Goal: Task Accomplishment & Management: Manage account settings

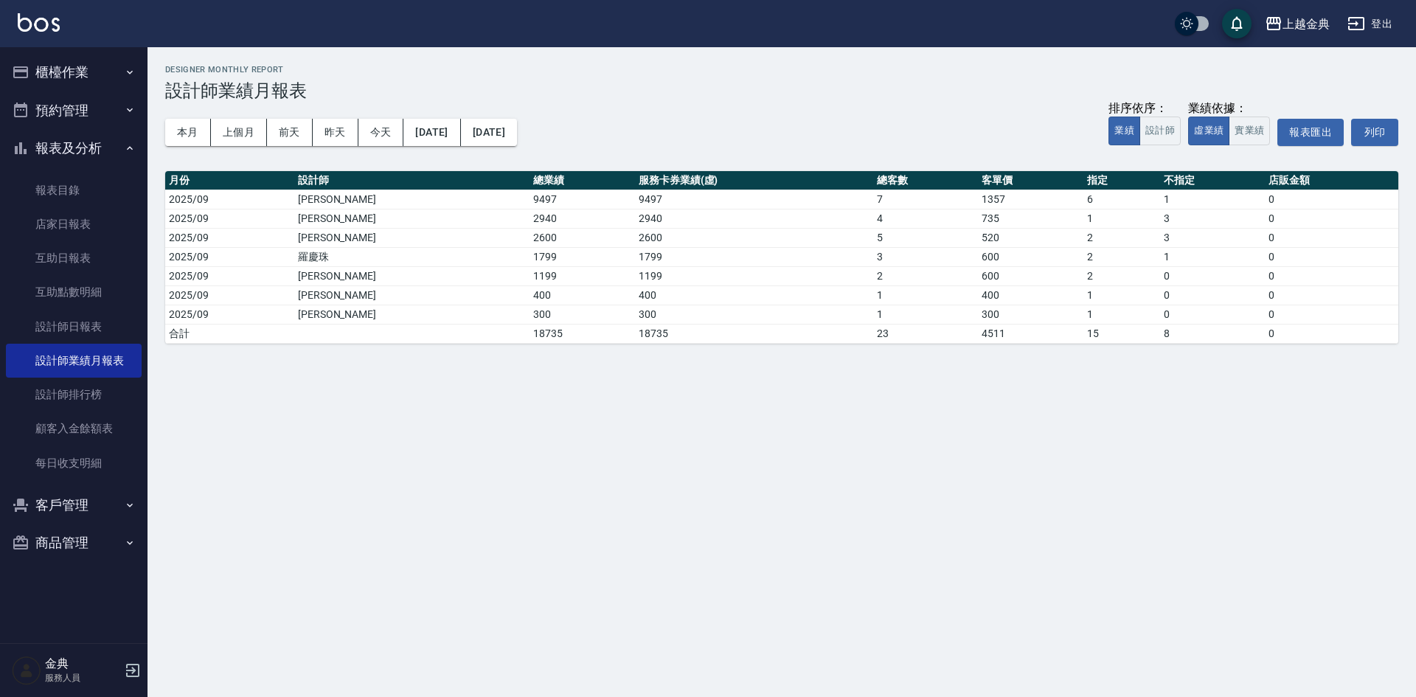
click at [52, 72] on button "櫃檯作業" at bounding box center [74, 72] width 136 height 38
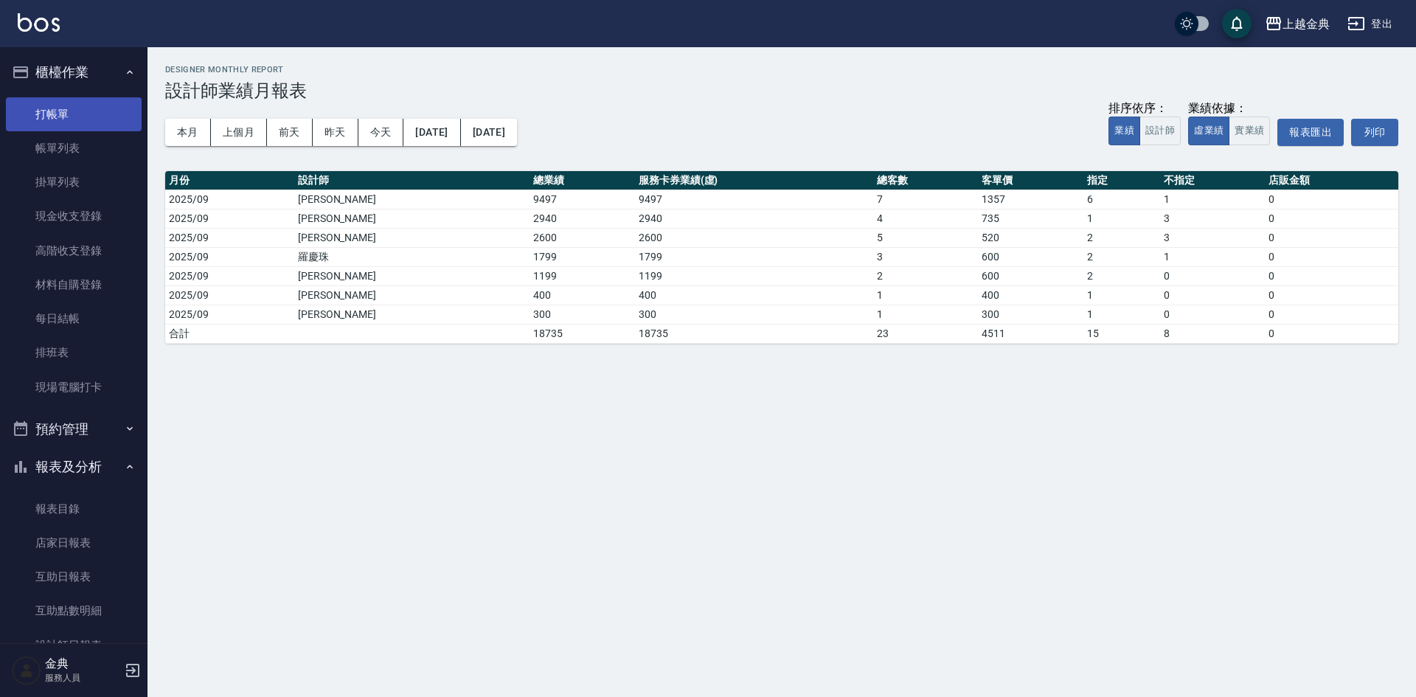
click at [50, 109] on link "打帳單" at bounding box center [74, 114] width 136 height 34
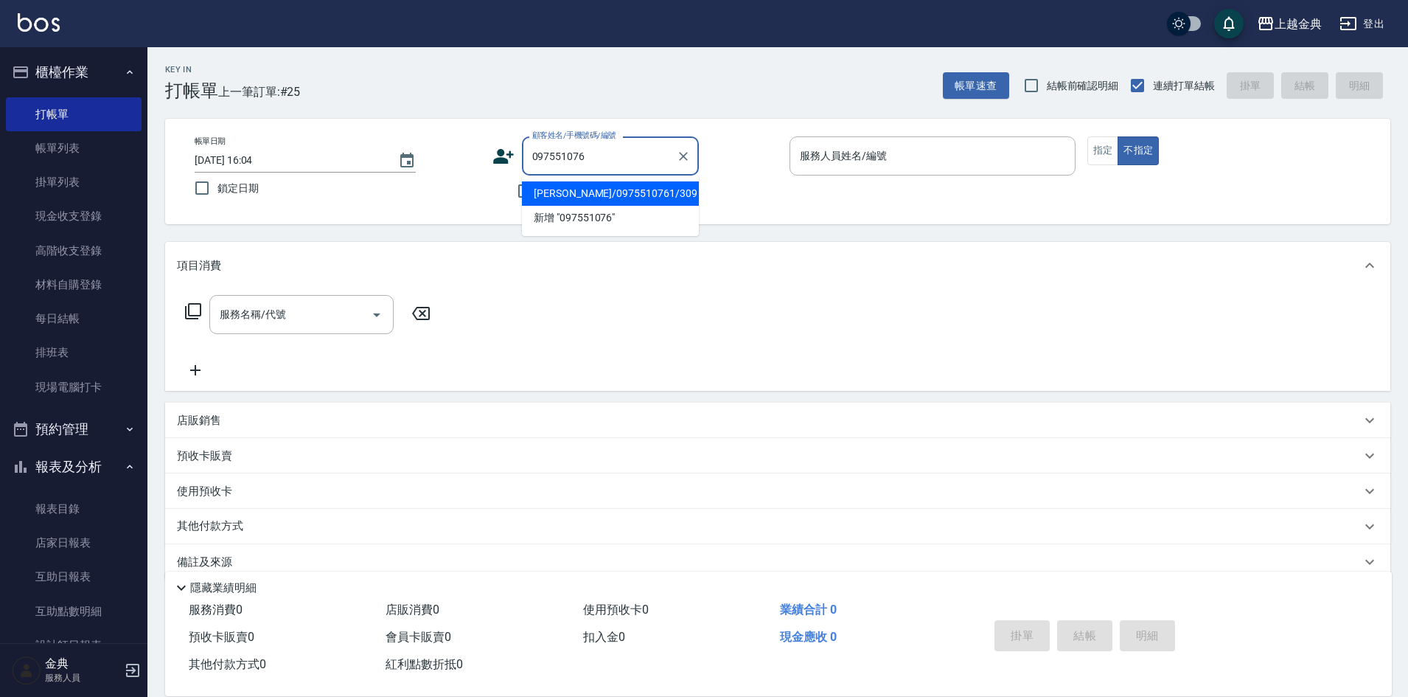
click at [627, 195] on li "[PERSON_NAME]/0975510761/309" at bounding box center [610, 193] width 177 height 24
type input "[PERSON_NAME]/0975510761/309"
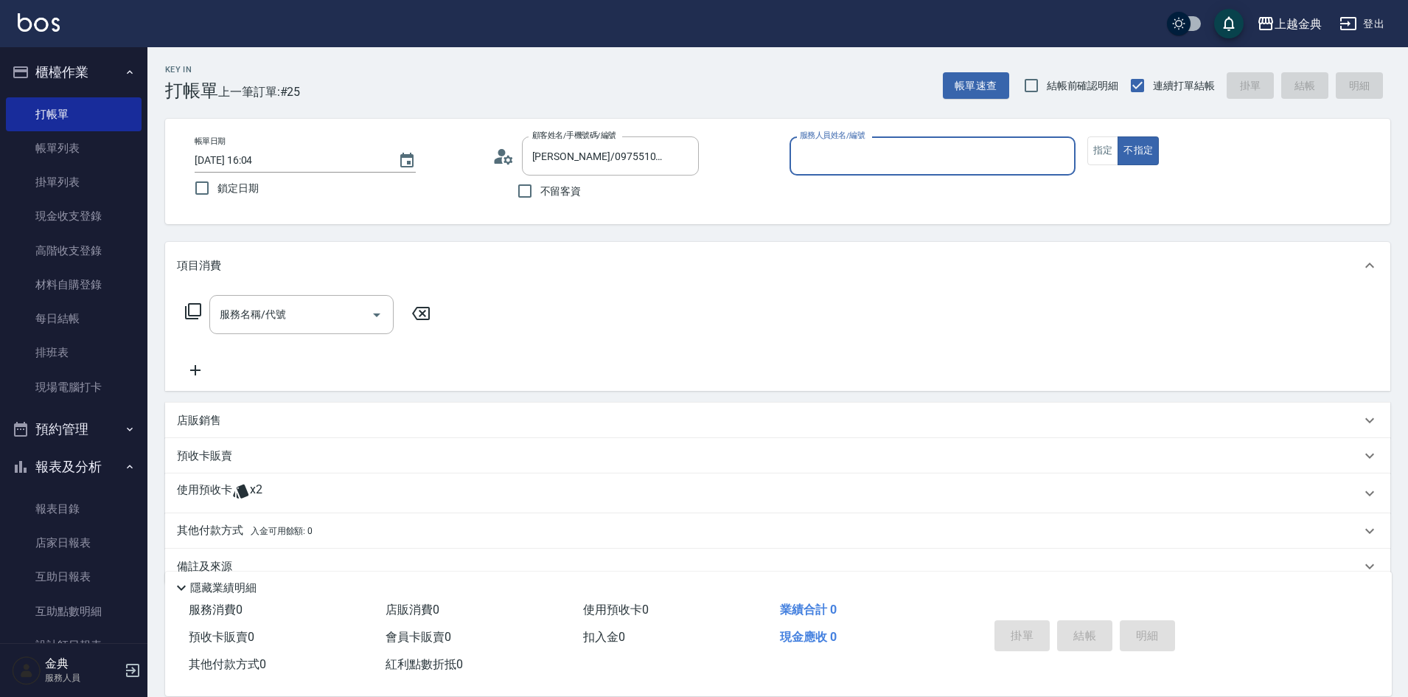
click at [324, 490] on div "使用預收卡 x2" at bounding box center [769, 493] width 1184 height 22
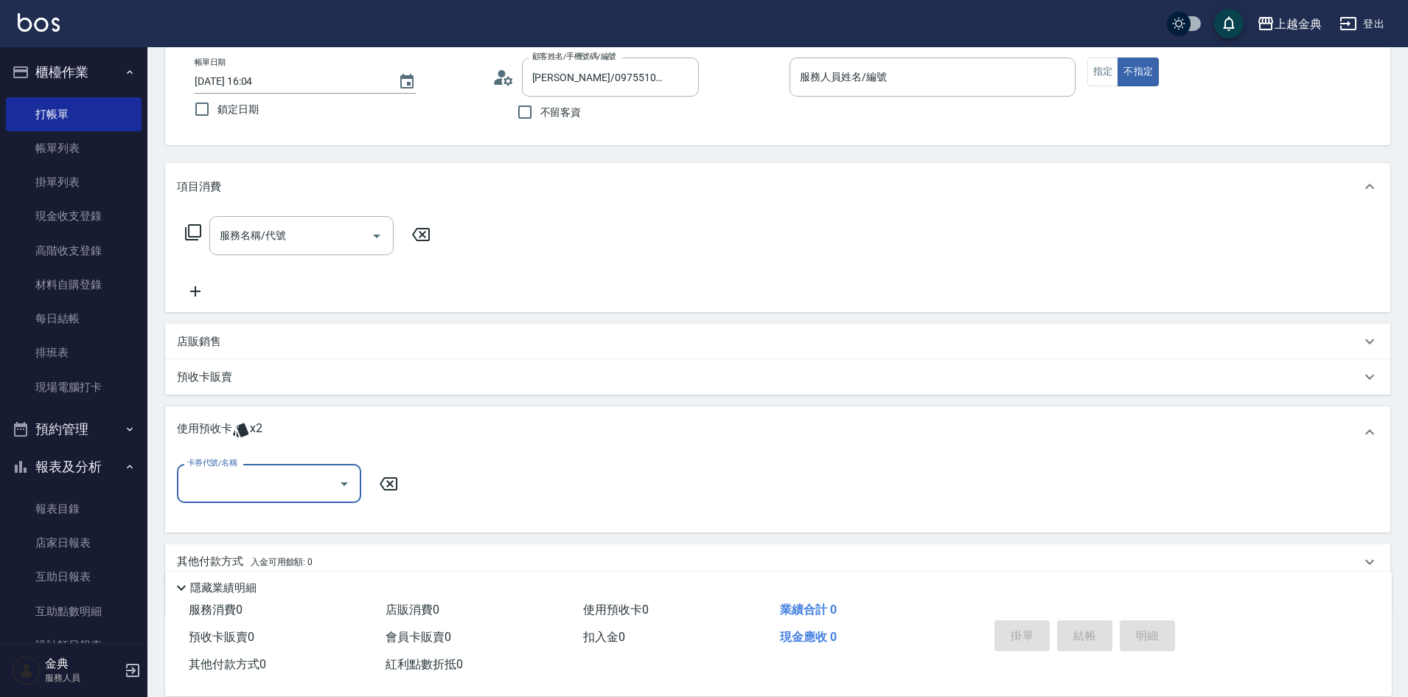
scroll to position [139, 0]
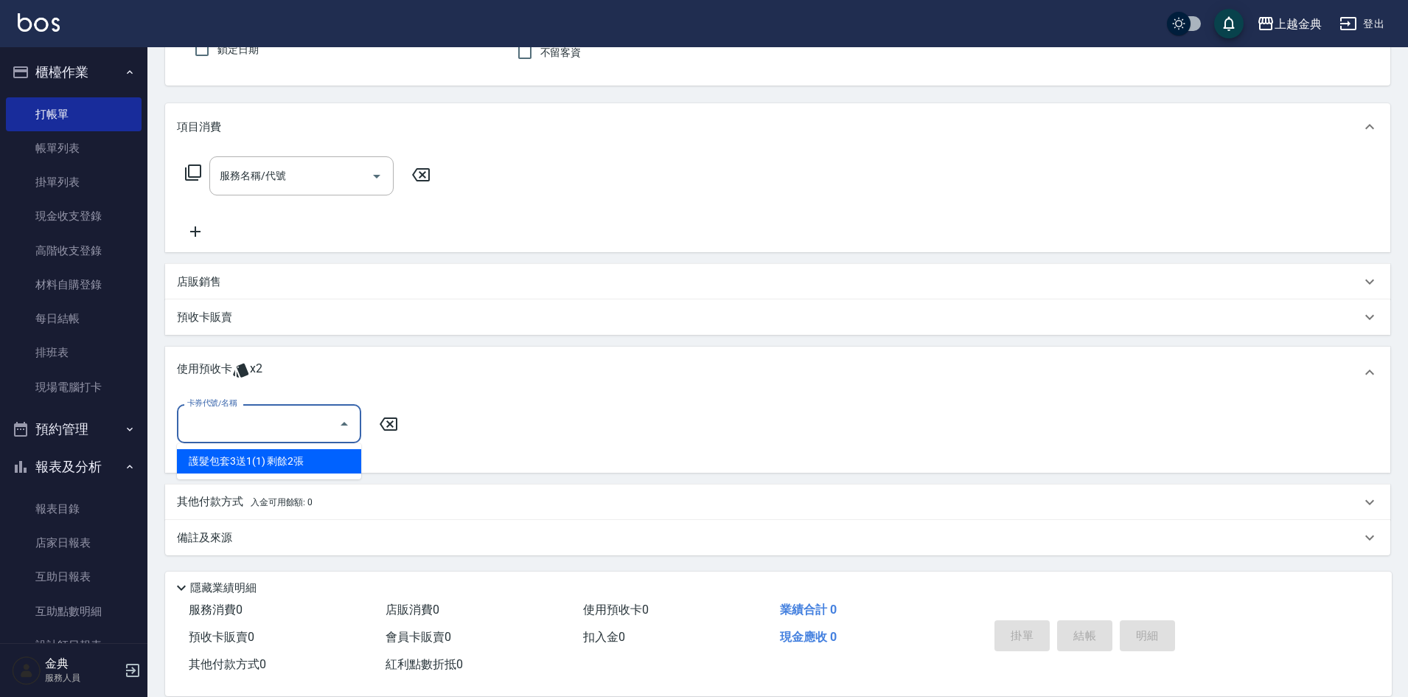
click at [265, 433] on input "卡券代號/名稱" at bounding box center [258, 424] width 149 height 26
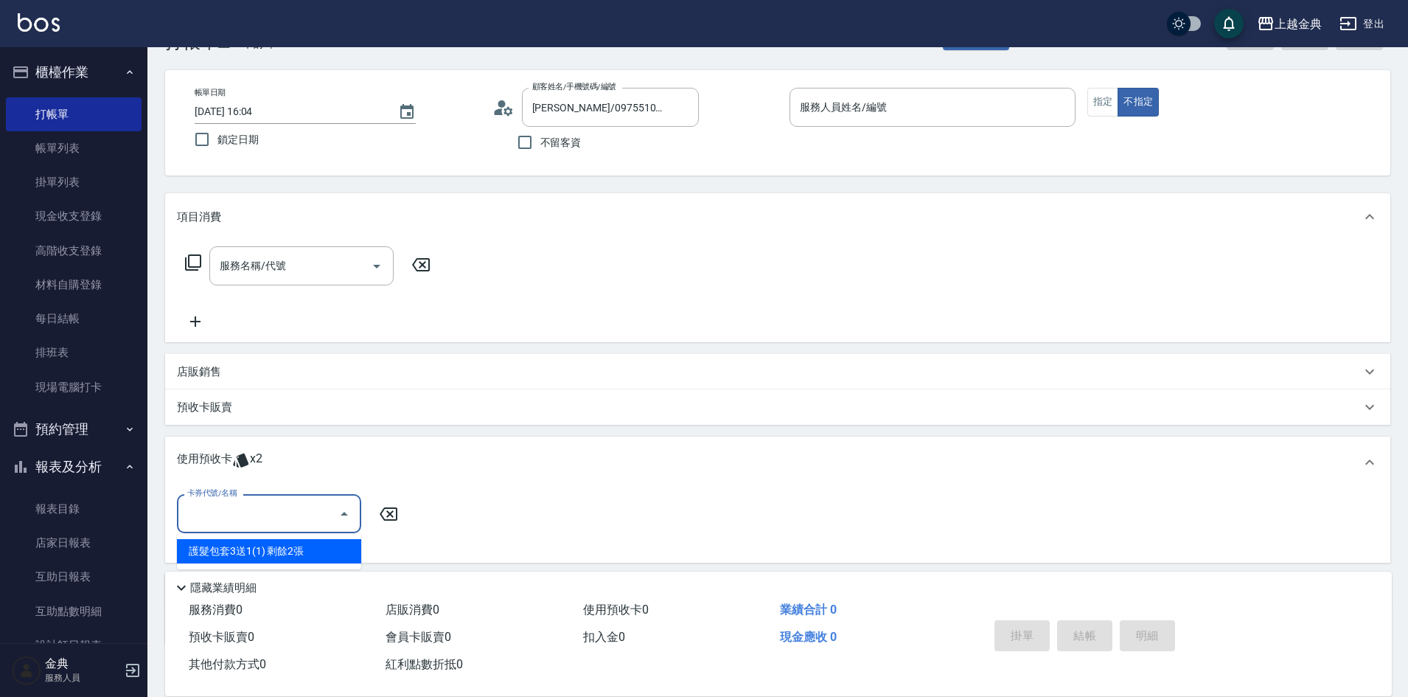
scroll to position [0, 0]
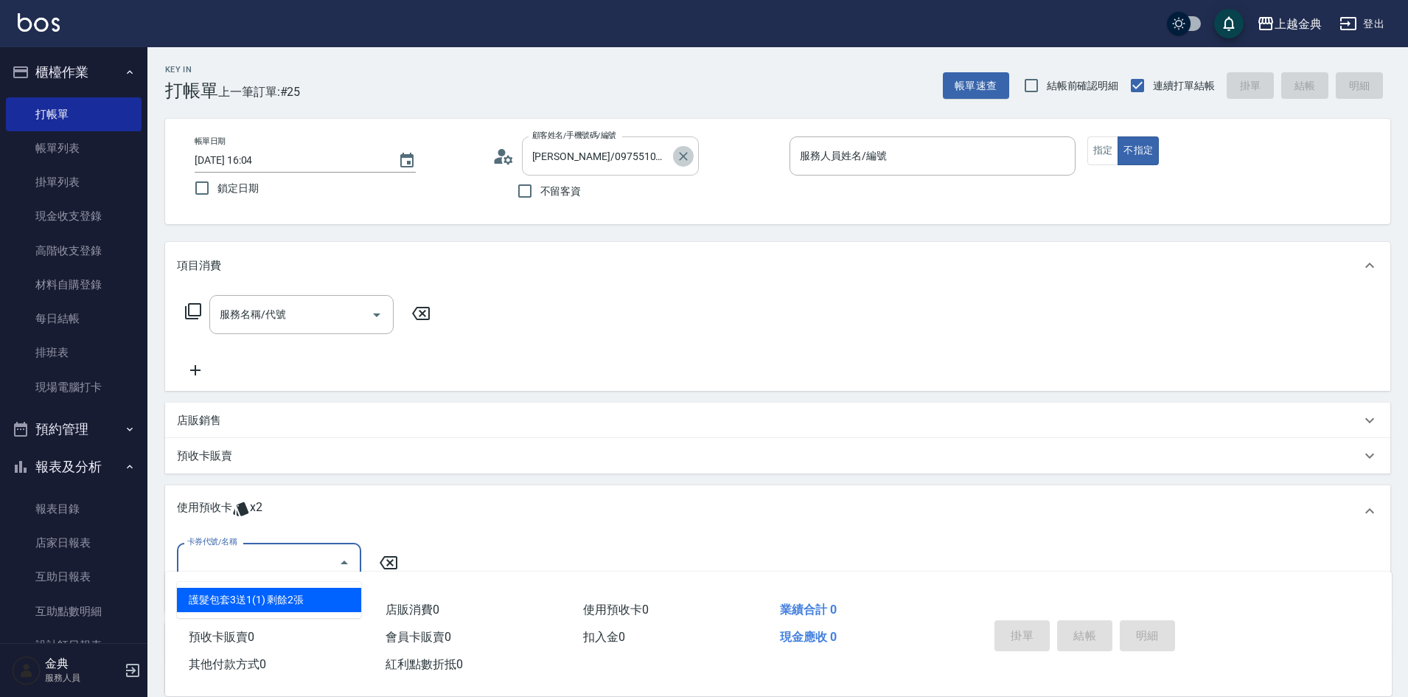
click at [678, 159] on icon "Clear" at bounding box center [683, 156] width 15 height 15
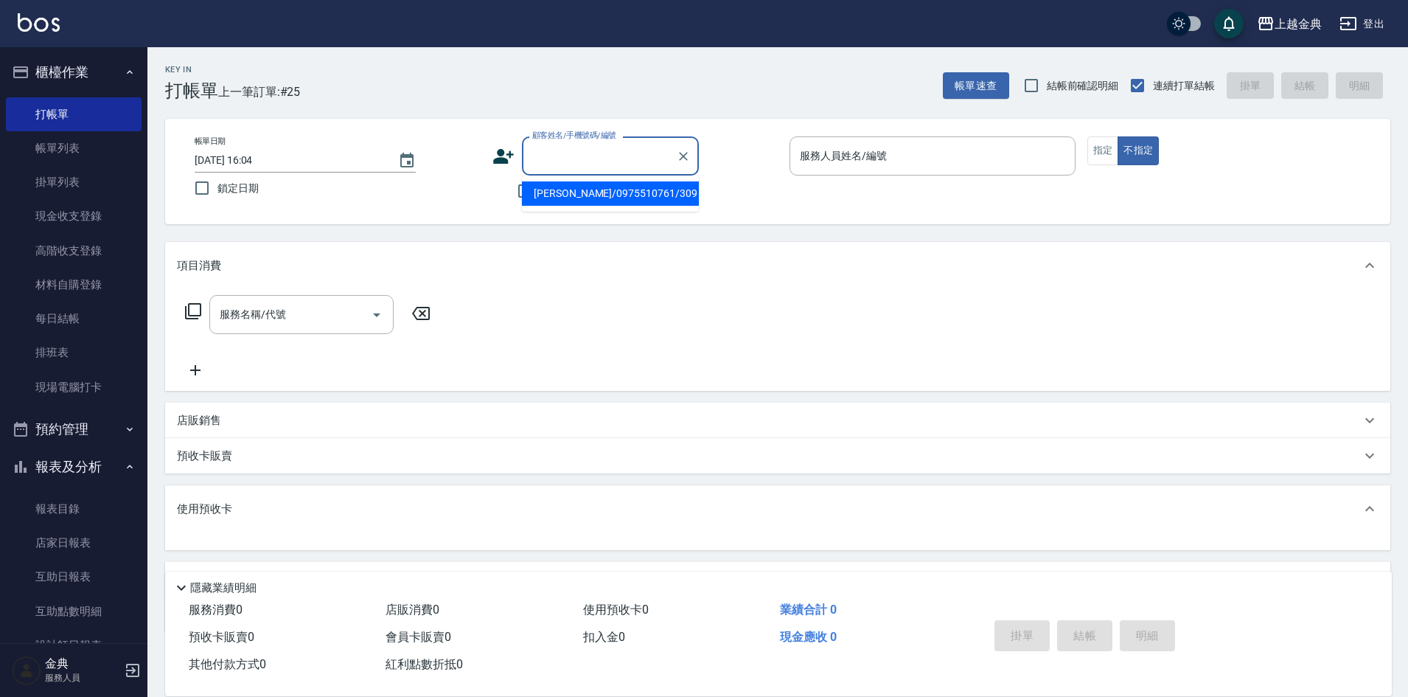
drag, startPoint x: 653, startPoint y: 158, endPoint x: 617, endPoint y: 148, distance: 37.4
click at [653, 156] on input "顧客姓名/手機號碼/編號" at bounding box center [600, 156] width 142 height 26
type input "0912269702"
click at [497, 162] on icon at bounding box center [503, 156] width 21 height 15
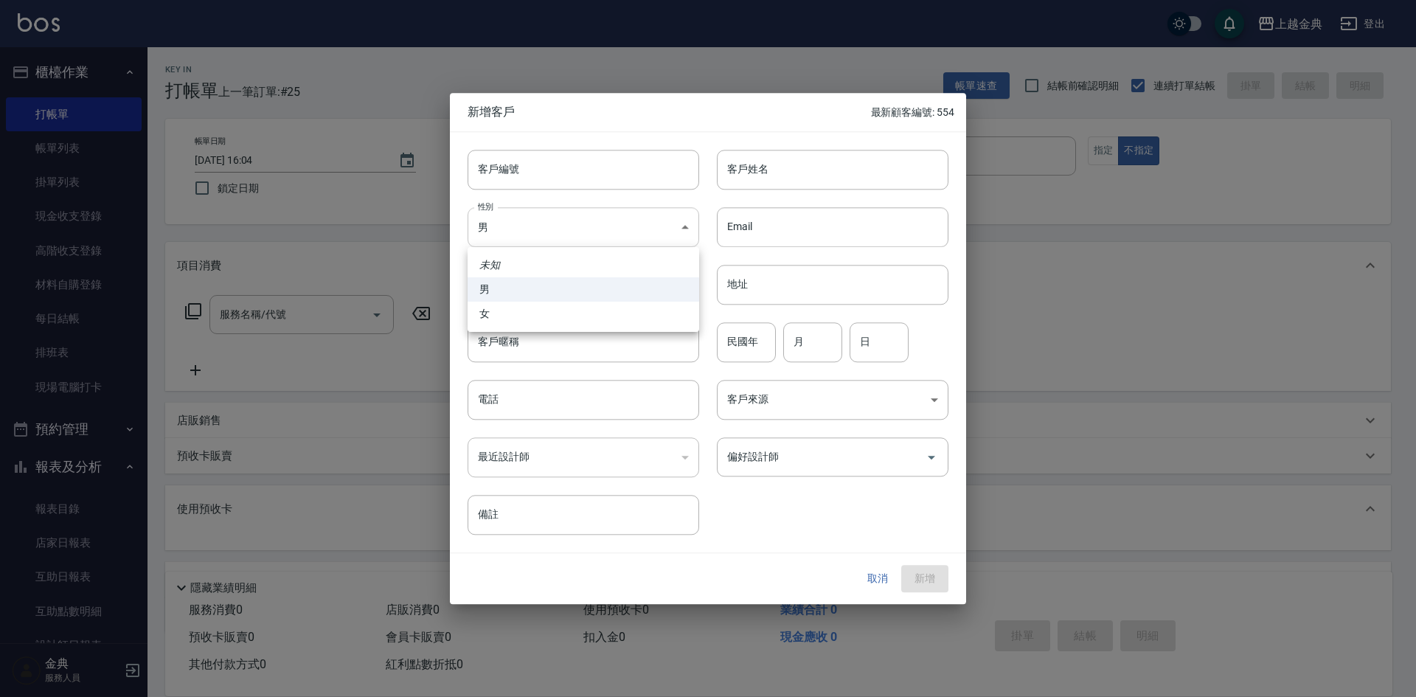
click at [534, 230] on body "上越金典 登出 櫃檯作業 打帳單 帳單列表 掛單列表 現金收支登錄 高階收支登錄 材料自購登錄 每日結帳 排班表 現場電腦打卡 預約管理 預約管理 單日預約紀…" at bounding box center [708, 387] width 1416 height 774
click at [545, 314] on li "女" at bounding box center [583, 314] width 232 height 24
type input "[DEMOGRAPHIC_DATA]"
click at [586, 165] on input "客戶編號" at bounding box center [583, 170] width 232 height 40
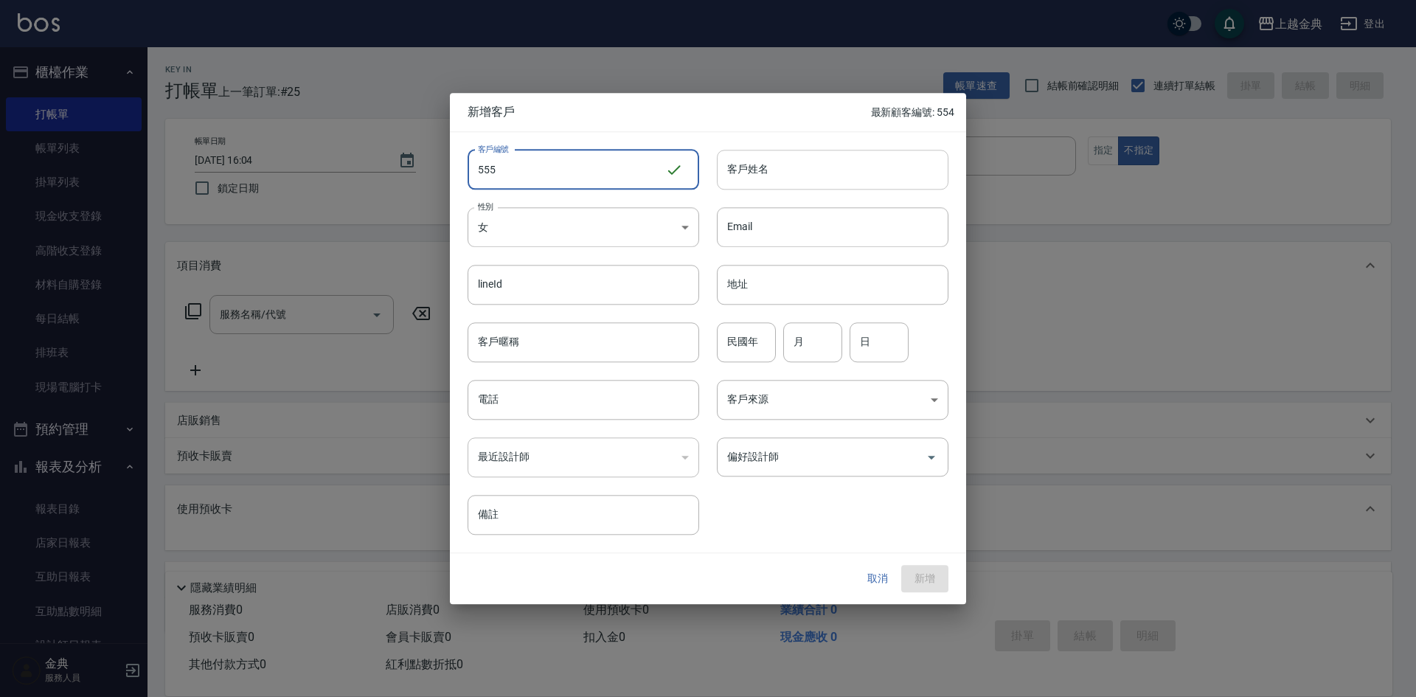
type input "555"
click at [905, 170] on input "客戶姓名" at bounding box center [833, 170] width 232 height 40
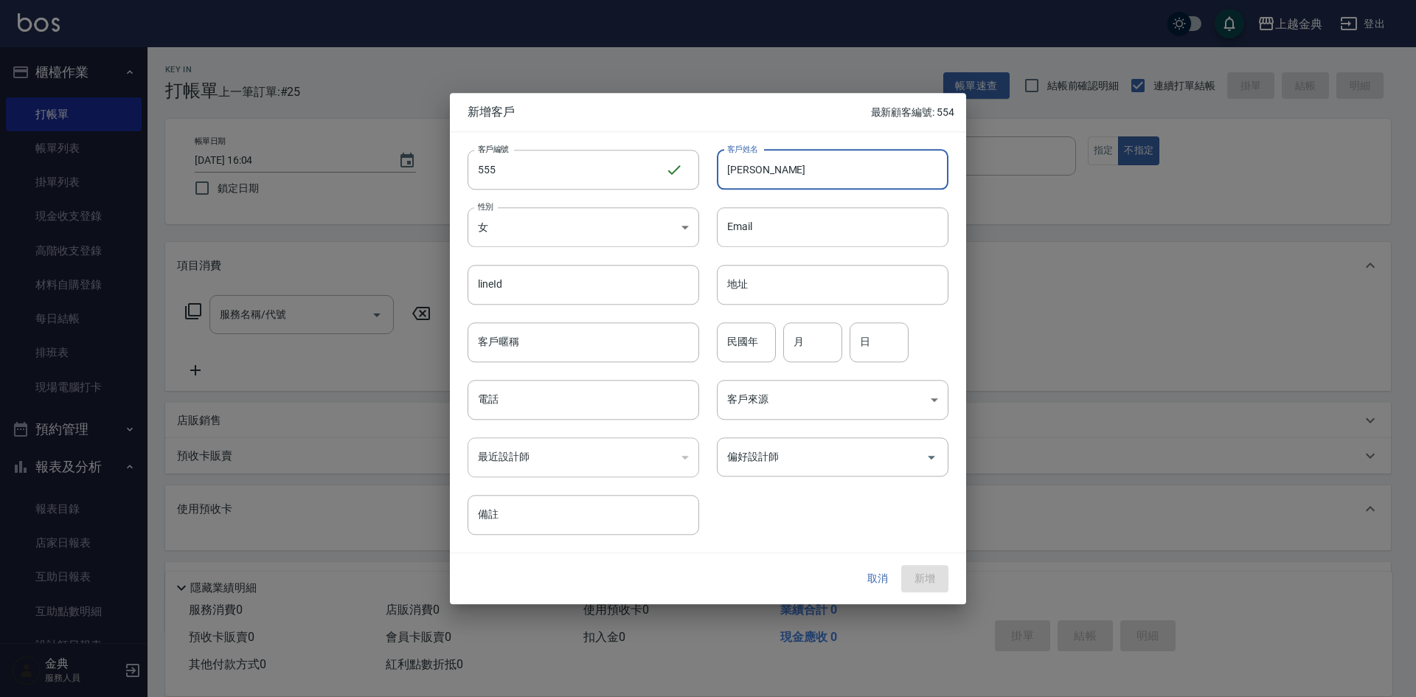
type input "[PERSON_NAME]"
type input "06"
type input "17"
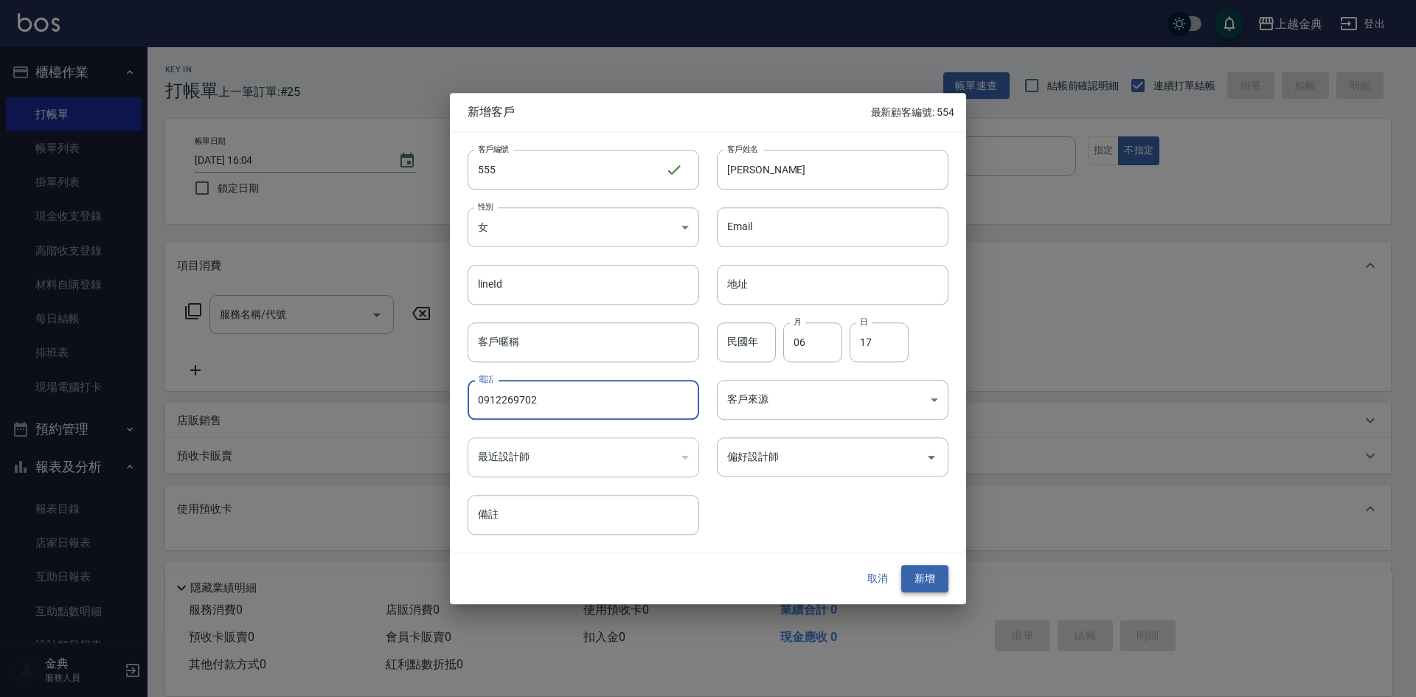
type input "0912269702"
click at [932, 577] on button "新增" at bounding box center [924, 579] width 47 height 27
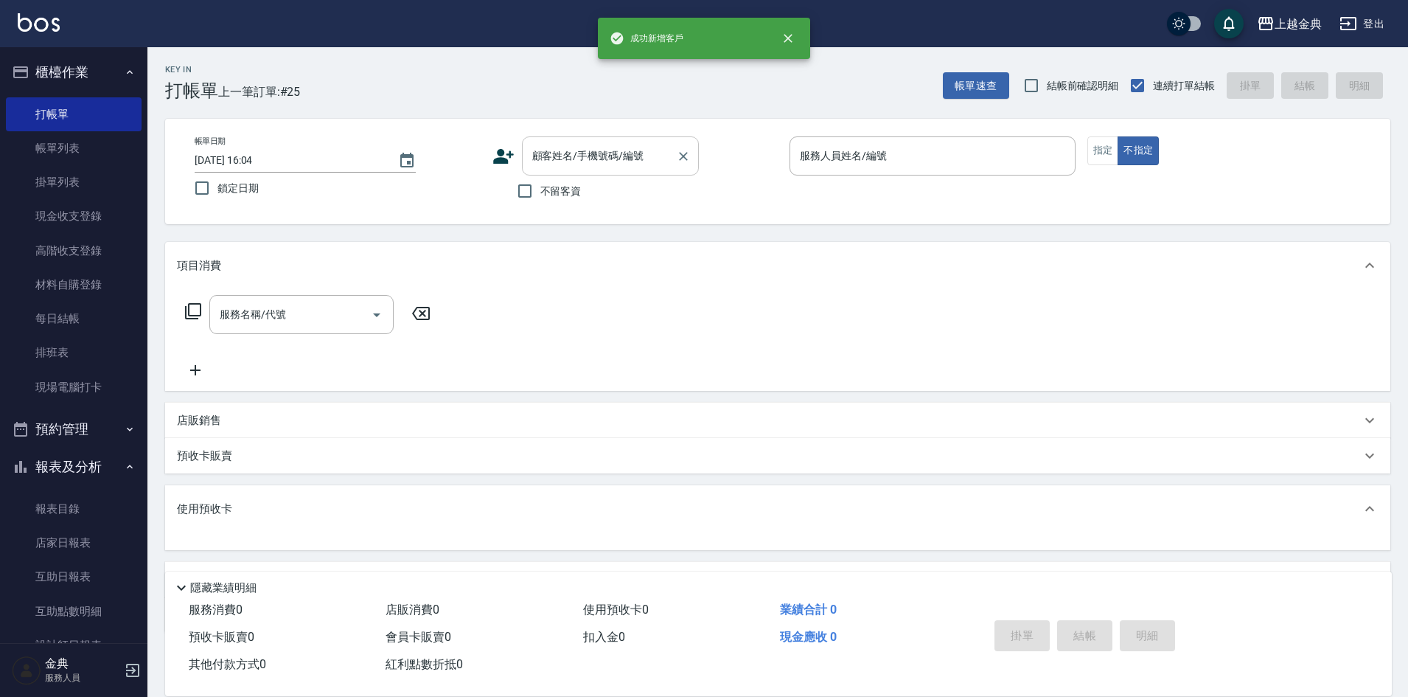
click at [611, 170] on div "顧客姓名/手機號碼/編號" at bounding box center [610, 155] width 177 height 39
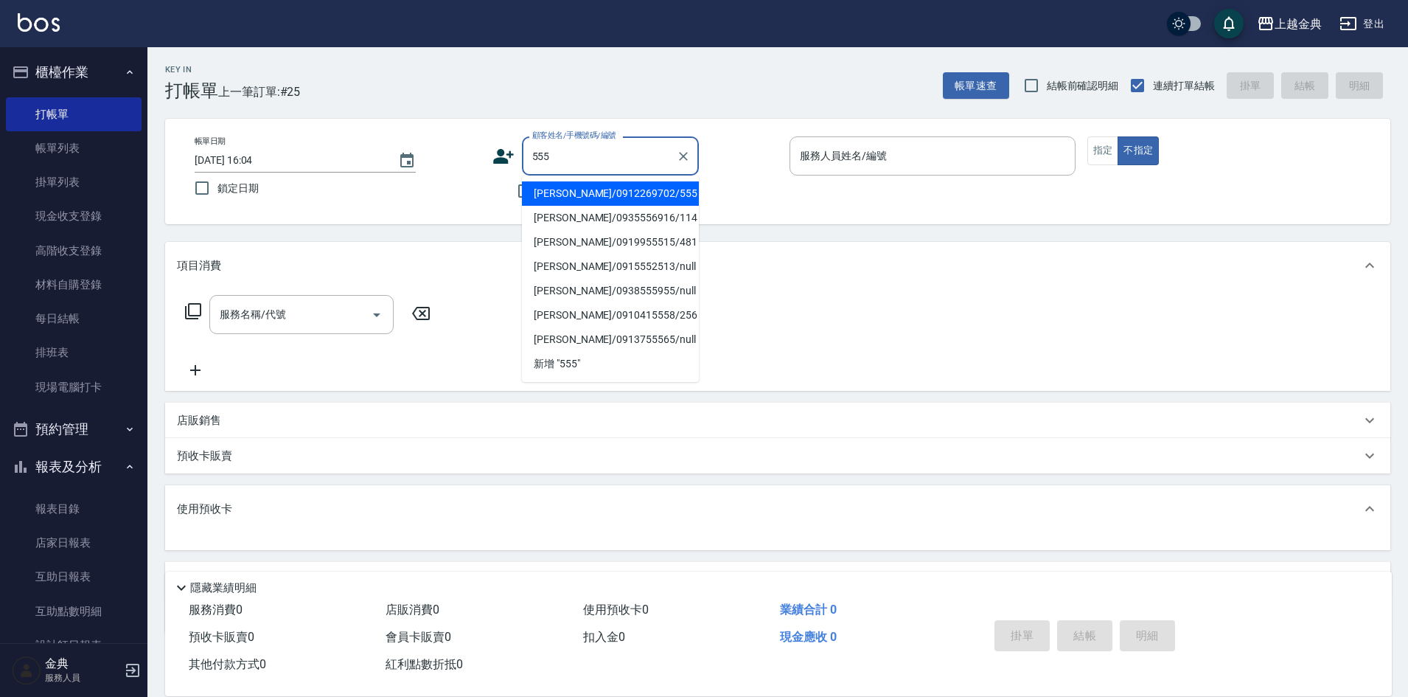
click at [597, 184] on li "[PERSON_NAME]/0912269702/555" at bounding box center [610, 193] width 177 height 24
type input "[PERSON_NAME]/0912269702/555"
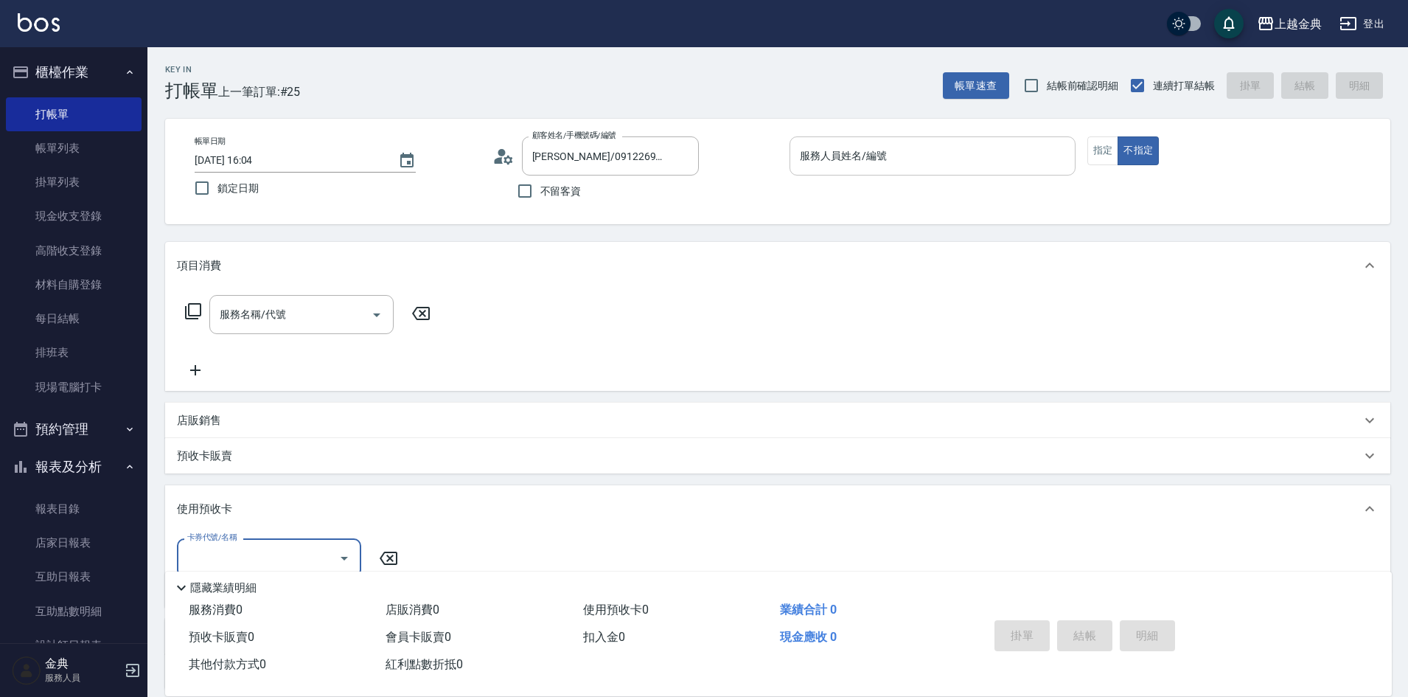
click at [886, 142] on div "服務人員姓名/編號" at bounding box center [933, 155] width 286 height 39
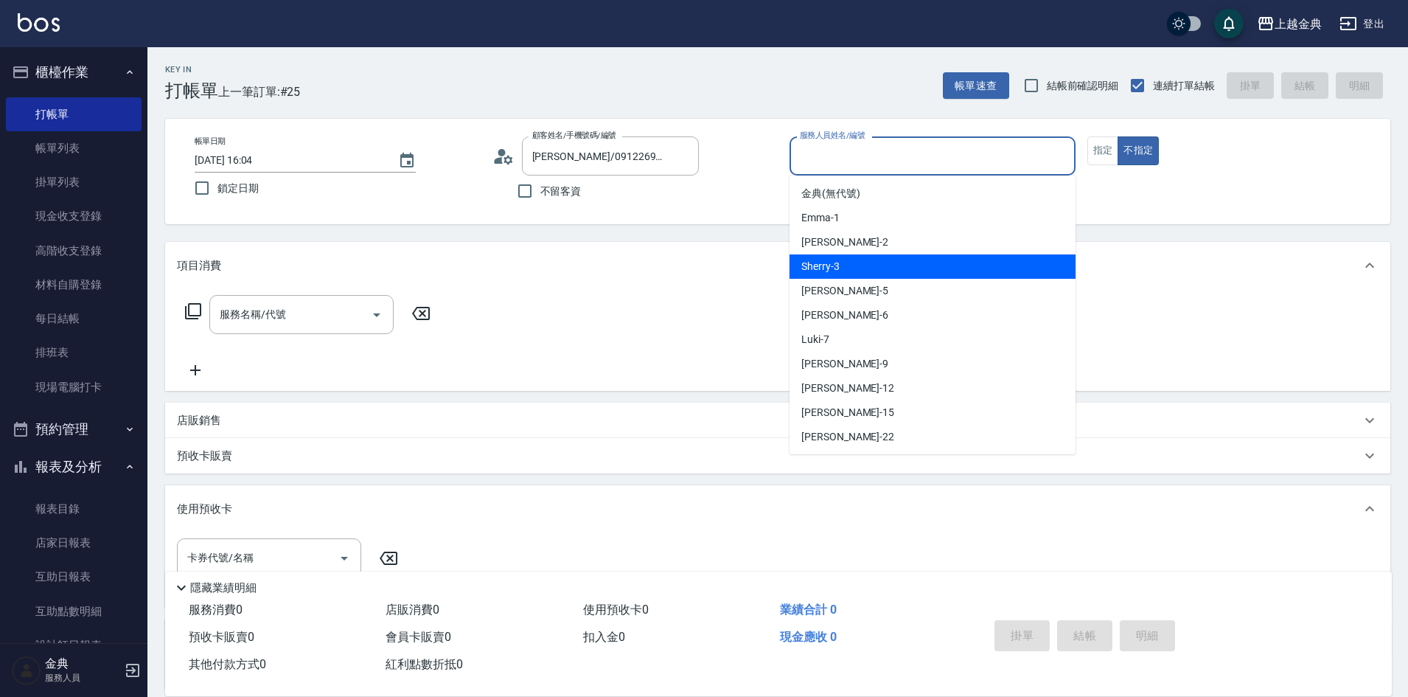
click at [887, 269] on div "Sherry -3" at bounding box center [933, 266] width 286 height 24
type input "Sherry-3"
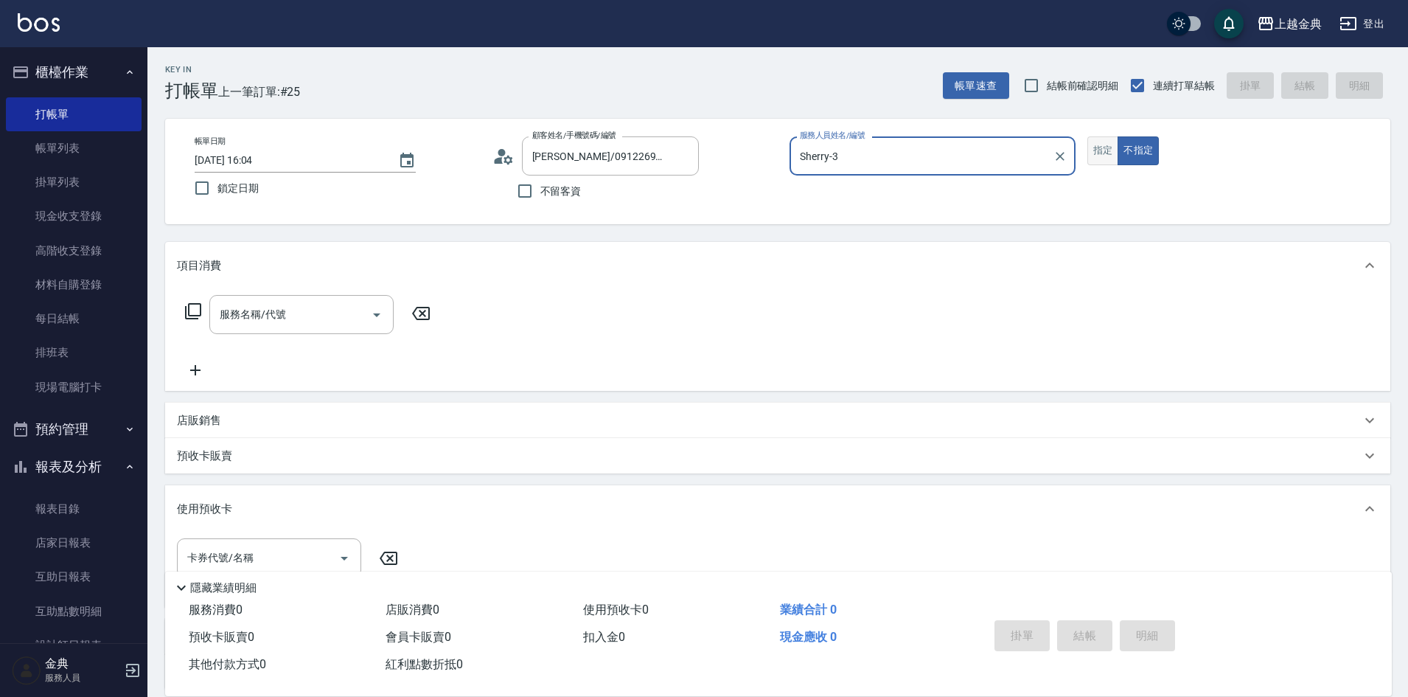
click at [1102, 156] on button "指定" at bounding box center [1104, 150] width 32 height 29
click at [193, 303] on div "服務名稱/代號 服務名稱/代號" at bounding box center [308, 314] width 262 height 39
click at [193, 304] on icon at bounding box center [193, 311] width 16 height 16
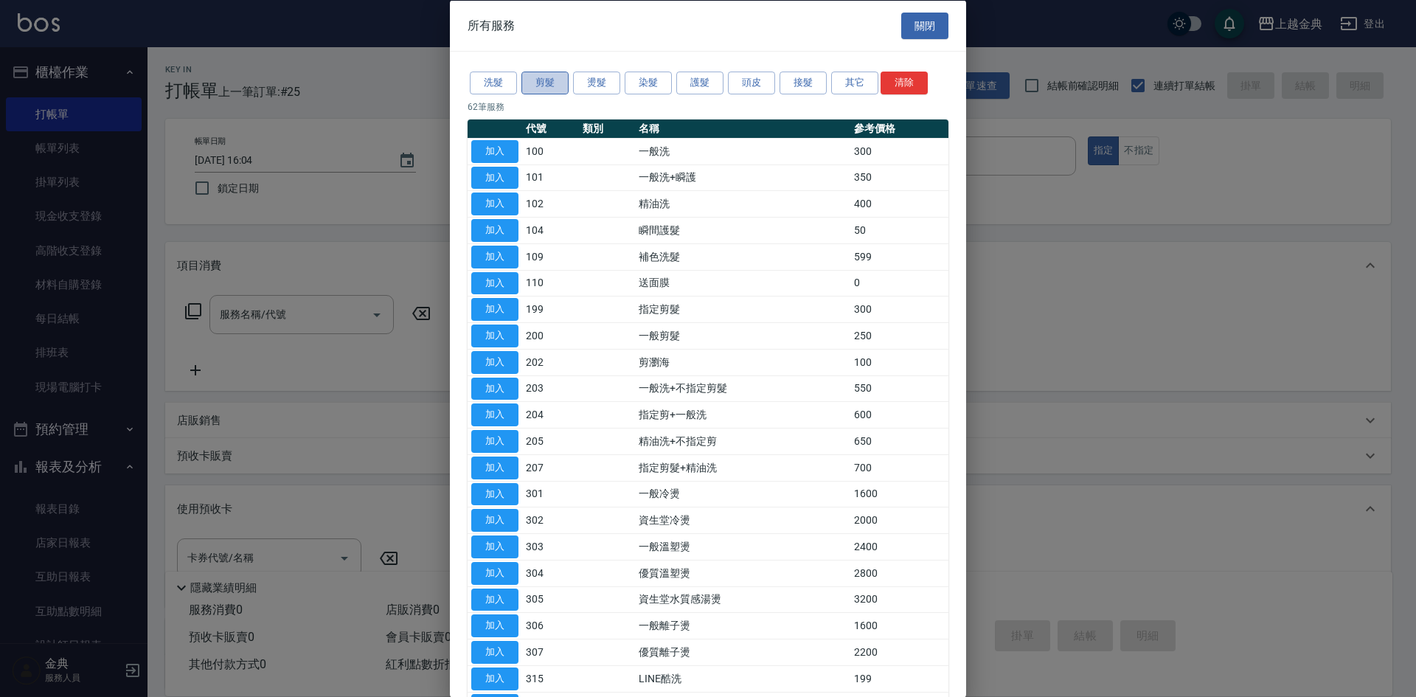
click at [556, 83] on button "剪髮" at bounding box center [544, 83] width 47 height 23
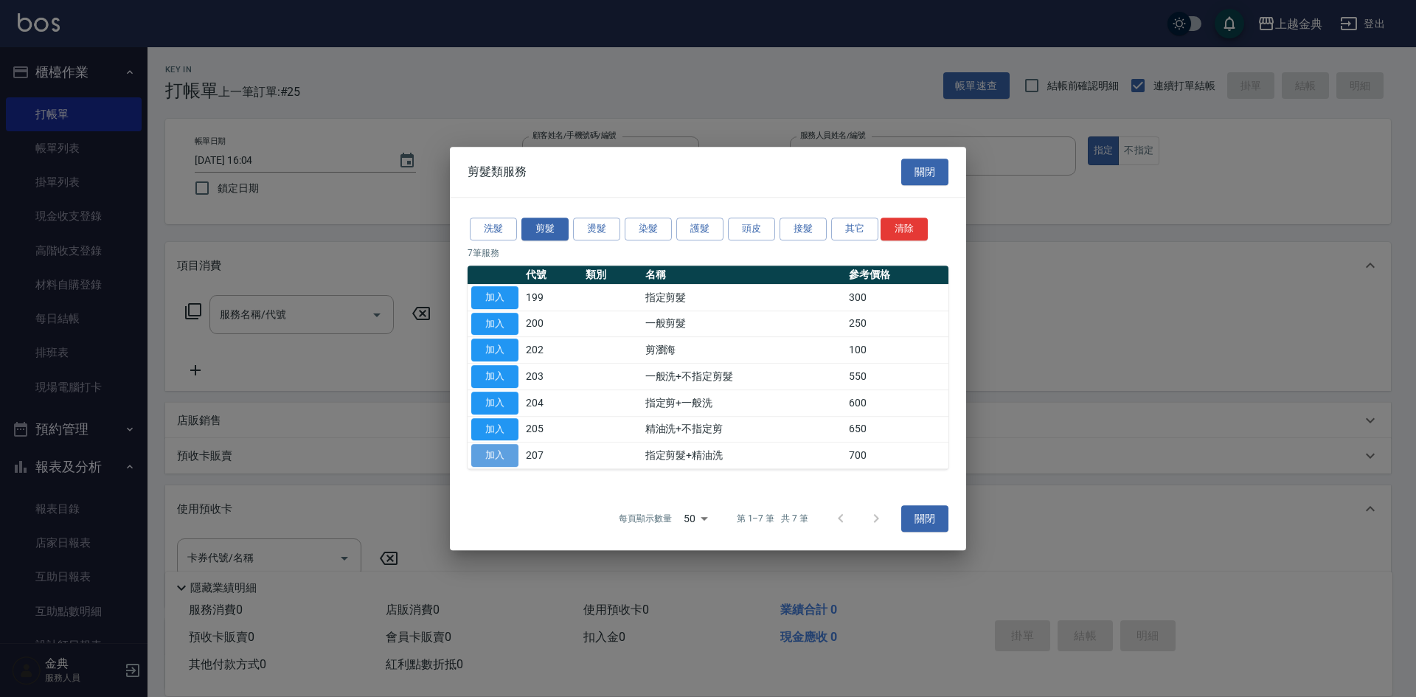
click at [509, 465] on button "加入" at bounding box center [494, 455] width 47 height 23
type input "指定剪髮+精油洗(207)"
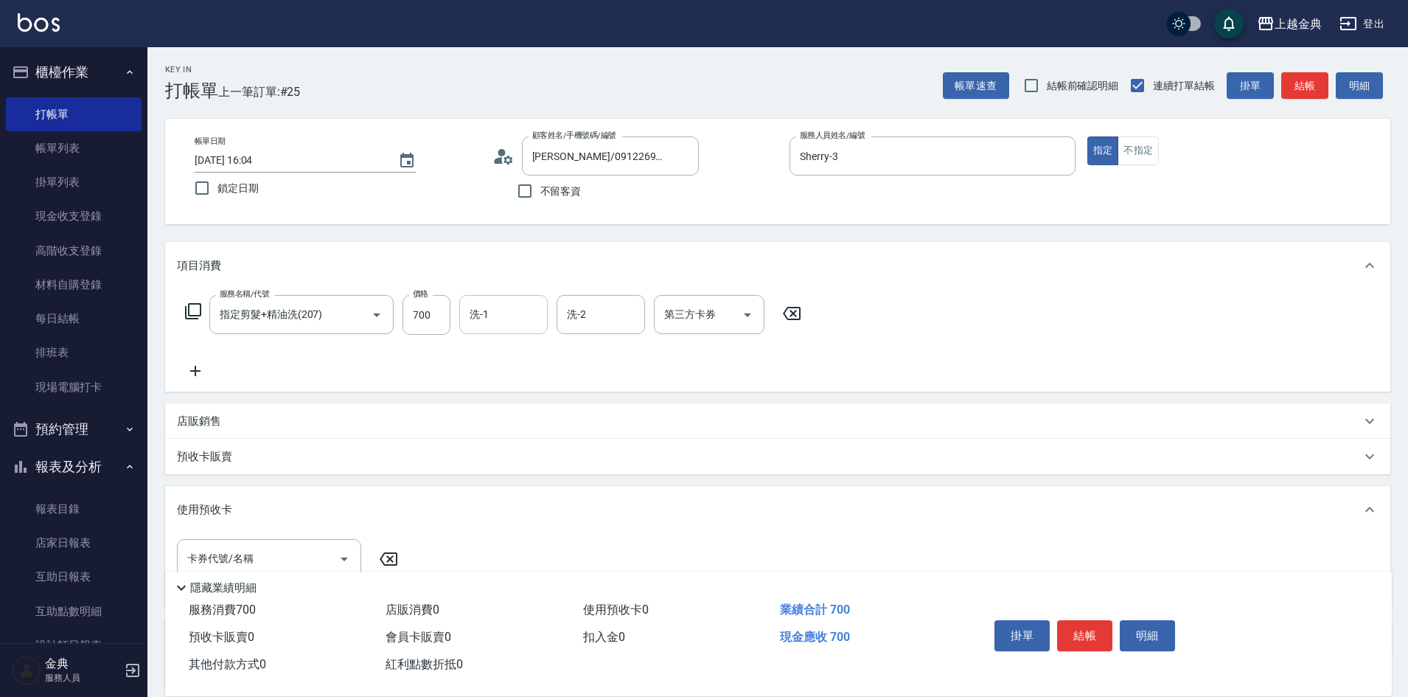
click at [496, 321] on input "洗-1" at bounding box center [503, 315] width 75 height 26
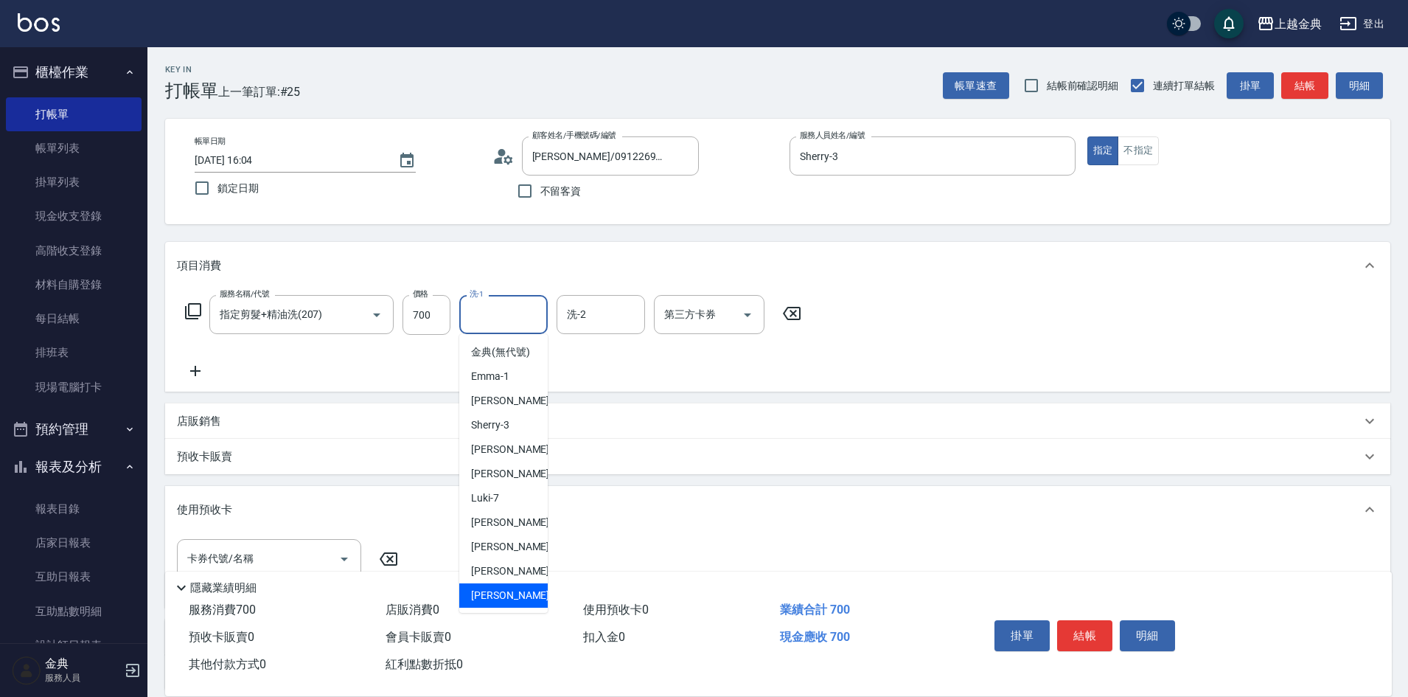
click at [489, 603] on span "[PERSON_NAME] -22" at bounding box center [517, 595] width 93 height 15
type input "[PERSON_NAME]-22"
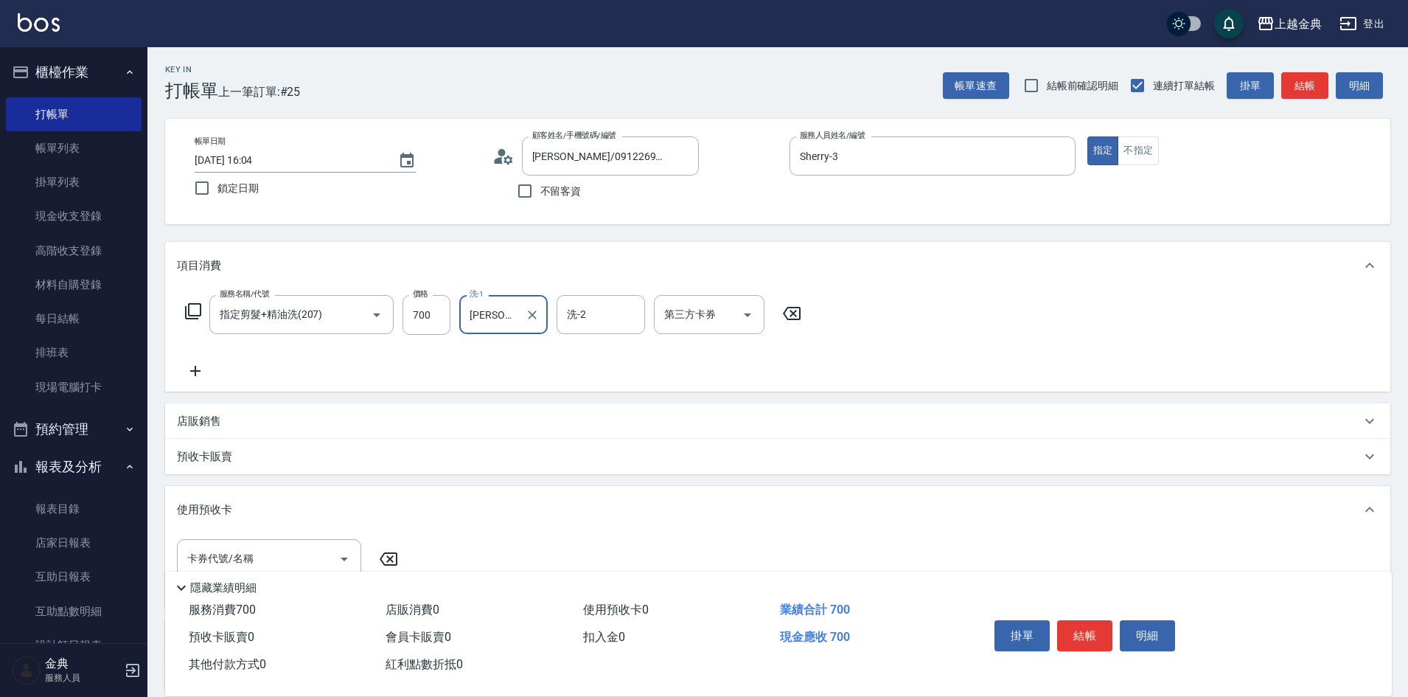
click at [203, 441] on div "預收卡販賣" at bounding box center [777, 456] width 1225 height 35
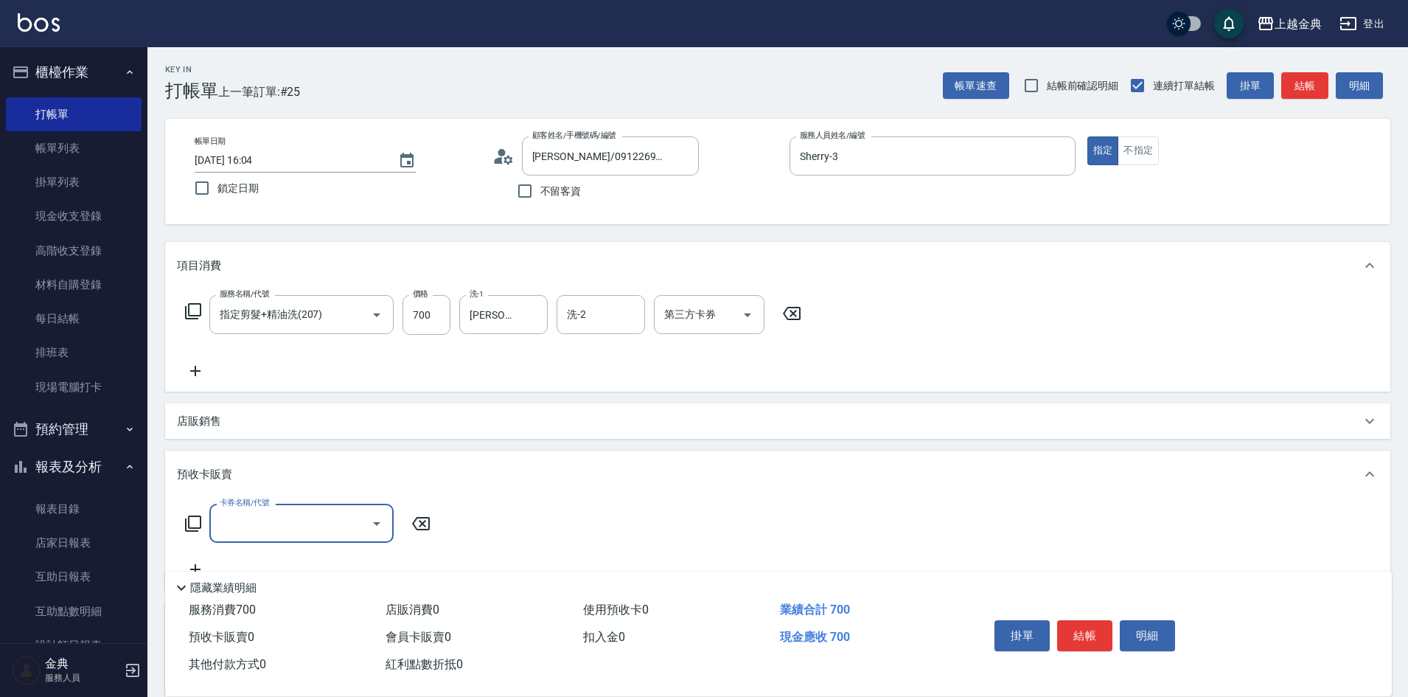
click at [195, 526] on icon at bounding box center [193, 524] width 18 height 18
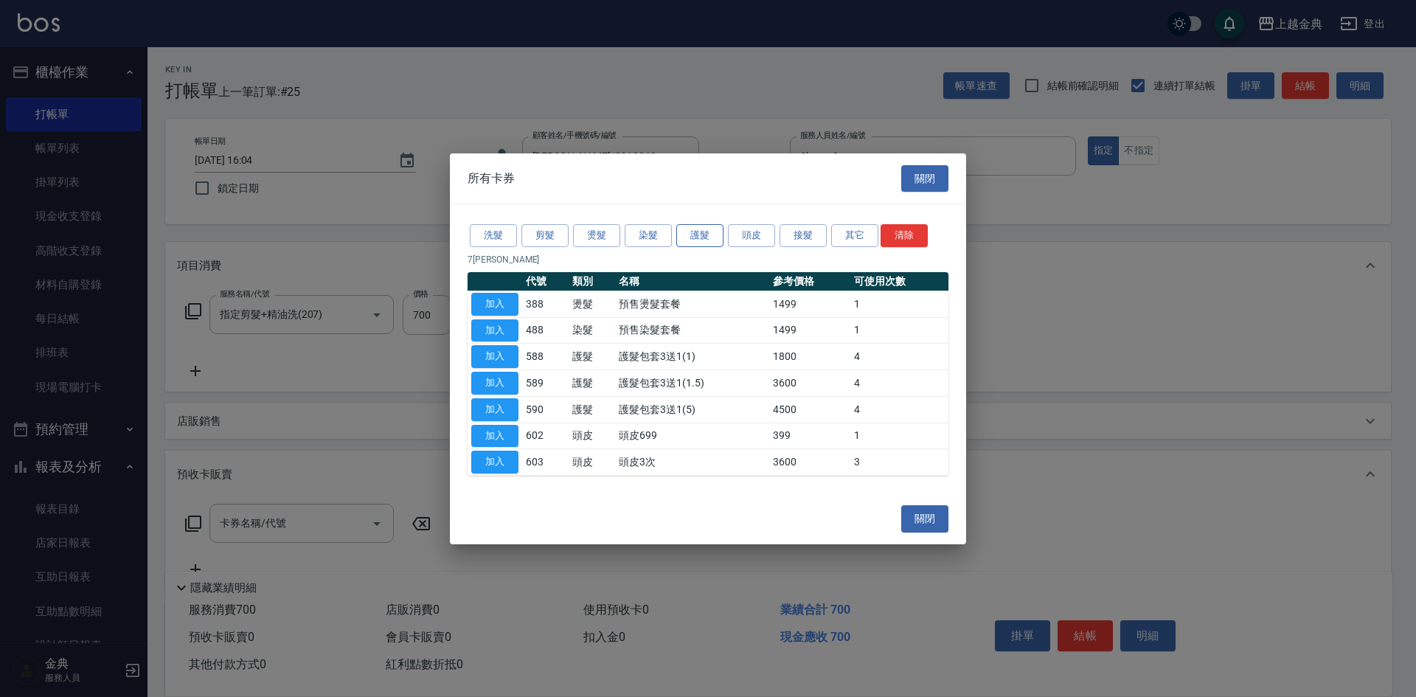
click at [697, 234] on button "護髮" at bounding box center [699, 235] width 47 height 23
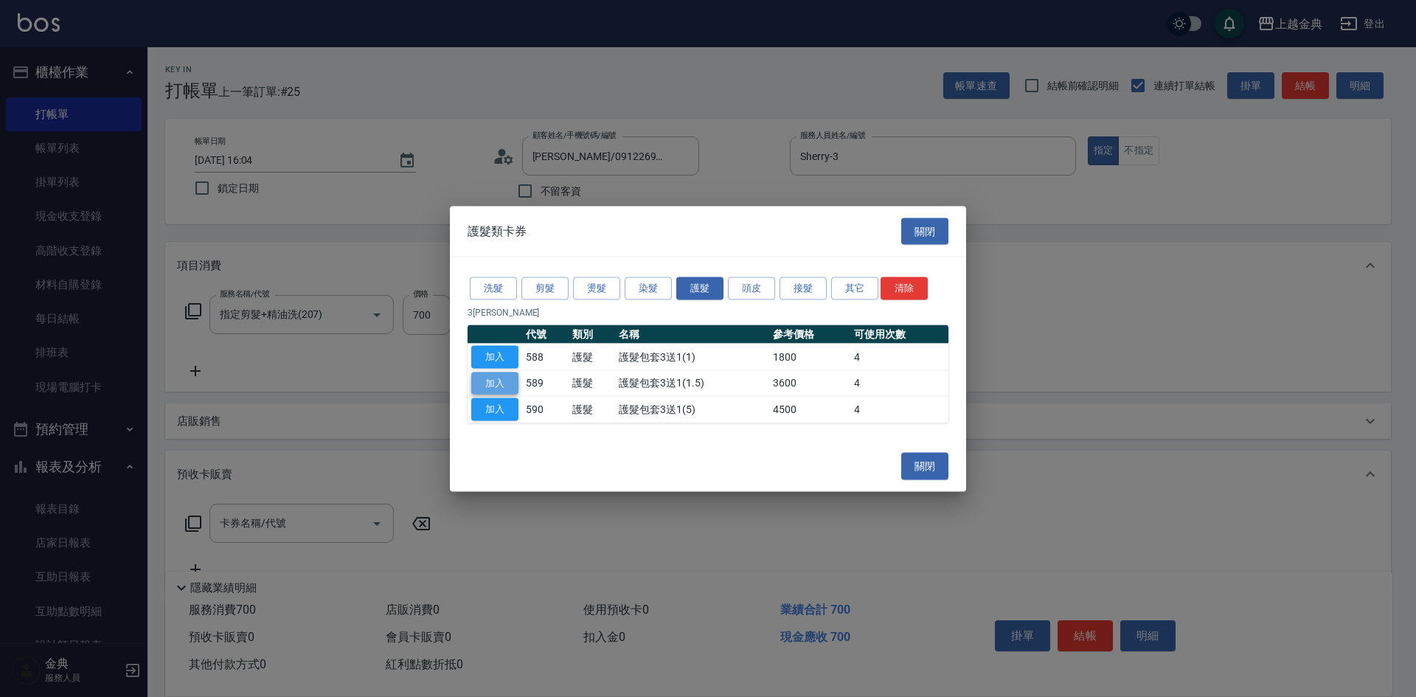
click at [487, 386] on button "加入" at bounding box center [494, 383] width 47 height 23
type input "護髮包套3送1(1.5)(589)"
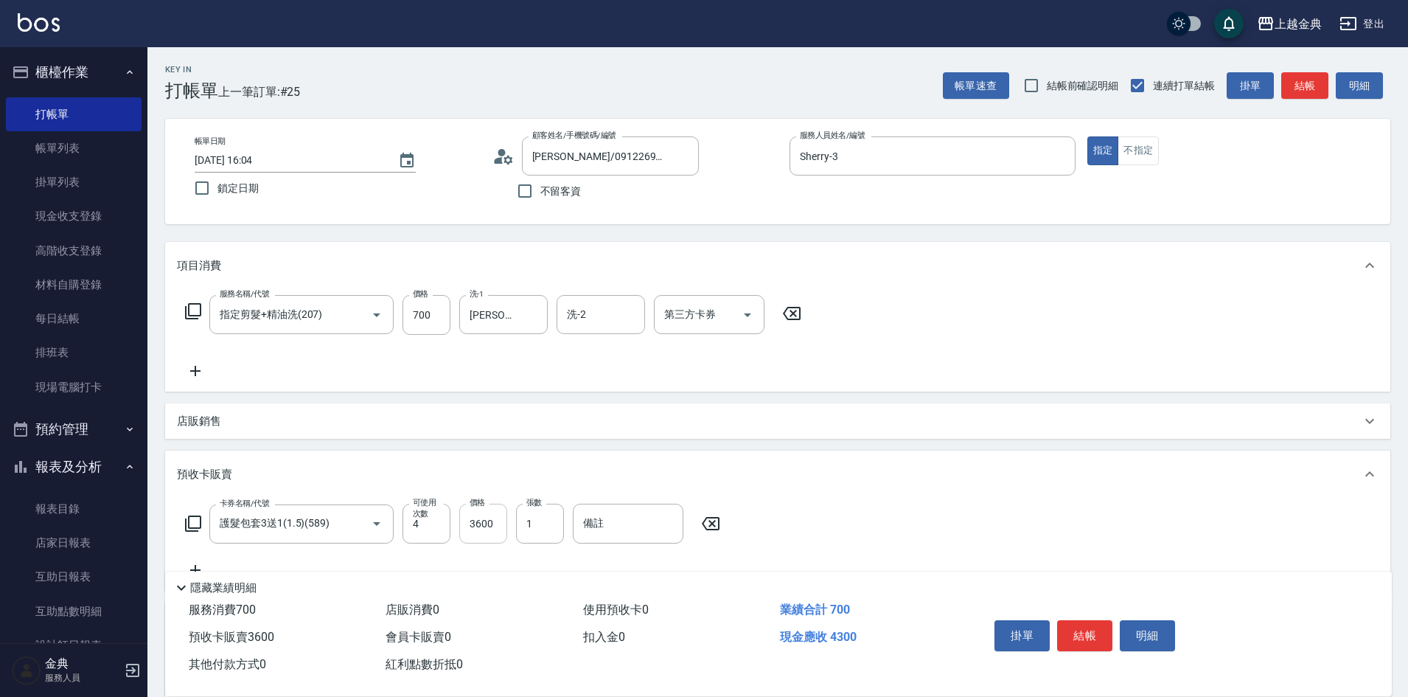
click at [465, 507] on input "3600" at bounding box center [483, 524] width 48 height 40
type input "3600"
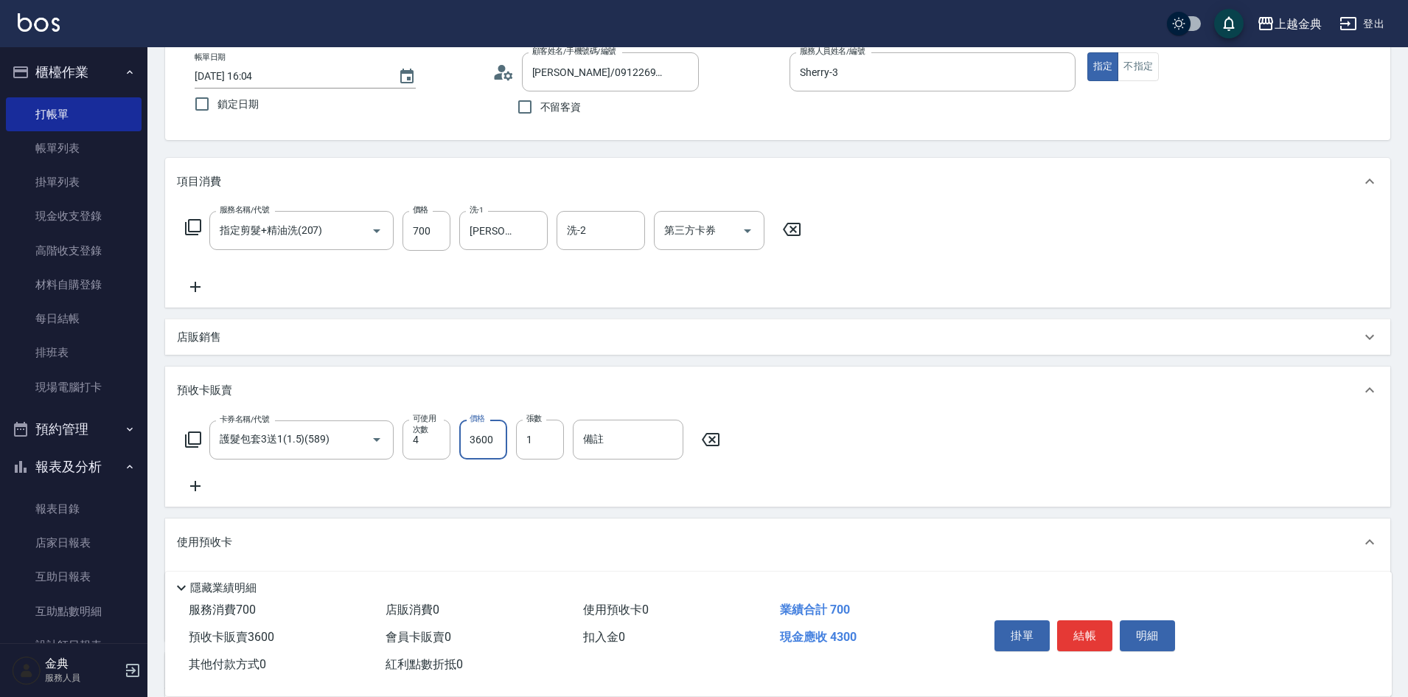
scroll to position [252, 0]
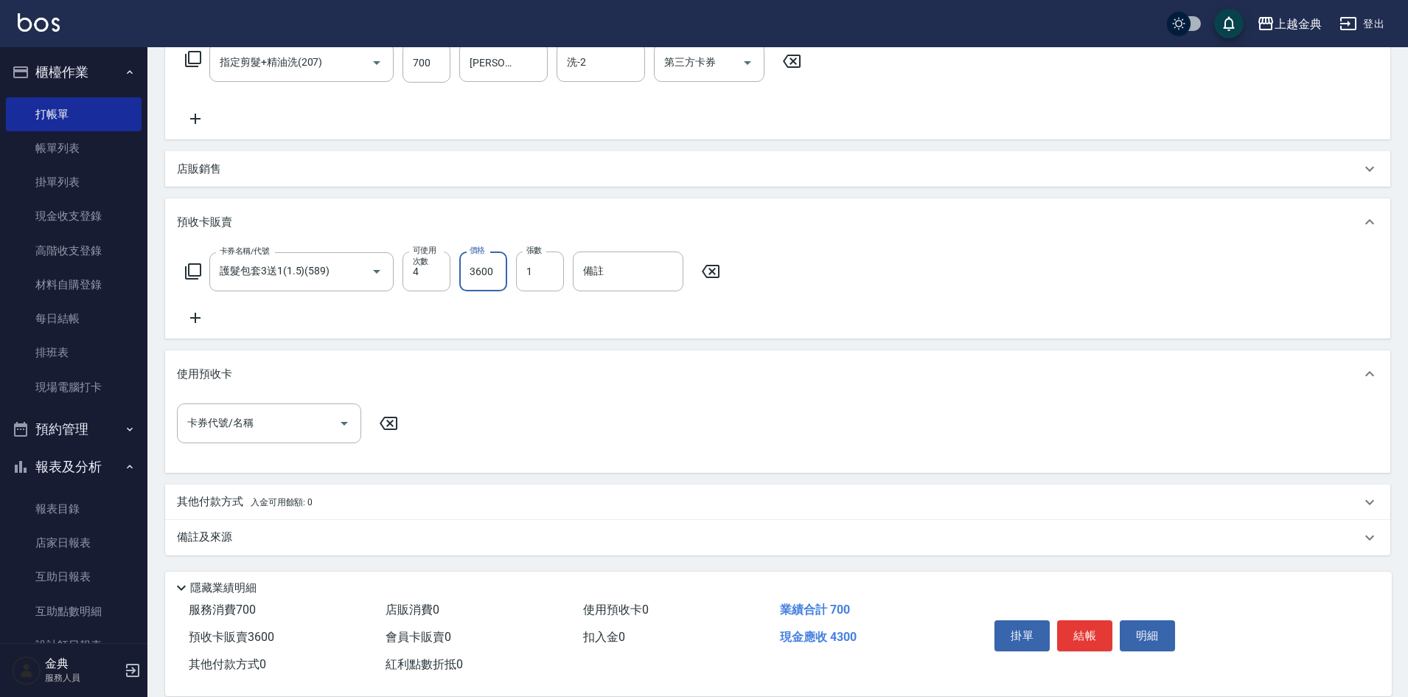
click at [251, 503] on span "入金可用餘額: 0" at bounding box center [282, 502] width 63 height 10
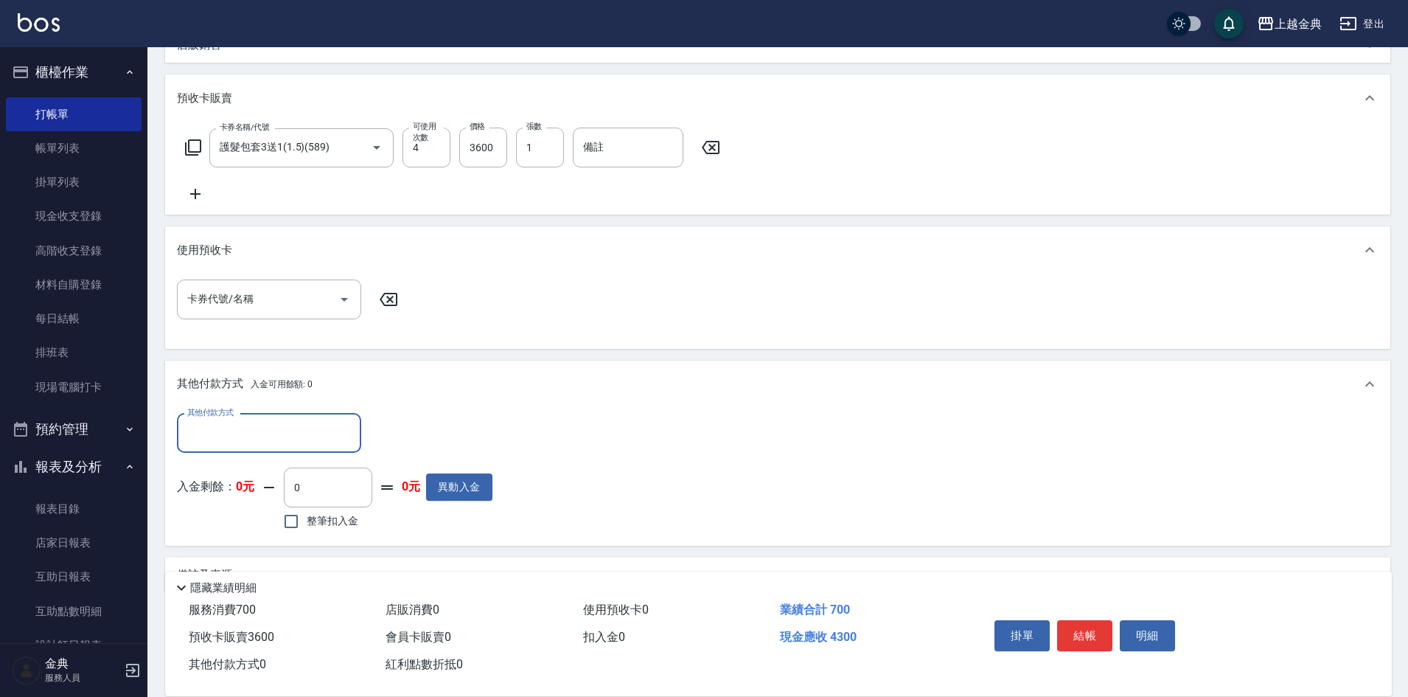
scroll to position [412, 0]
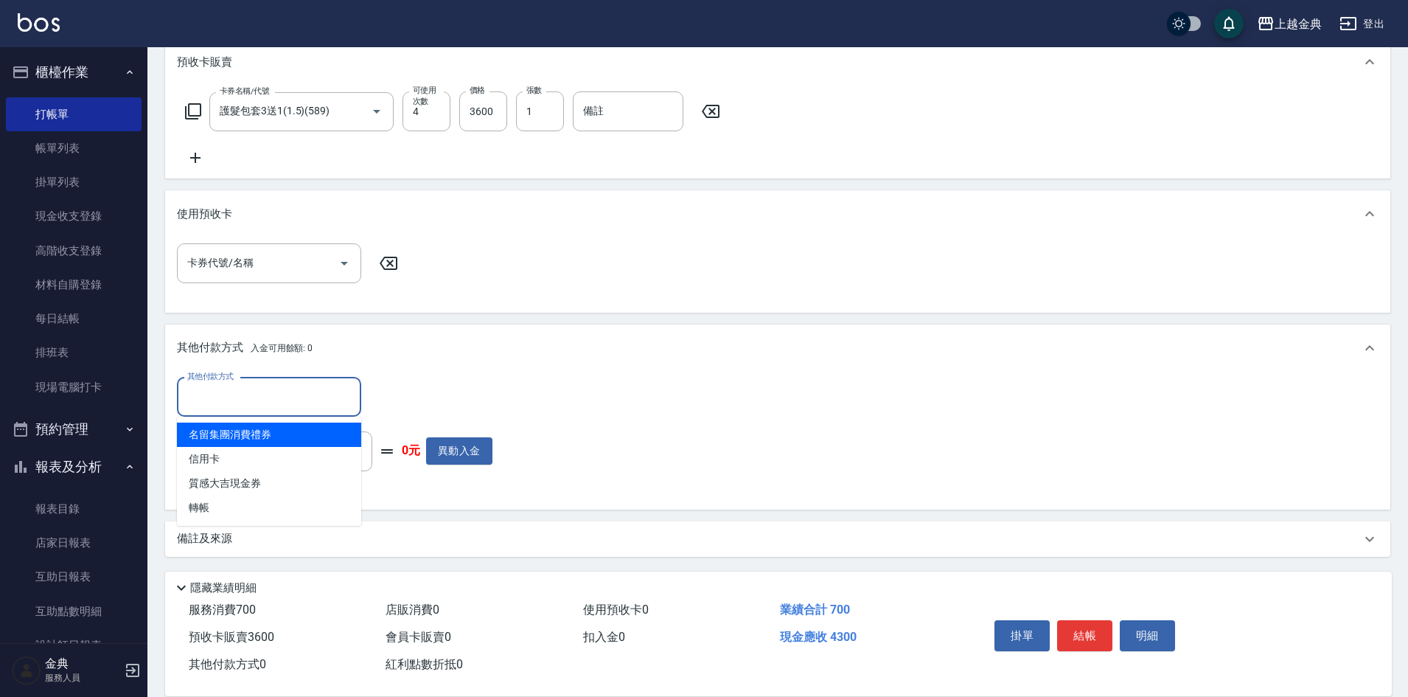
click at [243, 387] on input "其他付款方式" at bounding box center [269, 397] width 171 height 26
click at [243, 460] on span "信用卡" at bounding box center [269, 459] width 184 height 24
type input "信用卡"
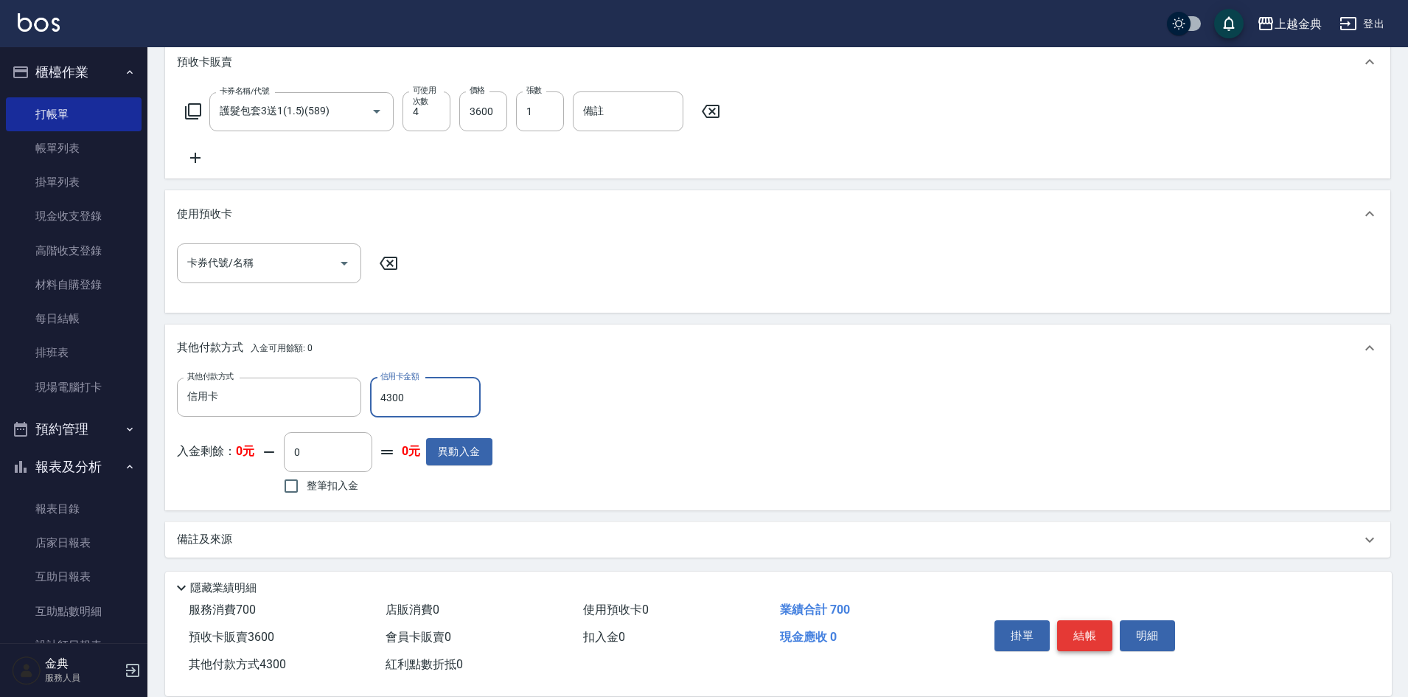
type input "4300"
click at [1078, 621] on button "結帳" at bounding box center [1084, 635] width 55 height 31
type input "[DATE] 16:50"
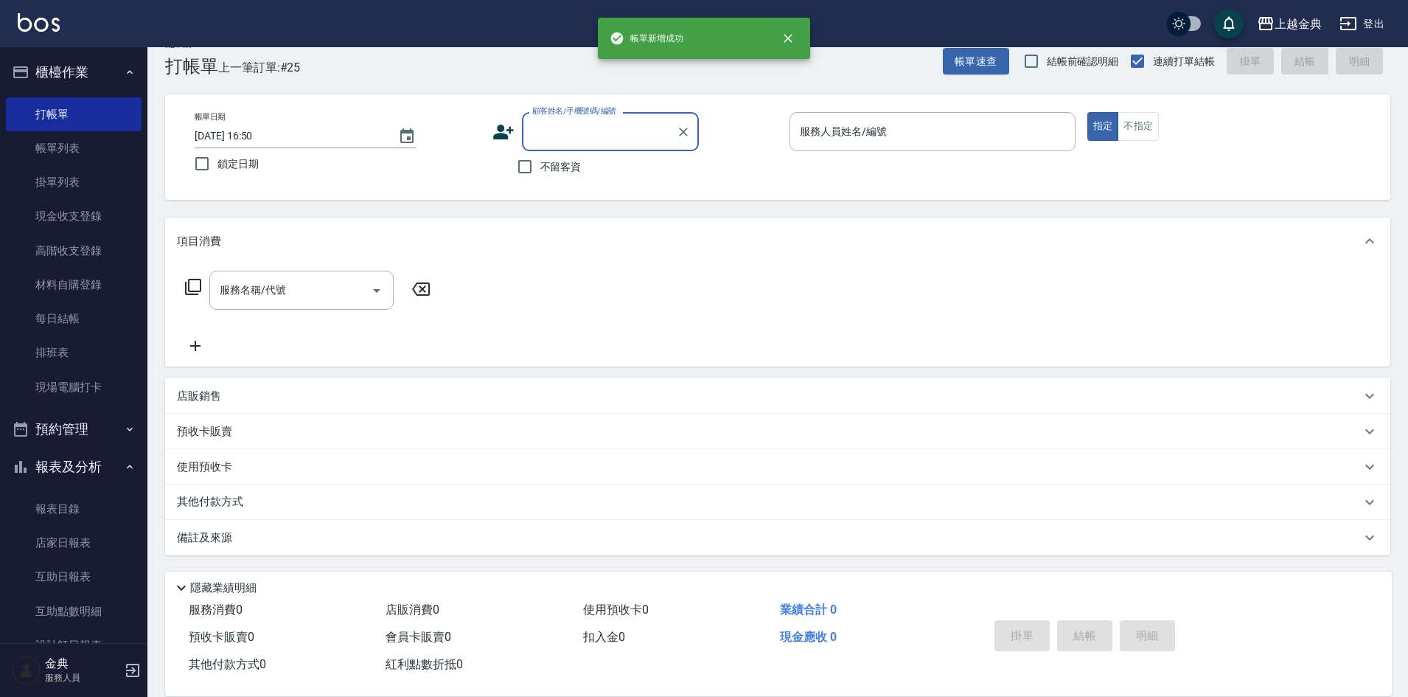
scroll to position [0, 0]
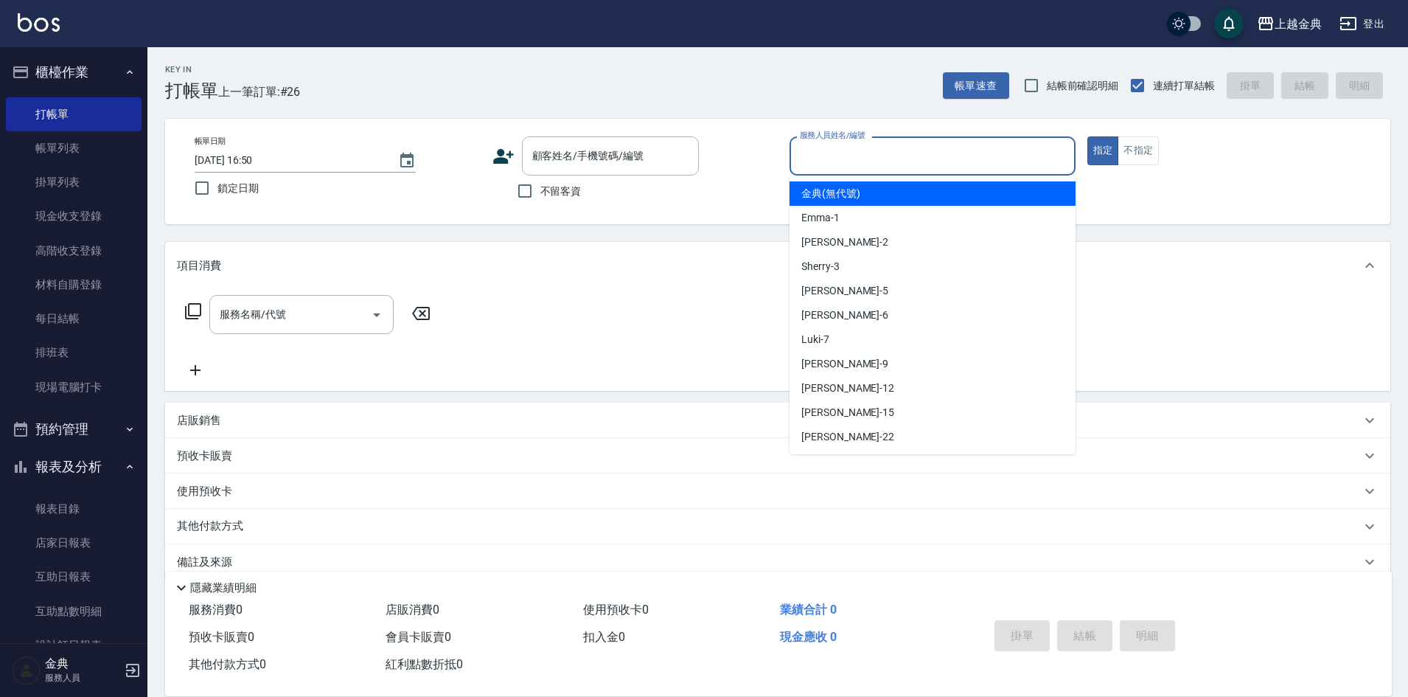
click at [964, 158] on input "服務人員姓名/編號" at bounding box center [932, 156] width 273 height 26
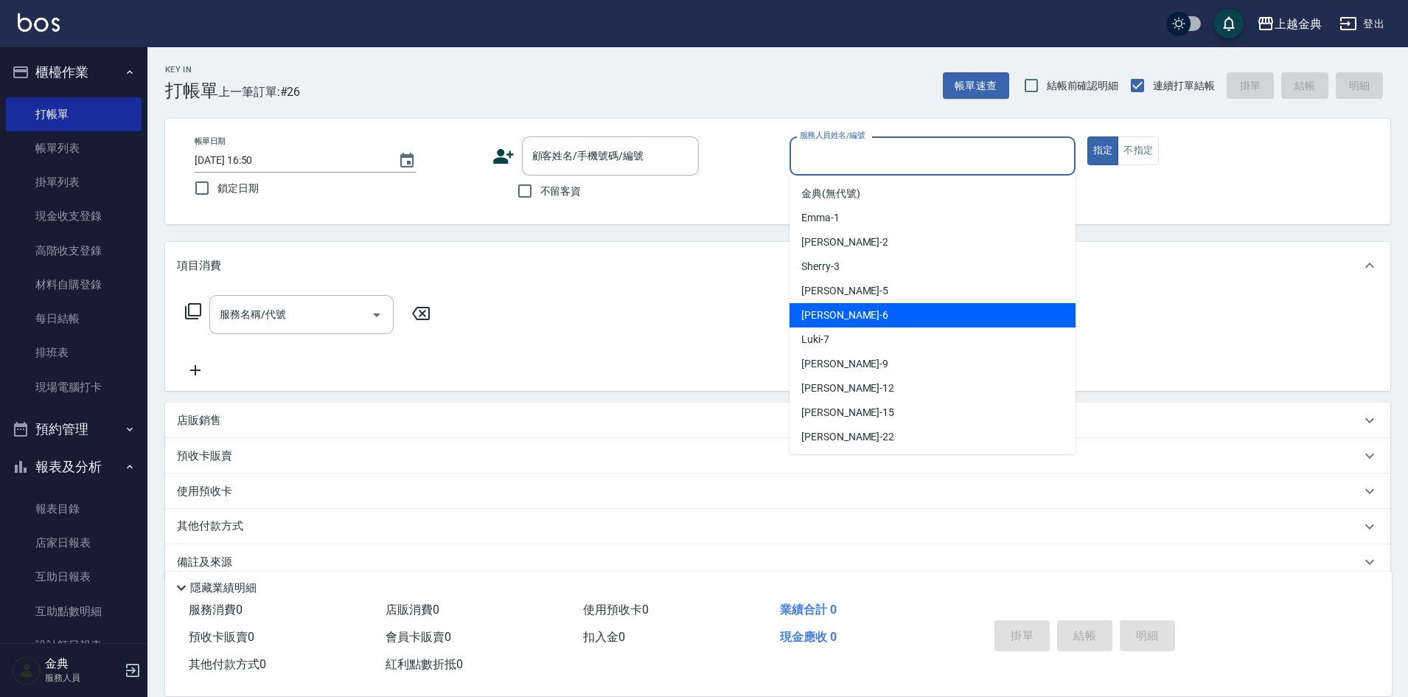
click at [889, 319] on div "[PERSON_NAME] -6" at bounding box center [933, 315] width 286 height 24
type input "[PERSON_NAME]-6"
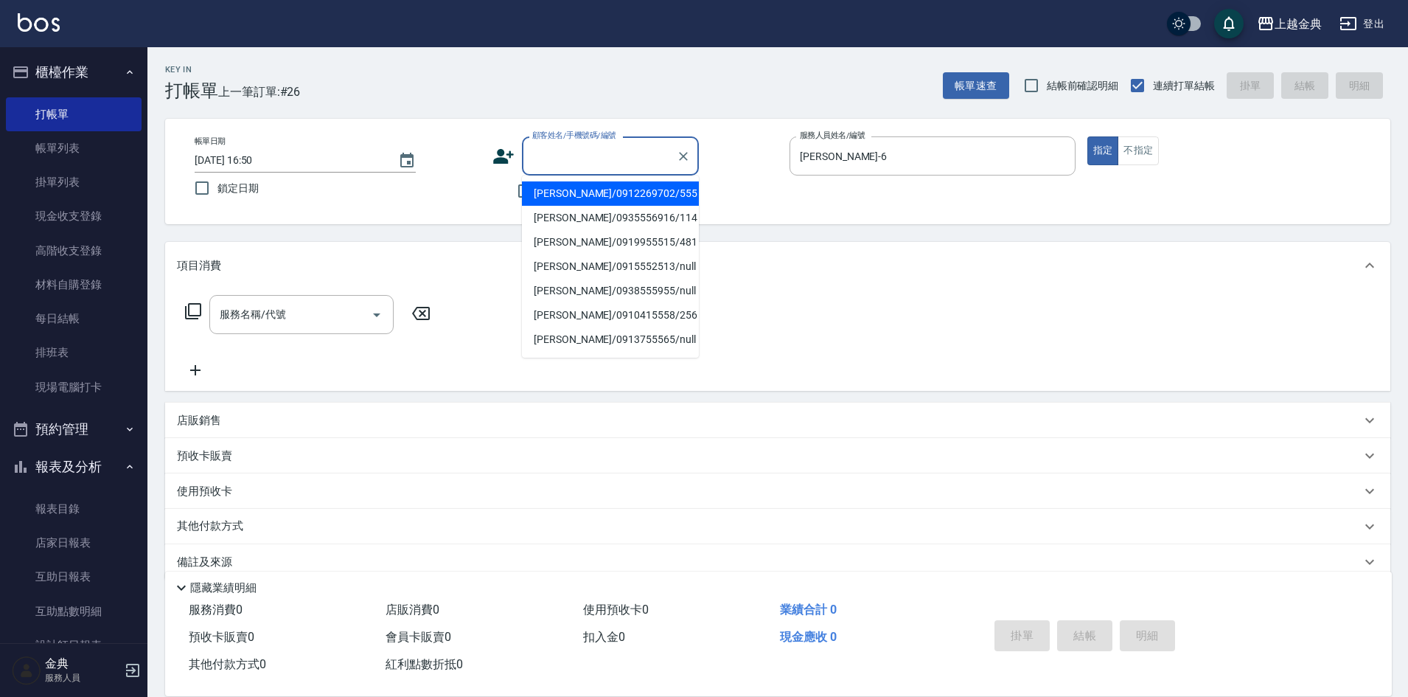
click at [565, 161] on input "顧客姓名/手機號碼/編號" at bounding box center [600, 156] width 142 height 26
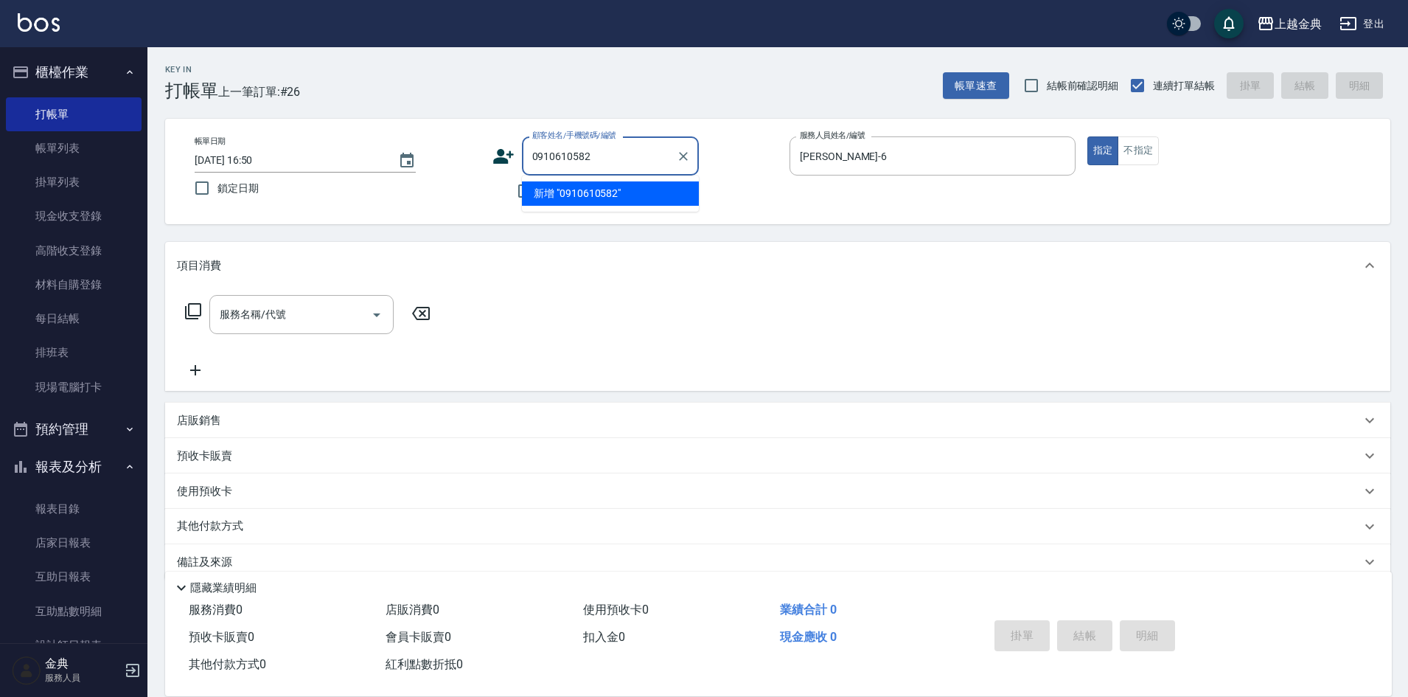
click at [568, 182] on li "新增 "0910610582"" at bounding box center [610, 193] width 177 height 24
type input "0910610582"
click at [505, 160] on icon at bounding box center [503, 156] width 21 height 15
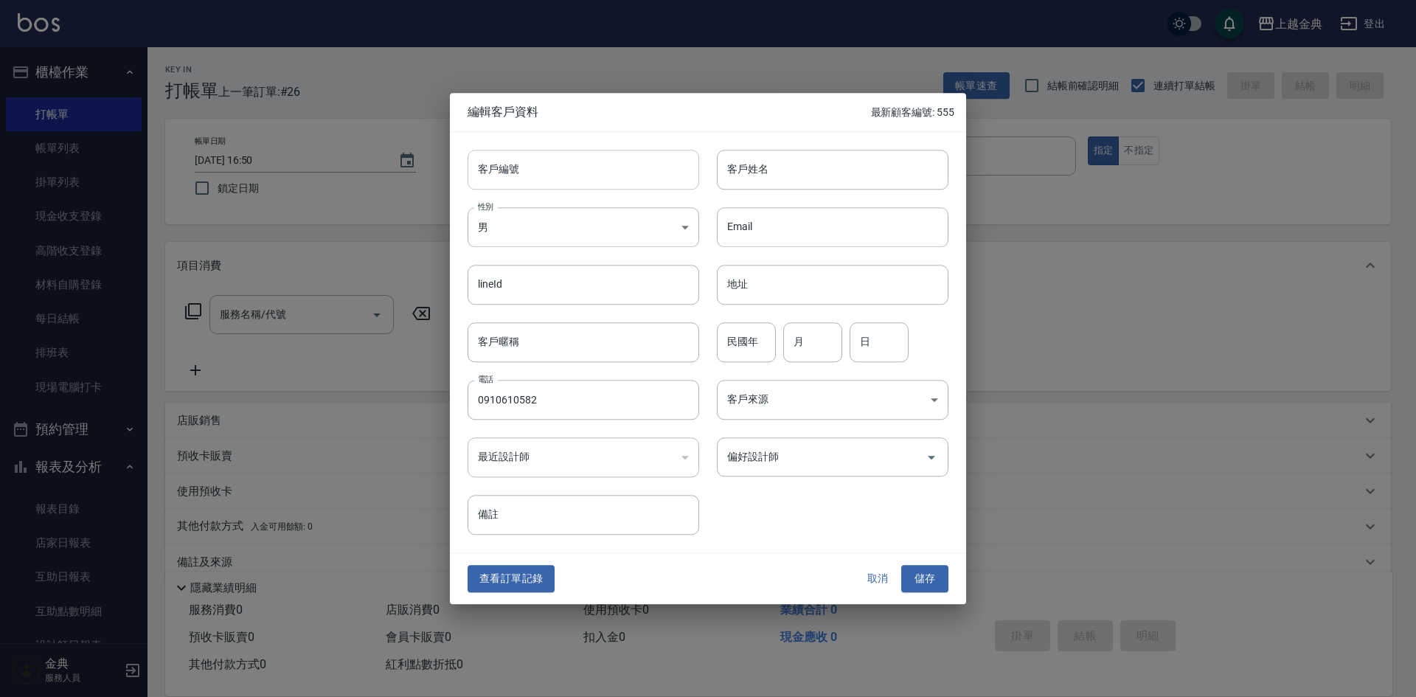
click at [546, 179] on input "客戶編號" at bounding box center [583, 170] width 232 height 40
type input "556"
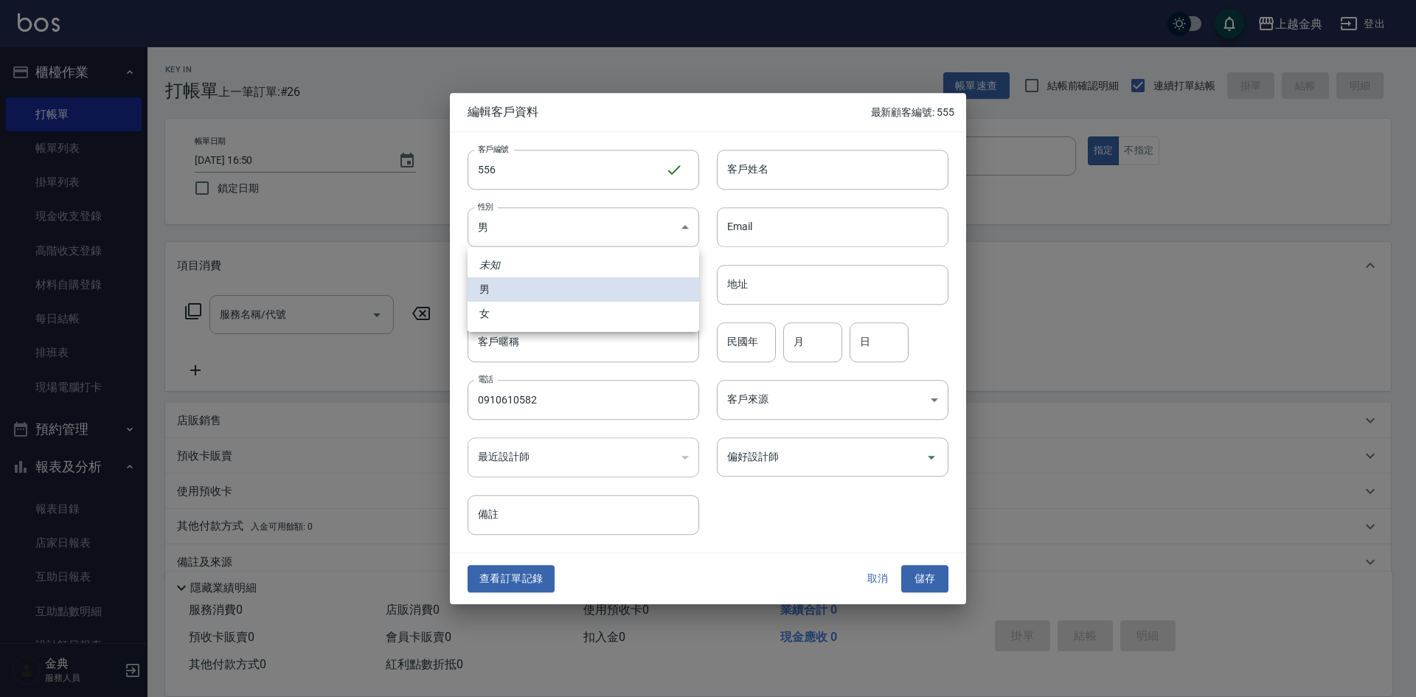
drag, startPoint x: 526, startPoint y: 229, endPoint x: 530, endPoint y: 266, distance: 37.9
click at [529, 230] on body "上越金典 登出 櫃檯作業 打帳單 帳單列表 掛單列表 現金收支登錄 高階收支登錄 材料自購登錄 每日結帳 排班表 現場電腦打卡 預約管理 預約管理 單日預約紀…" at bounding box center [708, 360] width 1416 height 721
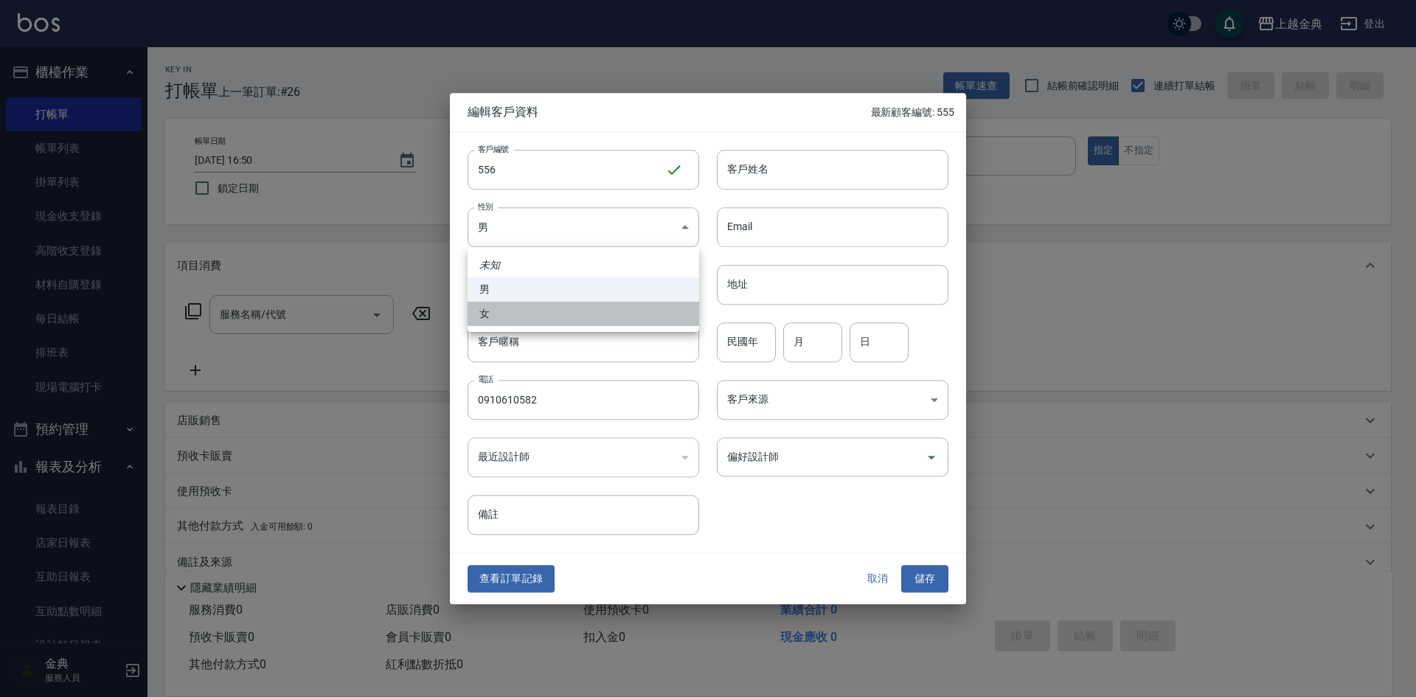
click at [526, 313] on li "女" at bounding box center [583, 314] width 232 height 24
type input "[DEMOGRAPHIC_DATA]"
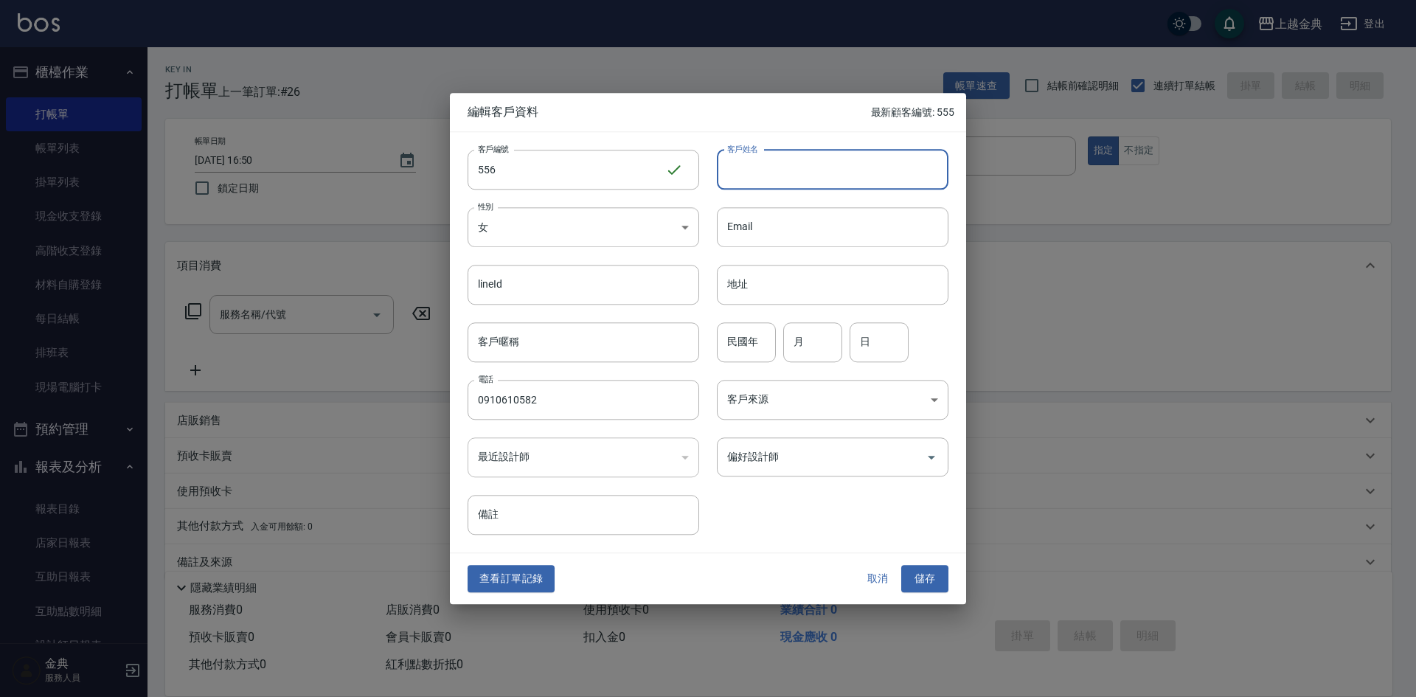
click at [794, 150] on input "客戶姓名" at bounding box center [833, 170] width 232 height 40
type input "[PERSON_NAME]"
click at [808, 349] on input "月" at bounding box center [812, 342] width 59 height 40
type input "62"
type input "01"
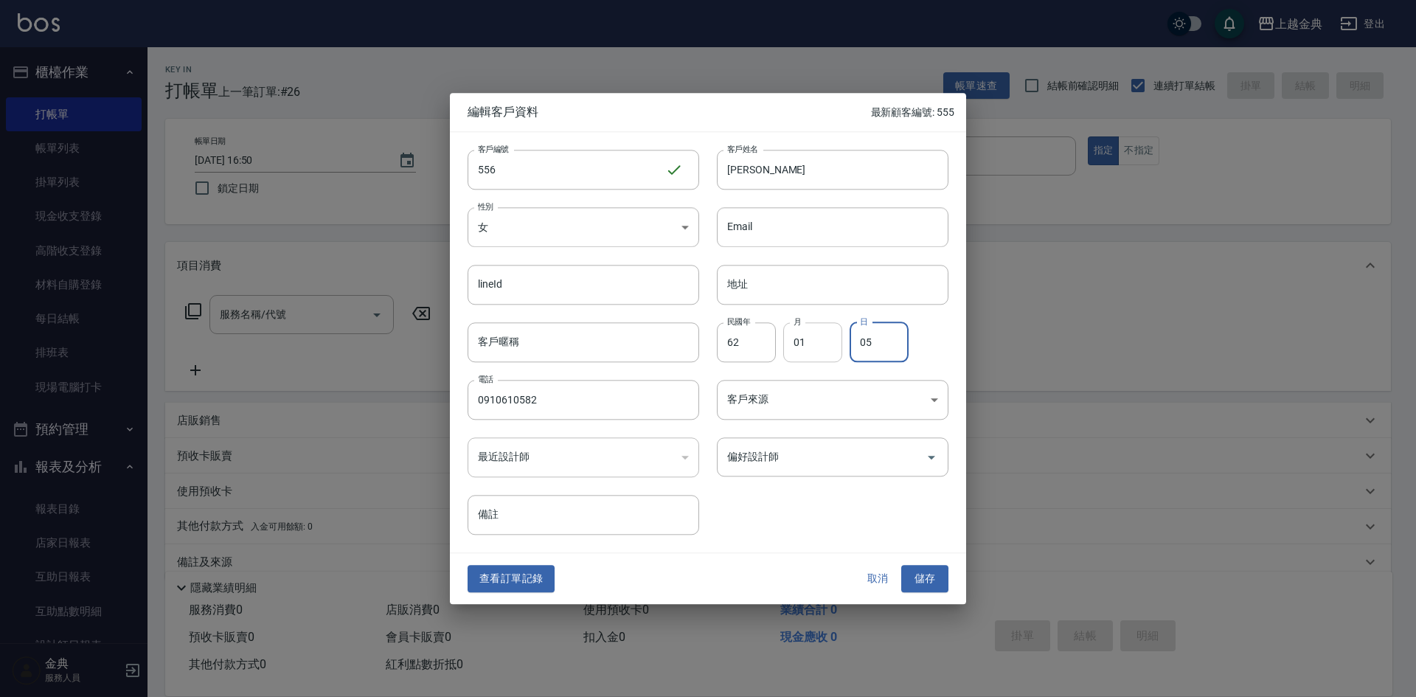
type input "0"
type input "15"
click at [945, 574] on button "儲存" at bounding box center [924, 579] width 47 height 27
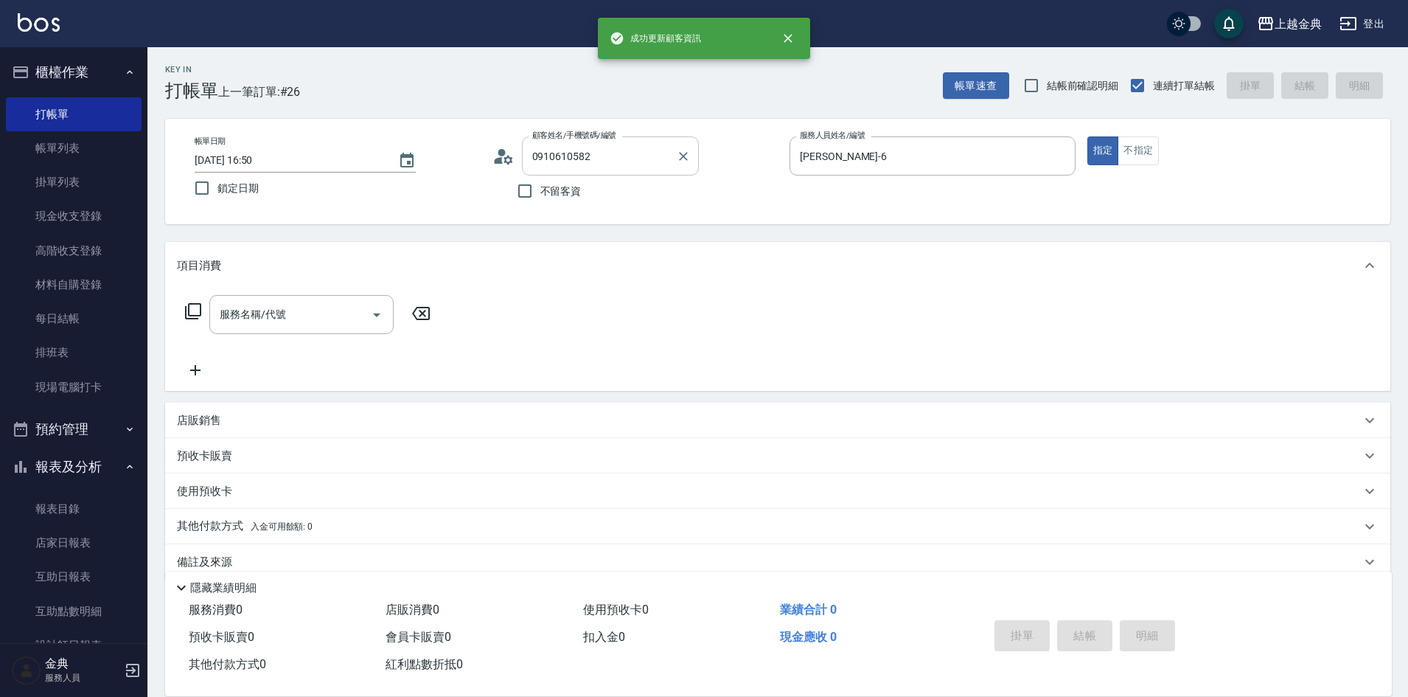
click at [664, 156] on input "0910610582" at bounding box center [600, 156] width 142 height 26
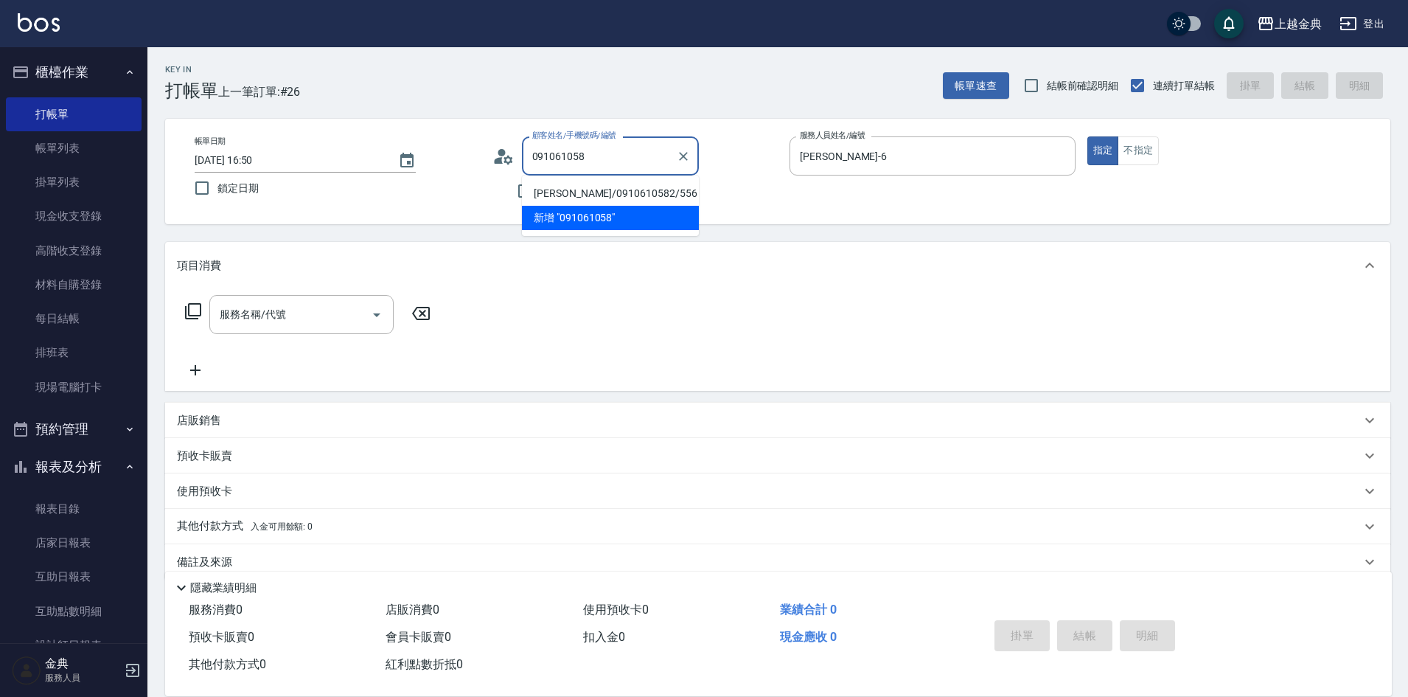
click at [612, 185] on li "[PERSON_NAME]/0910610582/556" at bounding box center [610, 193] width 177 height 24
type input "[PERSON_NAME]/0910610582/556"
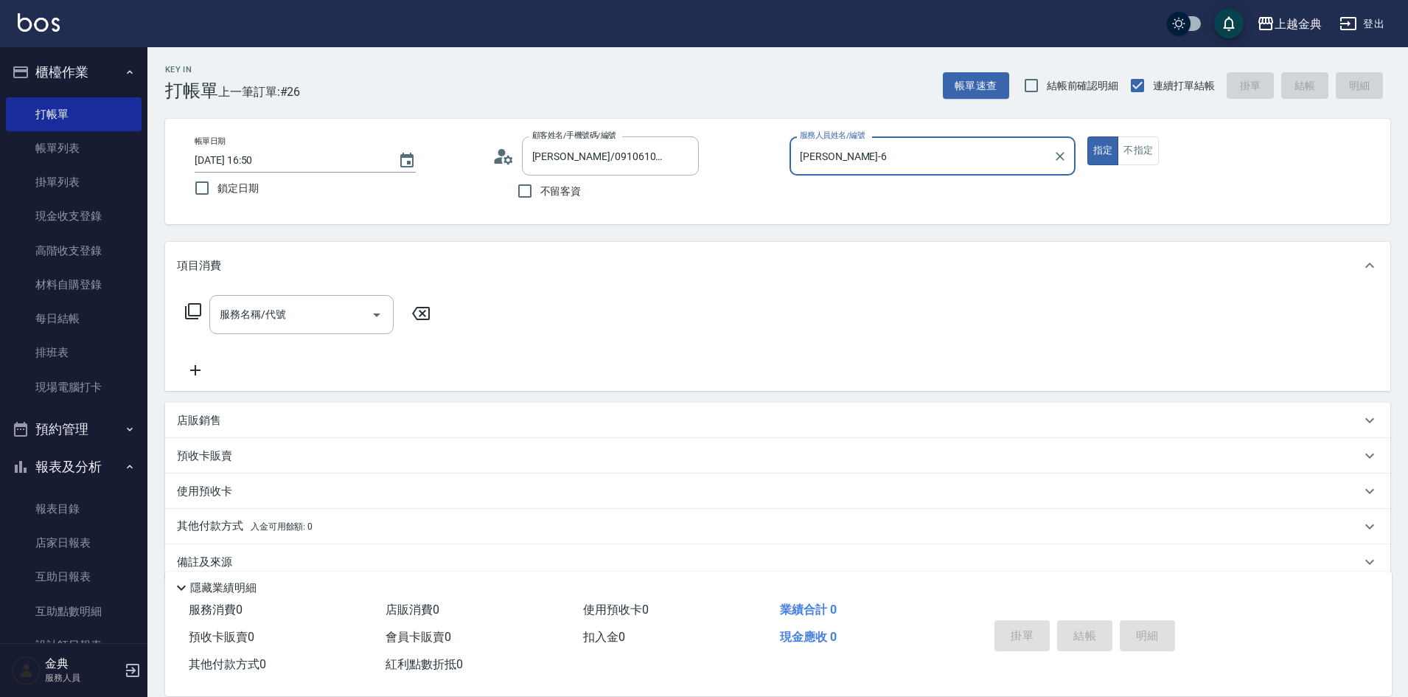
click at [197, 307] on icon at bounding box center [193, 311] width 18 height 18
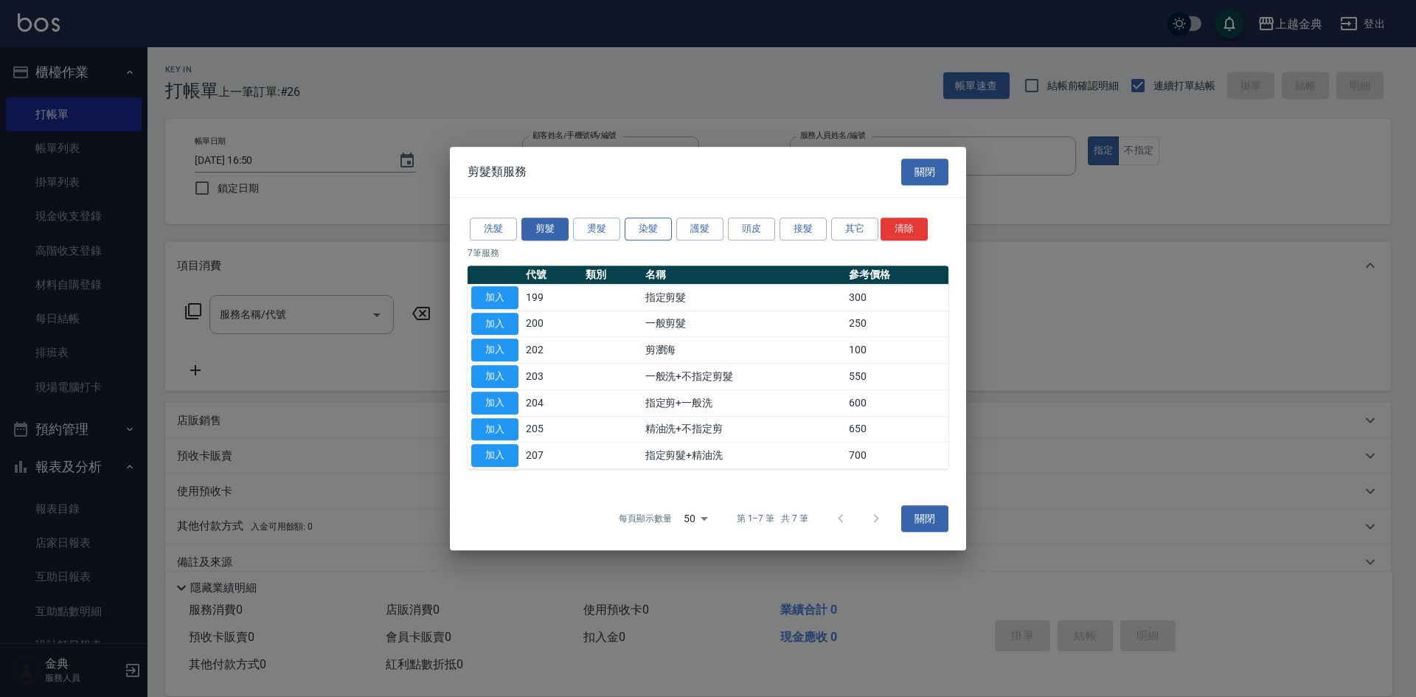
click at [661, 225] on button "染髮" at bounding box center [648, 229] width 47 height 23
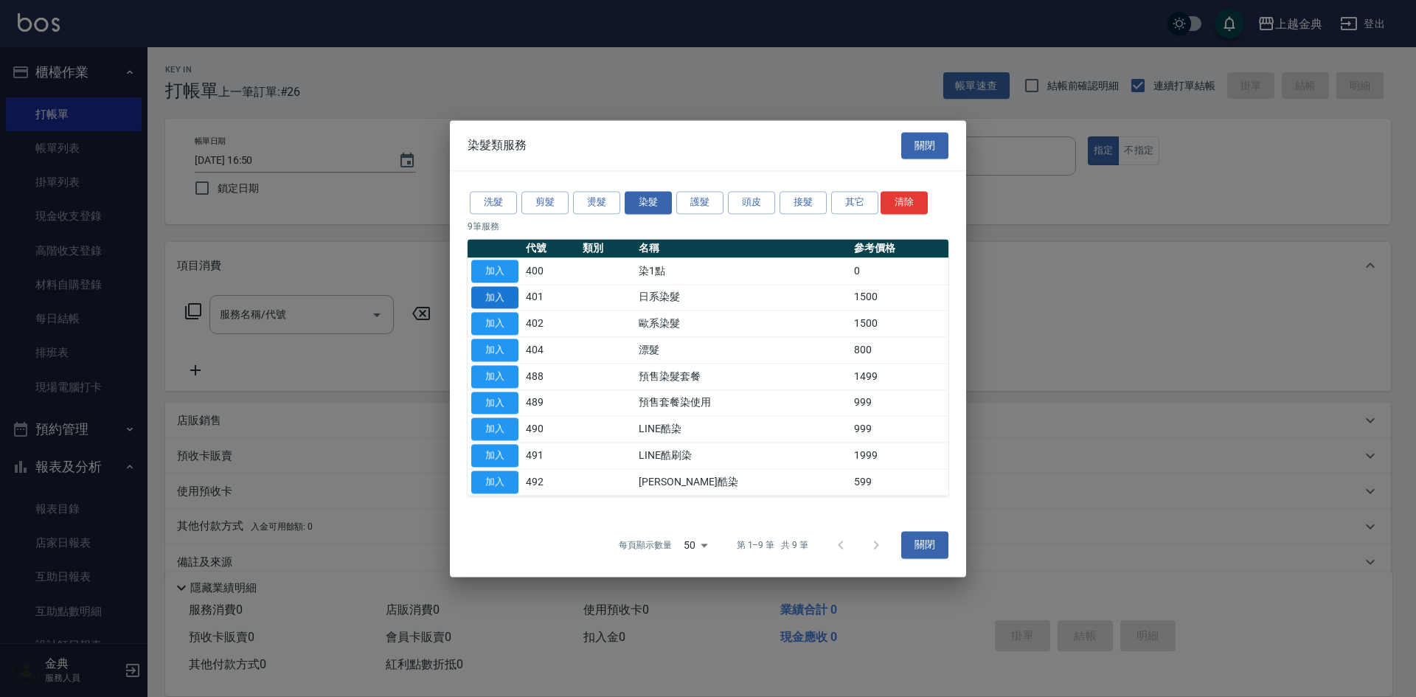
click at [492, 293] on button "加入" at bounding box center [494, 297] width 47 height 23
type input "日系染髮(401)"
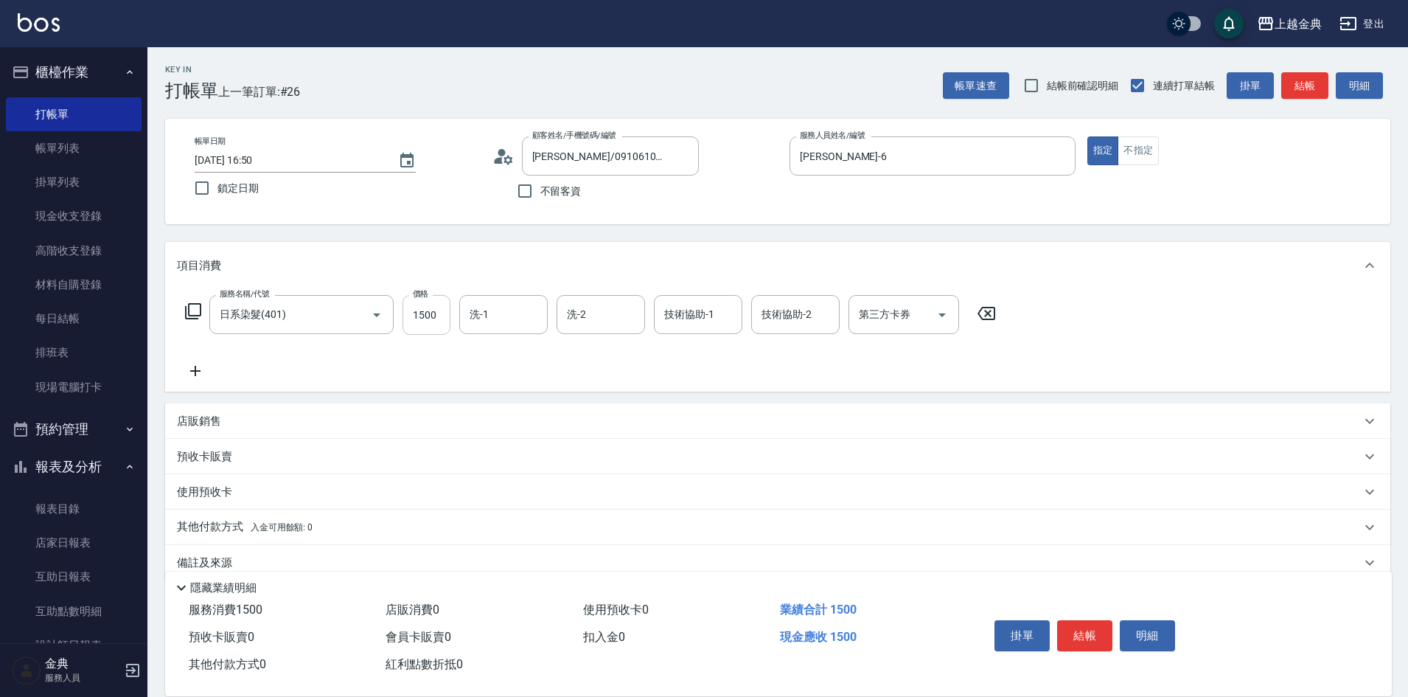
click at [431, 323] on input "1500" at bounding box center [427, 315] width 48 height 40
type input "3099"
click at [201, 453] on p "預收卡販賣" at bounding box center [204, 456] width 55 height 15
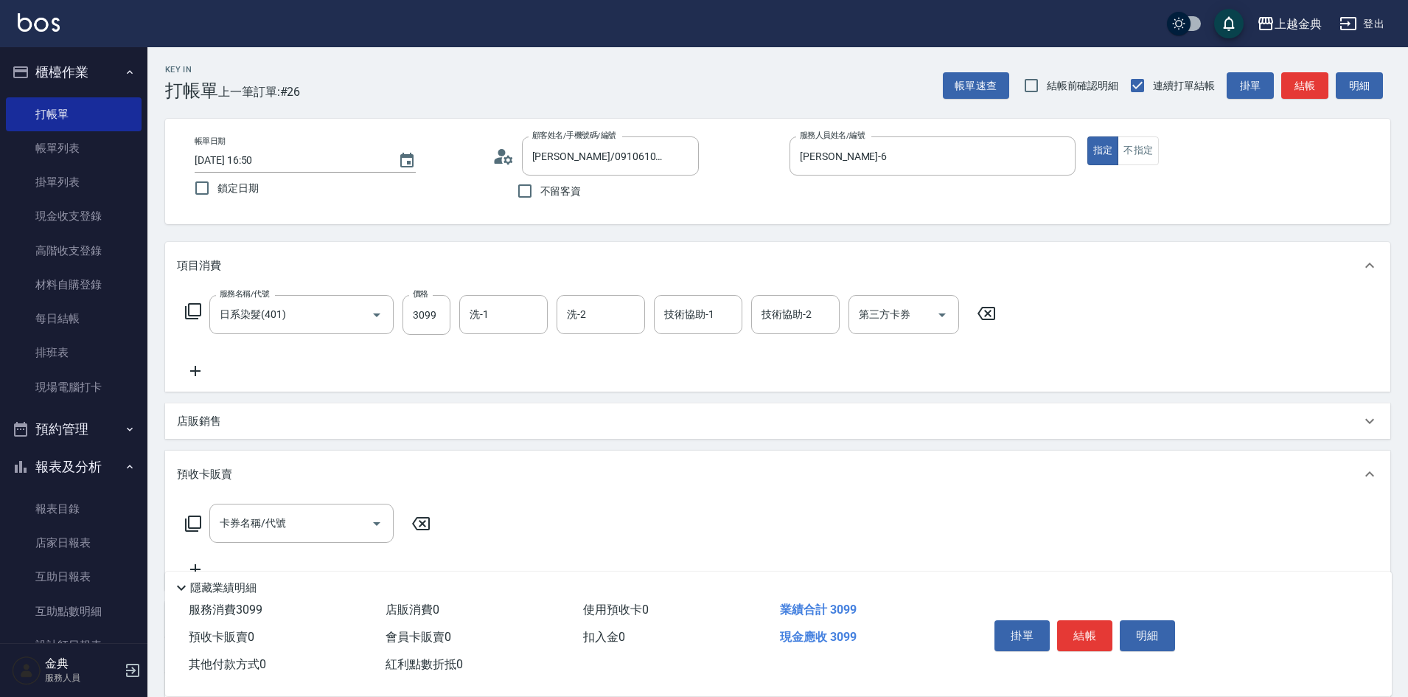
drag, startPoint x: 192, startPoint y: 514, endPoint x: 198, endPoint y: 521, distance: 9.4
click at [194, 515] on div "卡券名稱/代號 卡券名稱/代號" at bounding box center [308, 523] width 262 height 39
click at [190, 519] on icon at bounding box center [193, 524] width 18 height 18
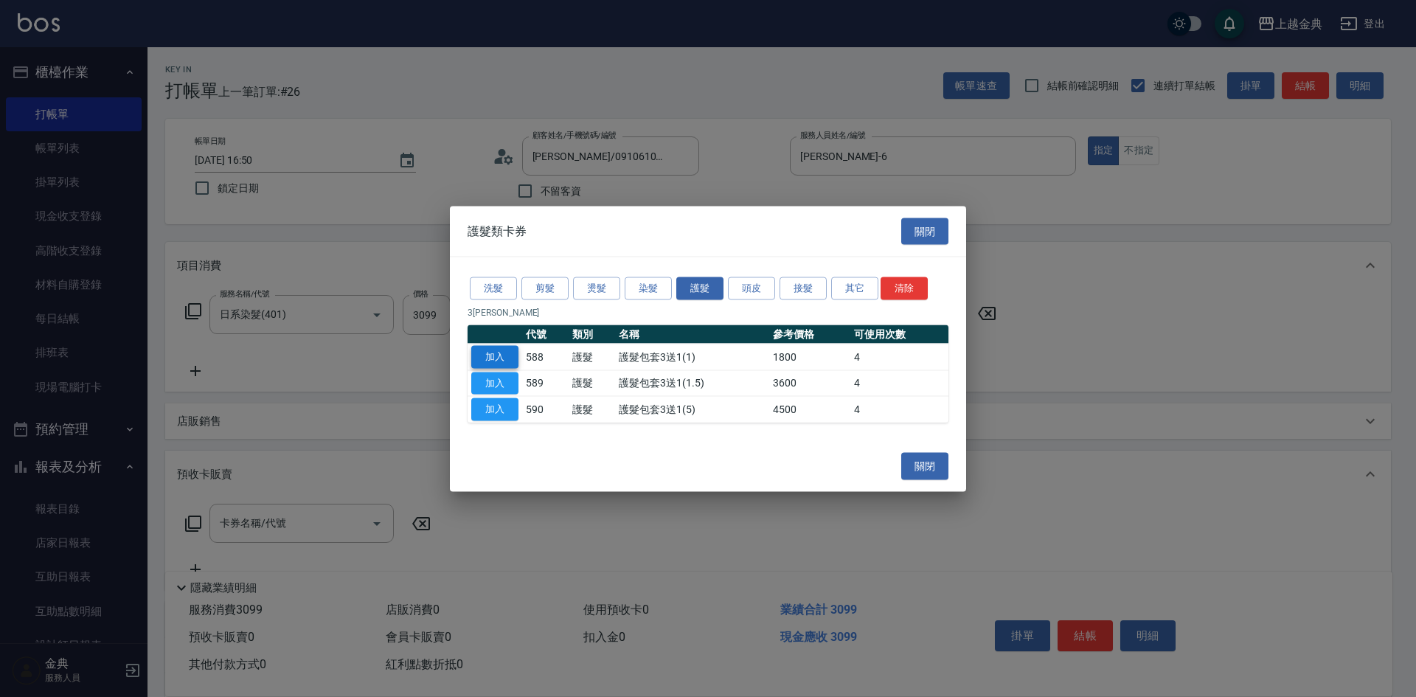
click at [501, 364] on button "加入" at bounding box center [494, 356] width 47 height 23
type input "護髮包套3送1(1)(588)"
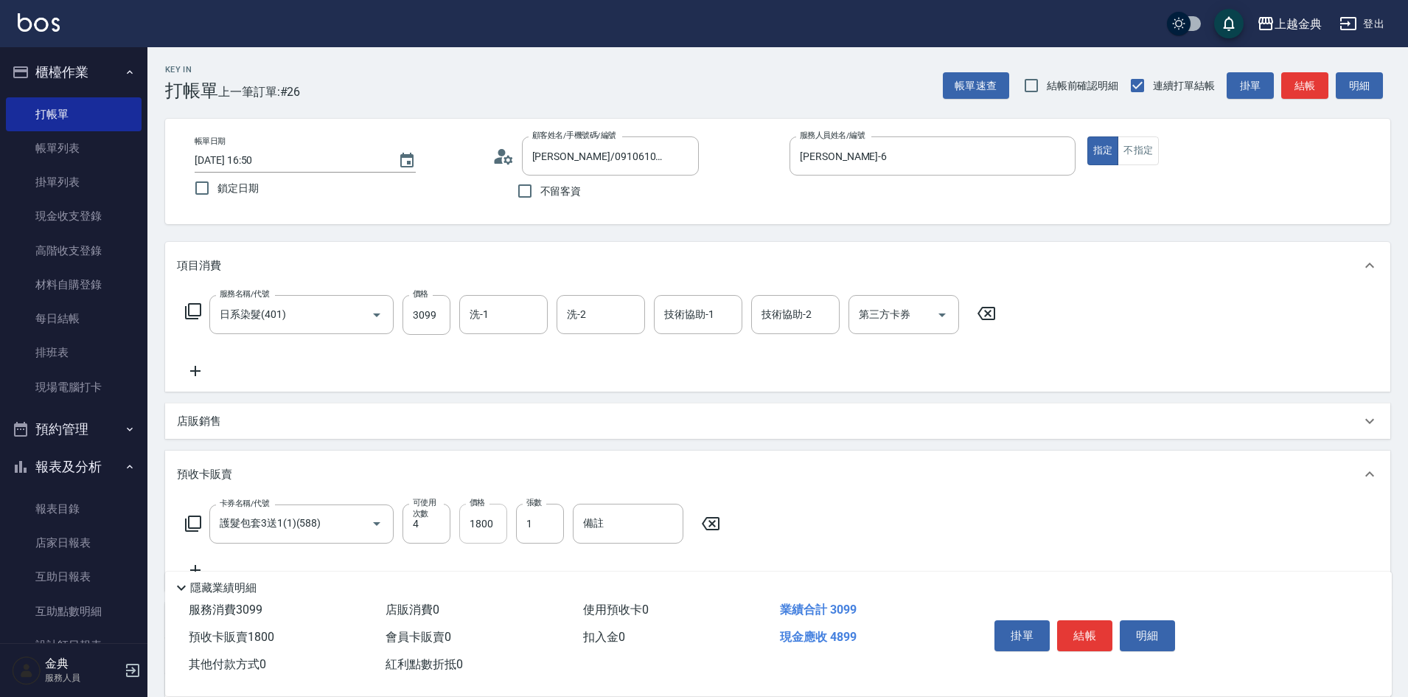
click at [484, 531] on input "1800" at bounding box center [483, 524] width 48 height 40
type input "3000"
click at [190, 527] on icon at bounding box center [193, 524] width 18 height 18
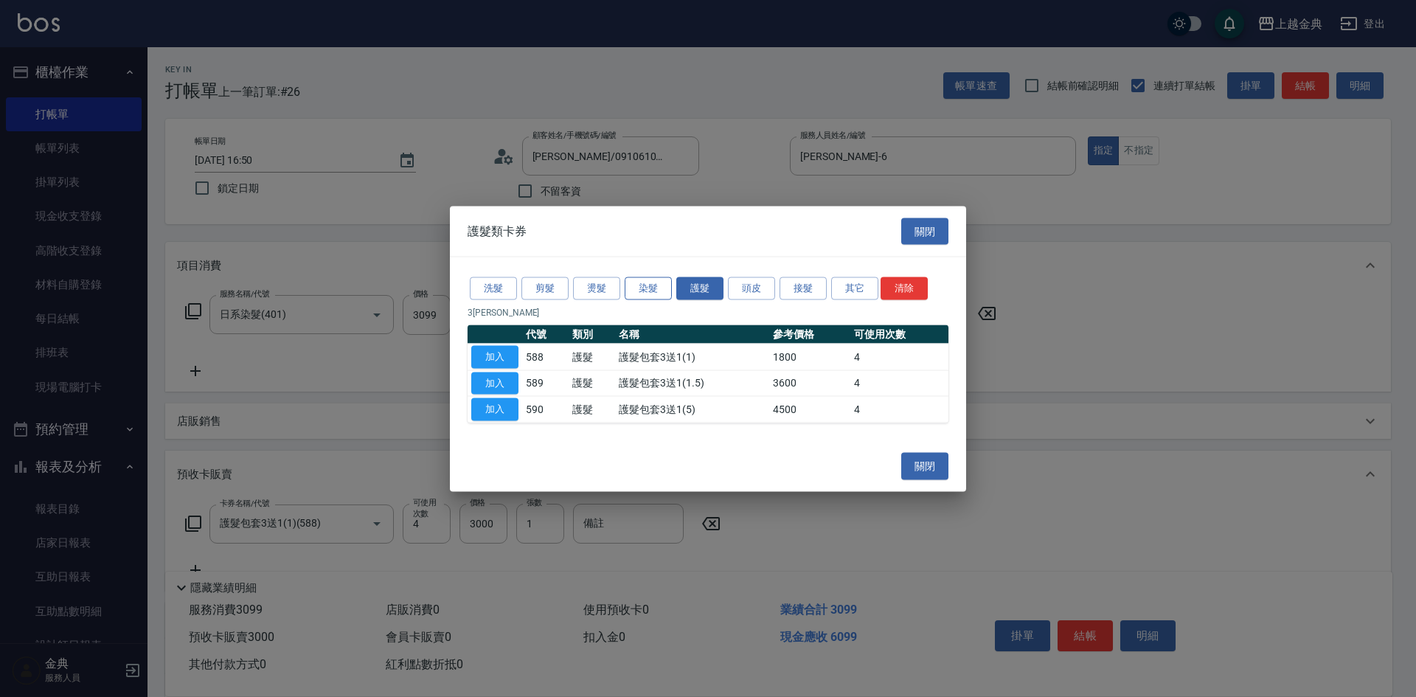
click at [641, 289] on button "染髮" at bounding box center [648, 288] width 47 height 23
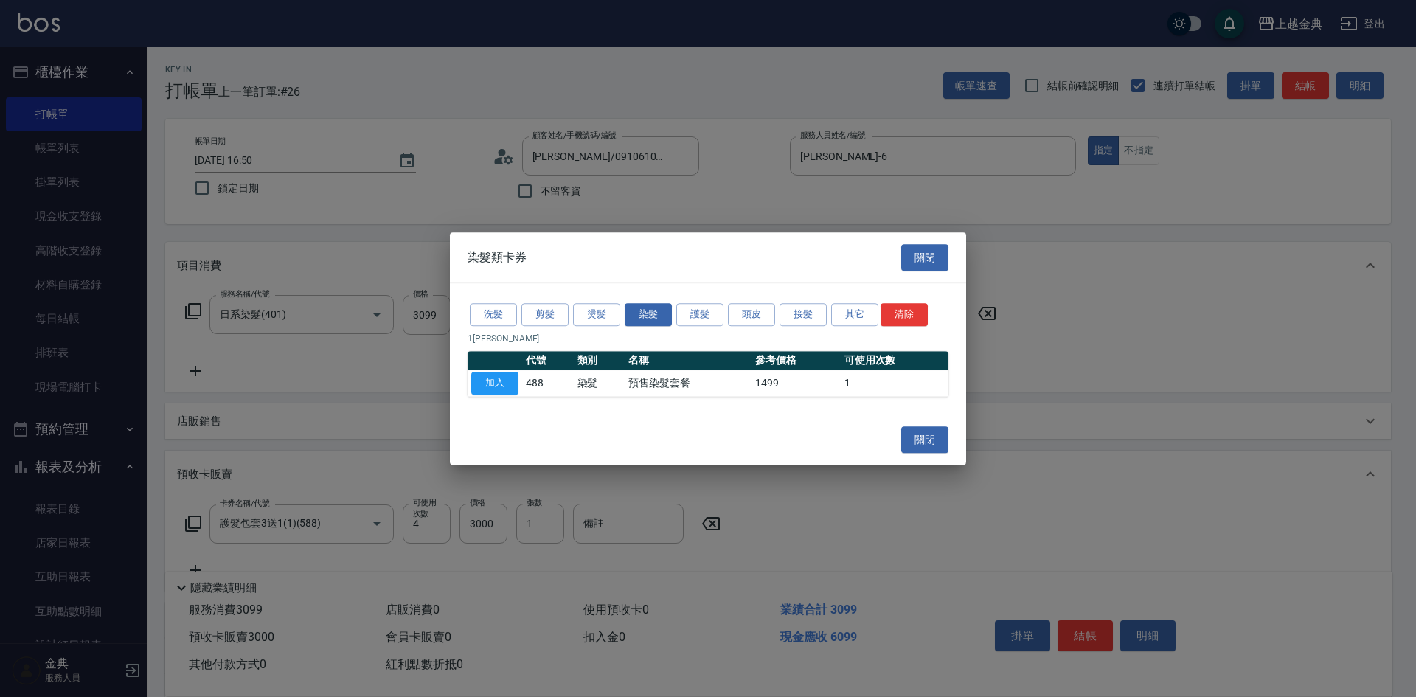
click at [495, 383] on button "加入" at bounding box center [494, 383] width 47 height 23
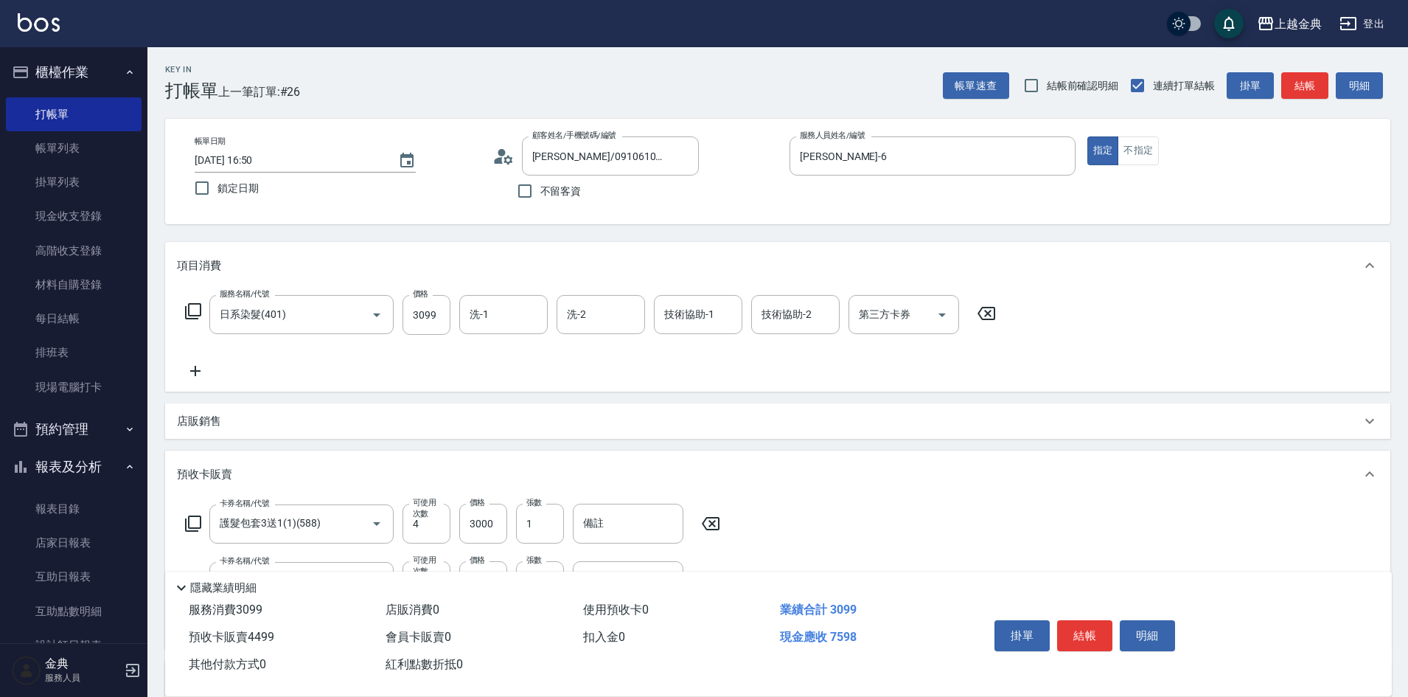
scroll to position [212, 0]
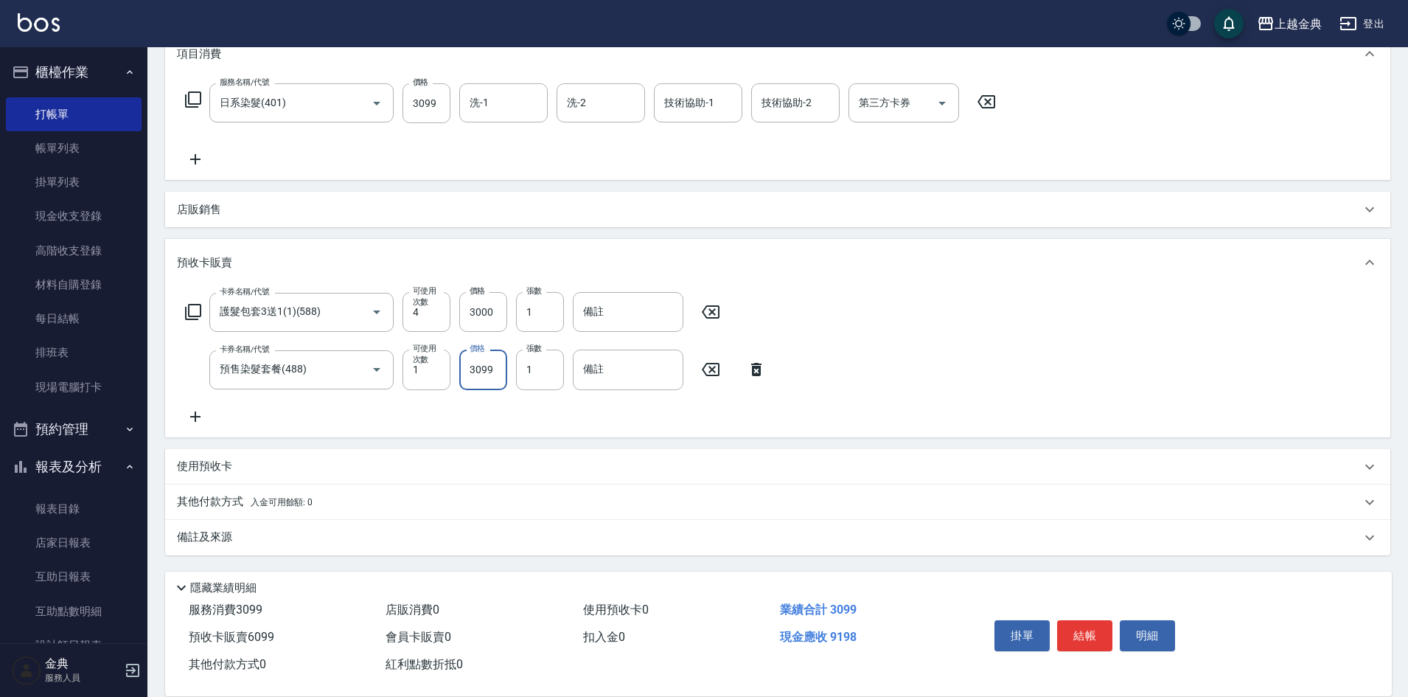
type input "3099"
click at [223, 503] on p "其他付款方式 入金可用餘額: 0" at bounding box center [245, 502] width 136 height 16
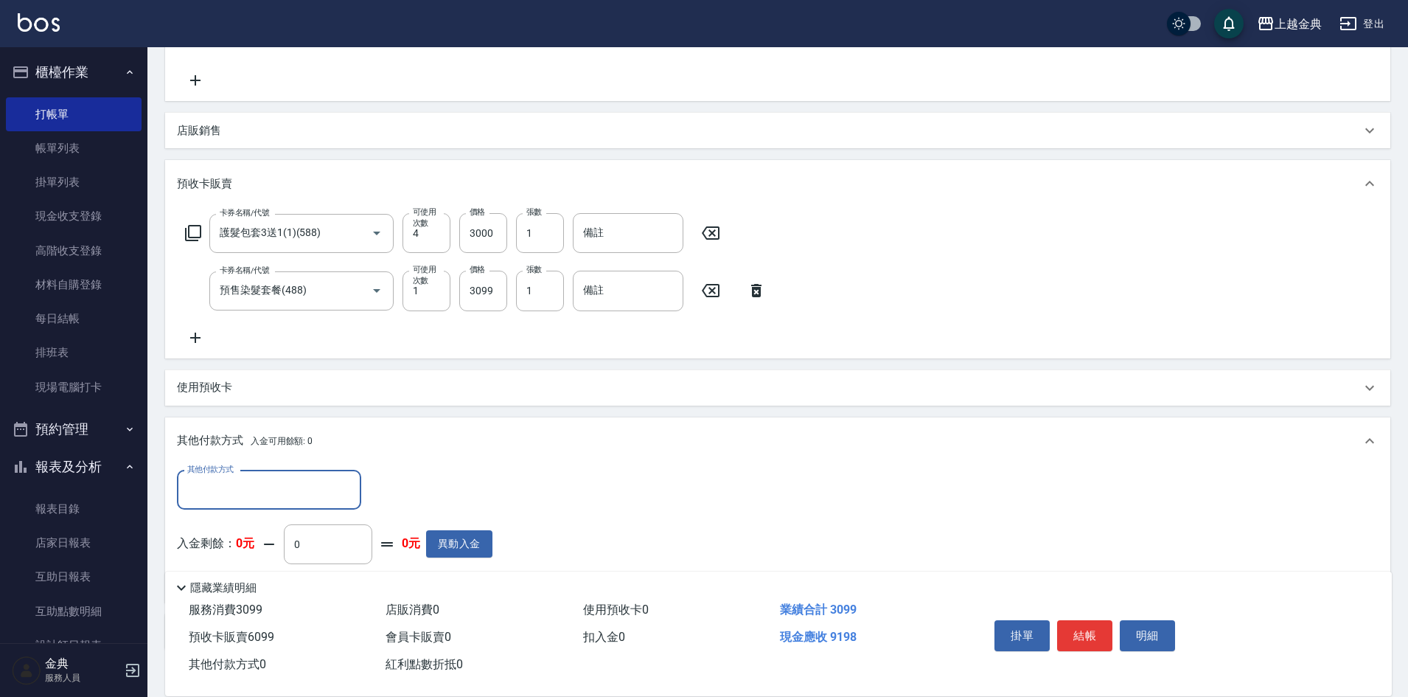
scroll to position [384, 0]
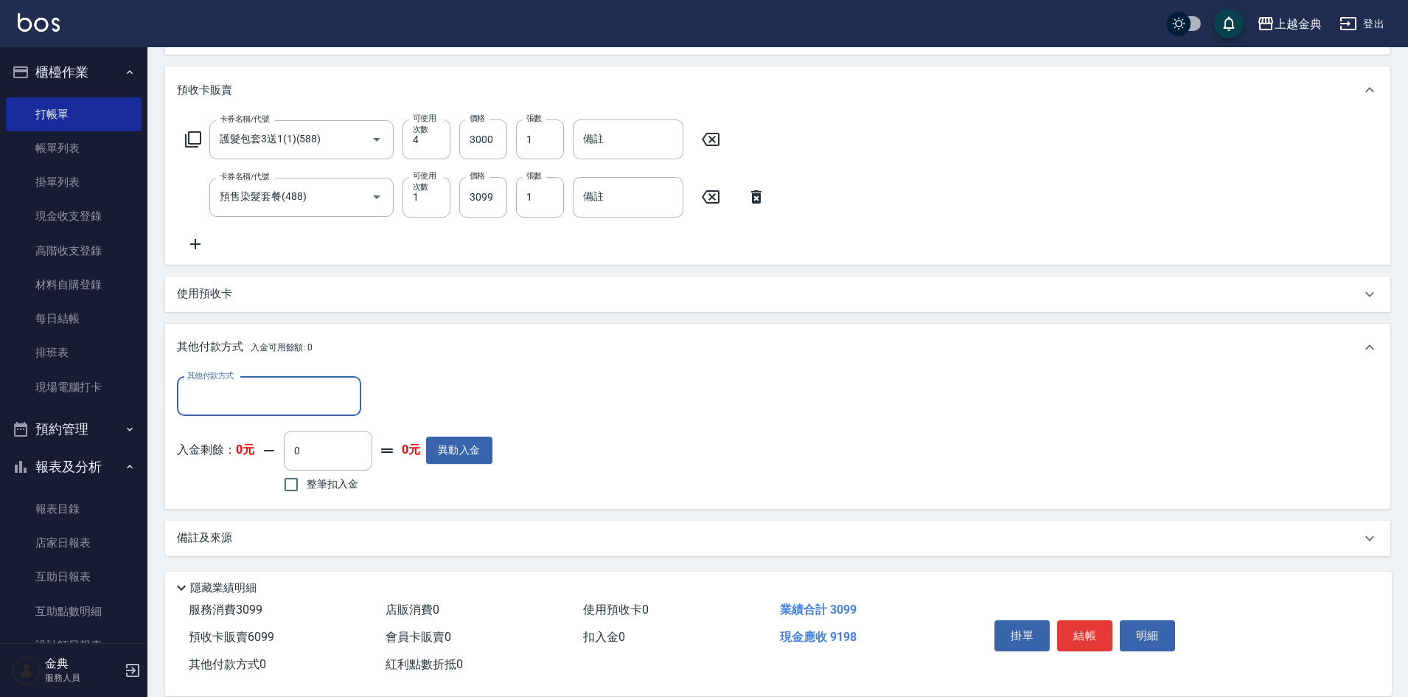
click at [229, 394] on input "其他付款方式" at bounding box center [269, 396] width 171 height 26
click at [218, 469] on span "信用卡" at bounding box center [269, 458] width 184 height 24
type input "信用卡"
type input "3198"
click at [1077, 620] on button "結帳" at bounding box center [1084, 635] width 55 height 31
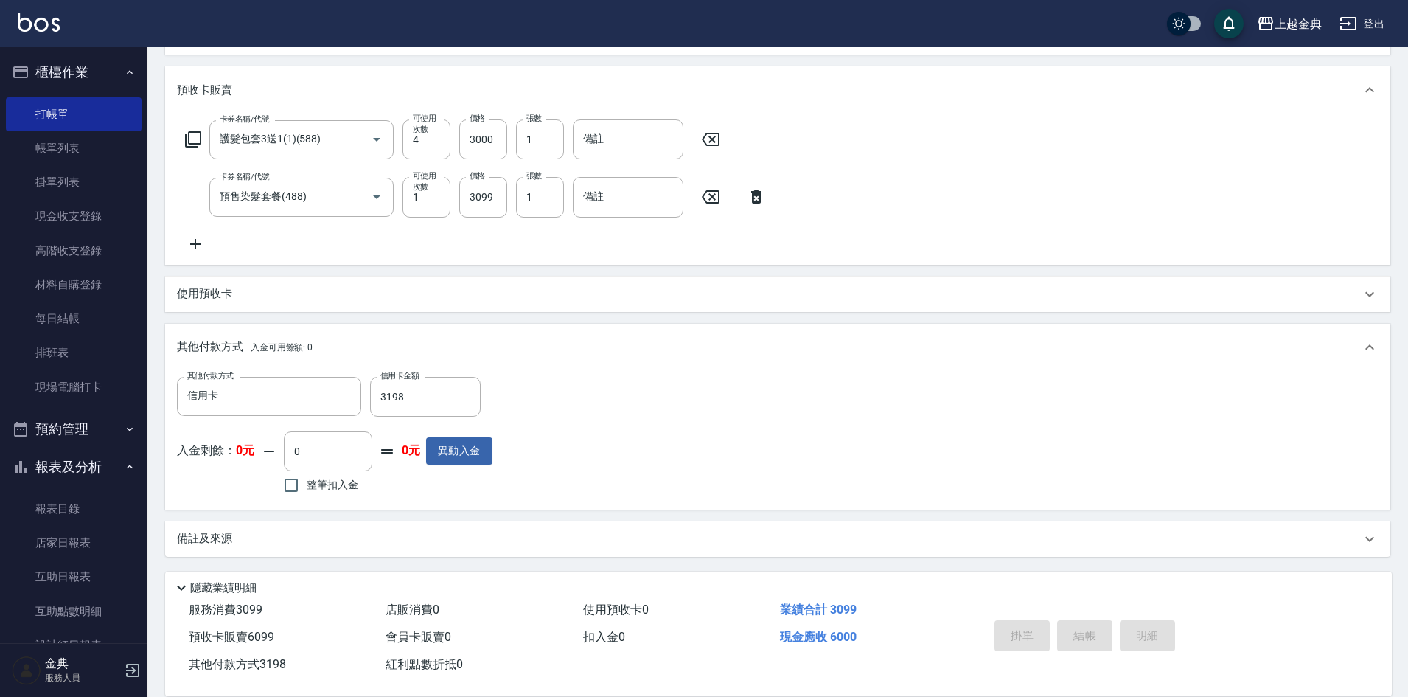
type input "[DATE] 16:51"
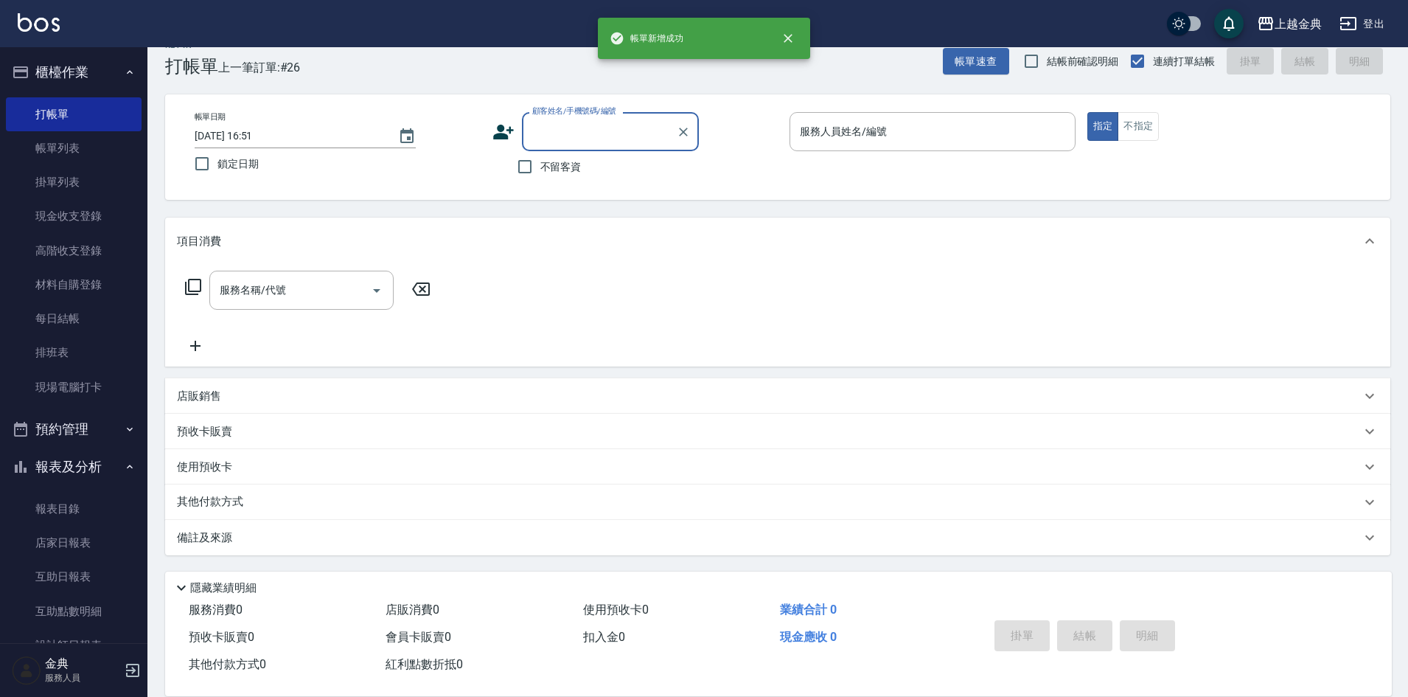
scroll to position [0, 0]
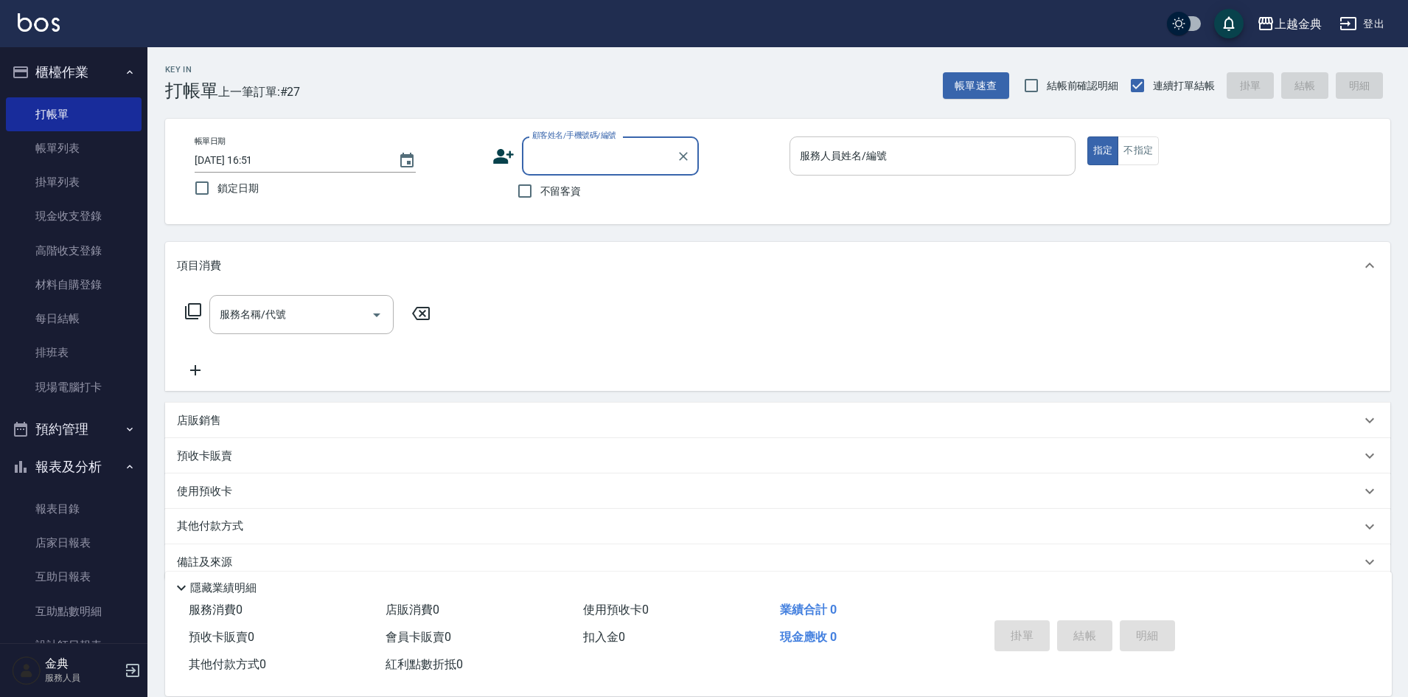
click at [926, 171] on div "服務人員姓名/編號" at bounding box center [933, 155] width 286 height 39
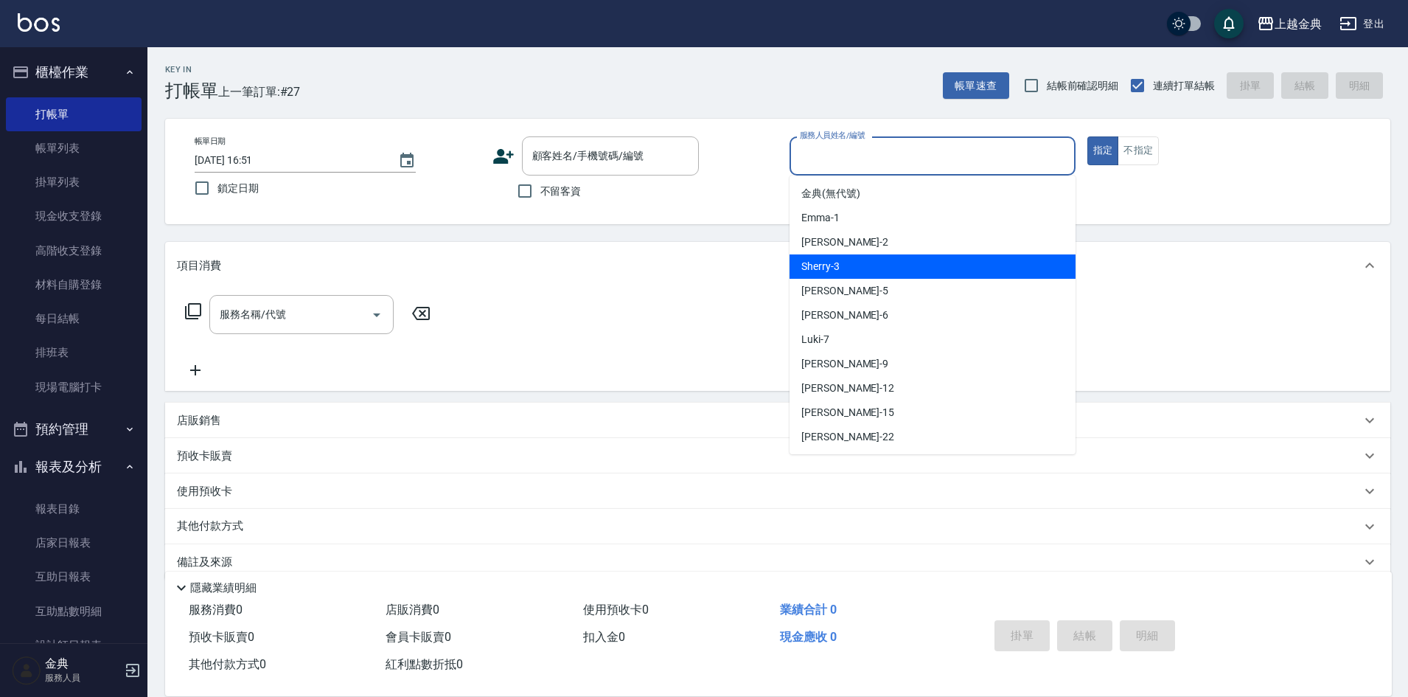
click at [878, 262] on div "Sherry -3" at bounding box center [933, 266] width 286 height 24
type input "Sherry-3"
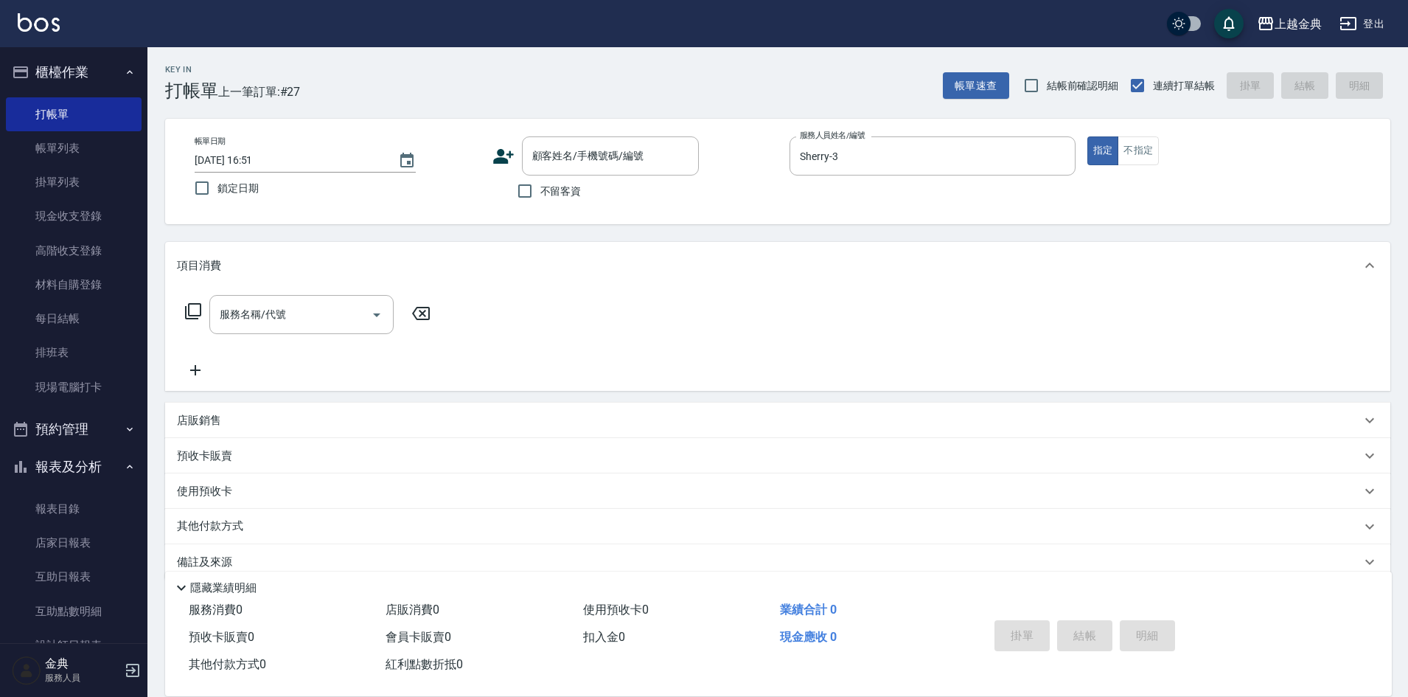
click at [547, 194] on span "不留客資" at bounding box center [560, 191] width 41 height 15
click at [540, 194] on input "不留客資" at bounding box center [524, 190] width 31 height 31
checkbox input "true"
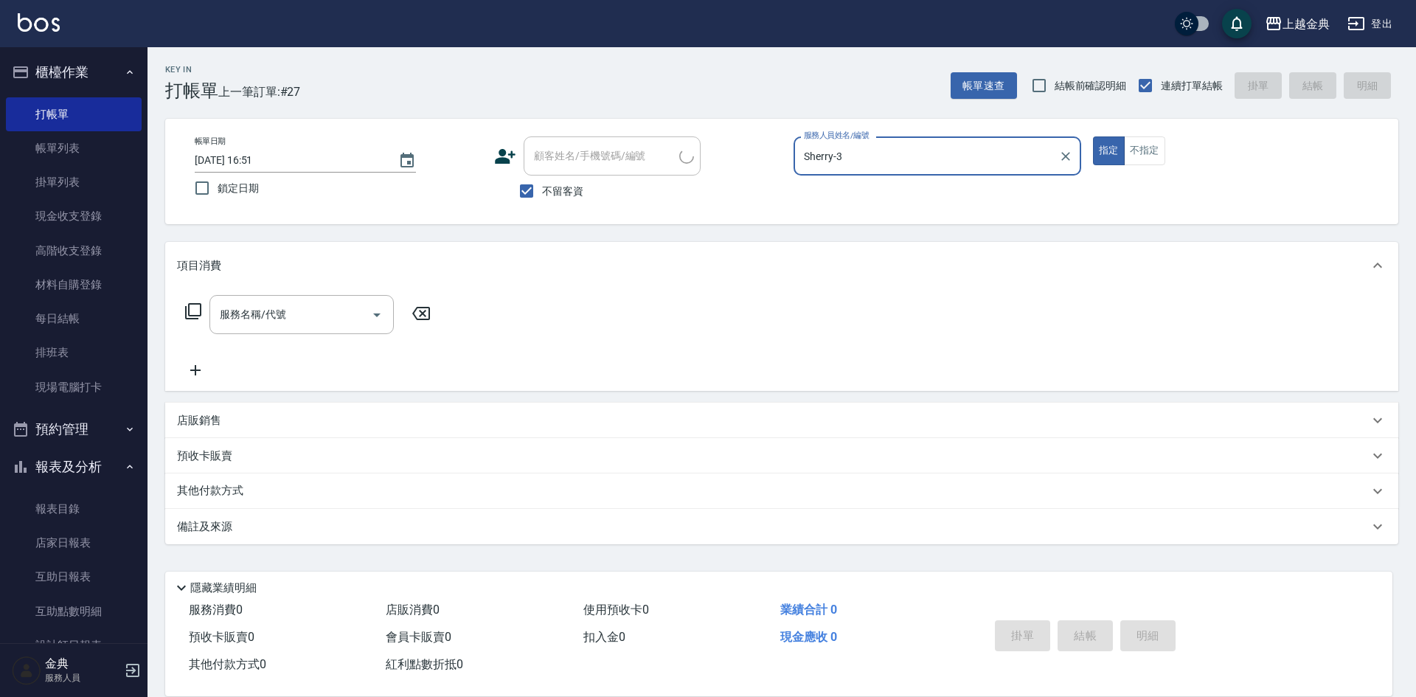
click at [194, 306] on icon at bounding box center [193, 311] width 18 height 18
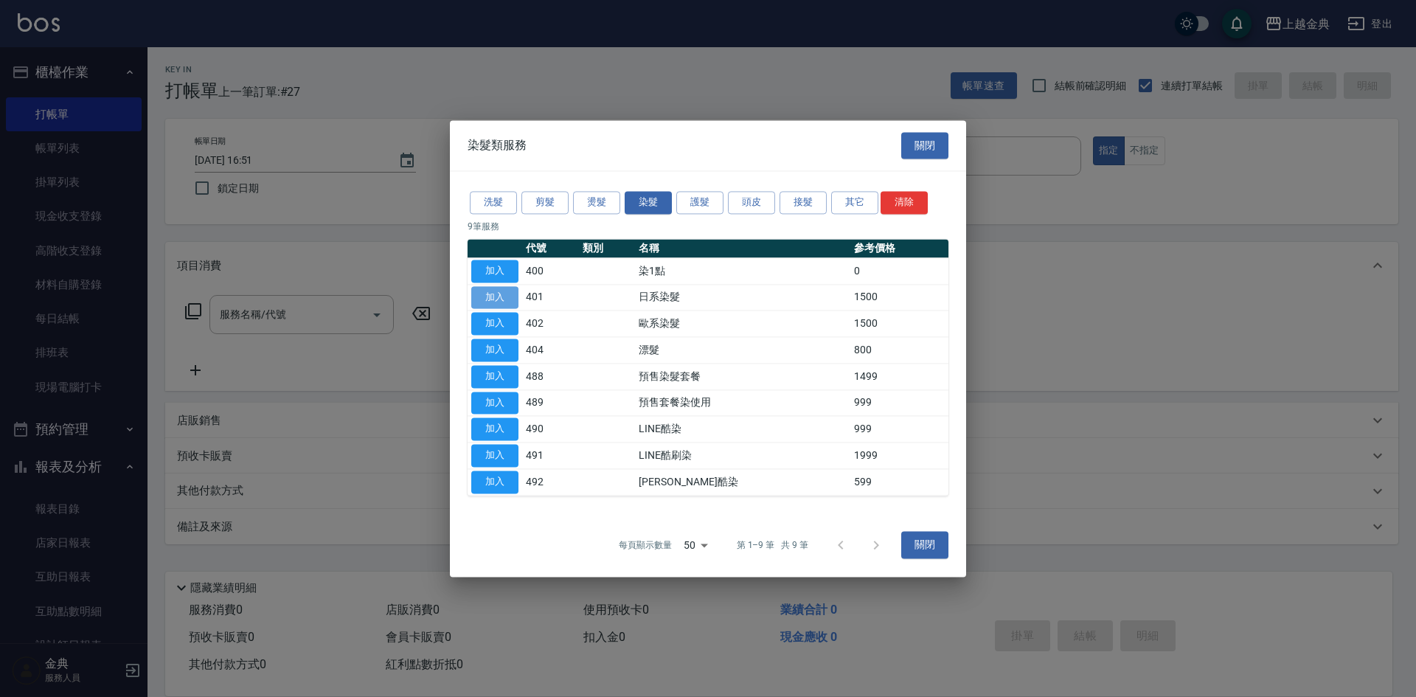
click at [507, 300] on button "加入" at bounding box center [494, 297] width 47 height 23
type input "日系染髮(401)"
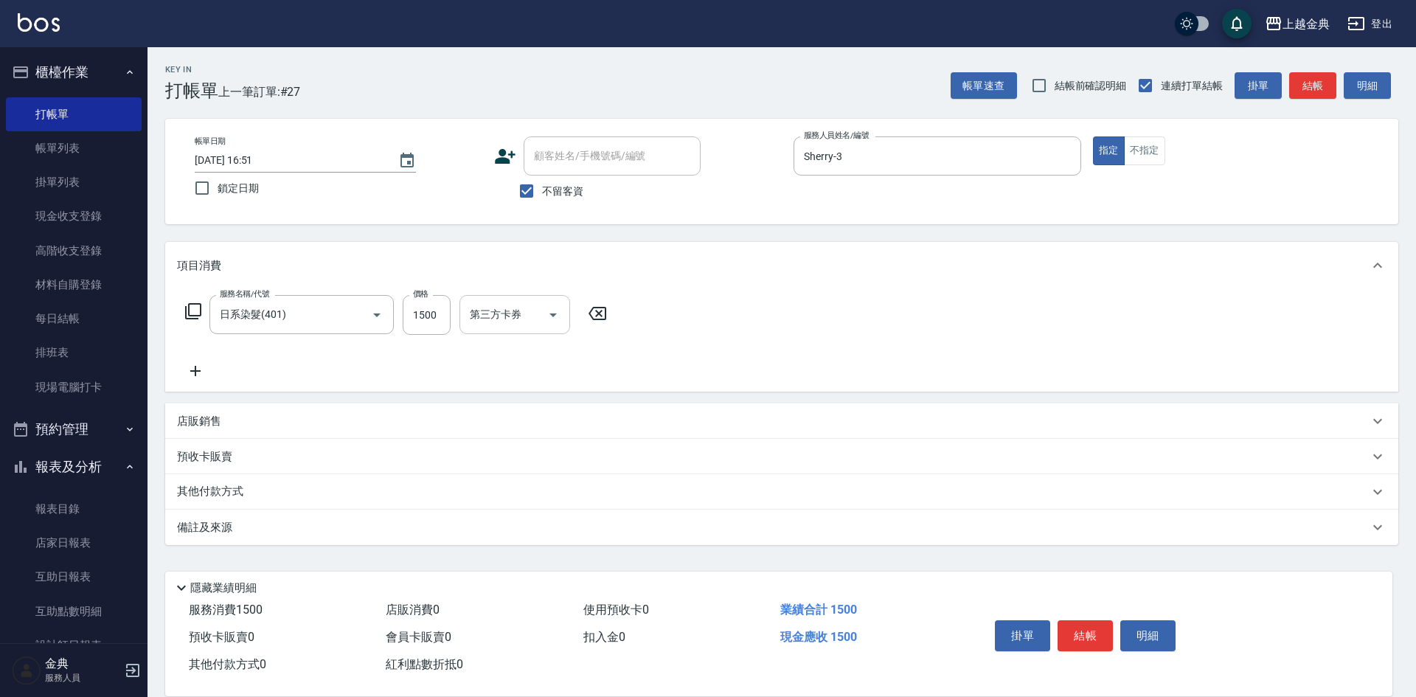
click at [463, 323] on div "第三方卡券" at bounding box center [514, 314] width 111 height 39
click at [438, 316] on input "1500" at bounding box center [427, 315] width 48 height 40
type input "2390"
click at [192, 307] on icon at bounding box center [193, 311] width 18 height 18
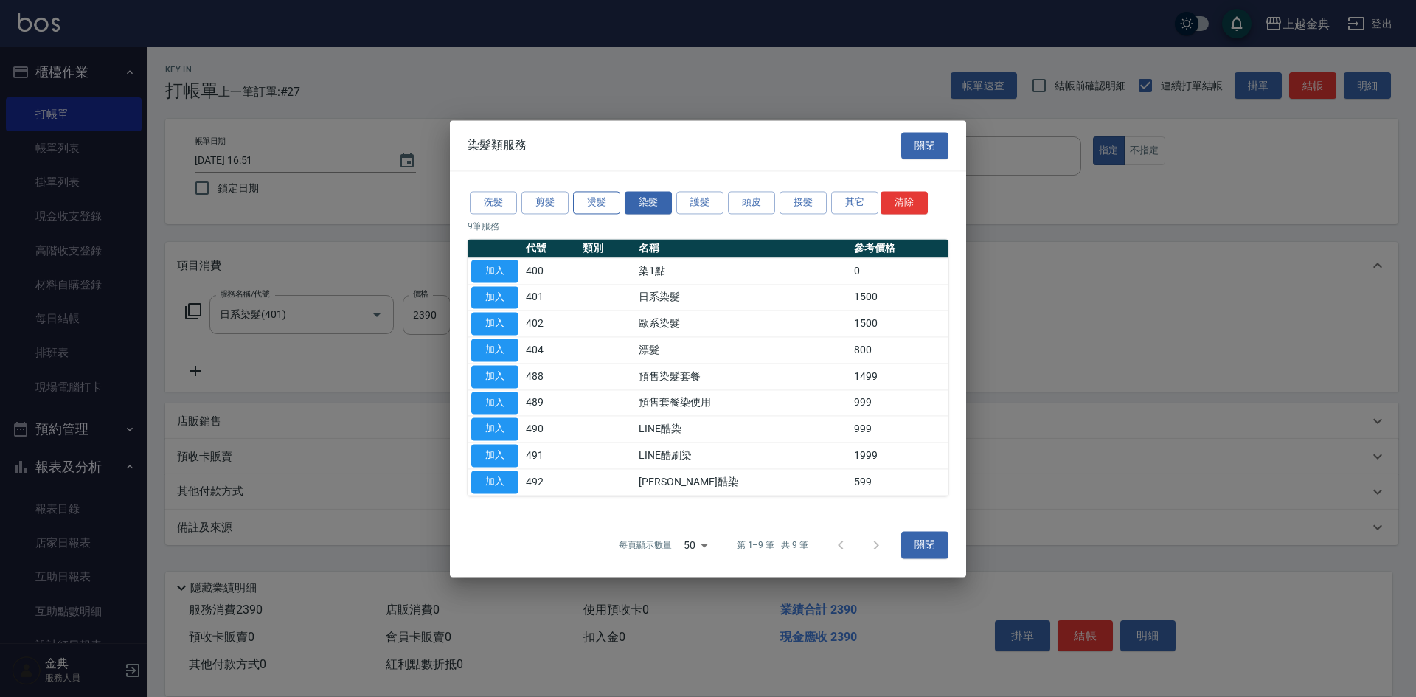
click at [599, 211] on button "燙髮" at bounding box center [596, 202] width 47 height 23
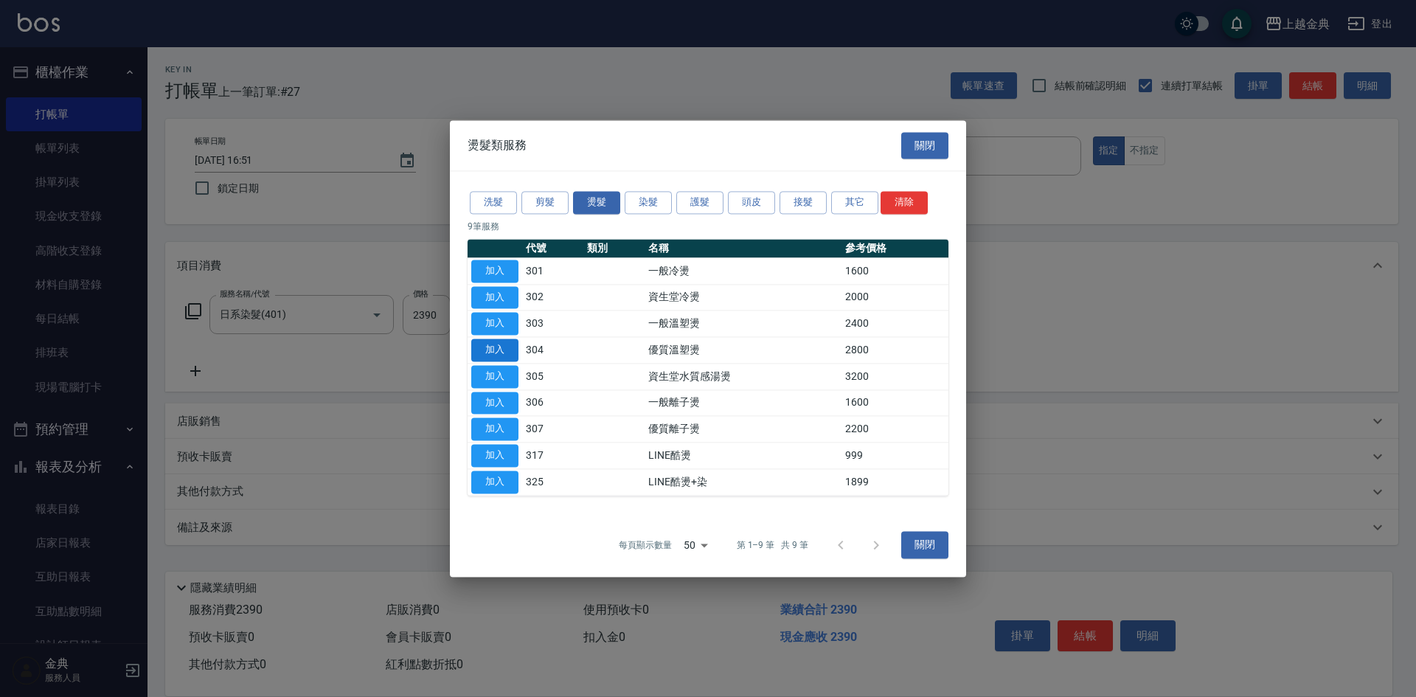
click at [480, 347] on button "加入" at bounding box center [494, 349] width 47 height 23
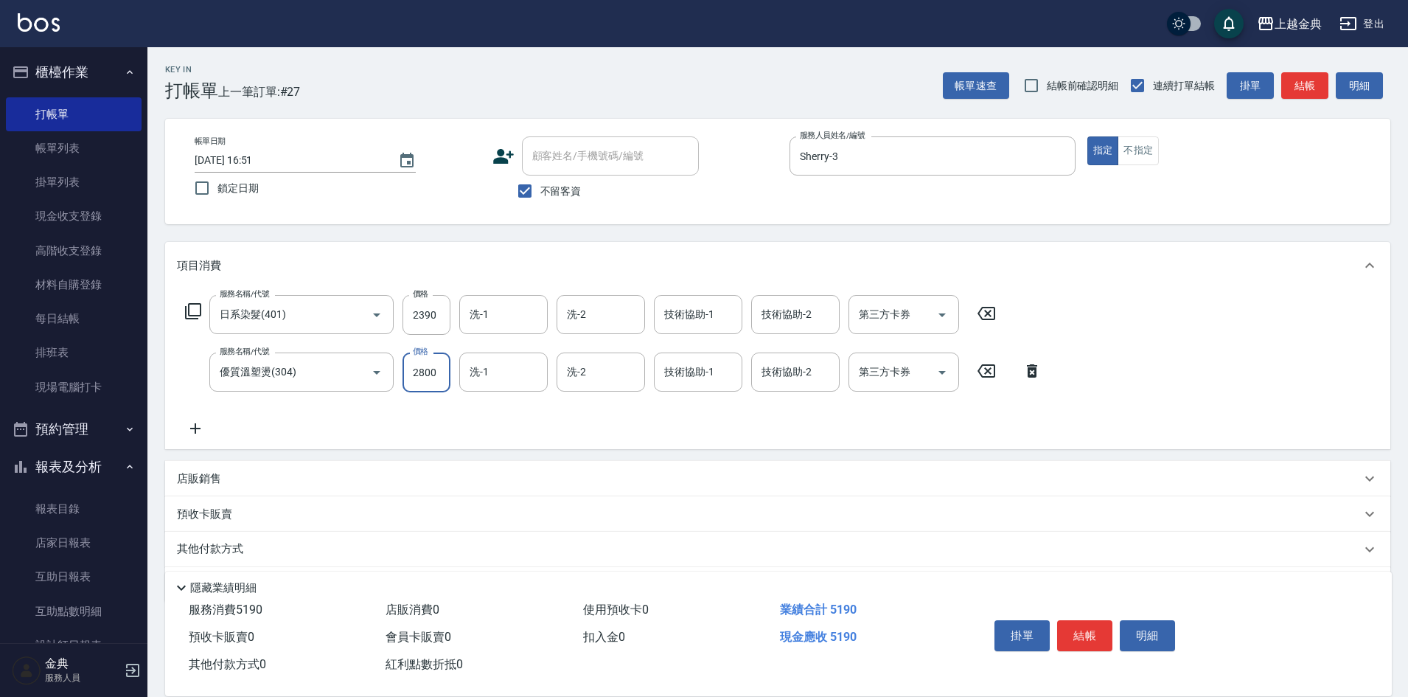
click at [426, 360] on input "2800" at bounding box center [427, 372] width 48 height 40
type input "3899"
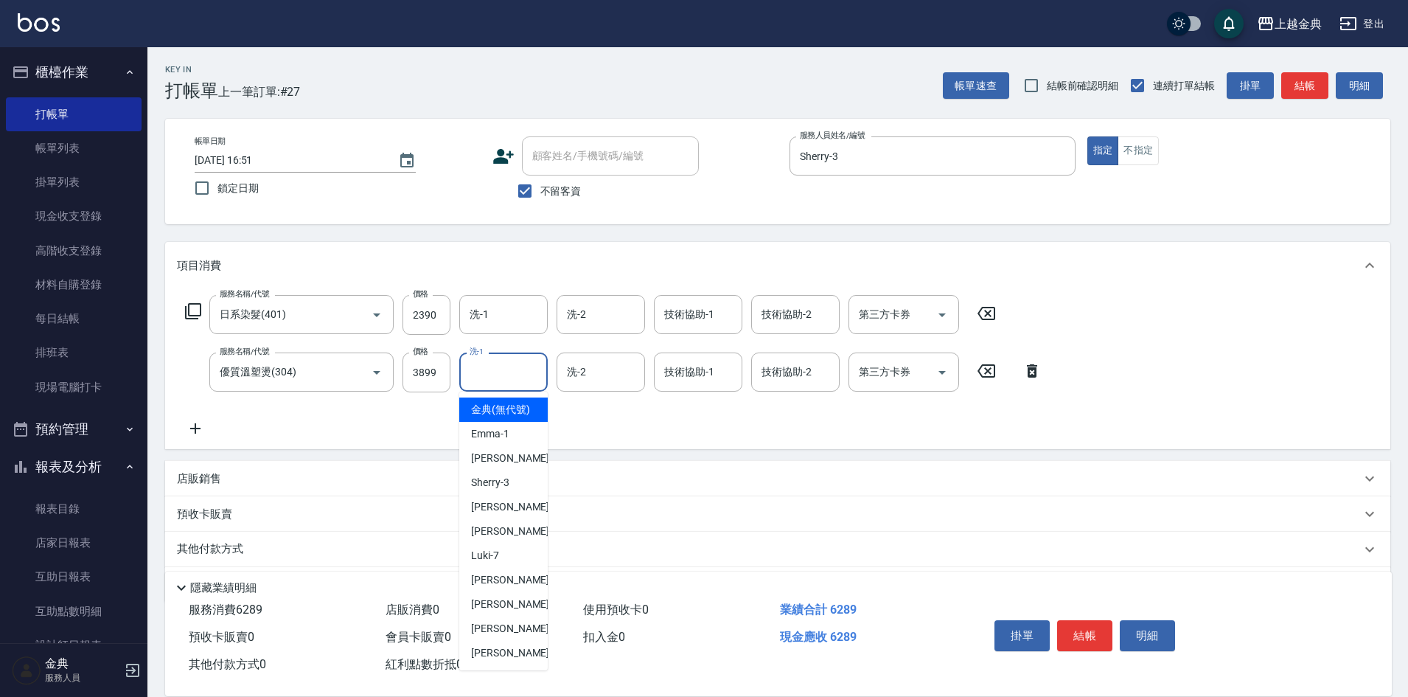
click at [518, 372] on input "洗-1" at bounding box center [503, 372] width 75 height 26
click at [494, 661] on span "[PERSON_NAME] -22" at bounding box center [517, 652] width 93 height 15
type input "[PERSON_NAME]-22"
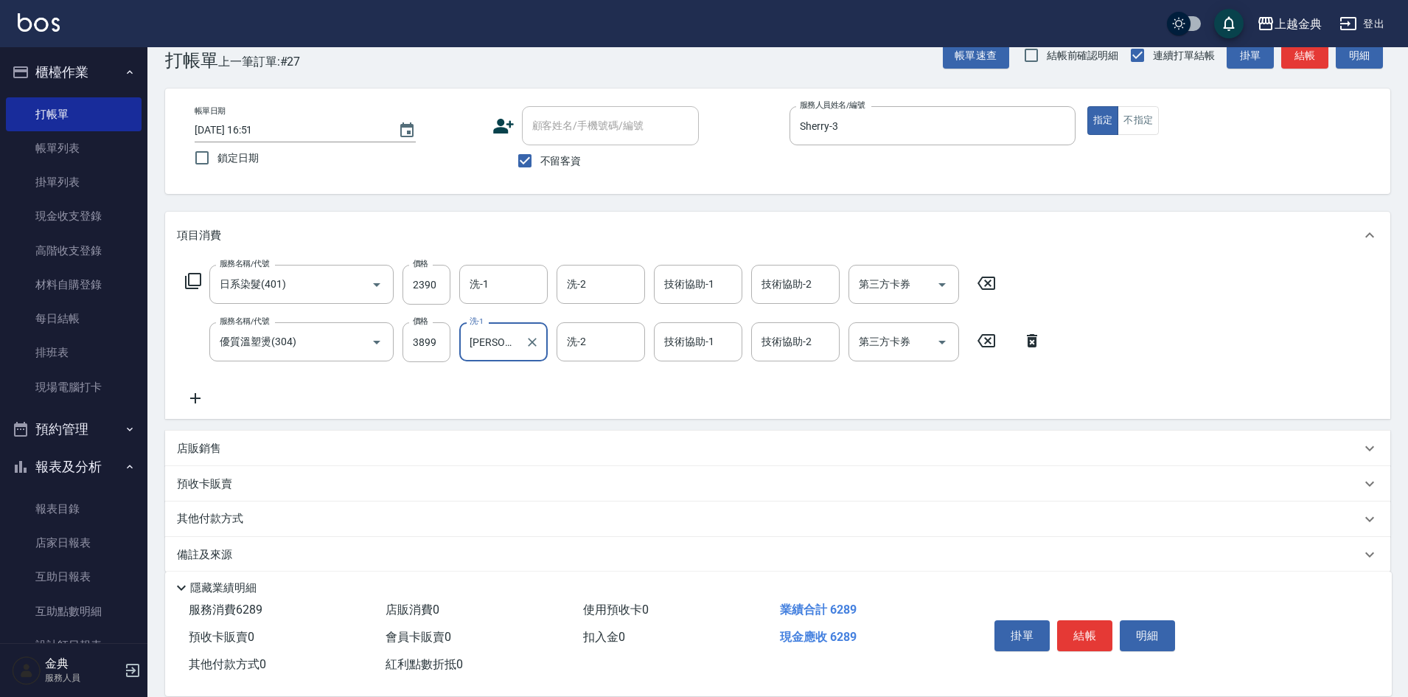
scroll to position [47, 0]
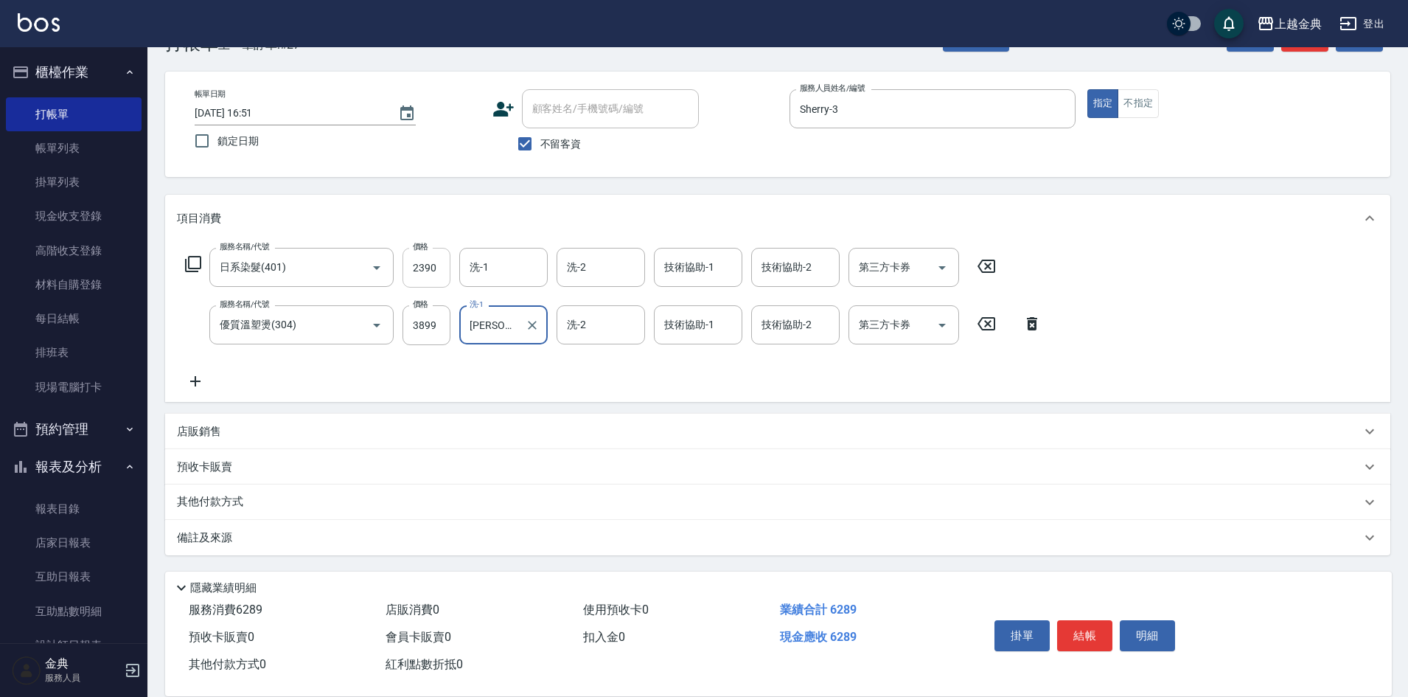
click at [428, 276] on input "2390" at bounding box center [427, 268] width 48 height 40
click at [435, 262] on input "2390" at bounding box center [427, 268] width 48 height 40
type input "2690"
click at [208, 498] on p "其他付款方式" at bounding box center [214, 502] width 74 height 16
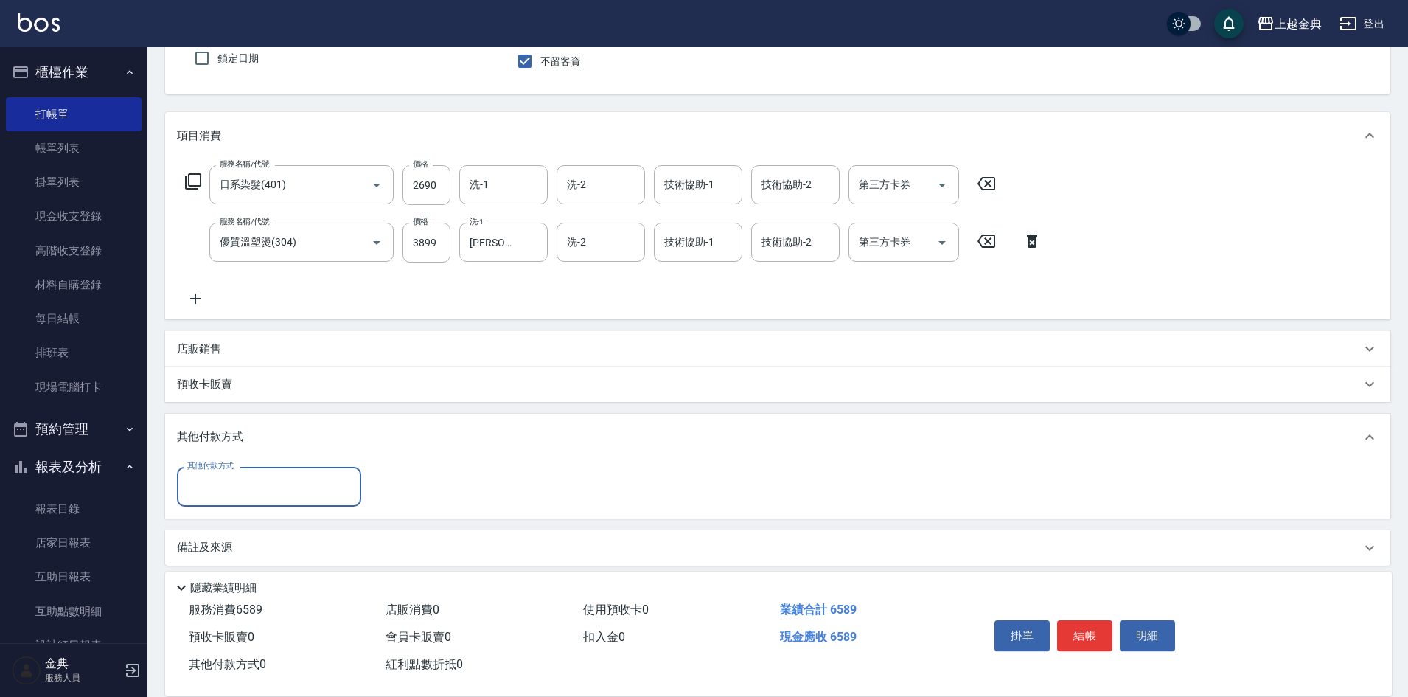
scroll to position [139, 0]
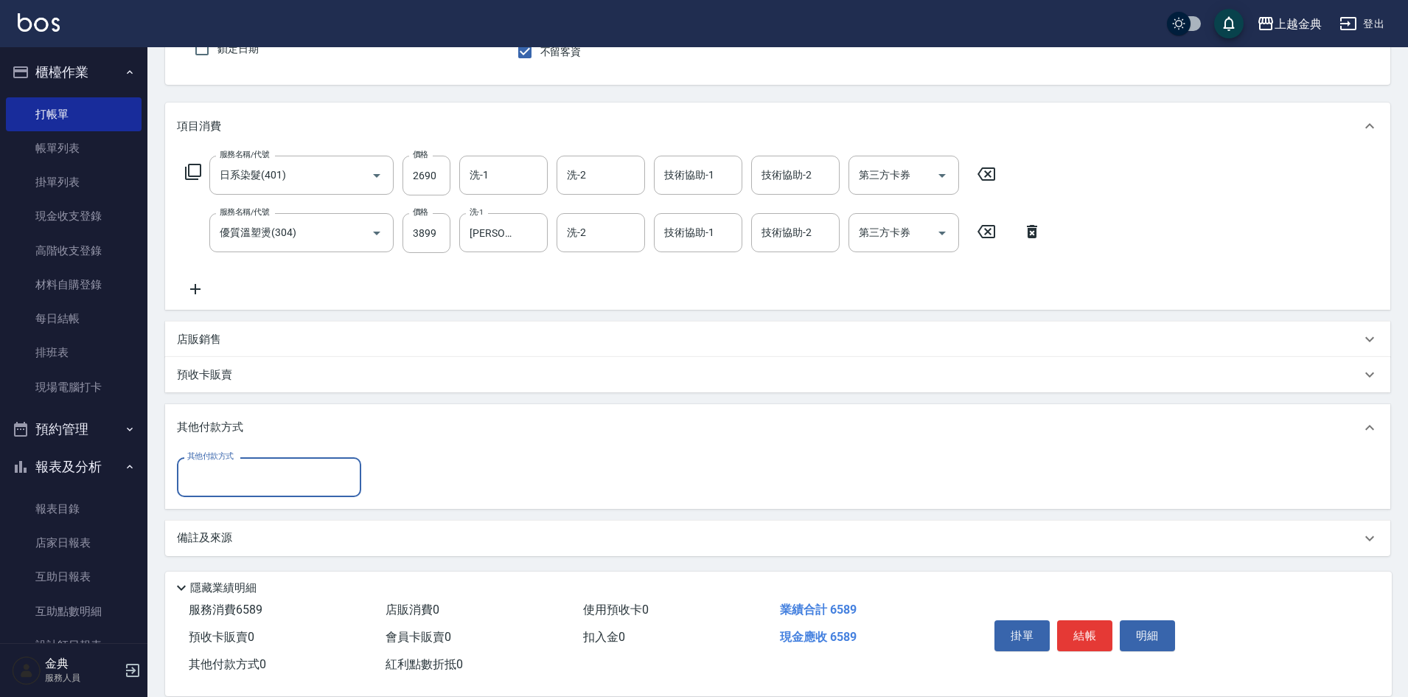
click at [210, 472] on input "其他付款方式" at bounding box center [269, 477] width 171 height 26
click at [236, 580] on span "轉帳" at bounding box center [269, 588] width 184 height 24
click at [240, 488] on input "轉帳" at bounding box center [258, 477] width 149 height 26
click at [260, 545] on span "信用卡" at bounding box center [269, 539] width 184 height 24
type input "信用卡"
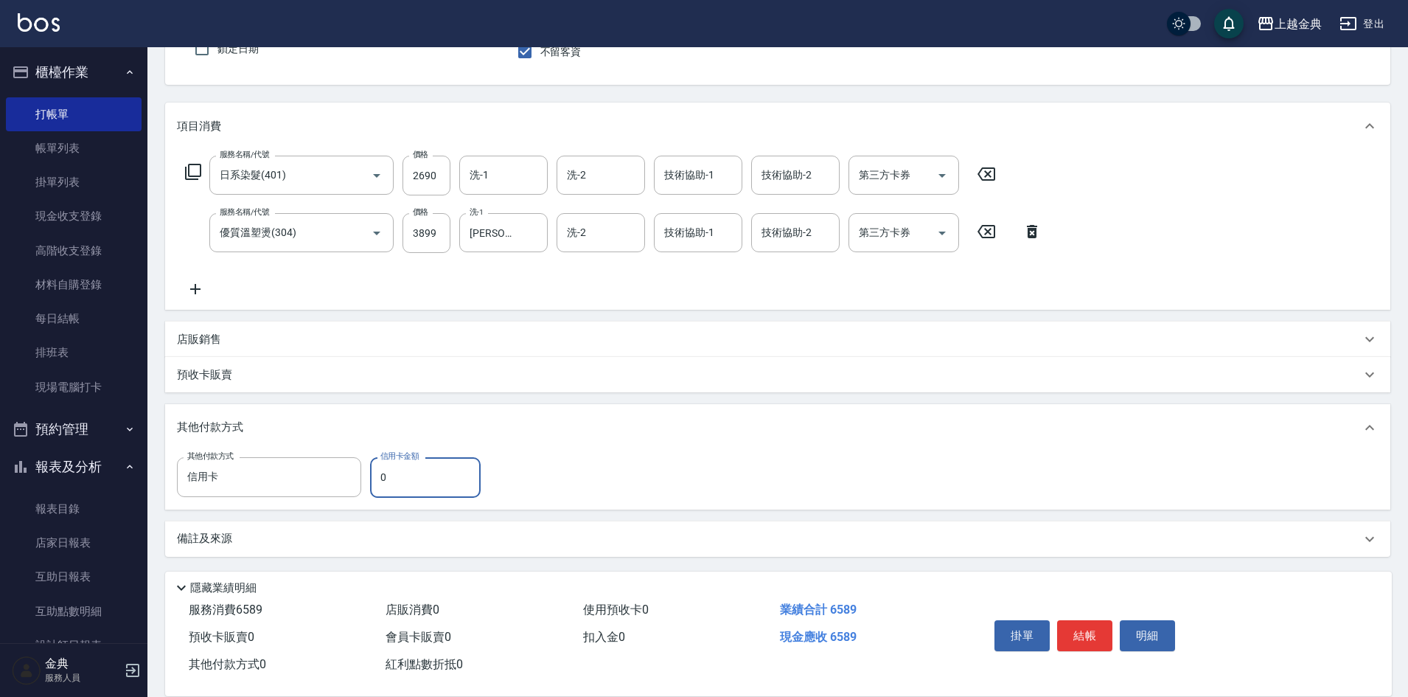
click at [419, 462] on input "0" at bounding box center [425, 477] width 111 height 40
type input "6589"
click at [1085, 620] on button "結帳" at bounding box center [1084, 635] width 55 height 31
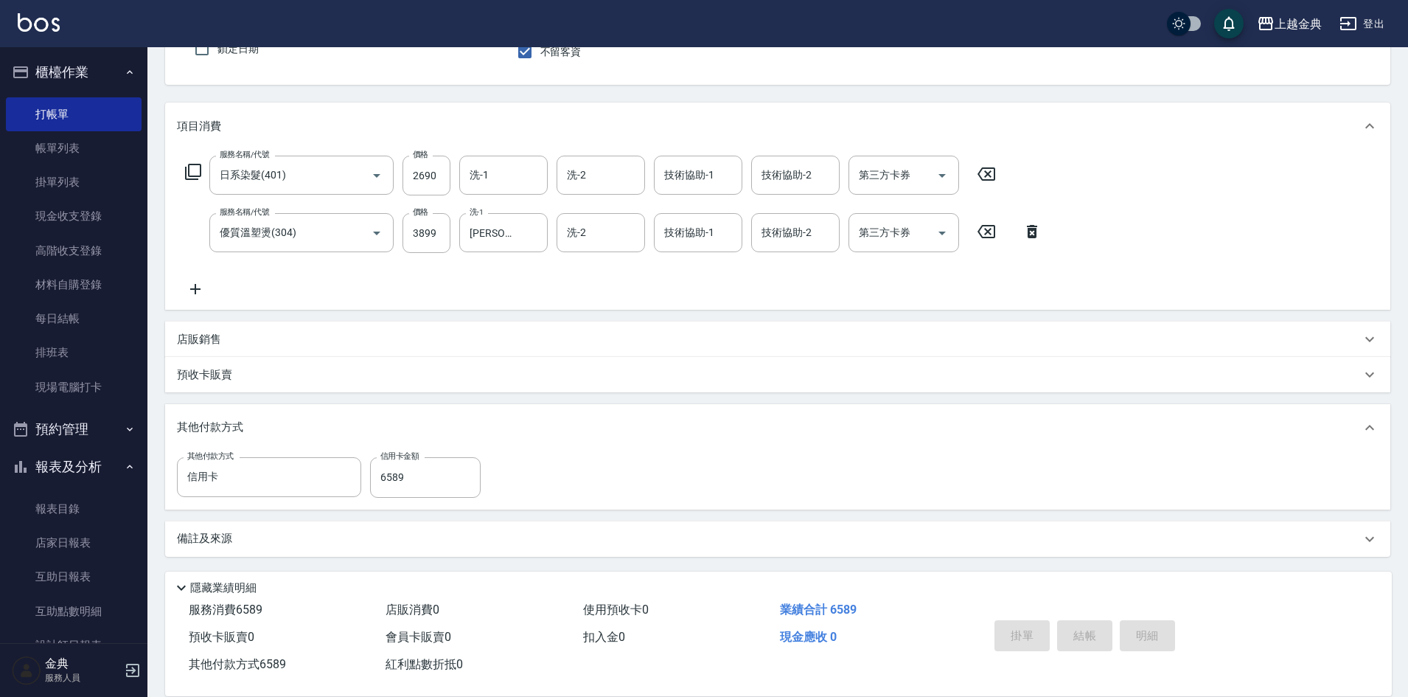
type input "[DATE] 16:52"
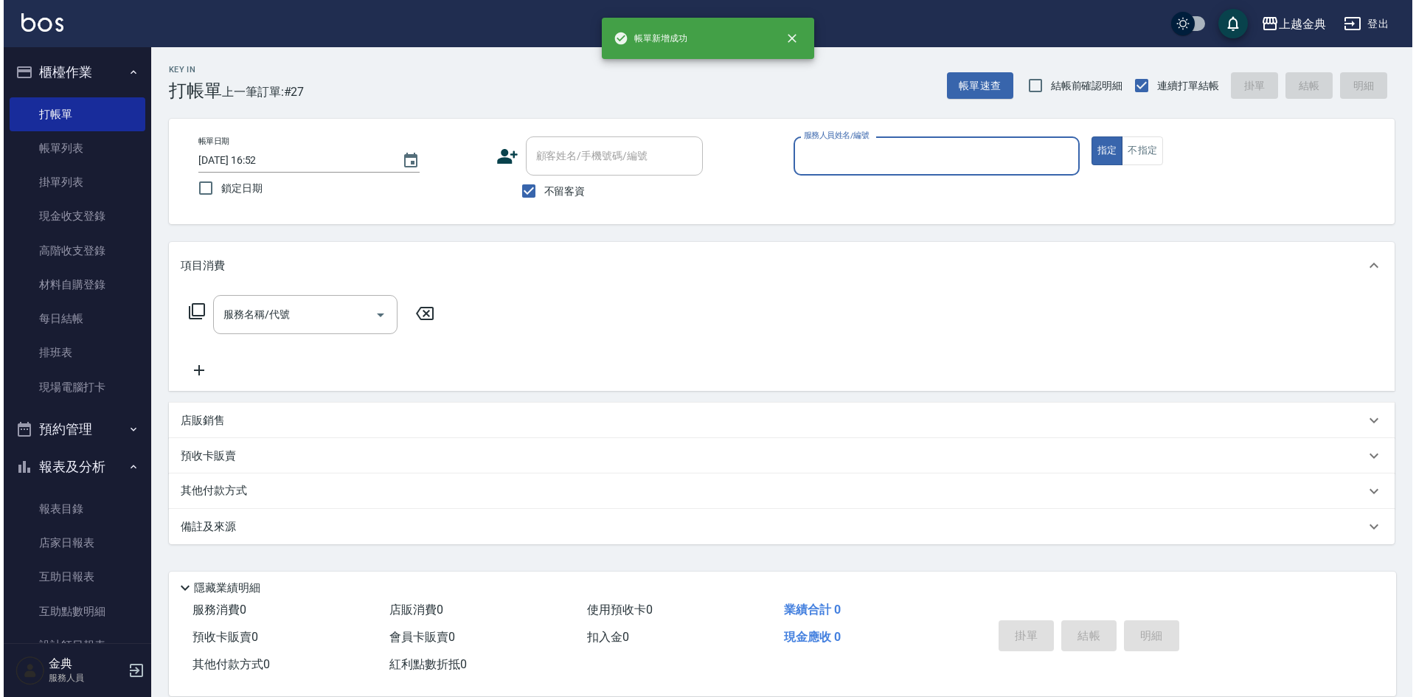
scroll to position [0, 0]
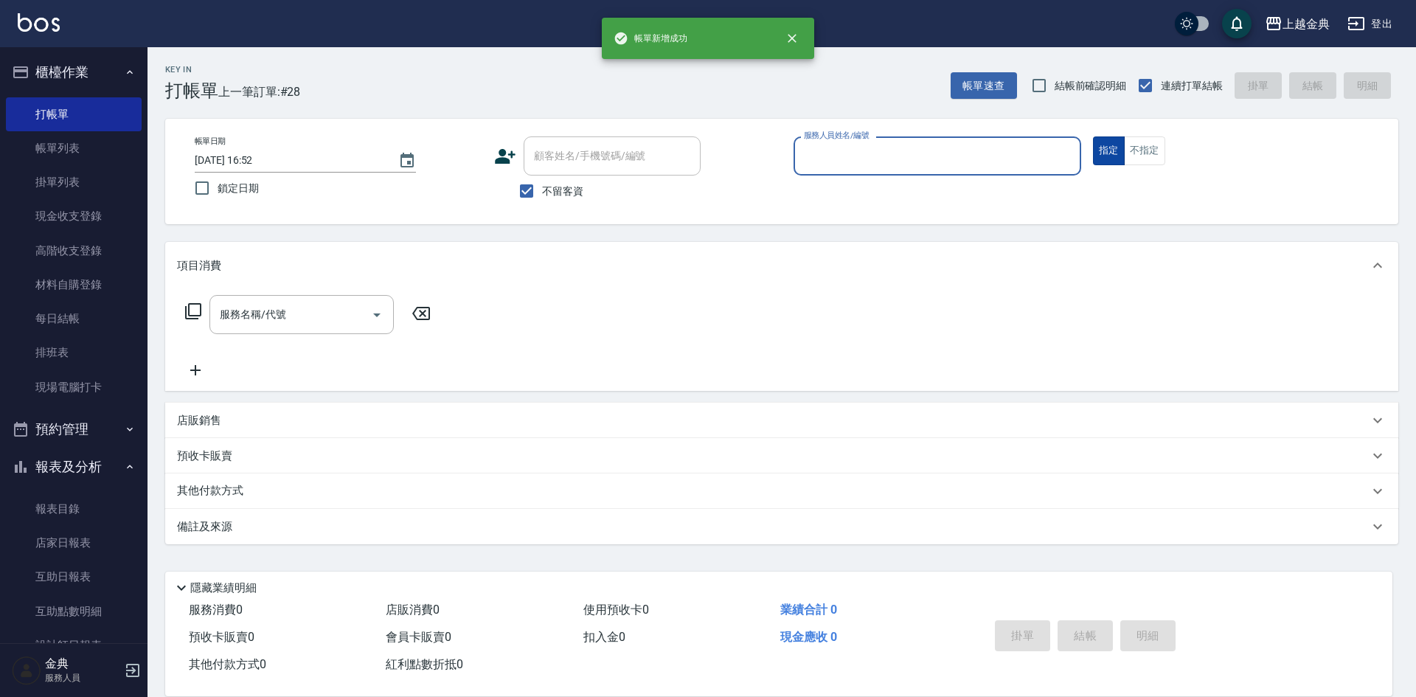
click at [1137, 151] on button "不指定" at bounding box center [1144, 150] width 41 height 29
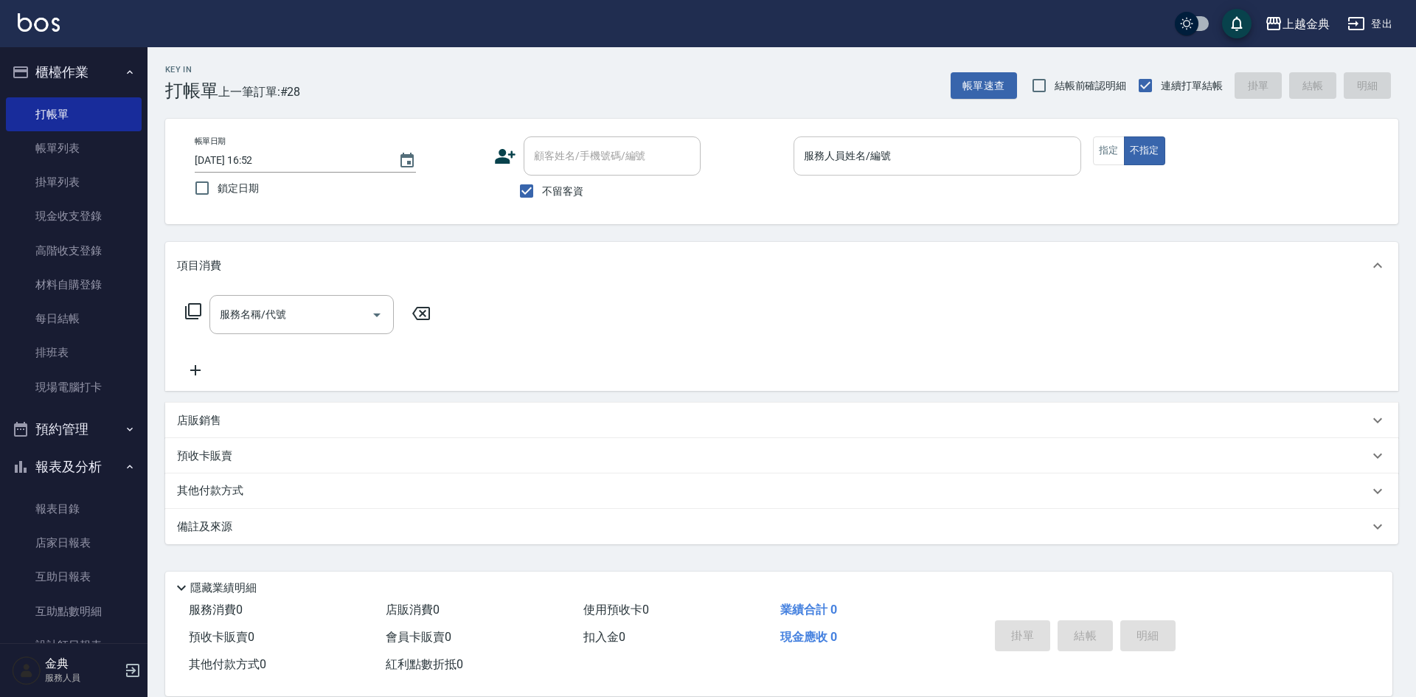
drag, startPoint x: 863, startPoint y: 128, endPoint x: 866, endPoint y: 137, distance: 10.3
click at [864, 130] on div "帳單日期 [DATE] 16:52 鎖定日期 顧客姓名/手機號碼/編號 顧客姓名/手機號碼/編號 不留客資 服務人員姓名/編號 服務人員姓名/編號 指定 不指定" at bounding box center [781, 171] width 1233 height 105
click at [868, 153] on input "服務人員姓名/編號" at bounding box center [937, 156] width 274 height 26
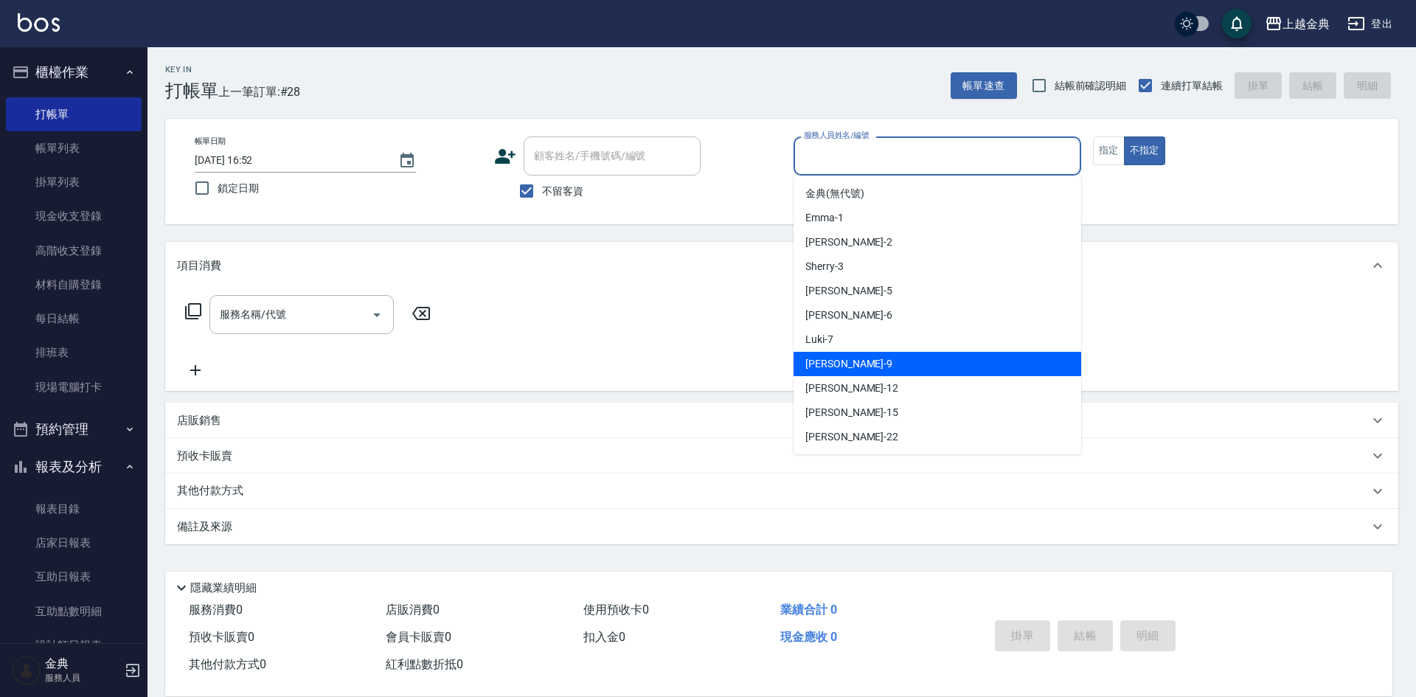
click at [858, 366] on div "[PERSON_NAME] -9" at bounding box center [937, 364] width 288 height 24
type input "[PERSON_NAME]-9"
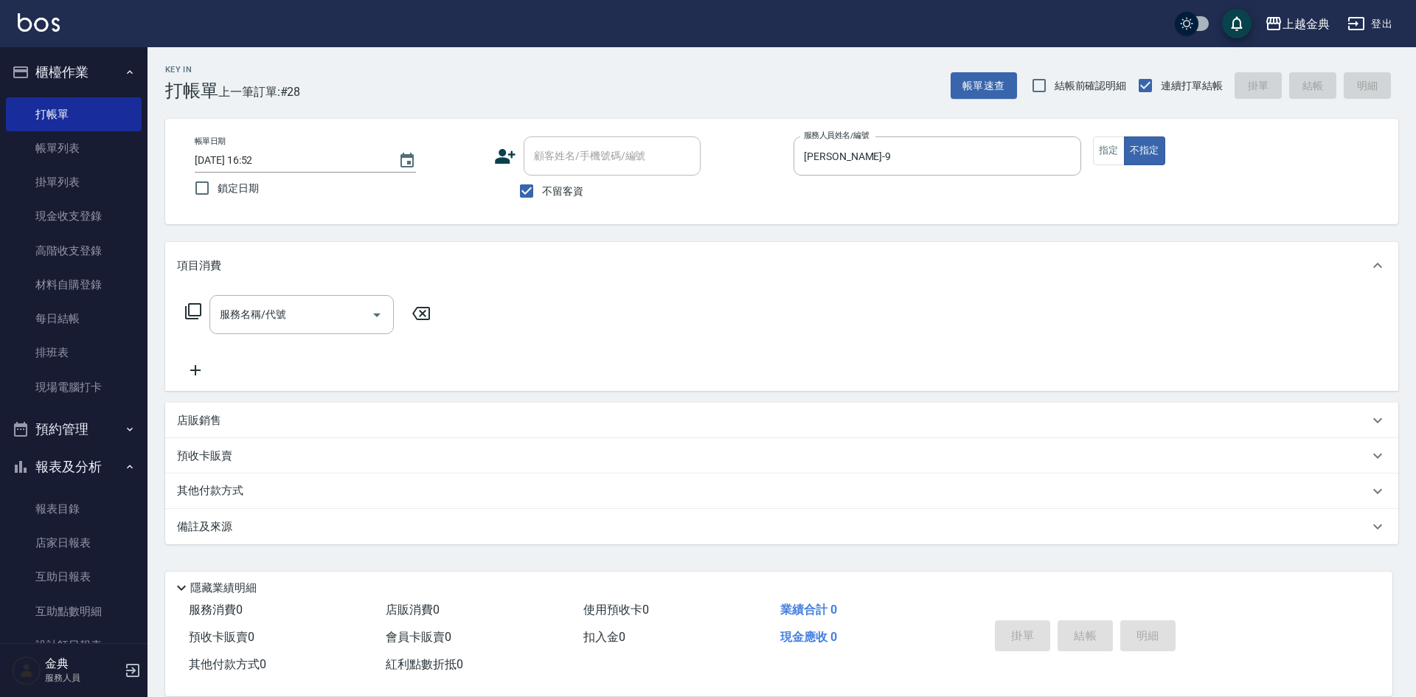
click at [197, 312] on icon at bounding box center [193, 311] width 18 height 18
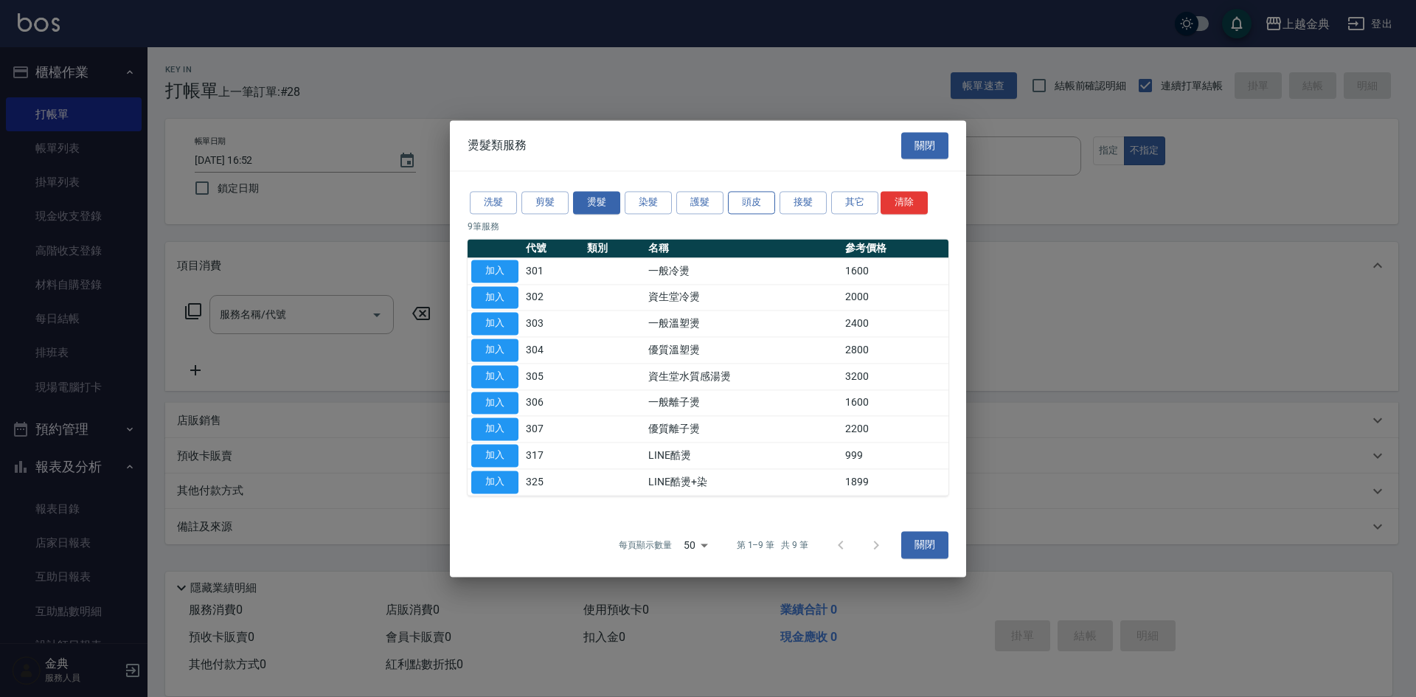
click at [759, 199] on button "頭皮" at bounding box center [751, 202] width 47 height 23
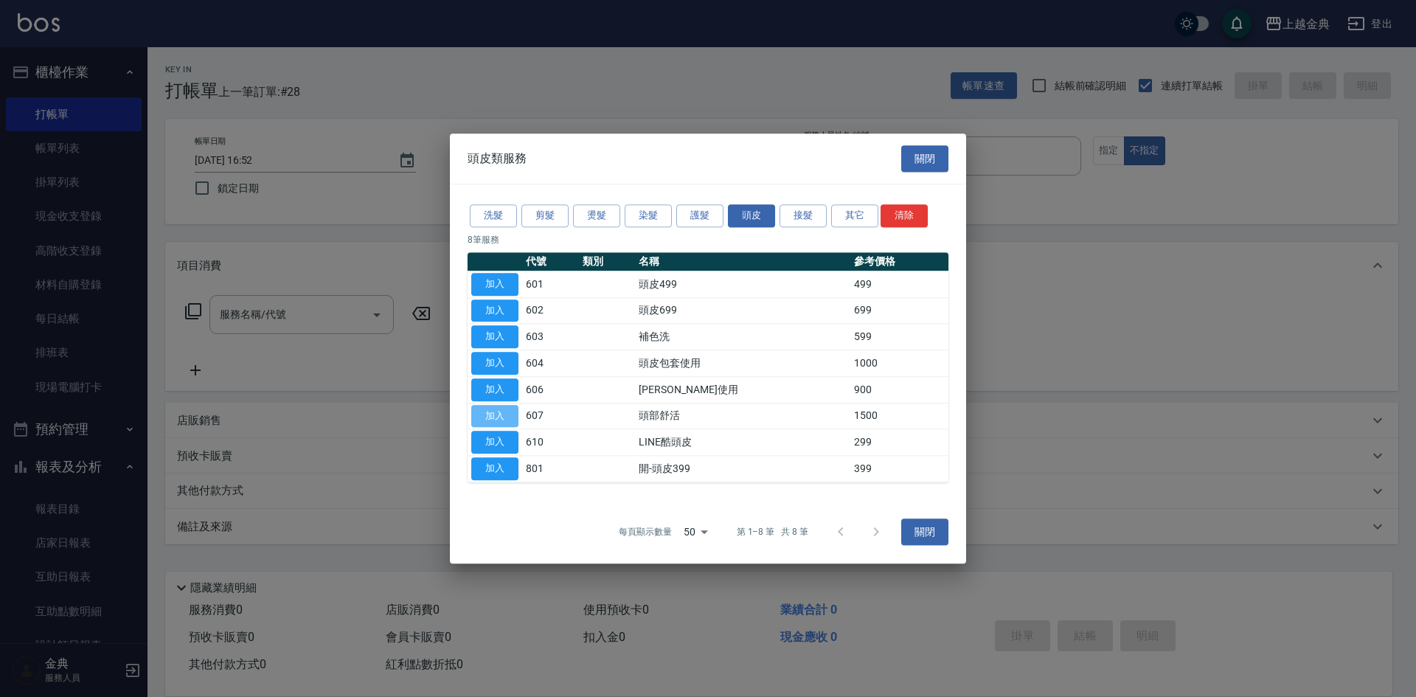
click at [508, 414] on button "加入" at bounding box center [494, 416] width 47 height 23
type input "頭部舒活(607)"
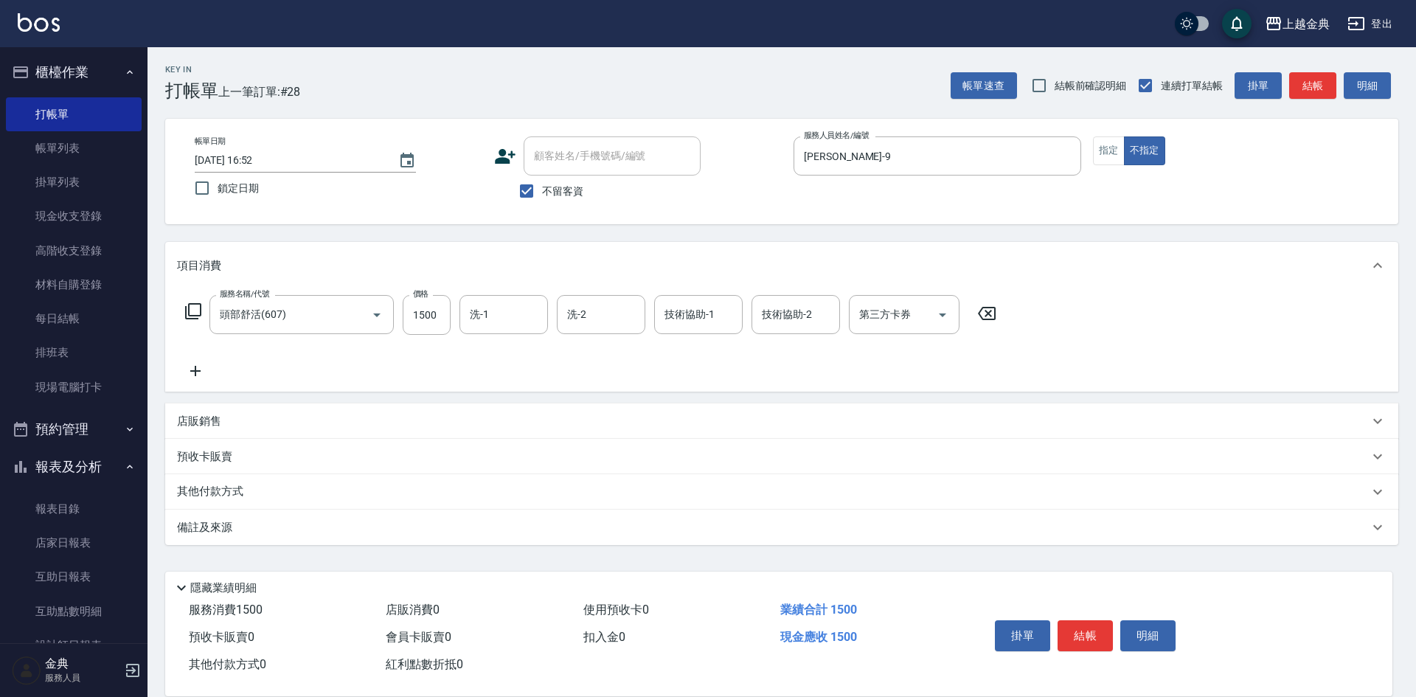
click at [201, 493] on p "其他付款方式" at bounding box center [214, 492] width 74 height 16
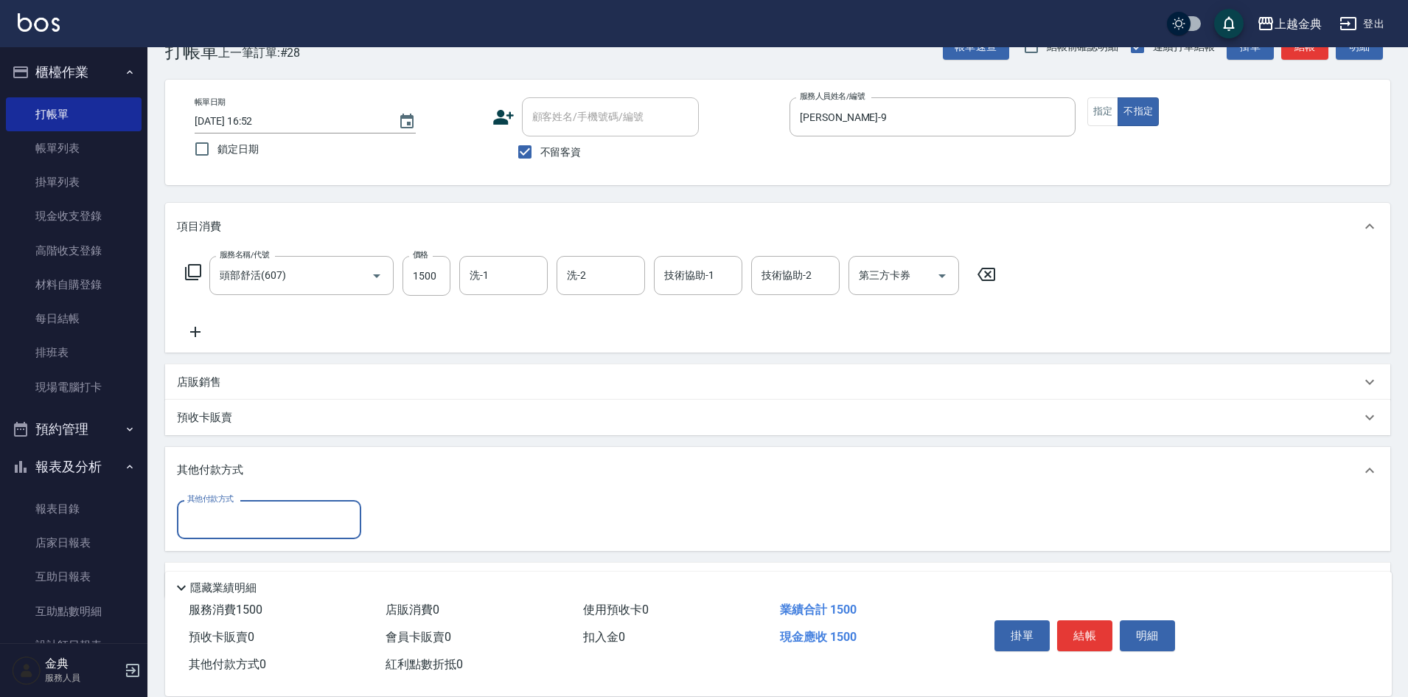
scroll to position [82, 0]
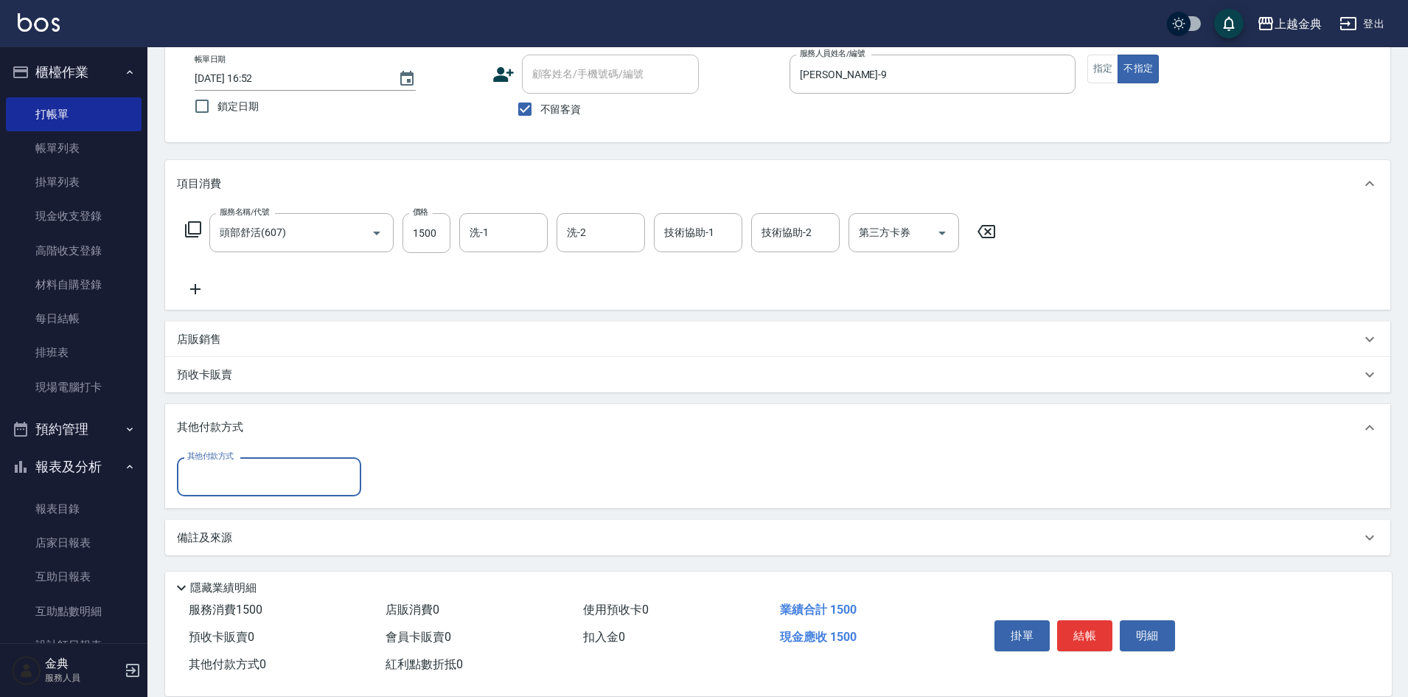
click at [208, 472] on input "其他付款方式" at bounding box center [269, 477] width 171 height 26
click at [231, 538] on span "信用卡" at bounding box center [269, 538] width 184 height 24
type input "信用卡"
type input "1500"
click at [1086, 623] on button "結帳" at bounding box center [1084, 635] width 55 height 31
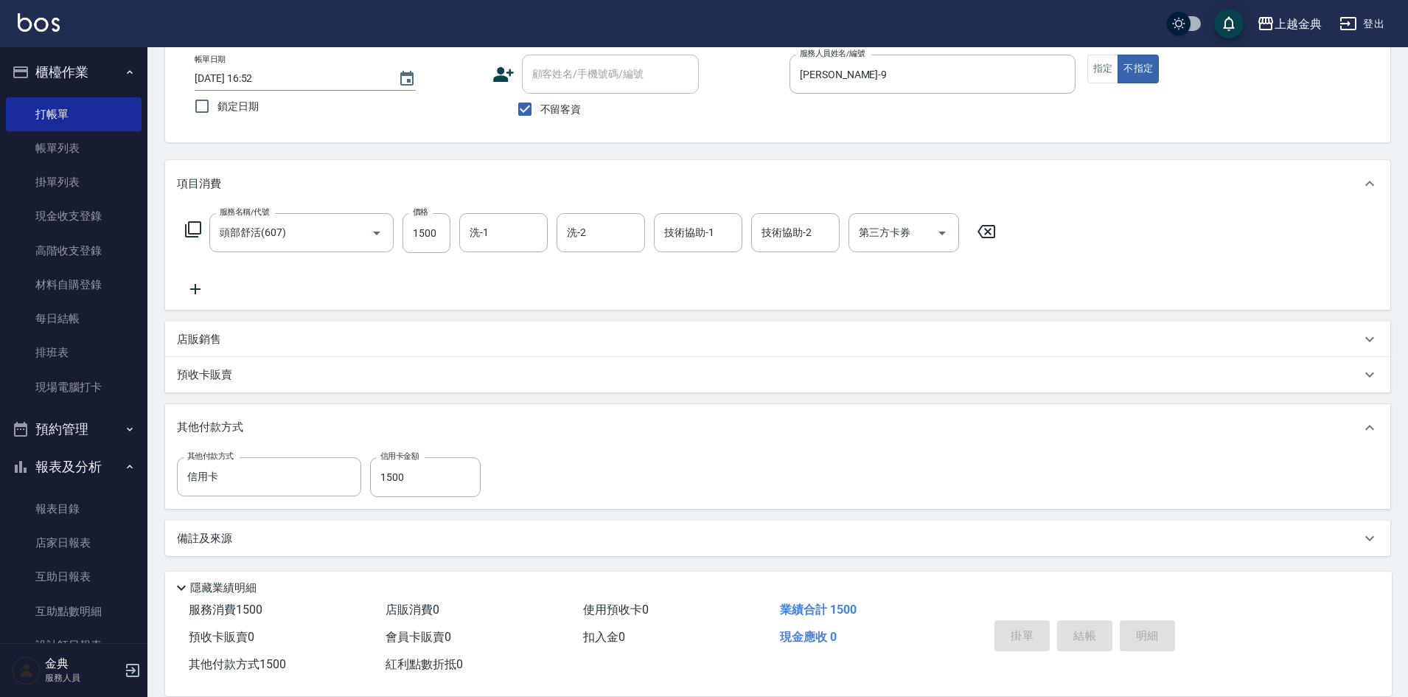
type input "[DATE] 16:53"
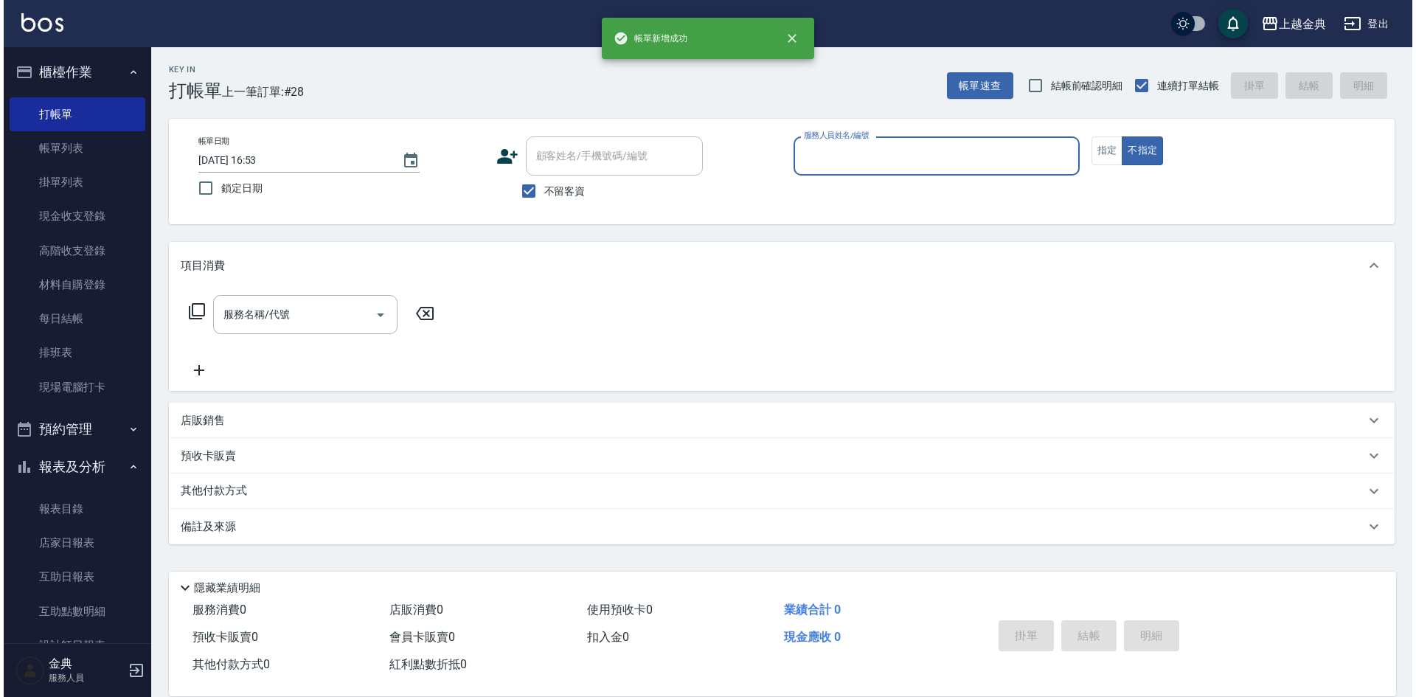
scroll to position [0, 0]
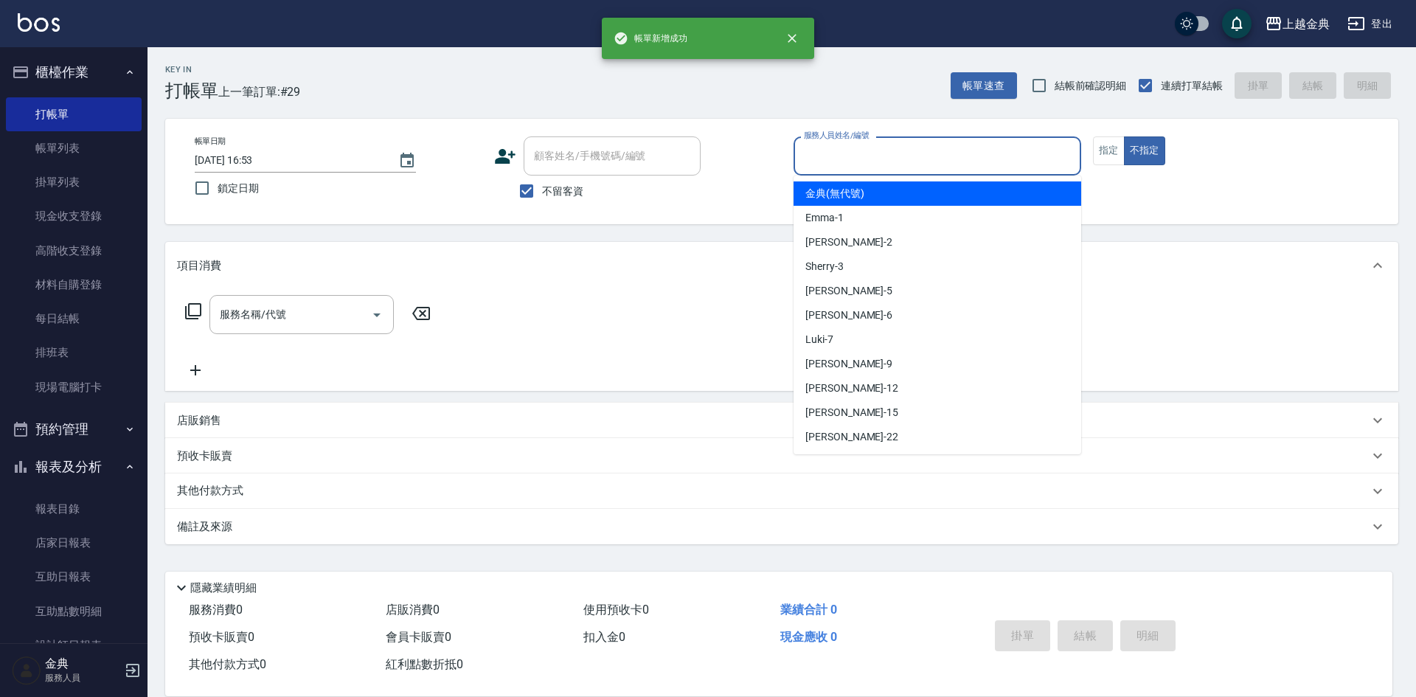
click at [878, 153] on input "服務人員姓名/編號" at bounding box center [937, 156] width 274 height 26
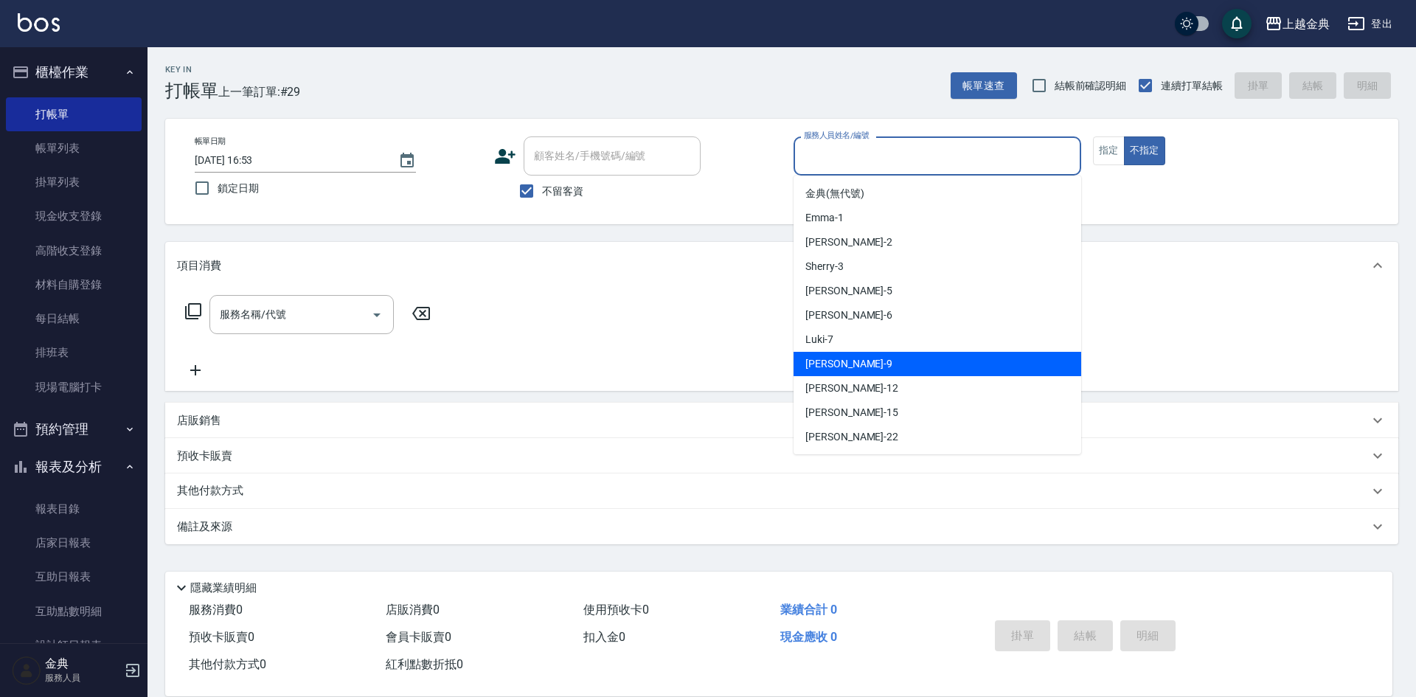
click at [866, 366] on div "[PERSON_NAME] -9" at bounding box center [937, 364] width 288 height 24
type input "[PERSON_NAME]-9"
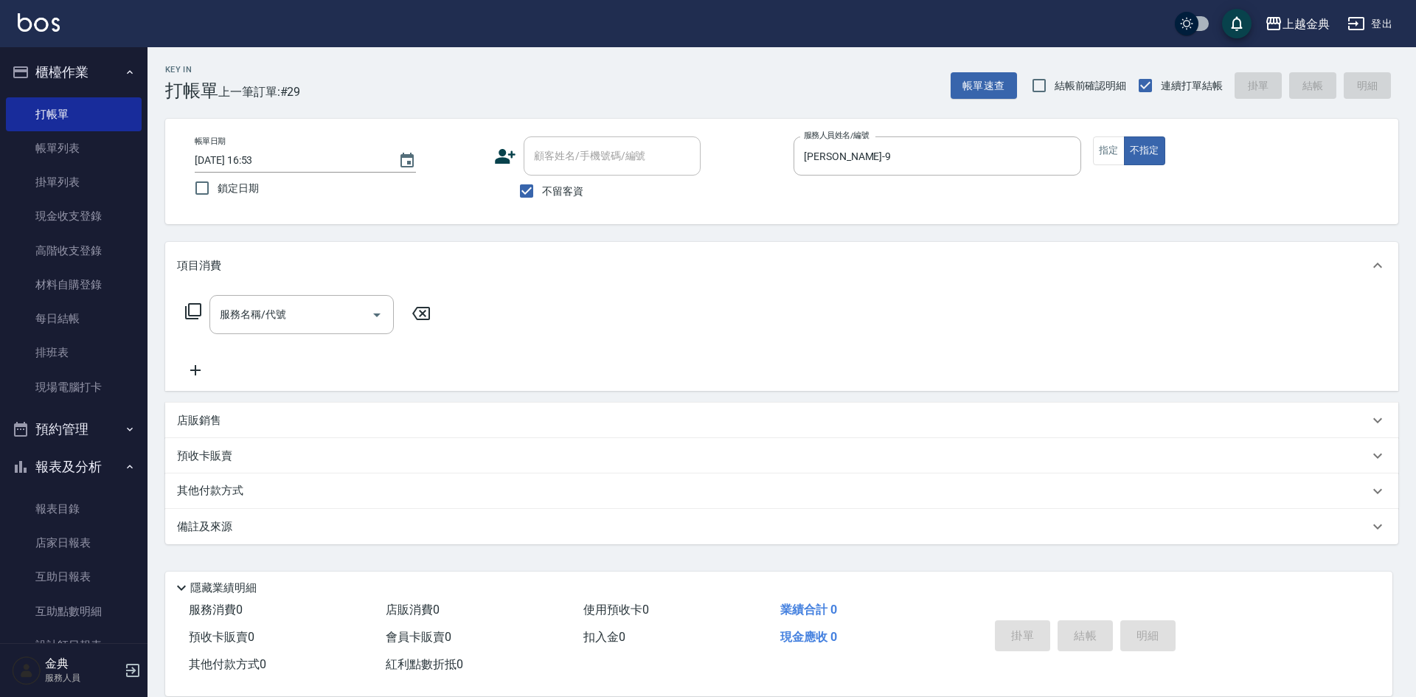
click at [189, 307] on icon at bounding box center [193, 311] width 16 height 16
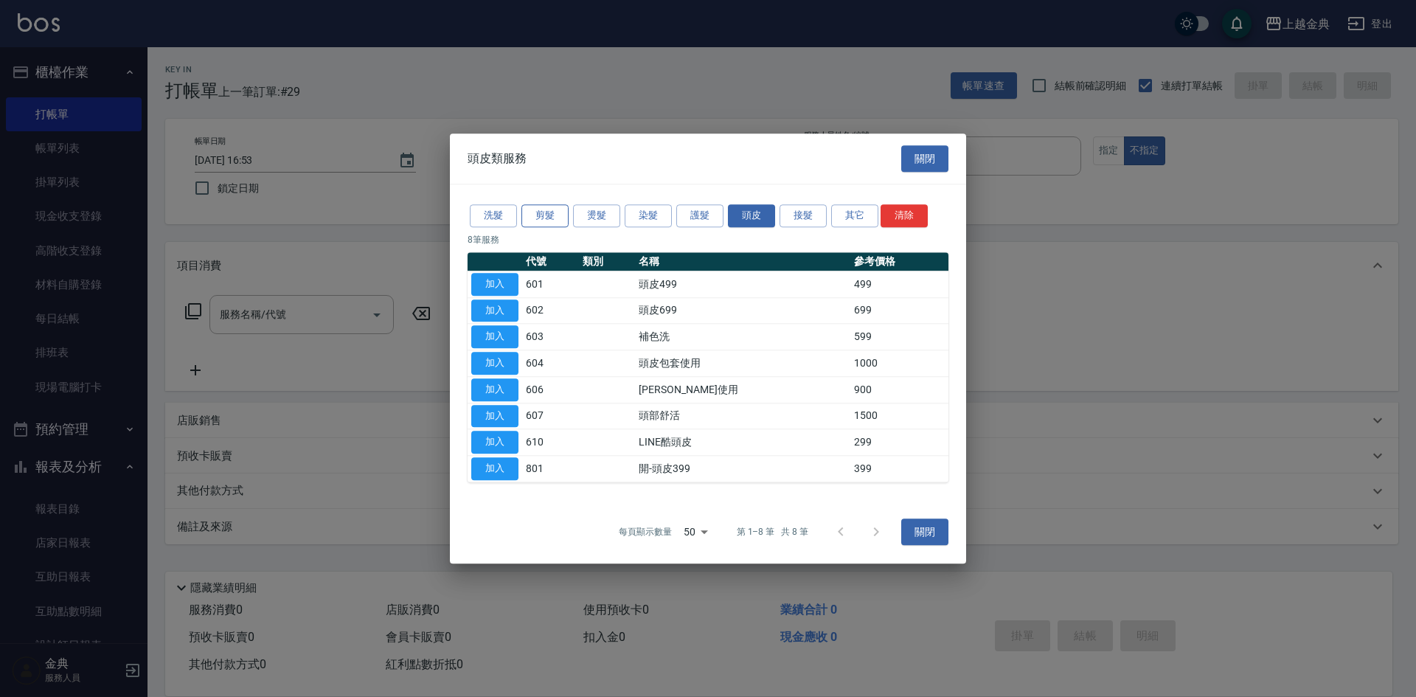
click at [540, 207] on button "剪髮" at bounding box center [544, 215] width 47 height 23
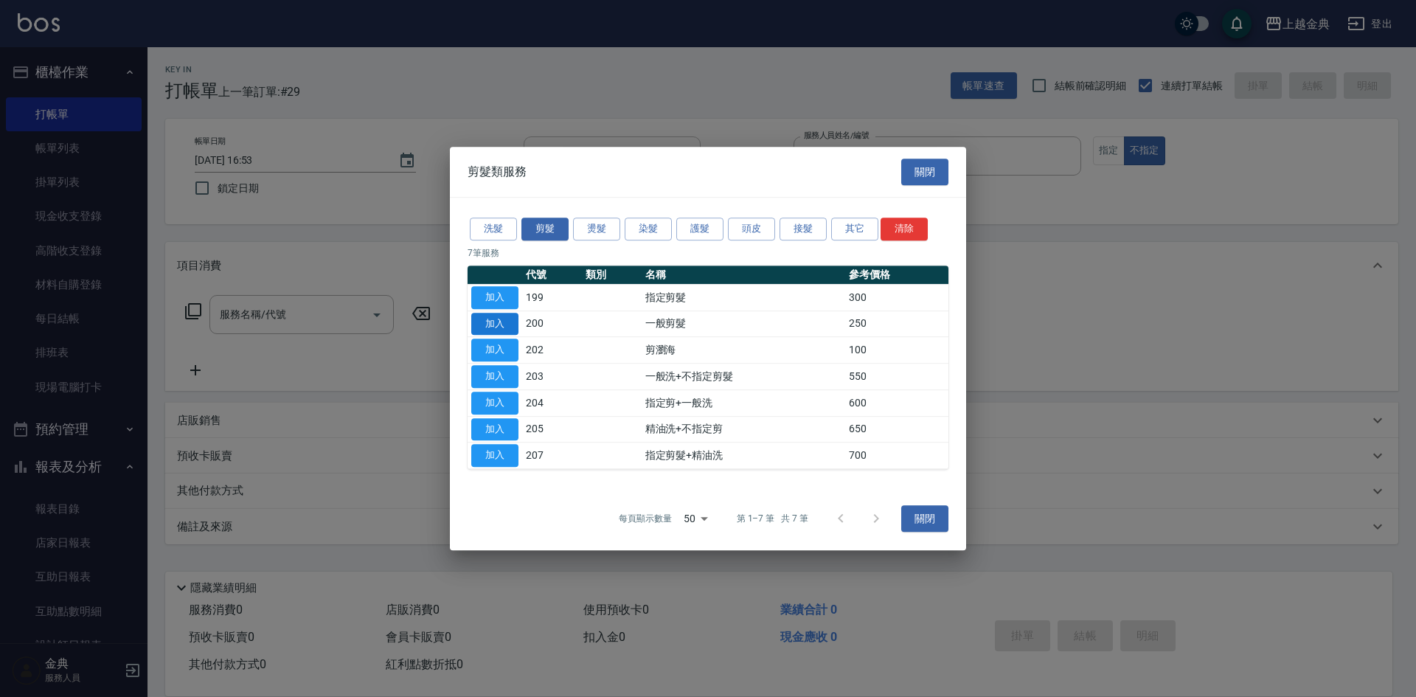
click at [495, 318] on button "加入" at bounding box center [494, 324] width 47 height 23
type input "一般剪髮(200)"
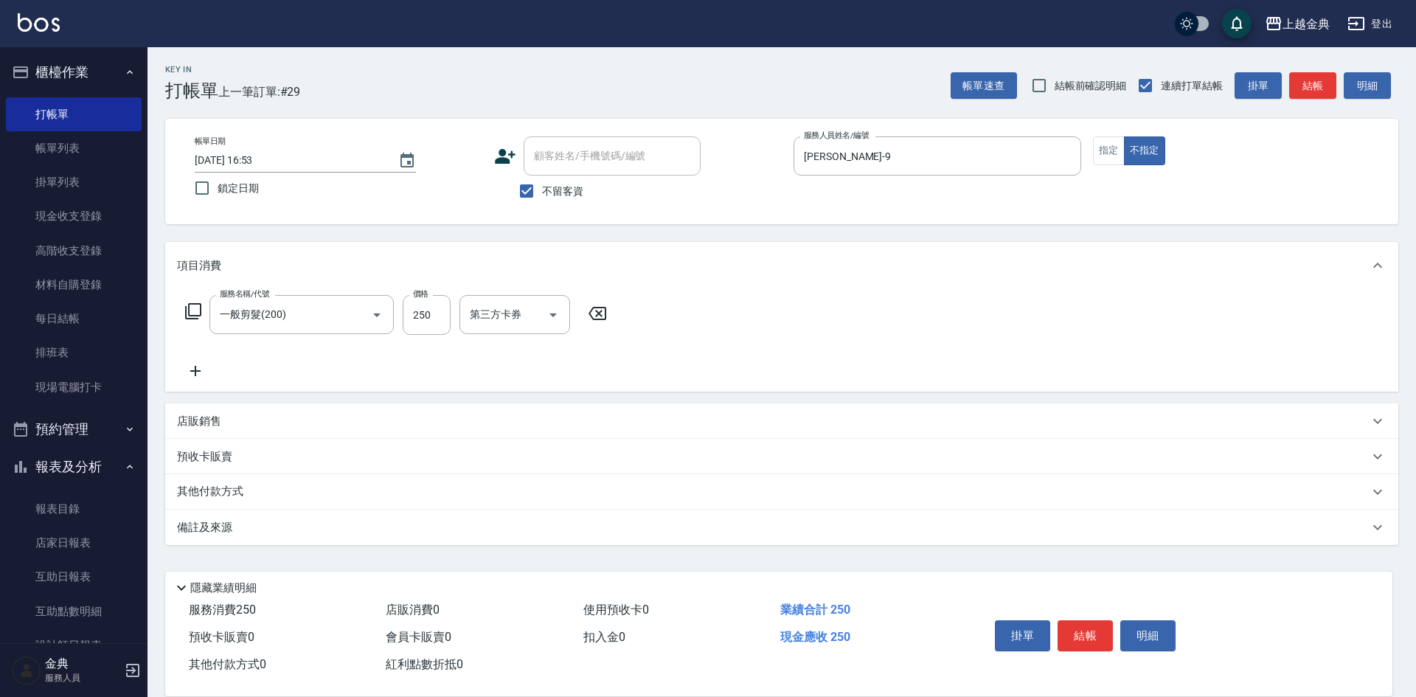
click at [186, 306] on div "服務名稱/代號 一般剪髮(200) 服務名稱/代號 價格 250 價格 第三方卡券 第三方卡券" at bounding box center [396, 315] width 439 height 40
click at [195, 317] on icon at bounding box center [193, 311] width 18 height 18
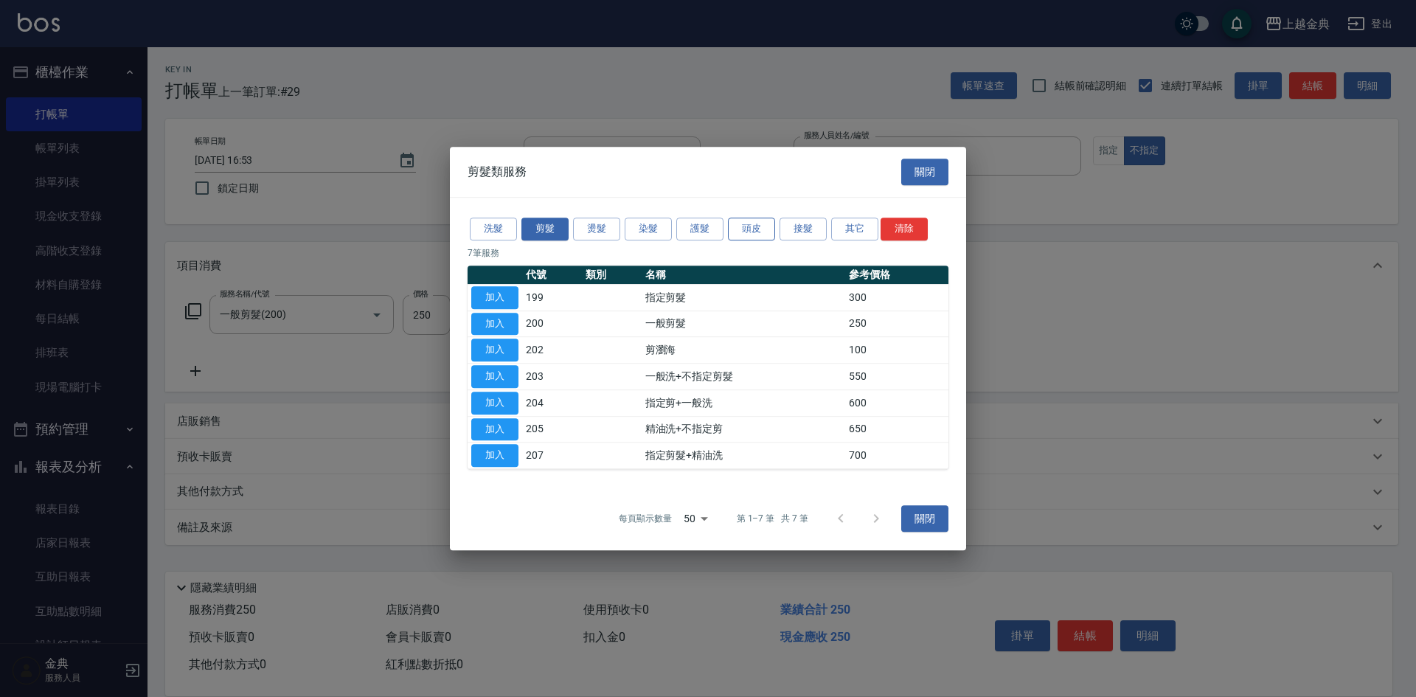
click at [757, 232] on button "頭皮" at bounding box center [751, 229] width 47 height 23
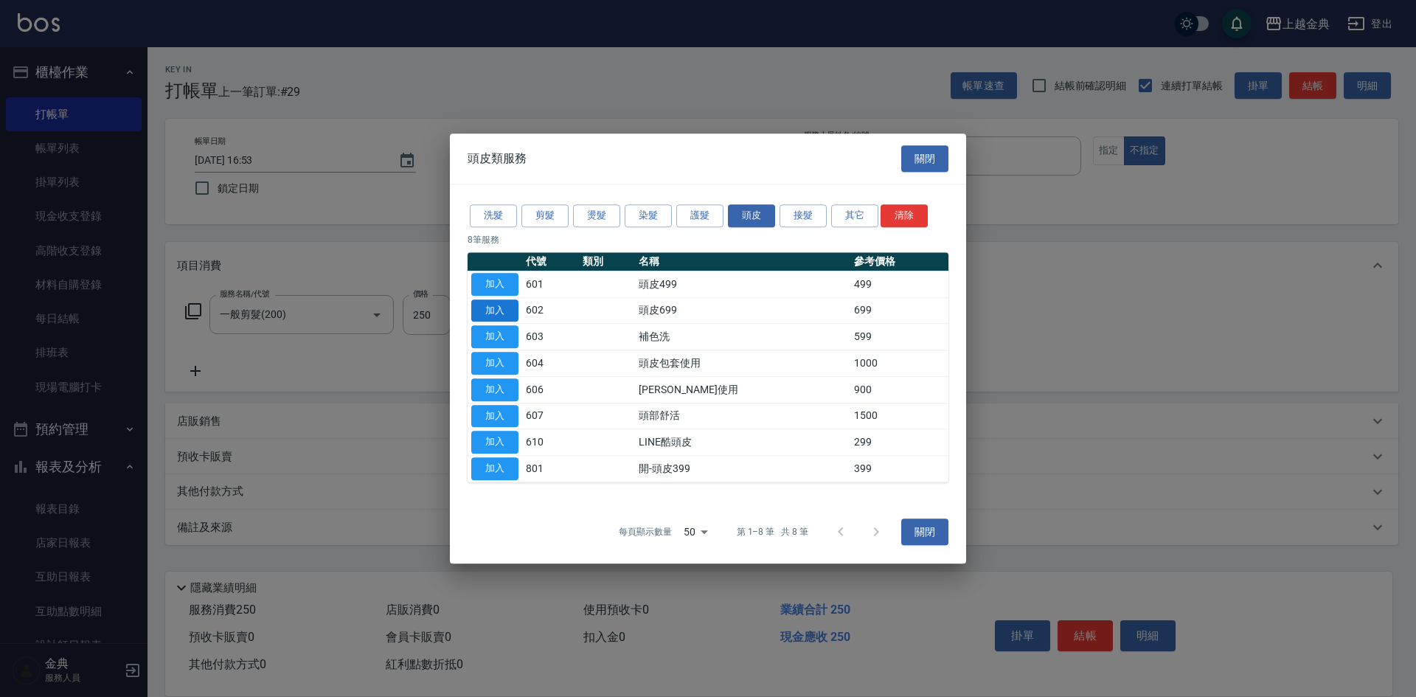
click at [493, 317] on button "加入" at bounding box center [494, 310] width 47 height 23
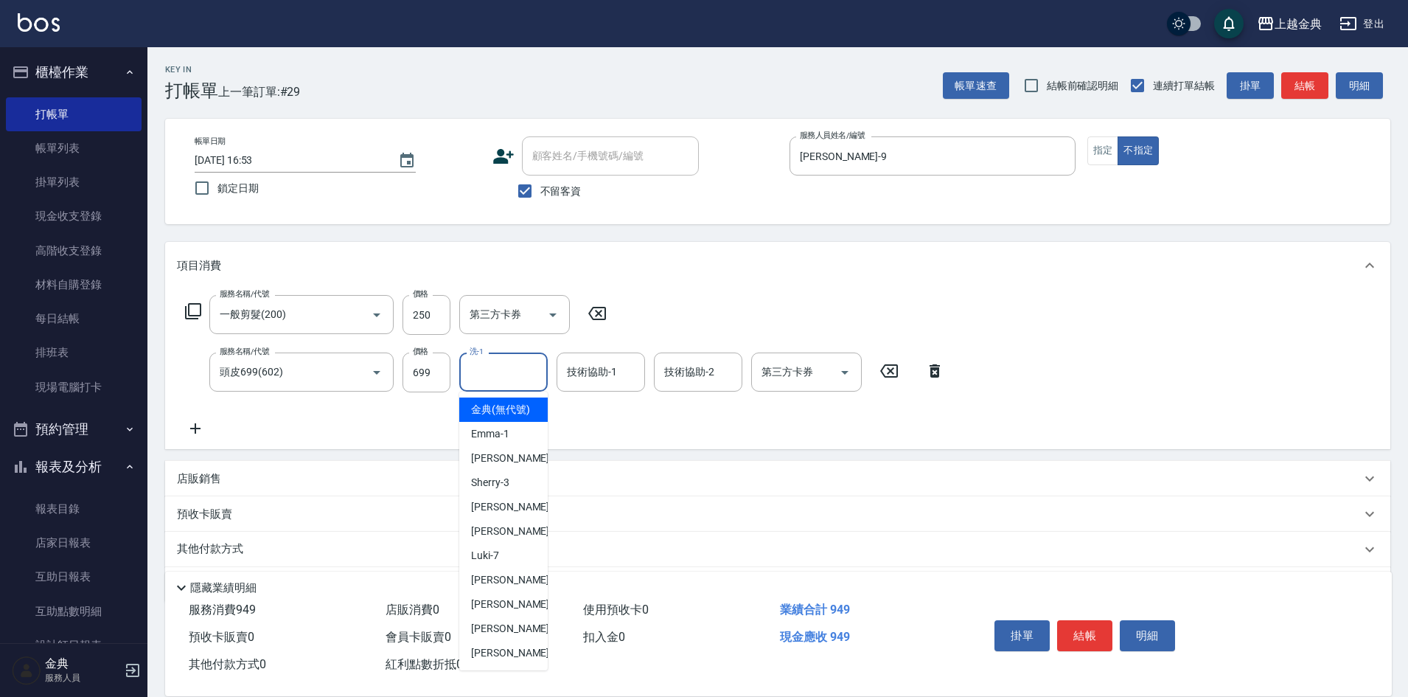
click at [498, 369] on input "洗-1" at bounding box center [503, 372] width 75 height 26
click at [514, 468] on div "Cindy -2" at bounding box center [503, 458] width 88 height 24
type input "Cindy-2"
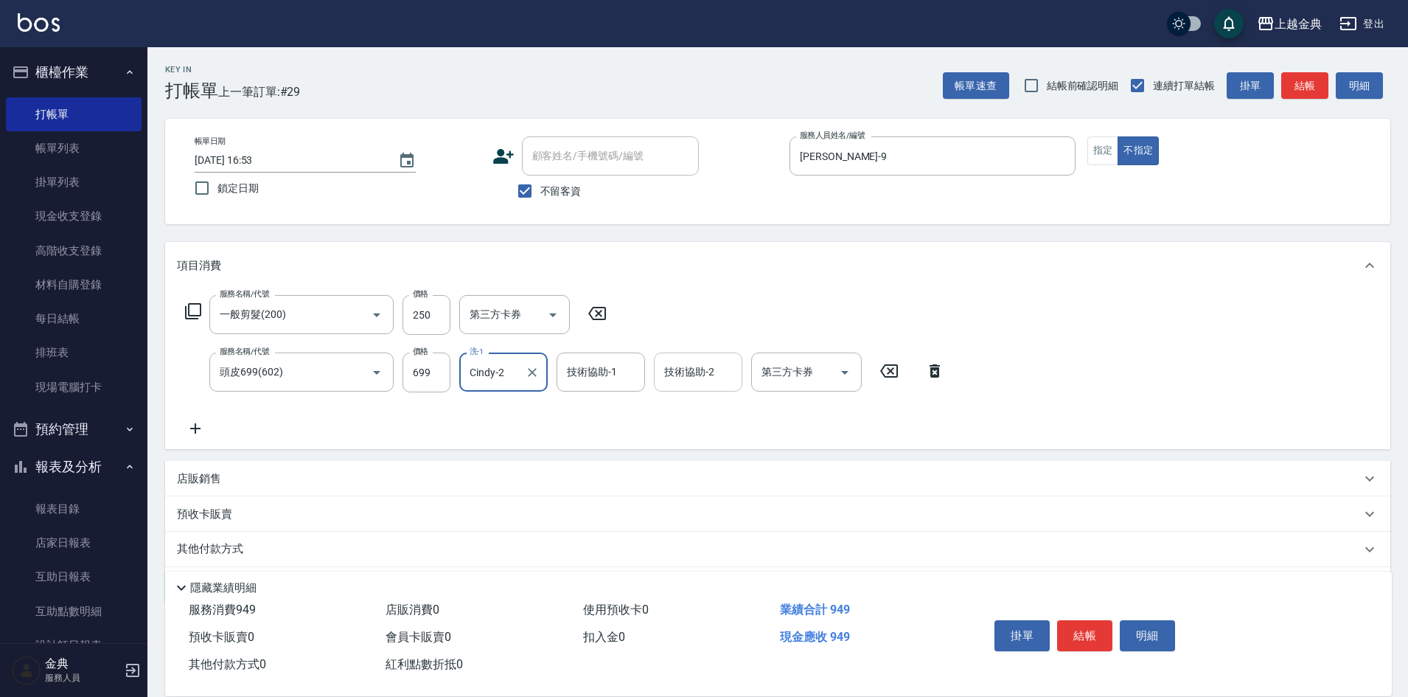
click at [706, 375] on input "技術協助-2" at bounding box center [698, 372] width 75 height 26
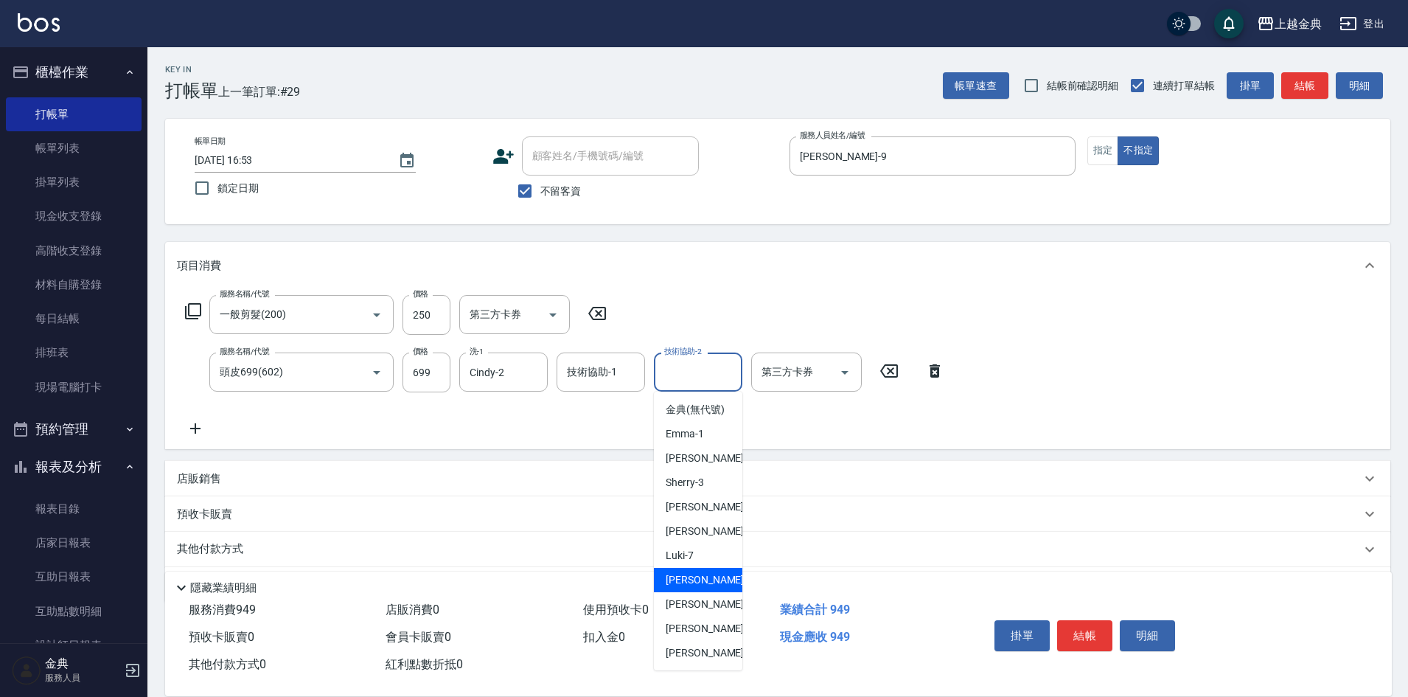
click at [701, 588] on span "[PERSON_NAME] -9" at bounding box center [709, 579] width 87 height 15
type input "[PERSON_NAME]-9"
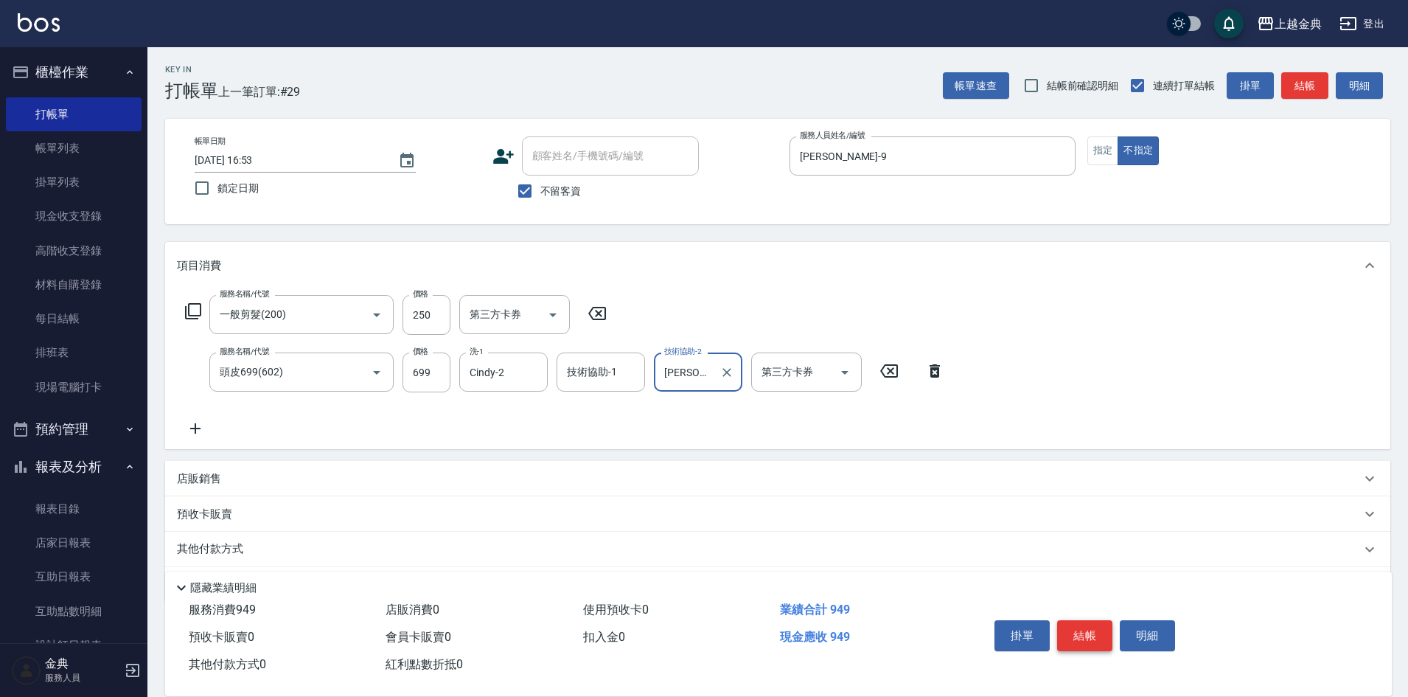
click at [1070, 627] on button "結帳" at bounding box center [1084, 635] width 55 height 31
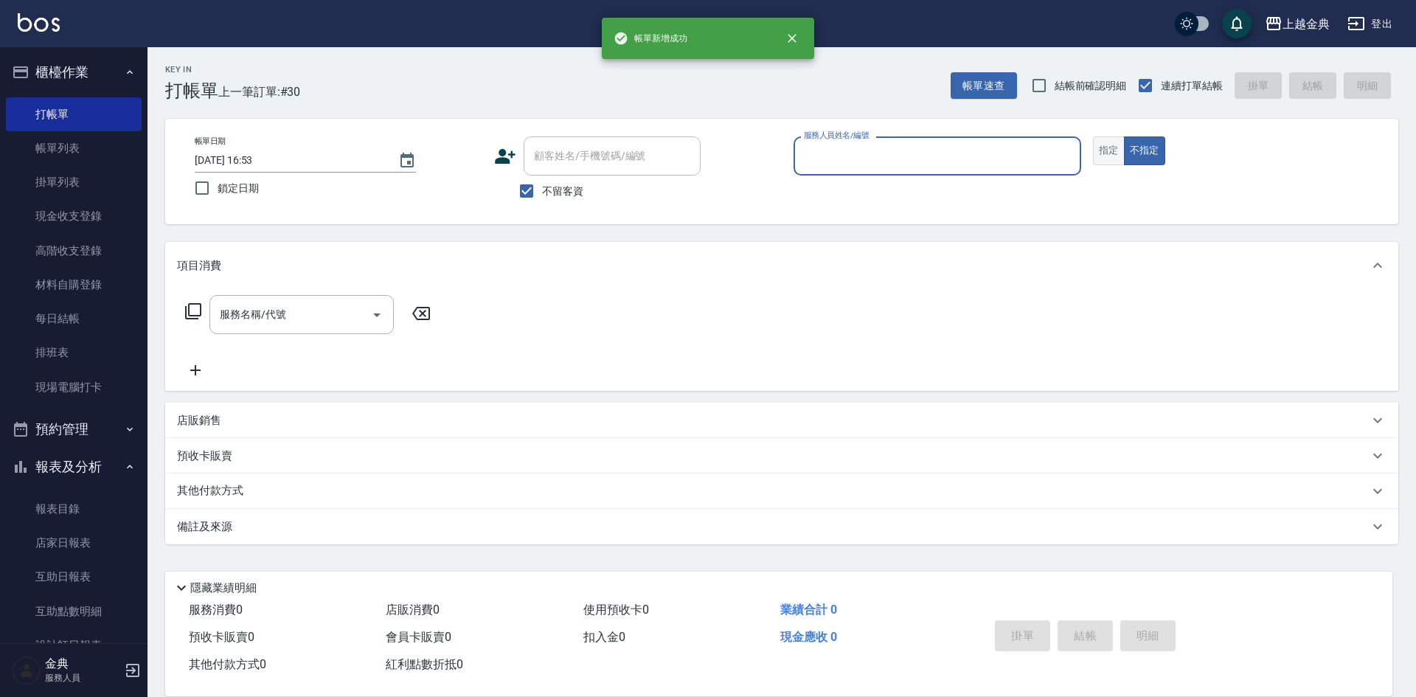
click at [1105, 156] on button "指定" at bounding box center [1109, 150] width 32 height 29
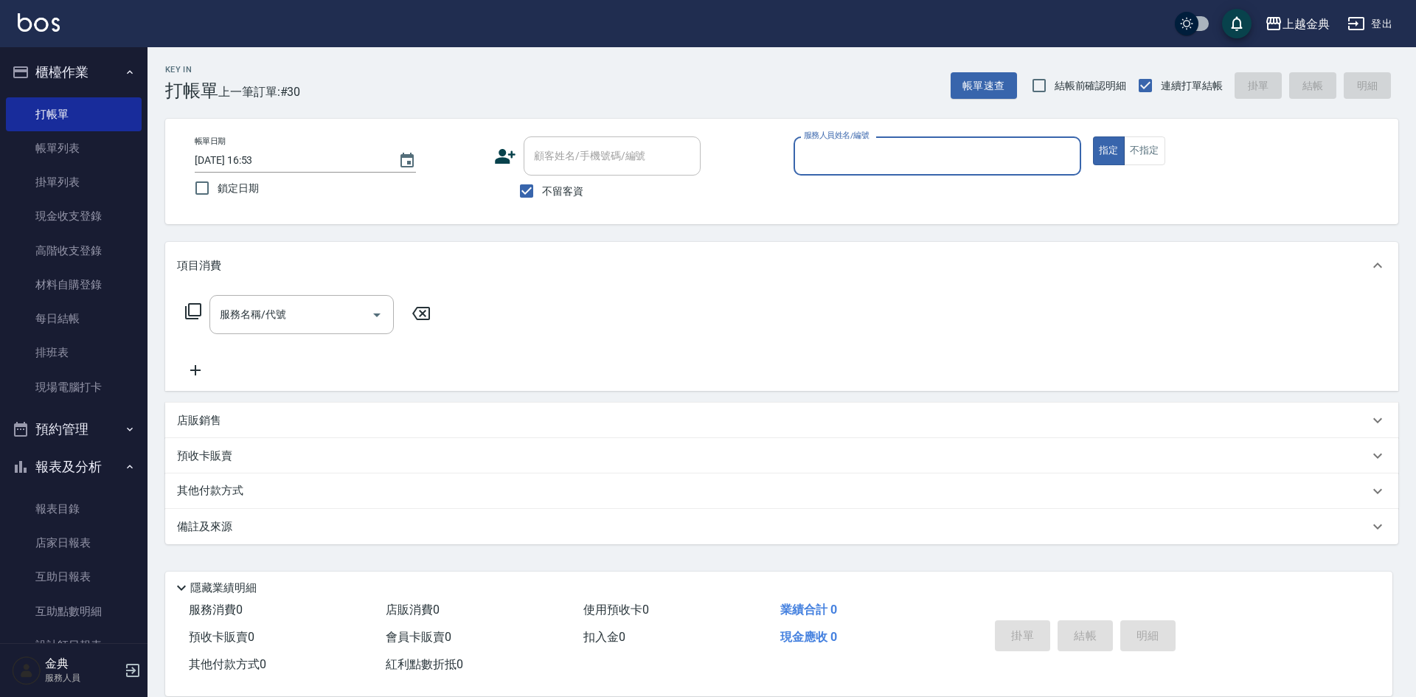
drag, startPoint x: 1060, startPoint y: 155, endPoint x: 1057, endPoint y: 167, distance: 12.9
click at [1057, 157] on input "服務人員姓名/編號" at bounding box center [937, 156] width 274 height 26
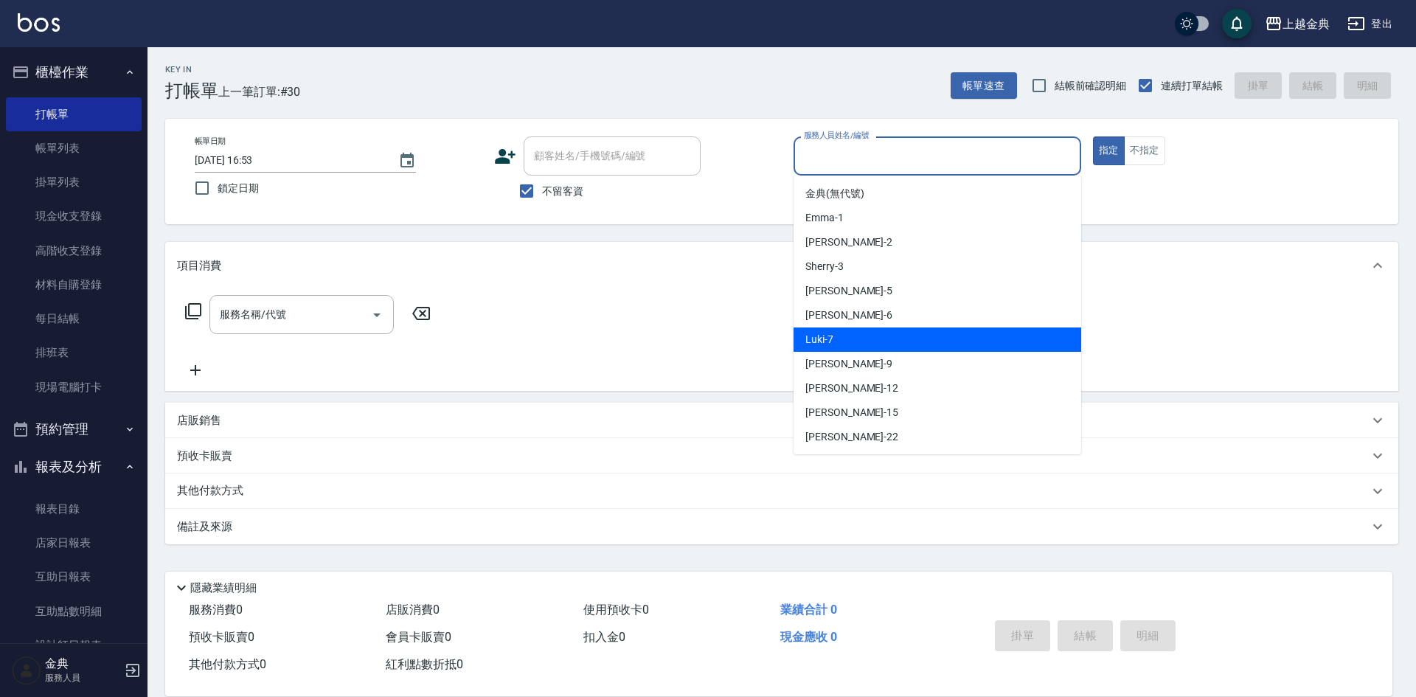
click at [901, 341] on div "Luki -7" at bounding box center [937, 339] width 288 height 24
type input "Luki-7"
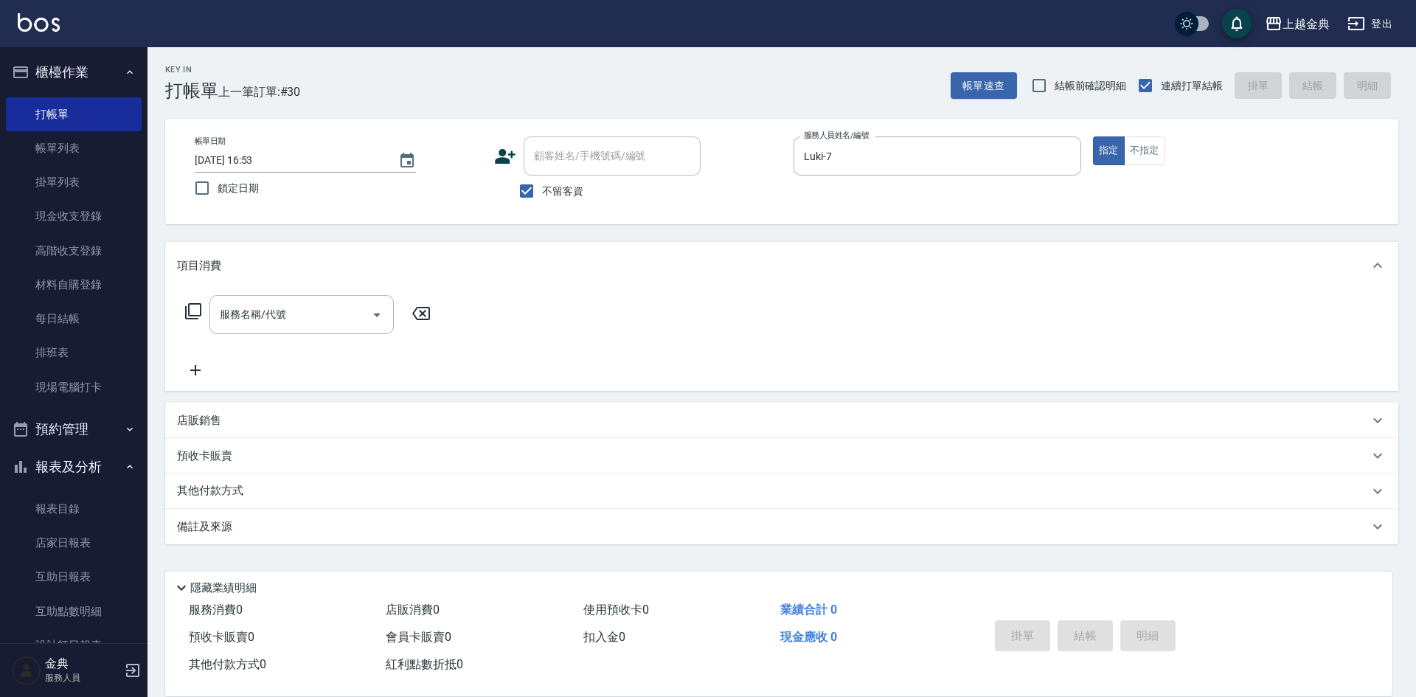
click at [189, 312] on icon at bounding box center [193, 311] width 16 height 16
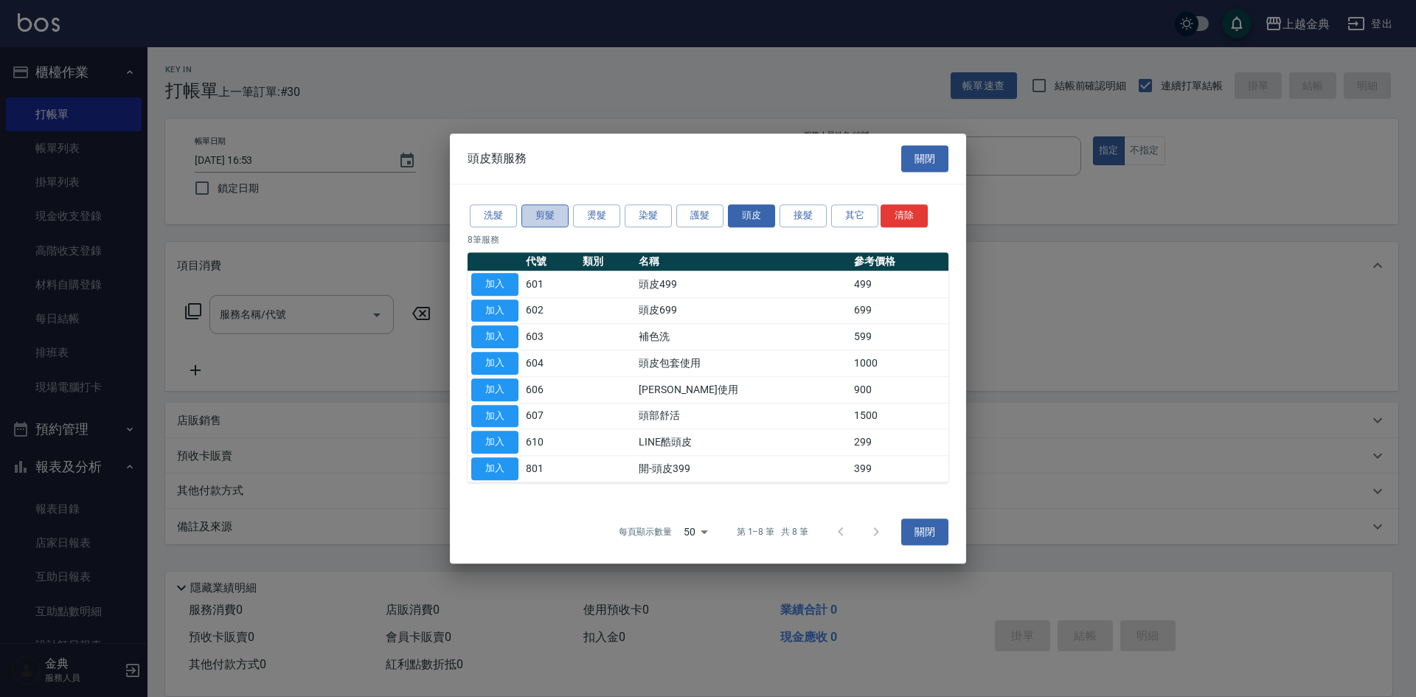
click at [546, 215] on button "剪髮" at bounding box center [544, 215] width 47 height 23
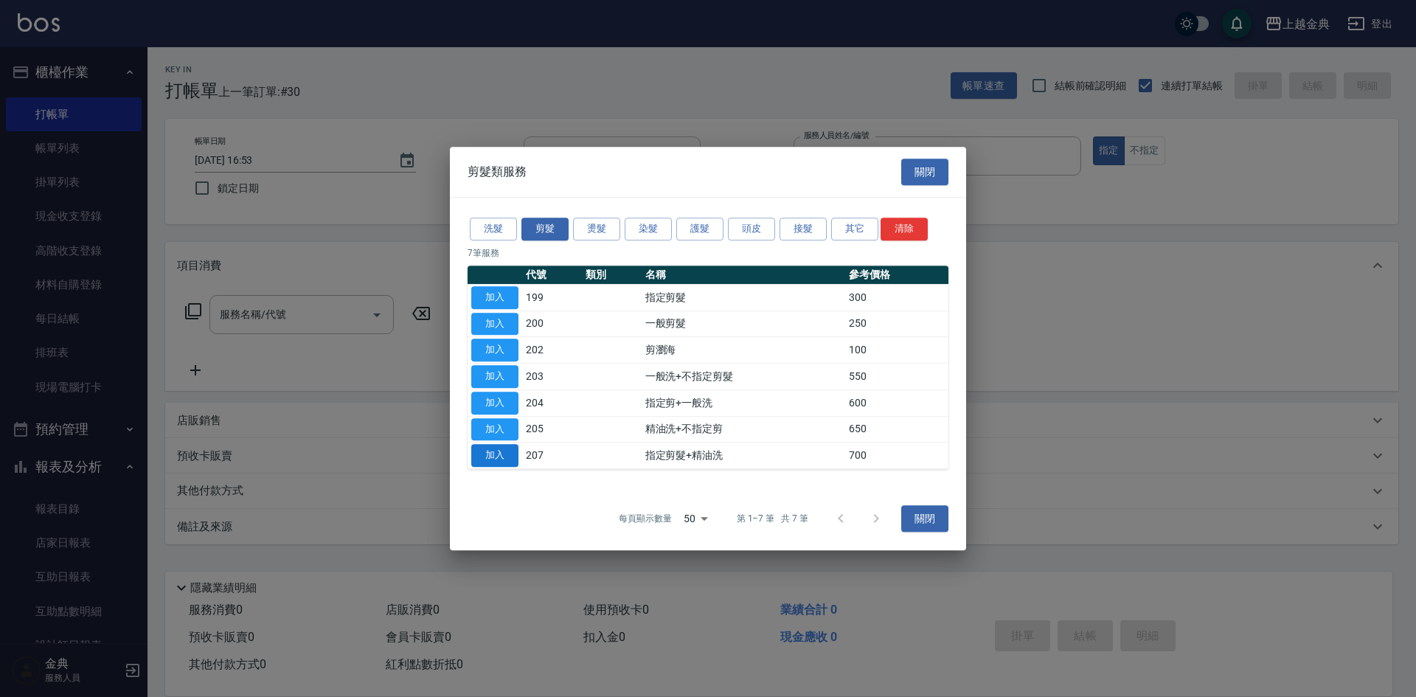
click at [507, 453] on button "加入" at bounding box center [494, 455] width 47 height 23
type input "指定剪髮+精油洗(207)"
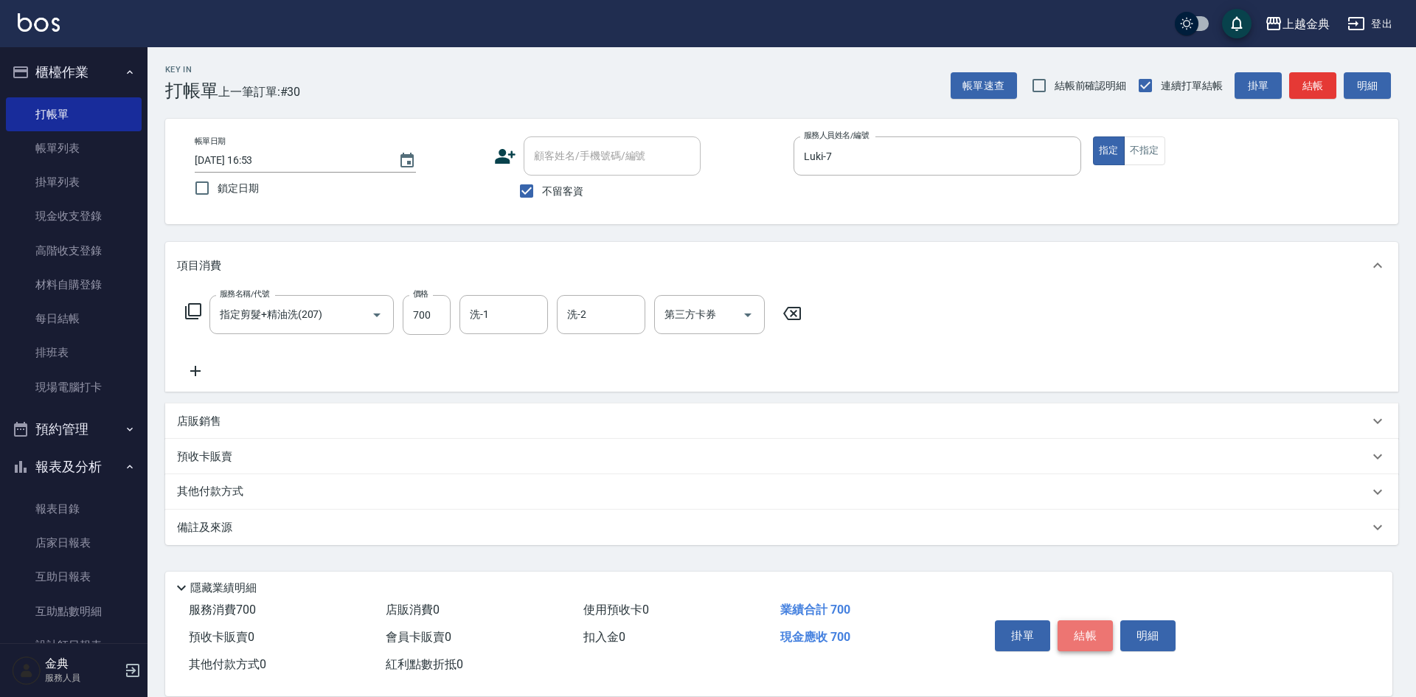
click at [1099, 627] on button "結帳" at bounding box center [1084, 635] width 55 height 31
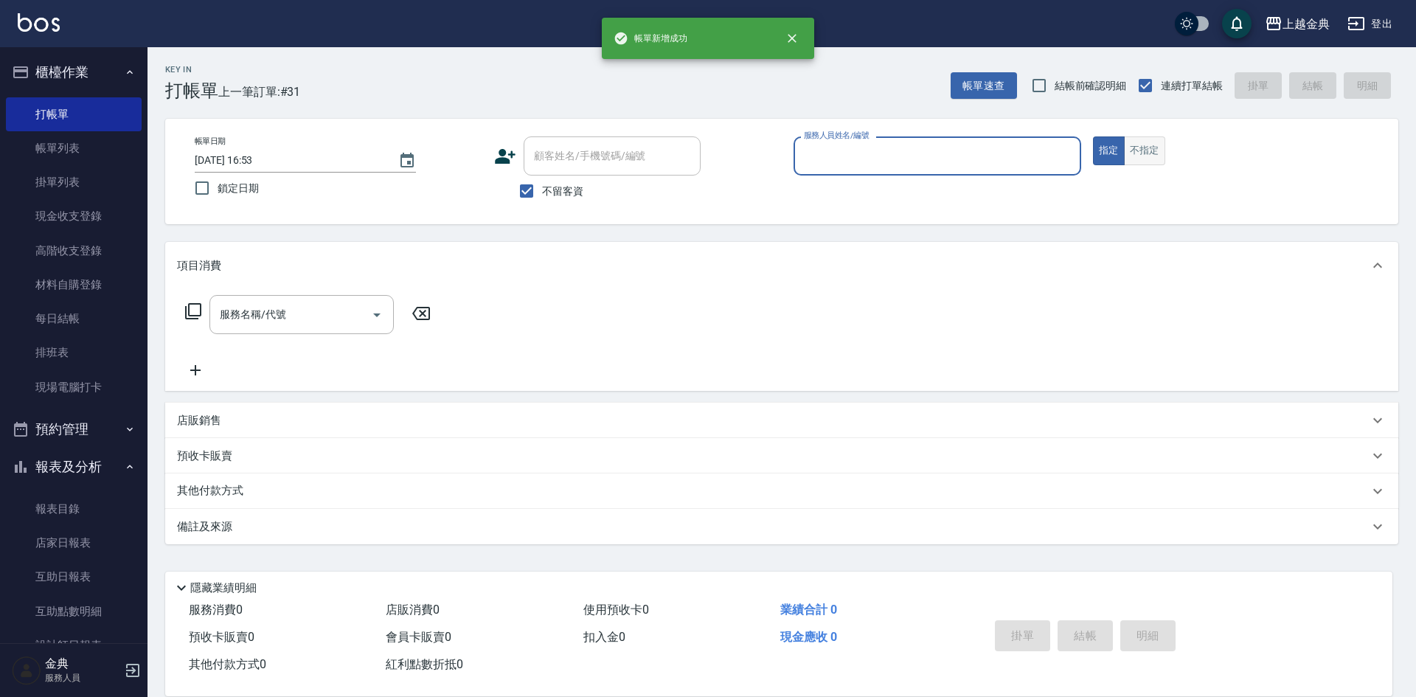
click at [1132, 166] on div "帳單日期 [DATE] 16:53 鎖定日期 顧客姓名/手機號碼/編號 顧客姓名/手機號碼/編號 不留客資 服務人員姓名/編號 服務人員姓名/編號 指定 不指定" at bounding box center [781, 171] width 1197 height 70
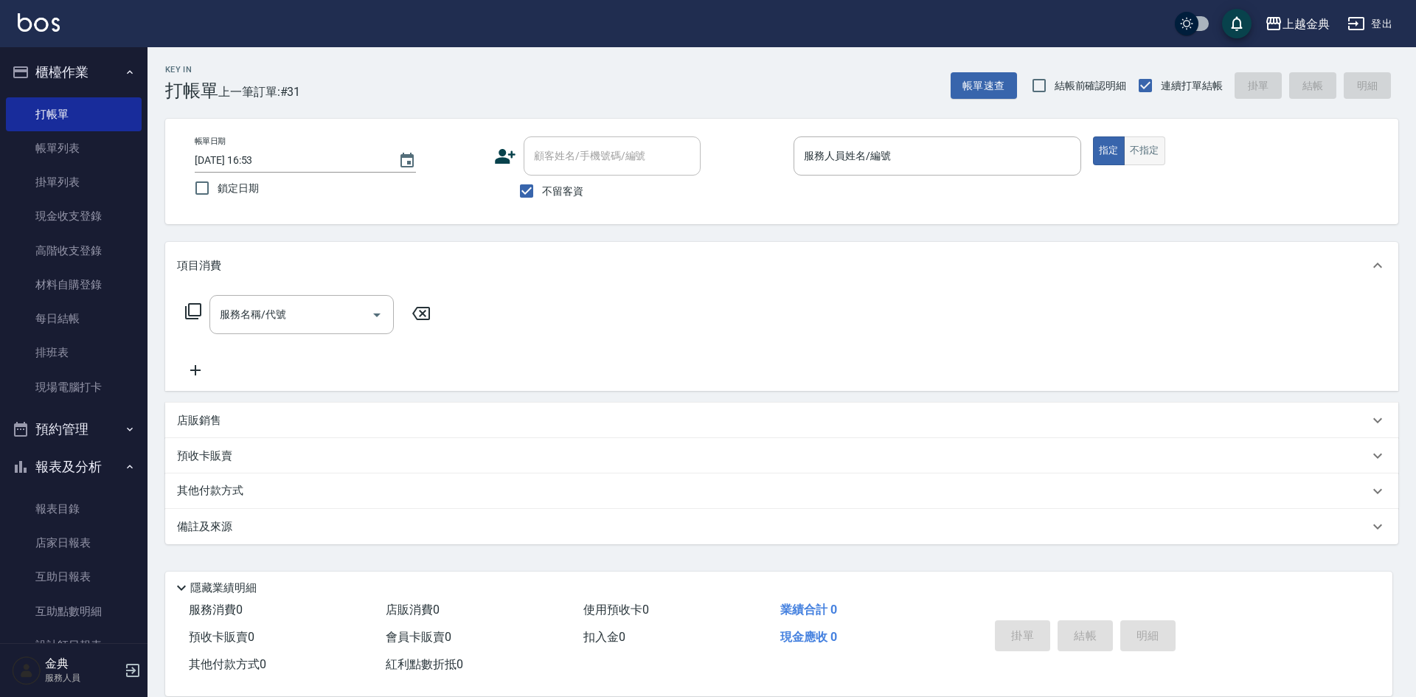
click at [1134, 152] on button "不指定" at bounding box center [1144, 150] width 41 height 29
click at [923, 156] on input "服務人員姓名/編號" at bounding box center [937, 156] width 274 height 26
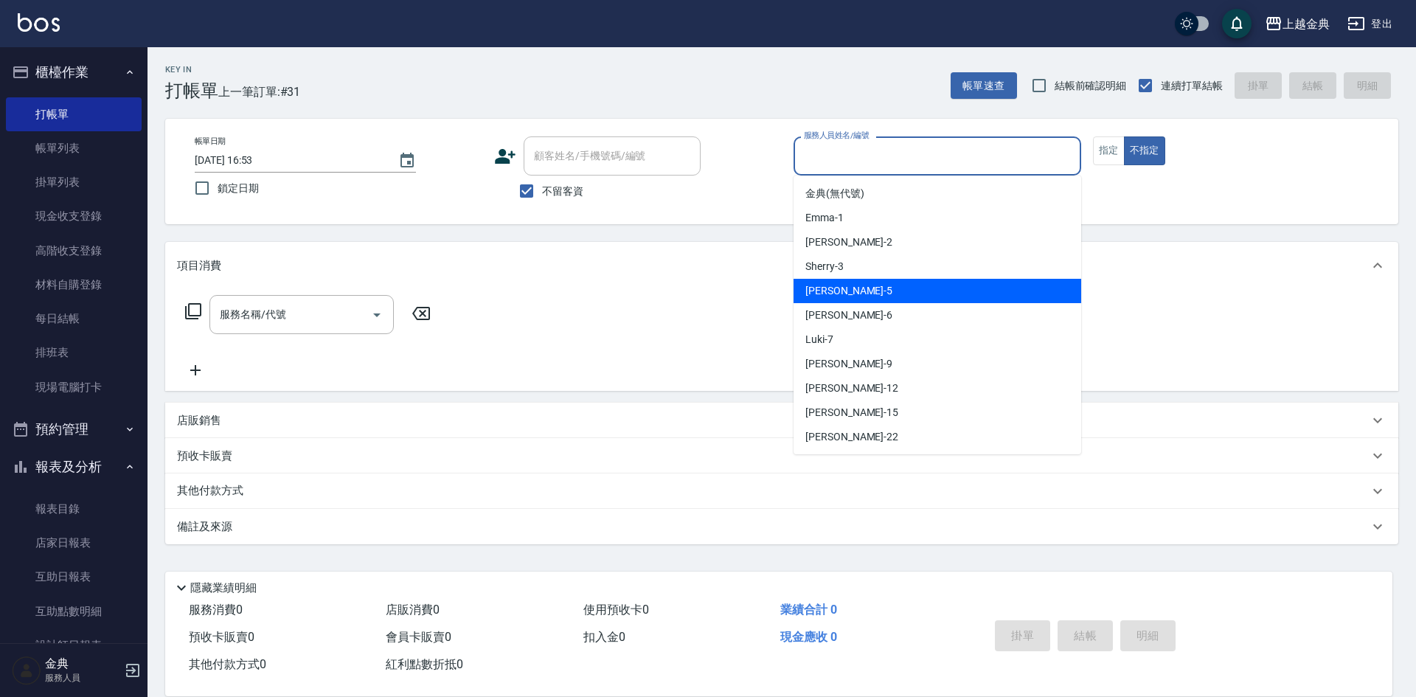
click at [900, 269] on div "Sherry -3" at bounding box center [937, 266] width 288 height 24
type input "Sherry-3"
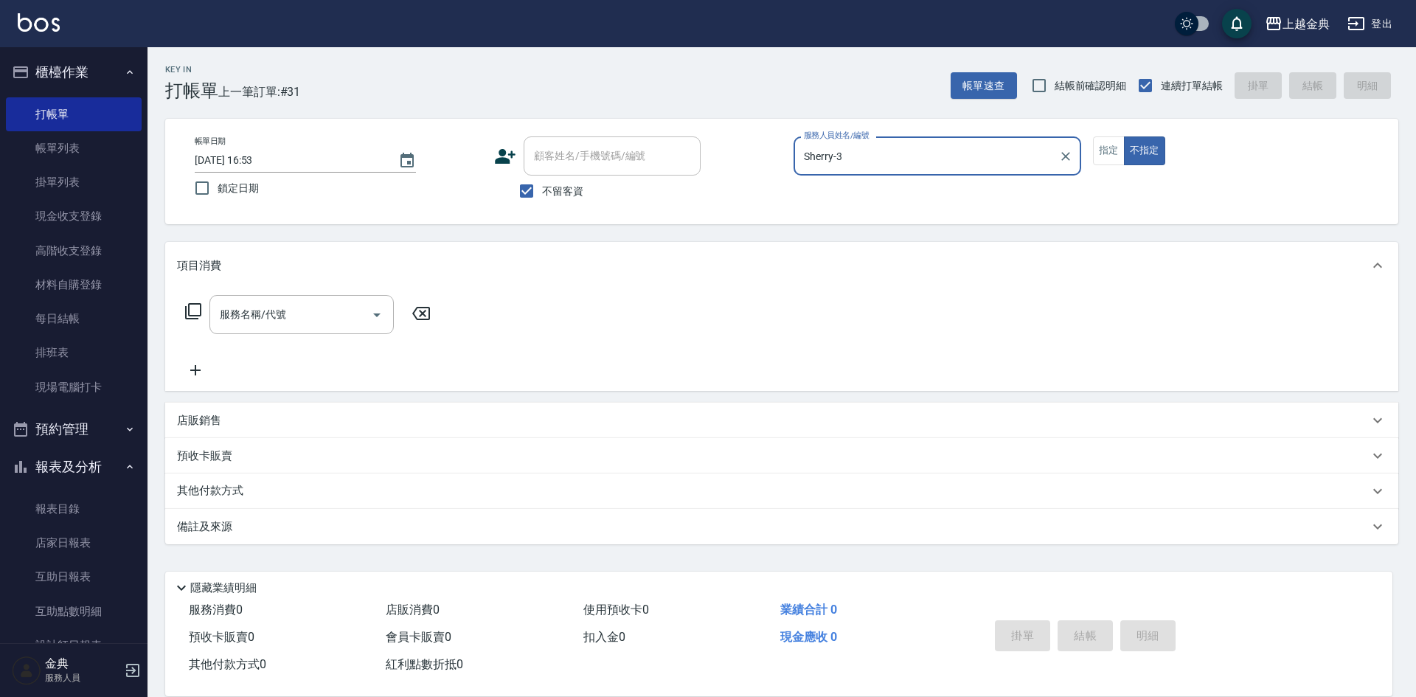
click at [190, 312] on icon at bounding box center [193, 311] width 18 height 18
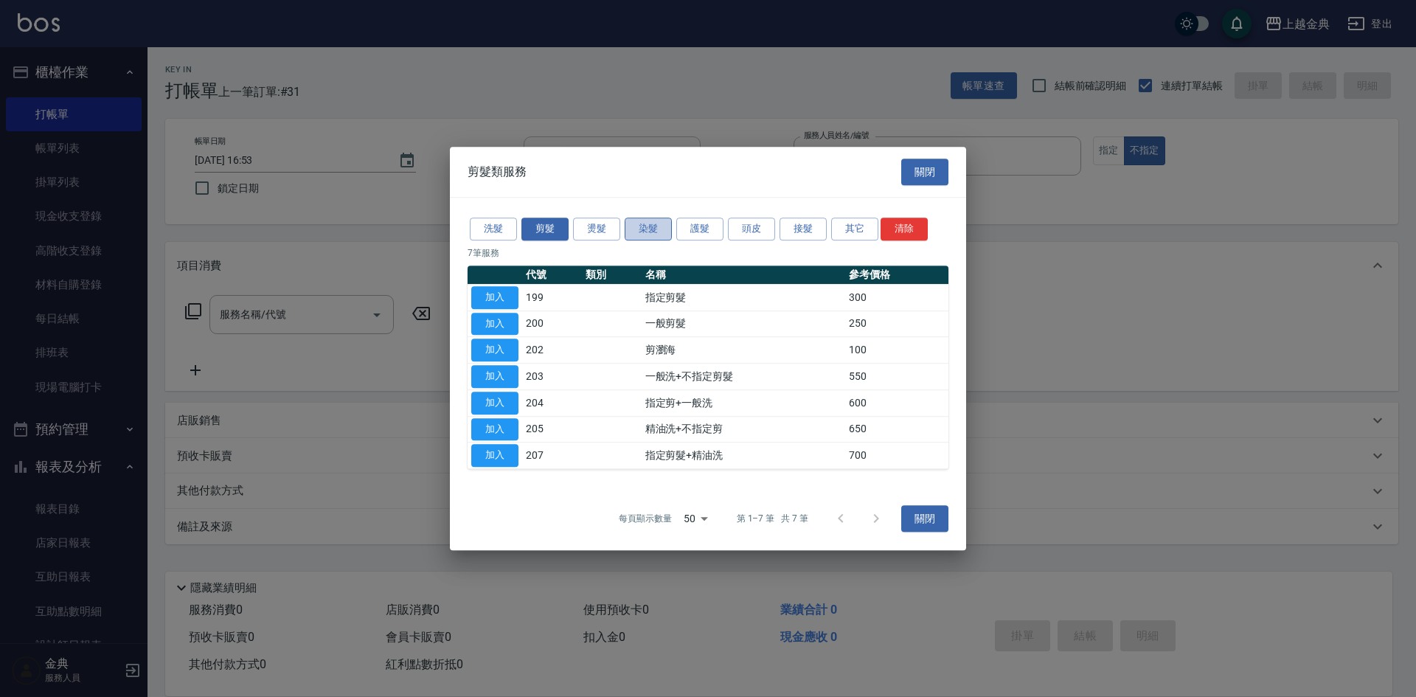
click at [641, 229] on button "染髮" at bounding box center [648, 229] width 47 height 23
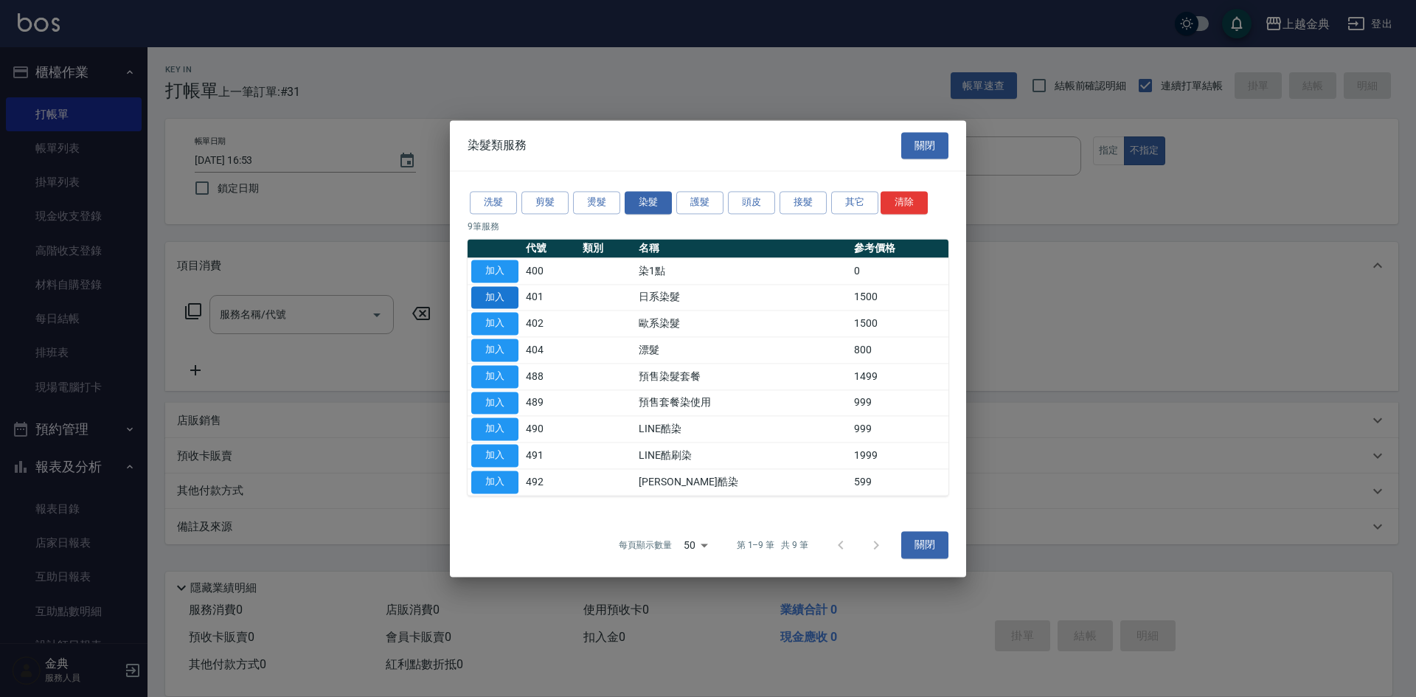
click at [499, 294] on button "加入" at bounding box center [494, 297] width 47 height 23
type input "日系染髮(401)"
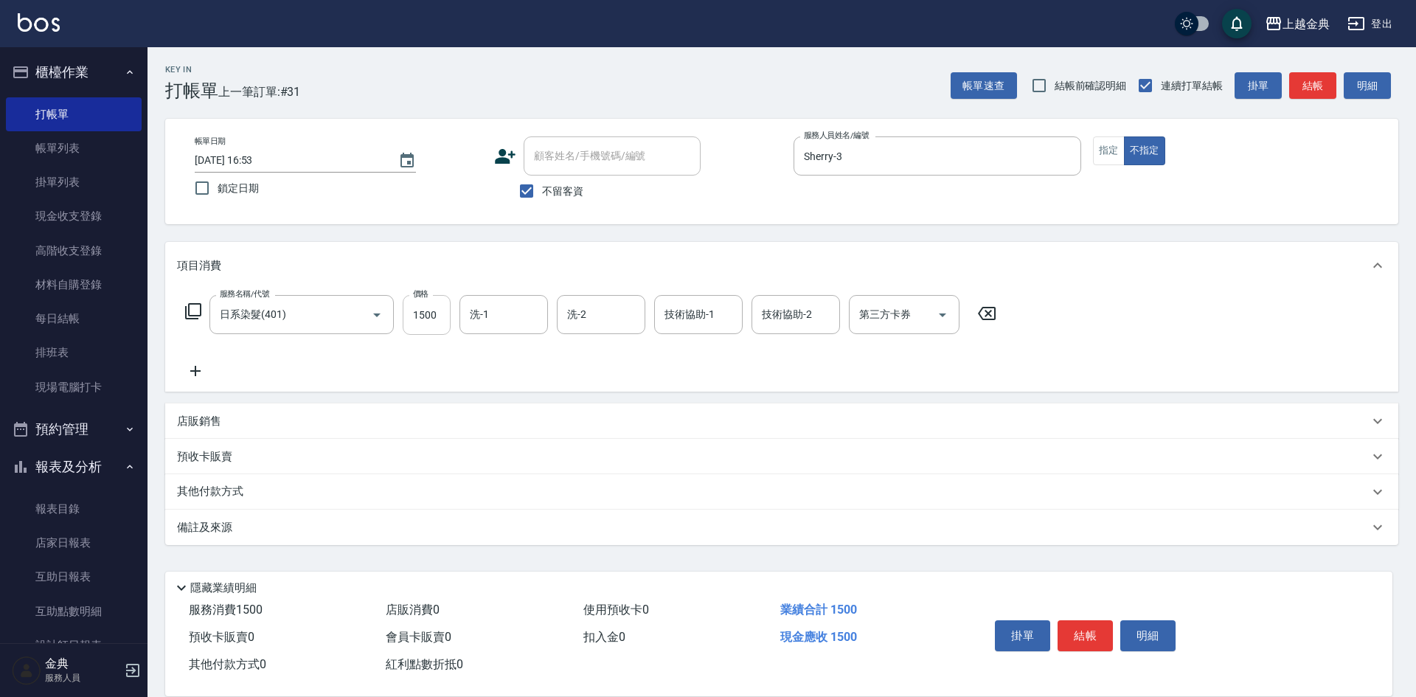
click at [417, 313] on input "1500" at bounding box center [427, 315] width 48 height 40
type input "2599"
click at [1088, 633] on button "結帳" at bounding box center [1084, 635] width 55 height 31
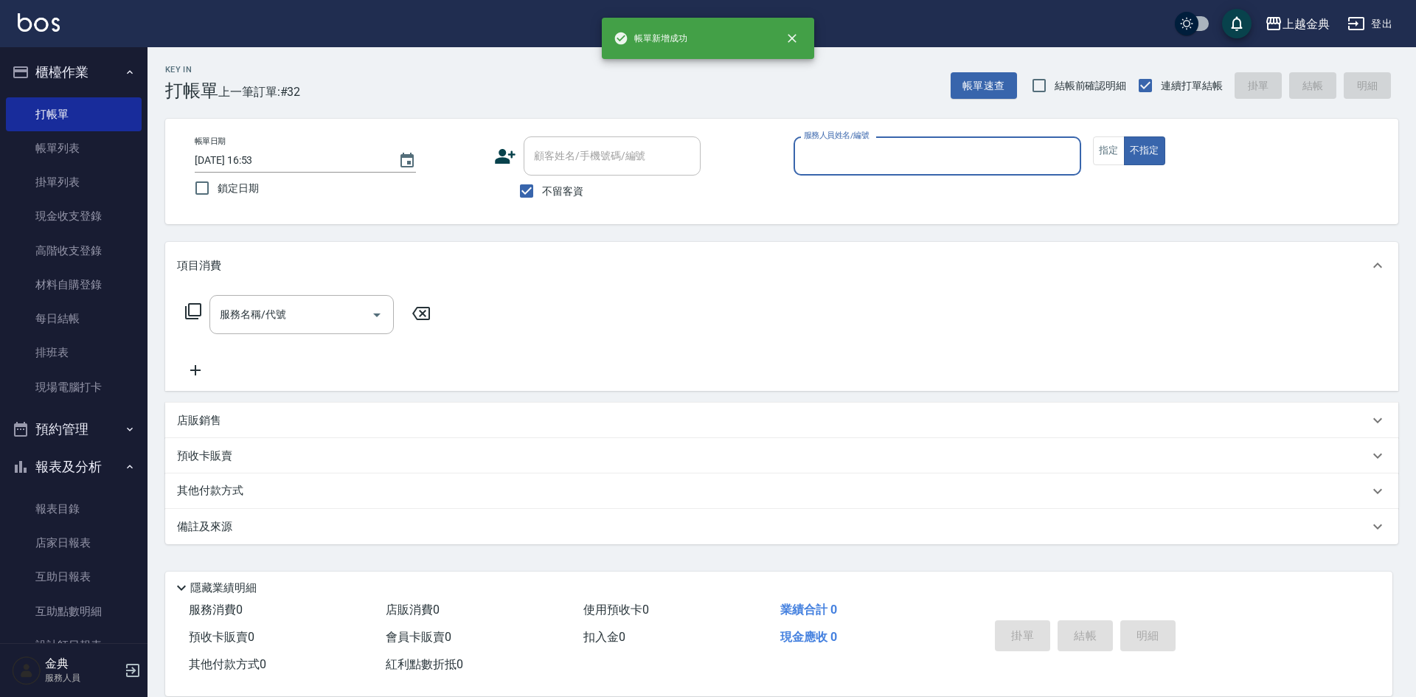
click at [948, 165] on input "服務人員姓名/編號" at bounding box center [937, 156] width 274 height 26
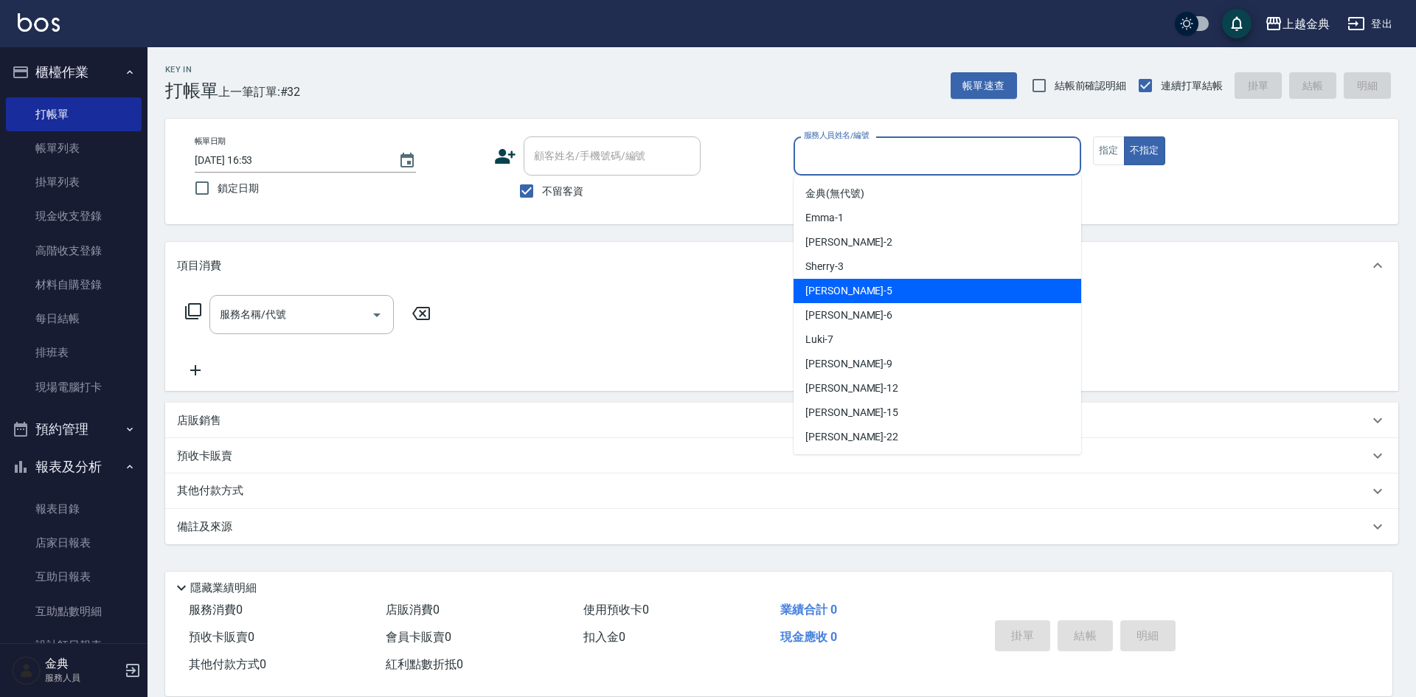
click at [887, 299] on div "[PERSON_NAME] -5" at bounding box center [937, 291] width 288 height 24
type input "[PERSON_NAME]-5"
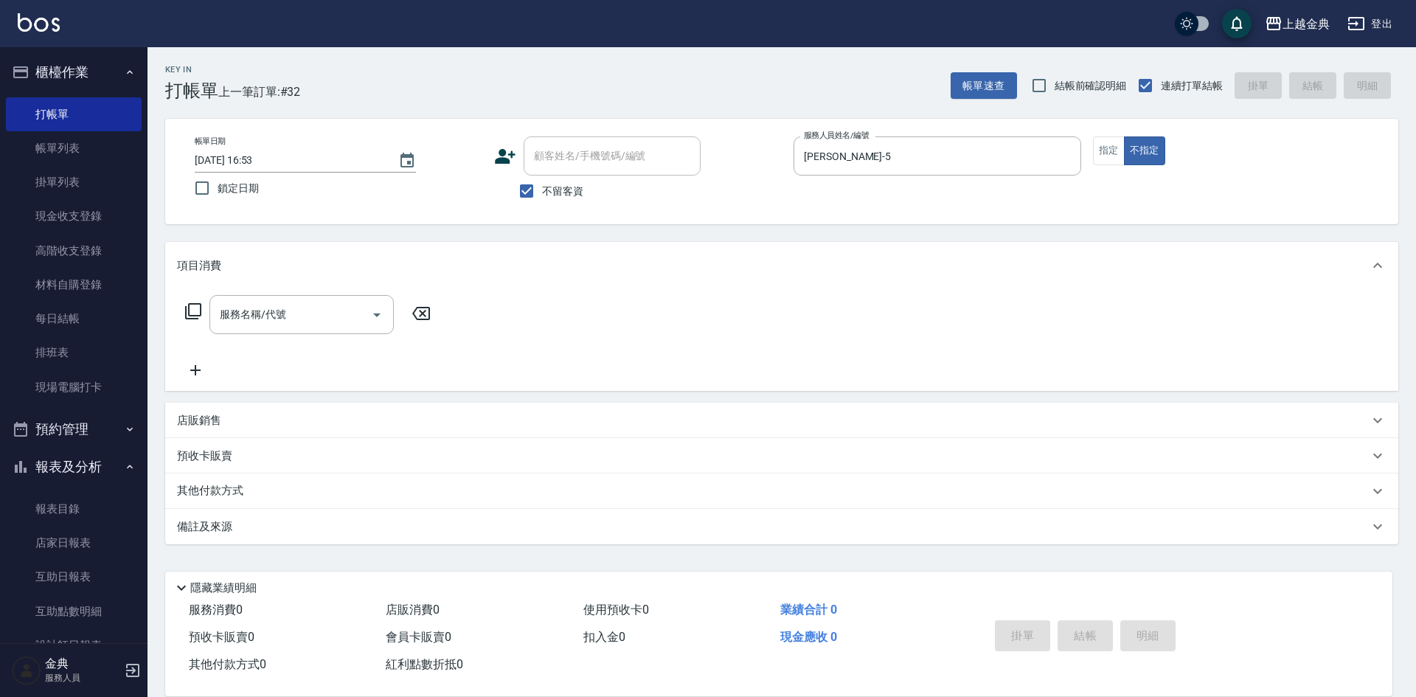
click at [195, 312] on icon at bounding box center [193, 311] width 18 height 18
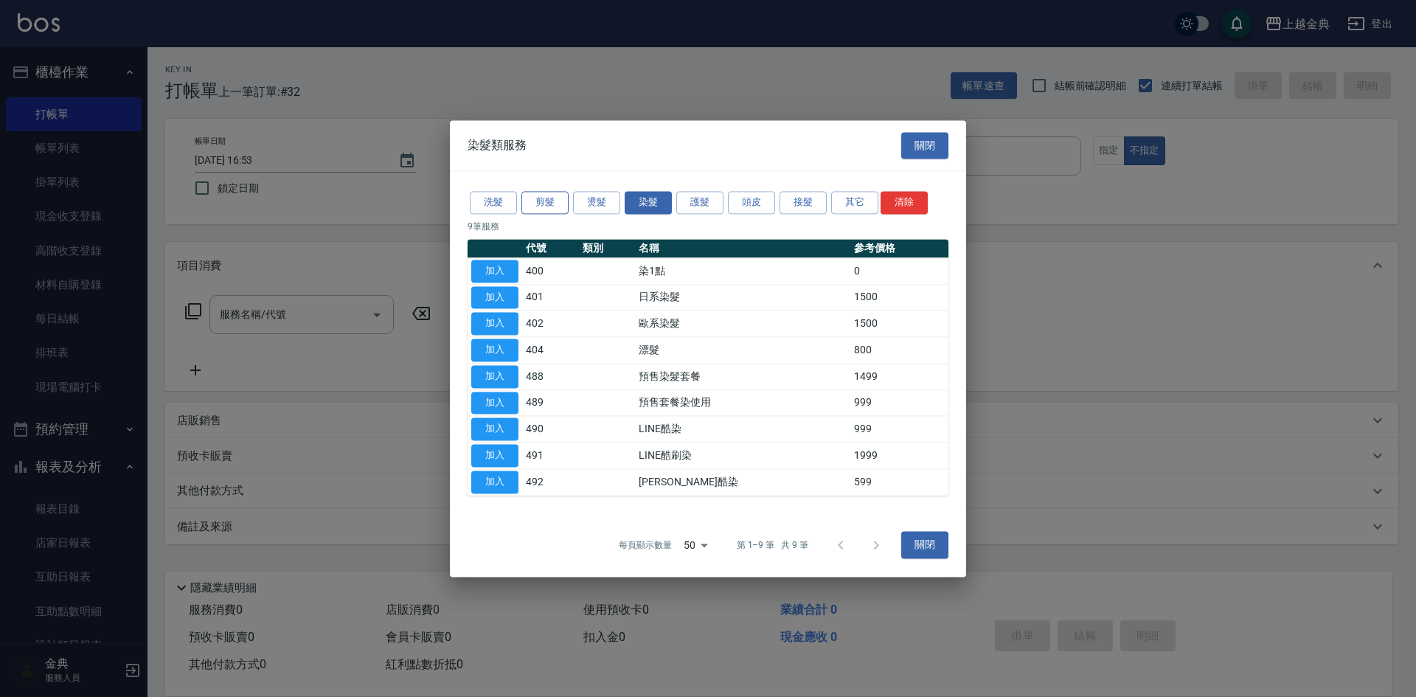
click at [543, 210] on button "剪髮" at bounding box center [544, 202] width 47 height 23
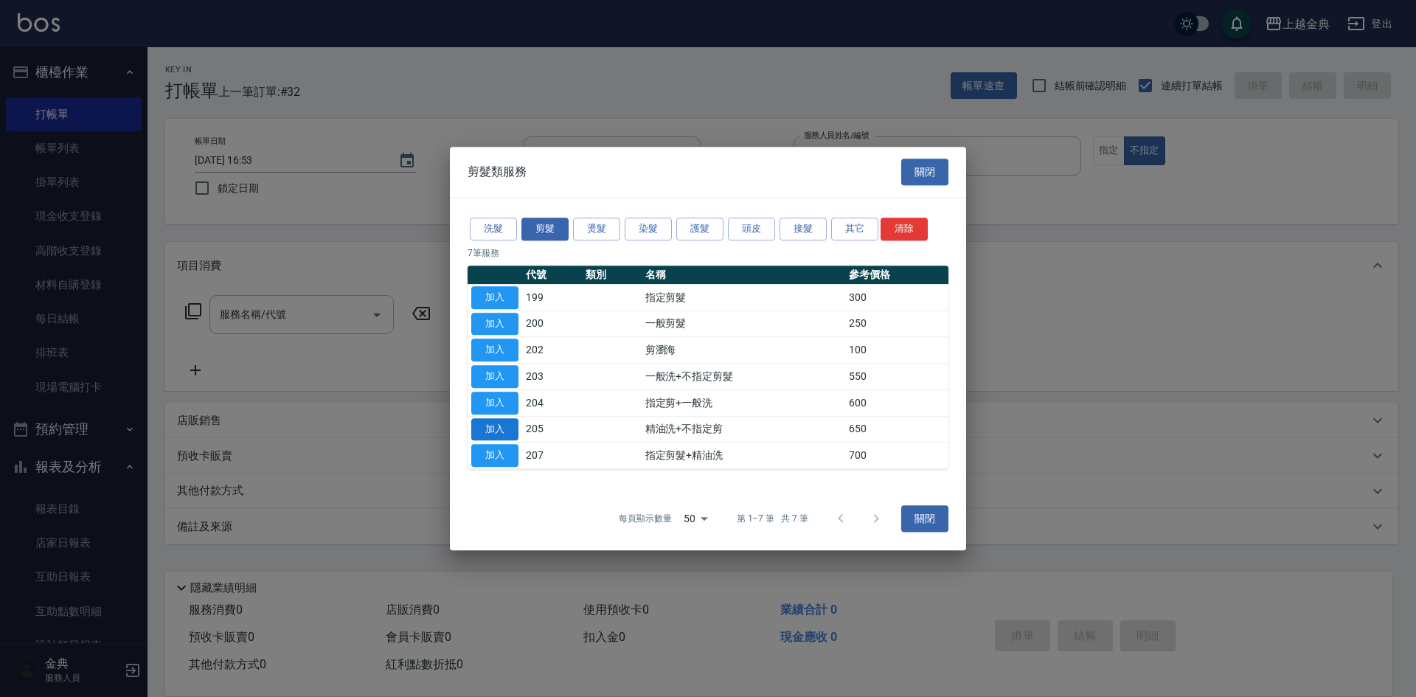
click at [494, 428] on button "加入" at bounding box center [494, 429] width 47 height 23
type input "精油洗+不指定剪(205)"
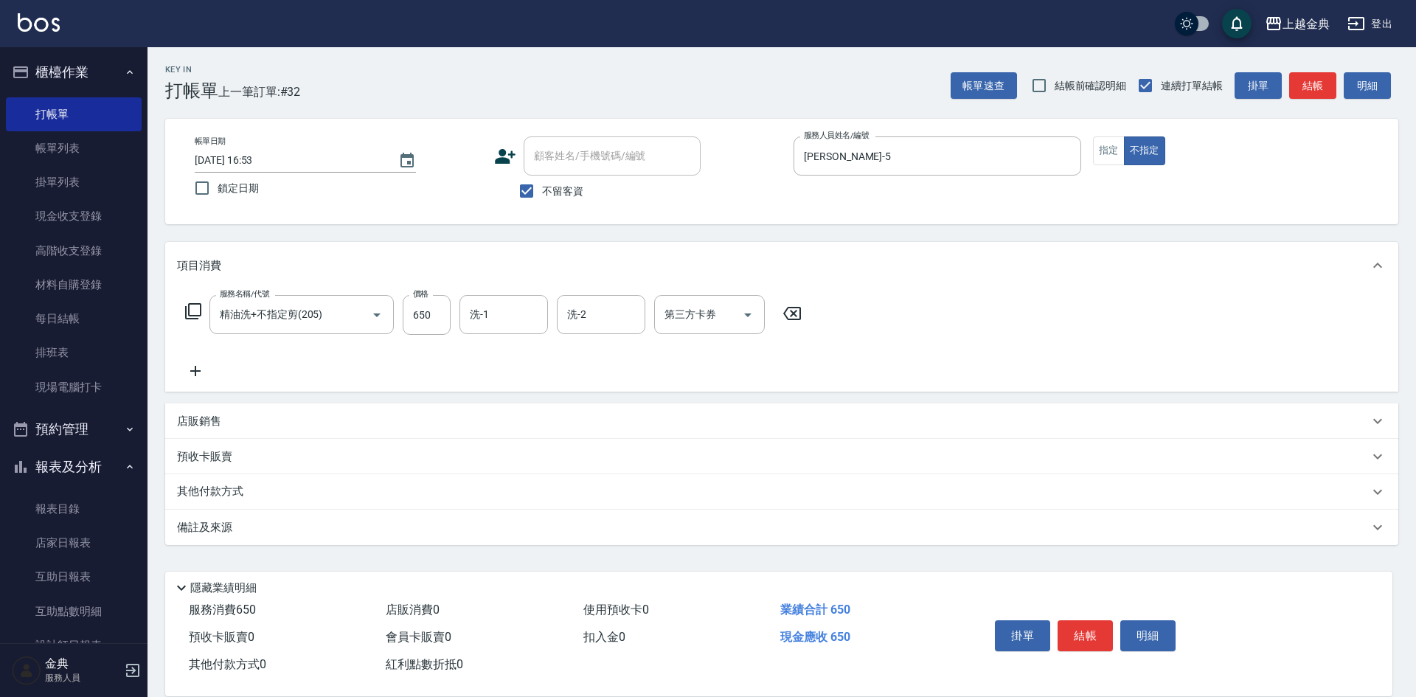
drag, startPoint x: 1088, startPoint y: 624, endPoint x: 1076, endPoint y: 624, distance: 11.8
click at [1088, 624] on button "結帳" at bounding box center [1084, 635] width 55 height 31
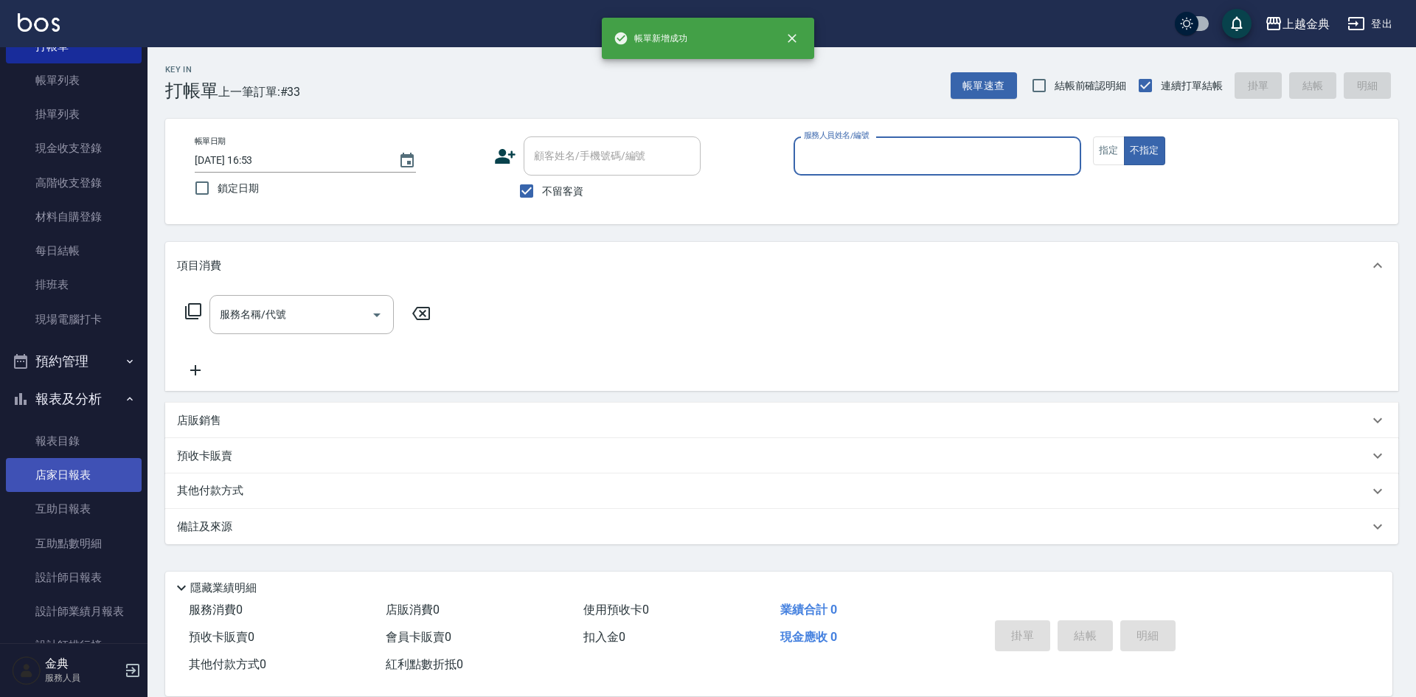
scroll to position [255, 0]
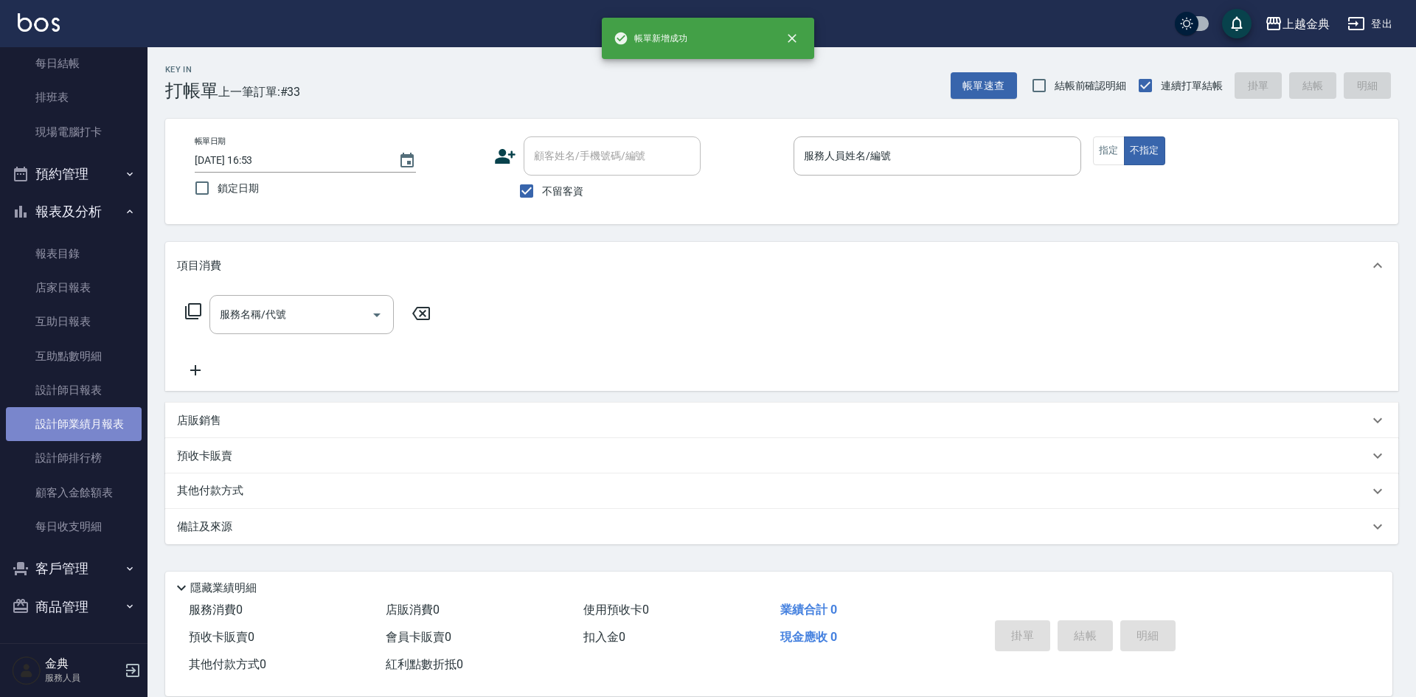
click at [102, 425] on link "設計師業績月報表" at bounding box center [74, 424] width 136 height 34
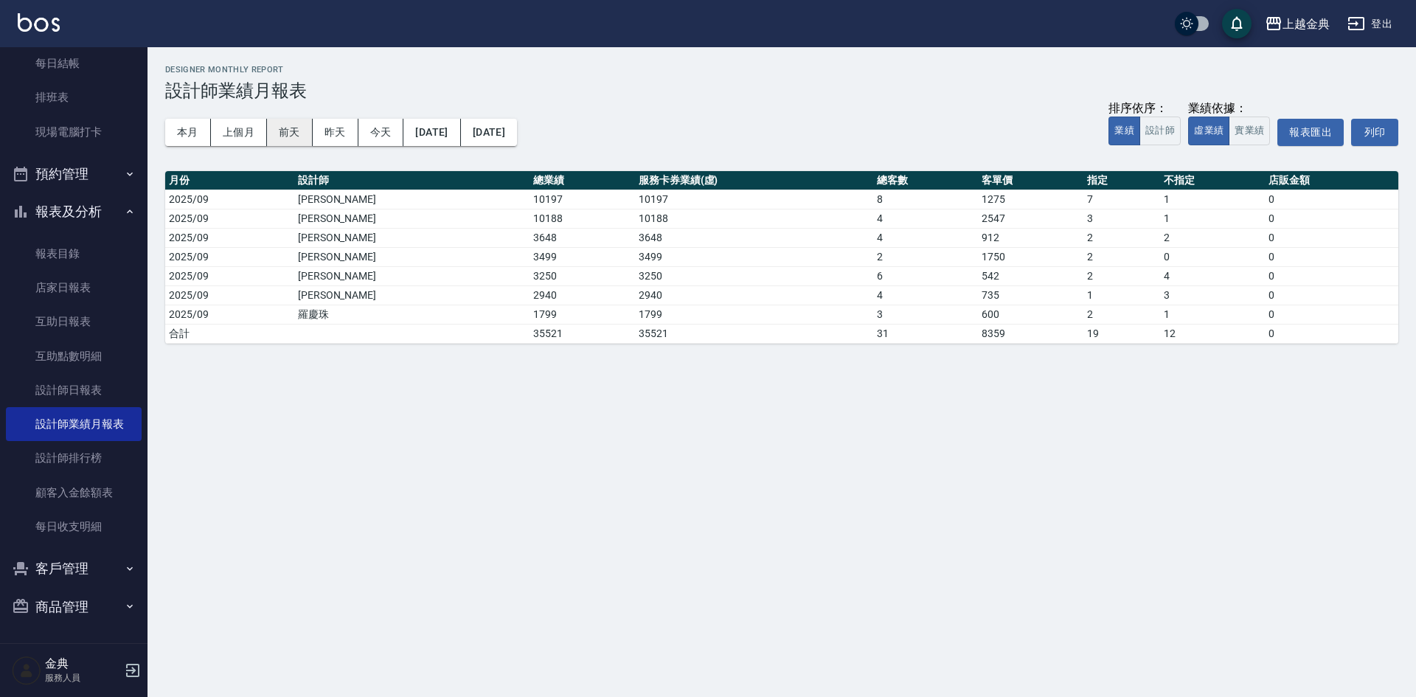
scroll to position [108, 0]
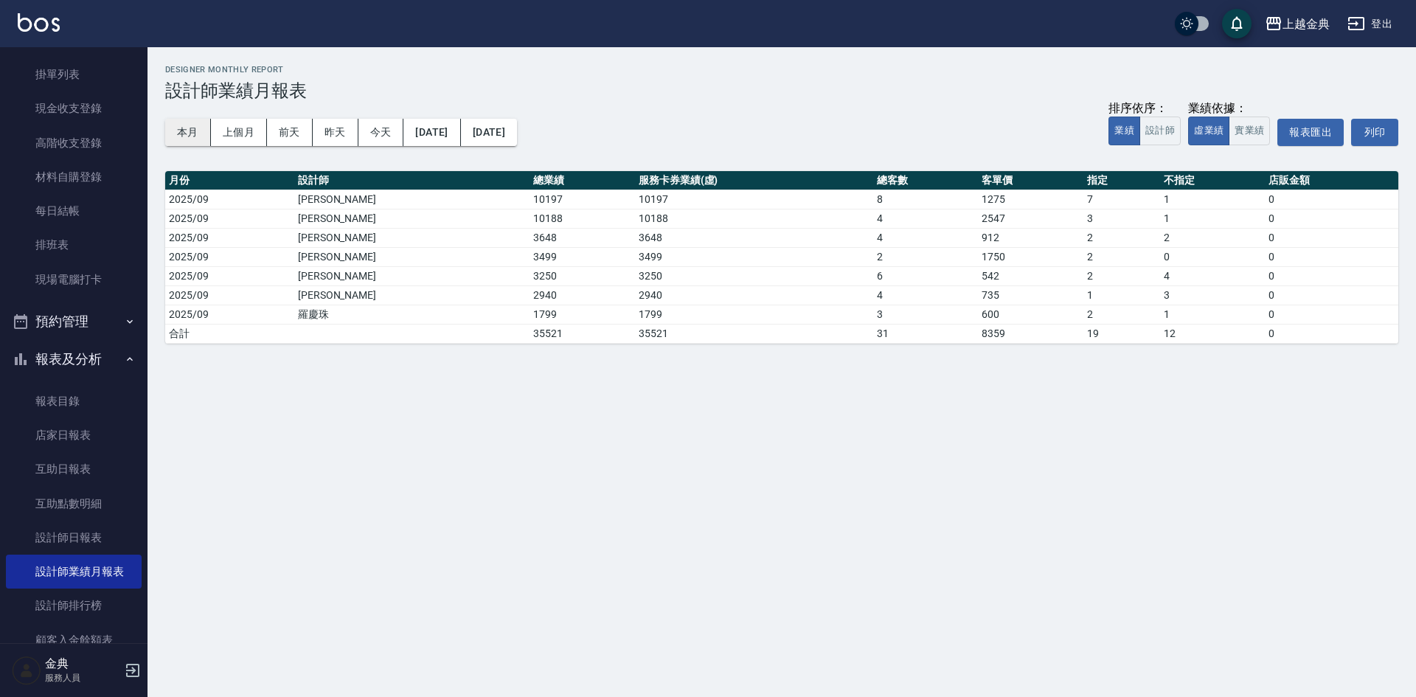
click at [166, 127] on button "本月" at bounding box center [188, 132] width 46 height 27
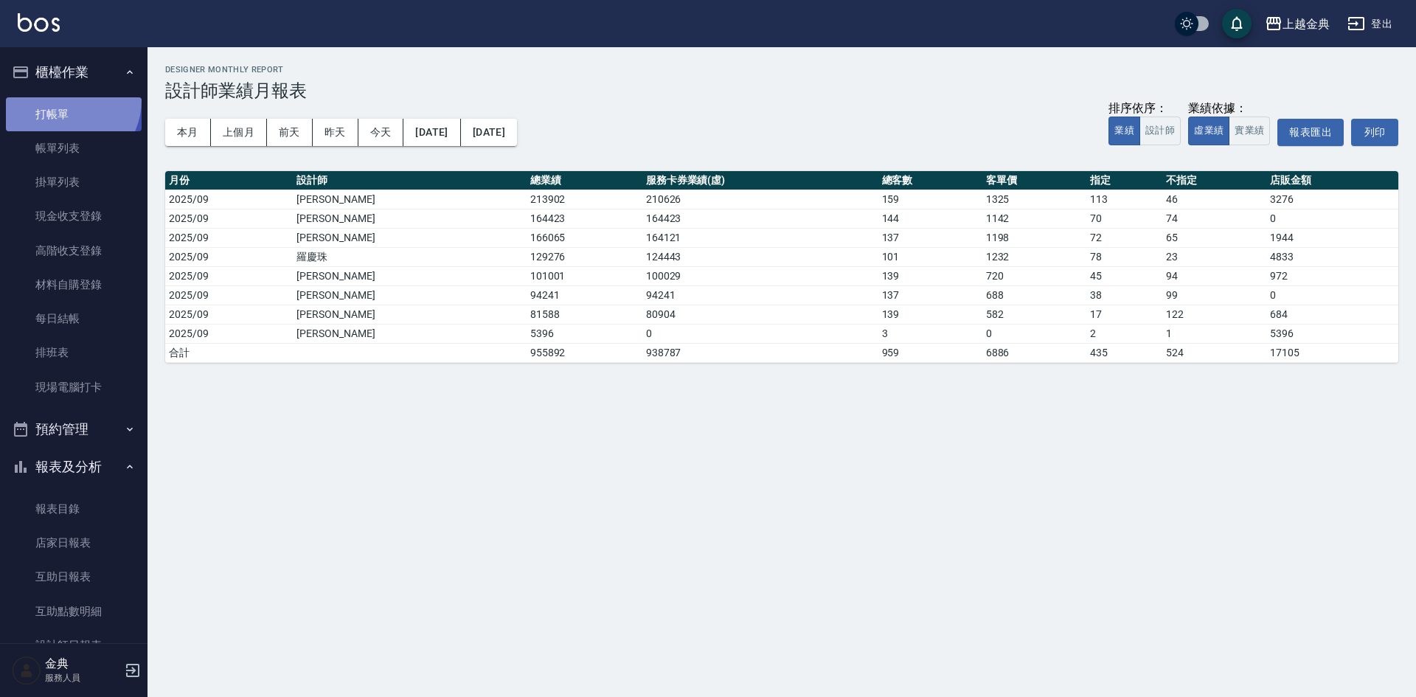
click at [65, 100] on link "打帳單" at bounding box center [74, 114] width 136 height 34
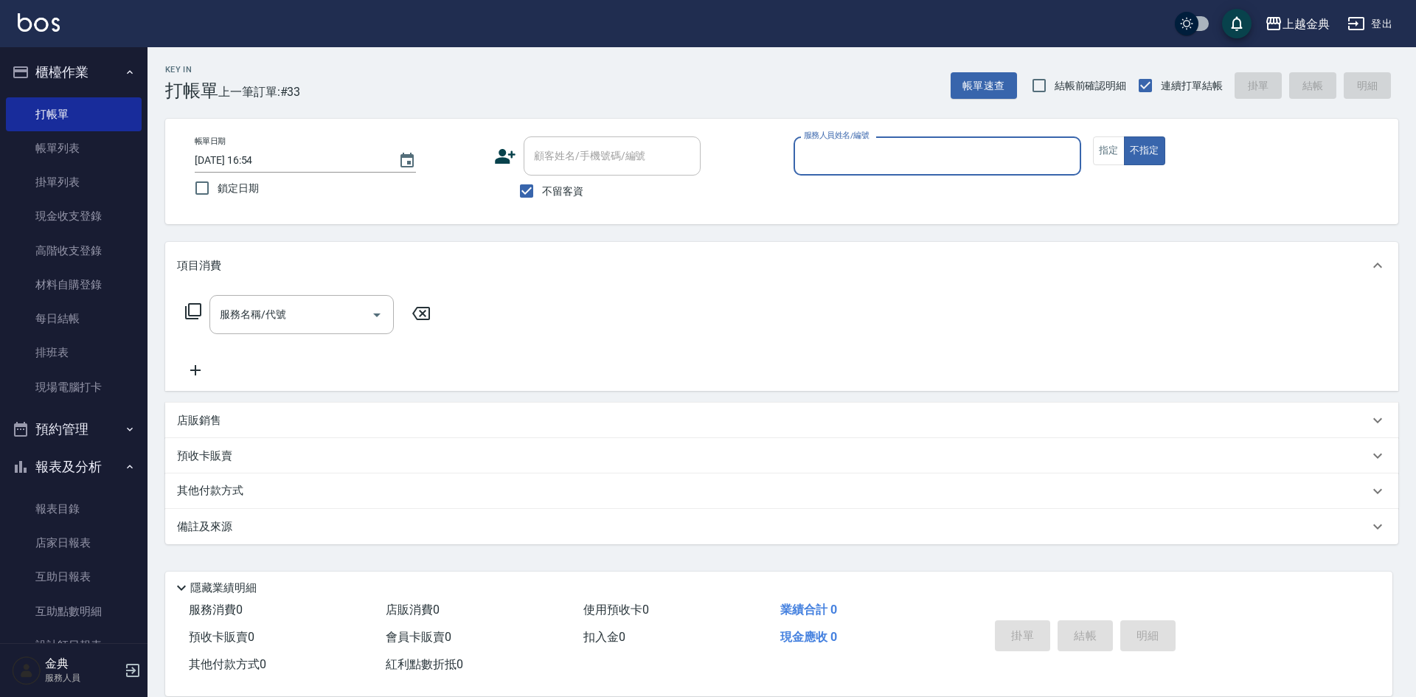
drag, startPoint x: 527, startPoint y: 194, endPoint x: 552, endPoint y: 167, distance: 36.5
click at [527, 192] on input "不留客資" at bounding box center [526, 190] width 31 height 31
checkbox input "false"
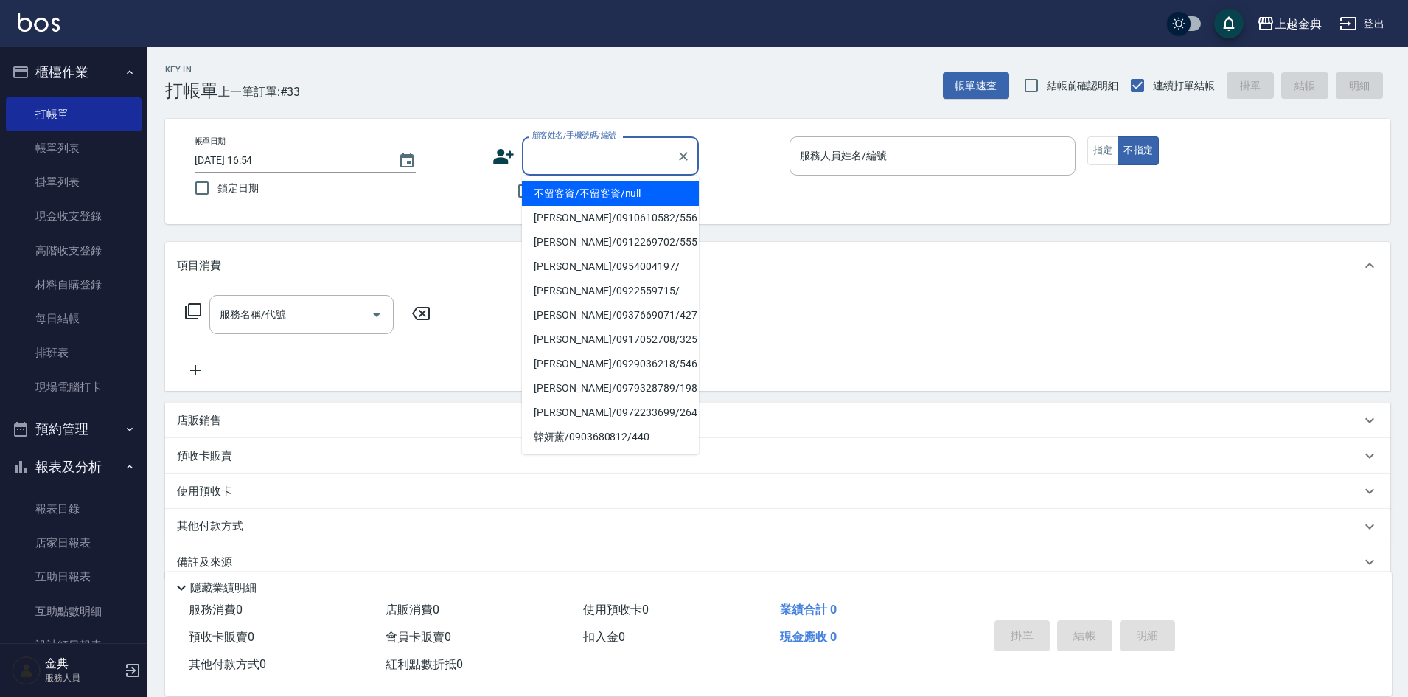
click at [556, 163] on input "顧客姓名/手機號碼/編號" at bounding box center [600, 156] width 142 height 26
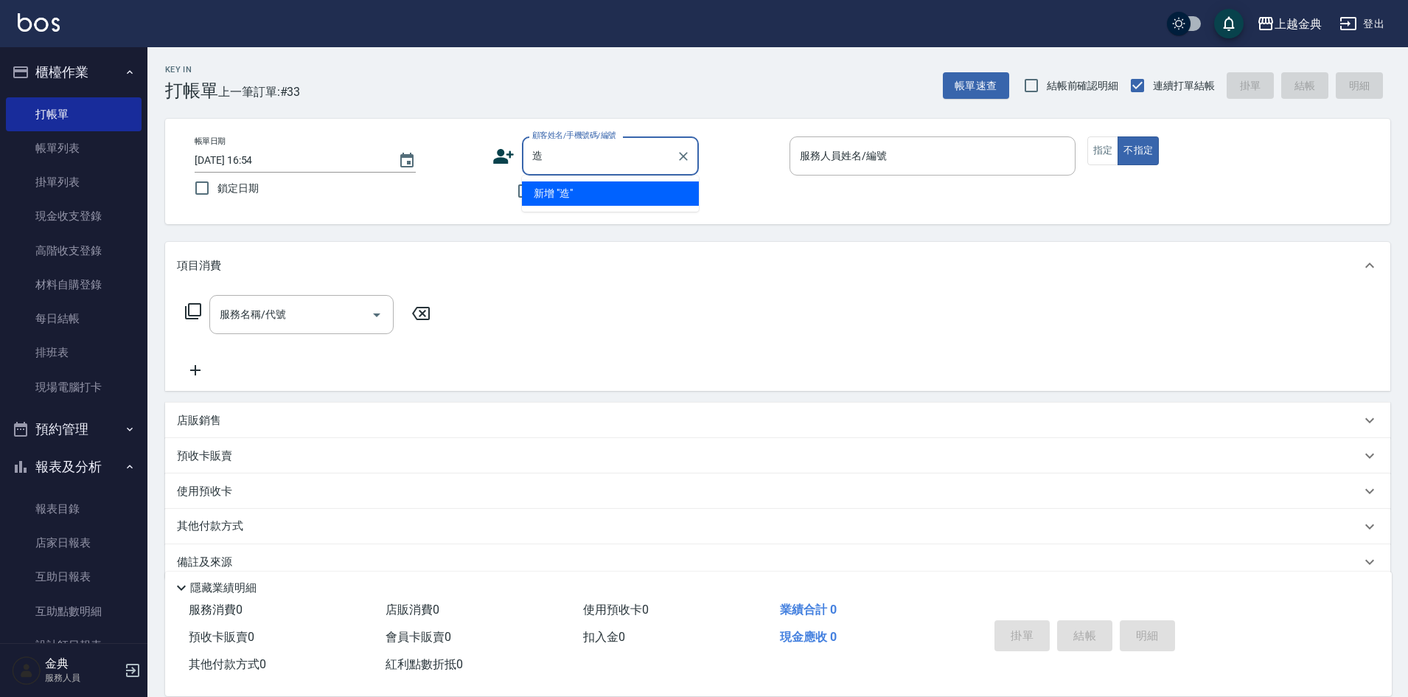
type input "灶"
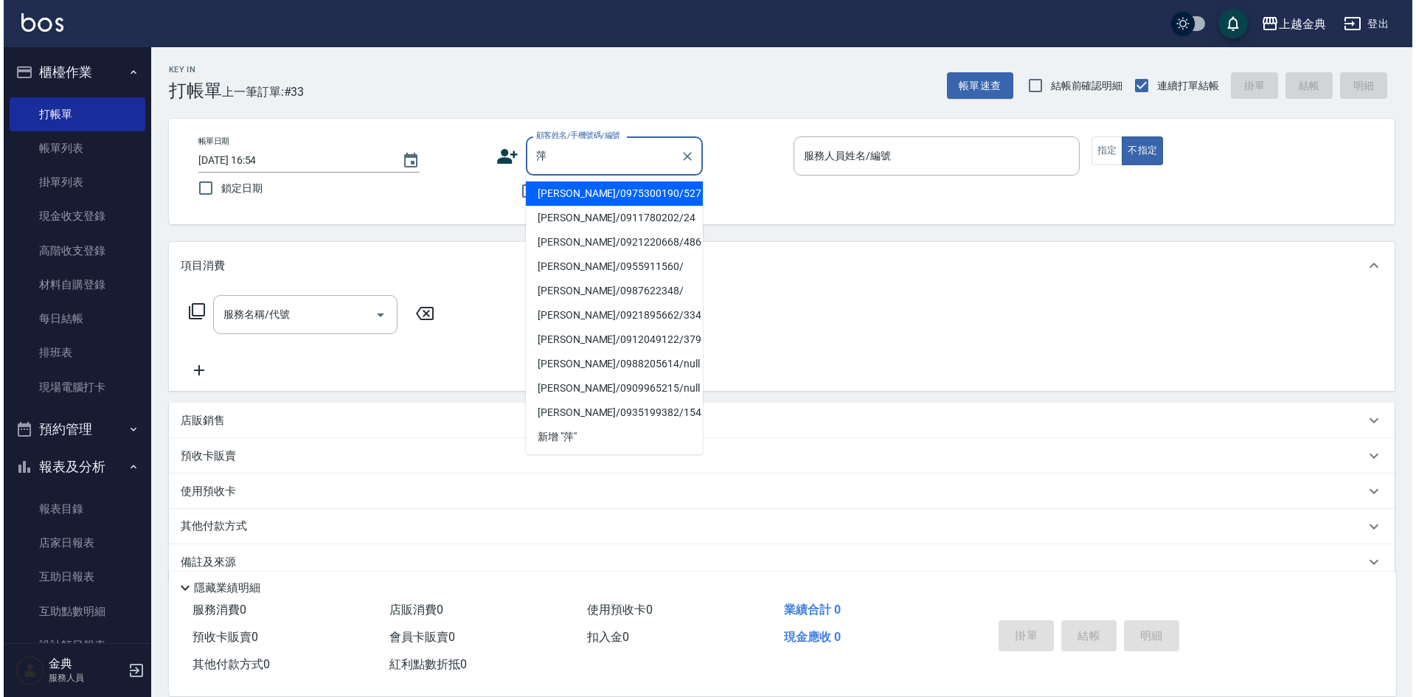
scroll to position [1, 0]
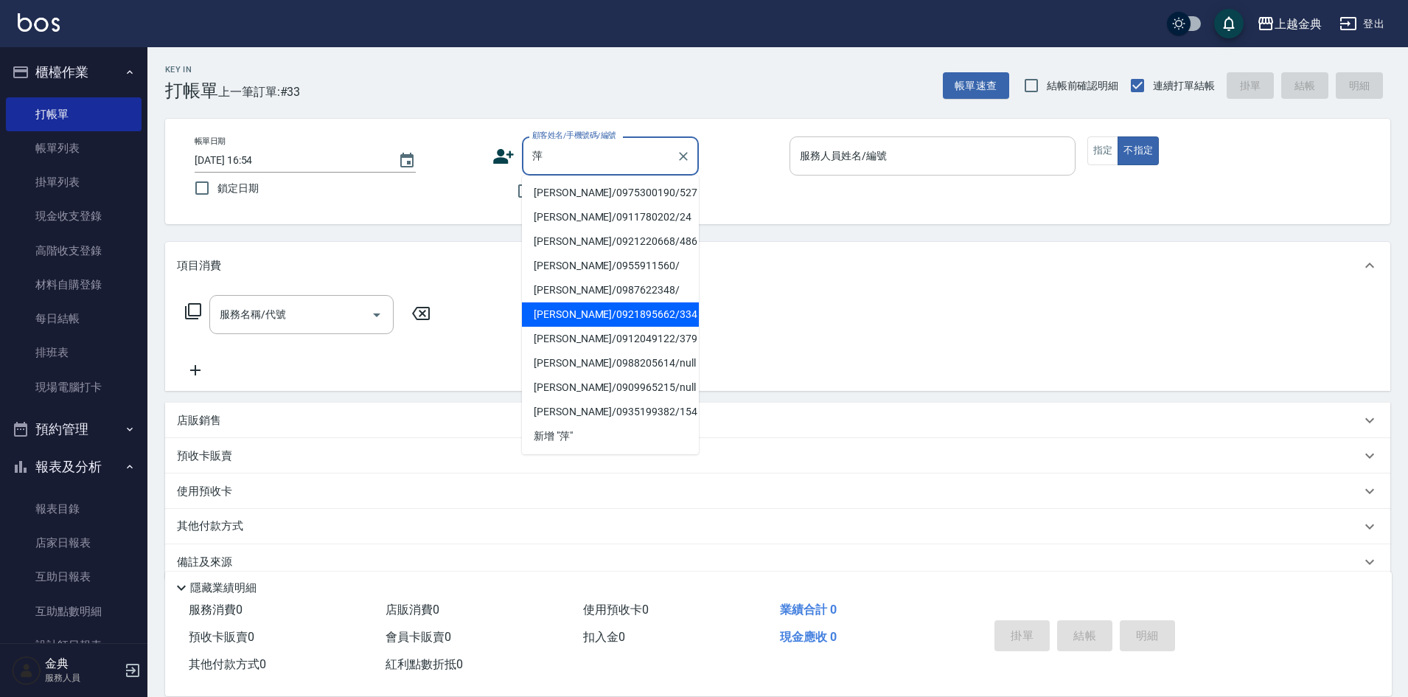
type input "萍"
click at [956, 157] on input "服務人員姓名/編號" at bounding box center [932, 156] width 273 height 26
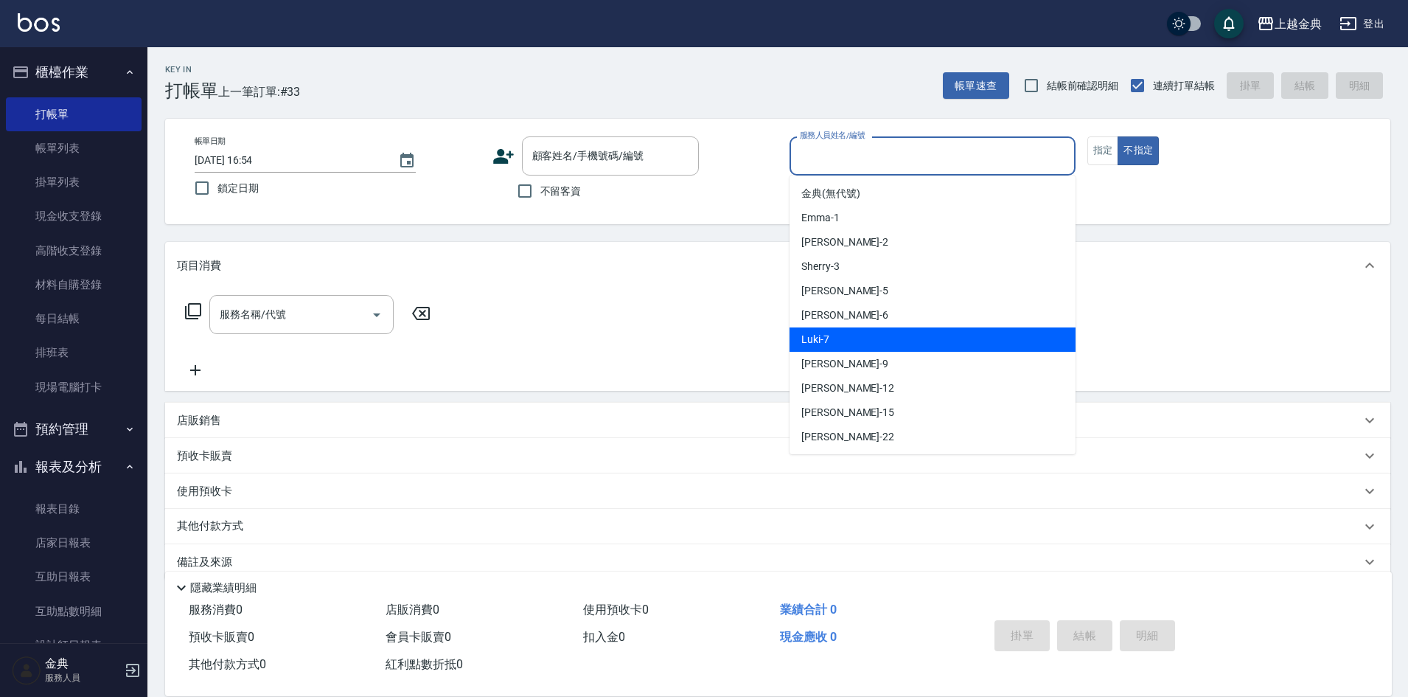
click at [909, 339] on div "Luki -7" at bounding box center [933, 339] width 286 height 24
type input "Luki-7"
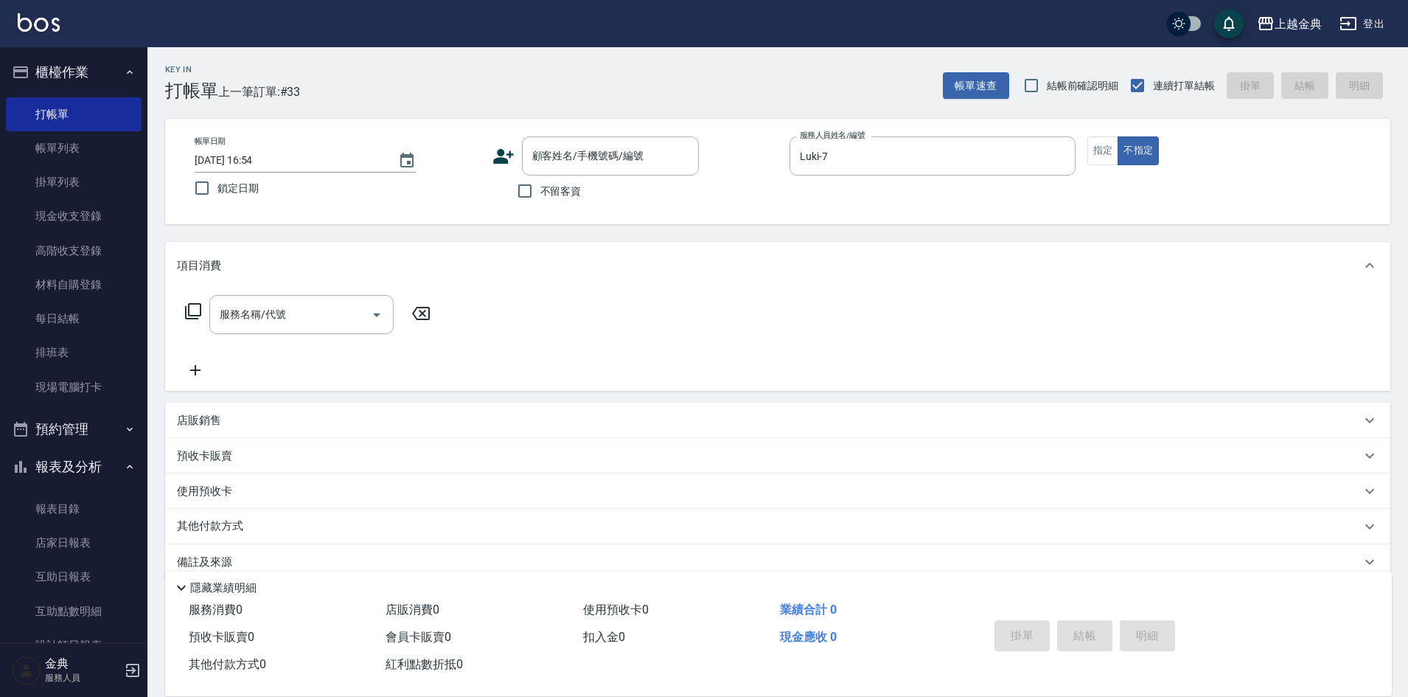
click at [568, 193] on span "不留客資" at bounding box center [560, 191] width 41 height 15
click at [540, 193] on input "不留客資" at bounding box center [524, 190] width 31 height 31
checkbox input "true"
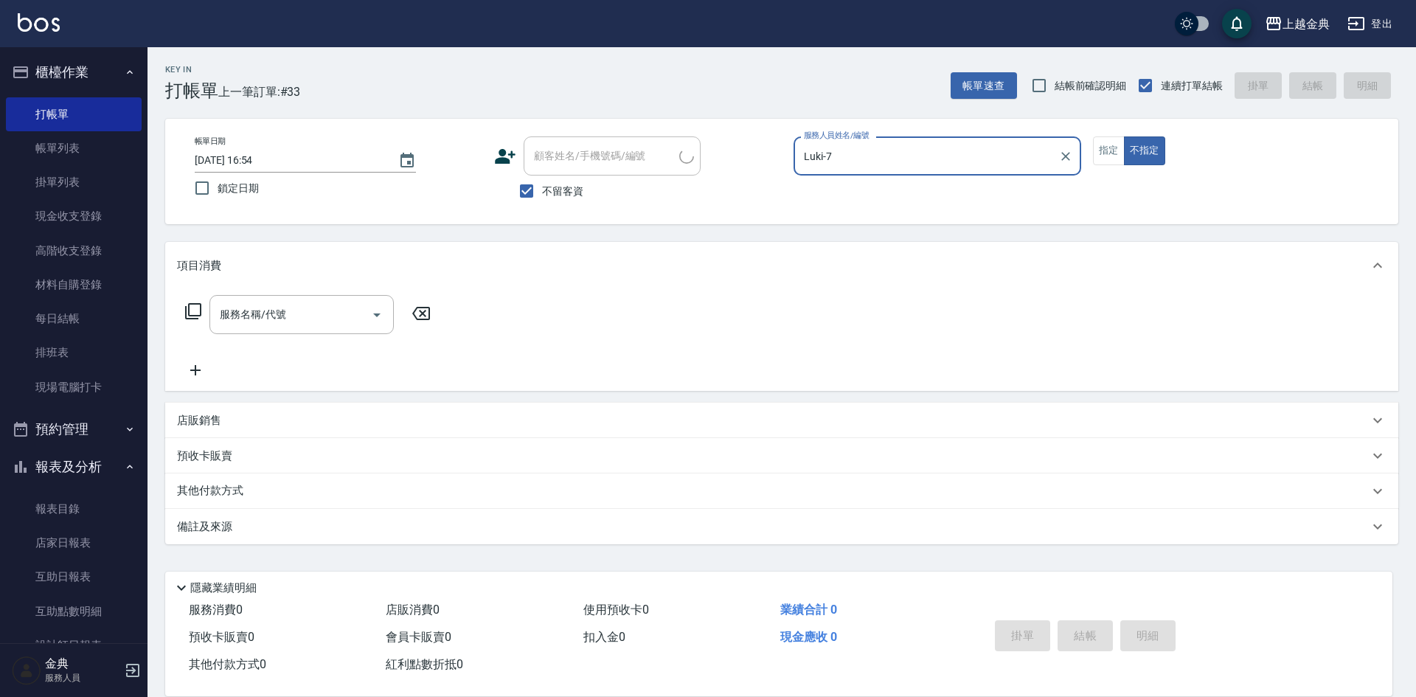
click at [199, 306] on icon at bounding box center [193, 311] width 18 height 18
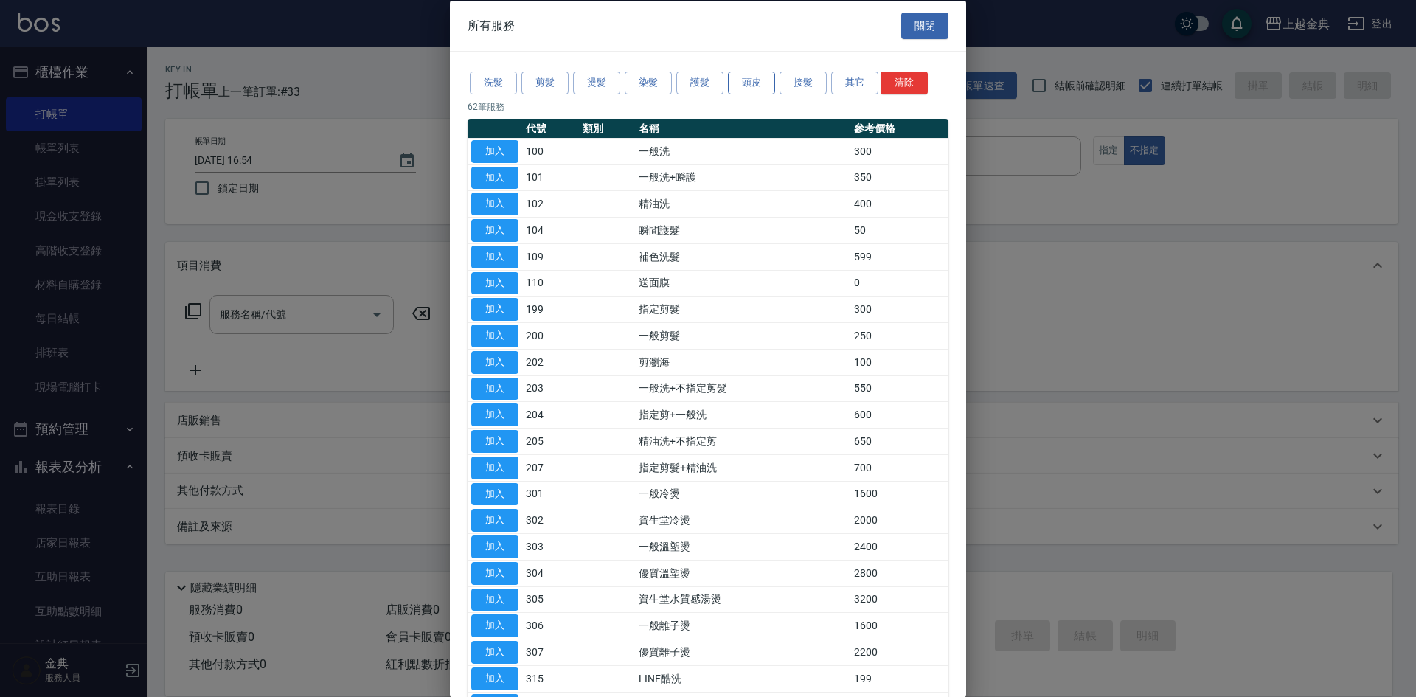
click at [741, 77] on button "頭皮" at bounding box center [751, 83] width 47 height 23
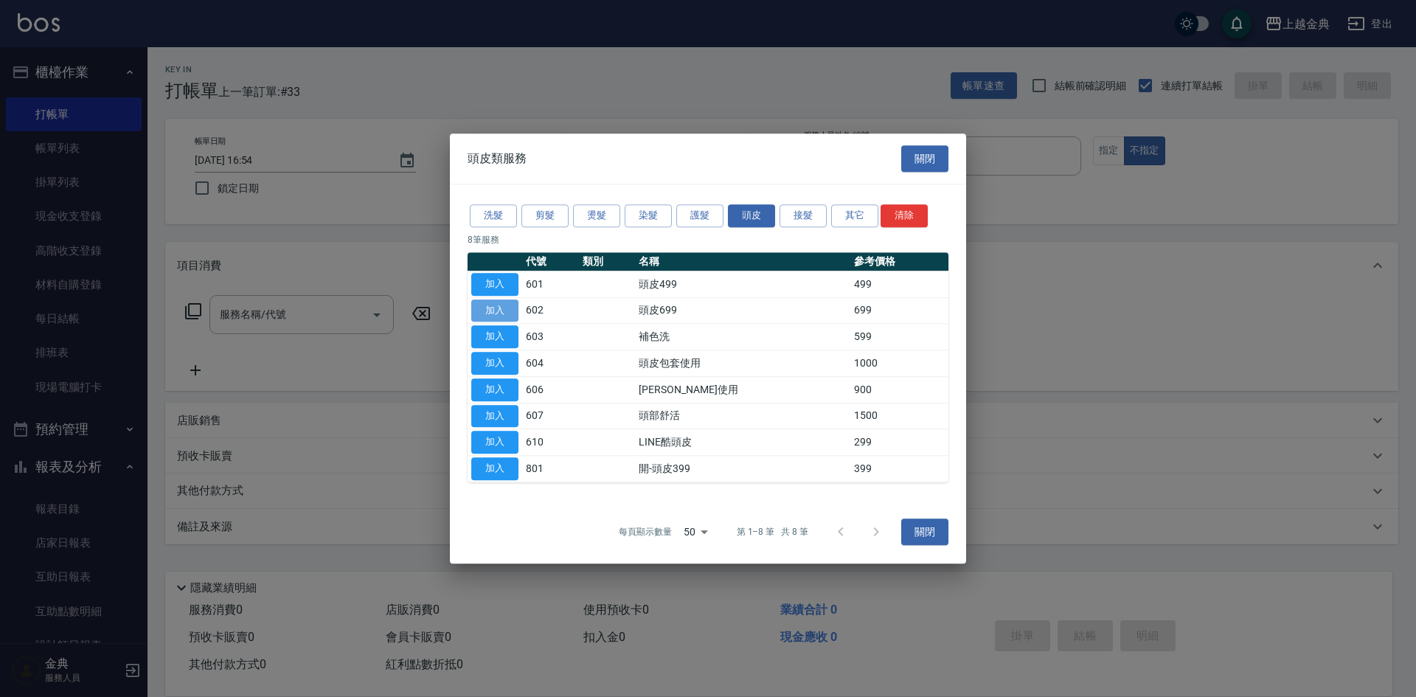
click at [493, 316] on button "加入" at bounding box center [494, 310] width 47 height 23
type input "頭皮699(602)"
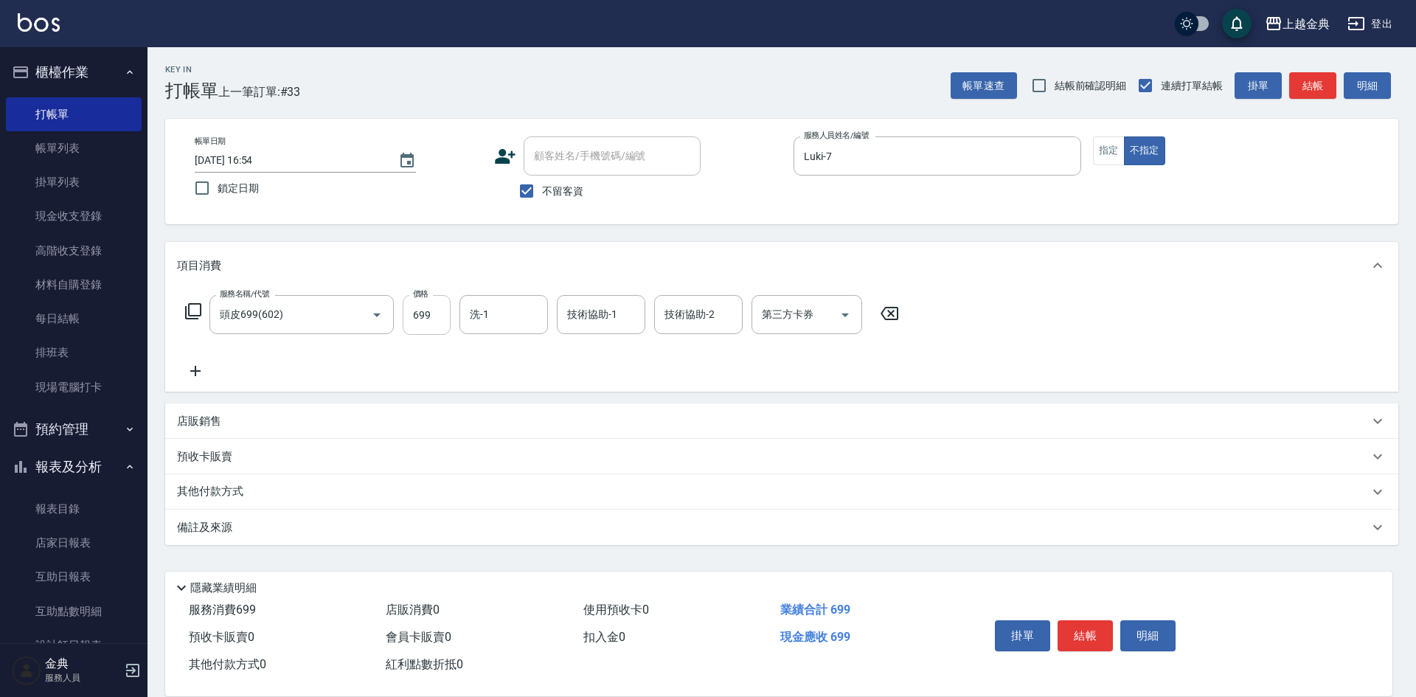
click at [428, 309] on input "699" at bounding box center [427, 315] width 48 height 40
type input "700"
click at [1057, 614] on div "掛單 結帳 明細" at bounding box center [1085, 637] width 192 height 46
click at [1065, 620] on button "結帳" at bounding box center [1084, 635] width 55 height 31
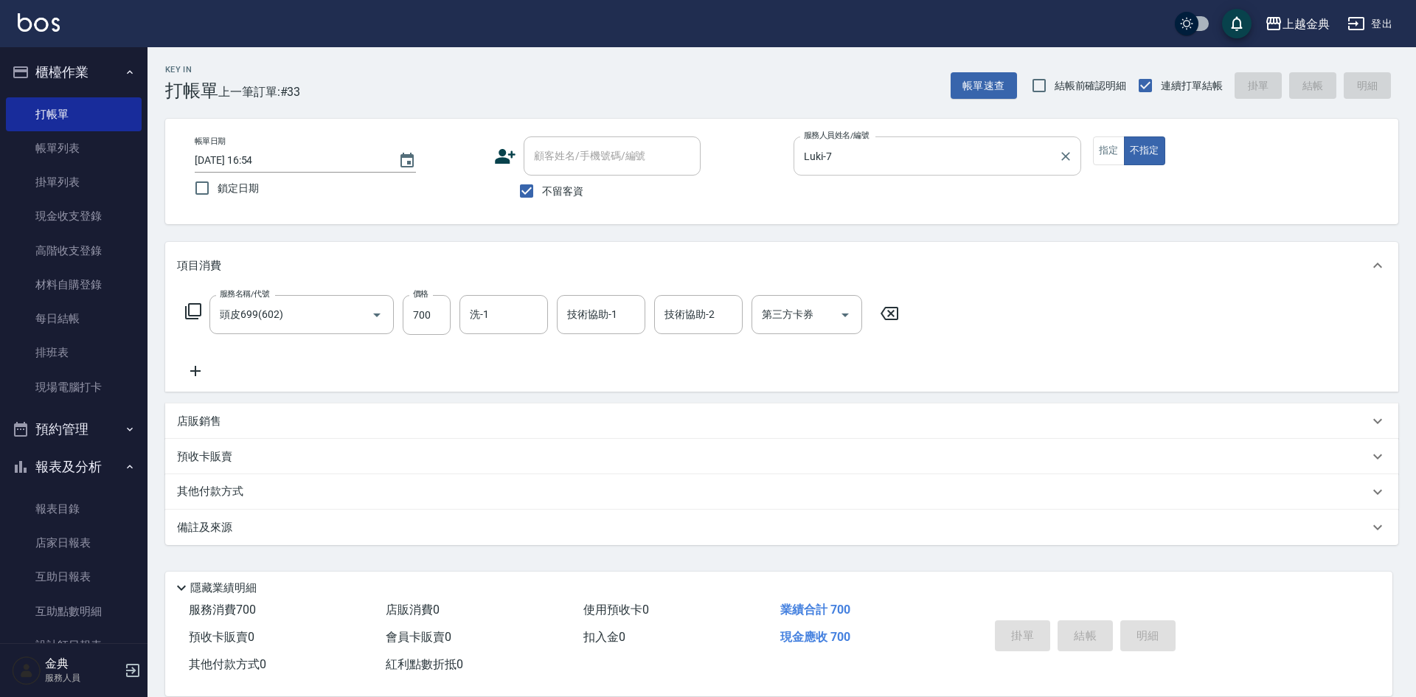
type input "[DATE] 17:37"
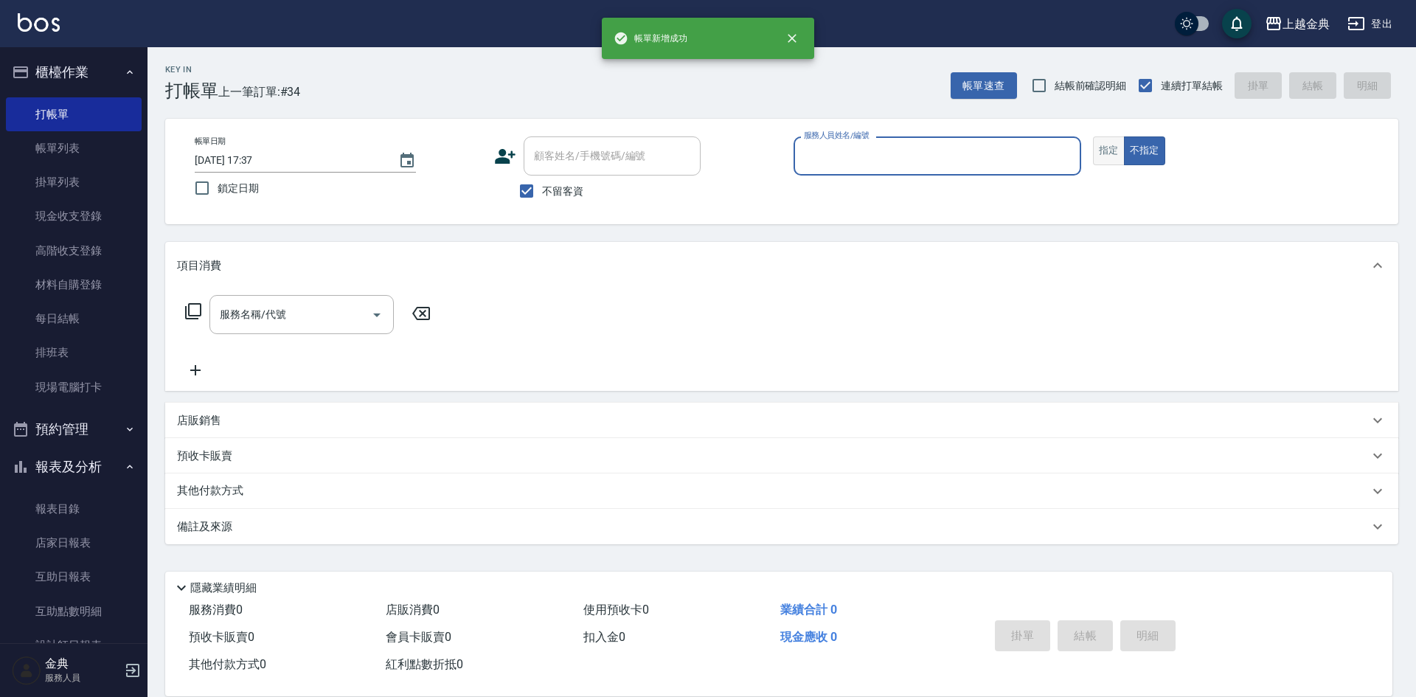
drag, startPoint x: 1107, startPoint y: 142, endPoint x: 1099, endPoint y: 146, distance: 9.9
click at [1107, 142] on button "指定" at bounding box center [1109, 150] width 32 height 29
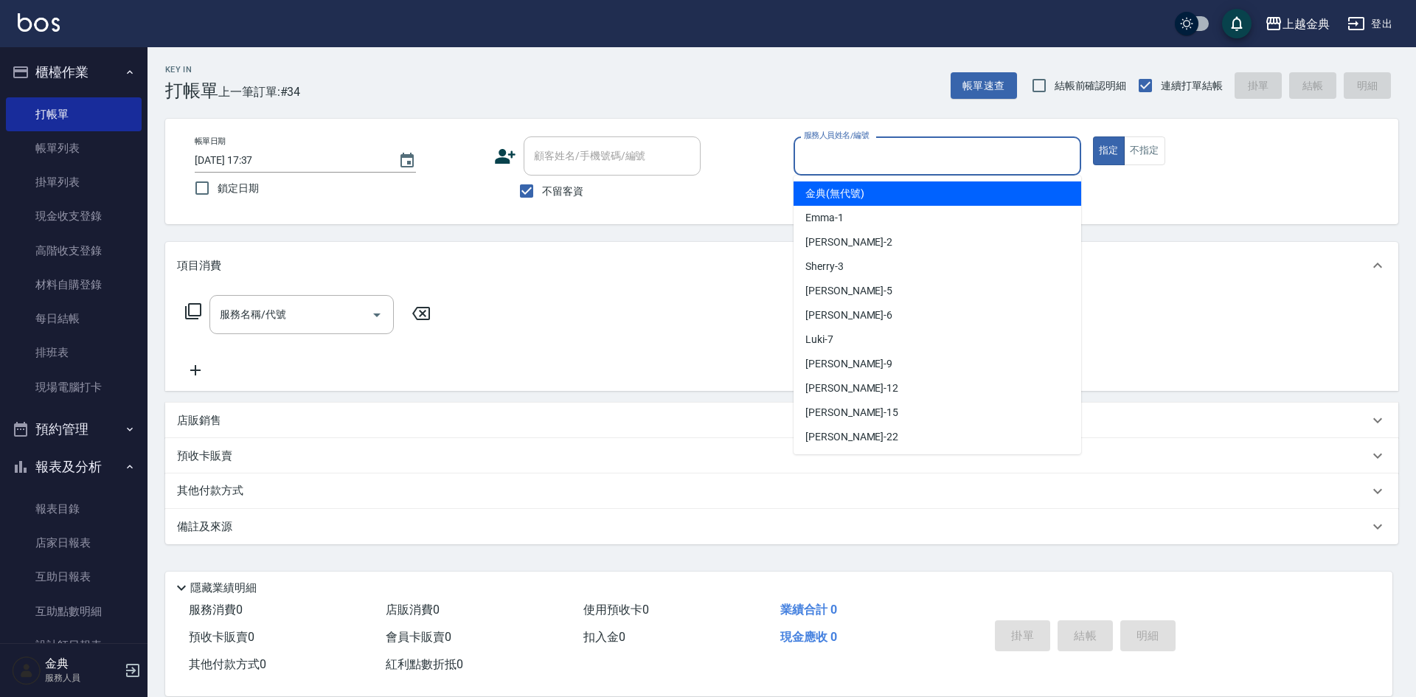
click at [1034, 152] on input "服務人員姓名/編號" at bounding box center [937, 156] width 274 height 26
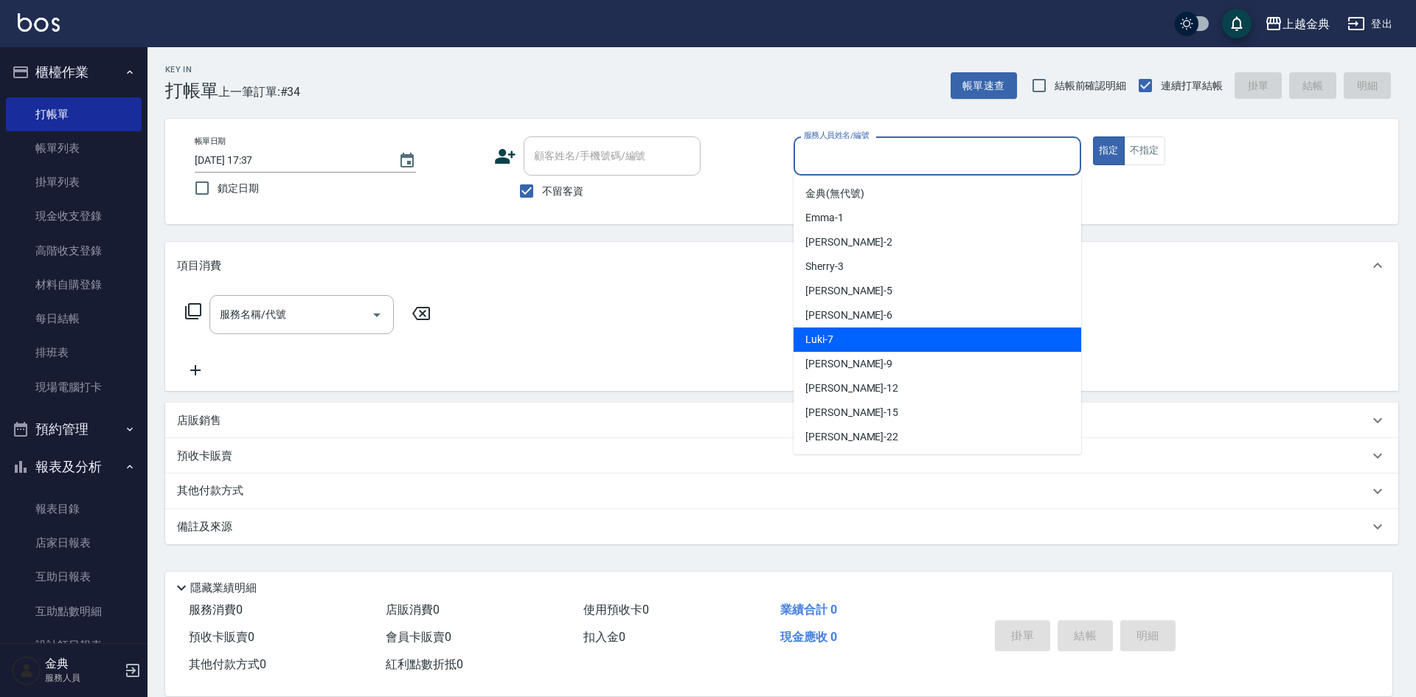
click at [975, 330] on div "Luki -7" at bounding box center [937, 339] width 288 height 24
type input "Luki-7"
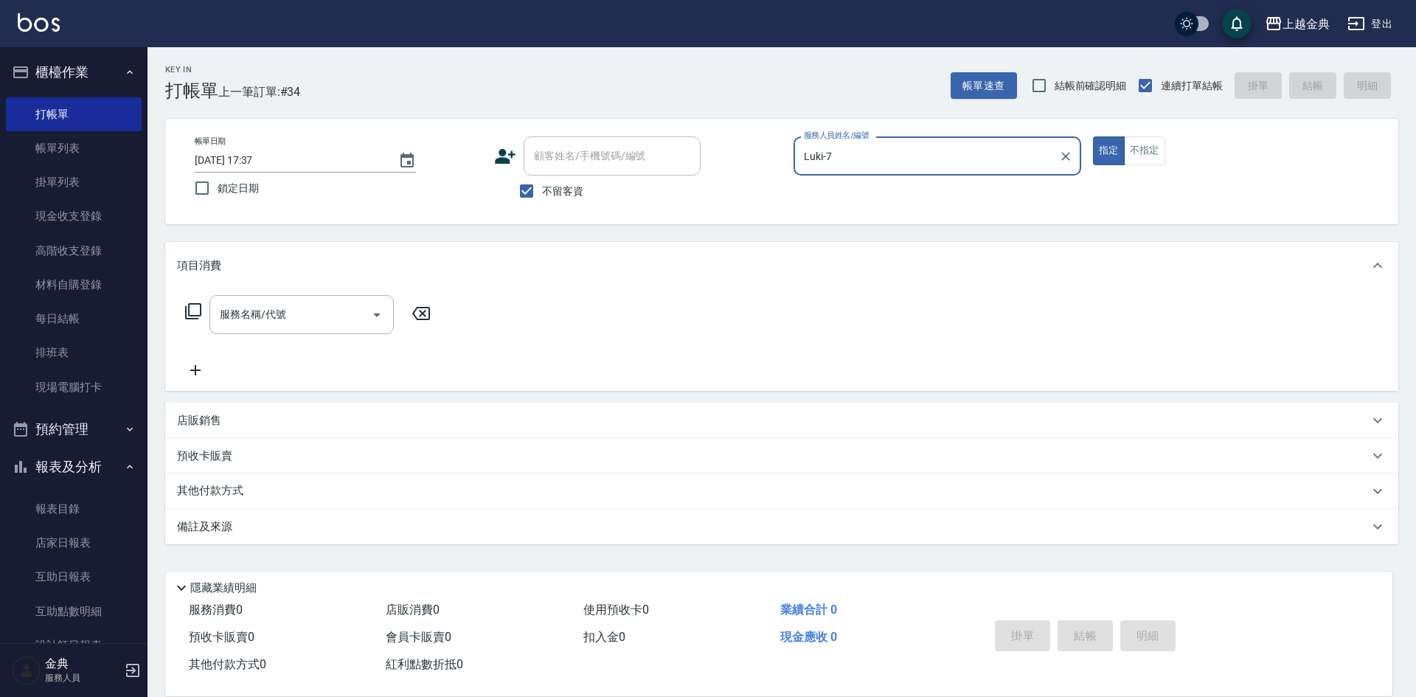
click at [195, 310] on icon at bounding box center [193, 311] width 18 height 18
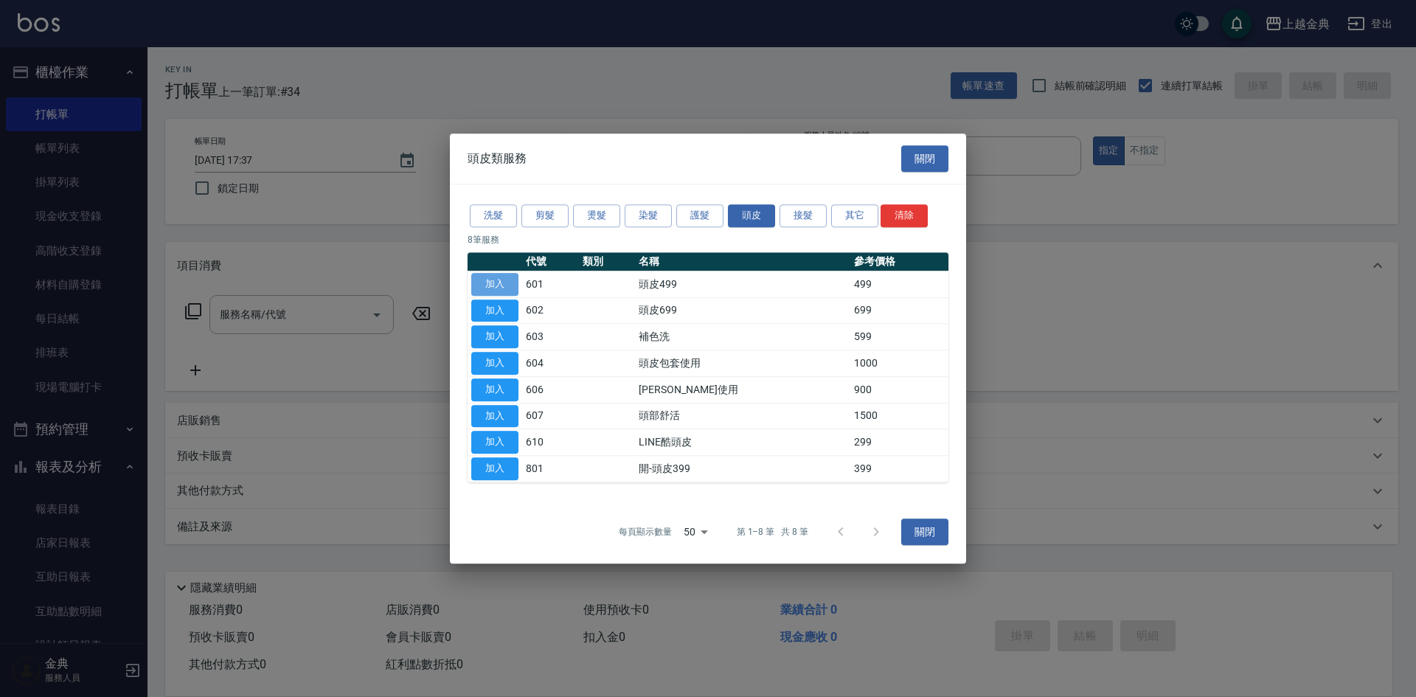
click at [496, 282] on button "加入" at bounding box center [494, 284] width 47 height 23
type input "頭皮499(601)"
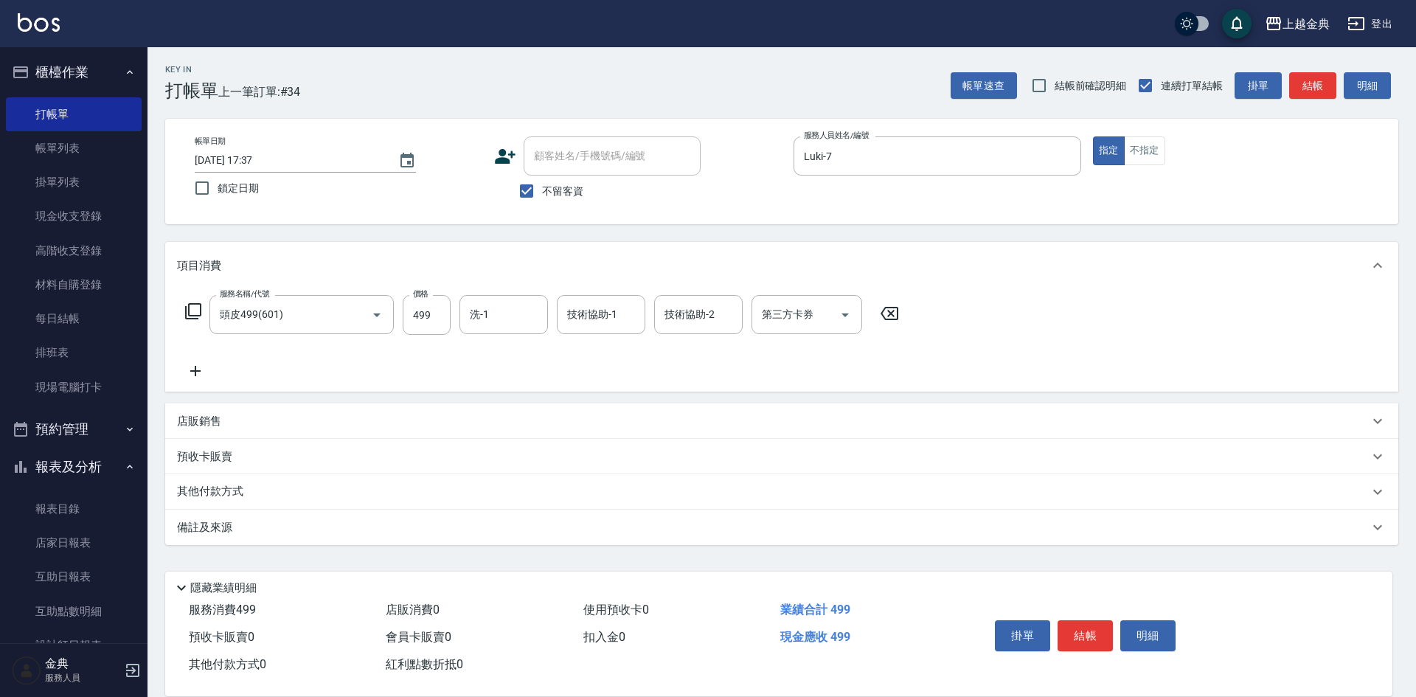
drag, startPoint x: 478, startPoint y: 307, endPoint x: 488, endPoint y: 321, distance: 16.8
click at [479, 308] on div "洗-1 洗-1" at bounding box center [503, 314] width 88 height 39
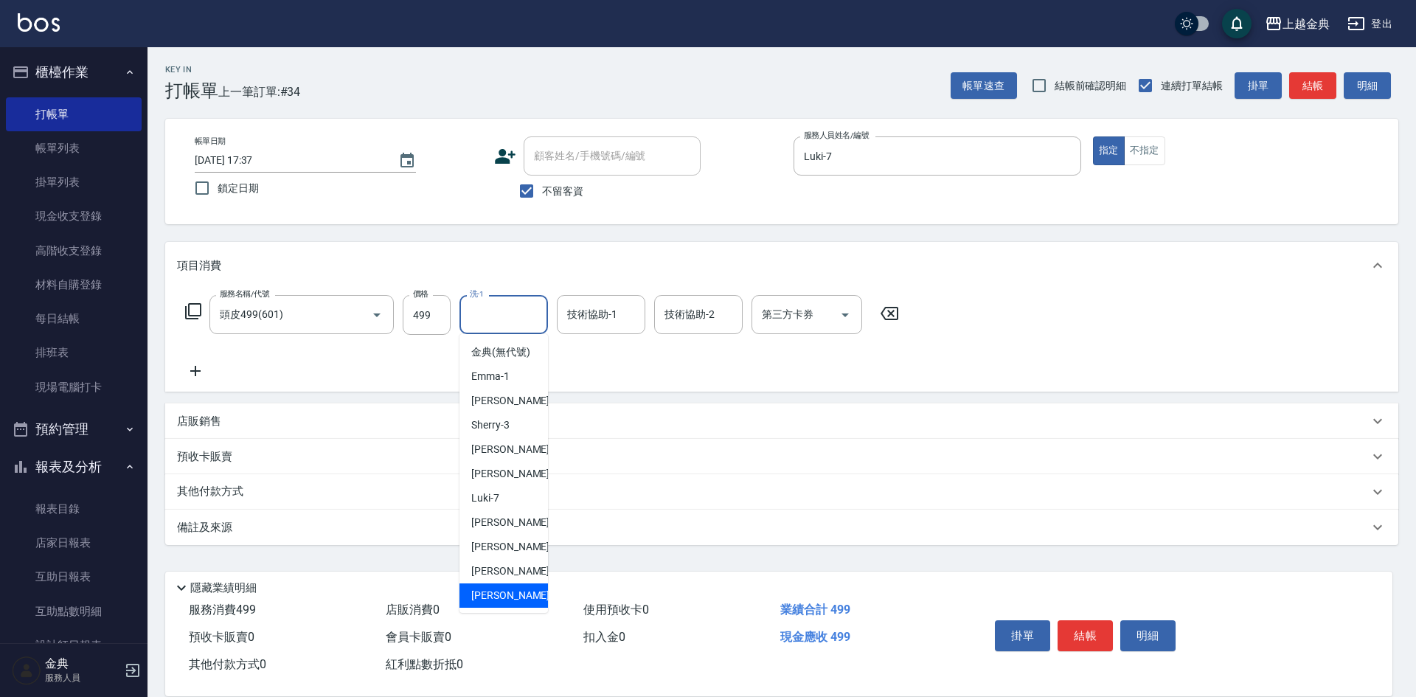
click at [510, 602] on div "[PERSON_NAME] -22" at bounding box center [503, 595] width 88 height 24
type input "[PERSON_NAME]-22"
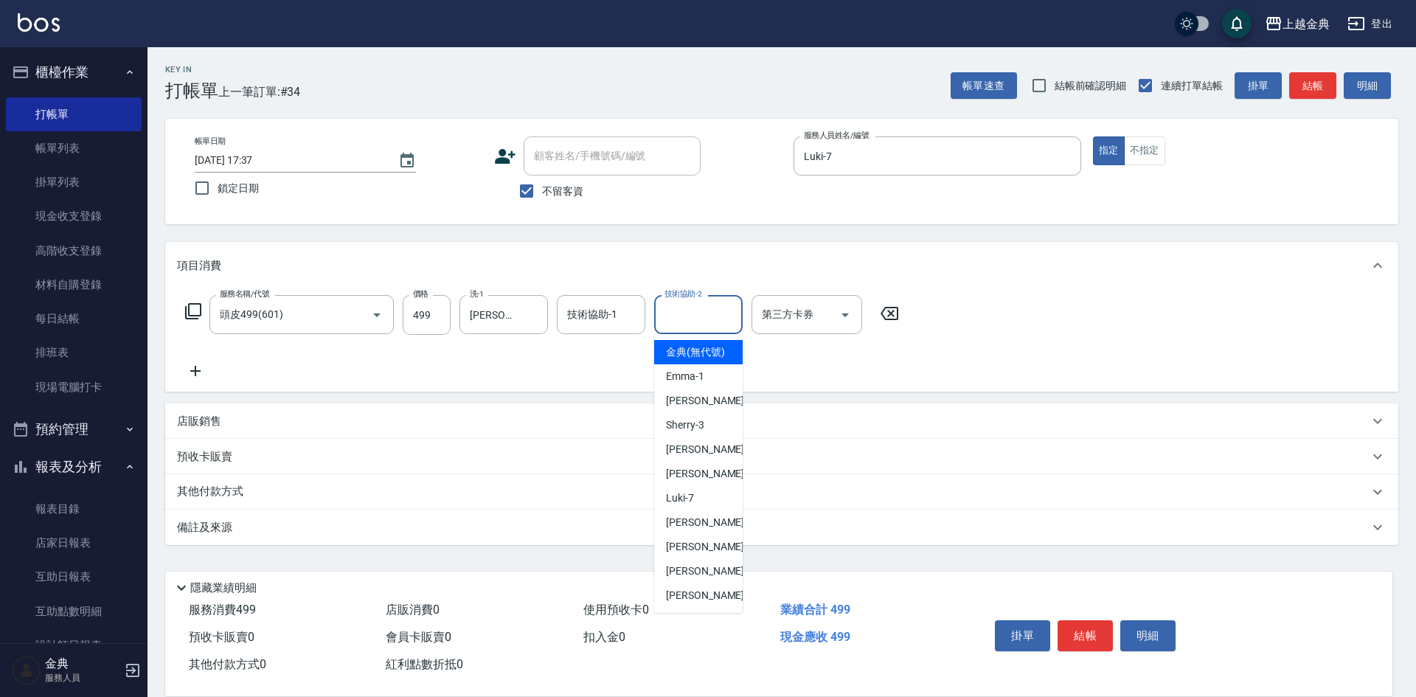
click at [685, 327] on input "技術協助-2" at bounding box center [698, 315] width 75 height 26
click at [703, 602] on div "[PERSON_NAME] -22" at bounding box center [698, 595] width 88 height 24
type input "[PERSON_NAME]-22"
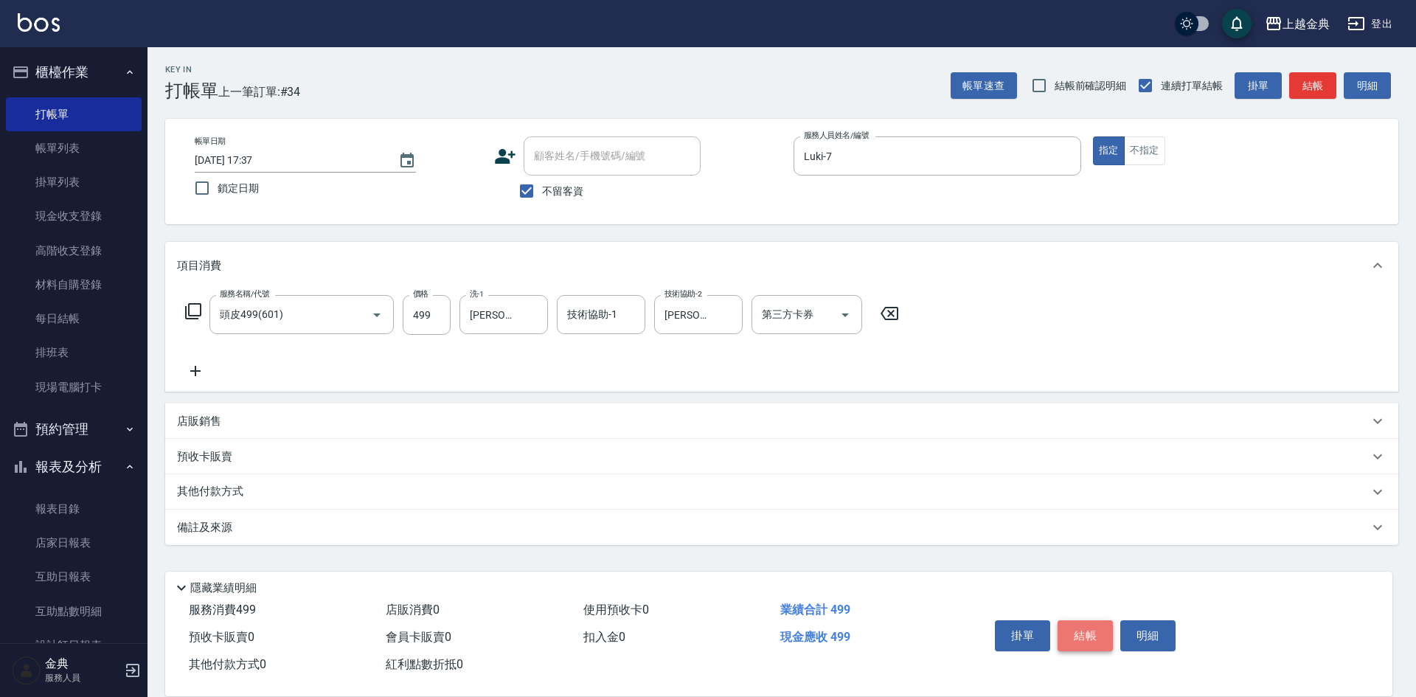
click at [1080, 626] on button "結帳" at bounding box center [1084, 635] width 55 height 31
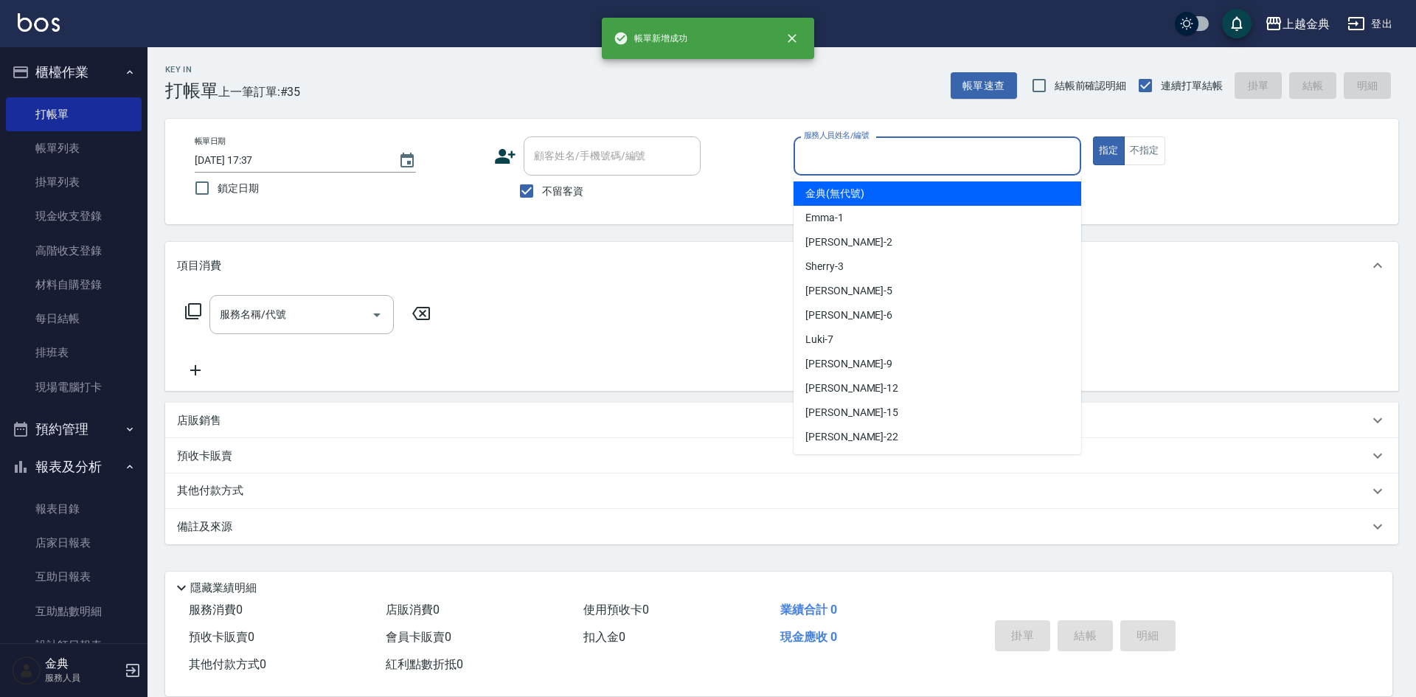
click at [1034, 153] on input "服務人員姓名/編號" at bounding box center [937, 156] width 274 height 26
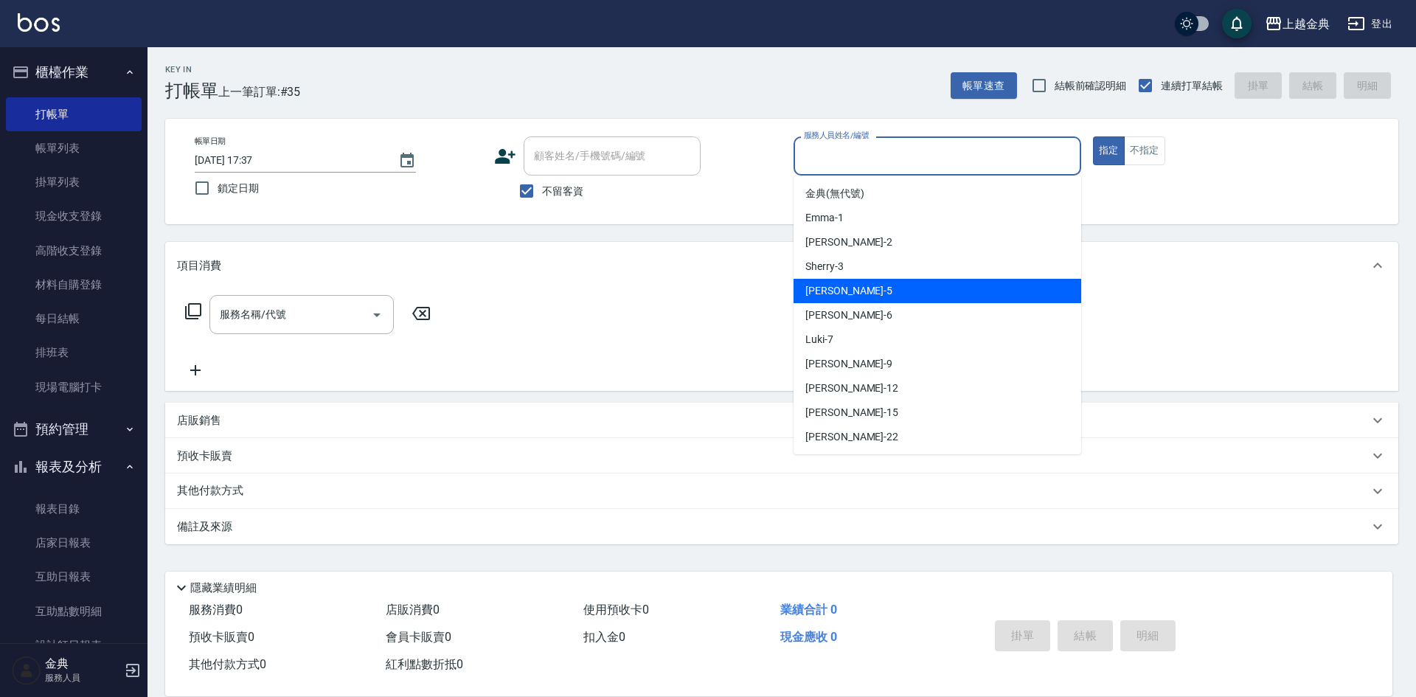
drag, startPoint x: 964, startPoint y: 301, endPoint x: 487, endPoint y: 357, distance: 479.6
click at [963, 301] on div "[PERSON_NAME] -5" at bounding box center [937, 291] width 288 height 24
type input "[PERSON_NAME]-5"
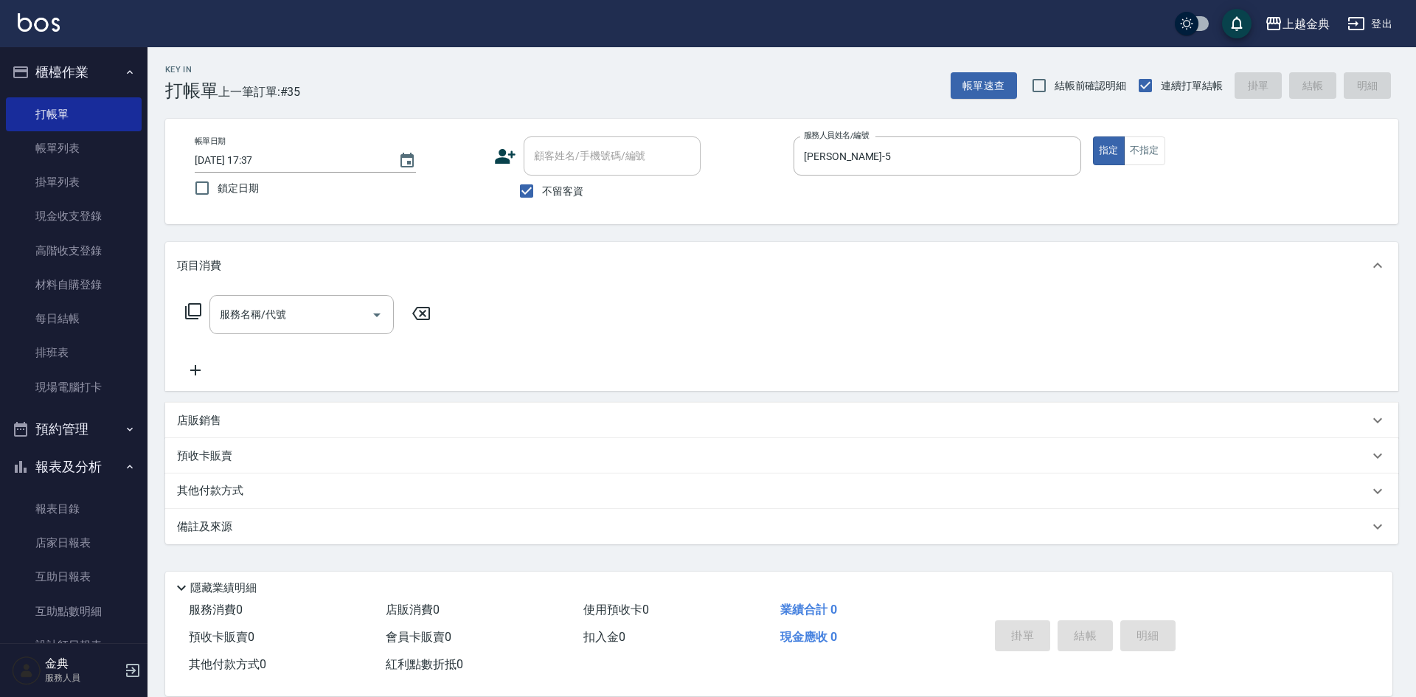
click at [198, 310] on icon at bounding box center [193, 311] width 18 height 18
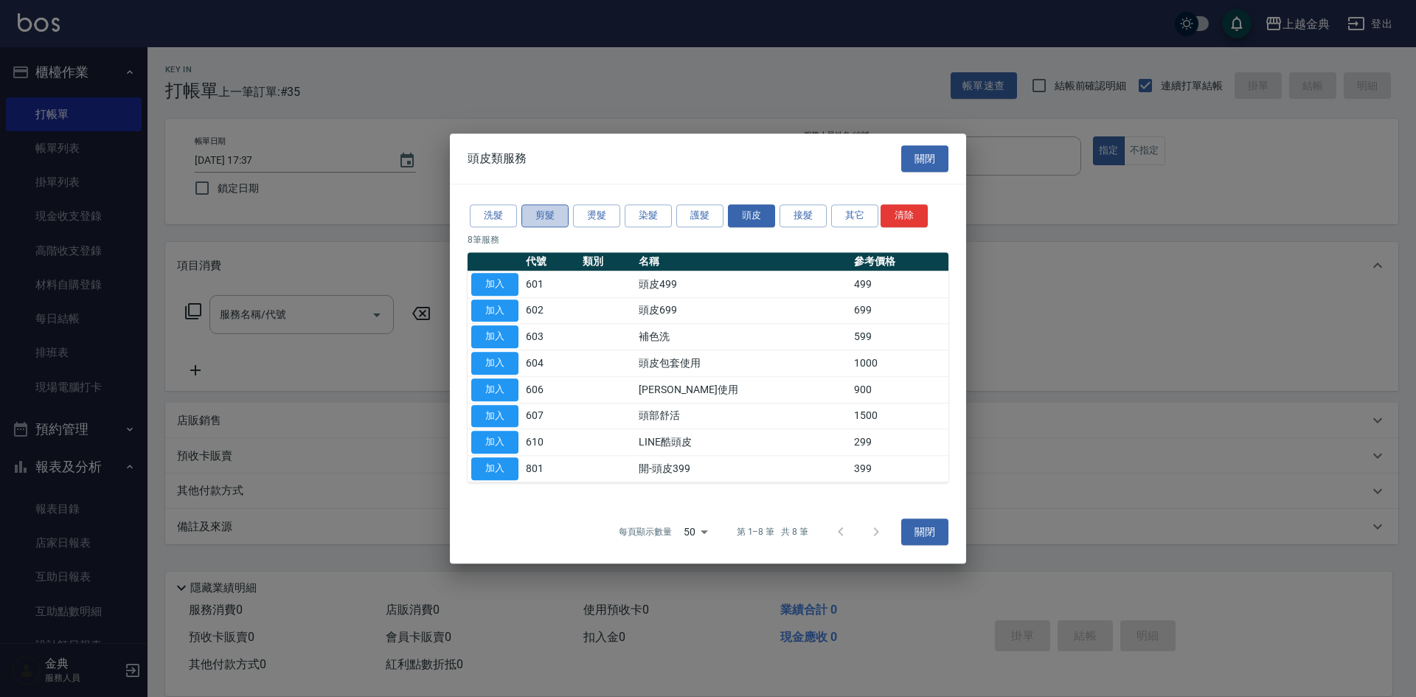
click at [533, 225] on button "剪髮" at bounding box center [544, 215] width 47 height 23
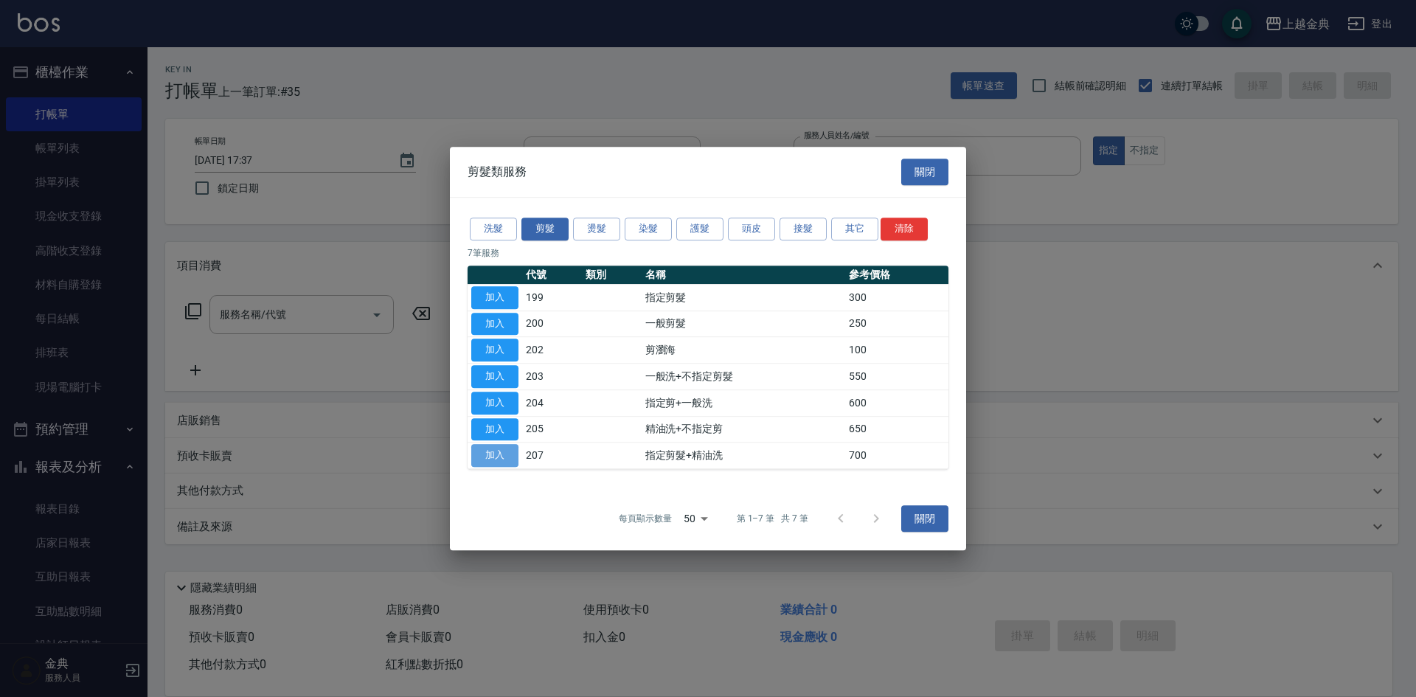
click at [491, 451] on button "加入" at bounding box center [494, 455] width 47 height 23
type input "指定剪髮+精油洗(207)"
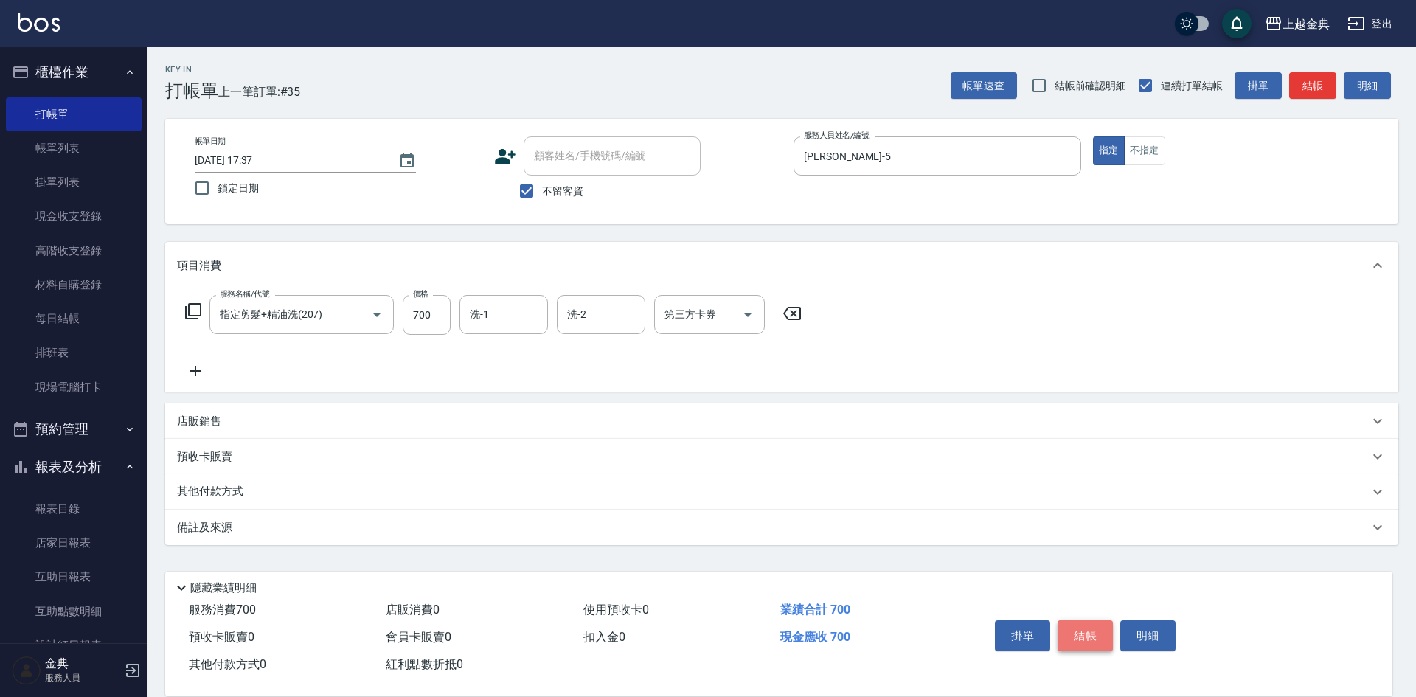
click at [1098, 627] on button "結帳" at bounding box center [1084, 635] width 55 height 31
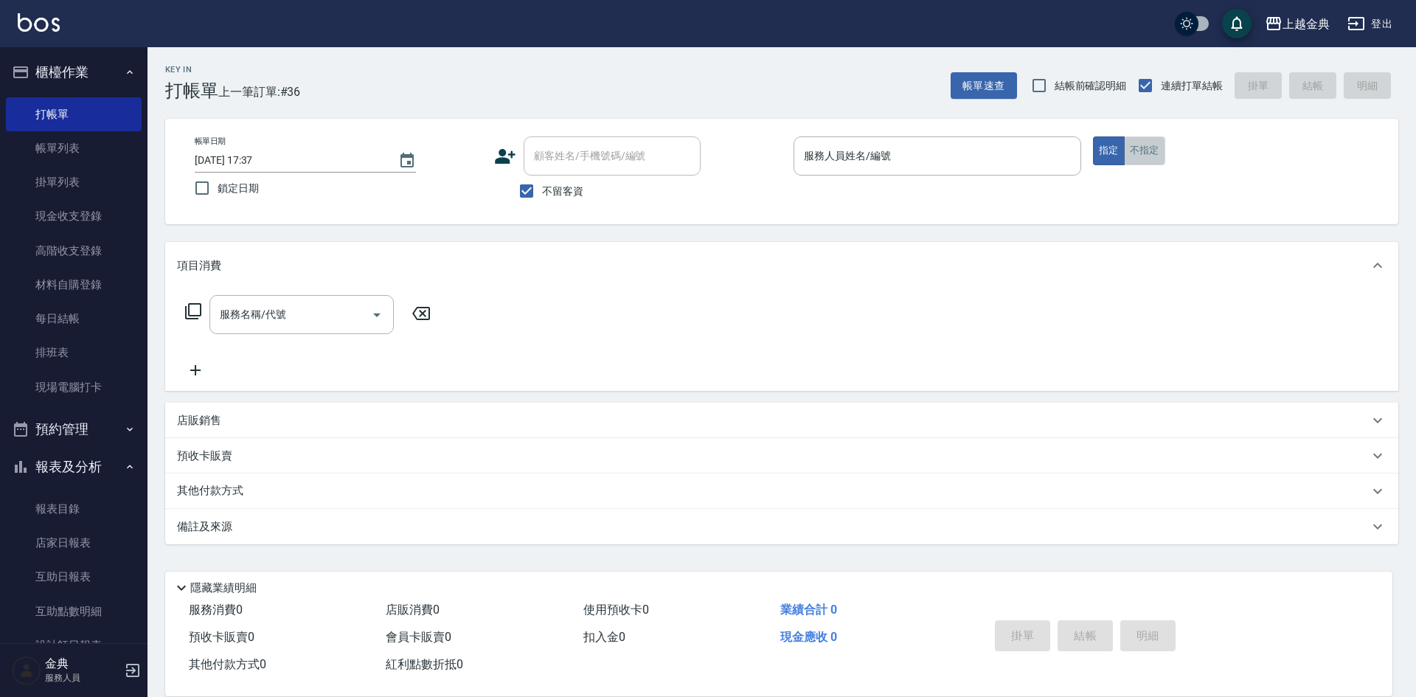
click at [1144, 160] on button "不指定" at bounding box center [1144, 150] width 41 height 29
click at [1008, 158] on input "服務人員姓名/編號" at bounding box center [937, 156] width 274 height 26
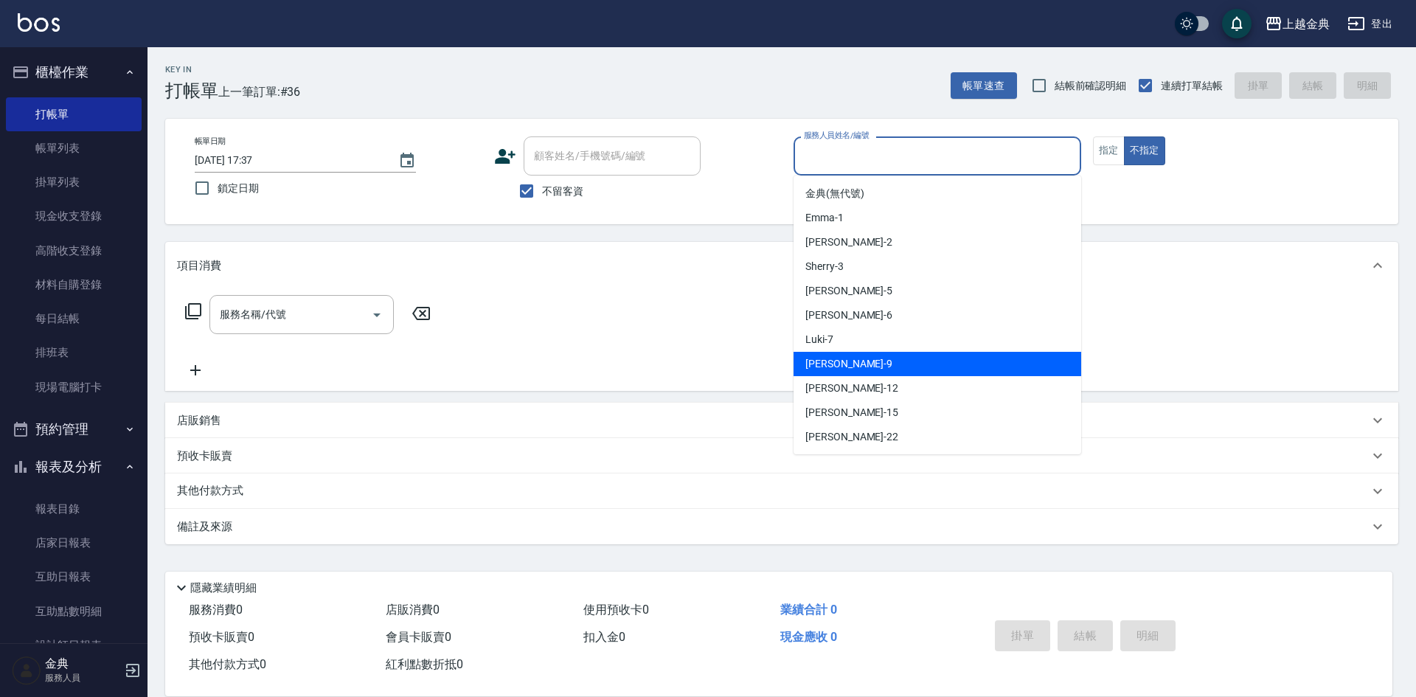
click at [944, 361] on div "[PERSON_NAME] -9" at bounding box center [937, 364] width 288 height 24
type input "[PERSON_NAME]-9"
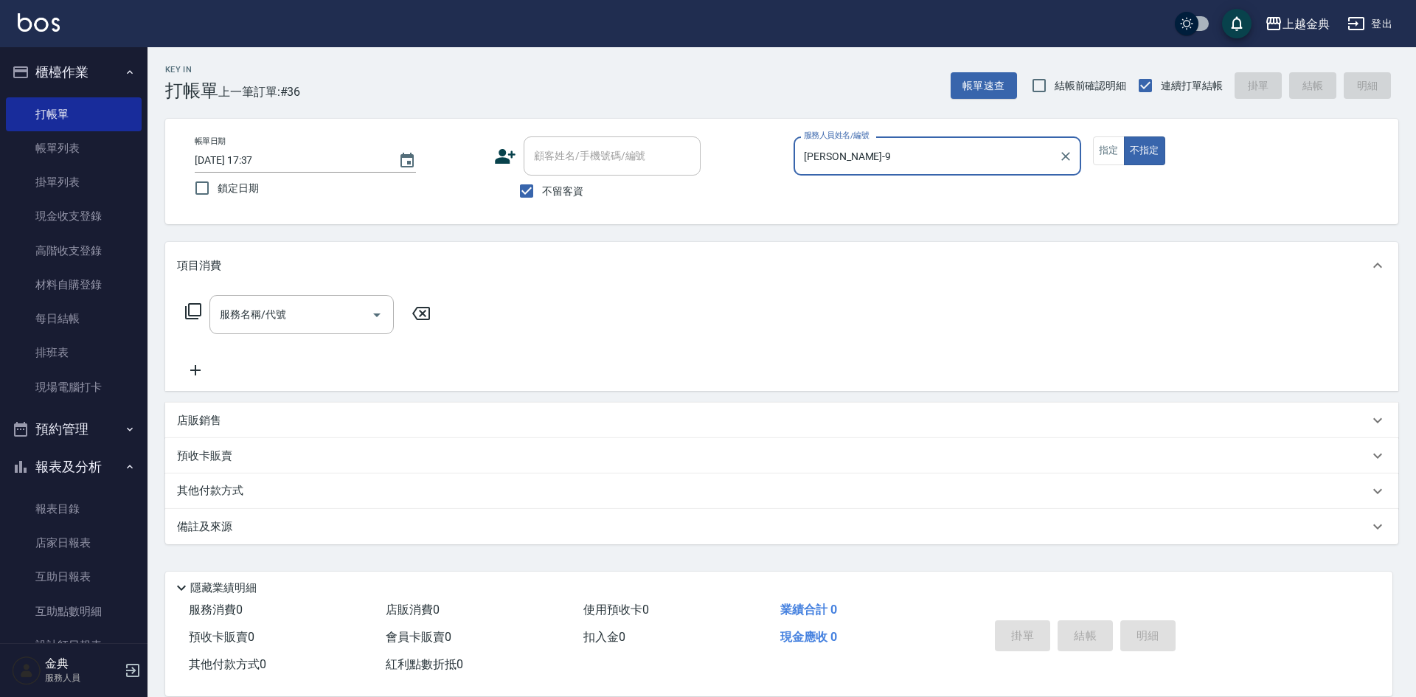
click at [184, 307] on icon at bounding box center [193, 311] width 18 height 18
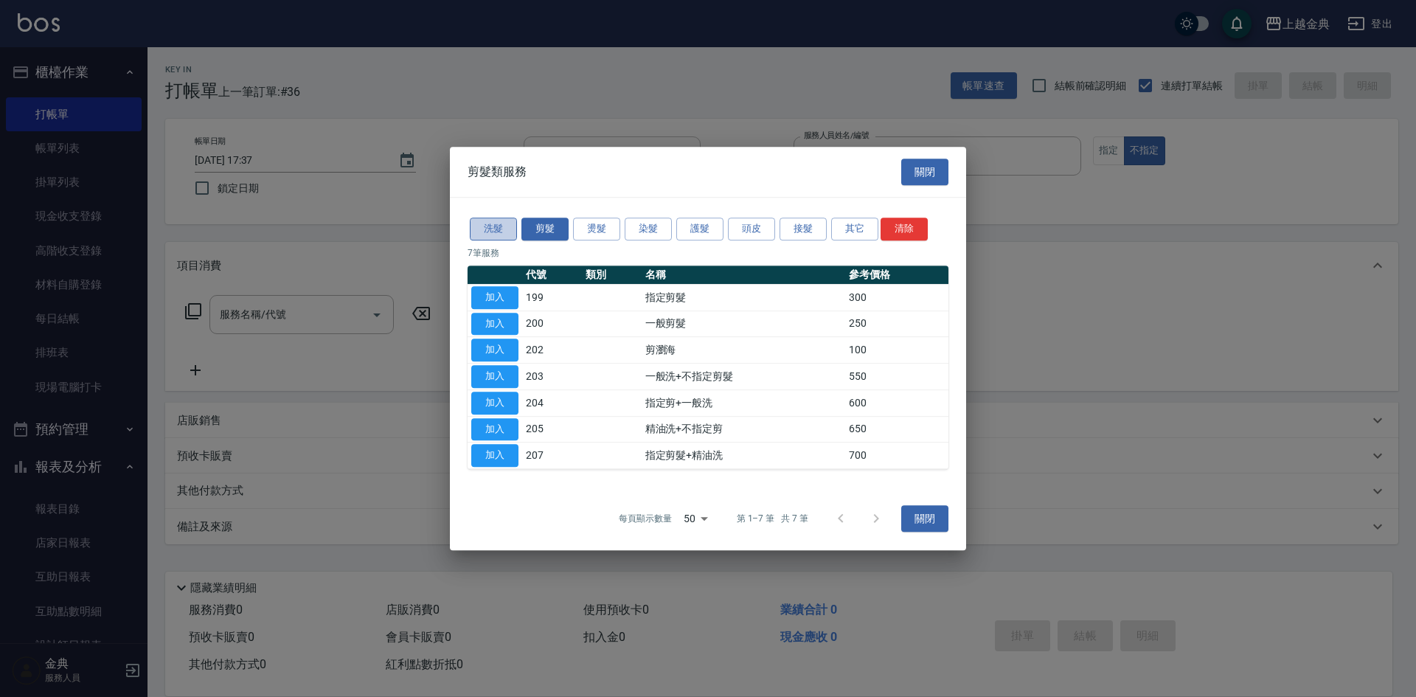
click at [475, 223] on button "洗髮" at bounding box center [493, 229] width 47 height 23
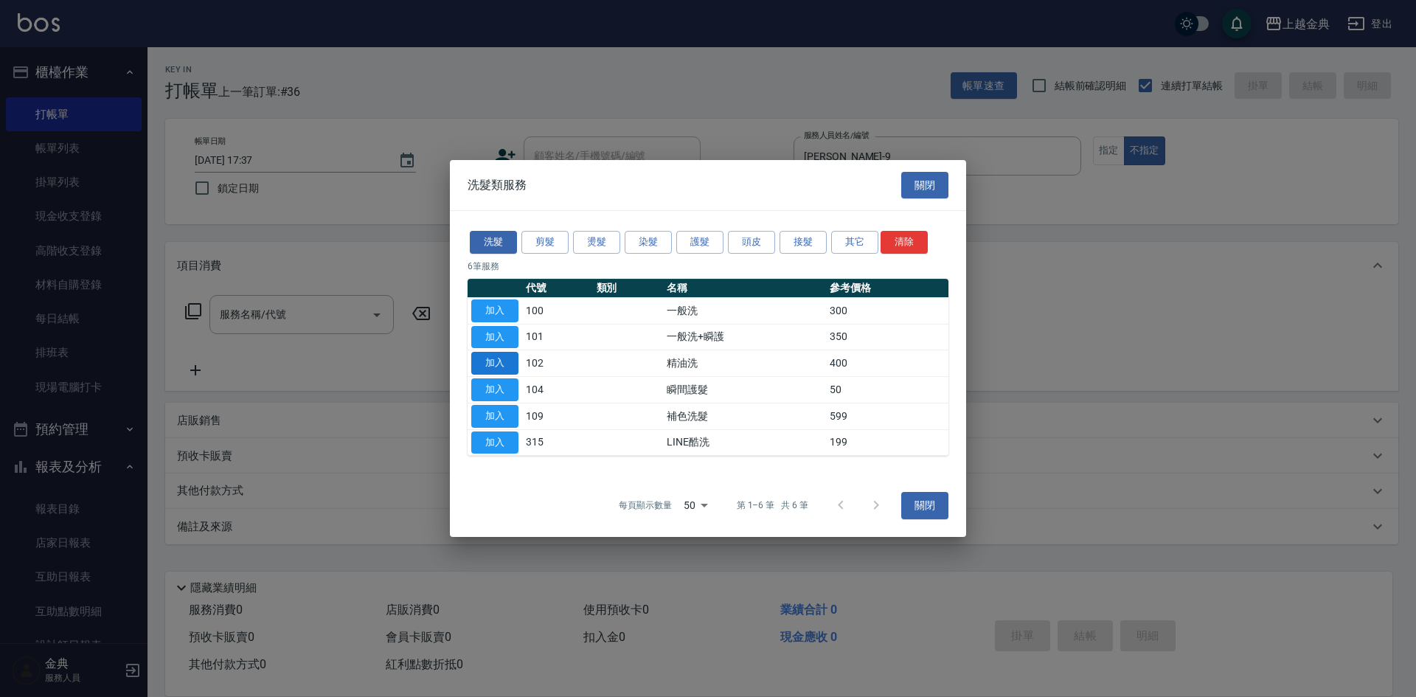
click at [503, 364] on button "加入" at bounding box center [494, 363] width 47 height 23
type input "精油洗(102)"
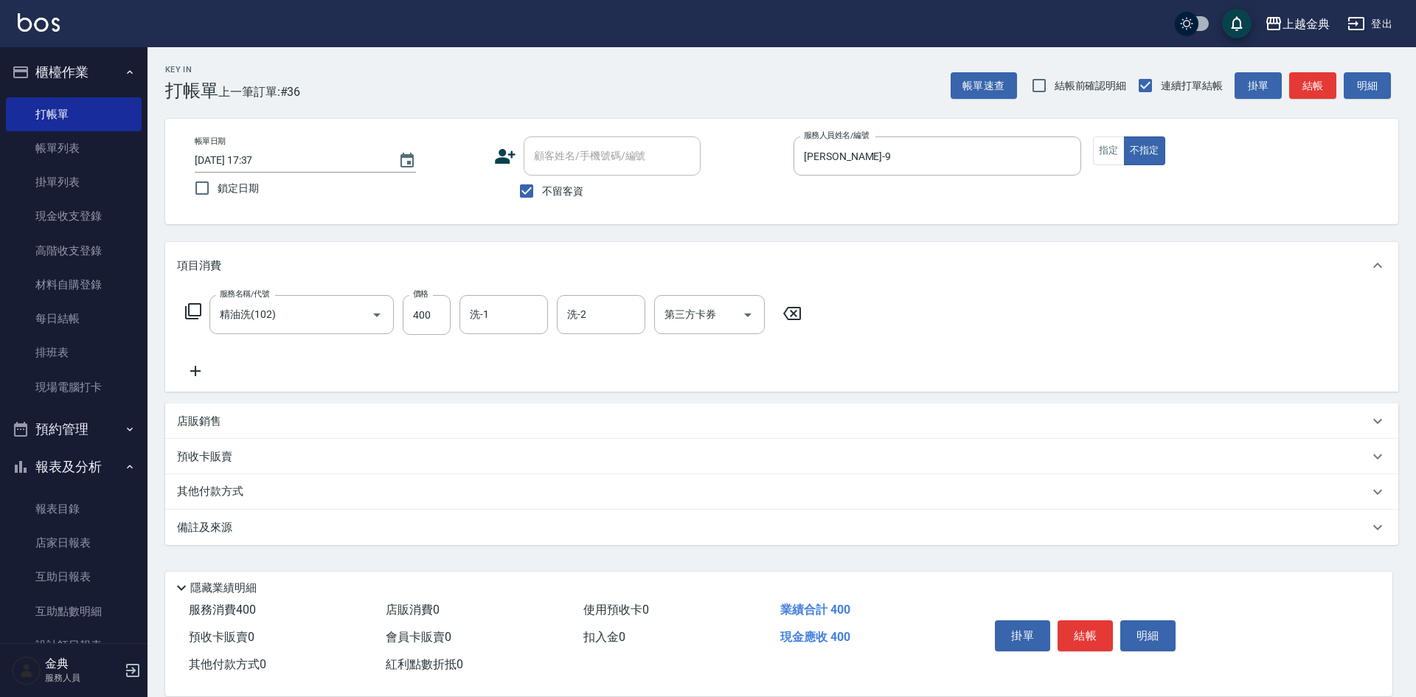
click at [187, 310] on icon at bounding box center [193, 311] width 16 height 16
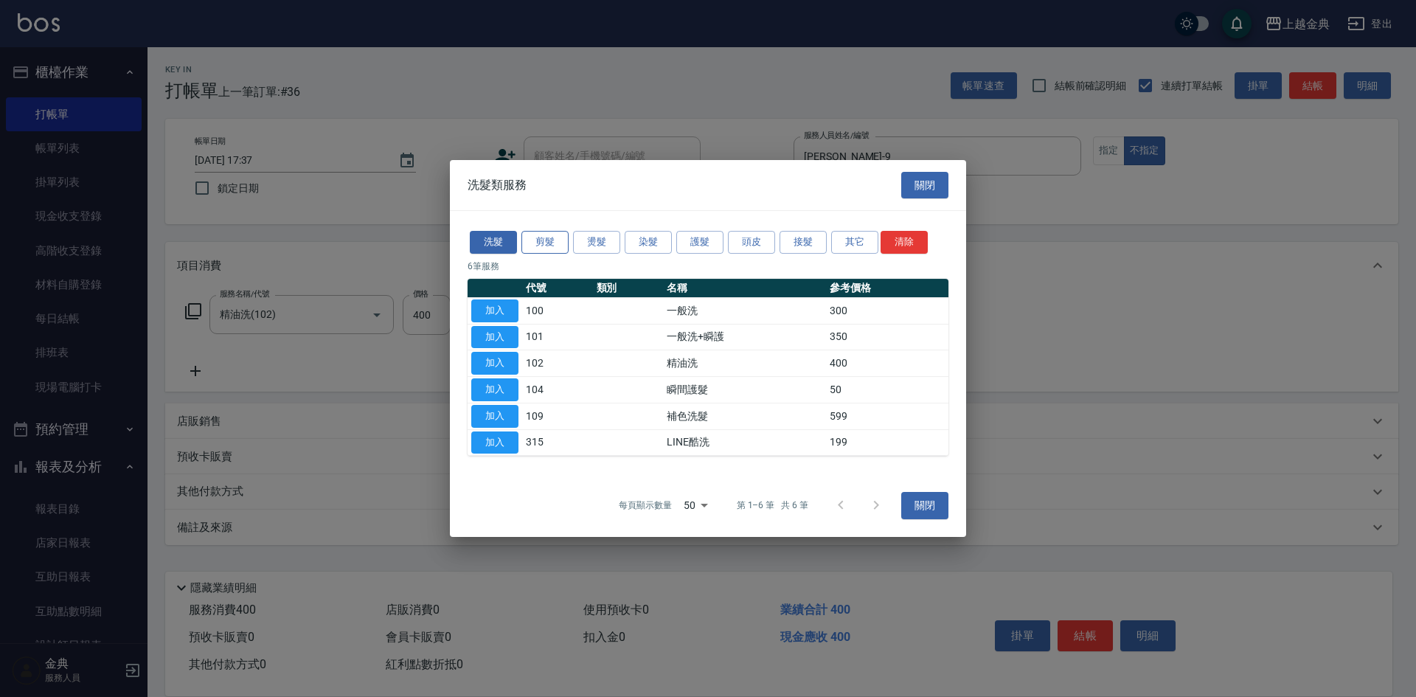
click at [559, 234] on button "剪髮" at bounding box center [544, 242] width 47 height 23
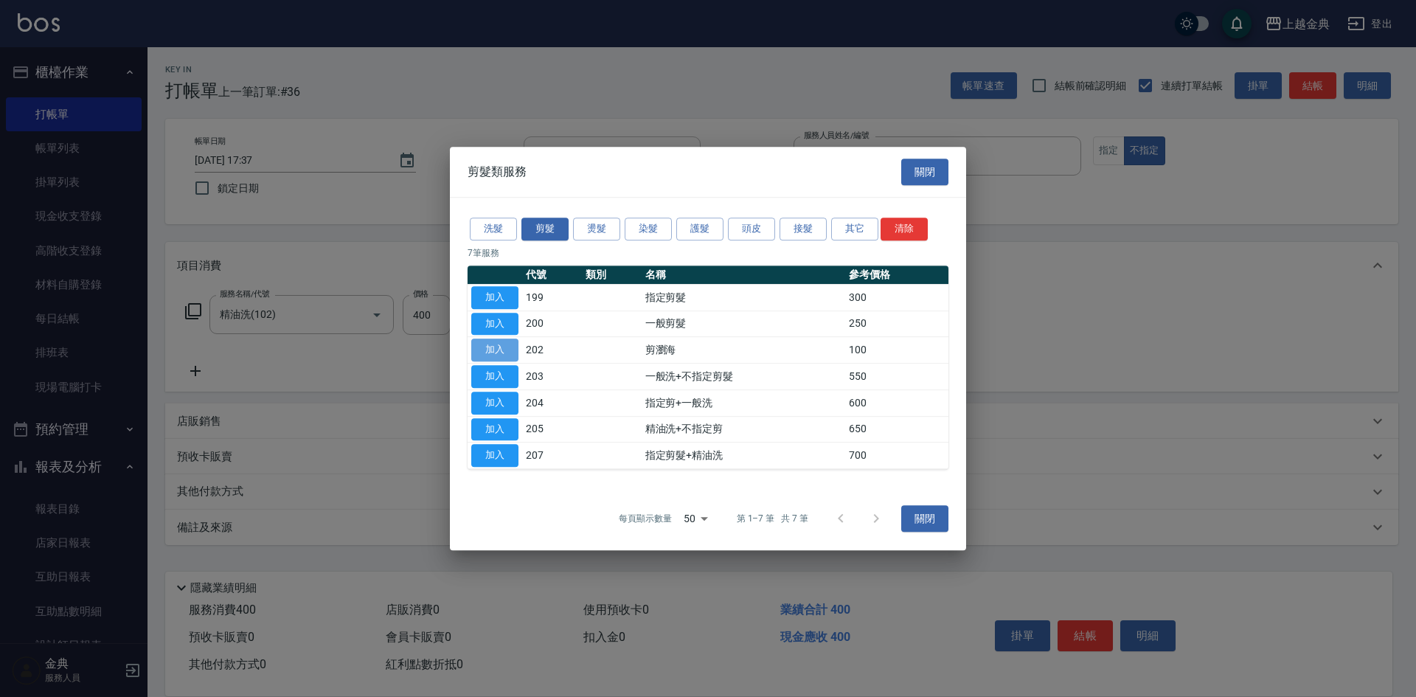
click at [502, 351] on button "加入" at bounding box center [494, 349] width 47 height 23
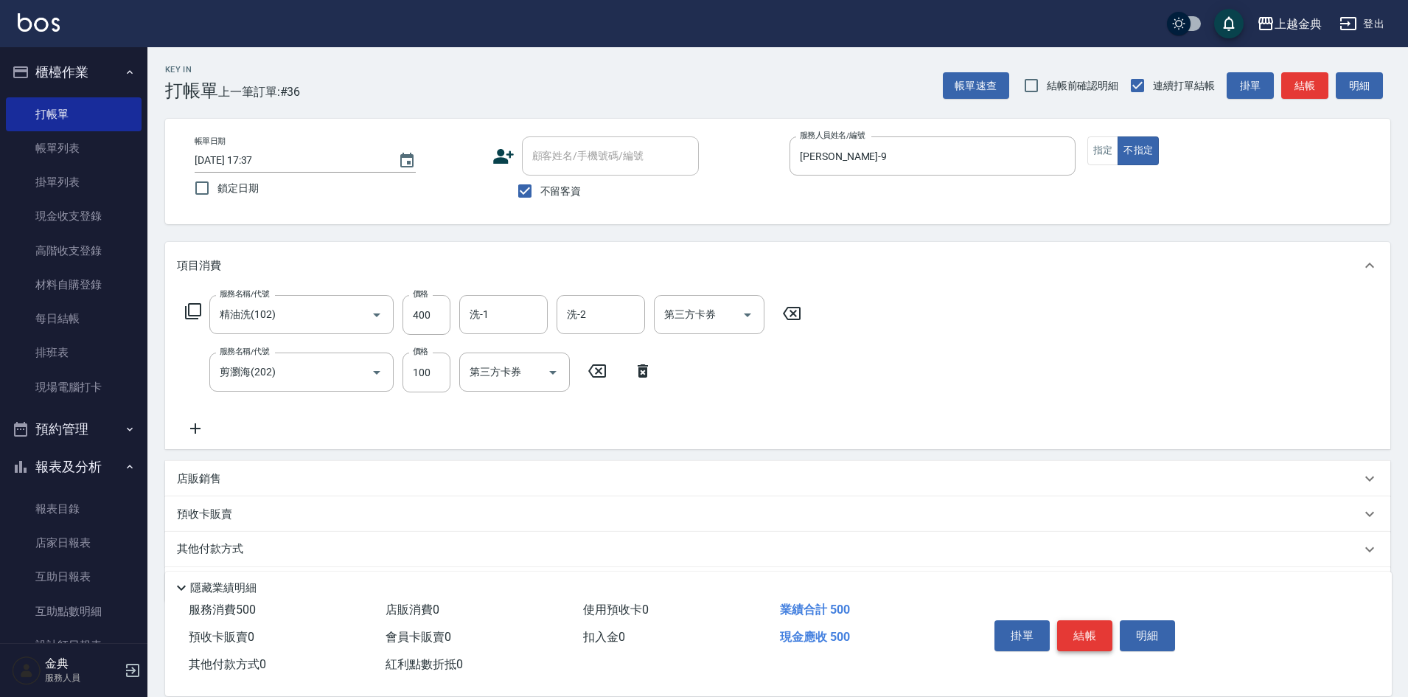
click at [1093, 630] on button "結帳" at bounding box center [1084, 635] width 55 height 31
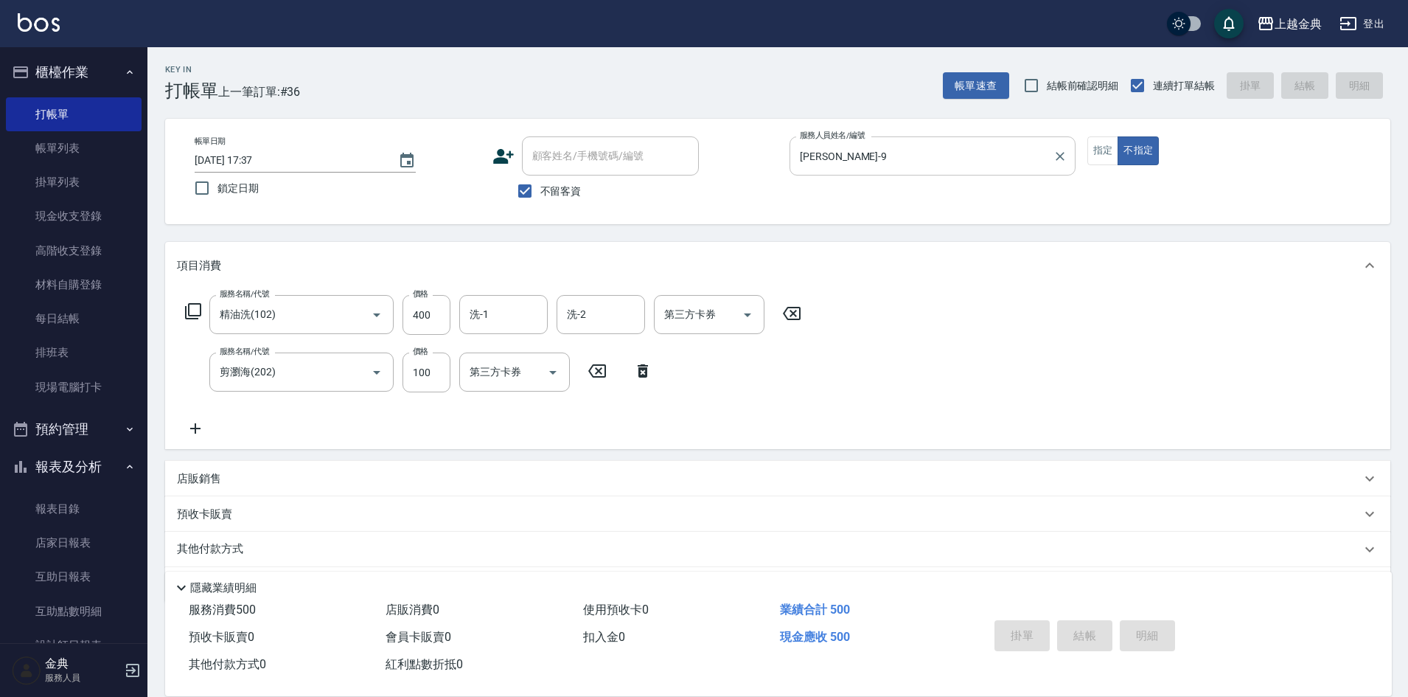
type input "[DATE] 18:03"
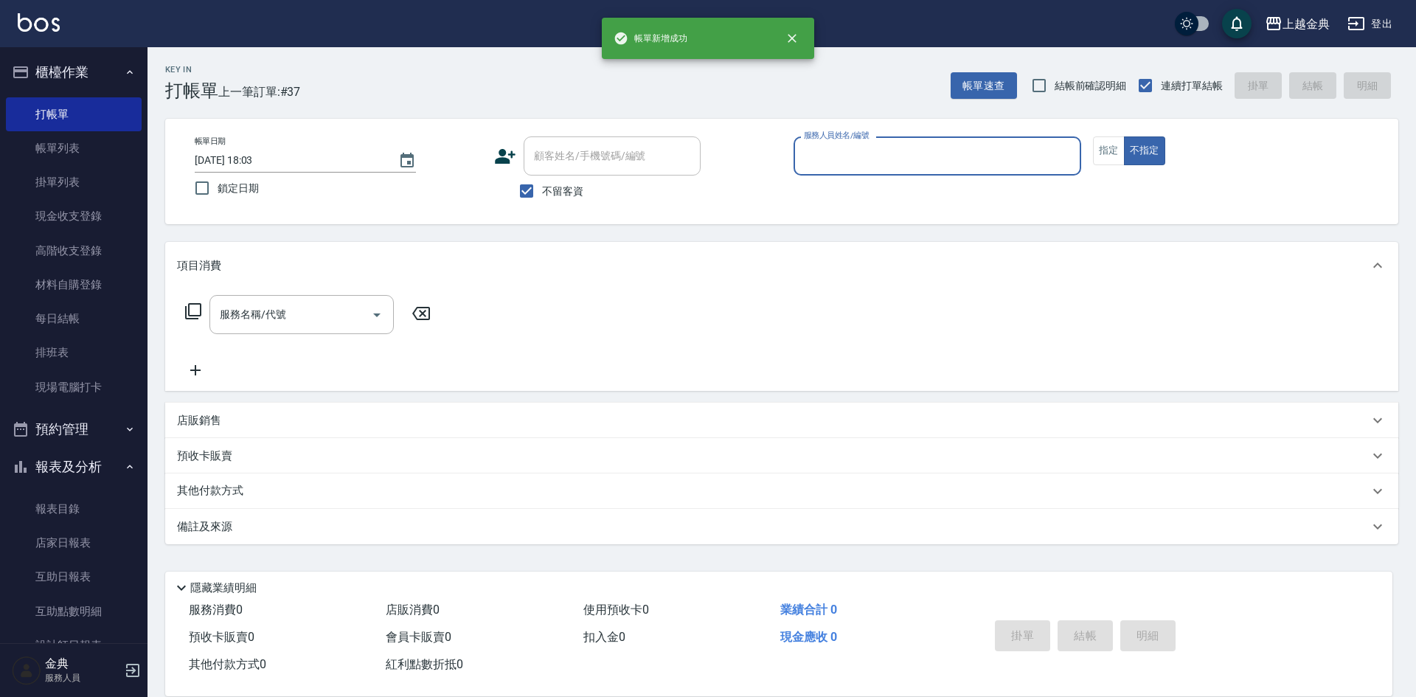
click at [897, 158] on input "服務人員姓名/編號" at bounding box center [937, 156] width 274 height 26
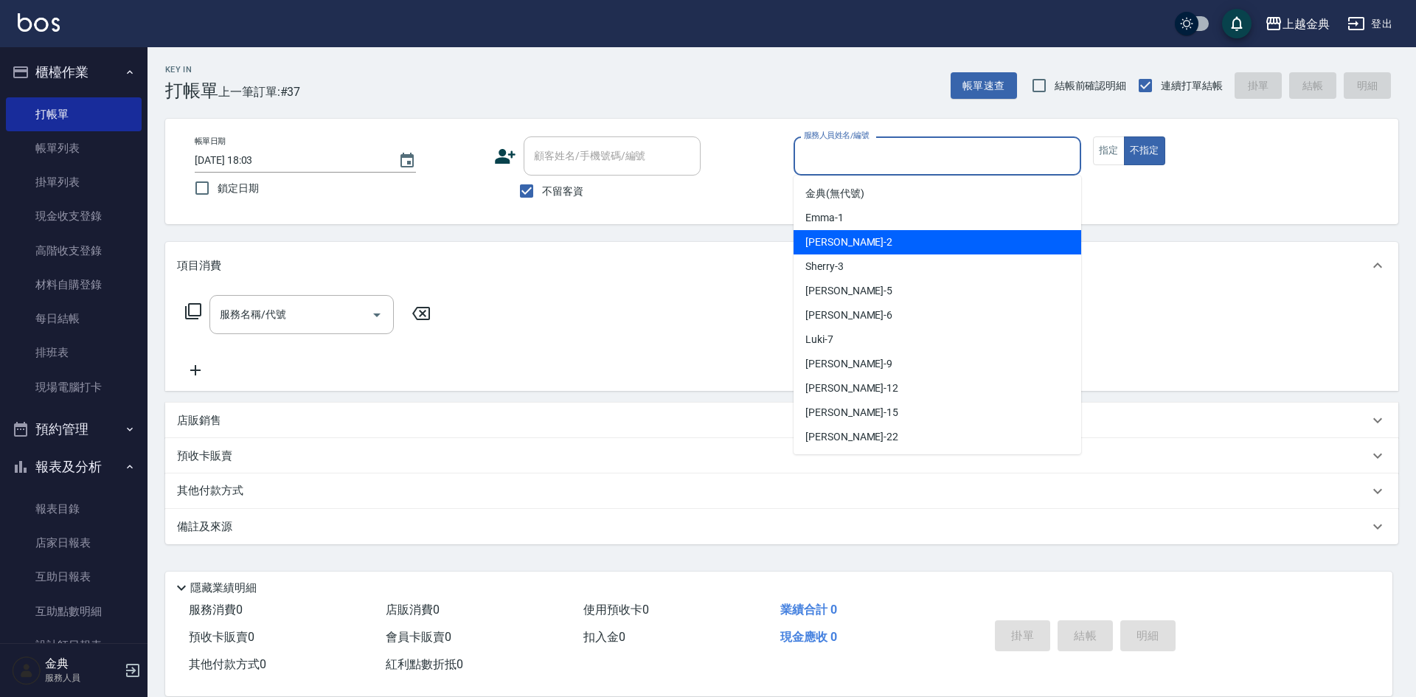
click at [898, 238] on div "Cindy -2" at bounding box center [937, 242] width 288 height 24
type input "Cindy-2"
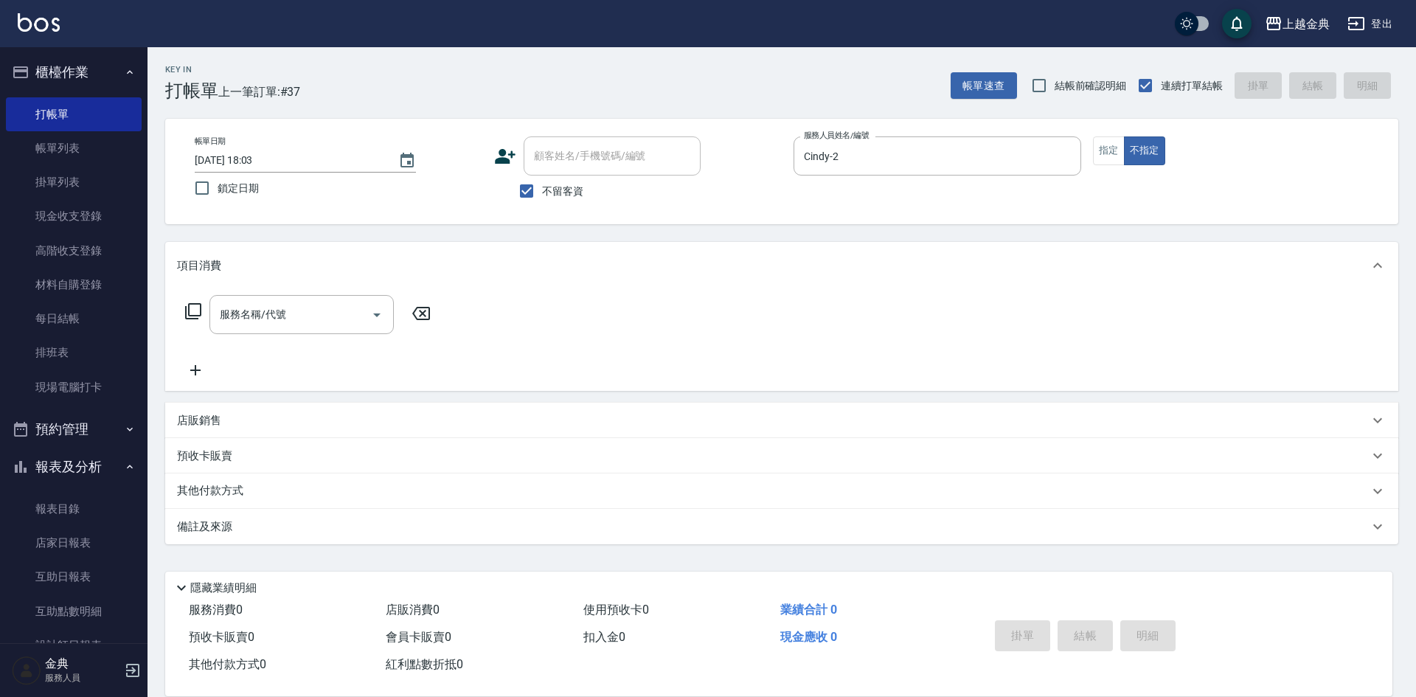
click at [194, 312] on icon at bounding box center [193, 311] width 18 height 18
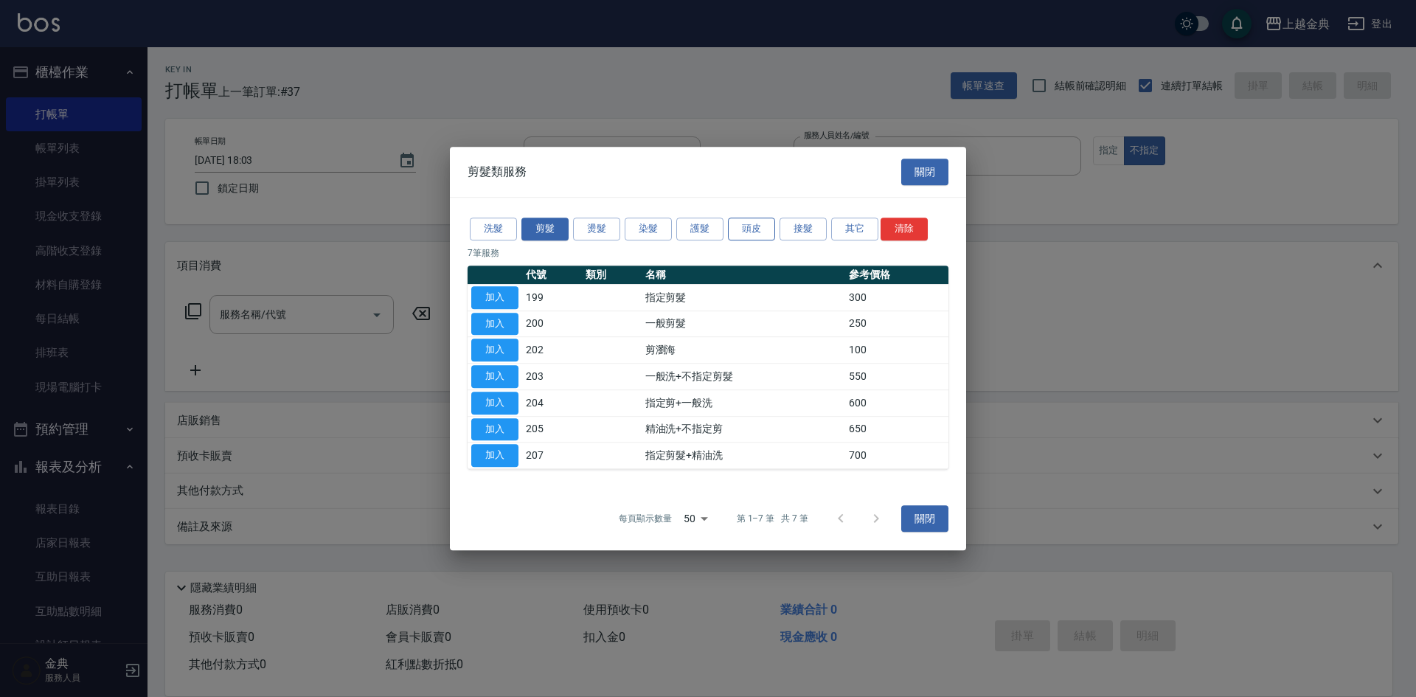
click at [741, 235] on button "頭皮" at bounding box center [751, 229] width 47 height 23
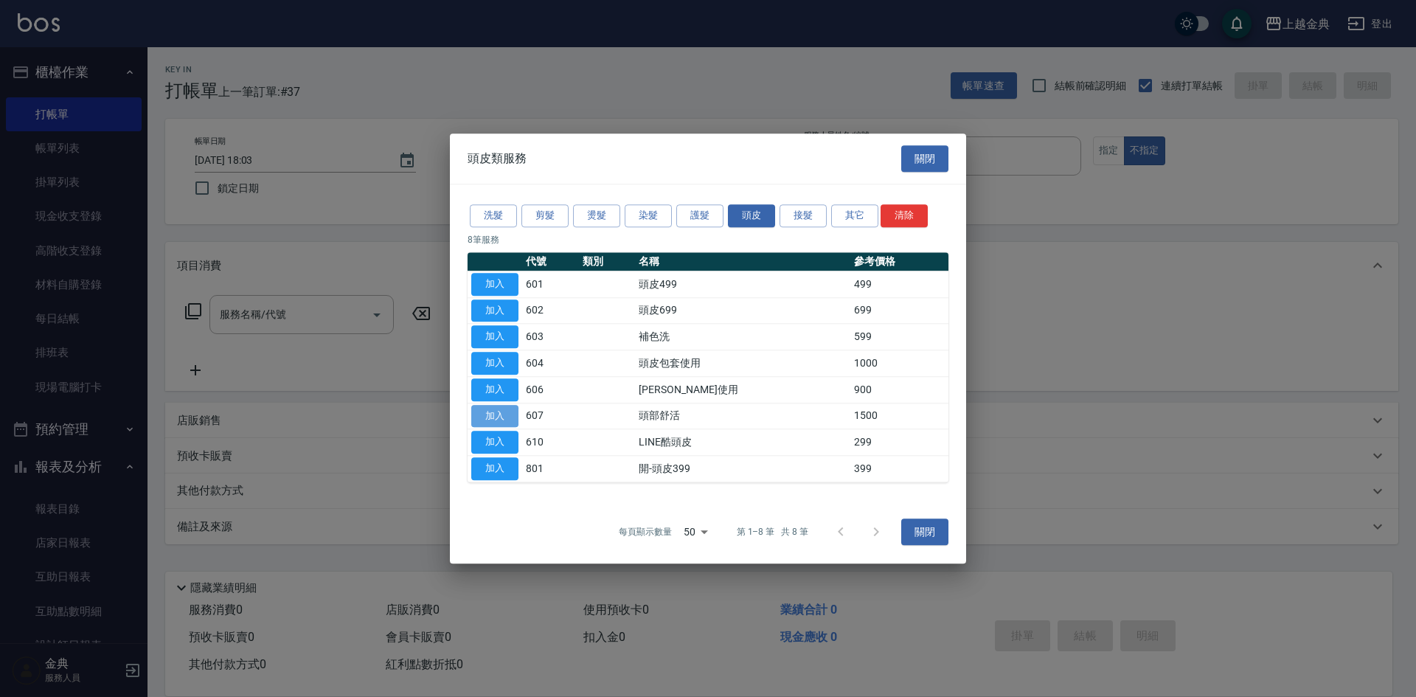
click at [495, 419] on button "加入" at bounding box center [494, 416] width 47 height 23
type input "頭部舒活(607)"
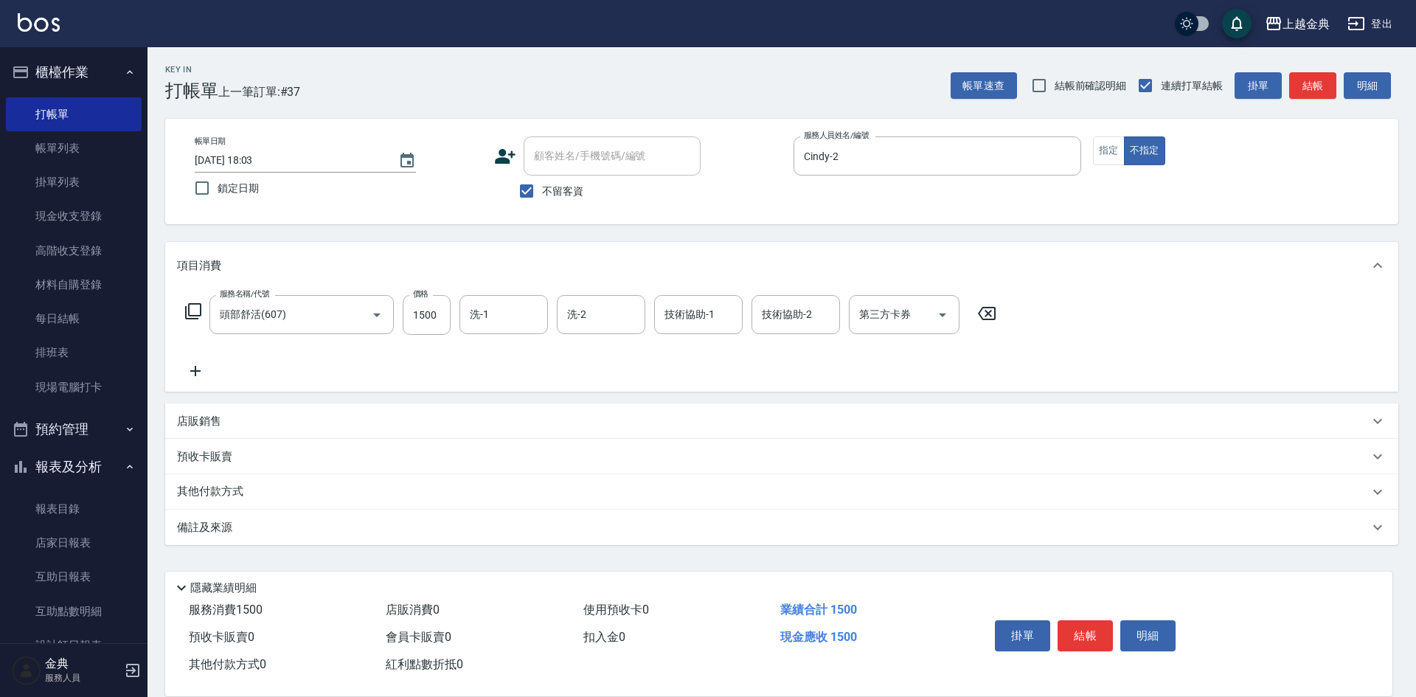
click at [187, 307] on icon at bounding box center [193, 311] width 18 height 18
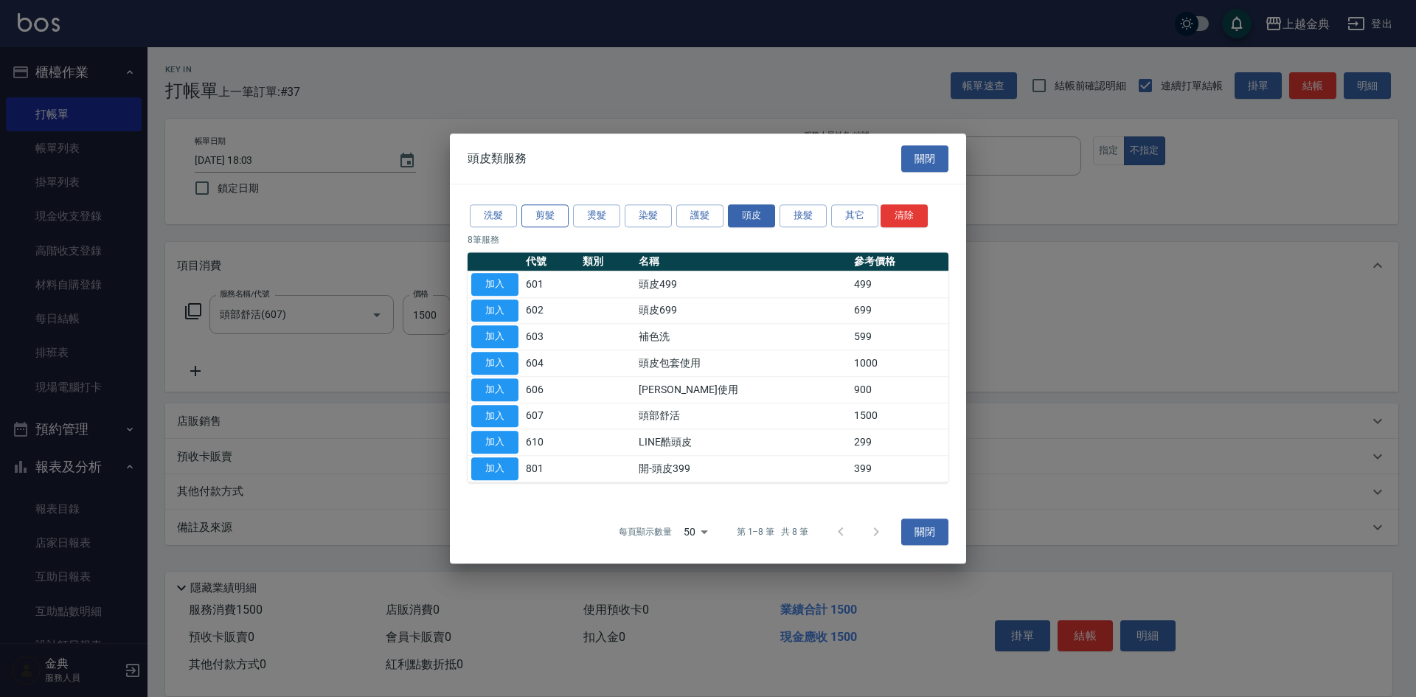
click at [549, 212] on button "剪髮" at bounding box center [544, 215] width 47 height 23
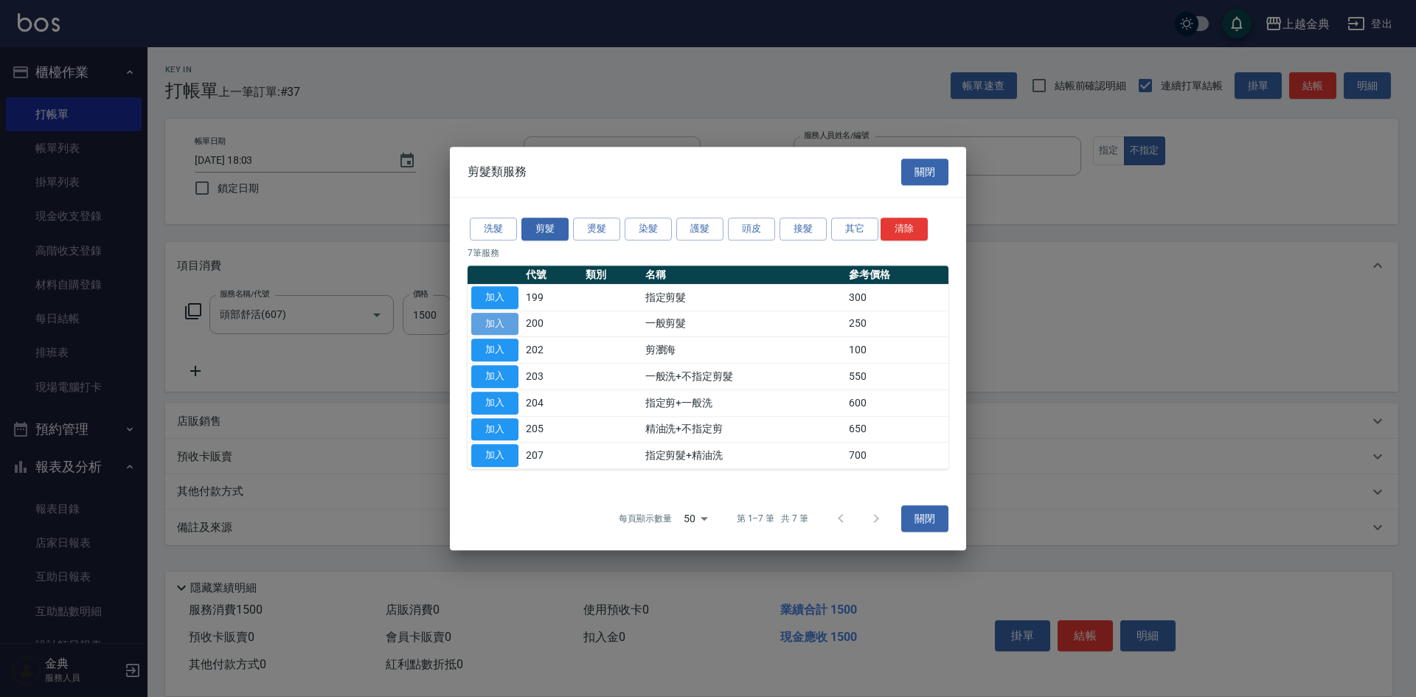
click at [487, 326] on button "加入" at bounding box center [494, 324] width 47 height 23
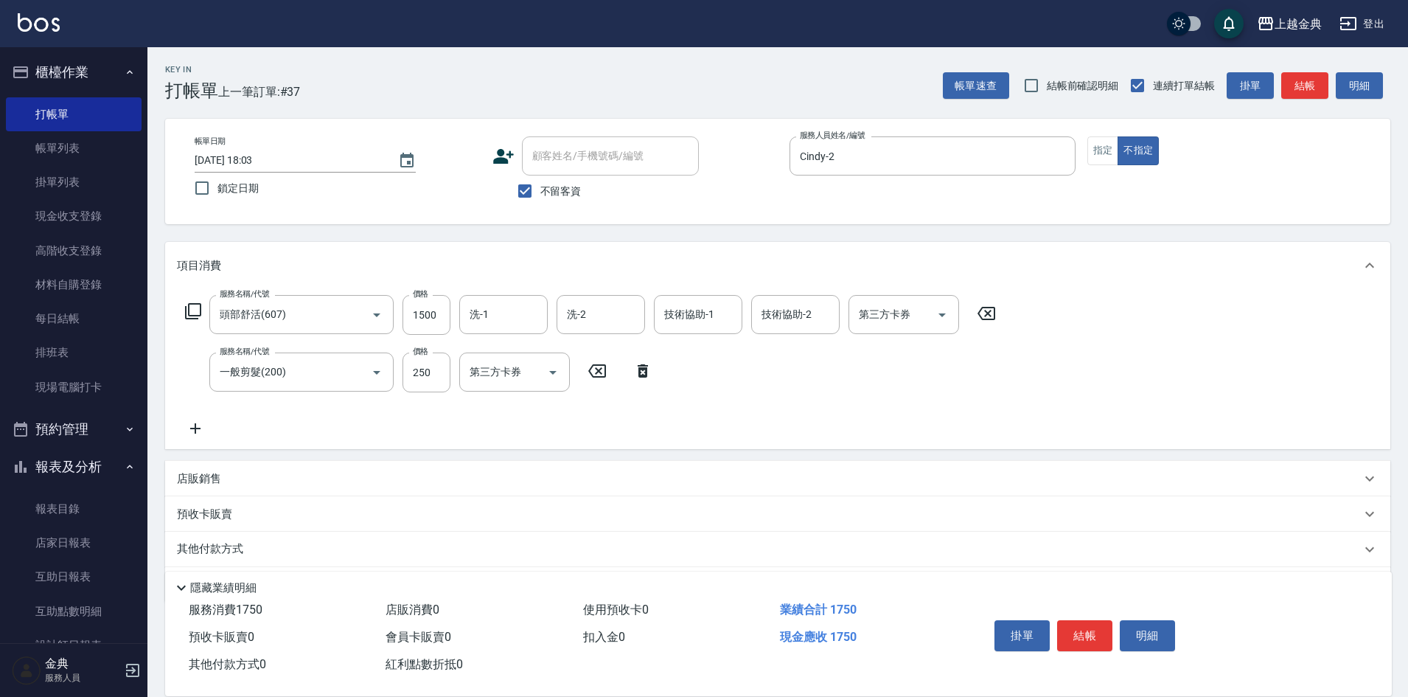
click at [1071, 620] on button "結帳" at bounding box center [1084, 635] width 55 height 31
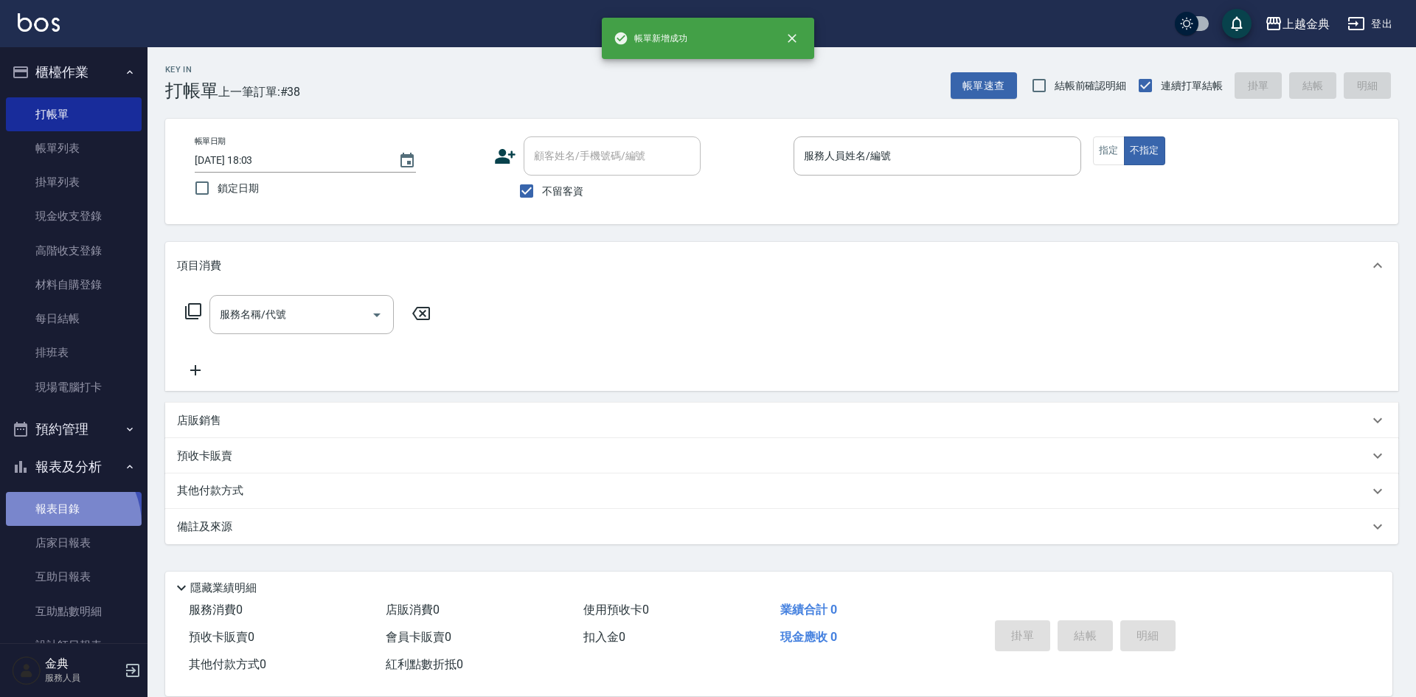
click at [55, 525] on link "報表目錄" at bounding box center [74, 509] width 136 height 34
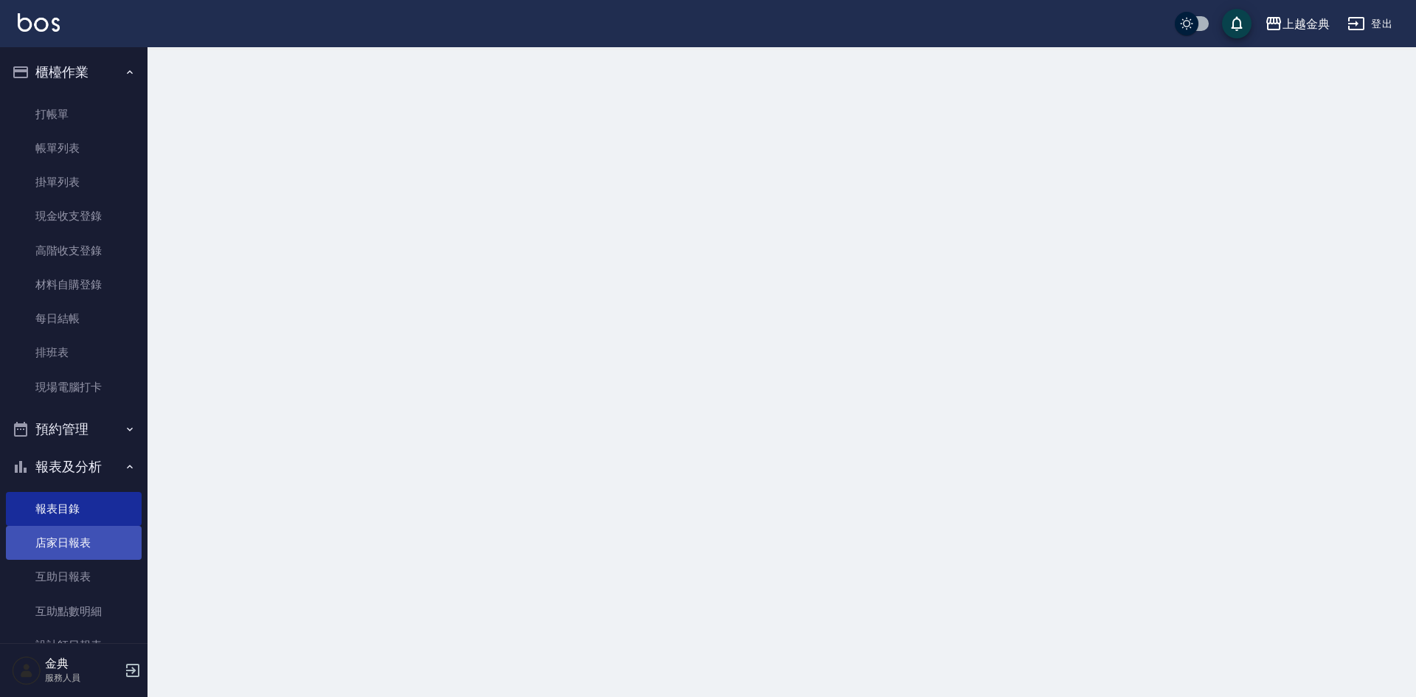
click at [67, 540] on link "店家日報表" at bounding box center [74, 543] width 136 height 34
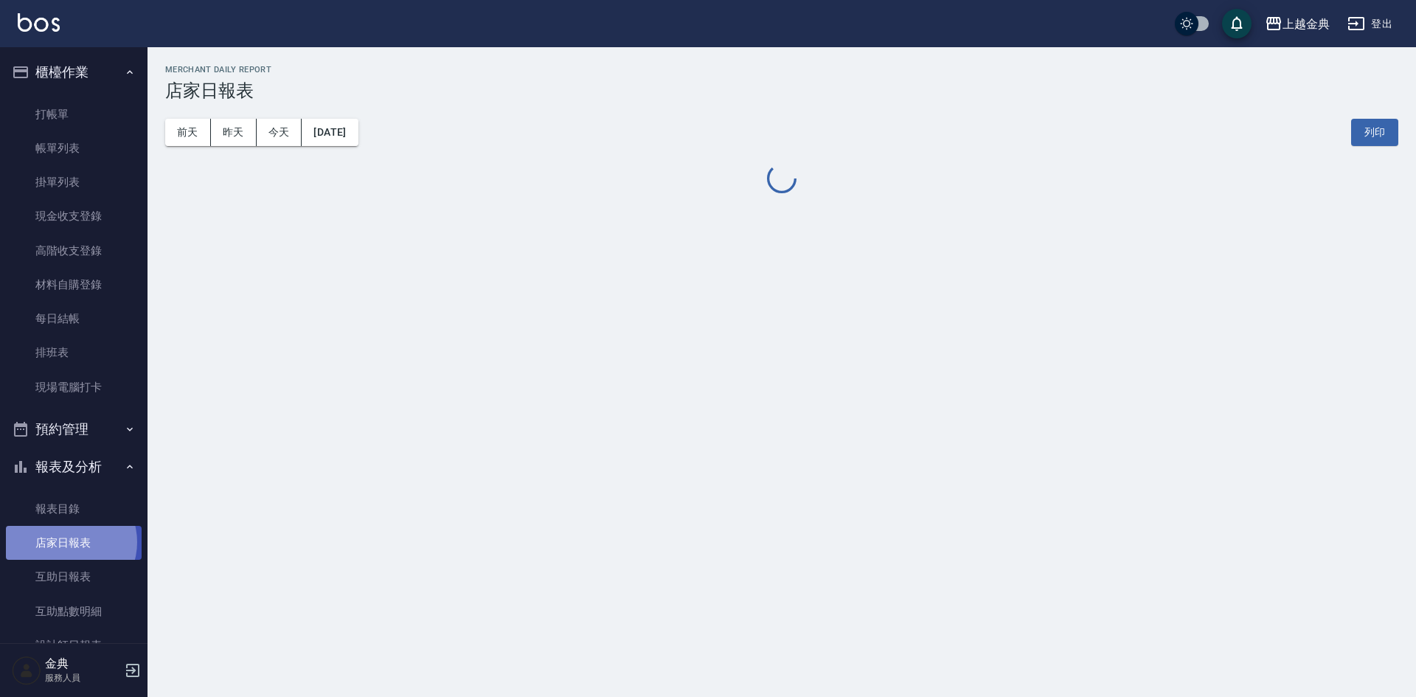
click at [67, 542] on link "店家日報表" at bounding box center [74, 543] width 136 height 34
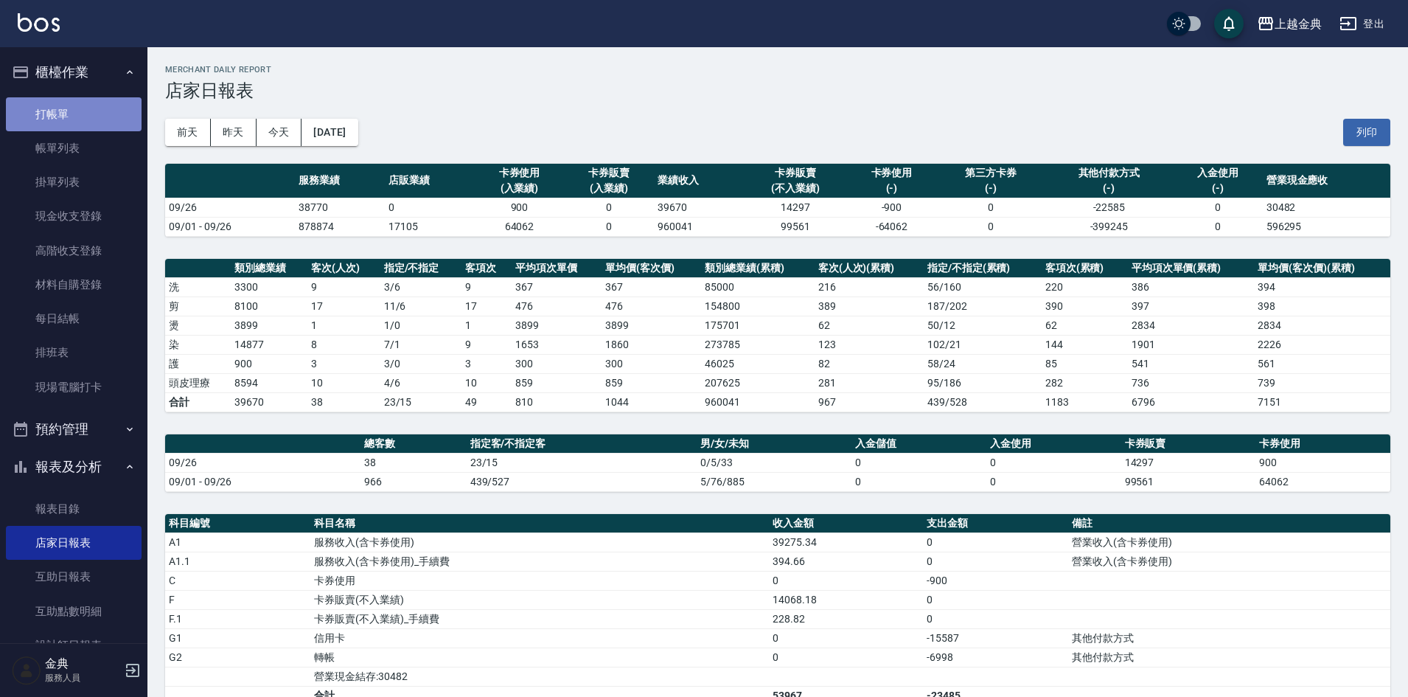
click at [76, 113] on link "打帳單" at bounding box center [74, 114] width 136 height 34
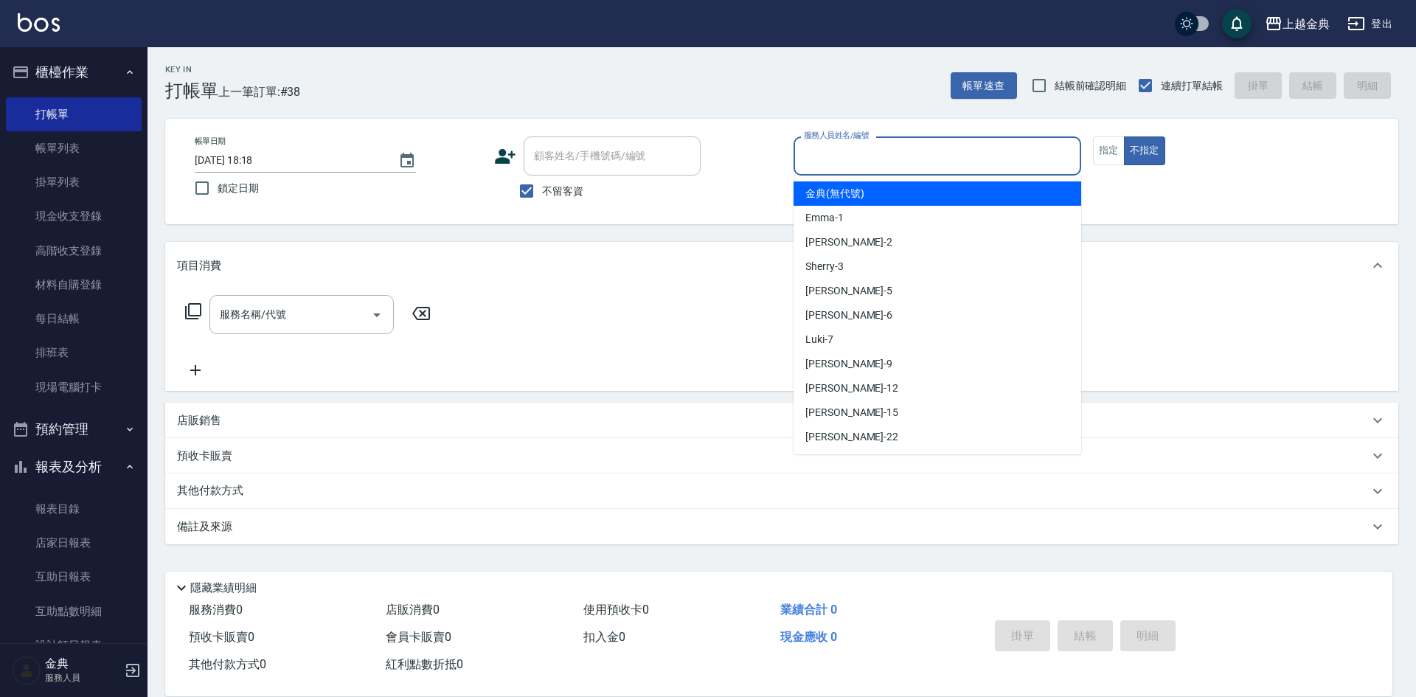
click at [950, 159] on input "服務人員姓名/編號" at bounding box center [937, 156] width 274 height 26
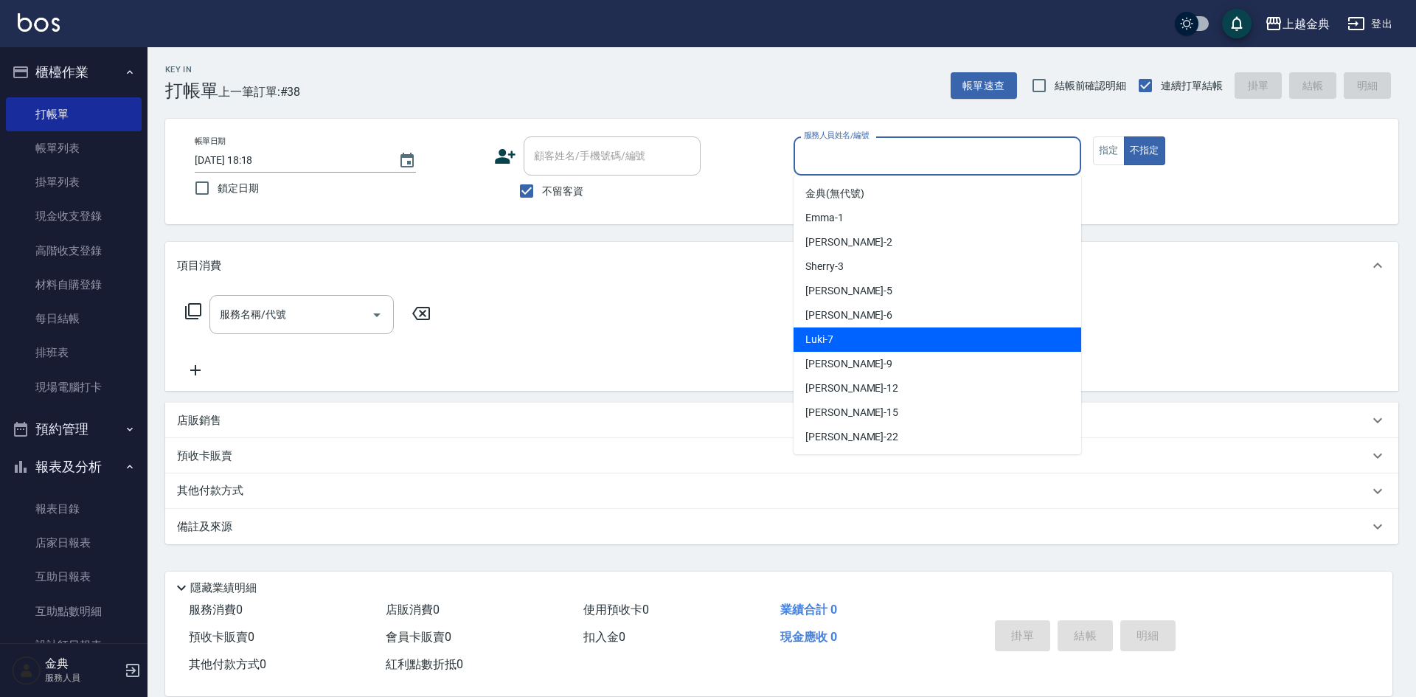
drag, startPoint x: 890, startPoint y: 343, endPoint x: 844, endPoint y: 344, distance: 45.7
click at [888, 344] on div "Luki -7" at bounding box center [937, 339] width 288 height 24
type input "Luki-7"
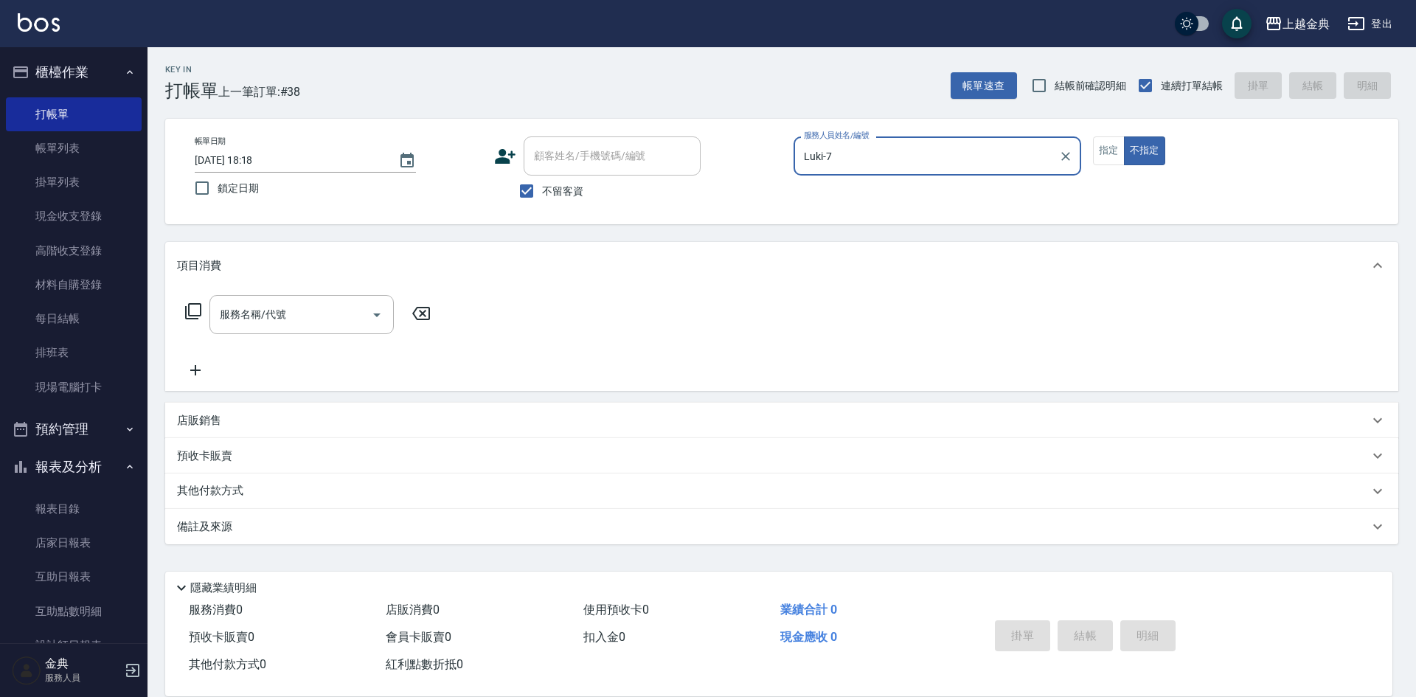
click at [193, 307] on icon at bounding box center [193, 311] width 18 height 18
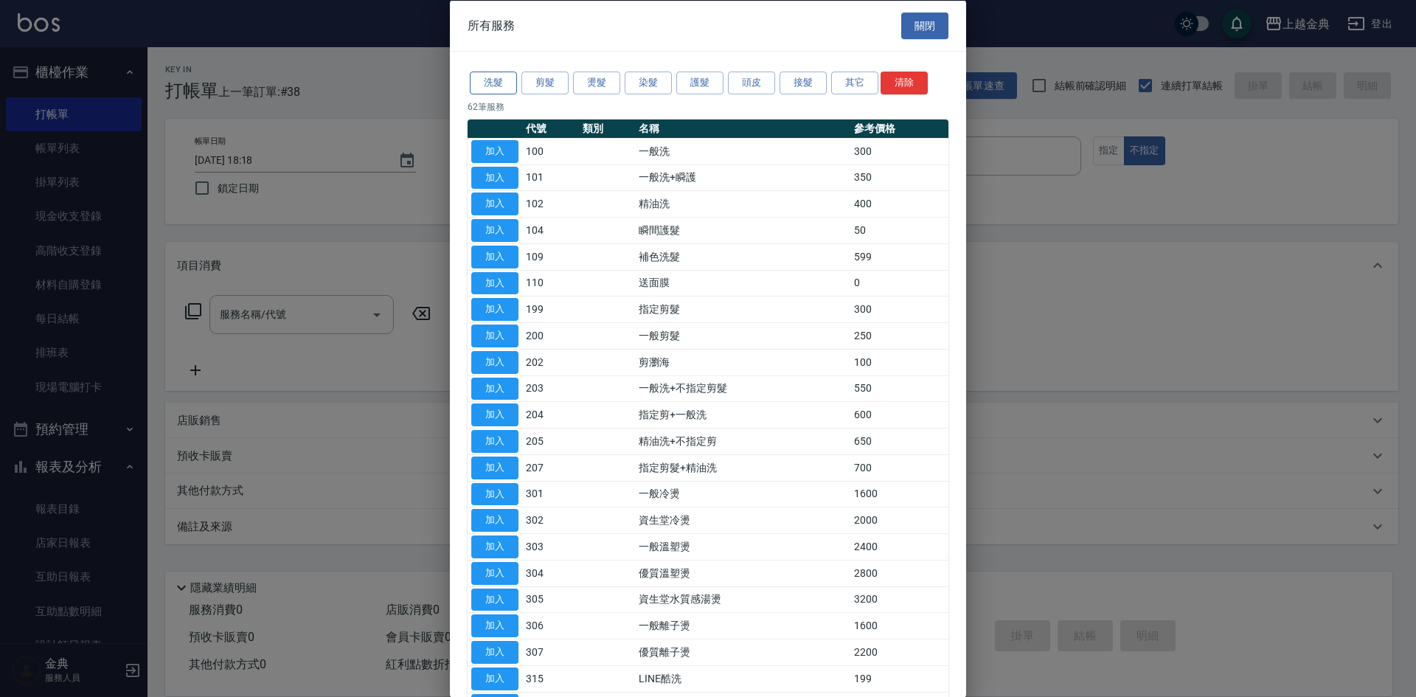
click at [477, 88] on button "洗髮" at bounding box center [493, 83] width 47 height 23
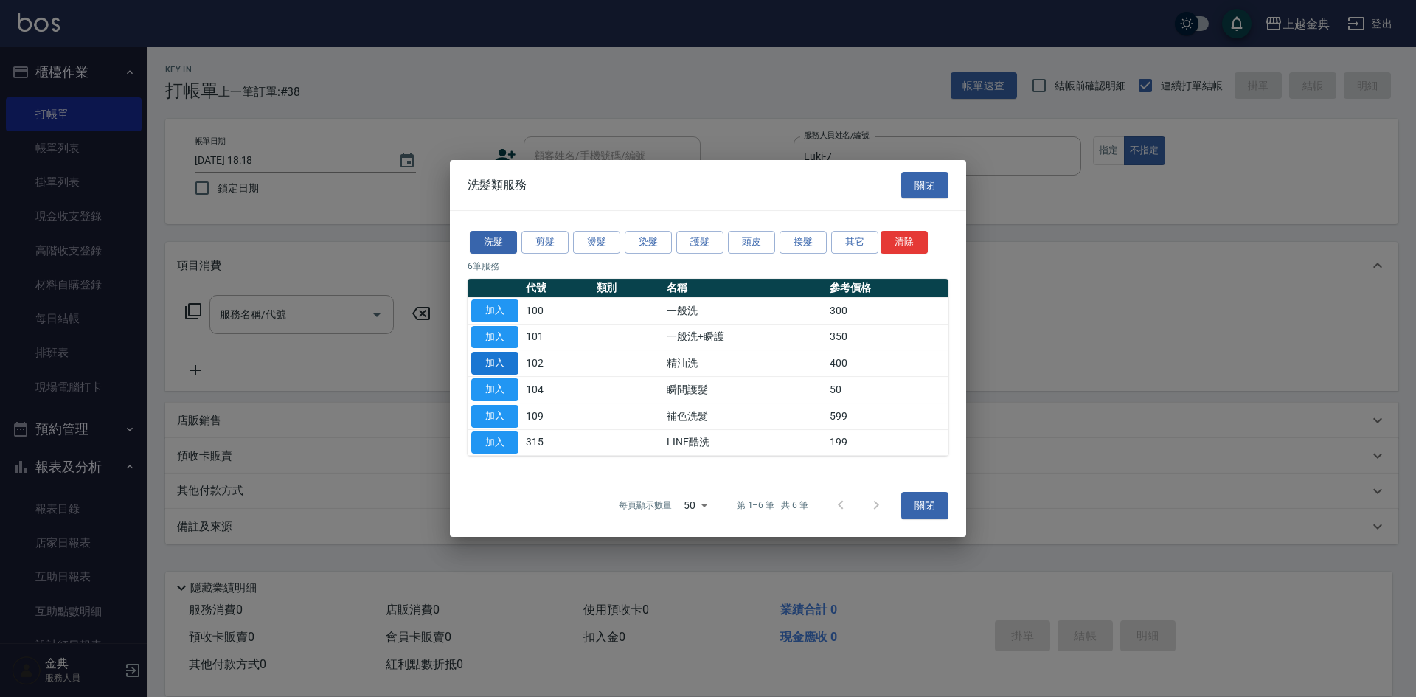
click at [489, 365] on button "加入" at bounding box center [494, 363] width 47 height 23
type input "精油洗(102)"
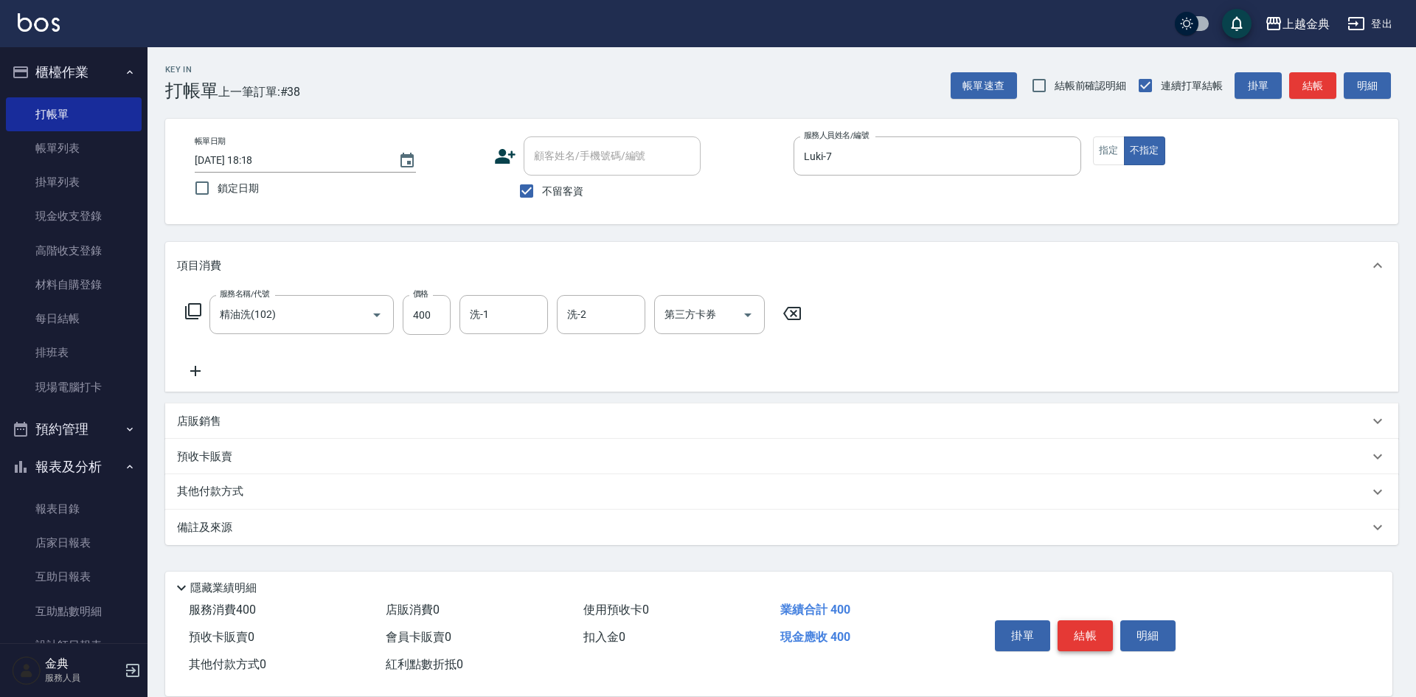
click at [1072, 625] on button "結帳" at bounding box center [1084, 635] width 55 height 31
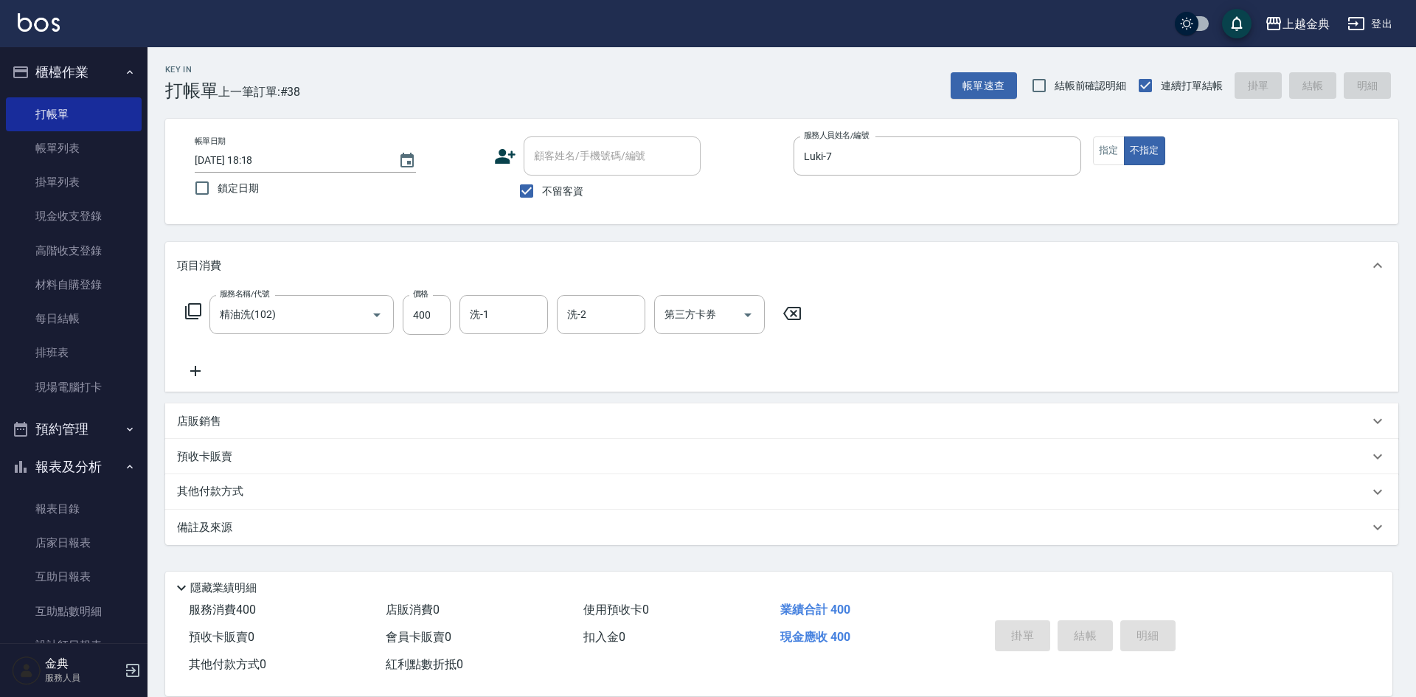
type input "[DATE] 18:19"
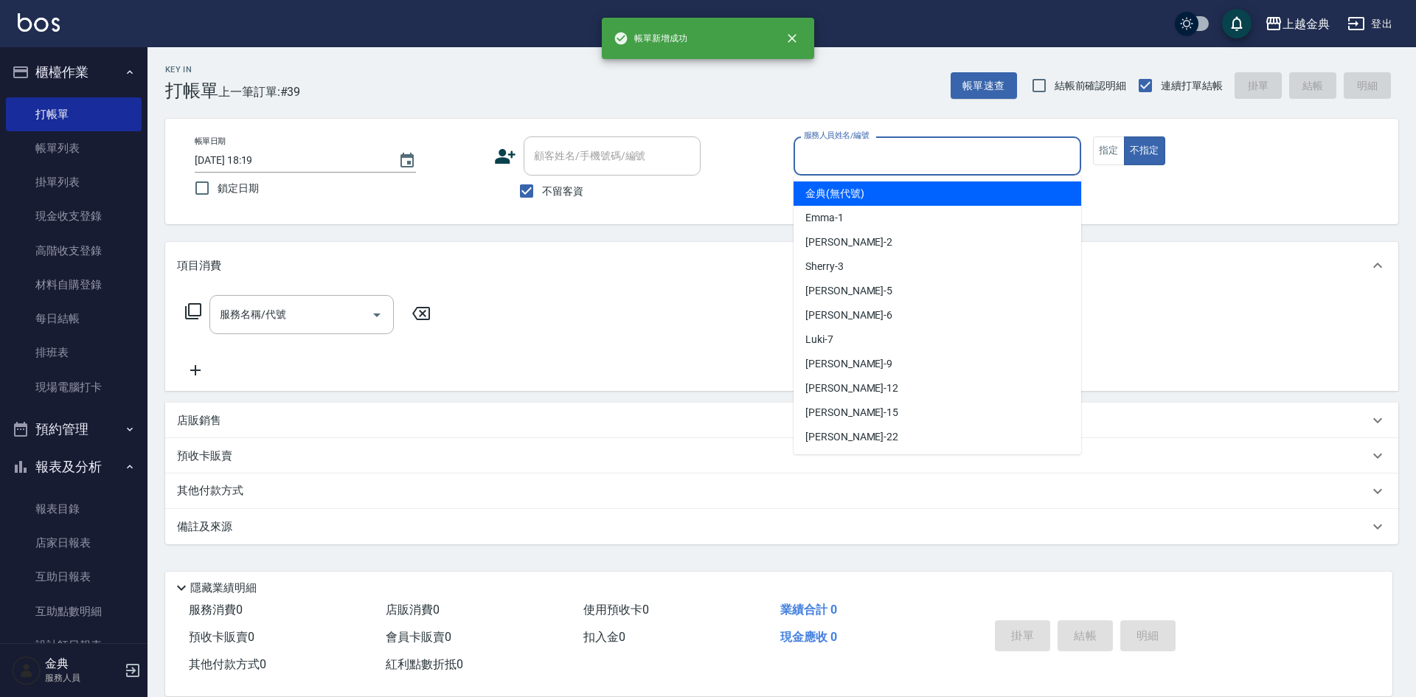
click at [855, 156] on input "服務人員姓名/編號" at bounding box center [937, 156] width 274 height 26
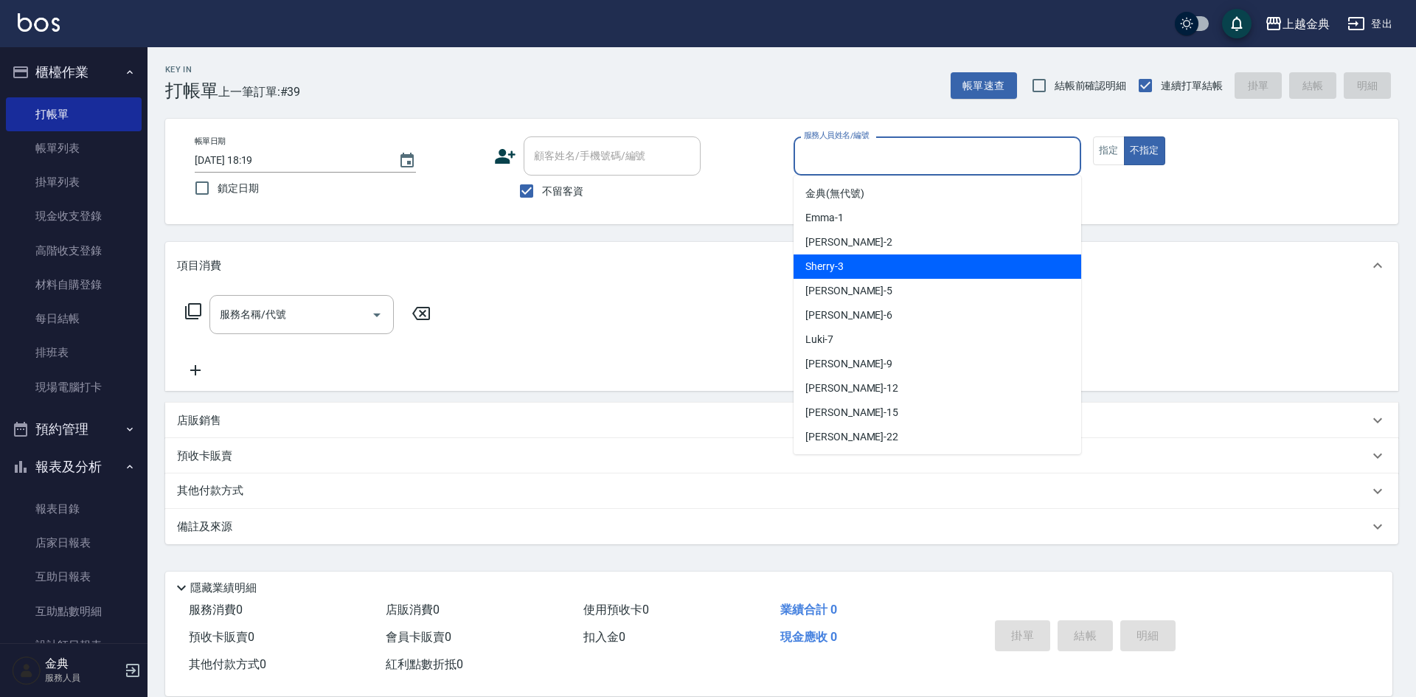
click at [846, 268] on div "Sherry -3" at bounding box center [937, 266] width 288 height 24
type input "Sherry-3"
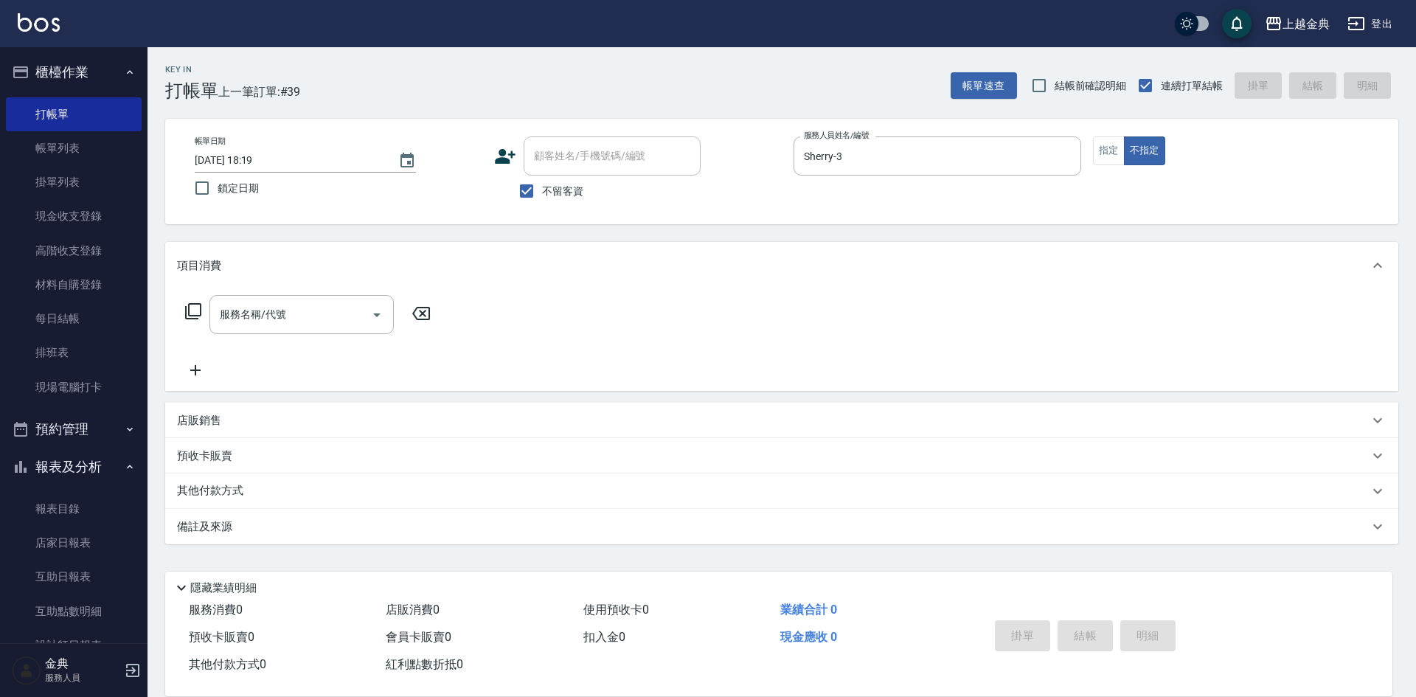
click at [195, 310] on icon at bounding box center [193, 311] width 18 height 18
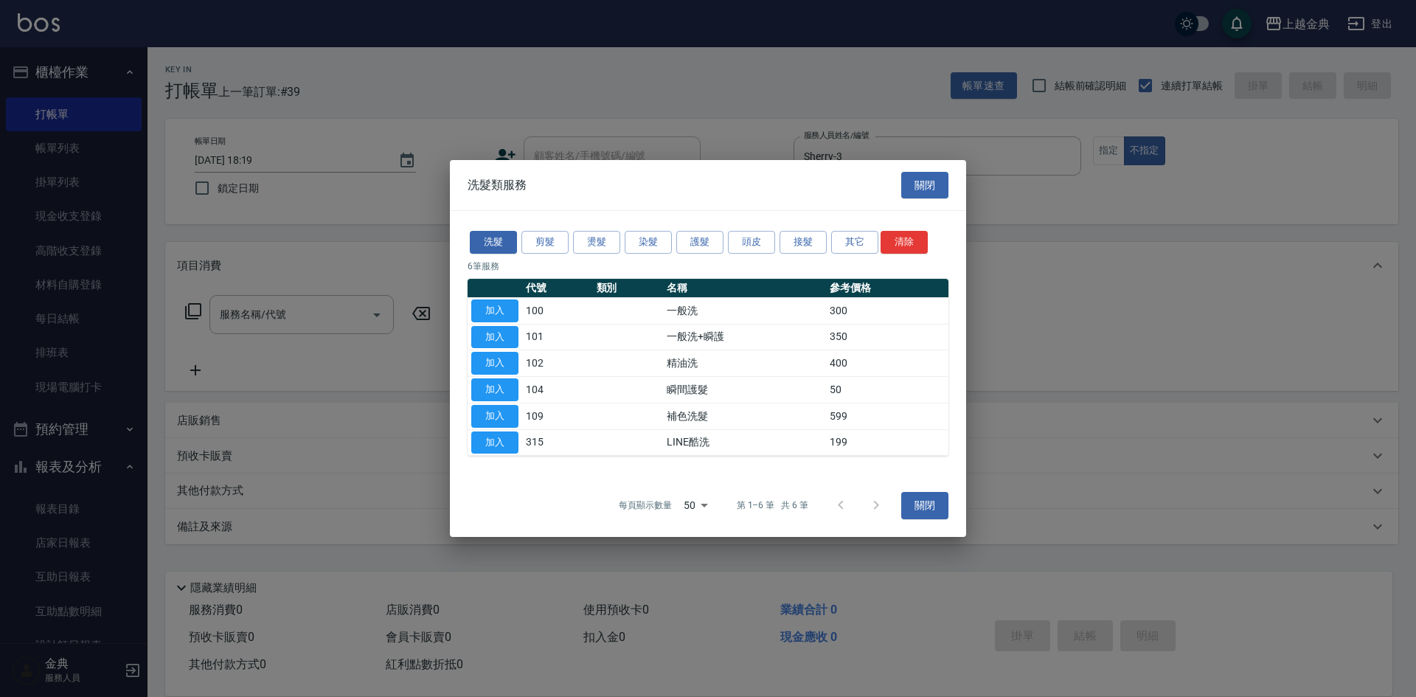
click at [751, 229] on div "洗髮 剪髮 燙髮 染髮 護髮 頭皮 接髮 其它 清除" at bounding box center [707, 242] width 481 height 27
click at [749, 242] on button "頭皮" at bounding box center [751, 242] width 47 height 23
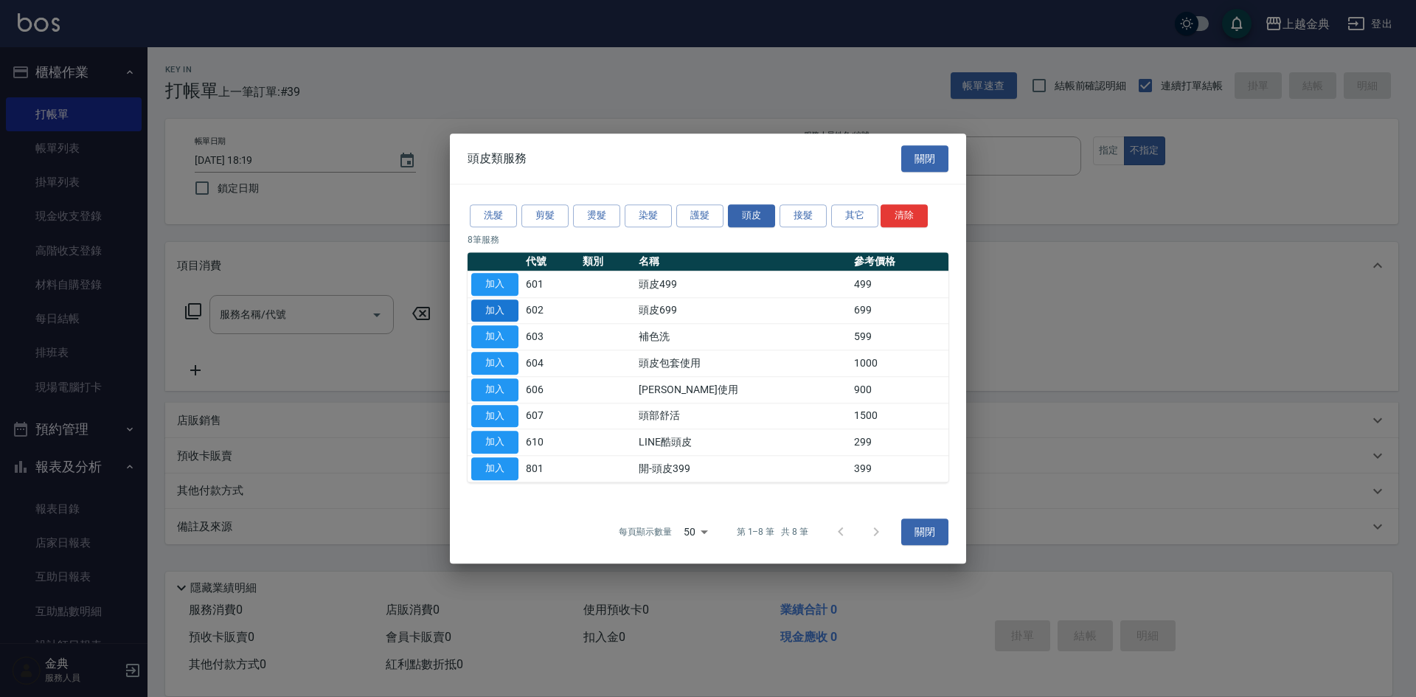
click at [484, 314] on button "加入" at bounding box center [494, 310] width 47 height 23
type input "頭皮699(602)"
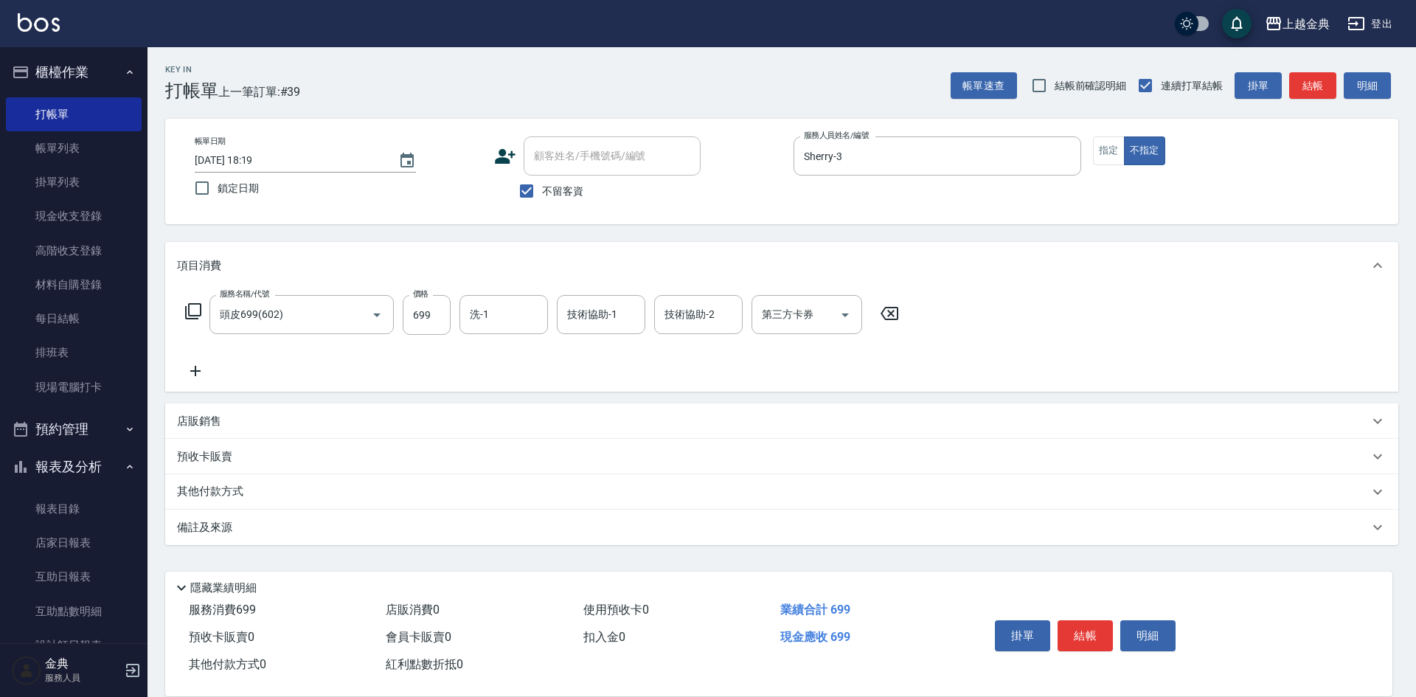
click at [486, 307] on div "洗-1 洗-1" at bounding box center [503, 314] width 88 height 39
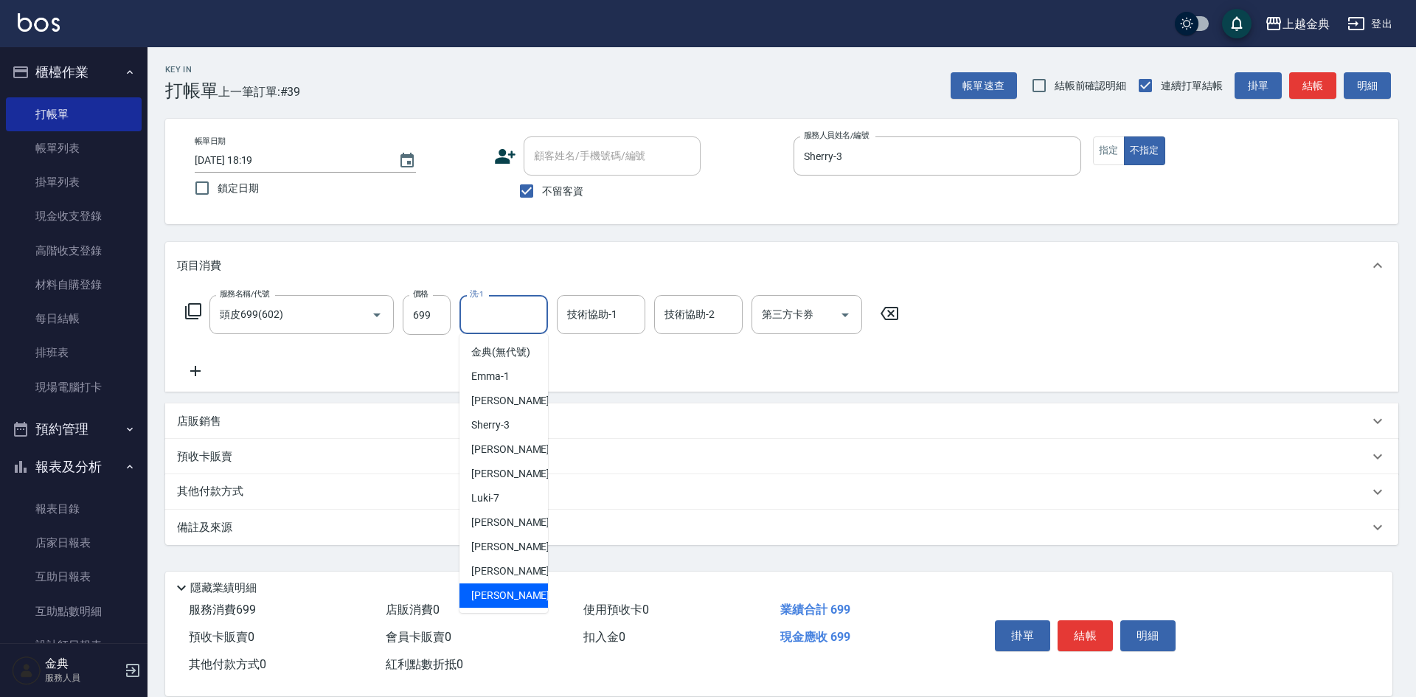
click at [488, 603] on span "[PERSON_NAME] -22" at bounding box center [517, 595] width 93 height 15
type input "[PERSON_NAME]-22"
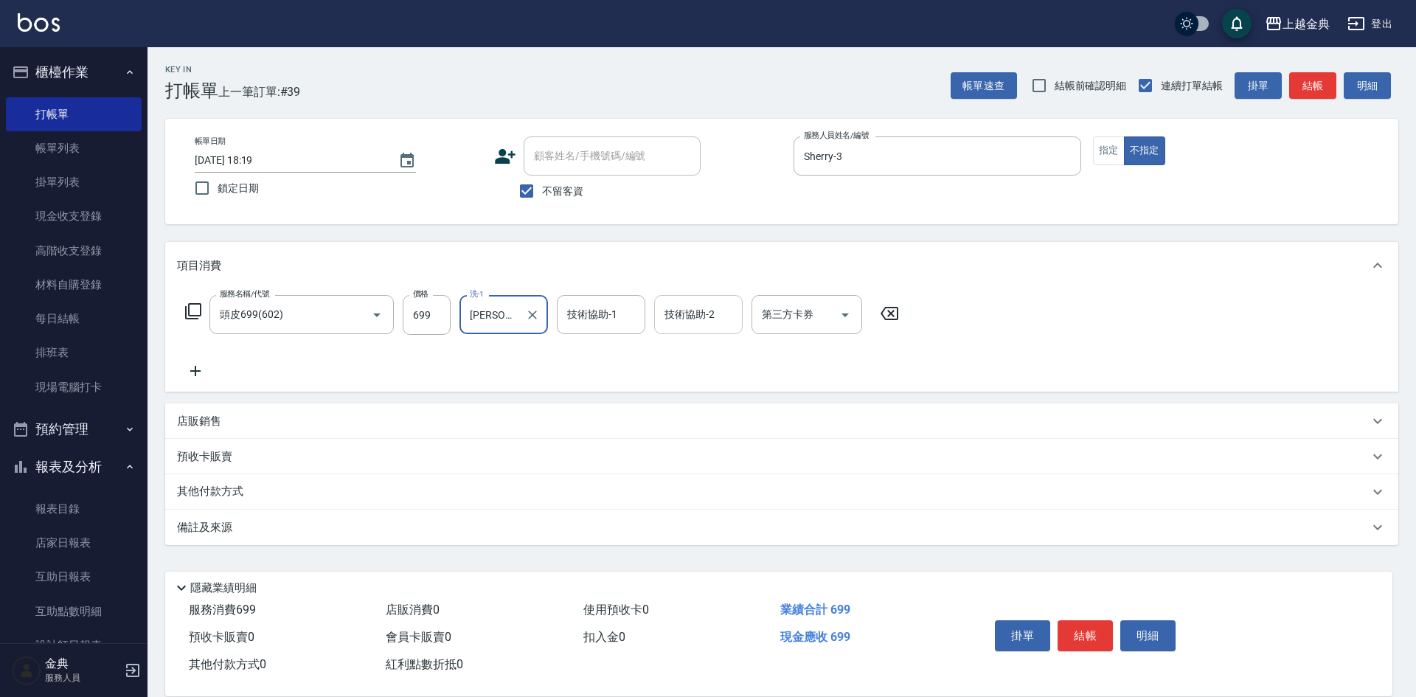
click at [678, 327] on input "技術協助-2" at bounding box center [698, 315] width 75 height 26
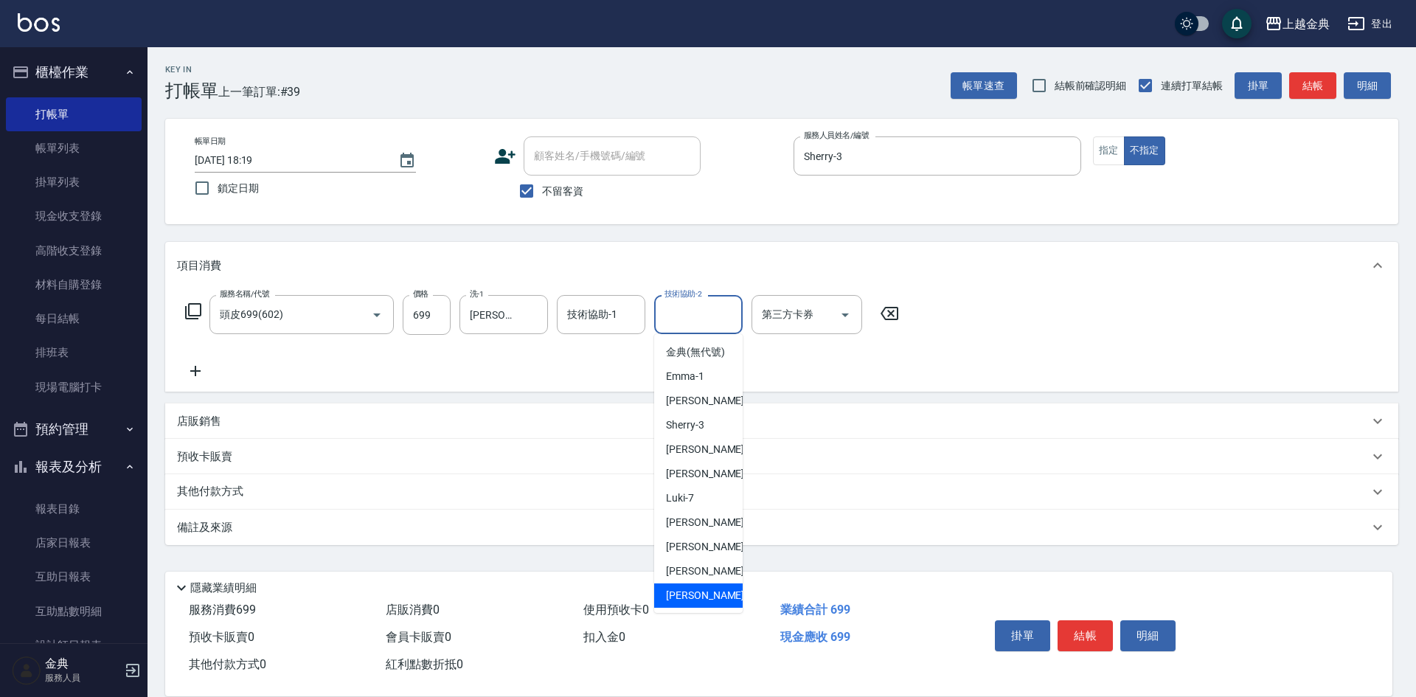
click at [684, 599] on div "[PERSON_NAME] -22" at bounding box center [698, 595] width 88 height 24
type input "[PERSON_NAME]-22"
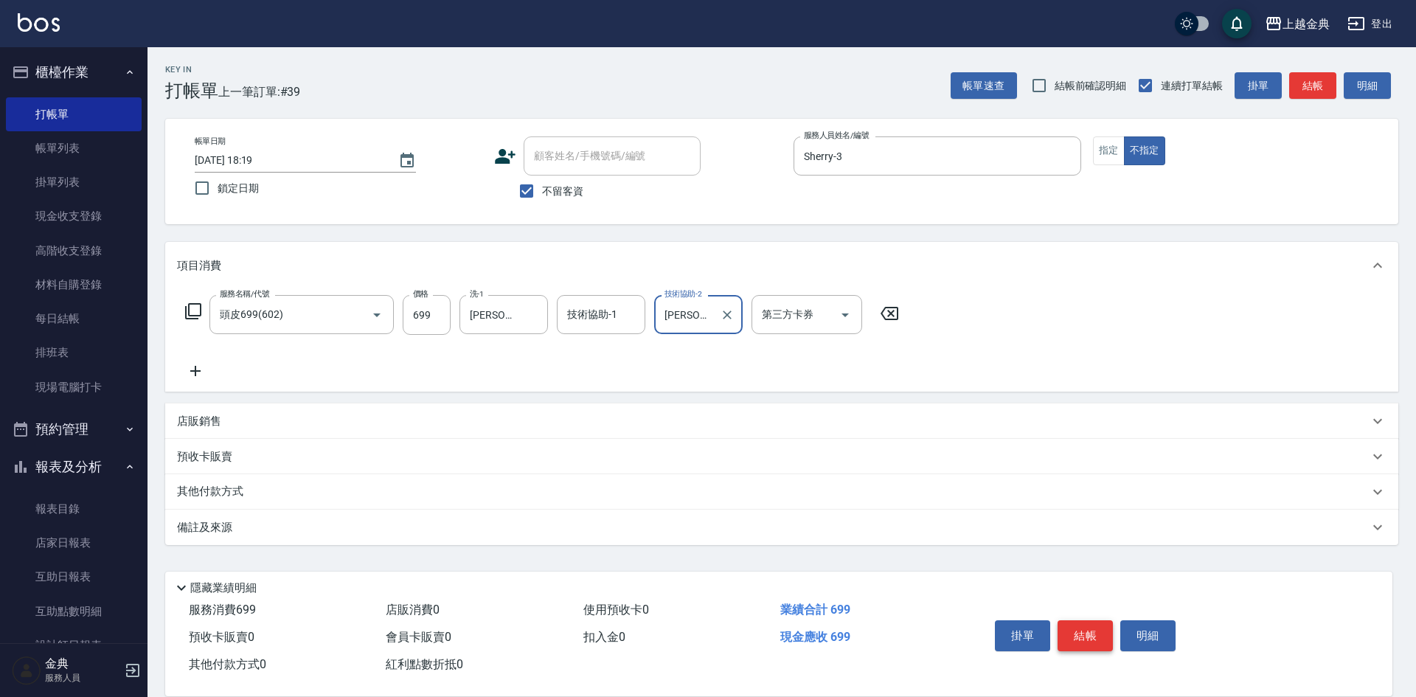
click at [1079, 623] on button "結帳" at bounding box center [1084, 635] width 55 height 31
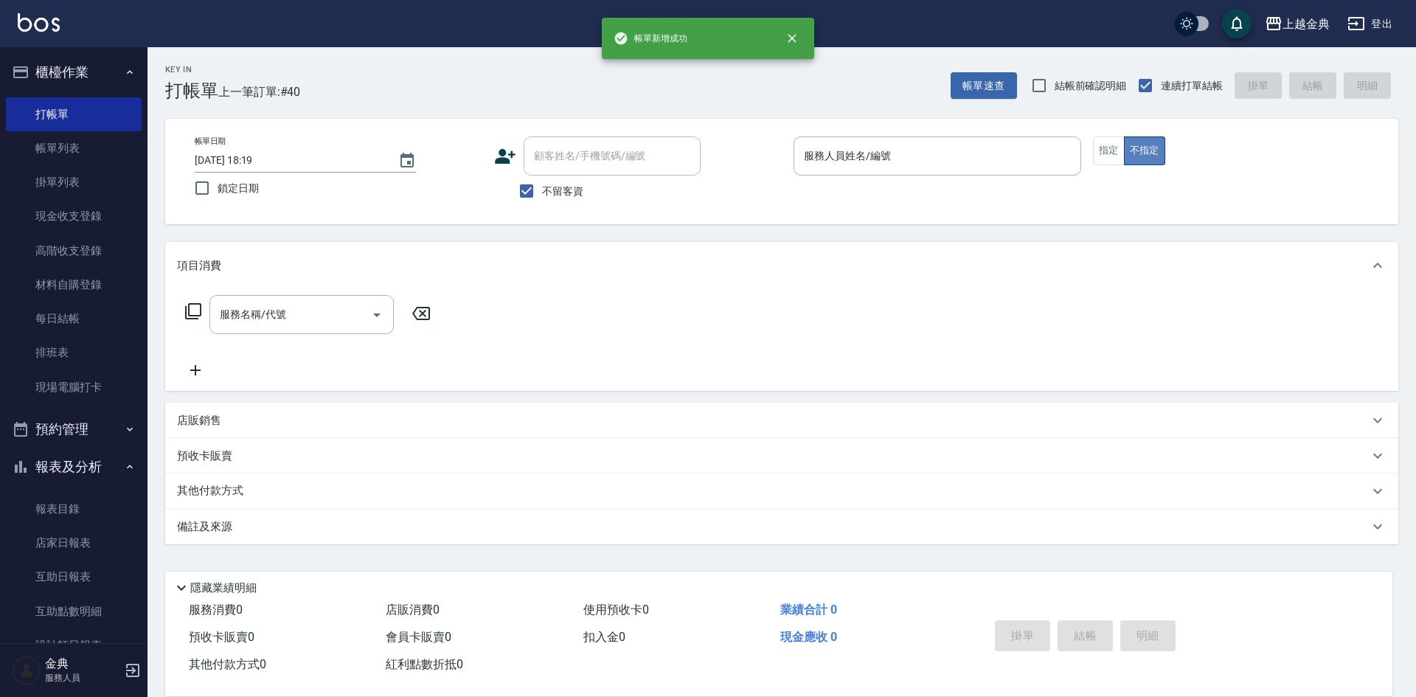
click at [1127, 138] on button "不指定" at bounding box center [1144, 150] width 41 height 29
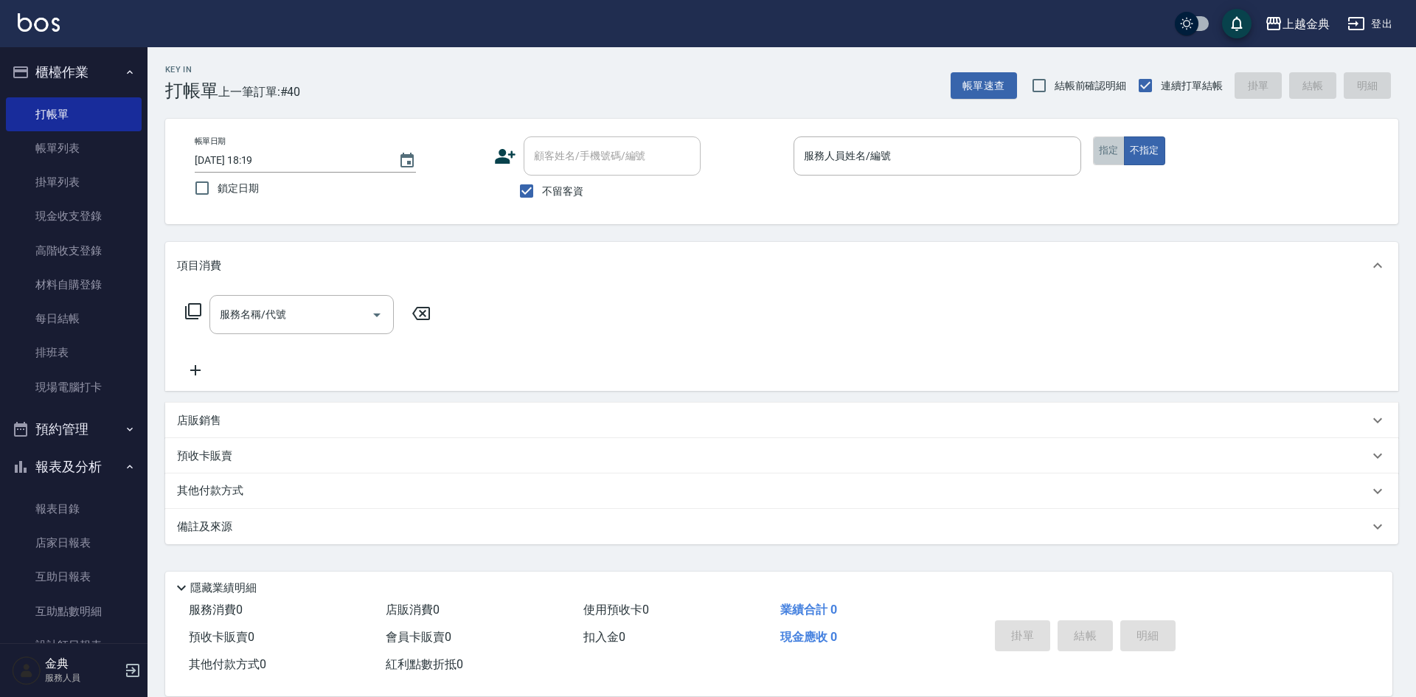
click at [1111, 142] on button "指定" at bounding box center [1109, 150] width 32 height 29
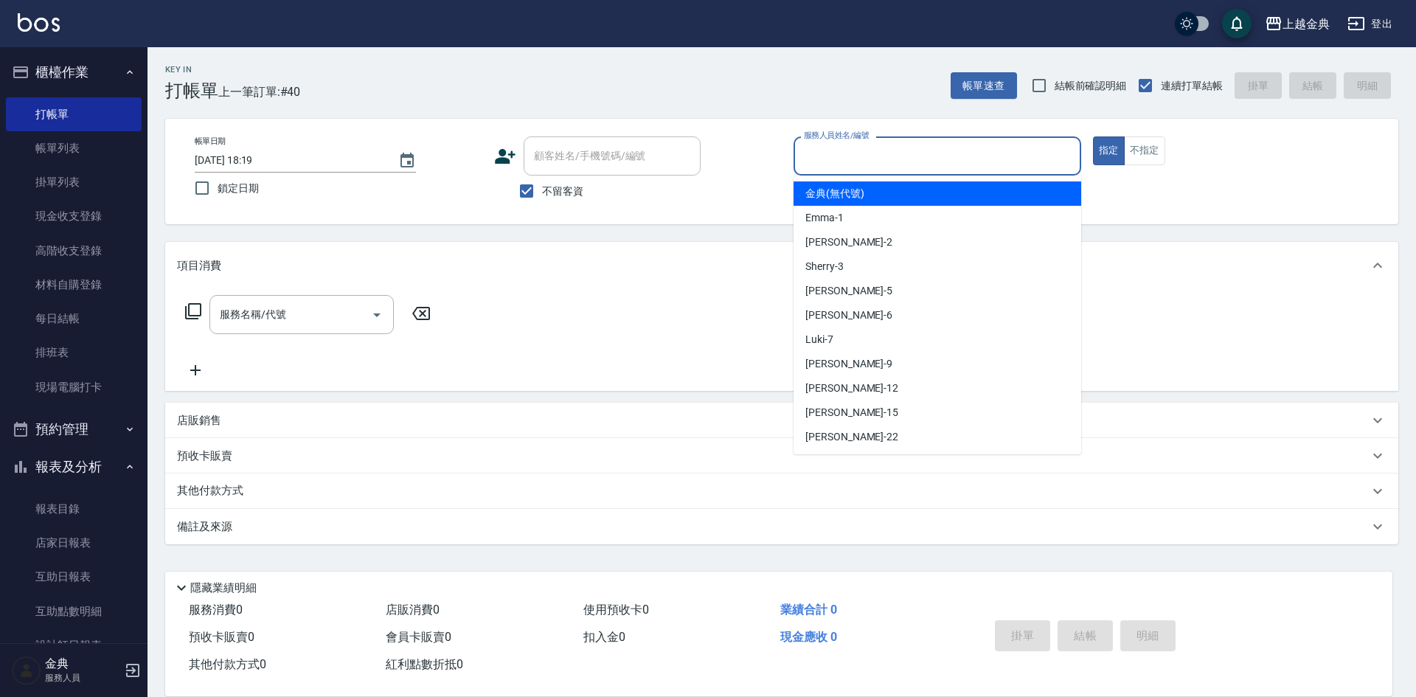
click at [987, 155] on input "服務人員姓名/編號" at bounding box center [937, 156] width 274 height 26
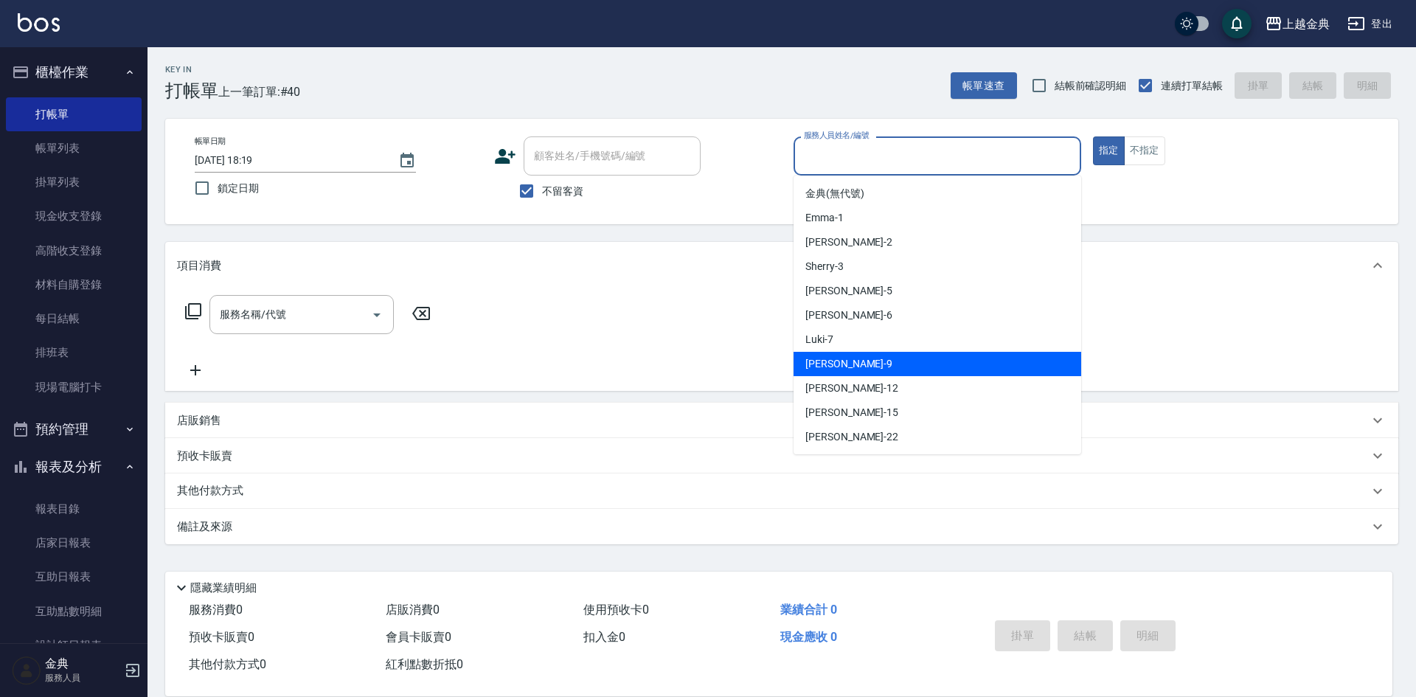
click at [853, 369] on div "[PERSON_NAME] -9" at bounding box center [937, 364] width 288 height 24
type input "[PERSON_NAME]-9"
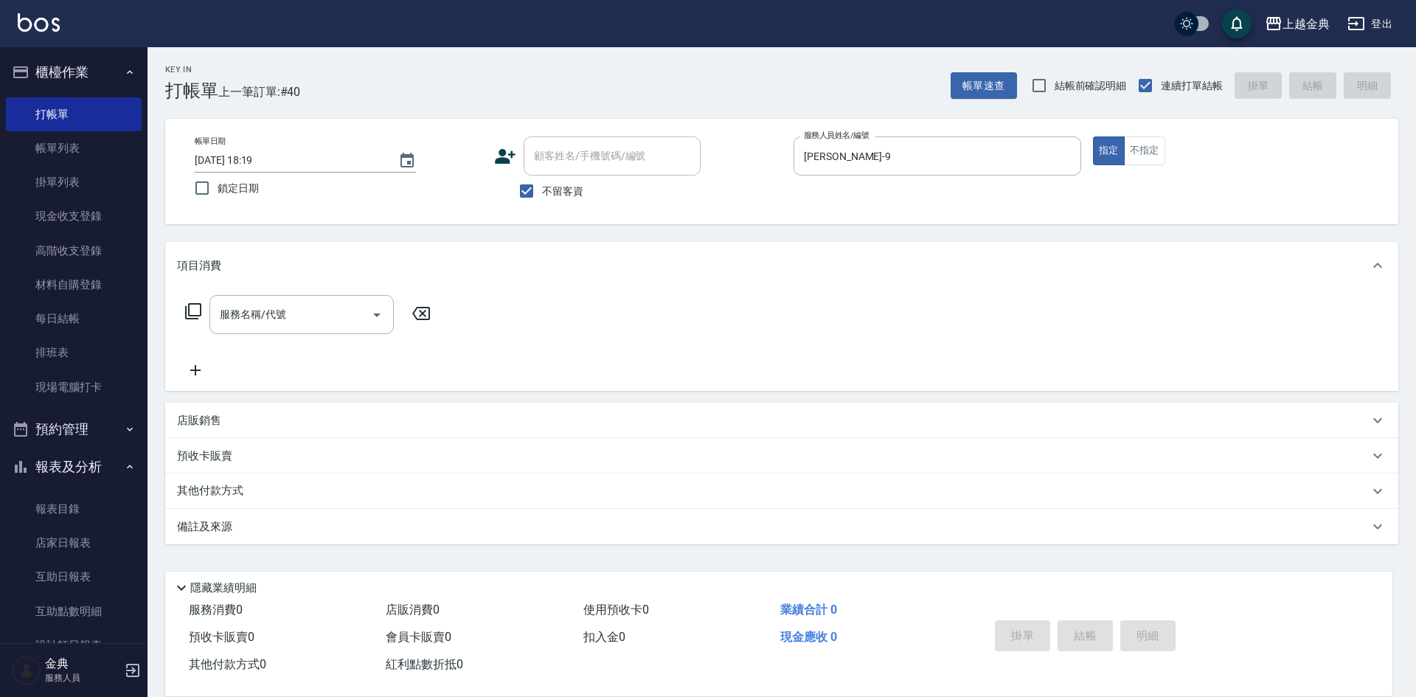
click at [187, 311] on icon at bounding box center [193, 311] width 18 height 18
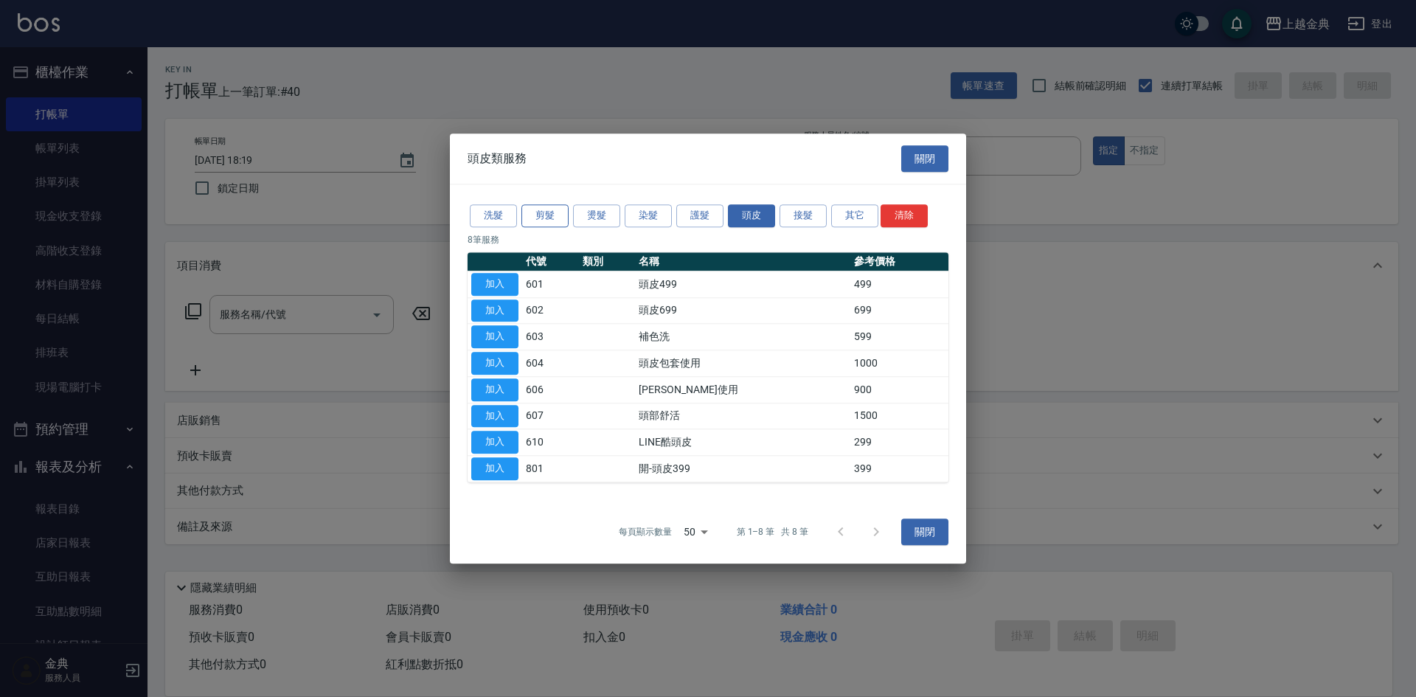
click at [560, 218] on button "剪髮" at bounding box center [544, 215] width 47 height 23
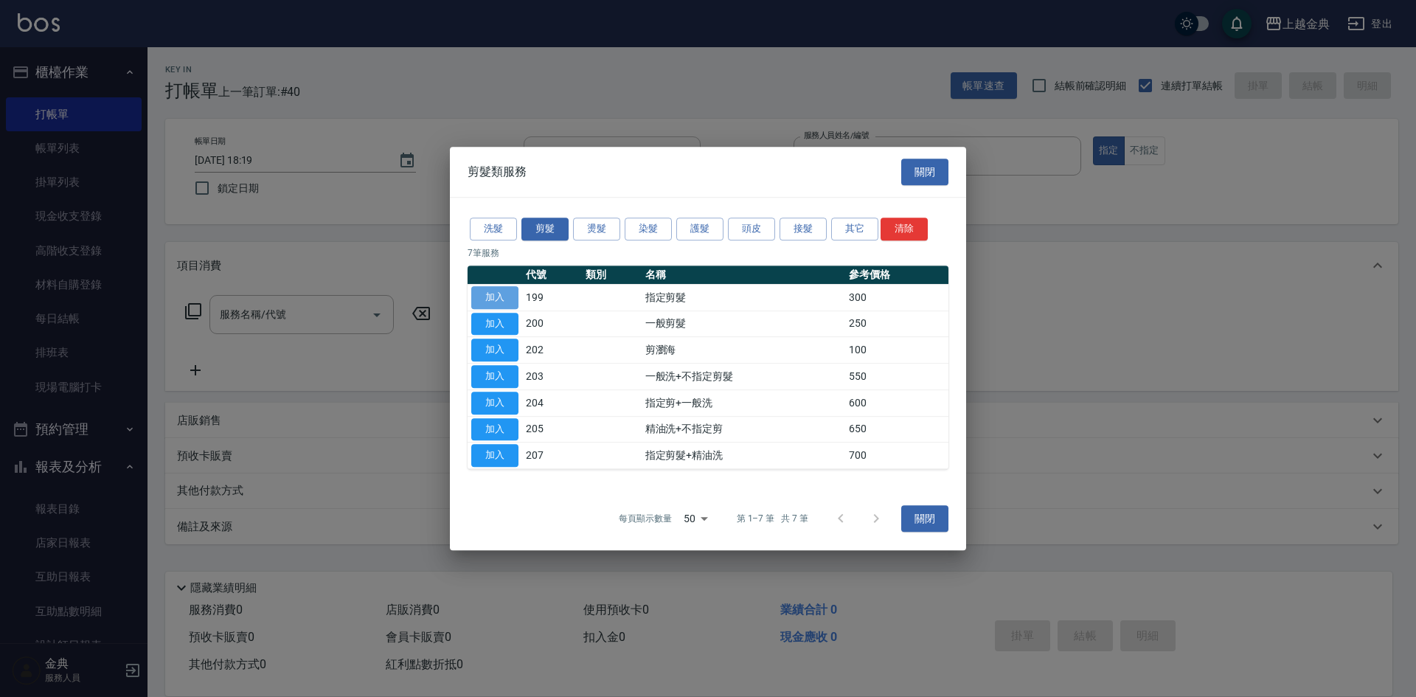
click at [509, 301] on button "加入" at bounding box center [494, 297] width 47 height 23
type input "指定剪髮(199)"
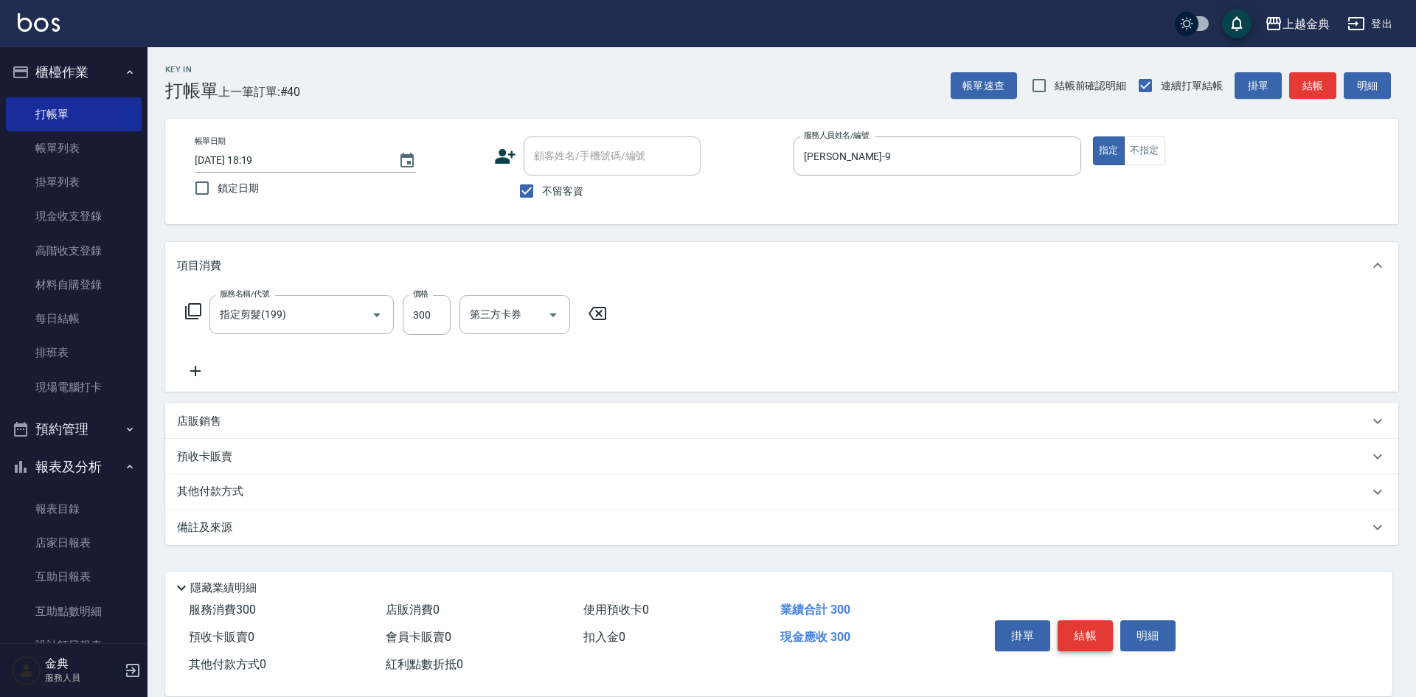
click at [1090, 629] on button "結帳" at bounding box center [1084, 635] width 55 height 31
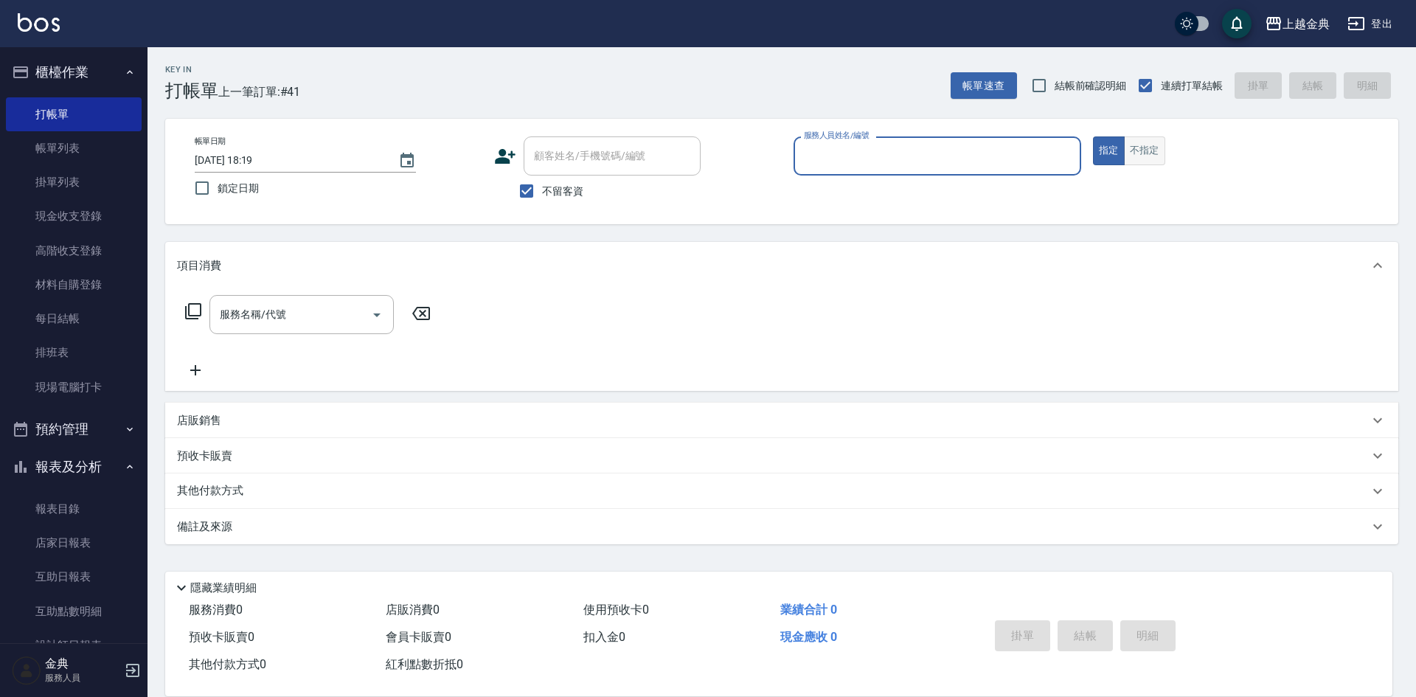
click at [1145, 147] on button "不指定" at bounding box center [1144, 150] width 41 height 29
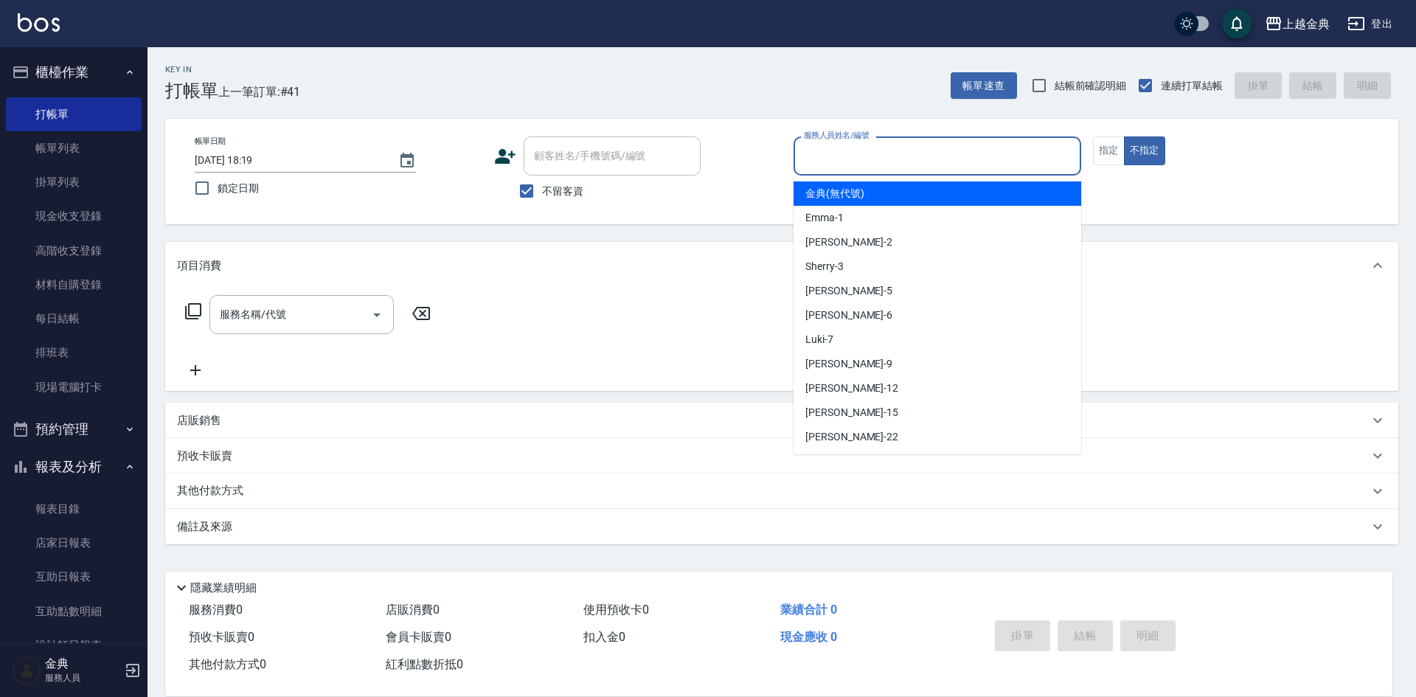
click at [1049, 153] on input "服務人員姓名/編號" at bounding box center [937, 156] width 274 height 26
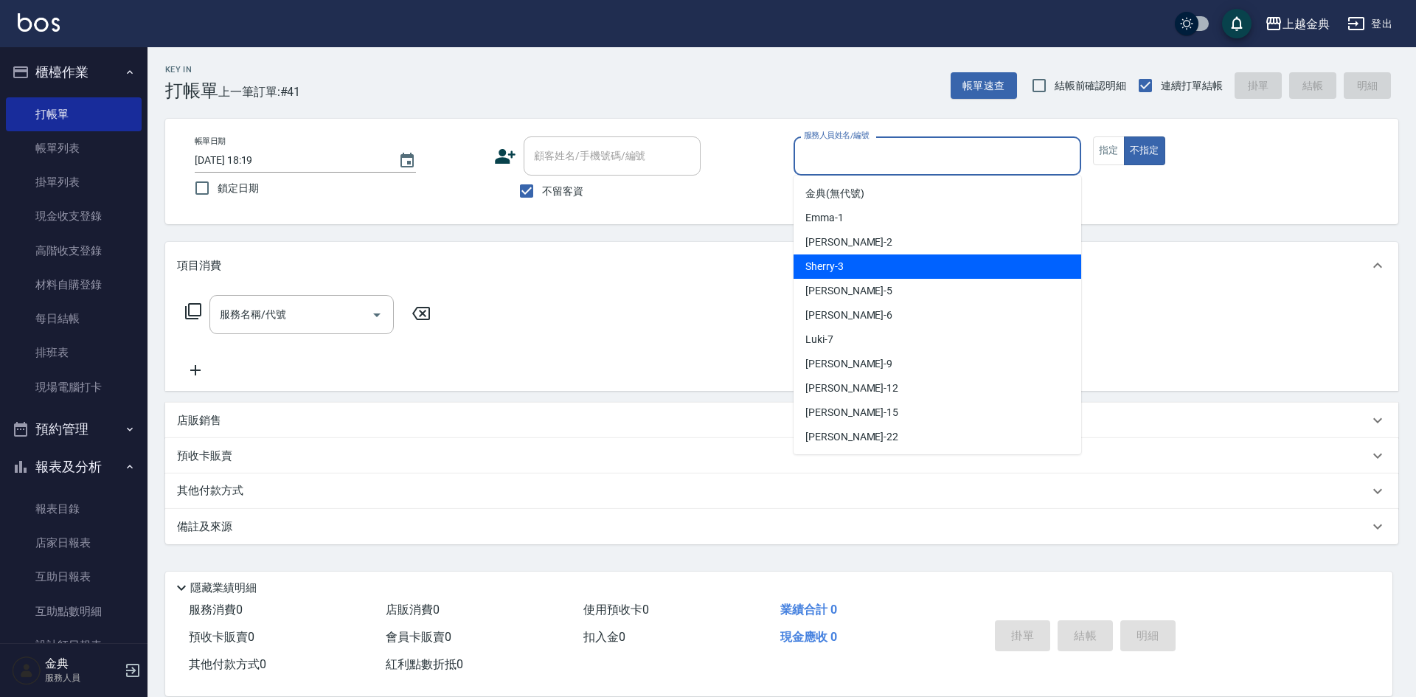
click at [988, 257] on div "Sherry -3" at bounding box center [937, 266] width 288 height 24
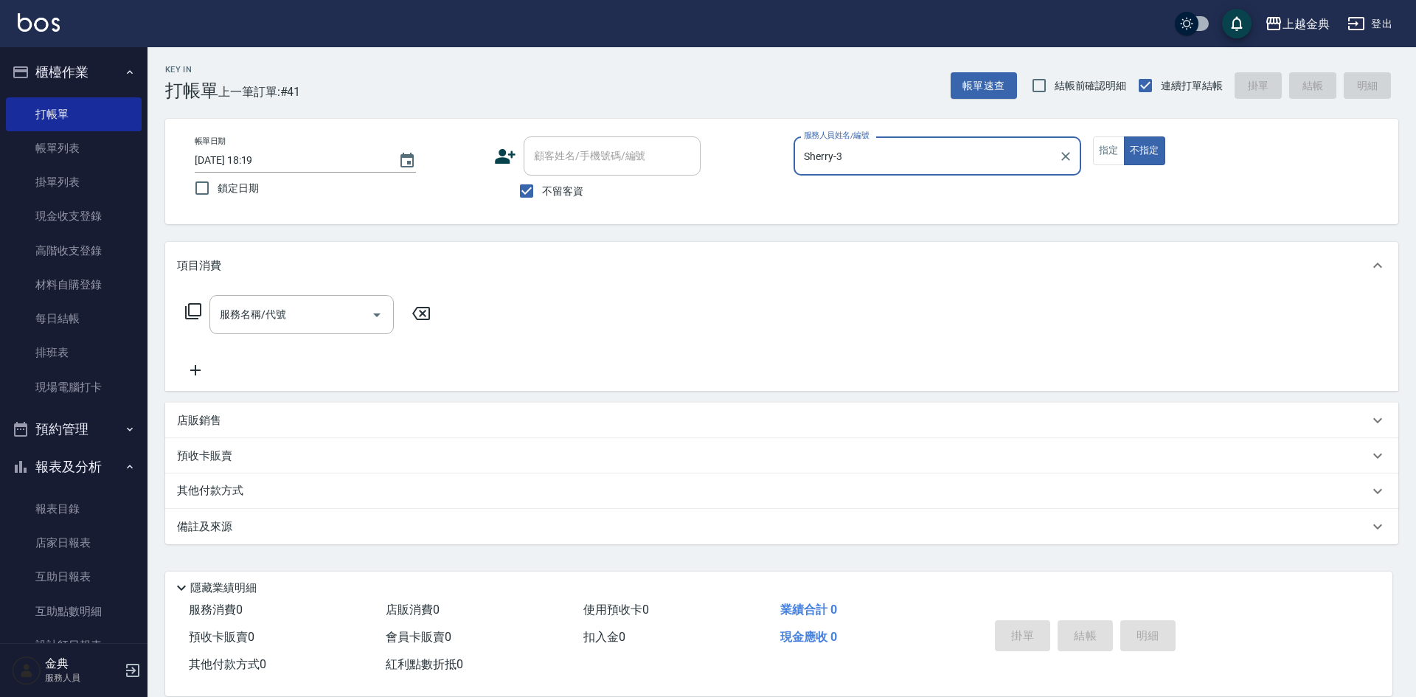
drag, startPoint x: 957, startPoint y: 133, endPoint x: 952, endPoint y: 139, distance: 8.4
click at [954, 136] on div "帳單日期 [DATE] 18:19 鎖定日期 顧客姓名/手機號碼/編號 顧客姓名/手機號碼/編號 不留客資 服務人員姓名/編號 [PERSON_NAME]-3…" at bounding box center [781, 171] width 1233 height 105
click at [949, 150] on input "Sherry-3" at bounding box center [926, 156] width 252 height 26
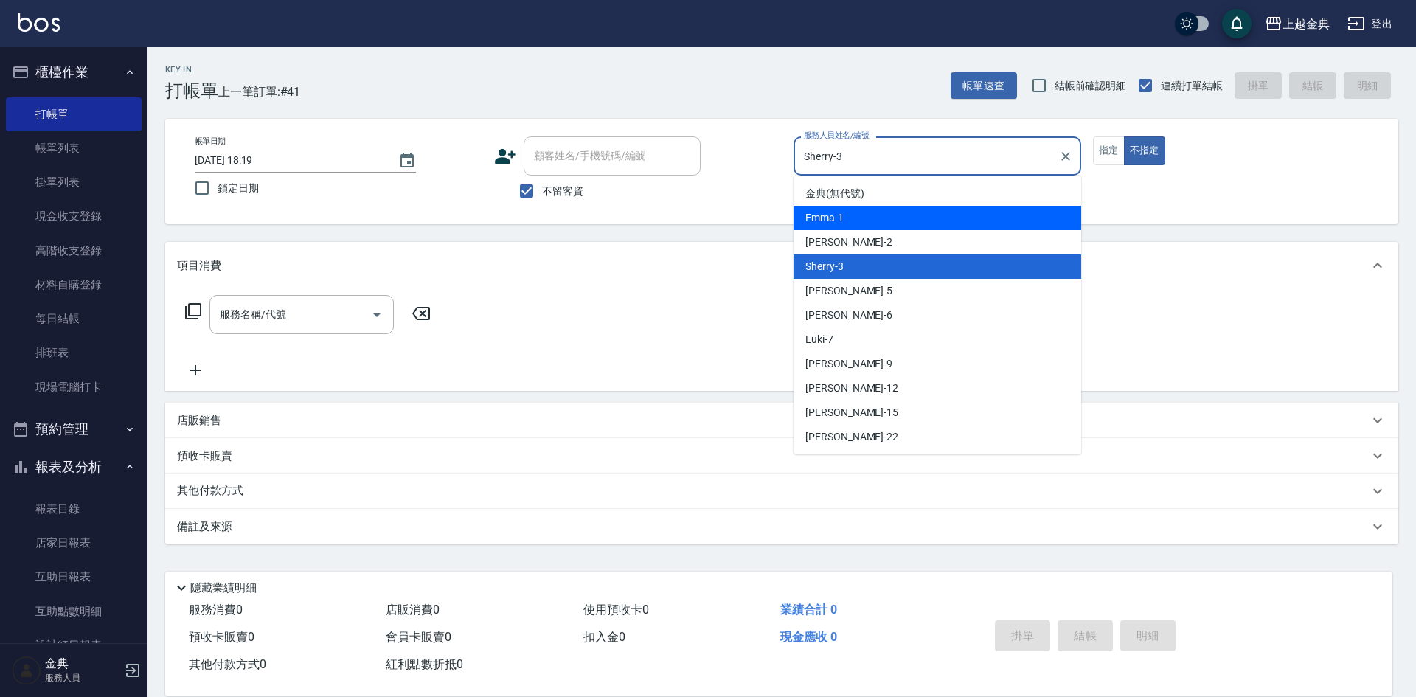
drag, startPoint x: 902, startPoint y: 236, endPoint x: 858, endPoint y: 246, distance: 45.3
click at [901, 237] on div "Cindy -2" at bounding box center [937, 242] width 288 height 24
type input "Cindy-2"
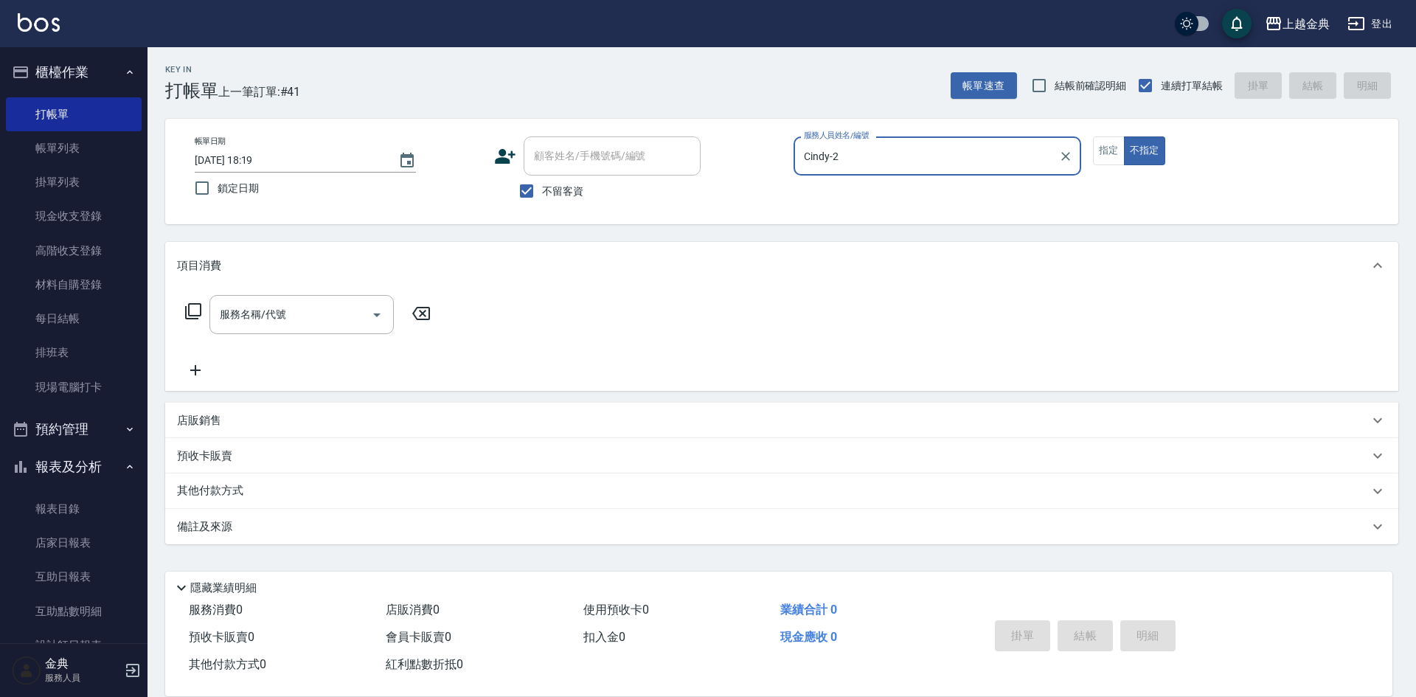
click at [195, 312] on icon at bounding box center [193, 311] width 18 height 18
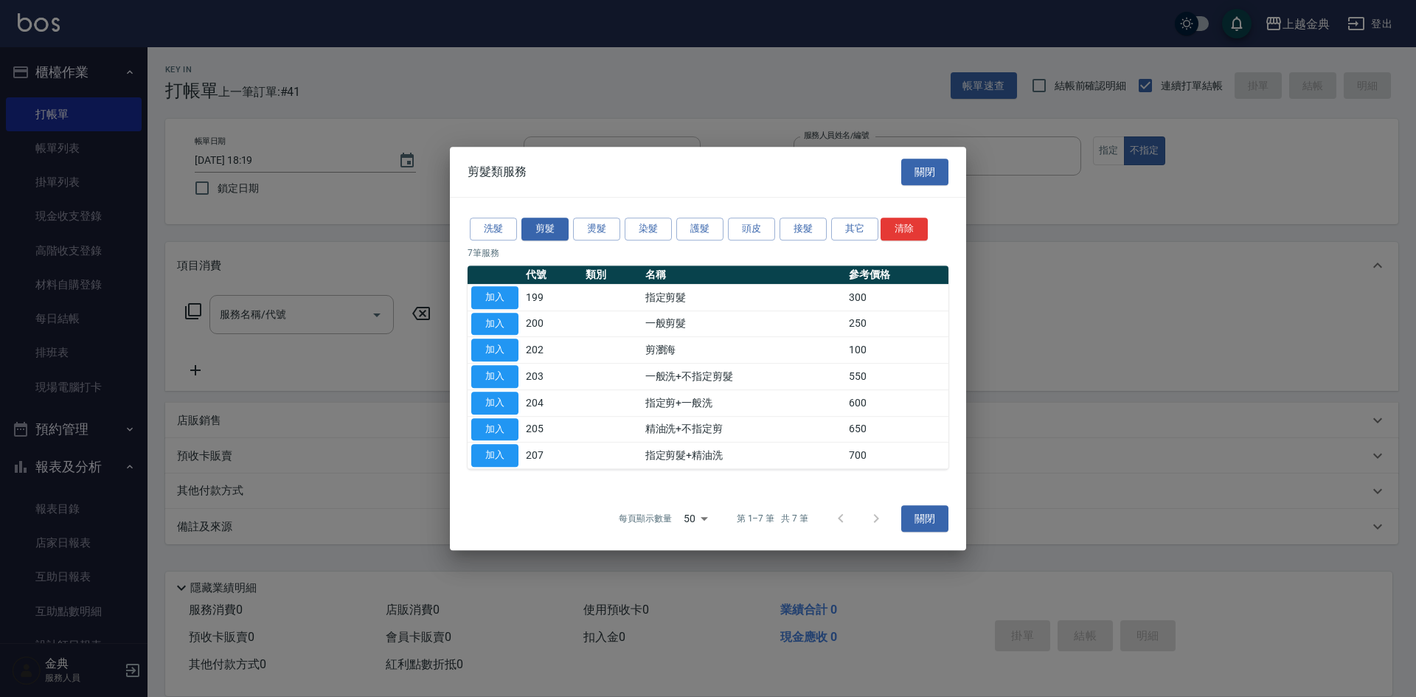
click at [754, 216] on div "洗髮 剪髮 燙髮 染髮 護髮 頭皮 接髮 其它 清除" at bounding box center [707, 228] width 481 height 27
click at [742, 216] on div "洗髮 剪髮 燙髮 染髮 護髮 頭皮 接髮 其它 清除 7 筆服務 代號 類別 名稱 參考價格 加入 199 指定剪髮 300 加入 200 一般剪髮 250 …" at bounding box center [708, 342] width 516 height 289
click at [743, 222] on button "頭皮" at bounding box center [751, 229] width 47 height 23
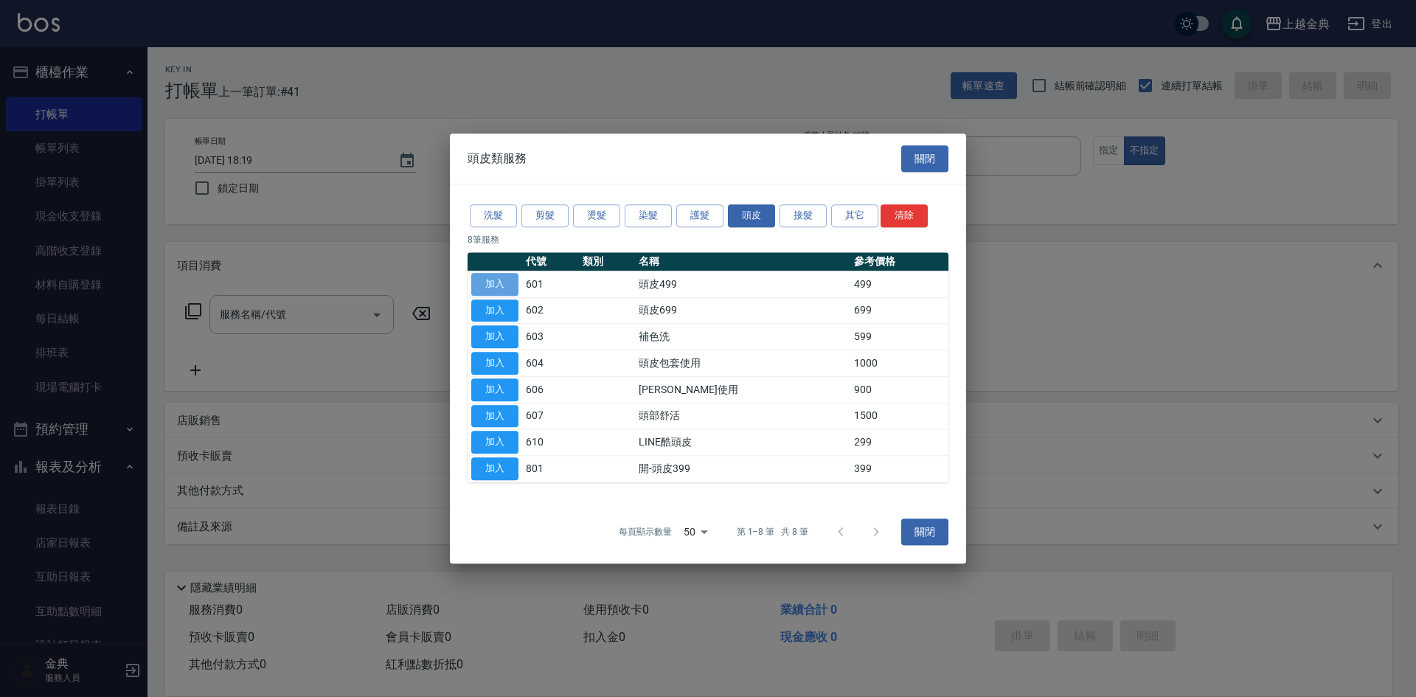
click at [490, 284] on button "加入" at bounding box center [494, 284] width 47 height 23
type input "頭皮499(601)"
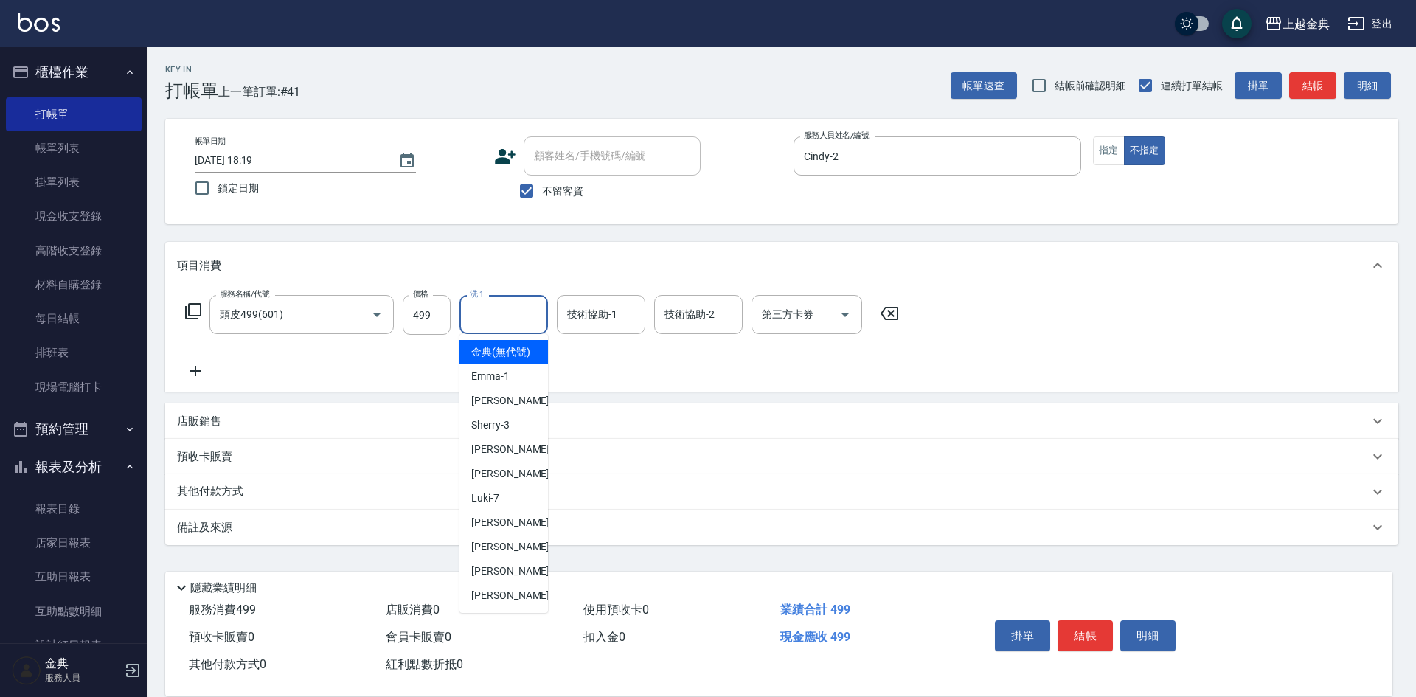
click at [511, 317] on input "洗-1" at bounding box center [503, 315] width 75 height 26
click at [498, 501] on div "Luki -7" at bounding box center [503, 498] width 88 height 24
type input "Luki-7"
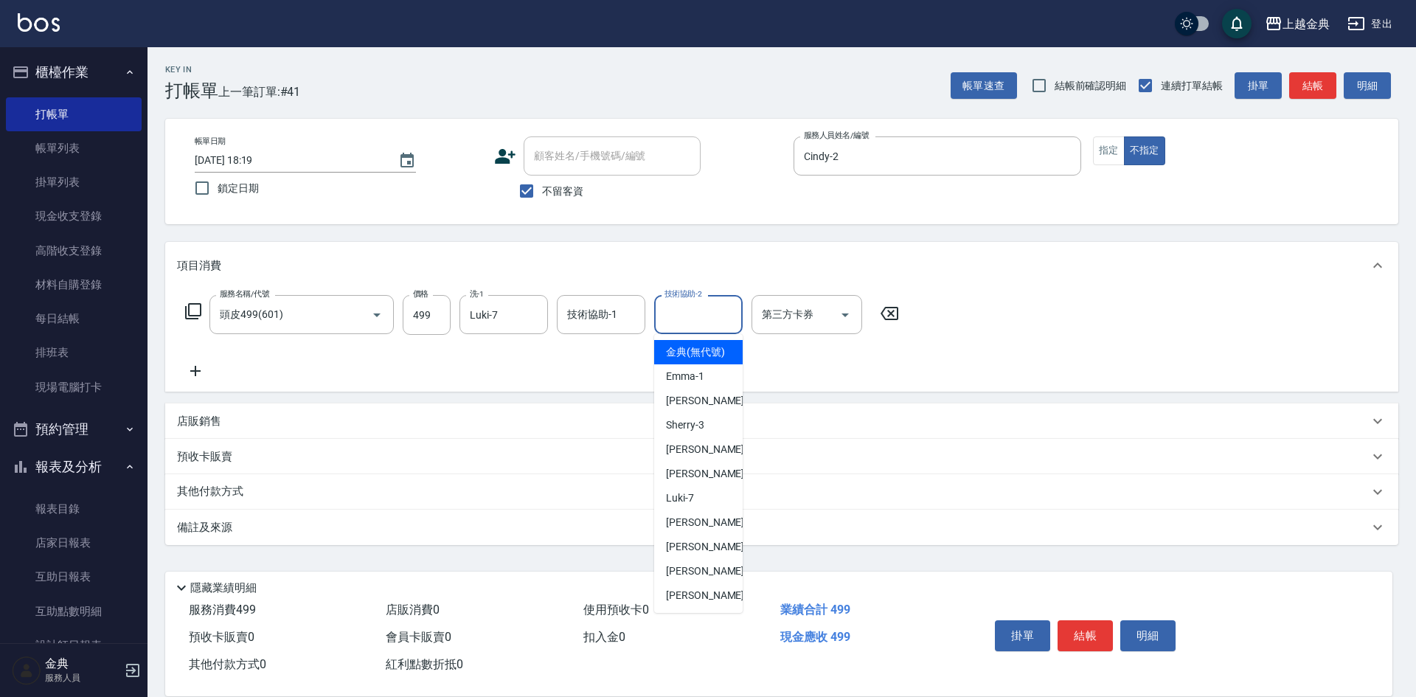
click at [669, 311] on div "技術協助-2 技術協助-2" at bounding box center [698, 314] width 88 height 39
click at [698, 408] on span "Cindy -2" at bounding box center [709, 400] width 87 height 15
type input "Cindy-2"
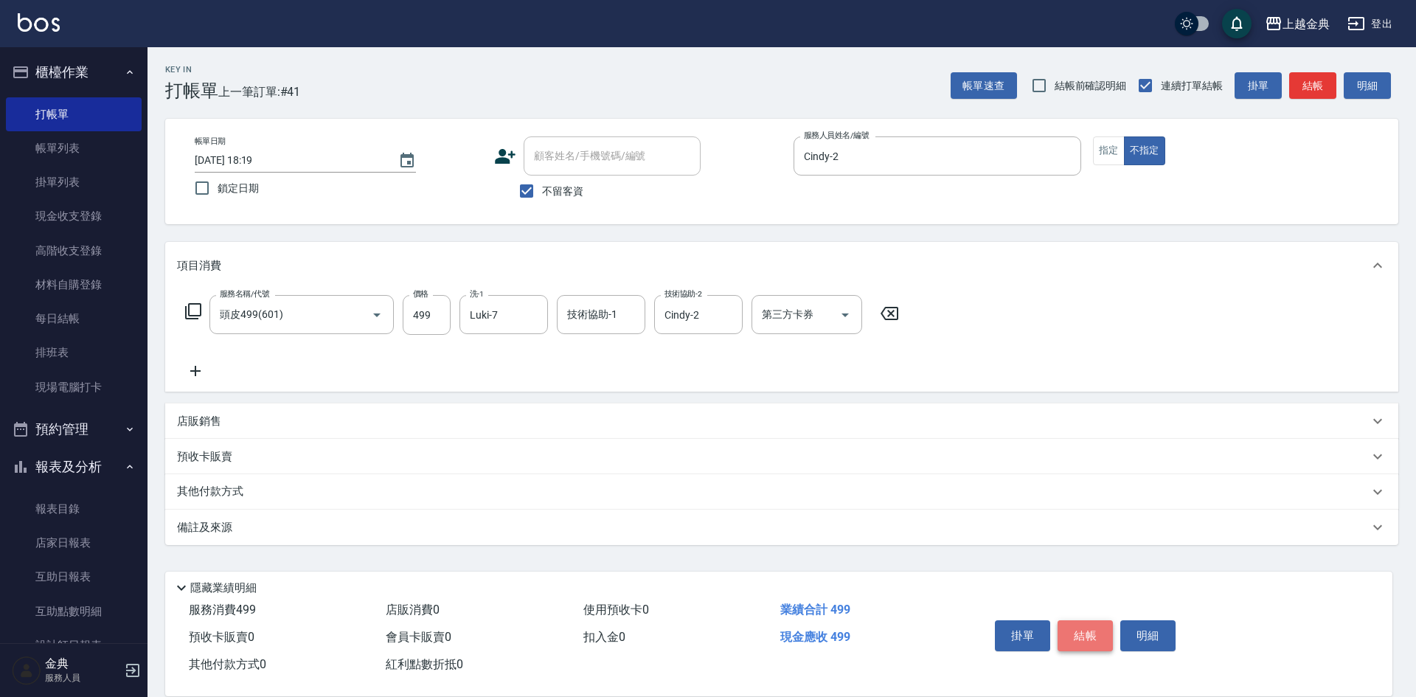
click at [1080, 631] on button "結帳" at bounding box center [1084, 635] width 55 height 31
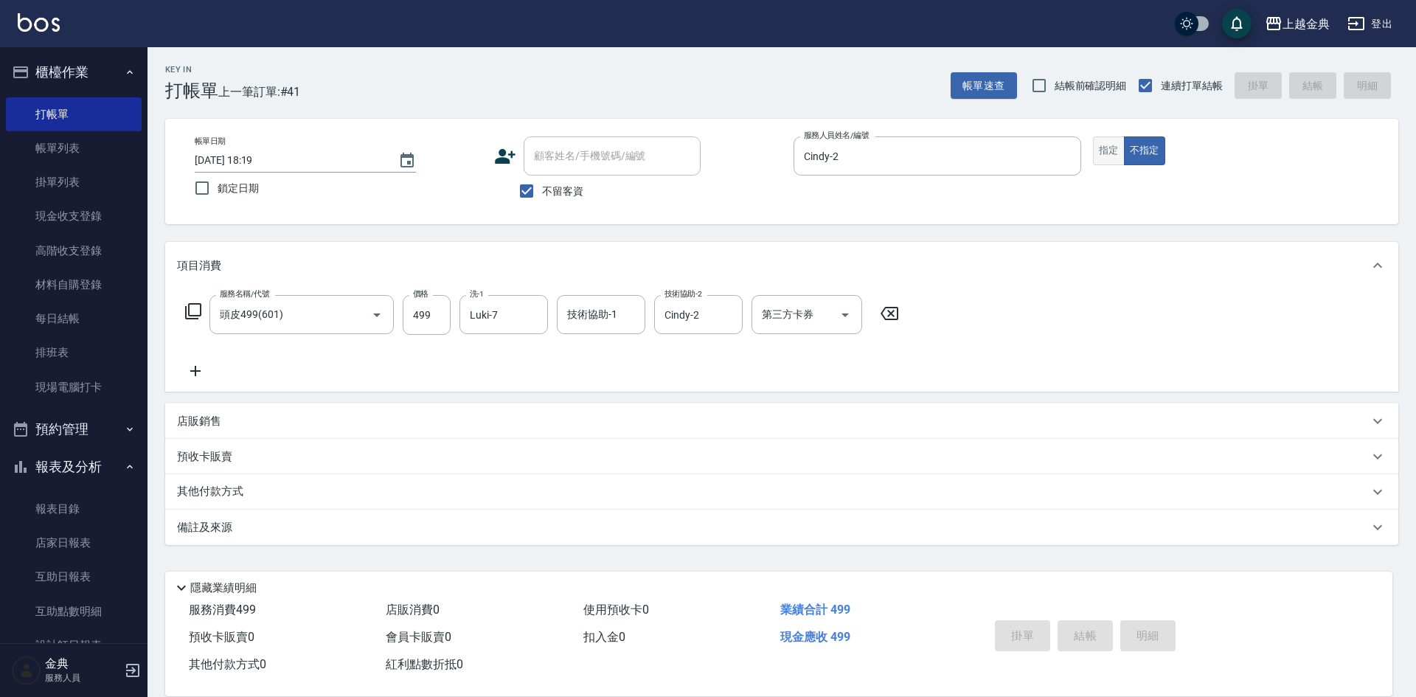
type input "[DATE] 18:25"
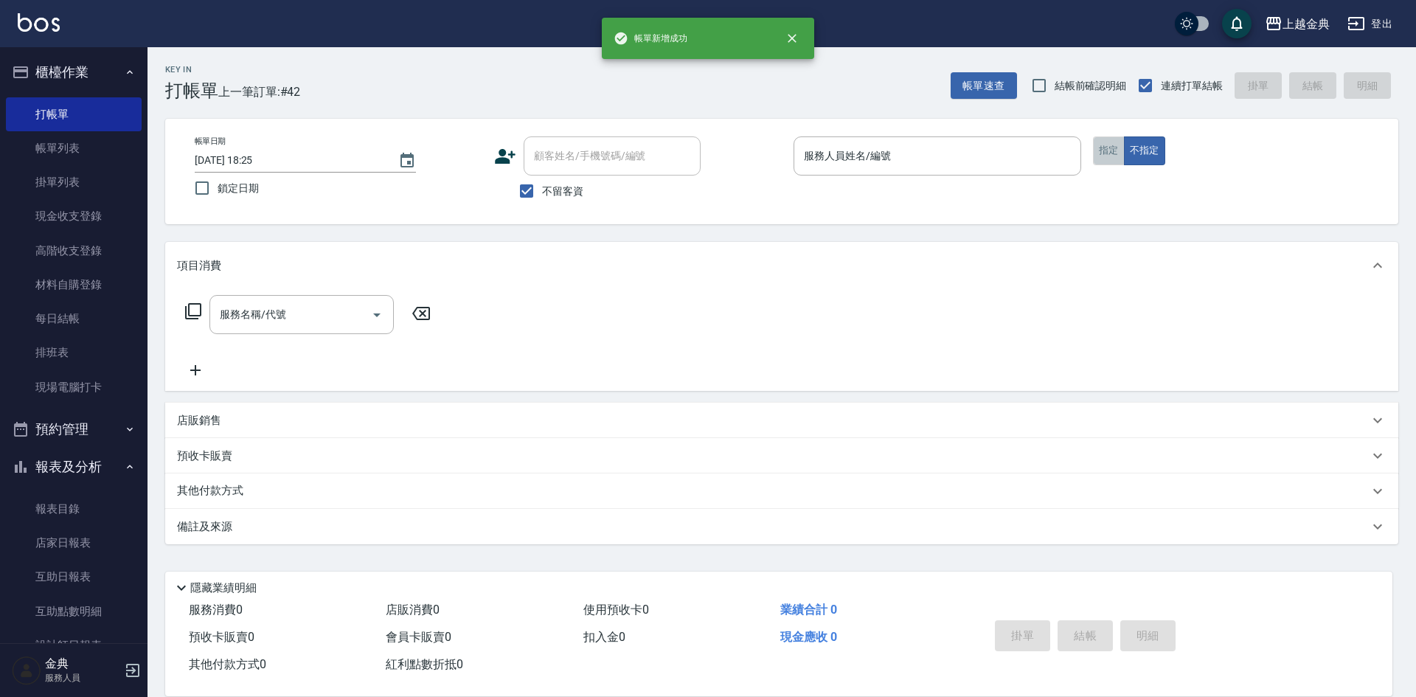
click at [1106, 145] on button "指定" at bounding box center [1109, 150] width 32 height 29
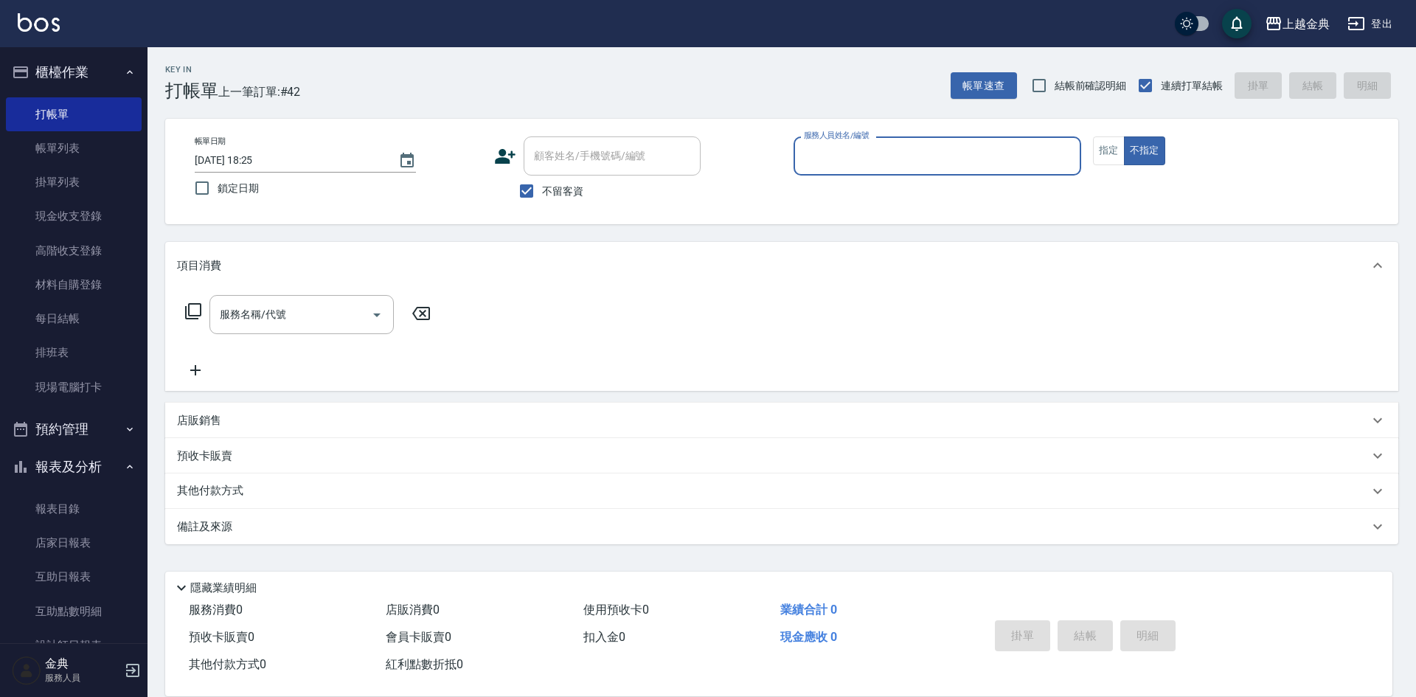
click at [1026, 158] on input "服務人員姓名/編號" at bounding box center [937, 156] width 274 height 26
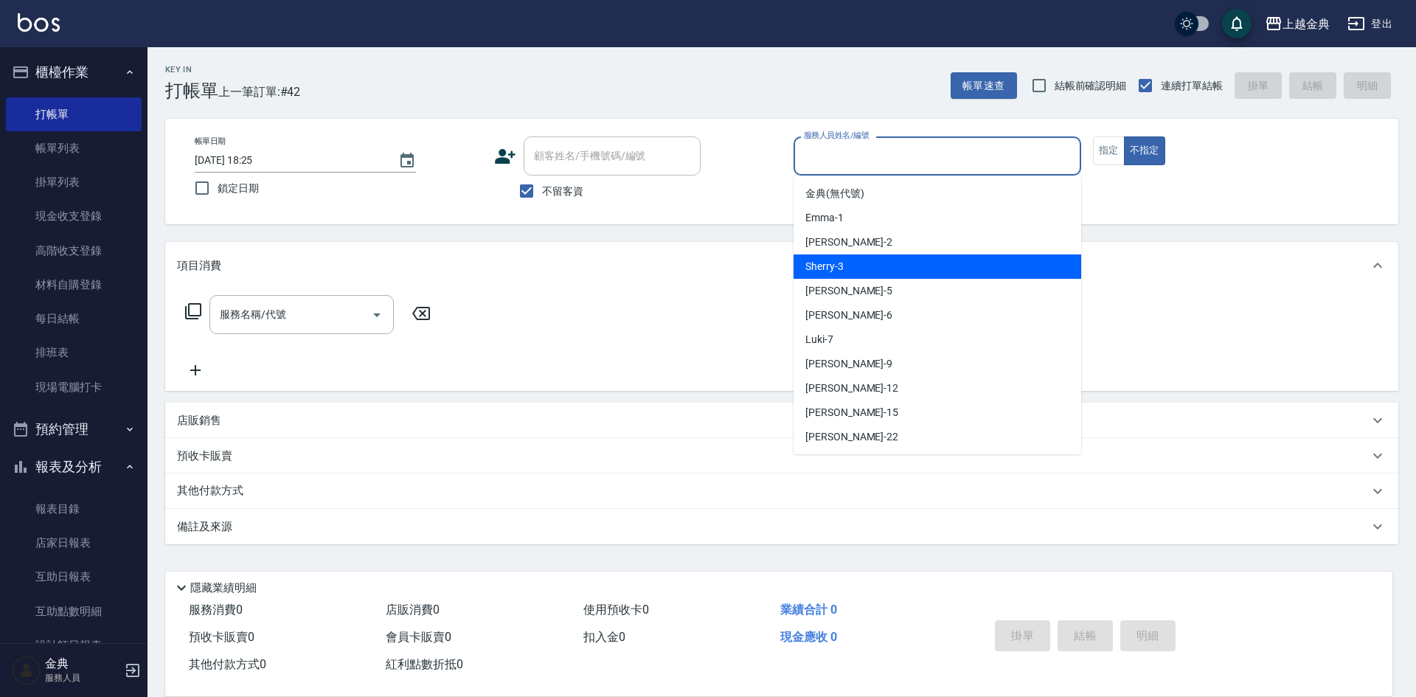
click at [970, 275] on div "Sherry -3" at bounding box center [937, 266] width 288 height 24
type input "Sherry-3"
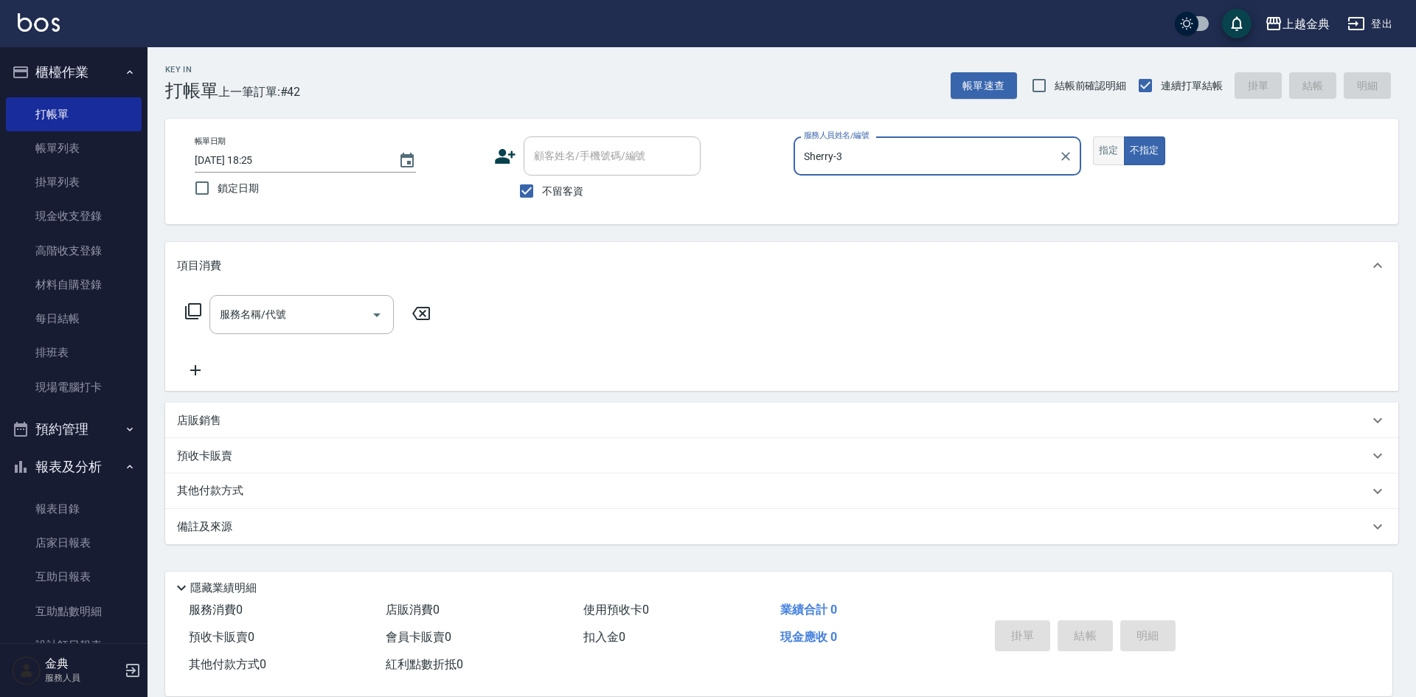
click at [1120, 153] on button "指定" at bounding box center [1109, 150] width 32 height 29
click at [201, 304] on icon at bounding box center [193, 311] width 16 height 16
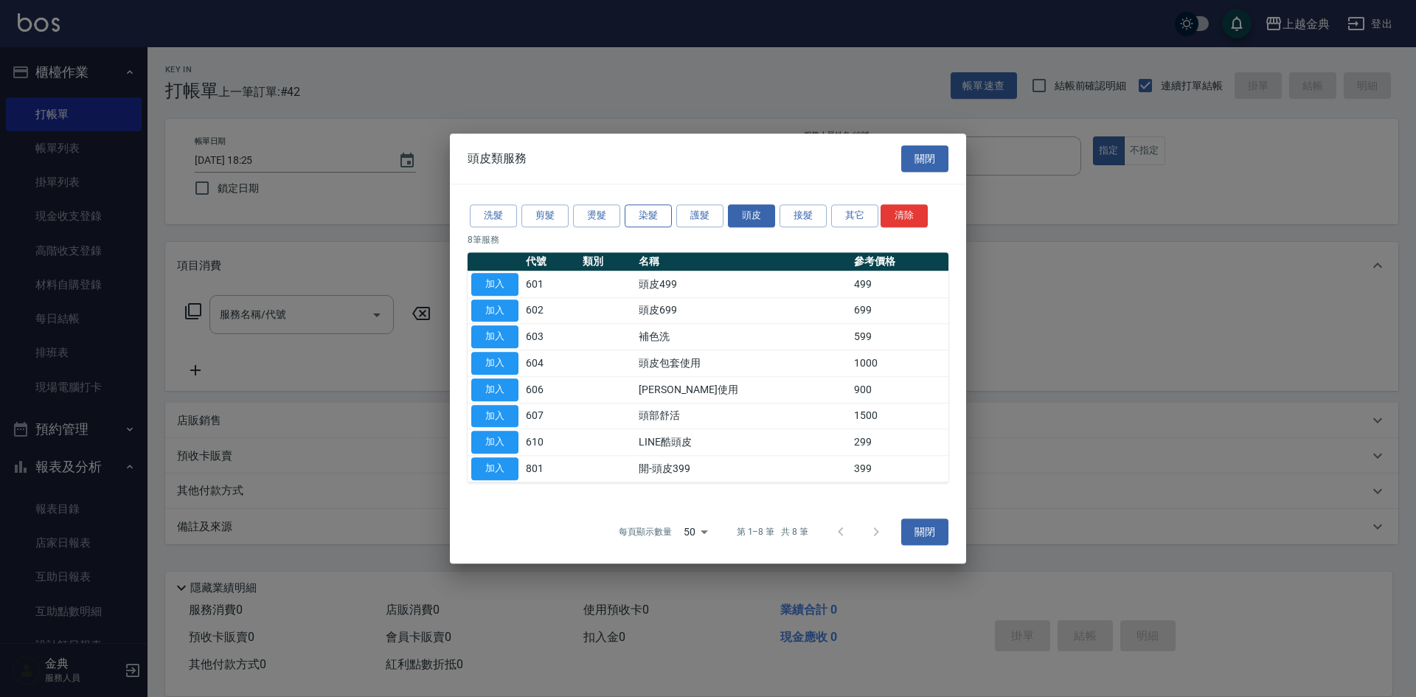
click at [652, 223] on button "染髮" at bounding box center [648, 215] width 47 height 23
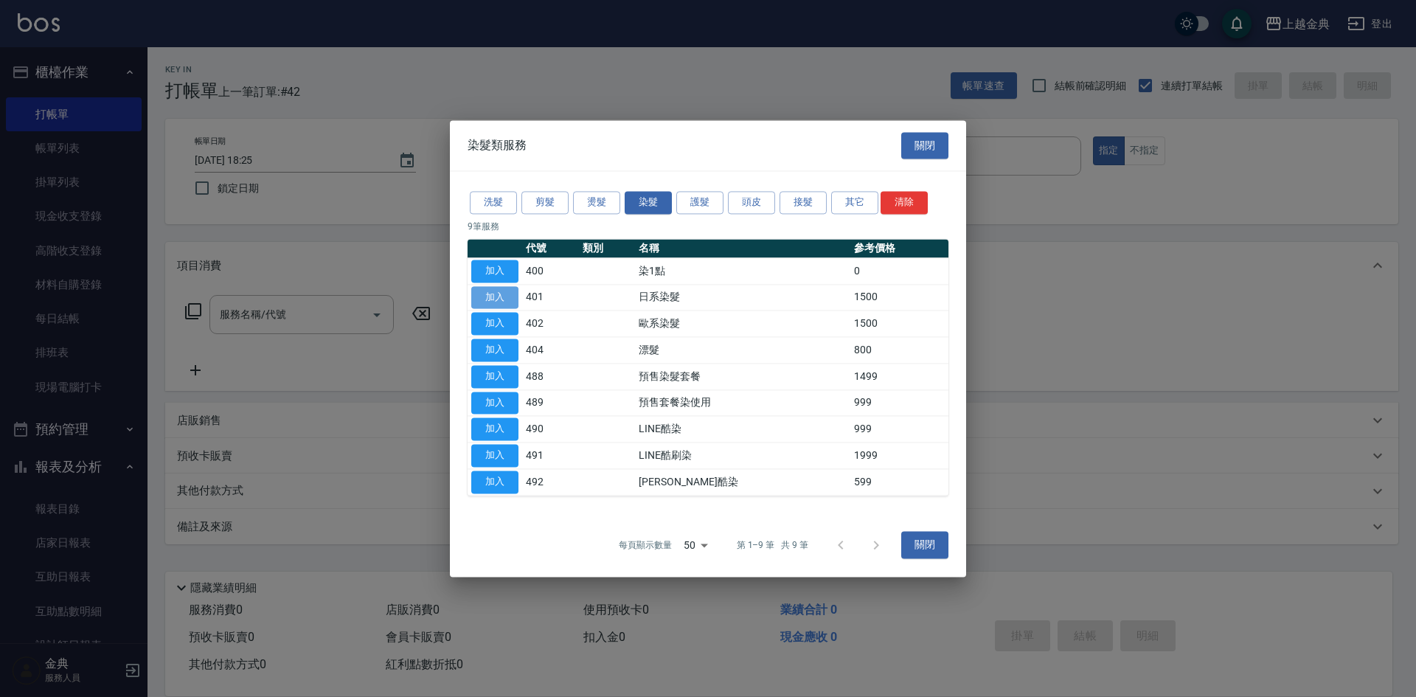
click at [509, 298] on button "加入" at bounding box center [494, 297] width 47 height 23
type input "日系染髮(401)"
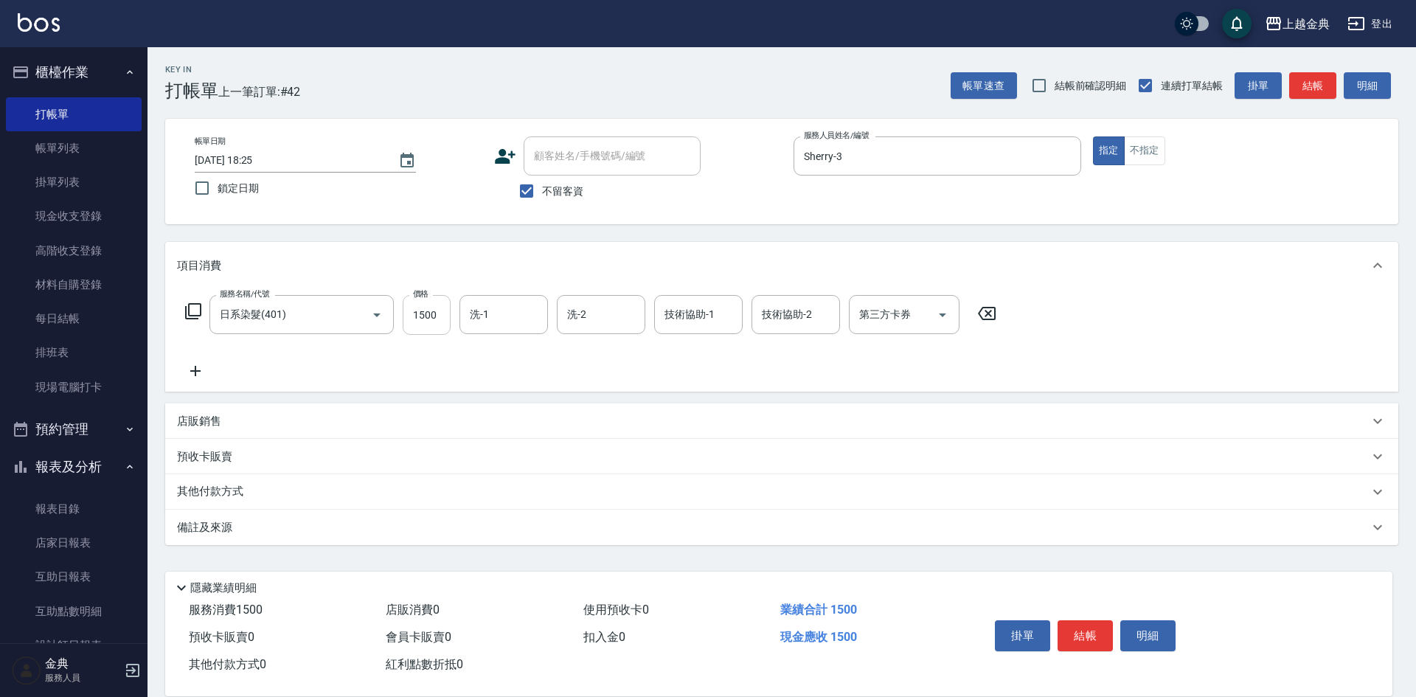
drag, startPoint x: 455, startPoint y: 305, endPoint x: 444, endPoint y: 309, distance: 11.9
click at [444, 309] on input "1500" at bounding box center [427, 315] width 48 height 40
type input "3199"
click at [1088, 627] on button "結帳" at bounding box center [1084, 635] width 55 height 31
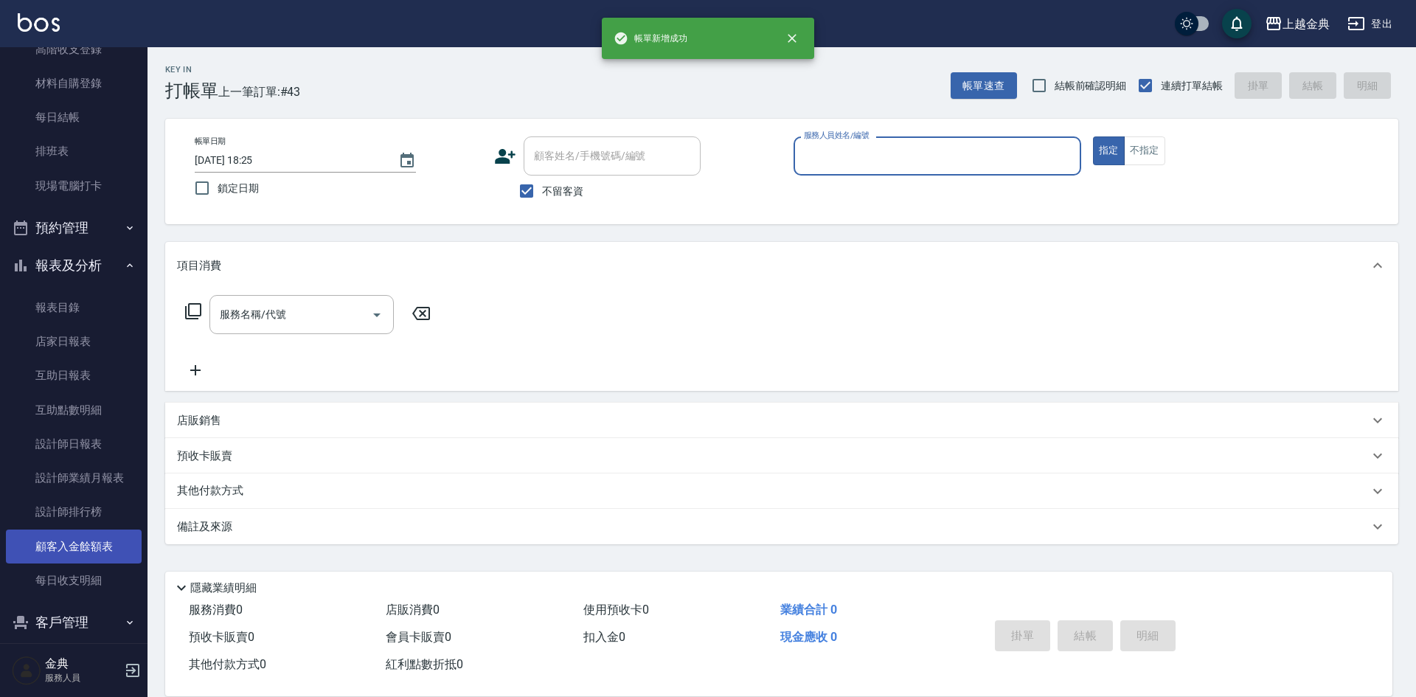
scroll to position [255, 0]
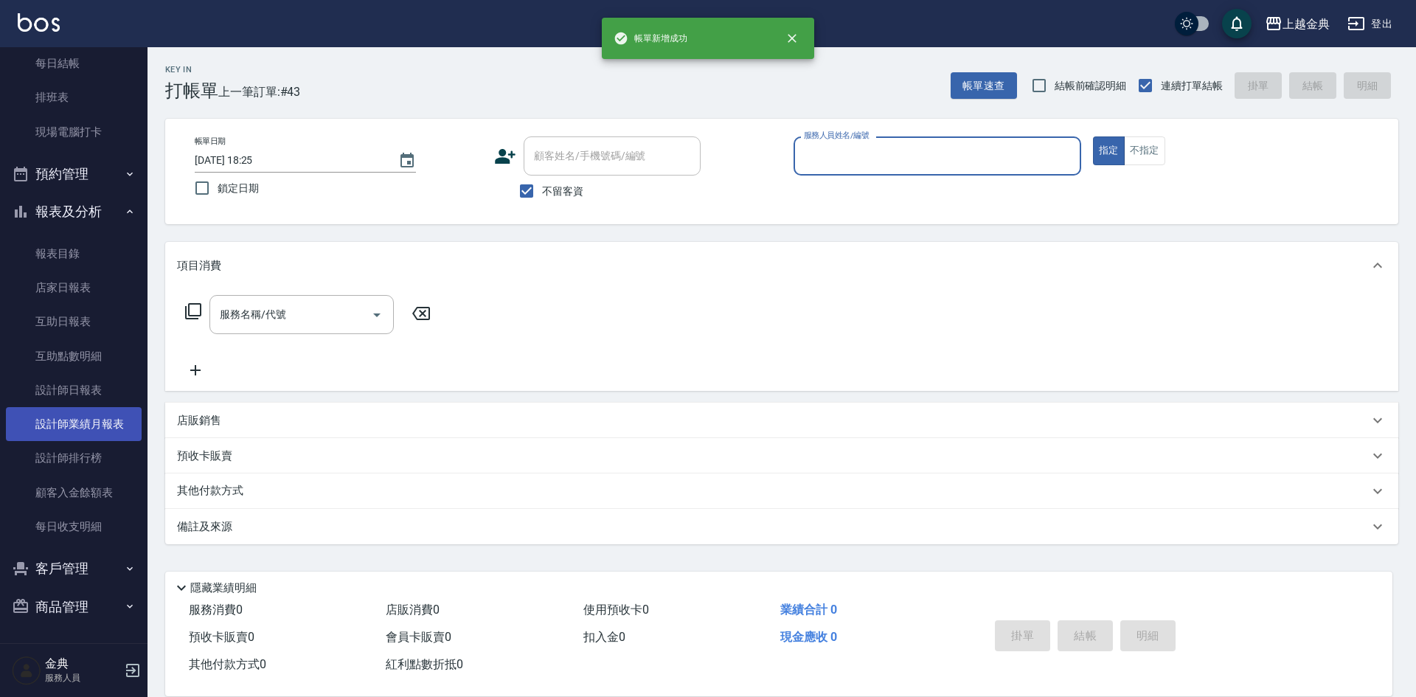
click at [114, 428] on link "設計師業績月報表" at bounding box center [74, 424] width 136 height 34
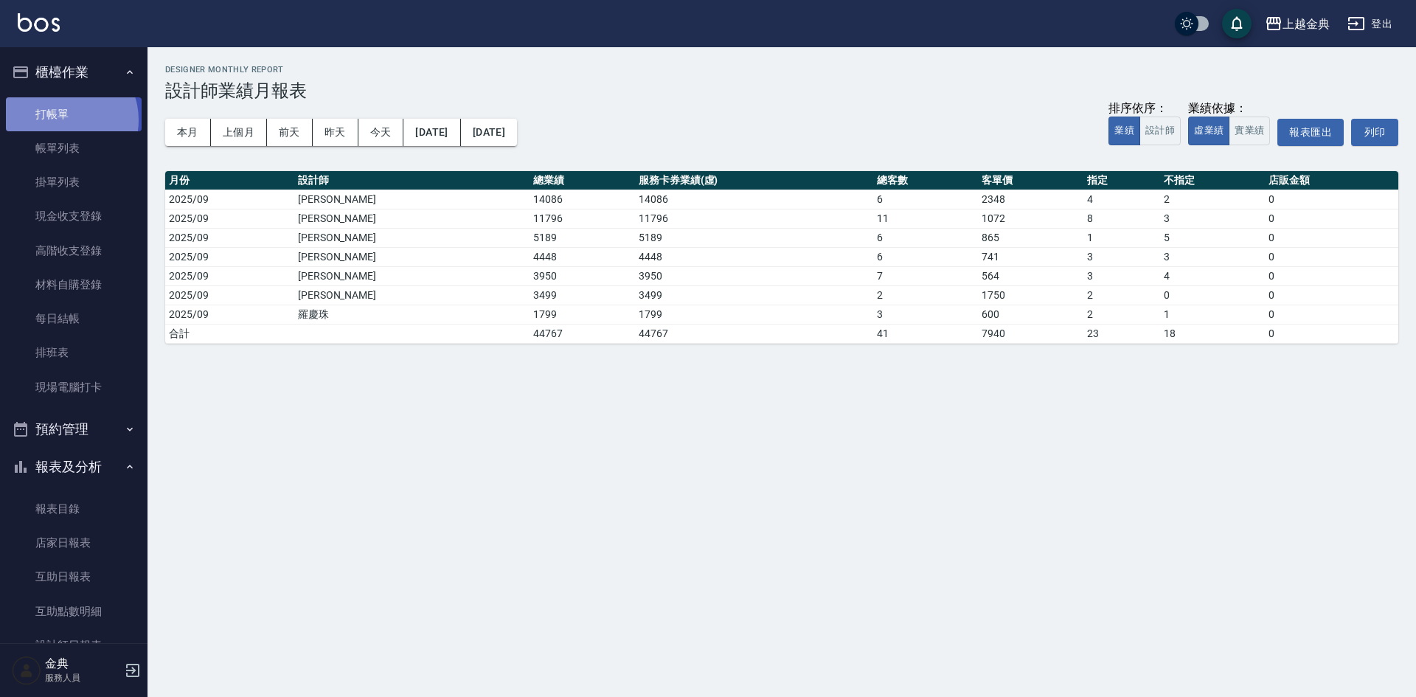
click at [66, 119] on link "打帳單" at bounding box center [74, 114] width 136 height 34
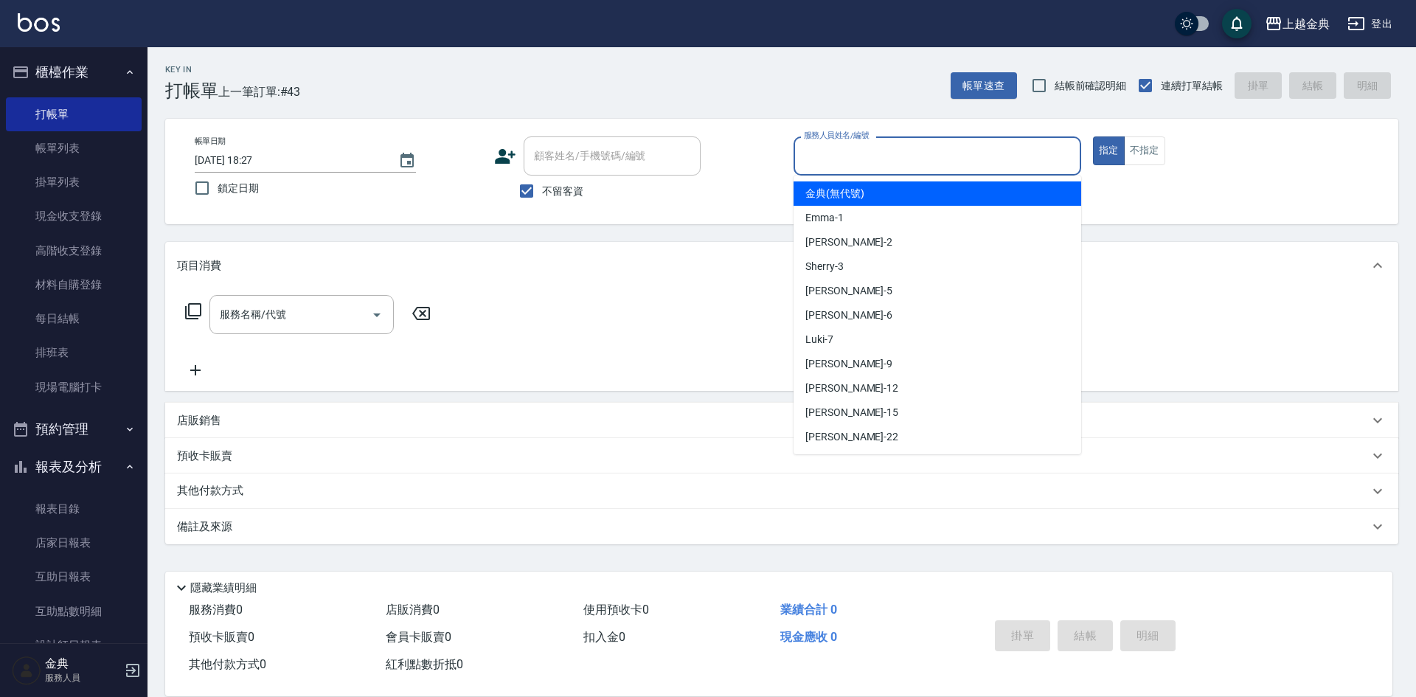
drag, startPoint x: 823, startPoint y: 150, endPoint x: 853, endPoint y: 248, distance: 101.9
click at [824, 150] on input "服務人員姓名/編號" at bounding box center [937, 156] width 274 height 26
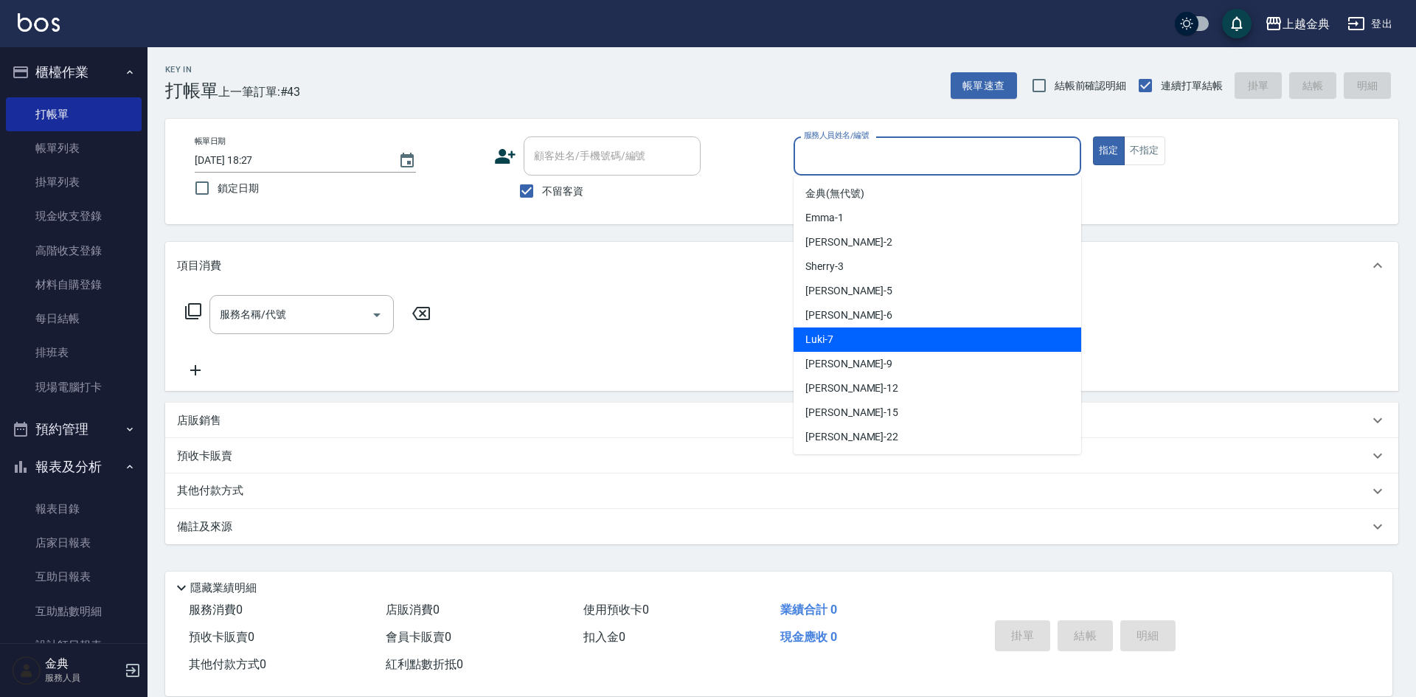
click at [854, 351] on div "Luki -7" at bounding box center [937, 339] width 288 height 24
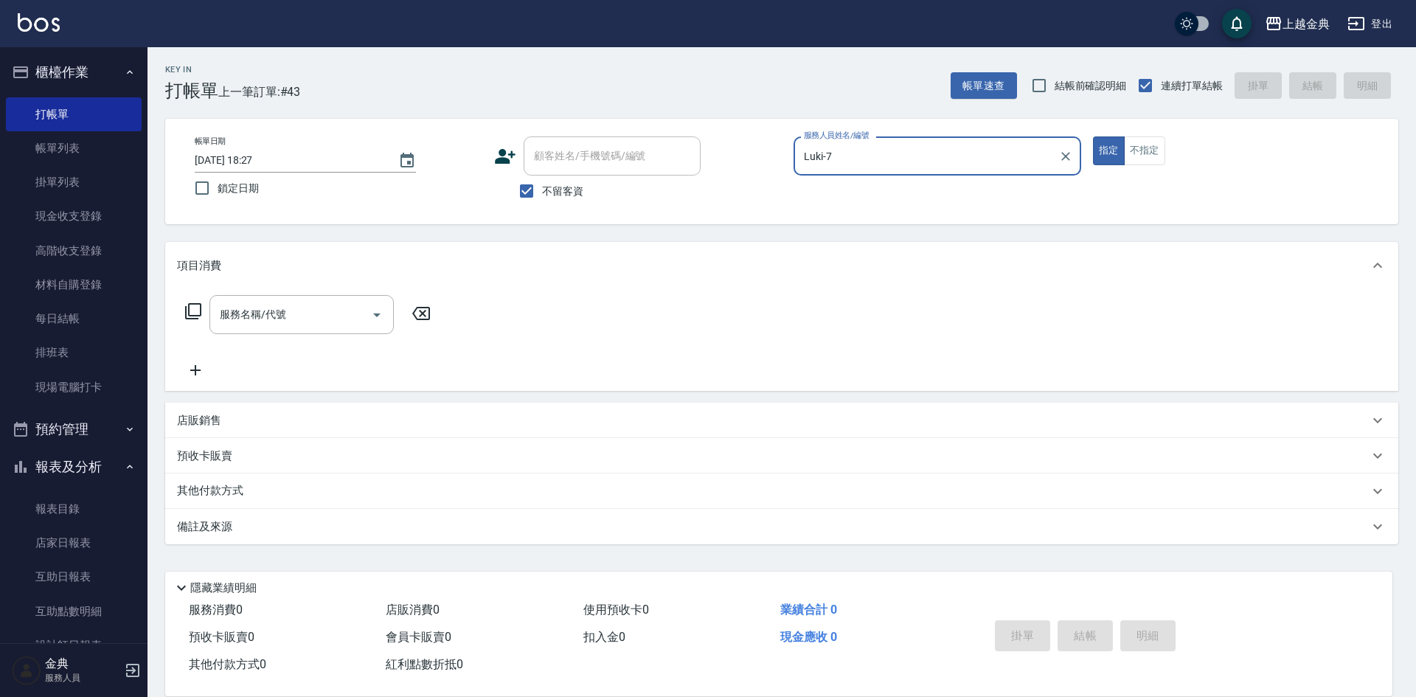
click at [843, 163] on input "Luki-7" at bounding box center [926, 156] width 252 height 26
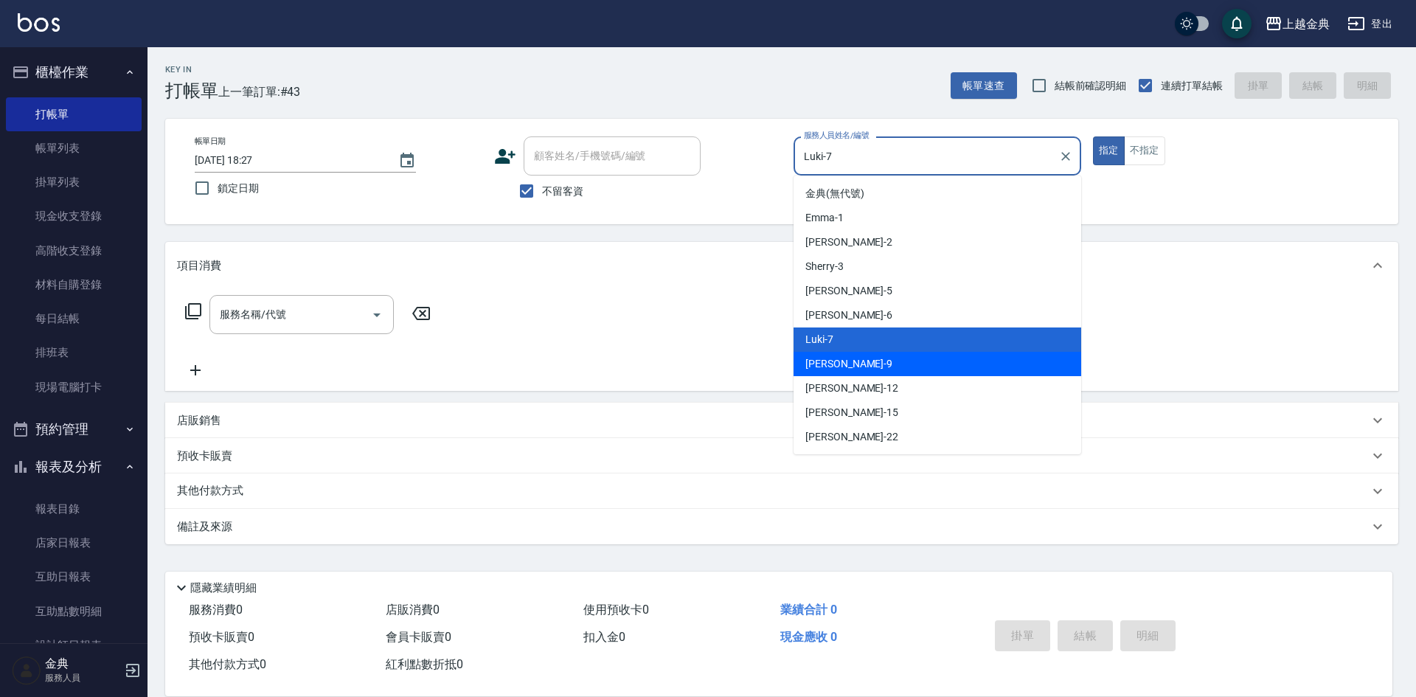
click at [835, 369] on span "[PERSON_NAME] -9" at bounding box center [848, 363] width 87 height 15
type input "[PERSON_NAME]-9"
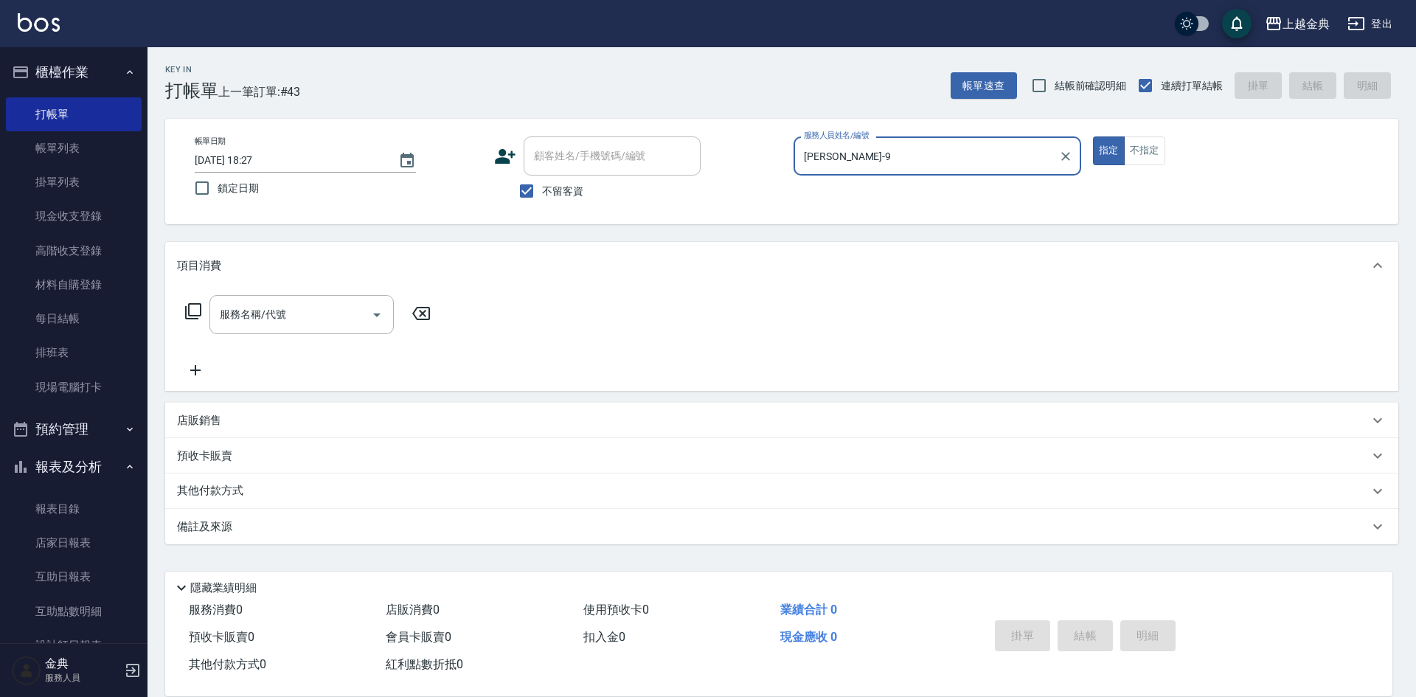
click at [197, 311] on icon at bounding box center [193, 311] width 18 height 18
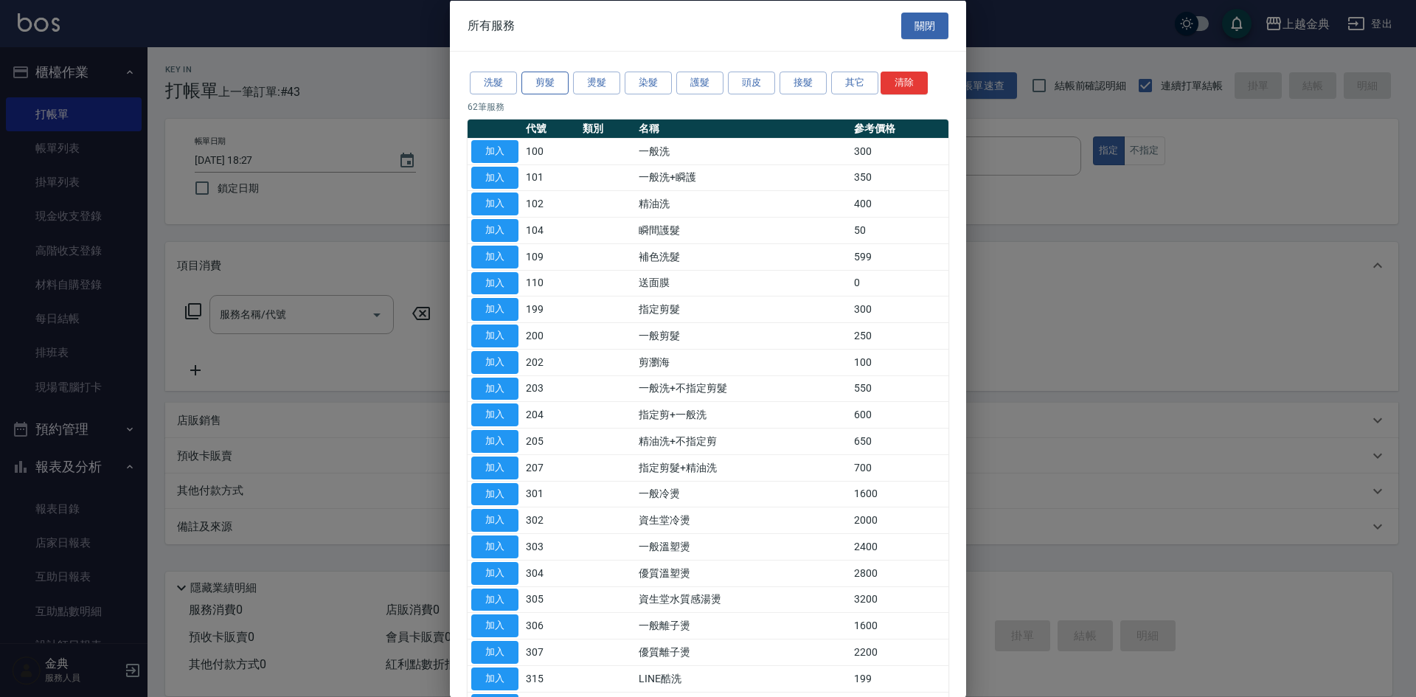
click at [560, 86] on button "剪髮" at bounding box center [544, 83] width 47 height 23
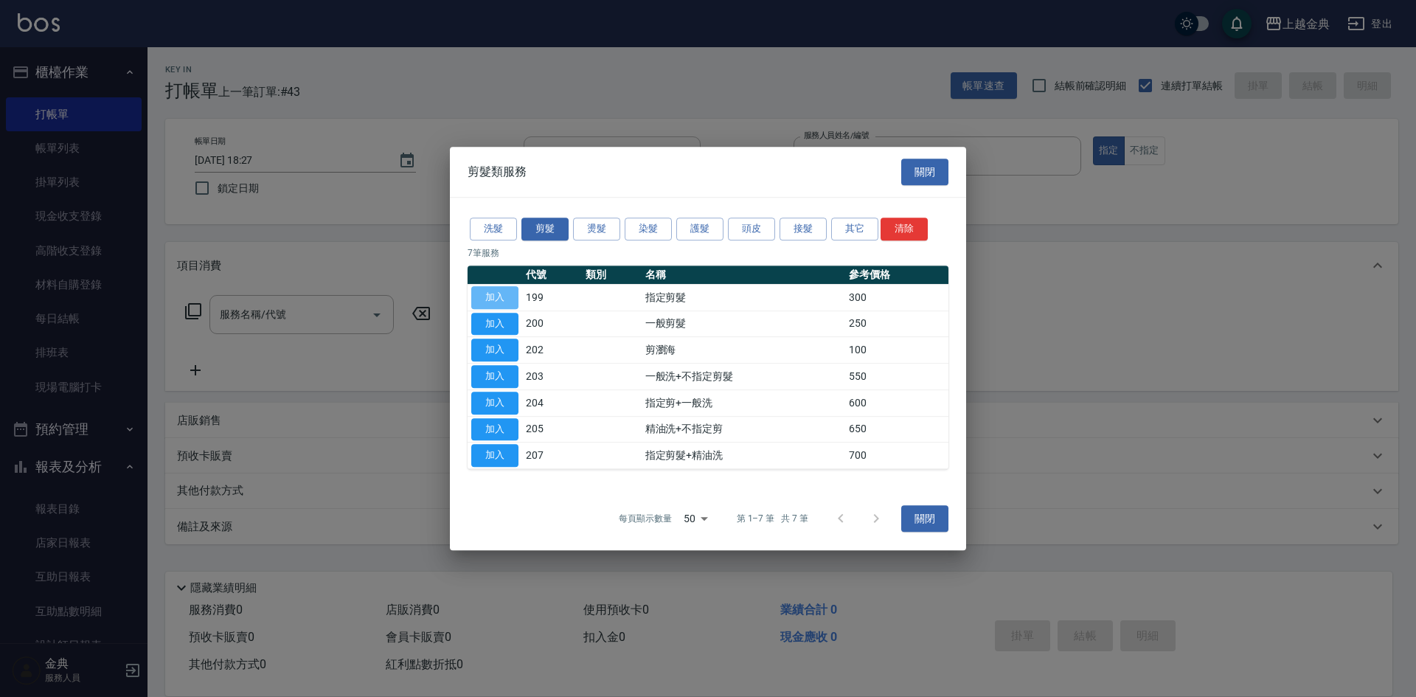
drag, startPoint x: 497, startPoint y: 304, endPoint x: 597, endPoint y: 409, distance: 145.5
click at [497, 303] on button "加入" at bounding box center [494, 297] width 47 height 23
type input "指定剪髮(199)"
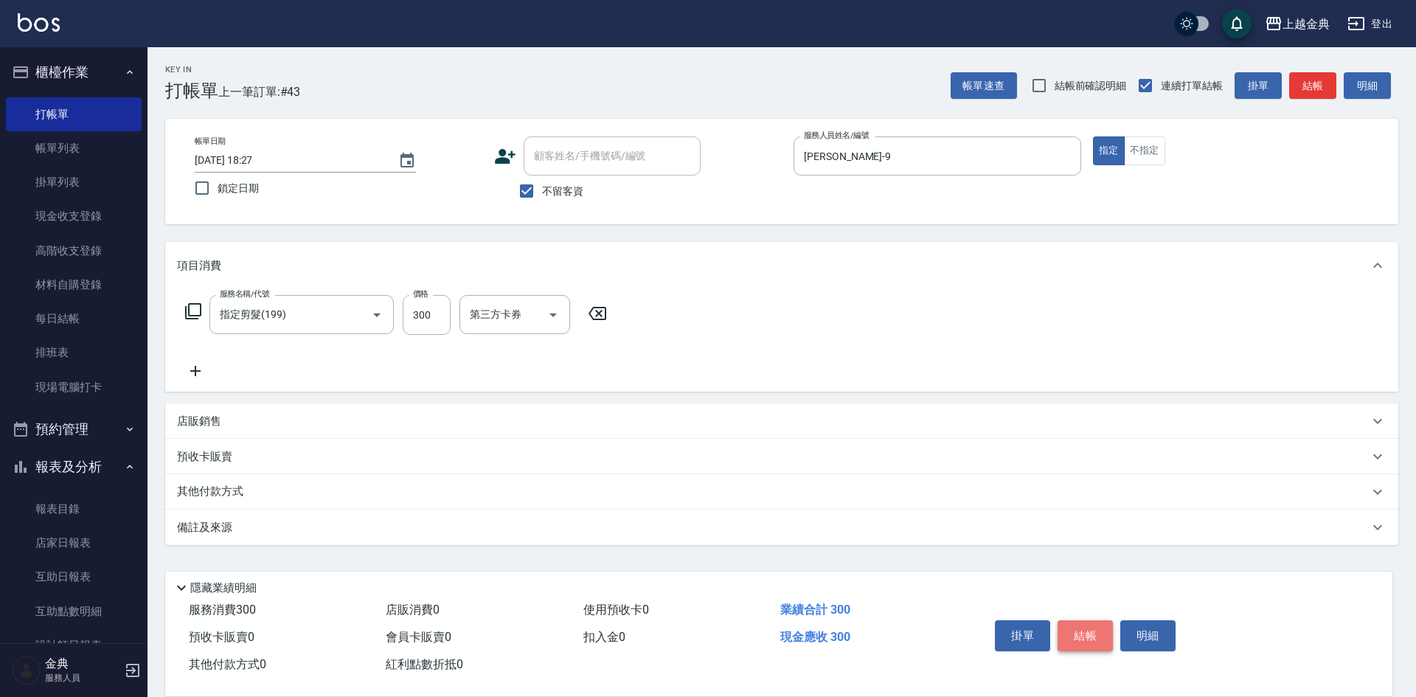
click at [1091, 630] on button "結帳" at bounding box center [1084, 635] width 55 height 31
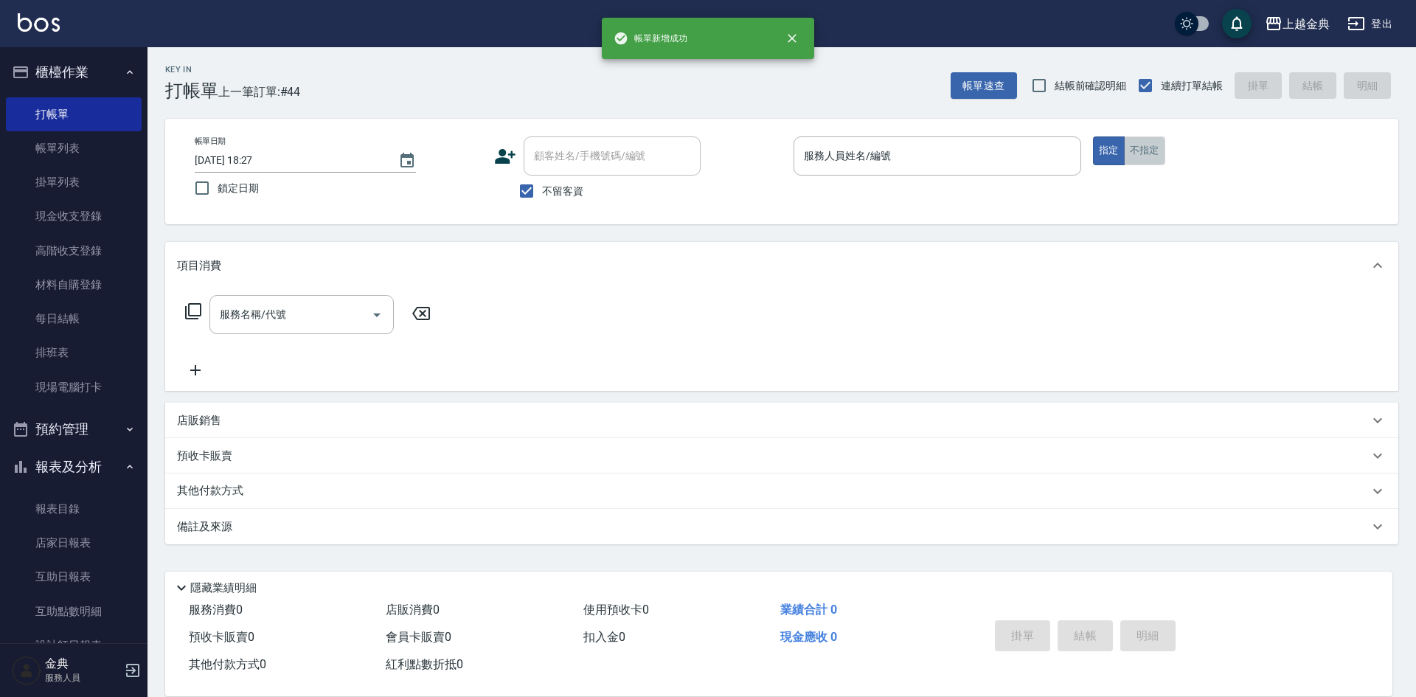
drag, startPoint x: 1131, startPoint y: 145, endPoint x: 1071, endPoint y: 150, distance: 60.6
click at [1131, 147] on button "不指定" at bounding box center [1144, 150] width 41 height 29
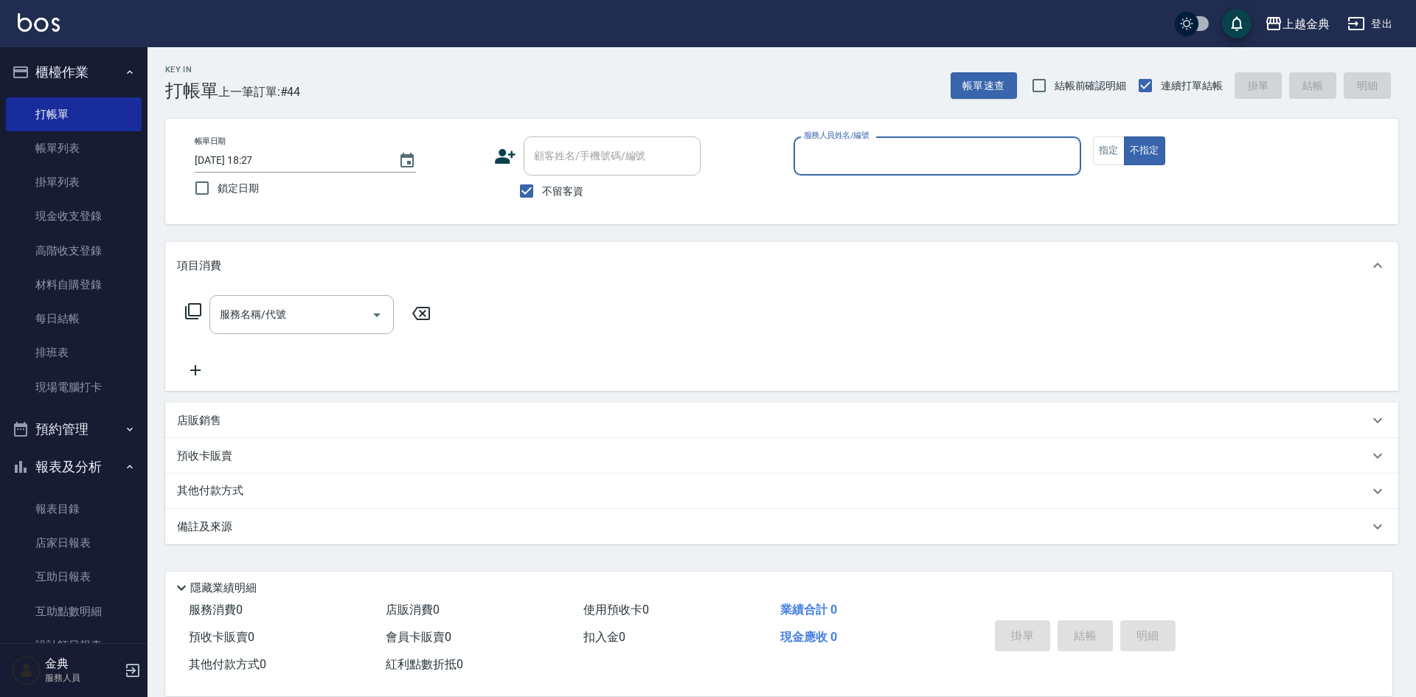
click at [1015, 152] on input "服務人員姓名/編號" at bounding box center [937, 156] width 274 height 26
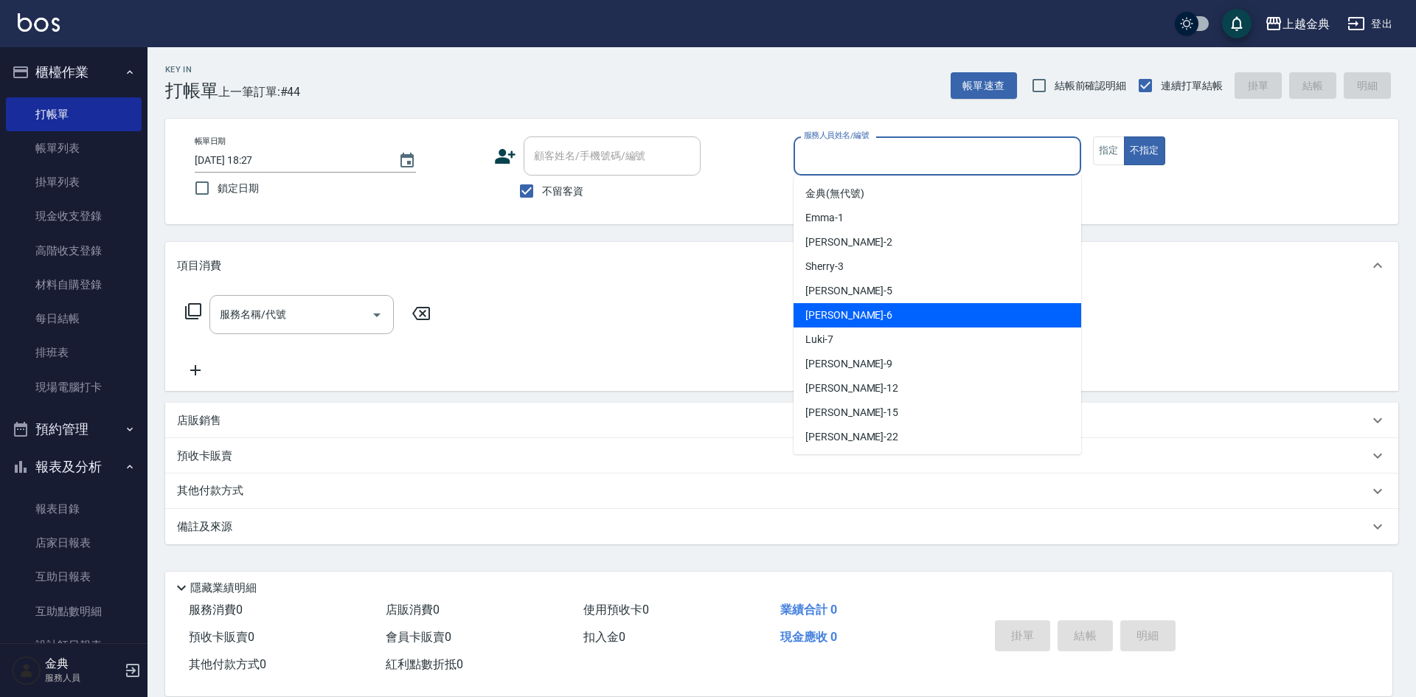
click at [975, 308] on div "[PERSON_NAME] -6" at bounding box center [937, 315] width 288 height 24
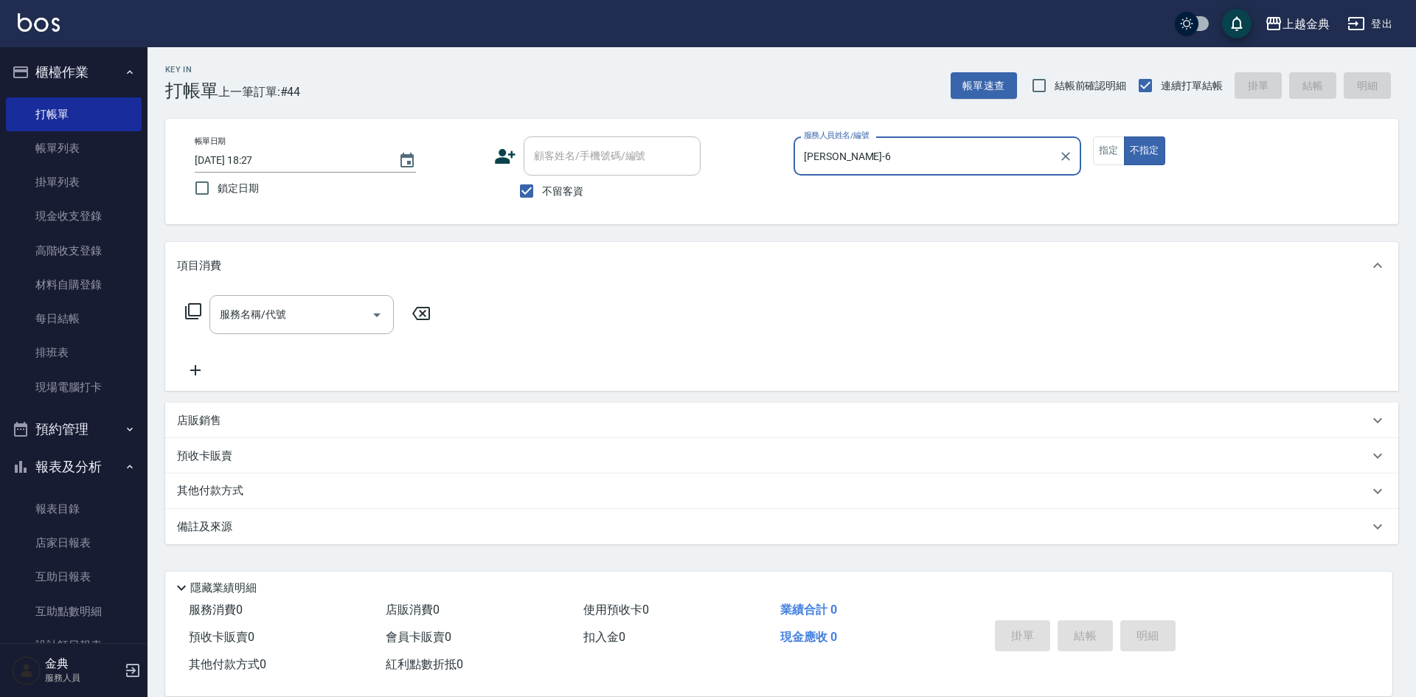
click at [922, 163] on input "[PERSON_NAME]-6" at bounding box center [926, 156] width 252 height 26
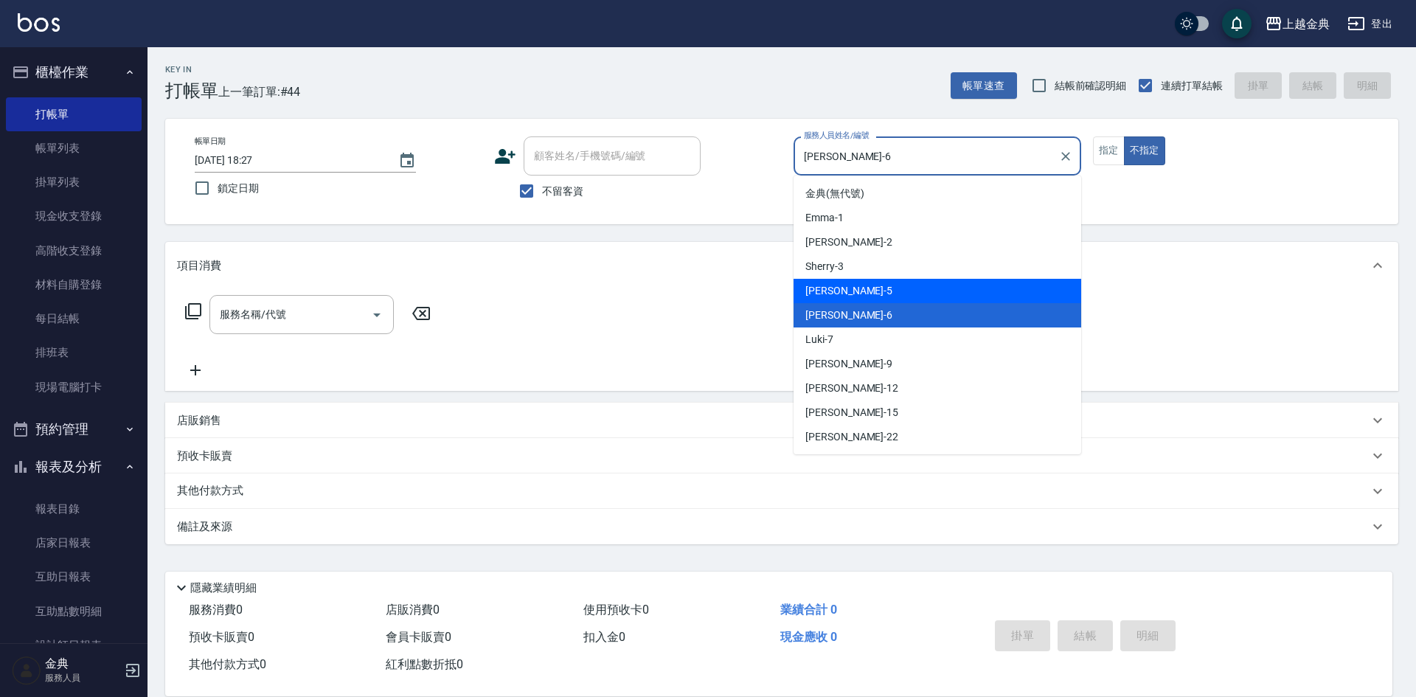
click at [931, 289] on div "[PERSON_NAME] -5" at bounding box center [937, 291] width 288 height 24
type input "[PERSON_NAME]-5"
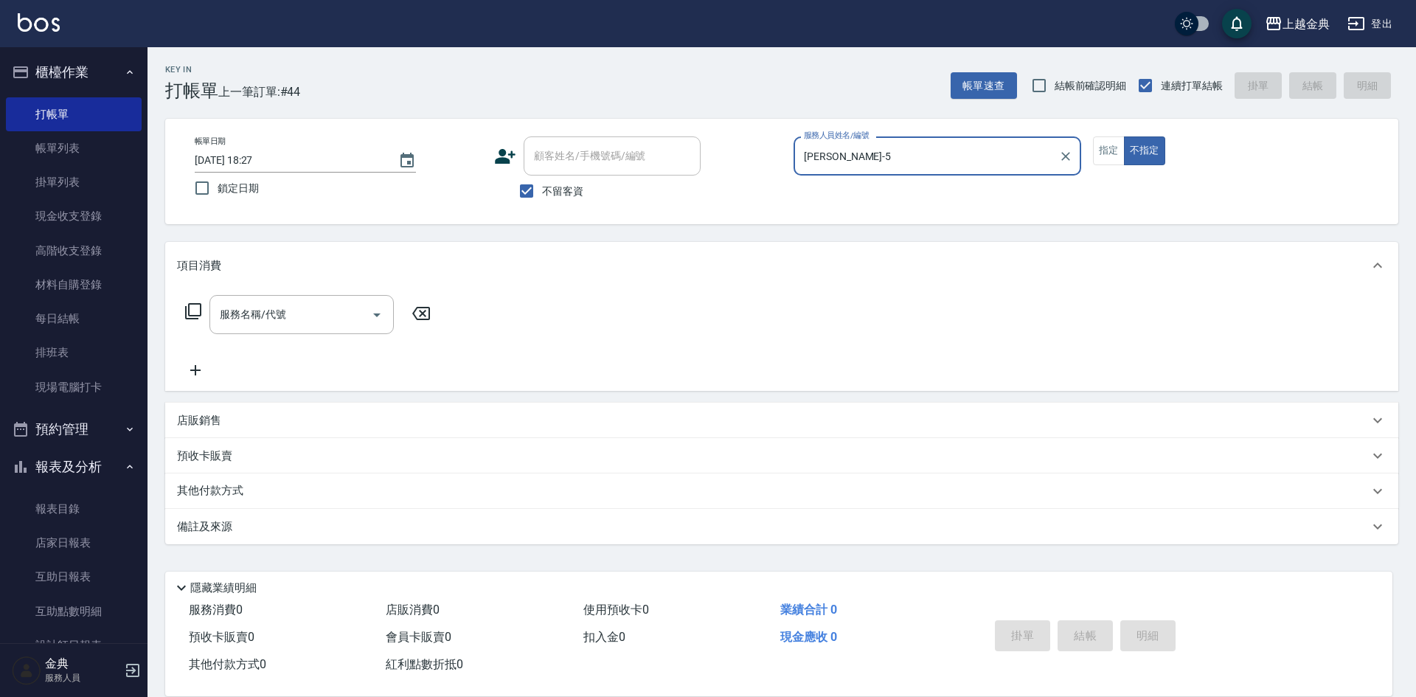
click at [197, 313] on icon at bounding box center [193, 311] width 18 height 18
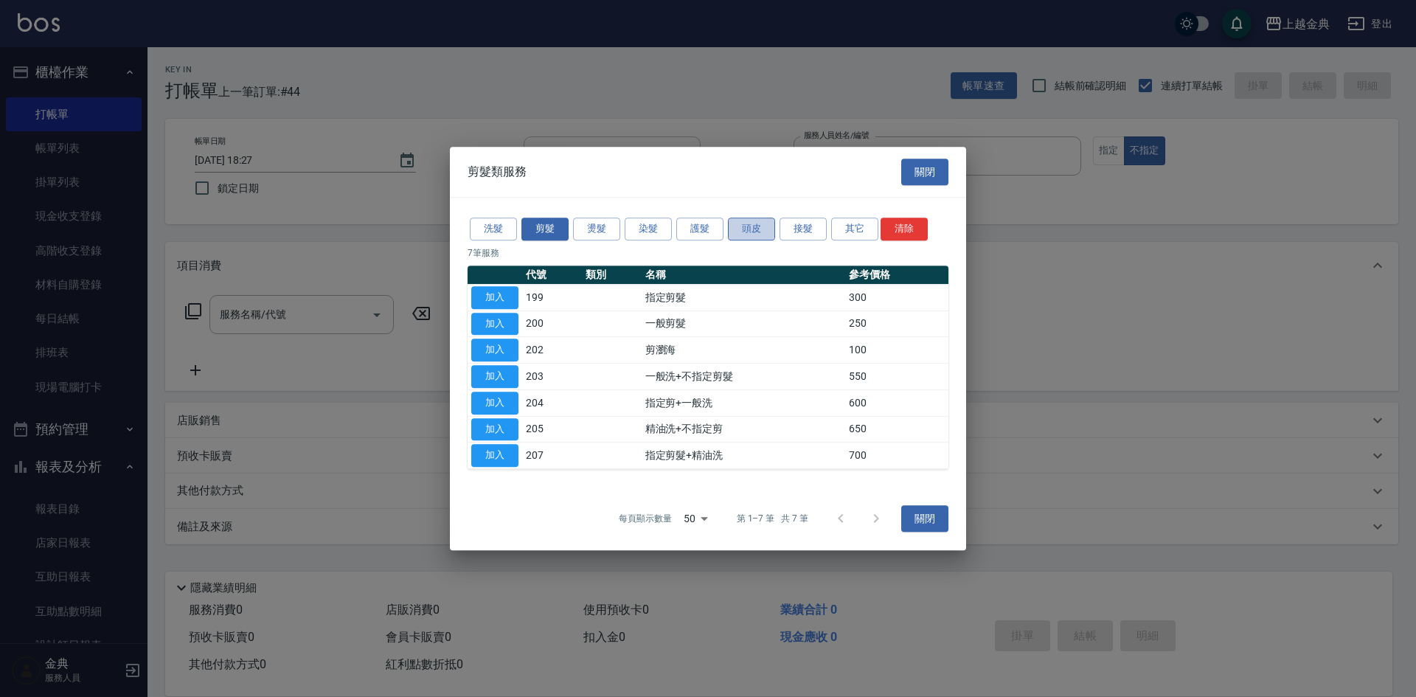
click at [734, 227] on button "頭皮" at bounding box center [751, 229] width 47 height 23
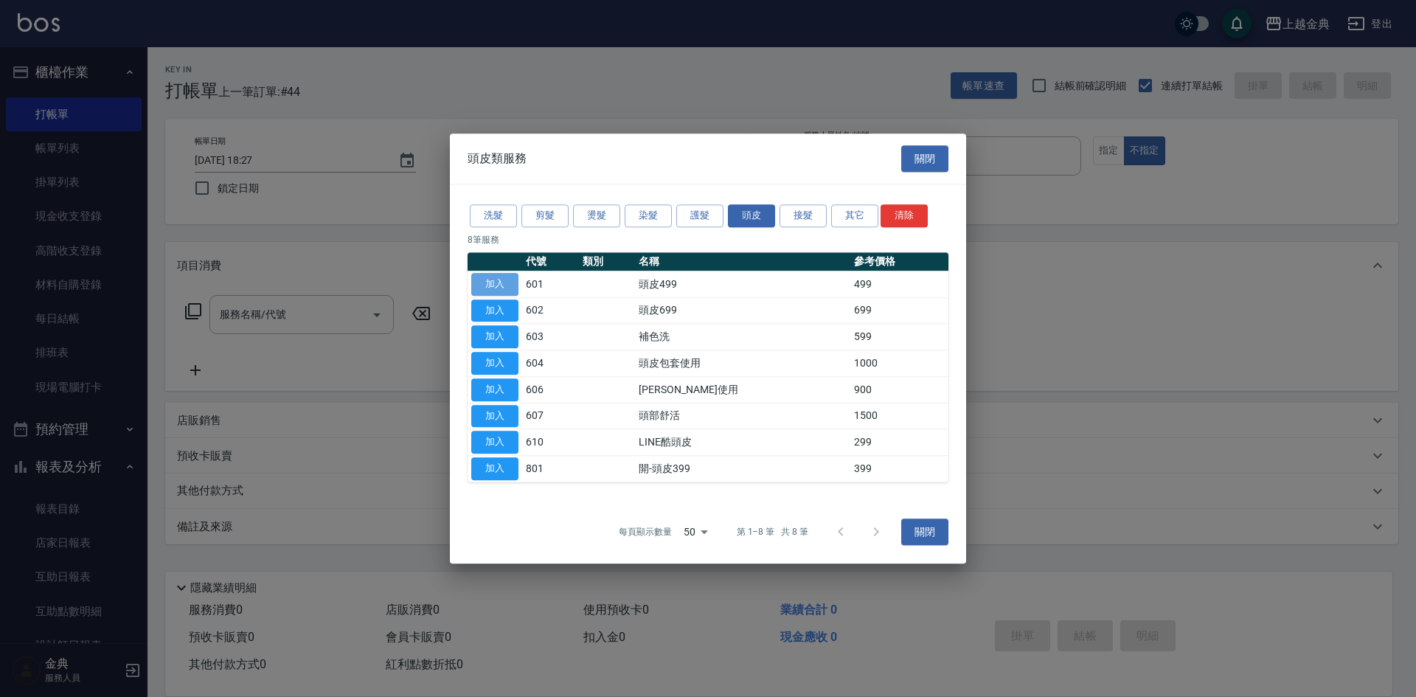
click at [500, 283] on button "加入" at bounding box center [494, 284] width 47 height 23
type input "頭皮499(601)"
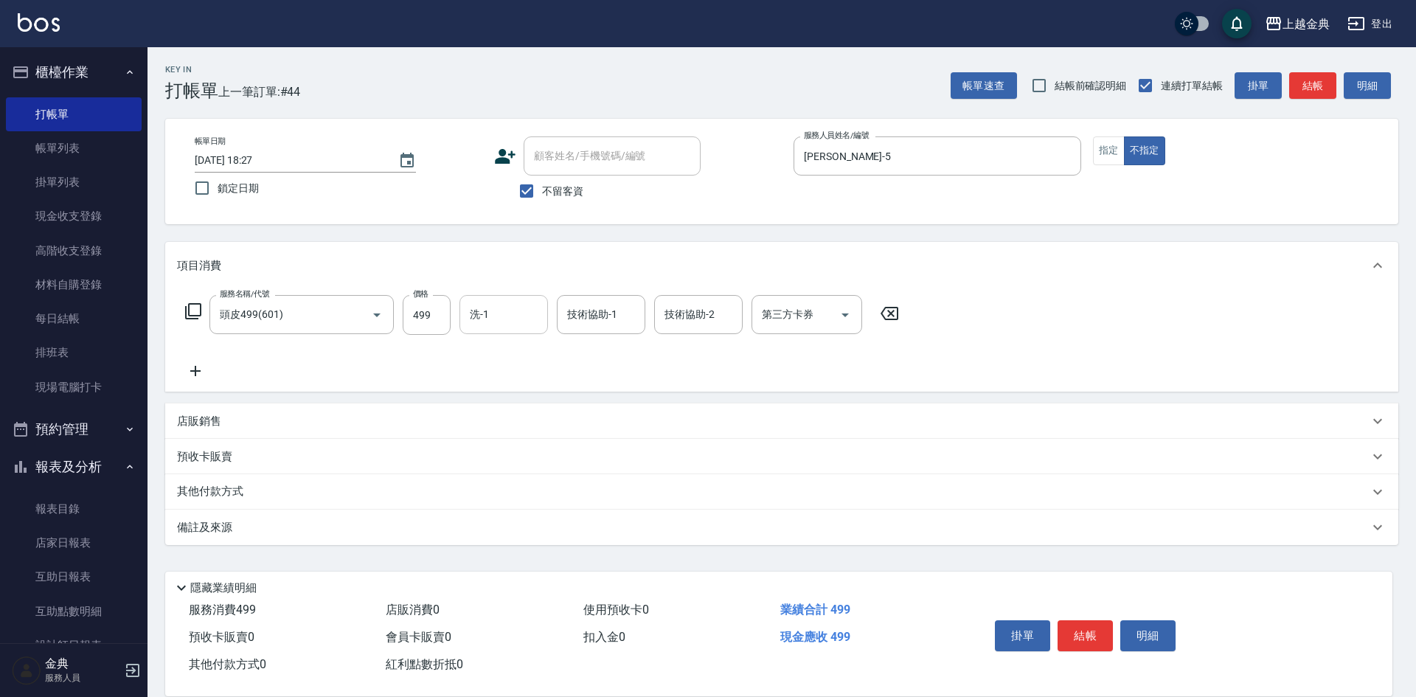
click at [516, 319] on input "洗-1" at bounding box center [503, 315] width 75 height 26
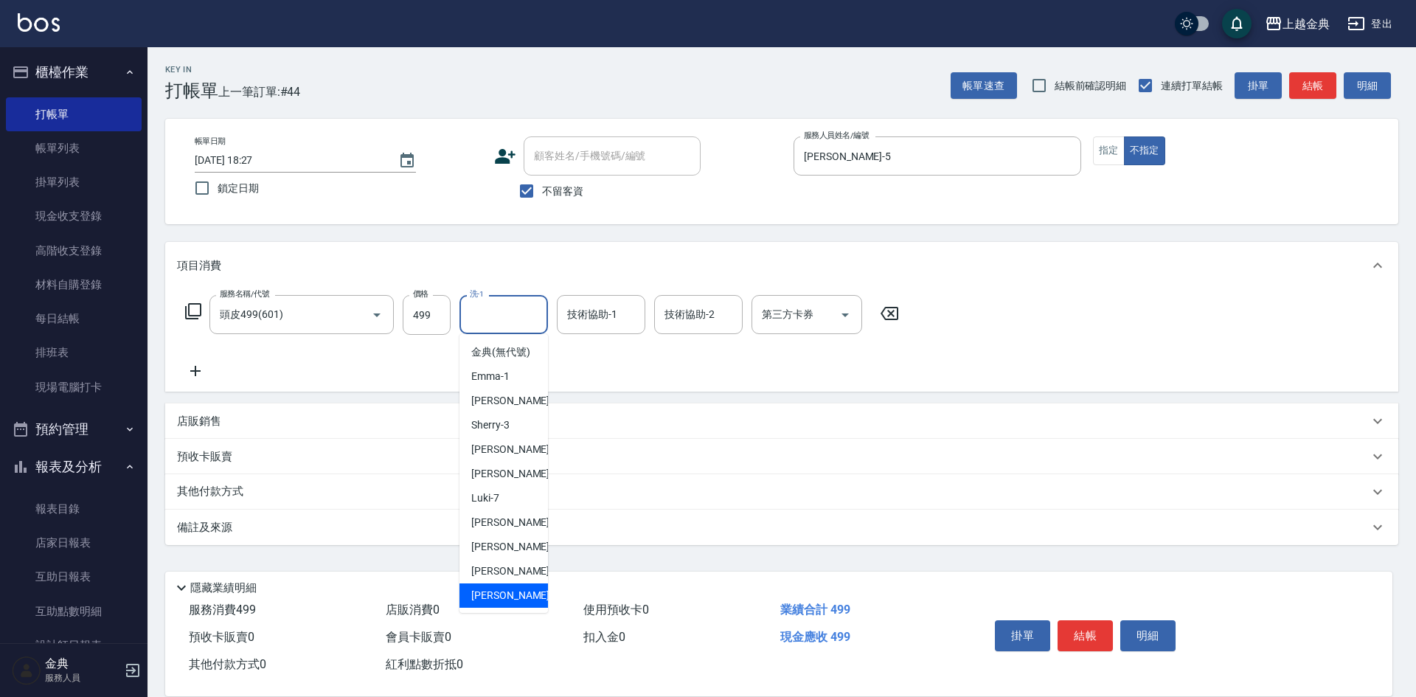
click at [493, 602] on div "[PERSON_NAME] -22" at bounding box center [503, 595] width 88 height 24
type input "[PERSON_NAME]-22"
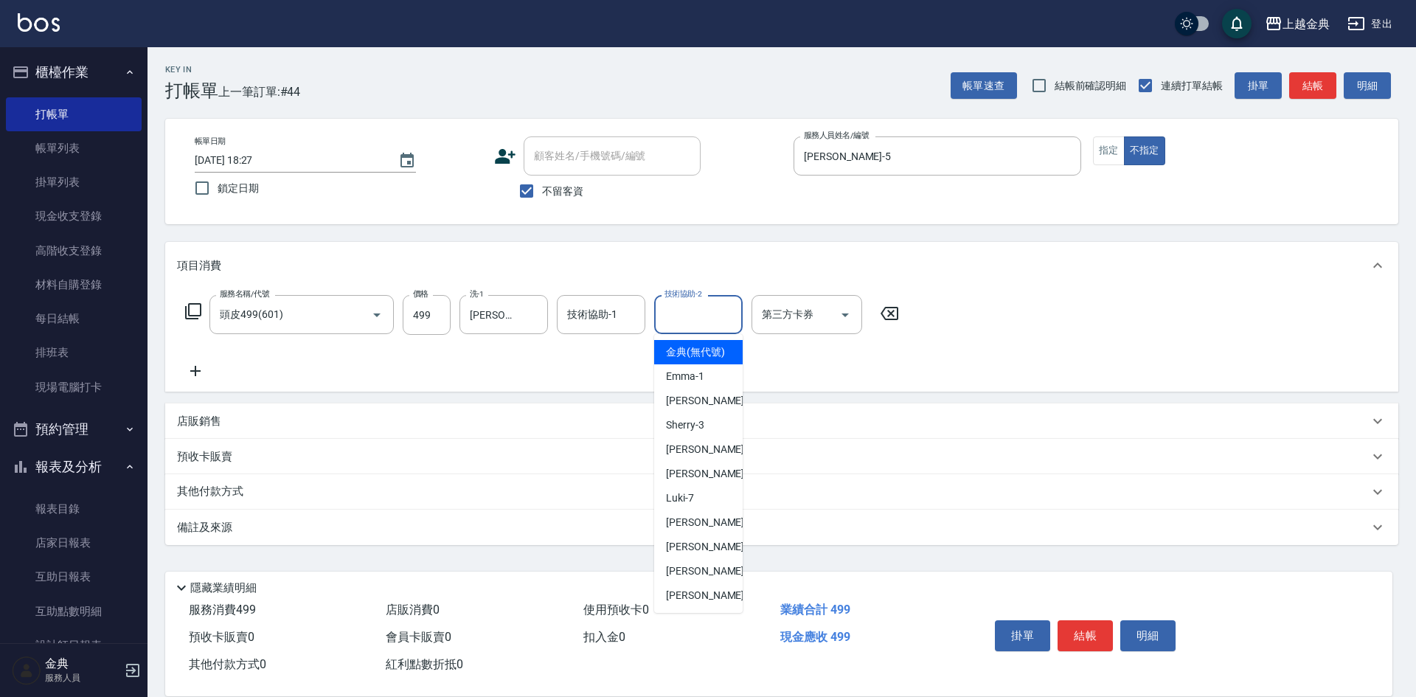
drag, startPoint x: 704, startPoint y: 313, endPoint x: 712, endPoint y: 481, distance: 169.0
click at [704, 313] on input "技術協助-2" at bounding box center [698, 315] width 75 height 26
click at [694, 457] on span "[PERSON_NAME] -5" at bounding box center [709, 449] width 87 height 15
type input "[PERSON_NAME]-5"
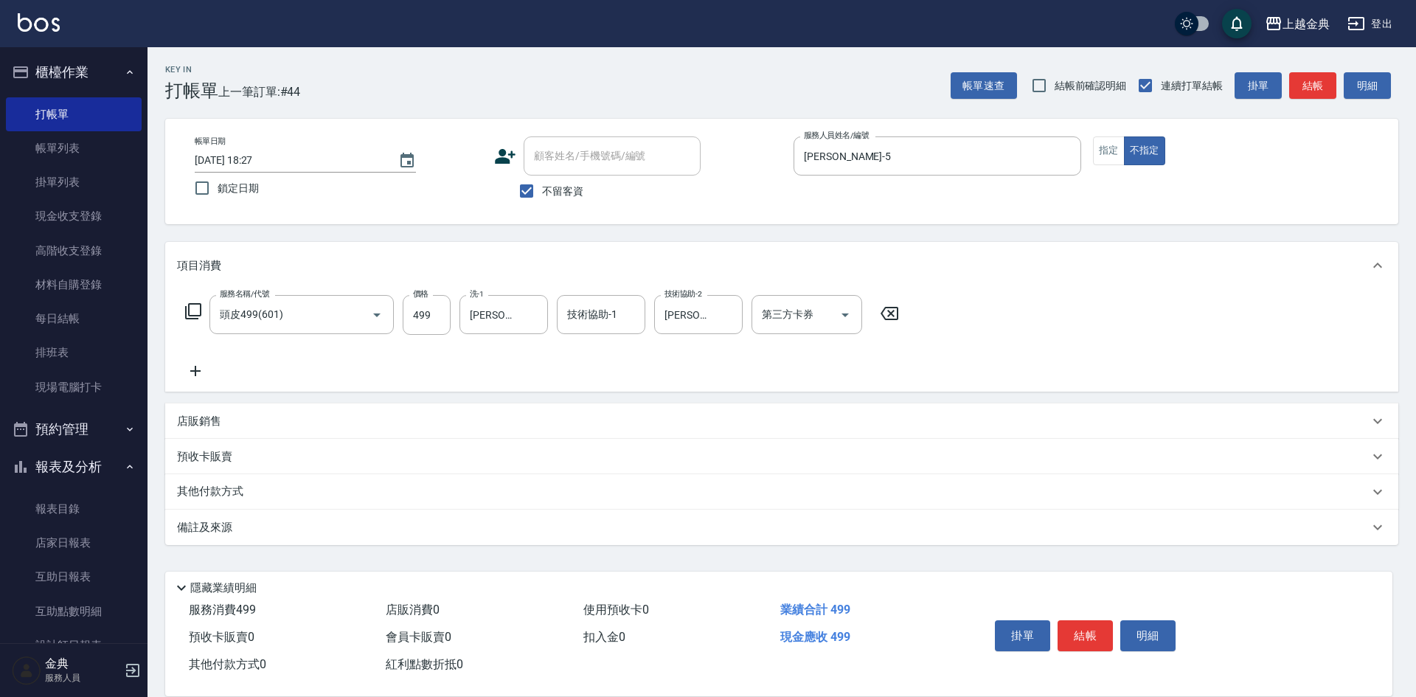
click at [185, 312] on icon at bounding box center [193, 311] width 16 height 16
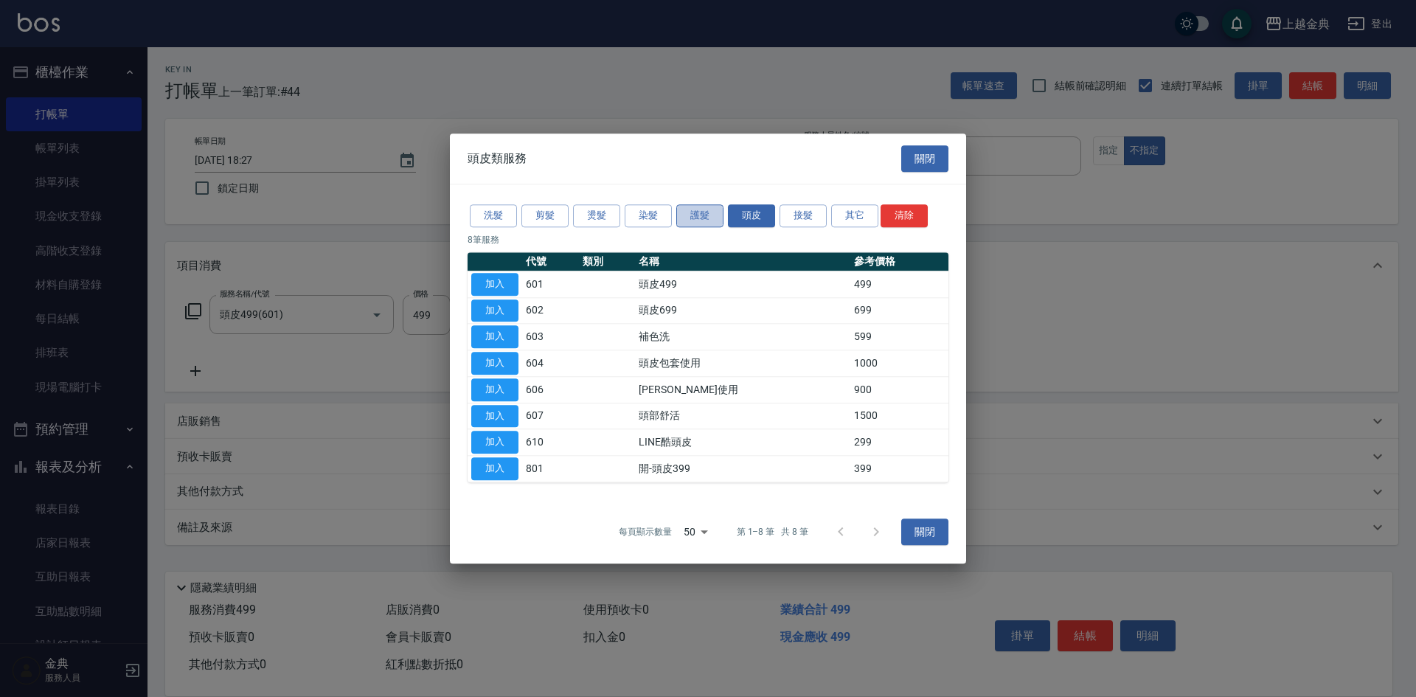
click at [700, 214] on button "護髮" at bounding box center [699, 215] width 47 height 23
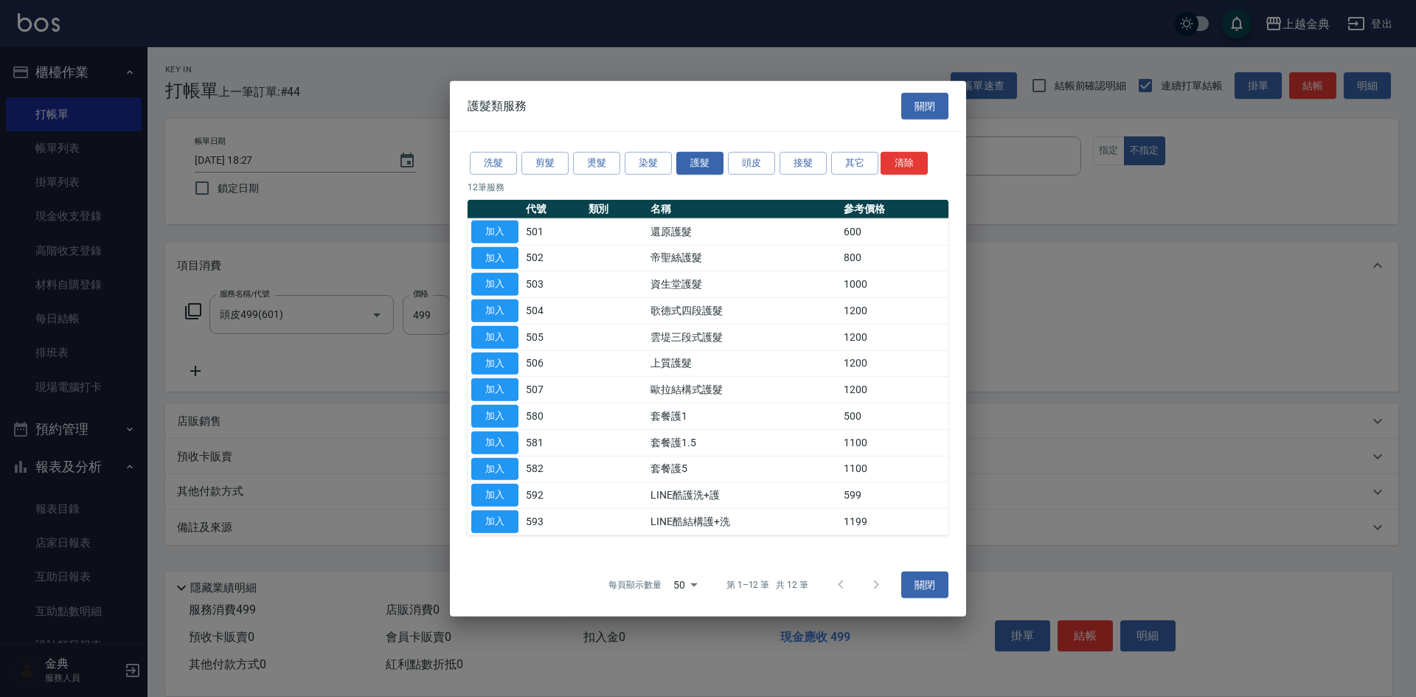
click at [476, 323] on td "加入" at bounding box center [494, 310] width 55 height 27
click at [487, 333] on button "加入" at bounding box center [494, 337] width 47 height 23
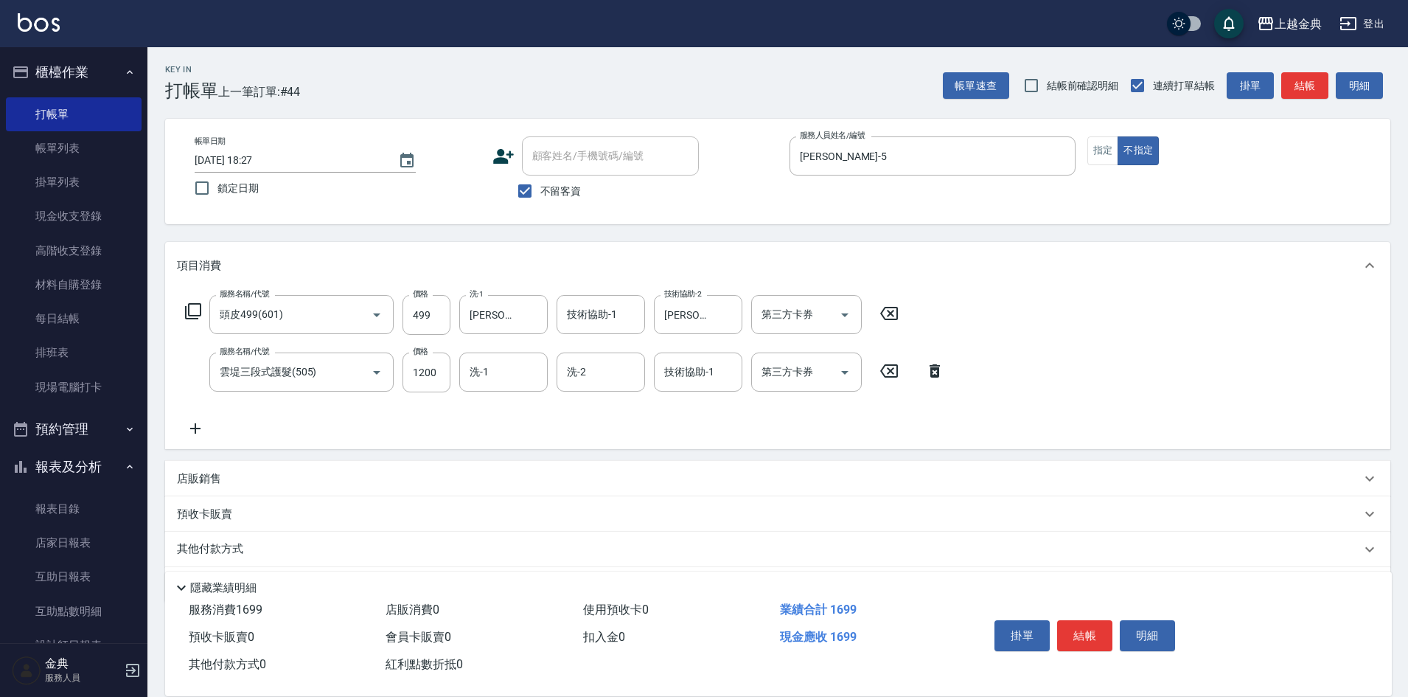
click at [504, 396] on div "服務名稱/代號 頭皮499(601) 服務名稱/代號 價格 499 價格 洗-1 [PERSON_NAME]-22 洗-1 技術協助-1 技術協助-1 技術協…" at bounding box center [565, 366] width 776 height 142
click at [493, 361] on input "洗-1" at bounding box center [503, 372] width 75 height 26
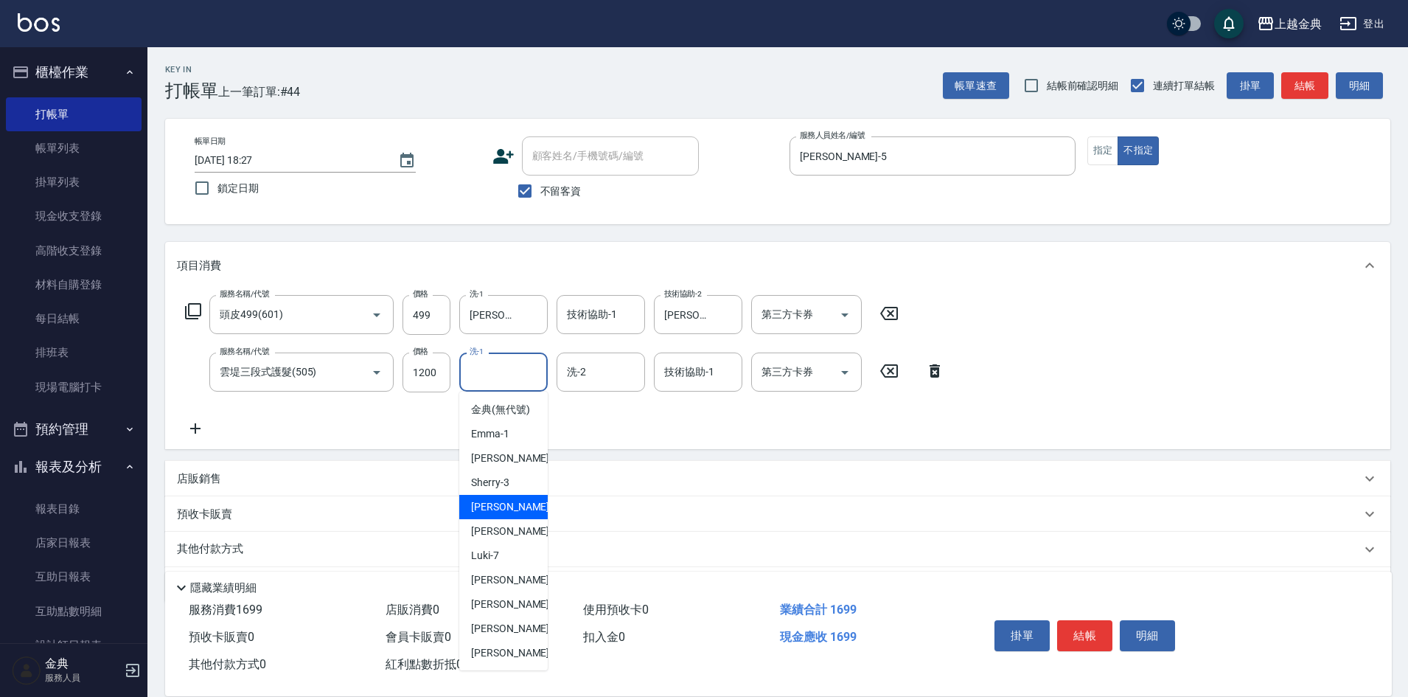
click at [510, 518] on div "[PERSON_NAME] -5" at bounding box center [503, 507] width 88 height 24
type input "[PERSON_NAME]-5"
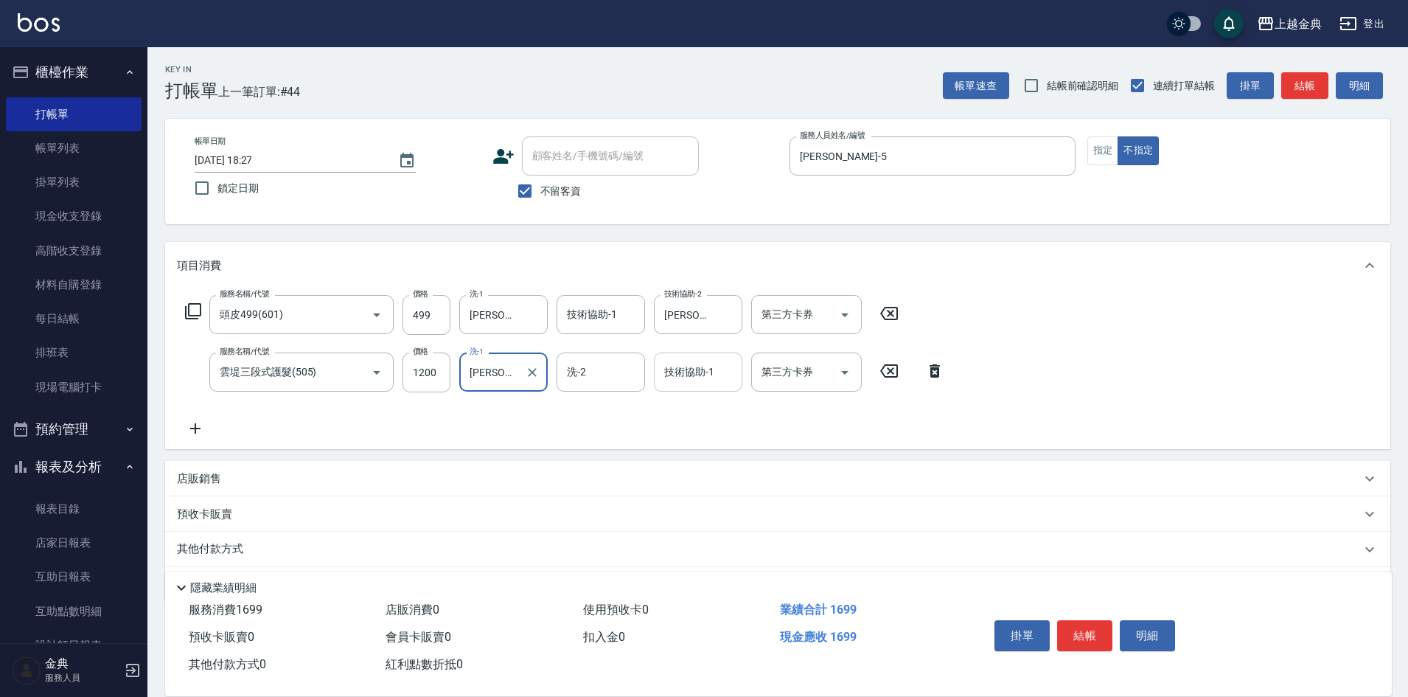
click at [700, 372] on div "技術協助-1 技術協助-1" at bounding box center [698, 371] width 88 height 39
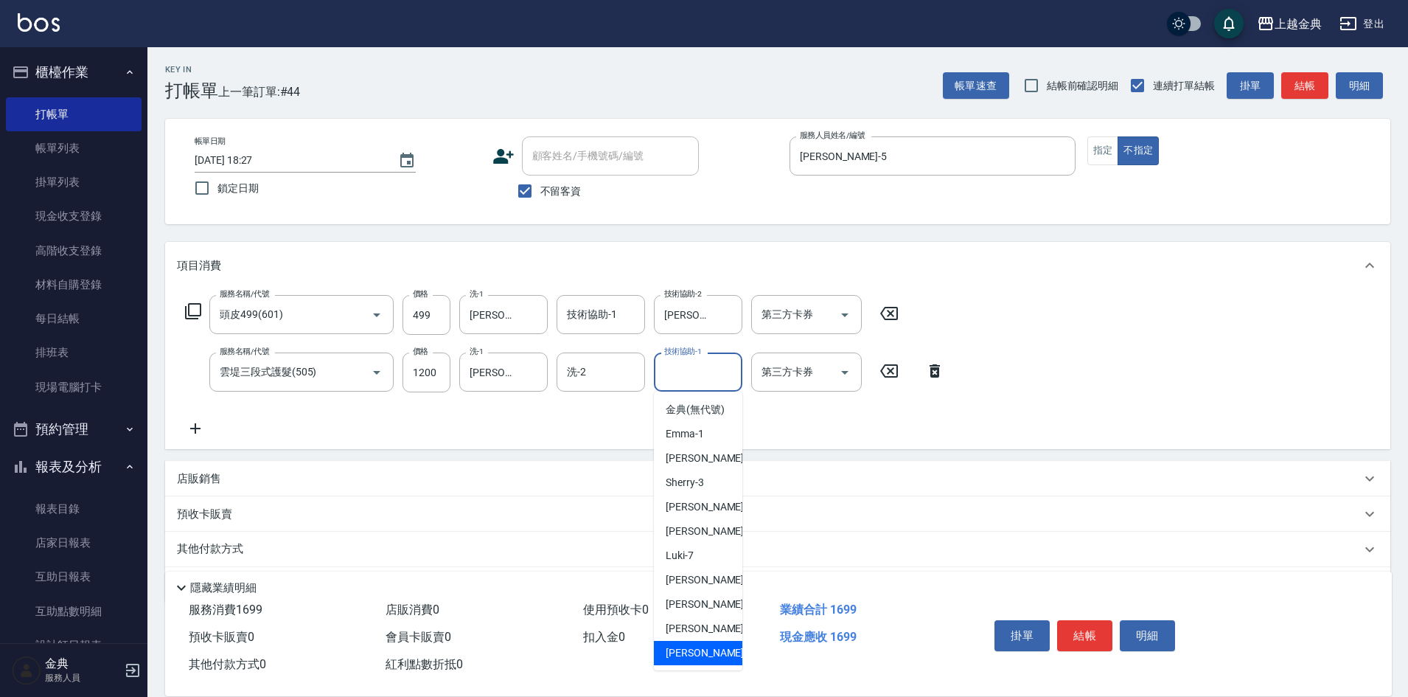
click at [714, 658] on div "[PERSON_NAME] -22" at bounding box center [698, 653] width 88 height 24
type input "[PERSON_NAME]-22"
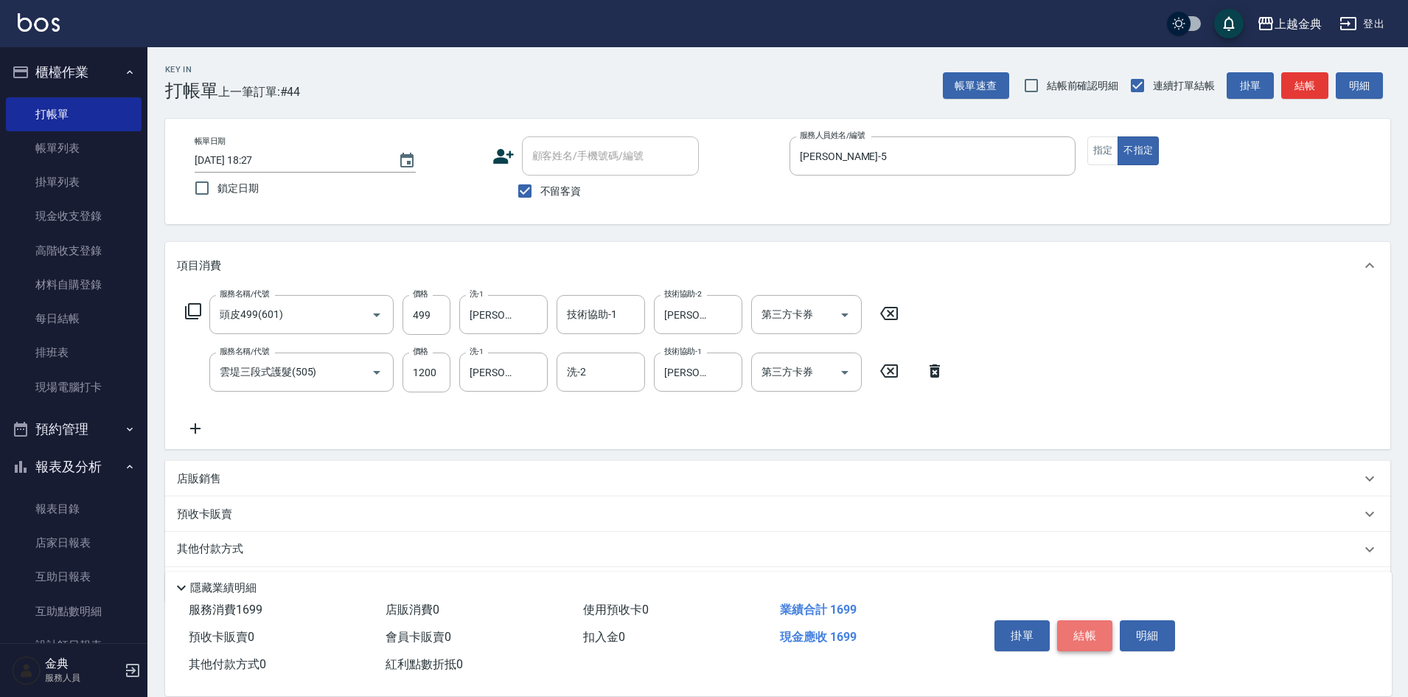
click at [1063, 625] on button "結帳" at bounding box center [1084, 635] width 55 height 31
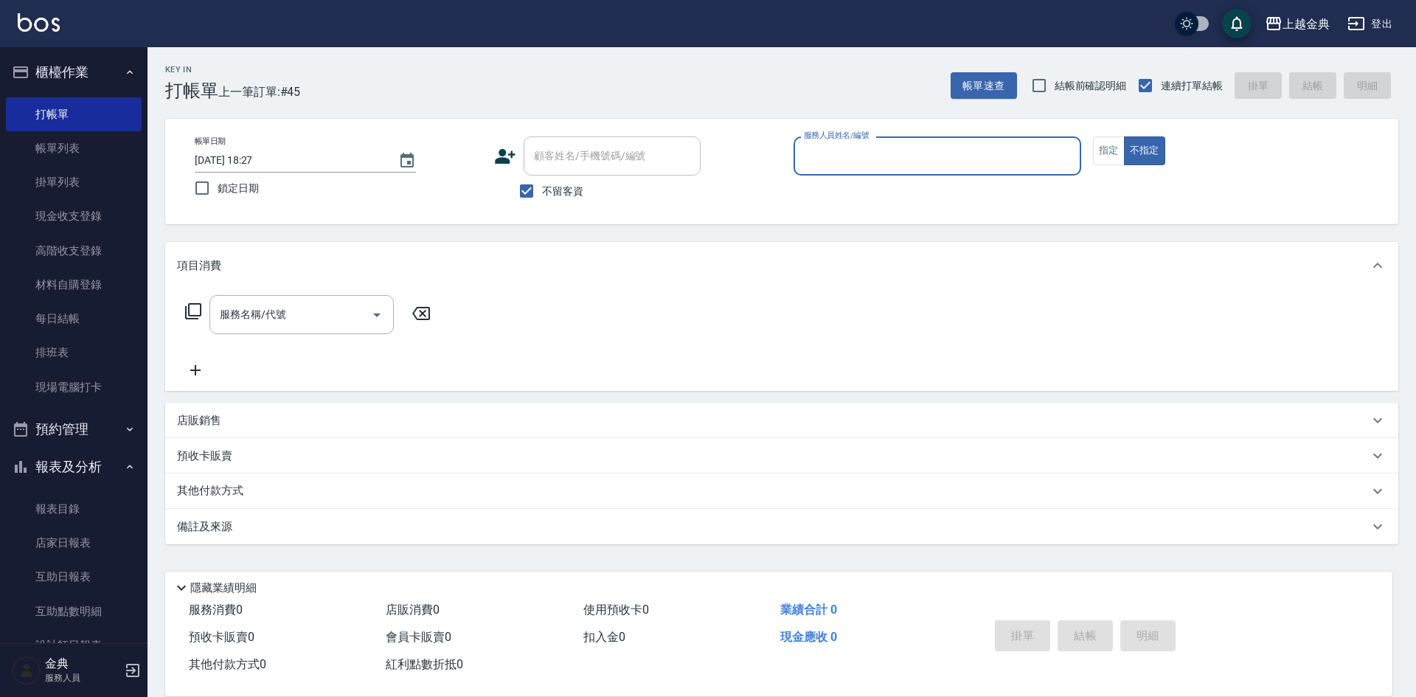
click at [933, 155] on input "服務人員姓名/編號" at bounding box center [937, 156] width 274 height 26
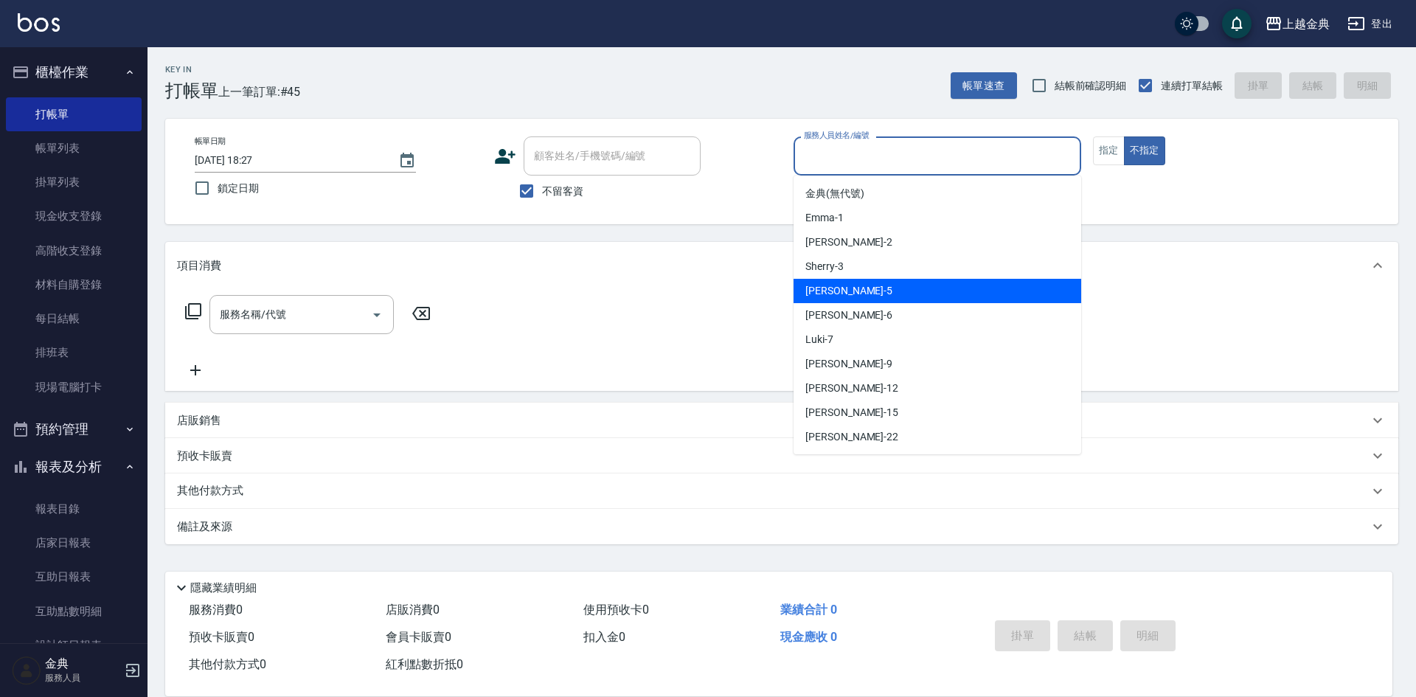
drag, startPoint x: 931, startPoint y: 300, endPoint x: 399, endPoint y: 347, distance: 534.4
click at [931, 299] on div "[PERSON_NAME] -5" at bounding box center [937, 291] width 288 height 24
type input "[PERSON_NAME]-5"
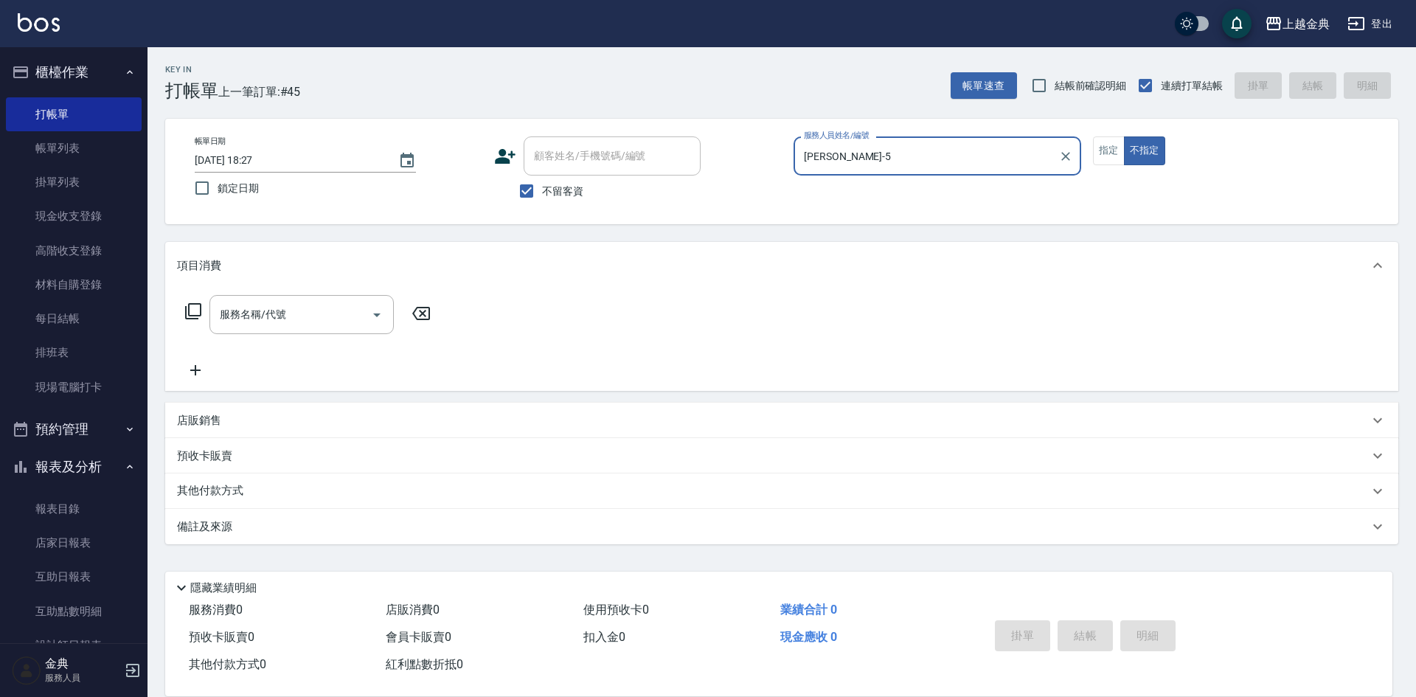
click at [188, 315] on icon at bounding box center [193, 311] width 16 height 16
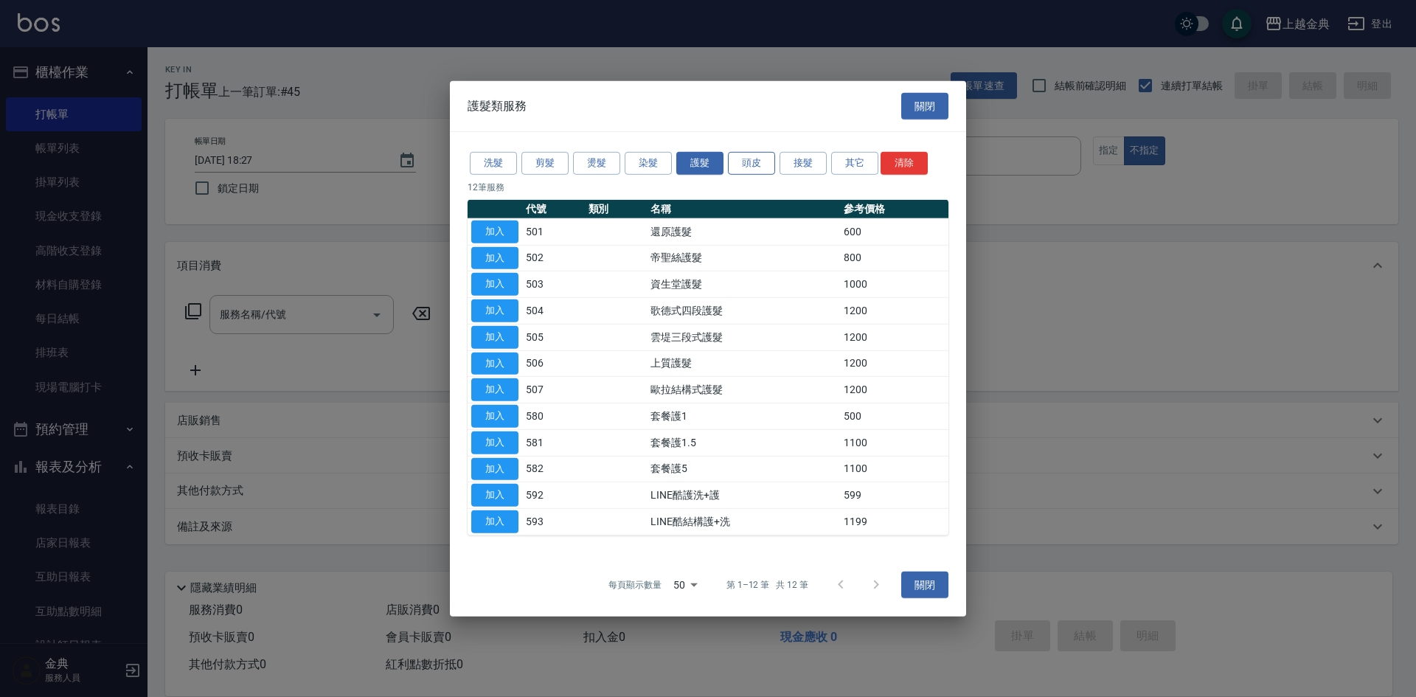
click at [738, 159] on button "頭皮" at bounding box center [751, 163] width 47 height 23
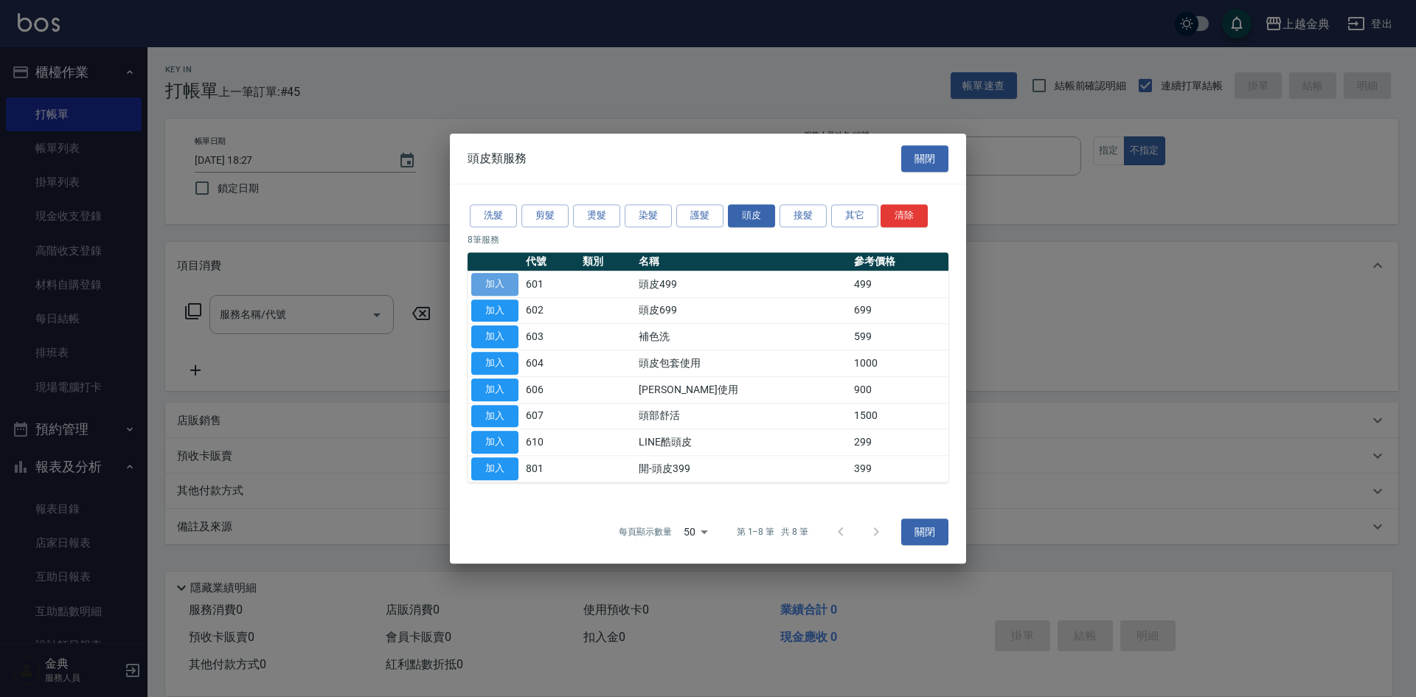
click at [511, 281] on button "加入" at bounding box center [494, 284] width 47 height 23
type input "頭皮499(601)"
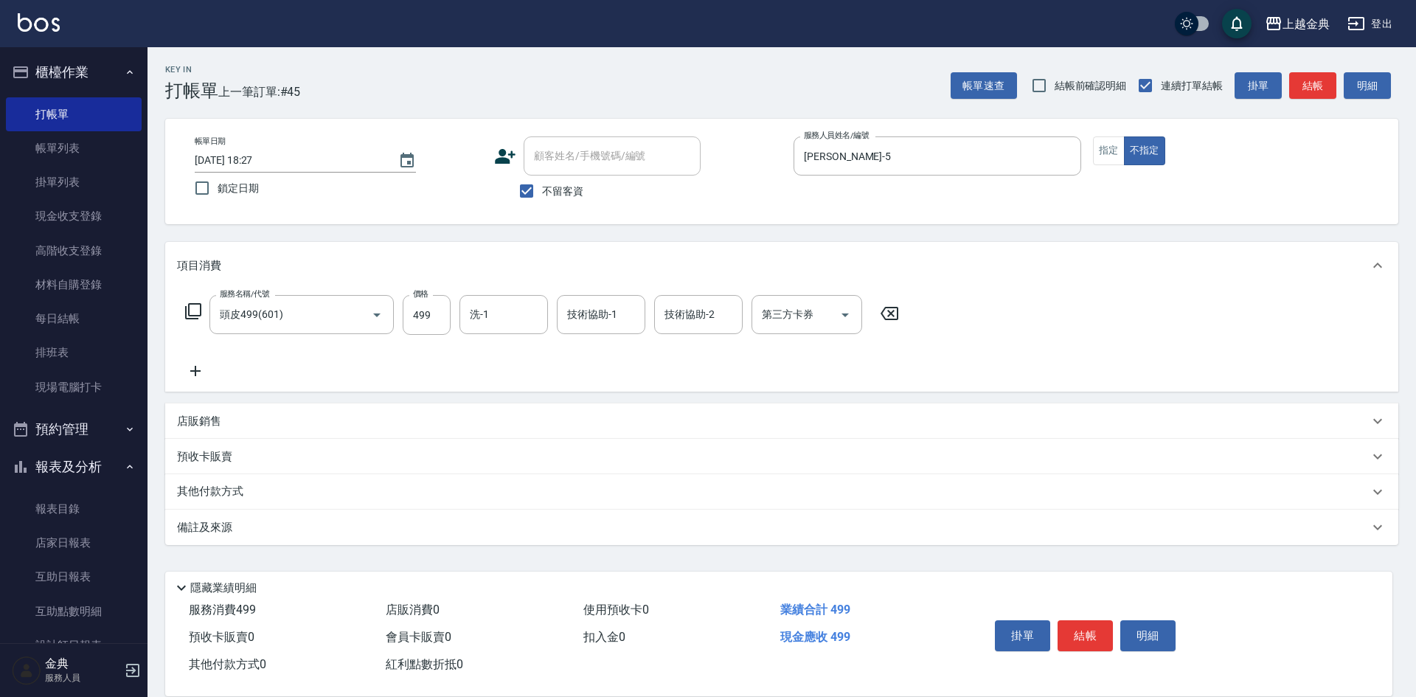
click at [189, 316] on icon at bounding box center [193, 311] width 16 height 16
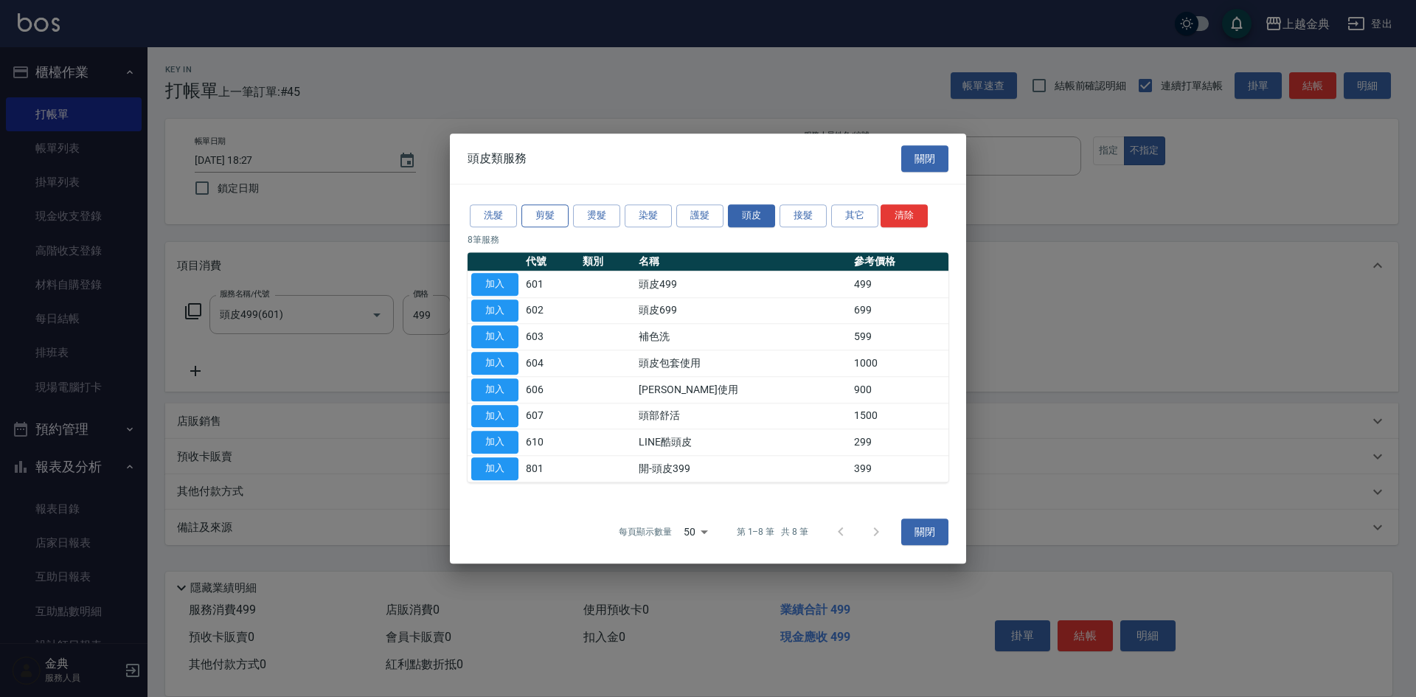
click at [551, 216] on button "剪髮" at bounding box center [544, 215] width 47 height 23
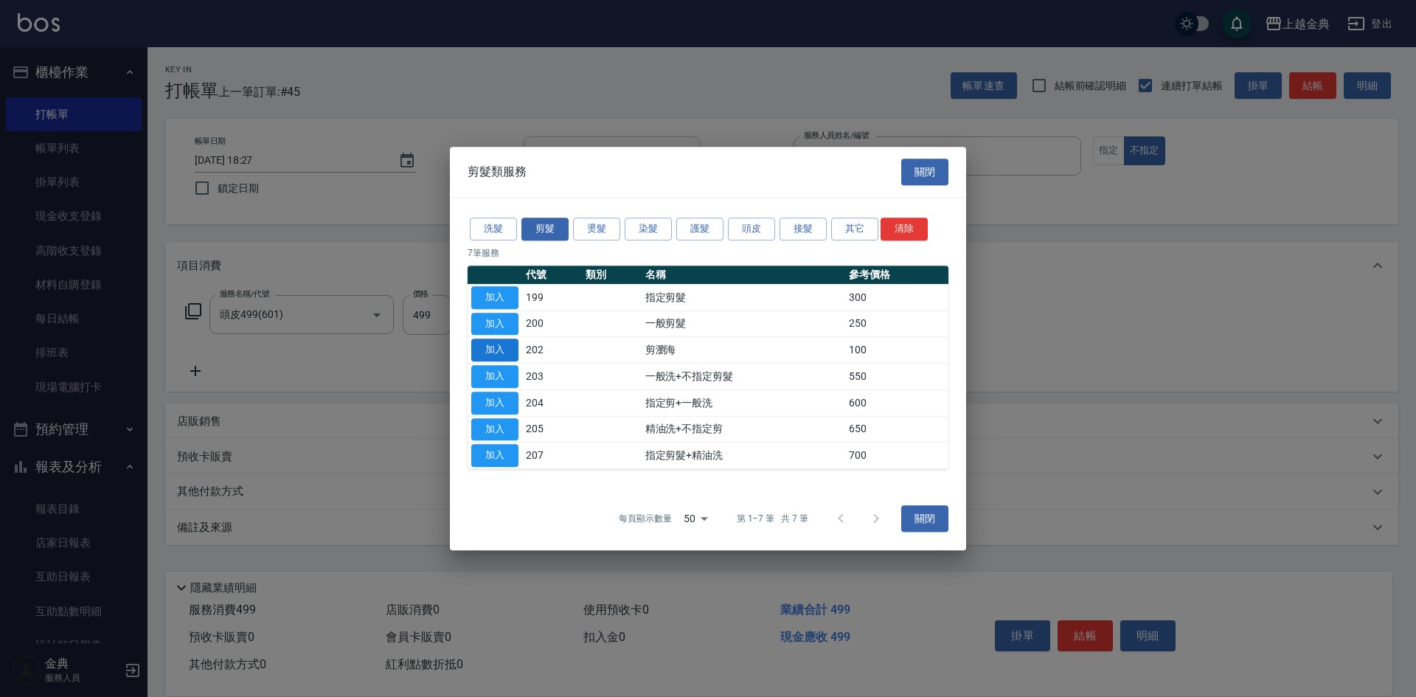
click at [479, 344] on button "加入" at bounding box center [494, 349] width 47 height 23
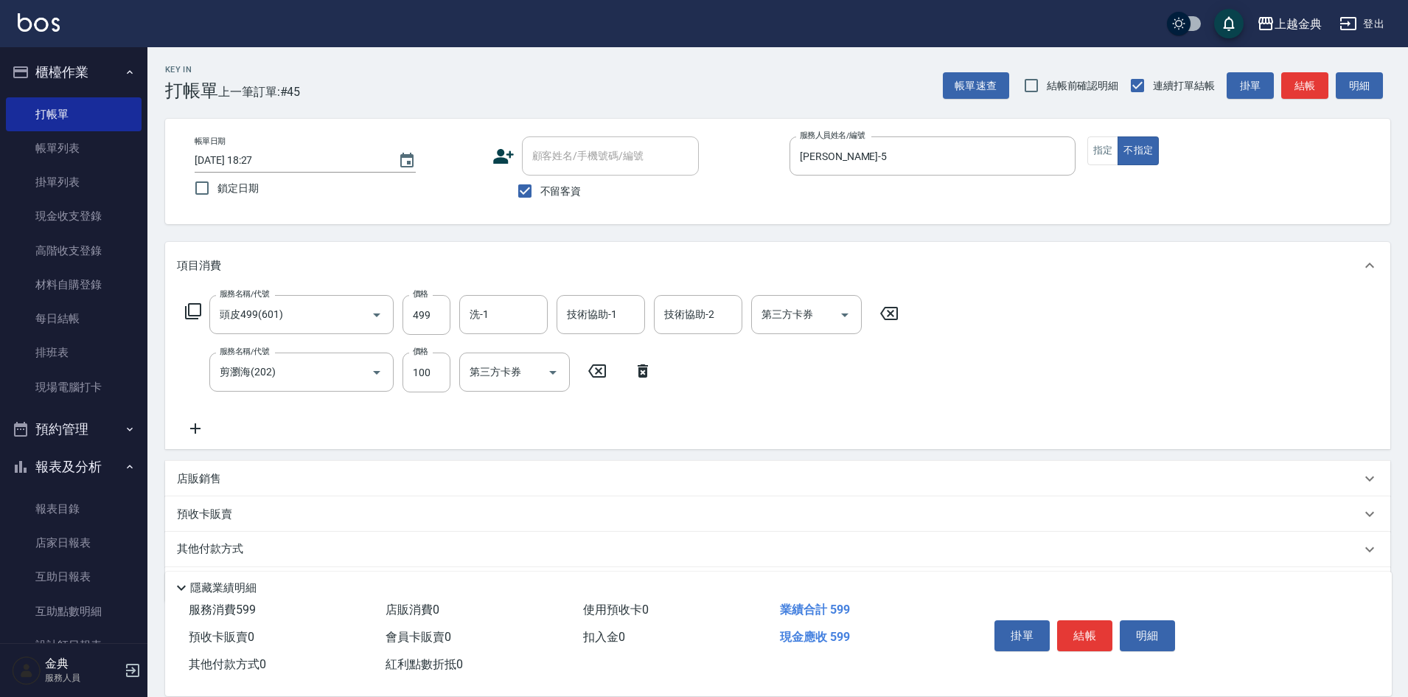
drag, startPoint x: 1101, startPoint y: 626, endPoint x: 1092, endPoint y: 617, distance: 12.5
click at [1099, 622] on button "結帳" at bounding box center [1084, 635] width 55 height 31
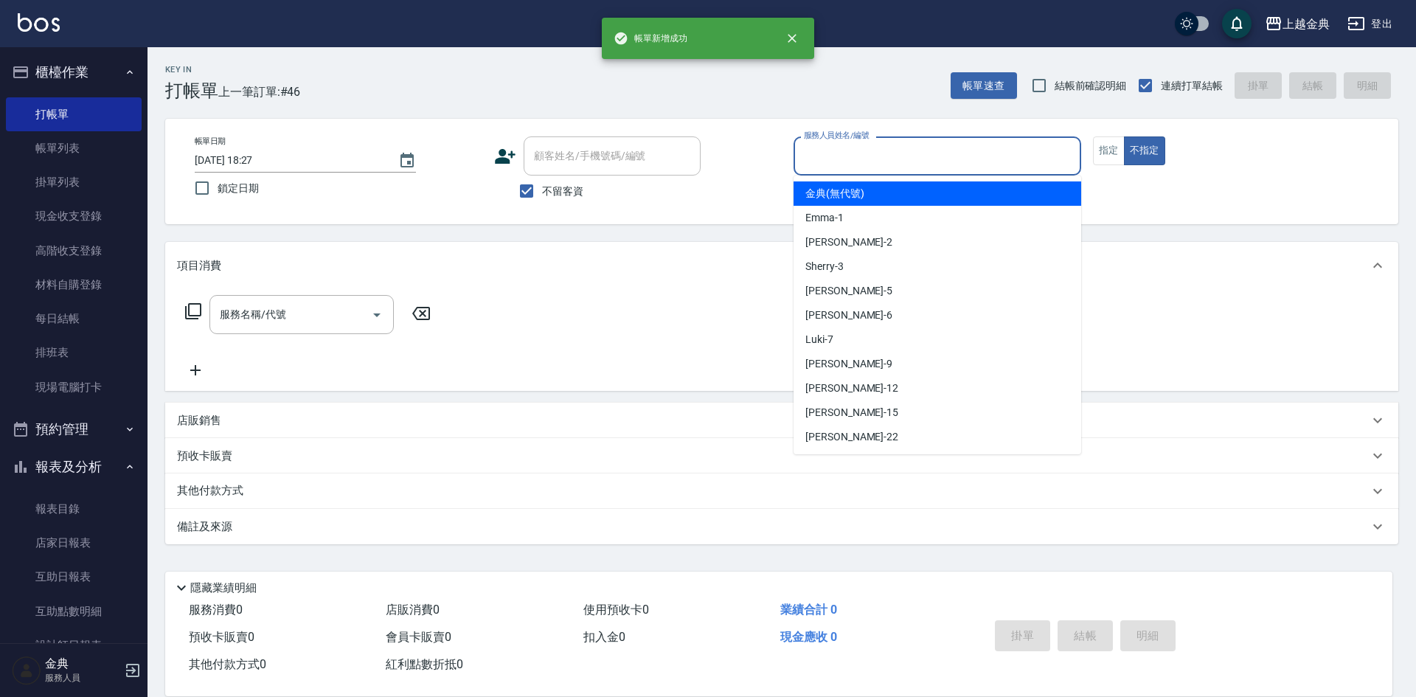
drag, startPoint x: 902, startPoint y: 145, endPoint x: 843, endPoint y: 282, distance: 148.6
click at [898, 146] on input "服務人員姓名/編號" at bounding box center [937, 156] width 274 height 26
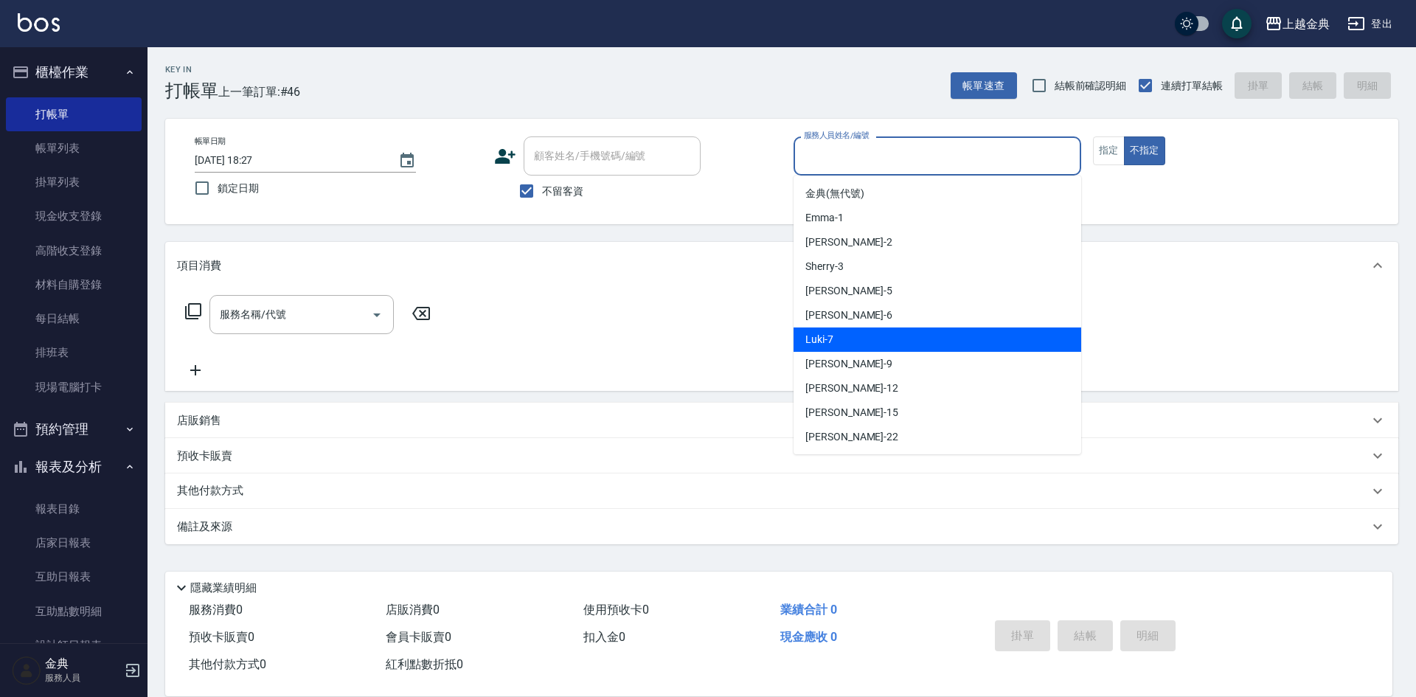
click at [869, 338] on div "Luki -7" at bounding box center [937, 339] width 288 height 24
type input "Luki-7"
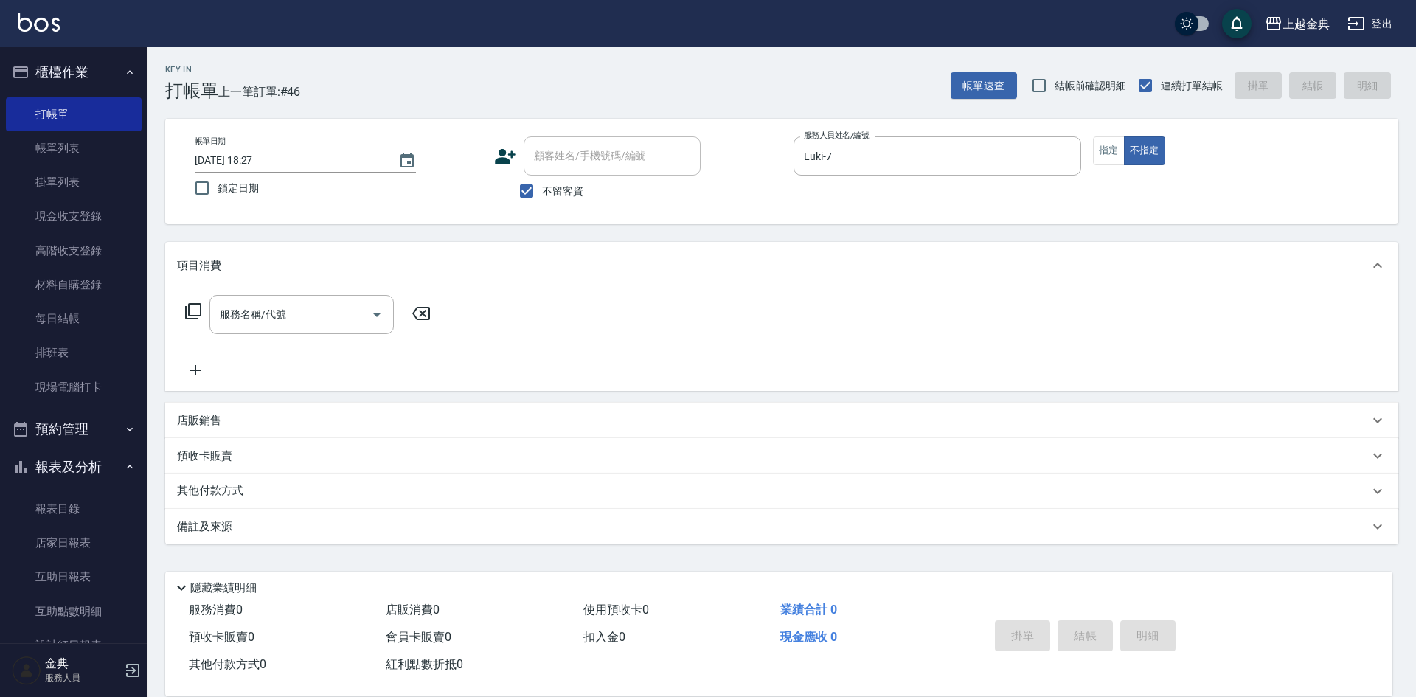
click at [186, 313] on icon at bounding box center [193, 311] width 16 height 16
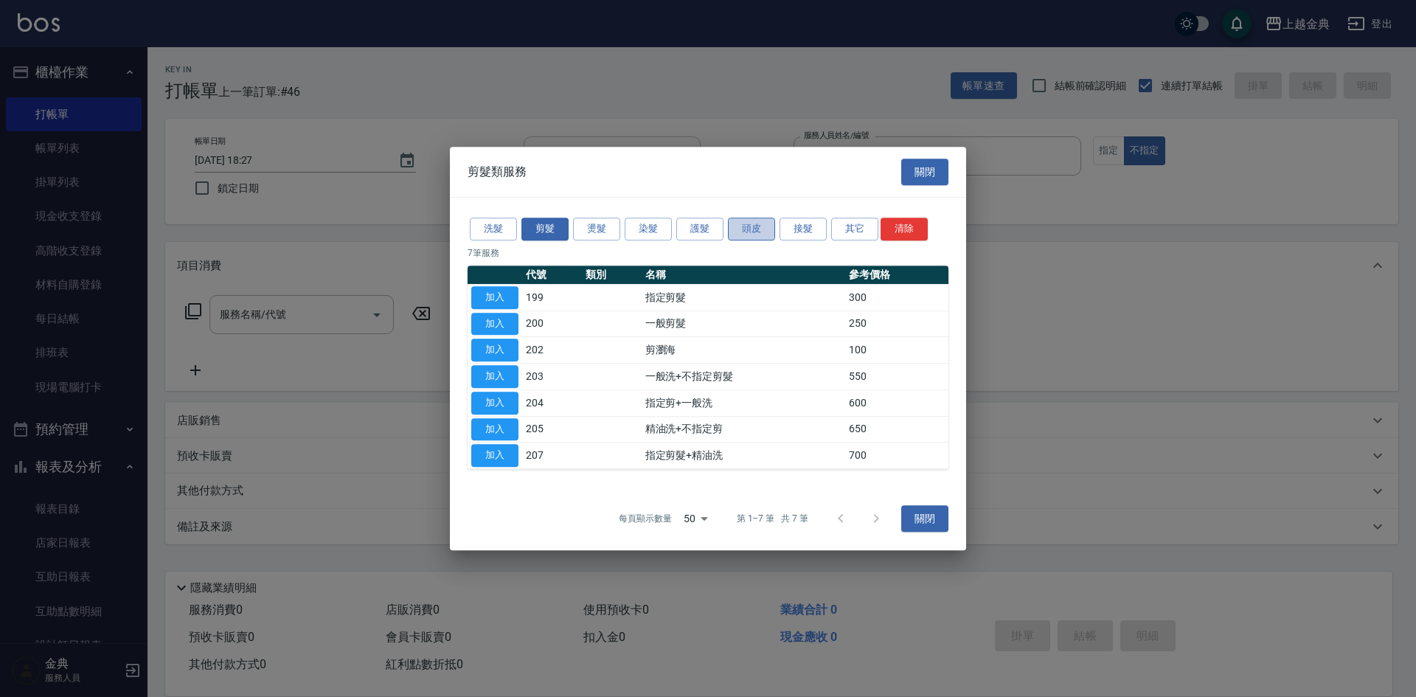
click at [762, 231] on button "頭皮" at bounding box center [751, 229] width 47 height 23
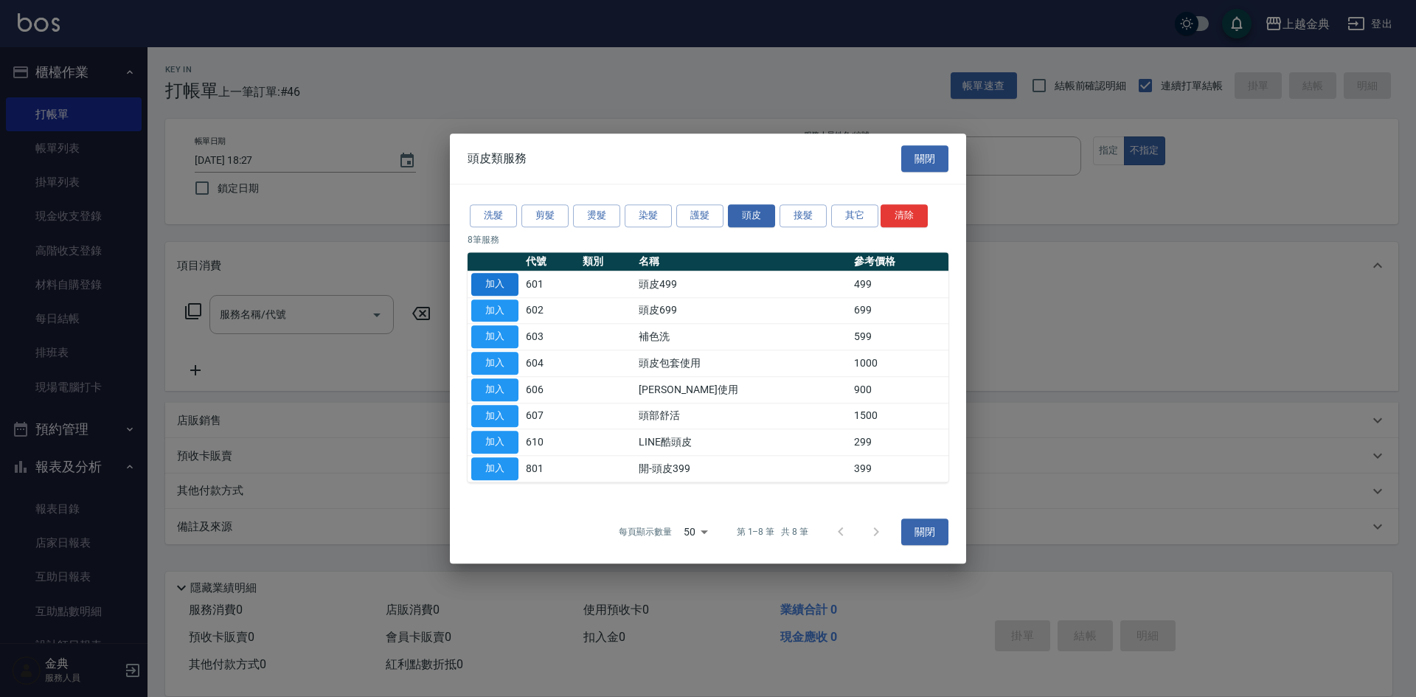
click at [487, 282] on button "加入" at bounding box center [494, 284] width 47 height 23
type input "頭皮499(601)"
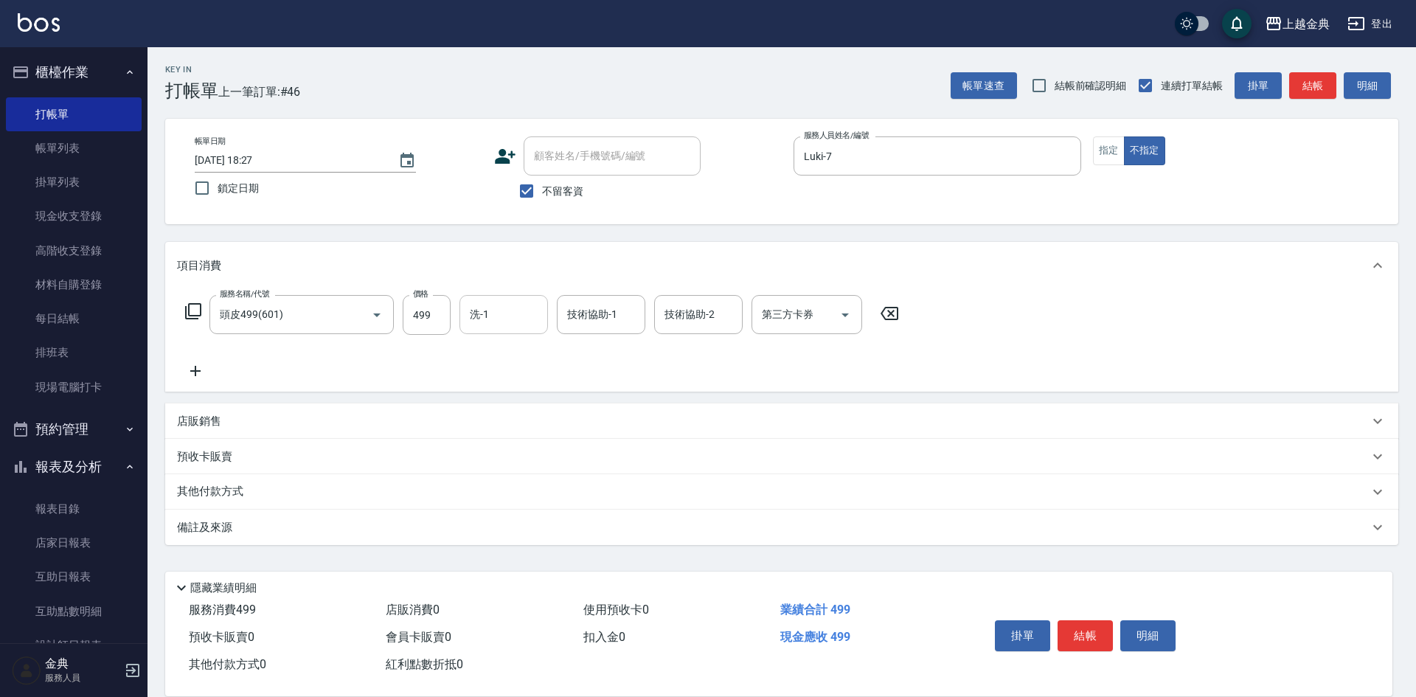
click at [496, 318] on input "洗-1" at bounding box center [503, 315] width 75 height 26
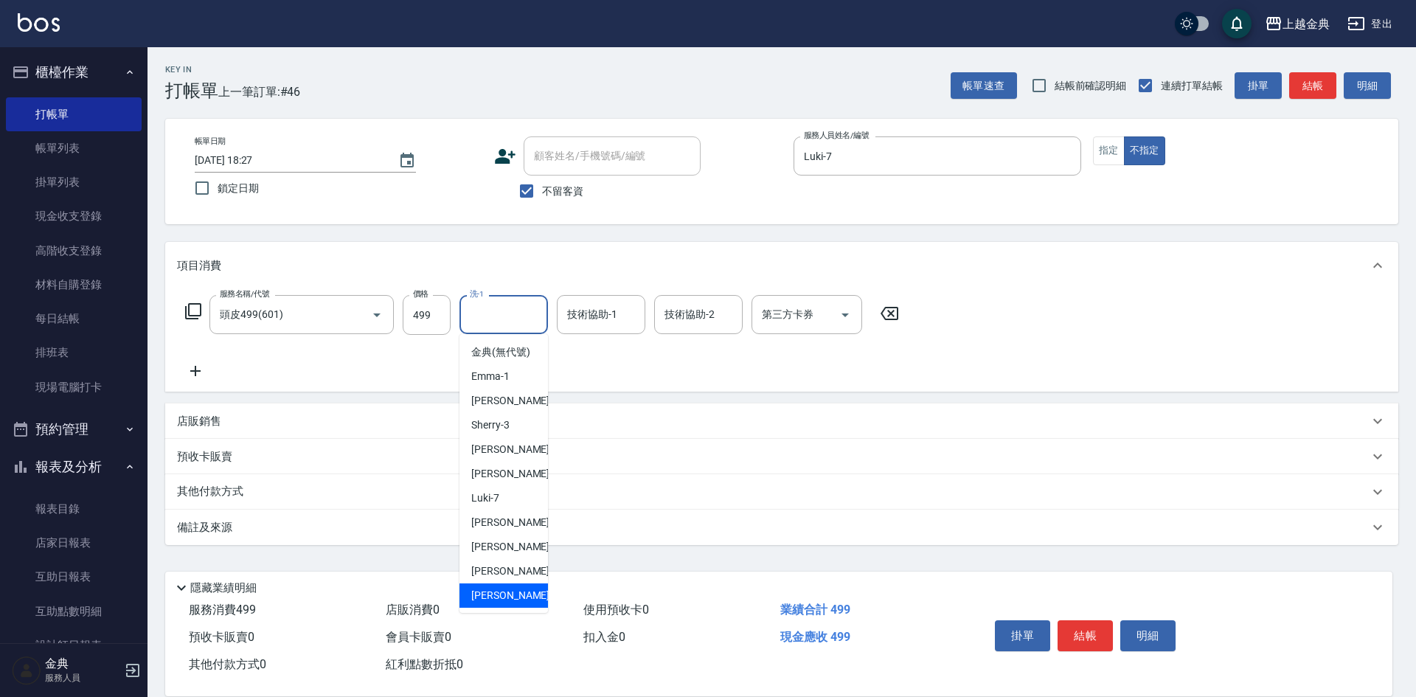
click at [519, 608] on div "[PERSON_NAME] -22" at bounding box center [503, 595] width 88 height 24
type input "[PERSON_NAME]-22"
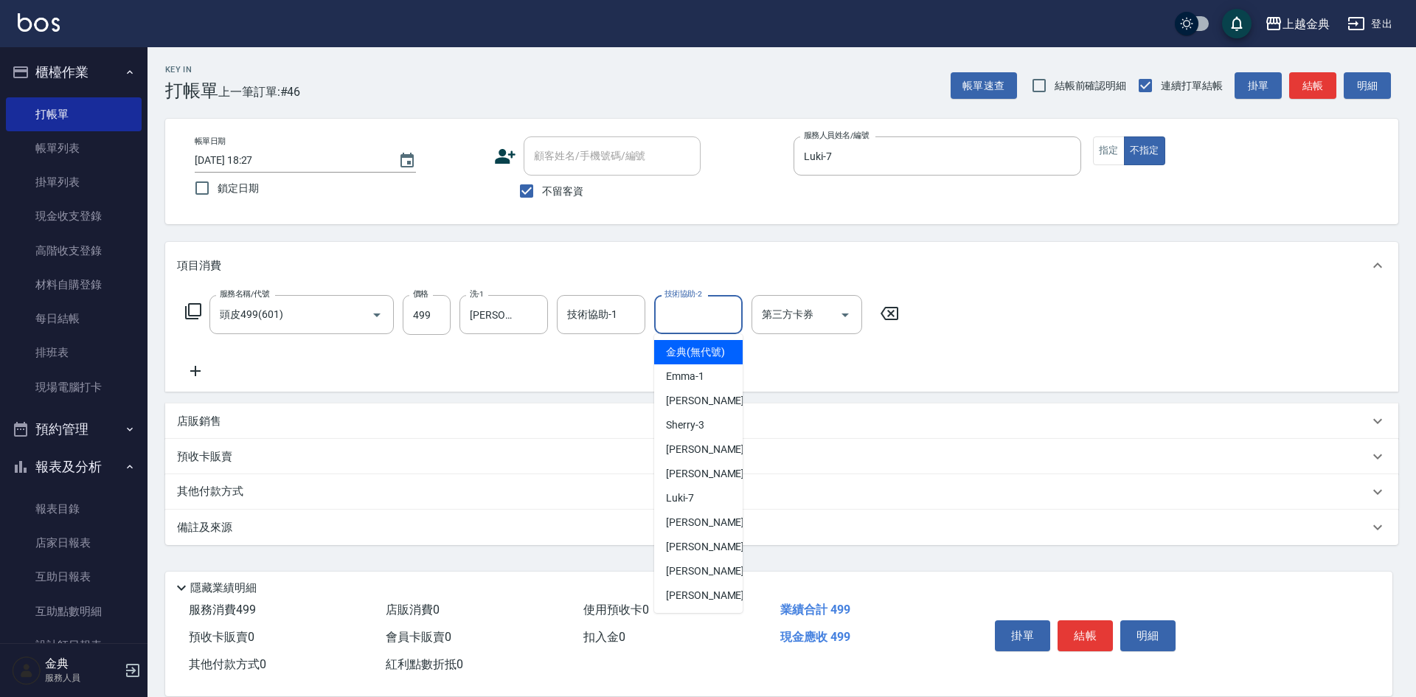
click at [692, 314] on input "技術協助-2" at bounding box center [698, 315] width 75 height 26
click at [721, 601] on div "[PERSON_NAME] -22" at bounding box center [698, 595] width 88 height 24
type input "[PERSON_NAME]-22"
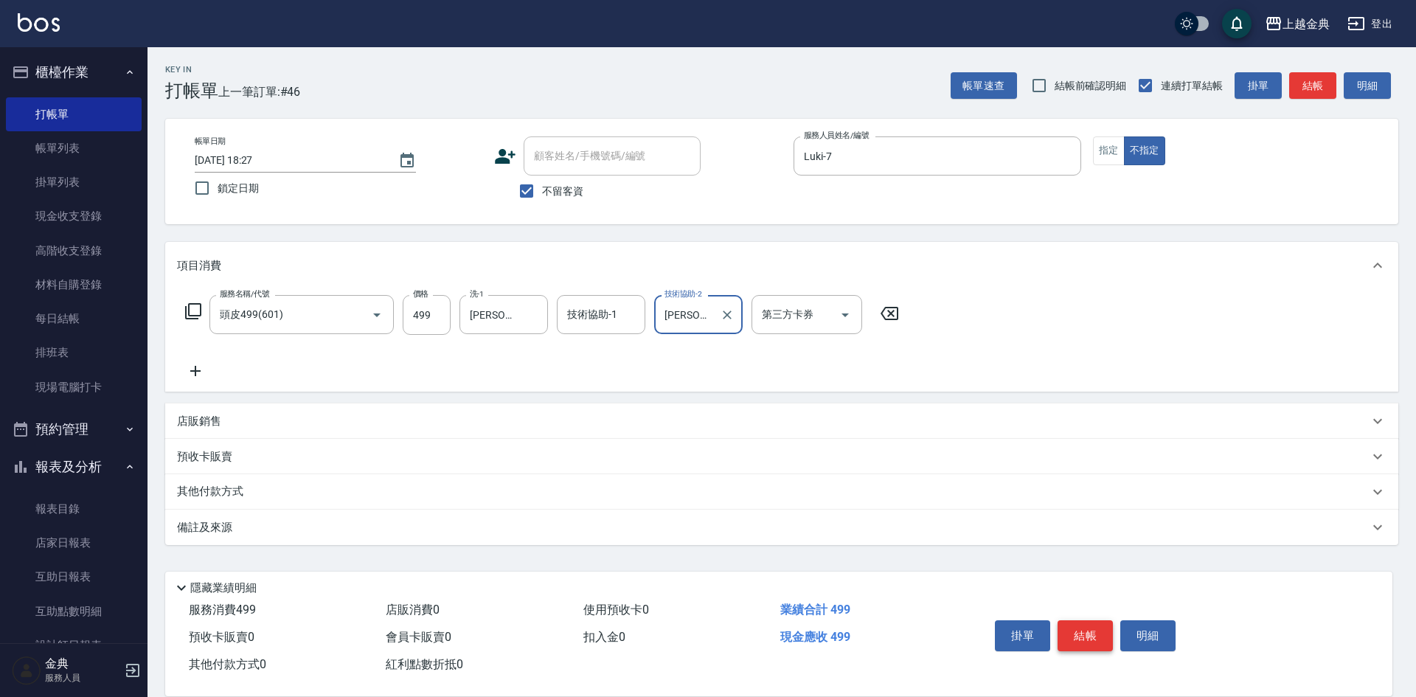
click at [1099, 633] on button "結帳" at bounding box center [1084, 635] width 55 height 31
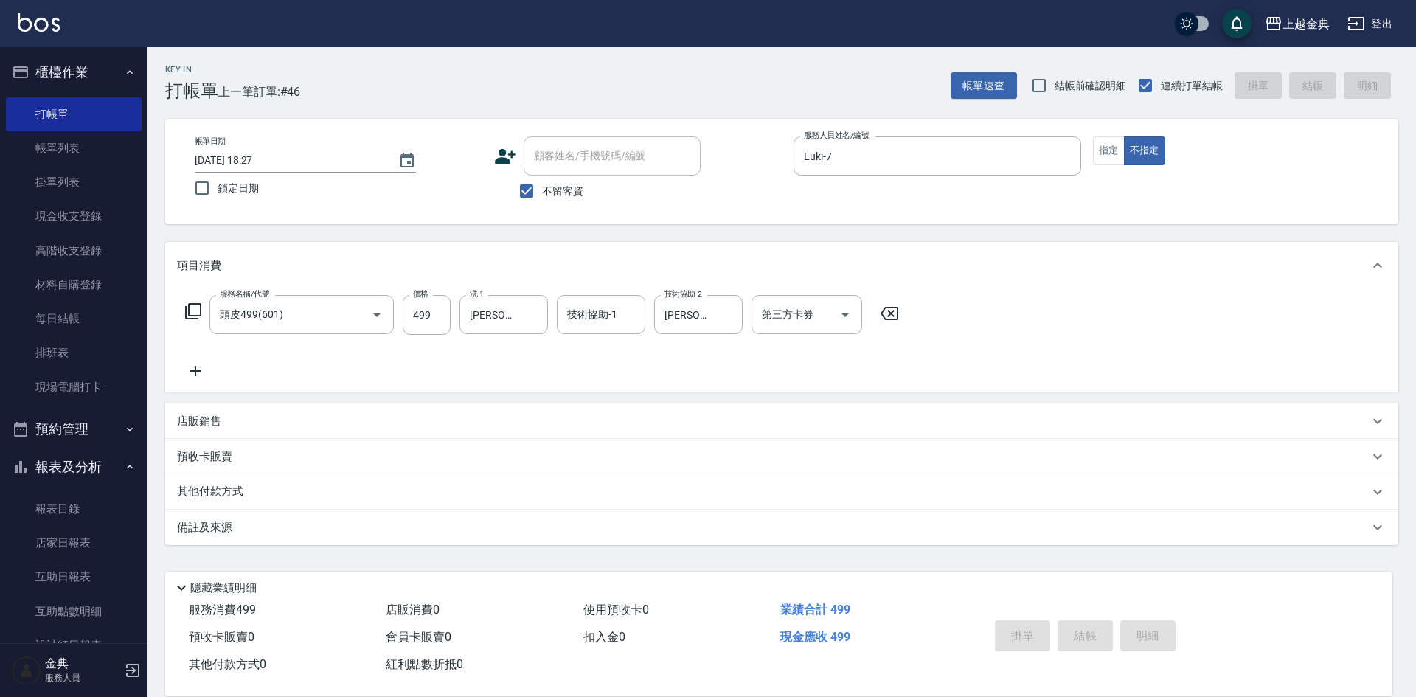
type input "[DATE] 18:28"
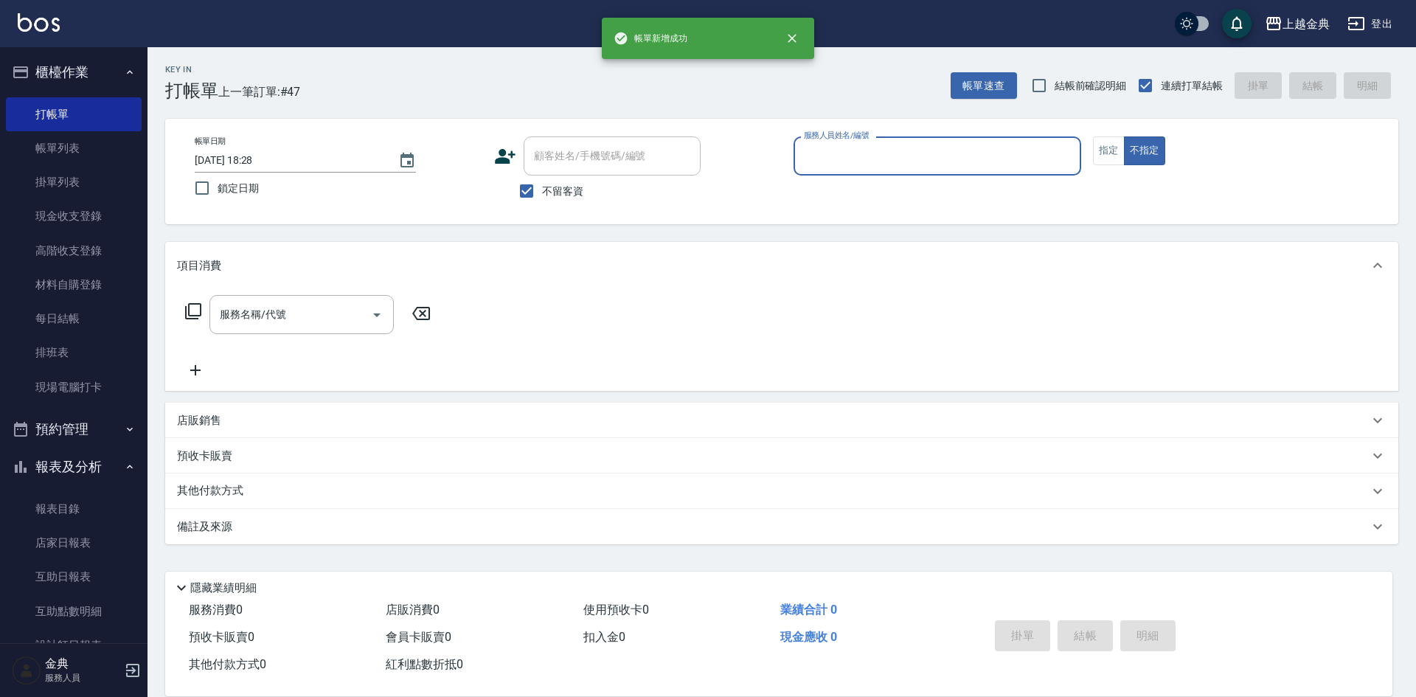
drag, startPoint x: 954, startPoint y: 138, endPoint x: 950, endPoint y: 148, distance: 11.0
click at [953, 138] on div "服務人員姓名/編號" at bounding box center [937, 155] width 288 height 39
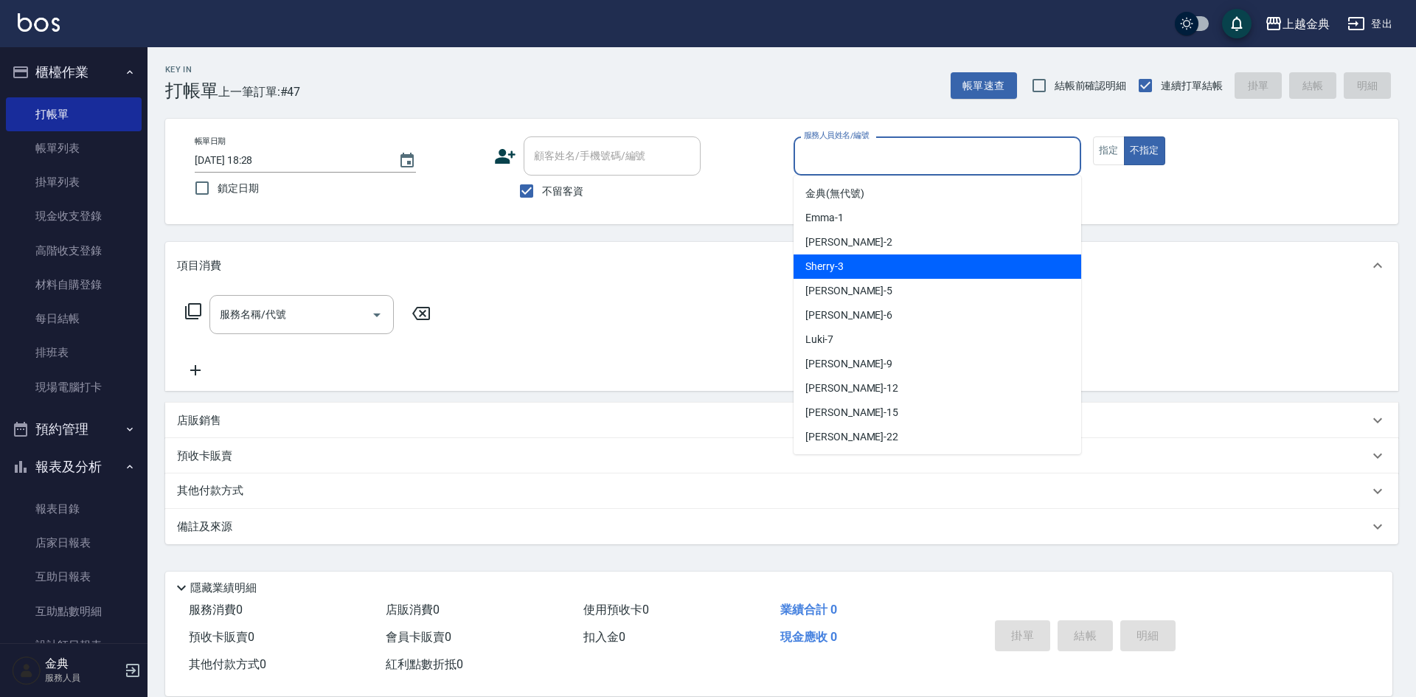
click at [947, 254] on div "Sherry -3" at bounding box center [937, 266] width 288 height 24
type input "Sherry-3"
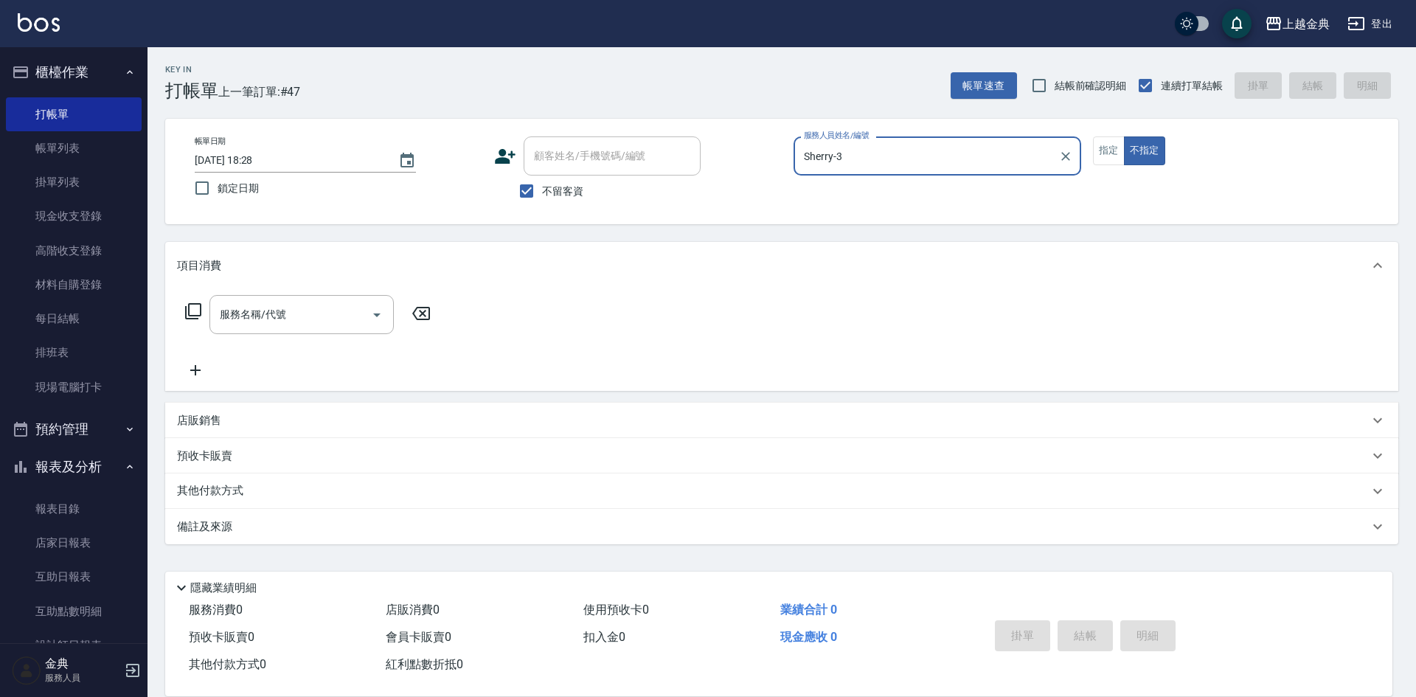
click at [197, 309] on icon at bounding box center [193, 311] width 18 height 18
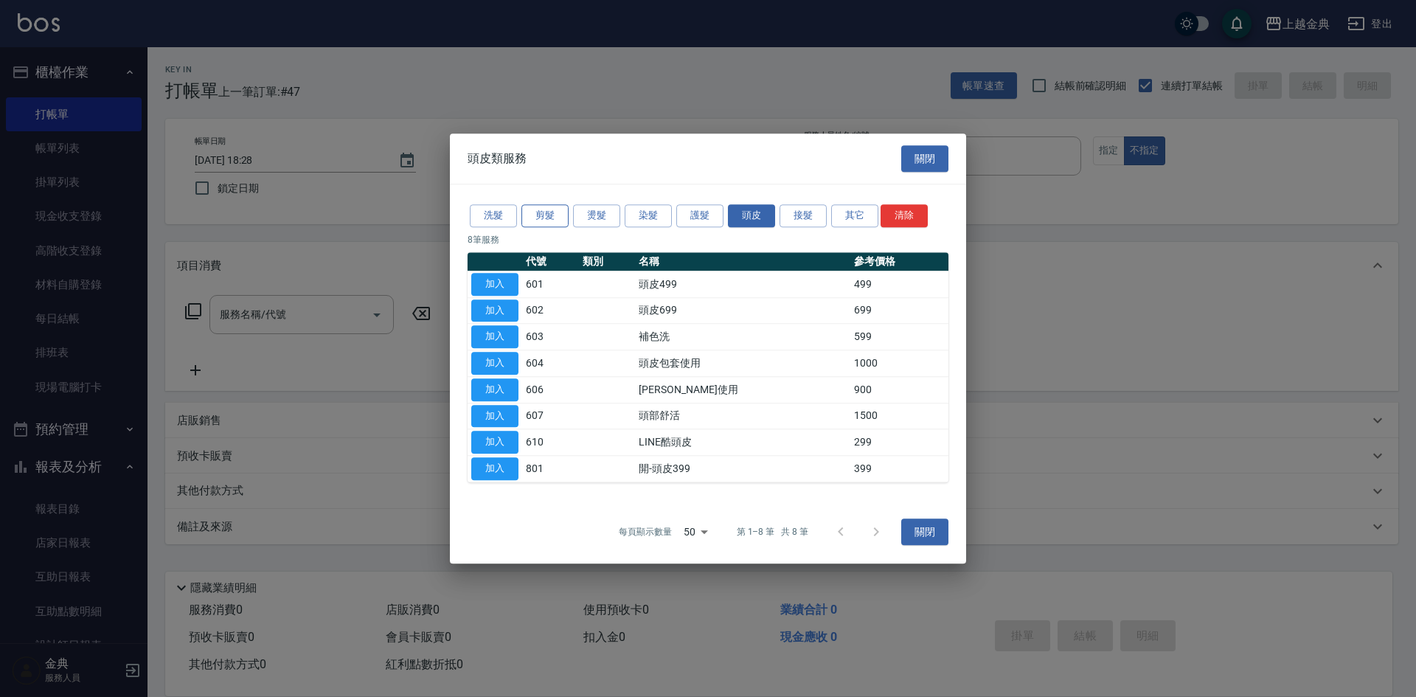
click at [531, 217] on button "剪髮" at bounding box center [544, 215] width 47 height 23
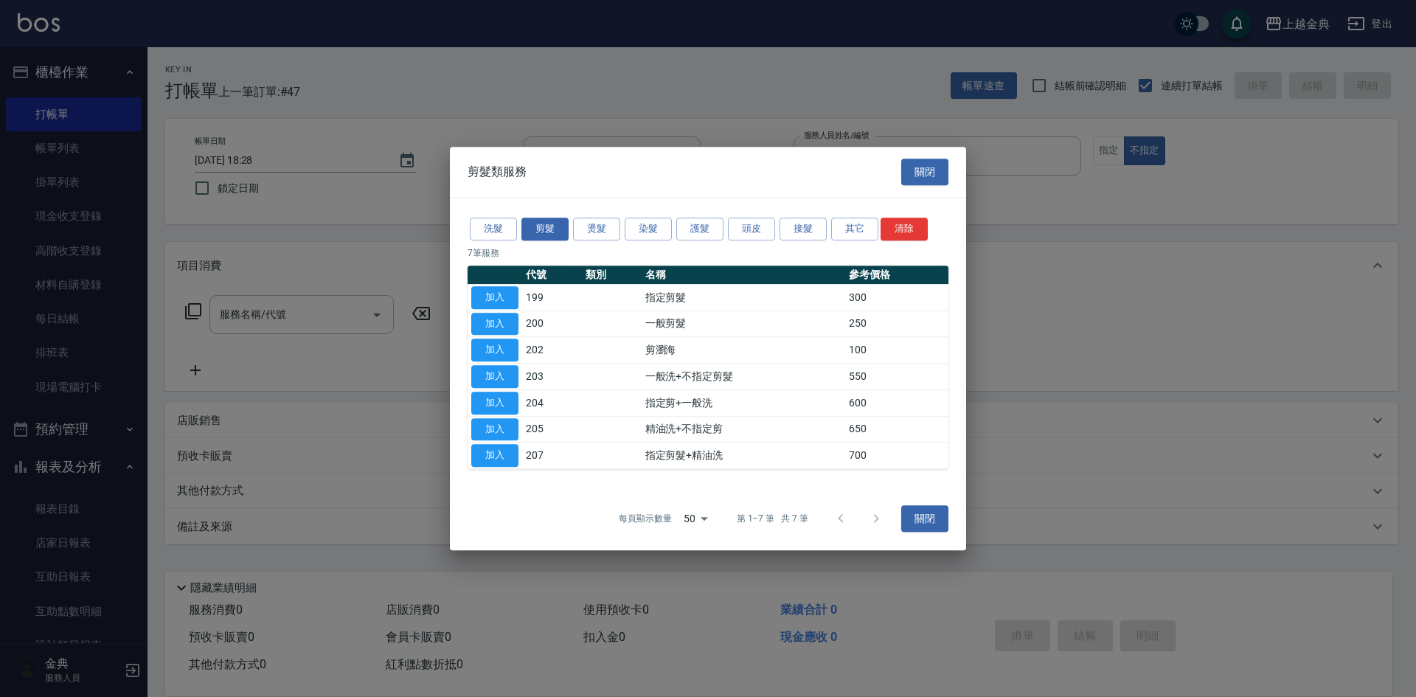
drag, startPoint x: 507, startPoint y: 428, endPoint x: 577, endPoint y: 460, distance: 77.2
click at [507, 428] on button "加入" at bounding box center [494, 429] width 47 height 23
type input "精油洗+不指定剪(205)"
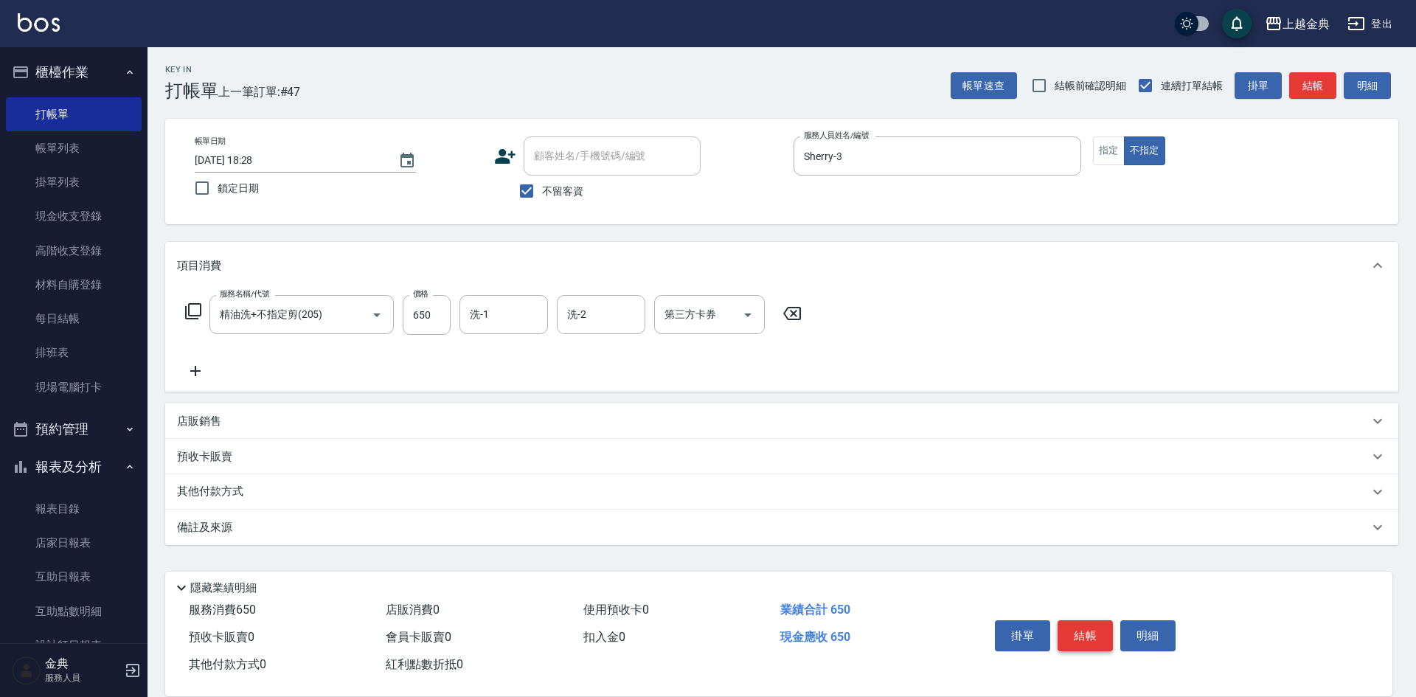
click at [1085, 626] on button "結帳" at bounding box center [1084, 635] width 55 height 31
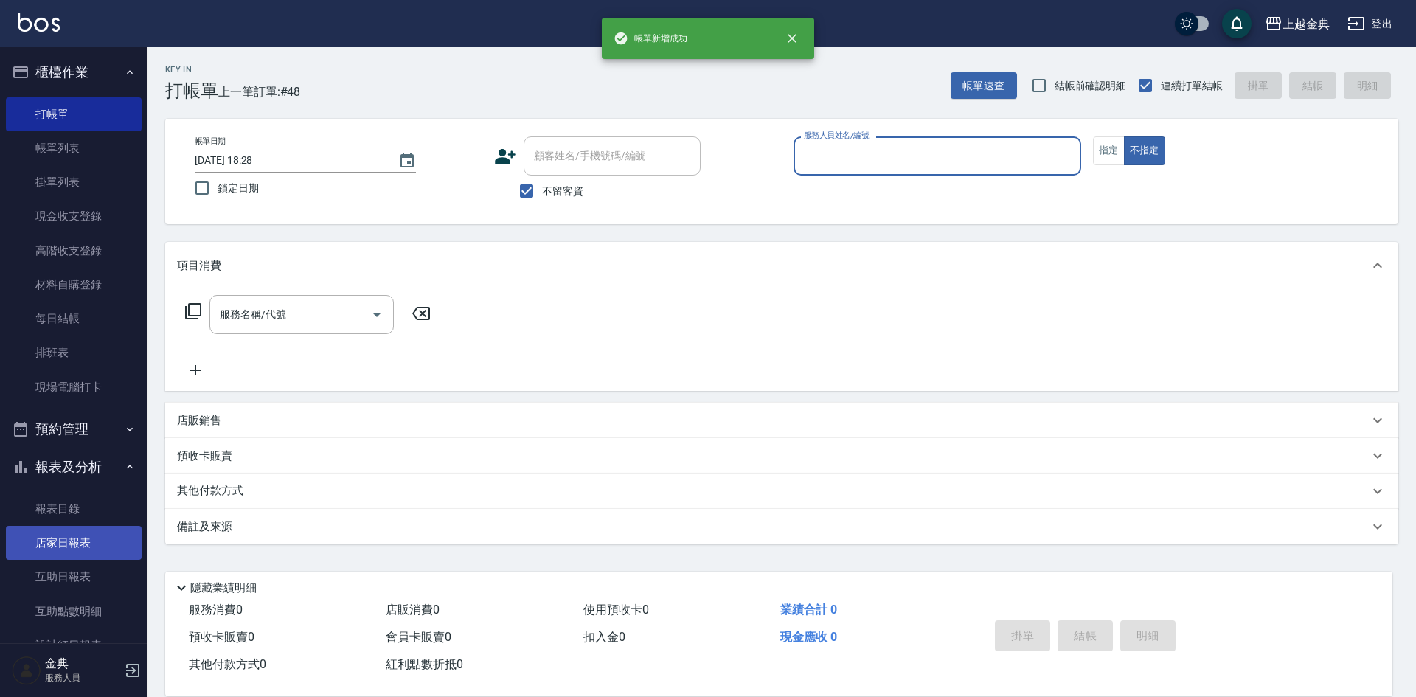
click at [75, 546] on link "店家日報表" at bounding box center [74, 543] width 136 height 34
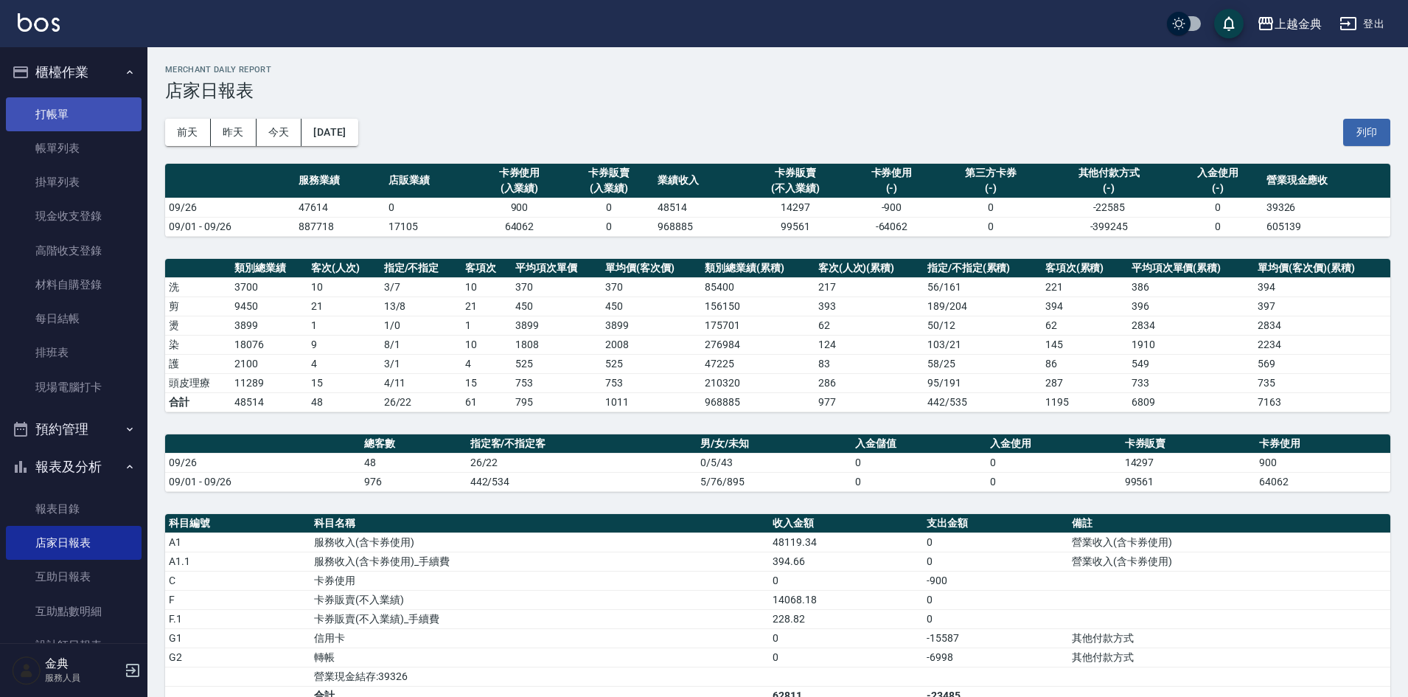
click at [86, 117] on link "打帳單" at bounding box center [74, 114] width 136 height 34
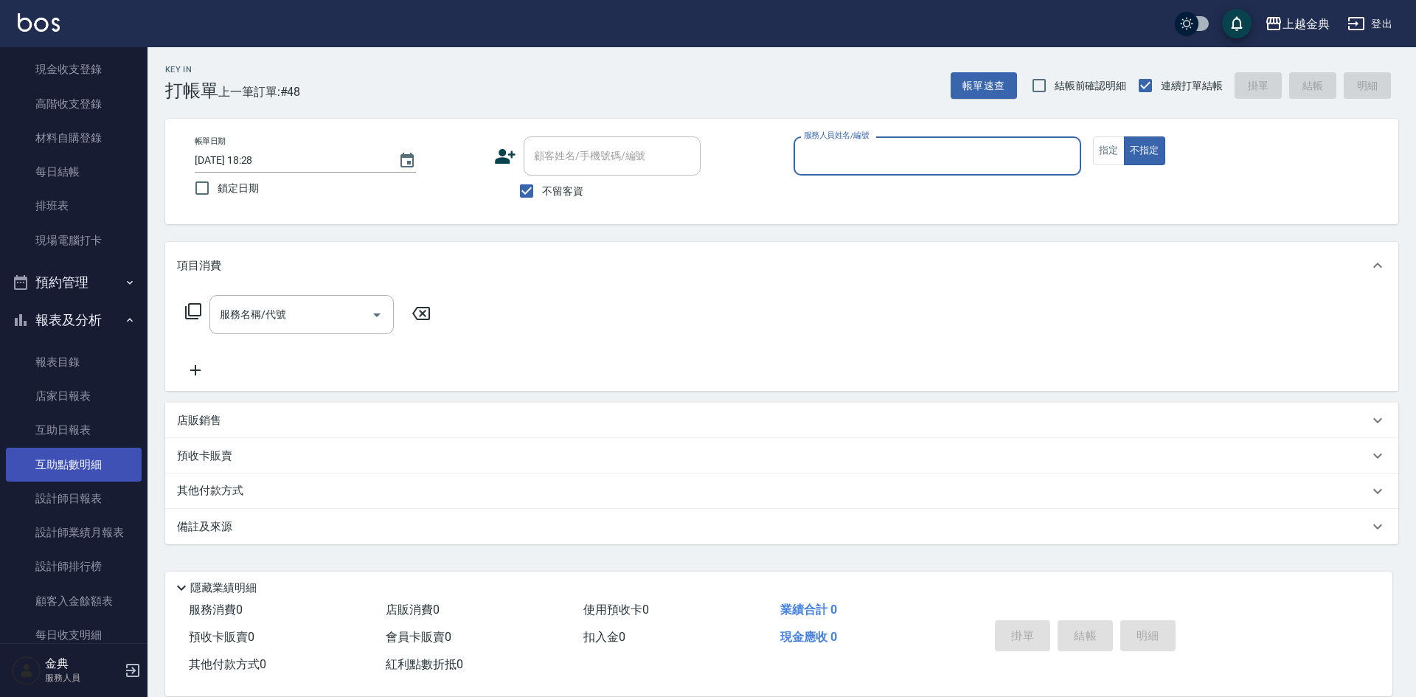
scroll to position [147, 0]
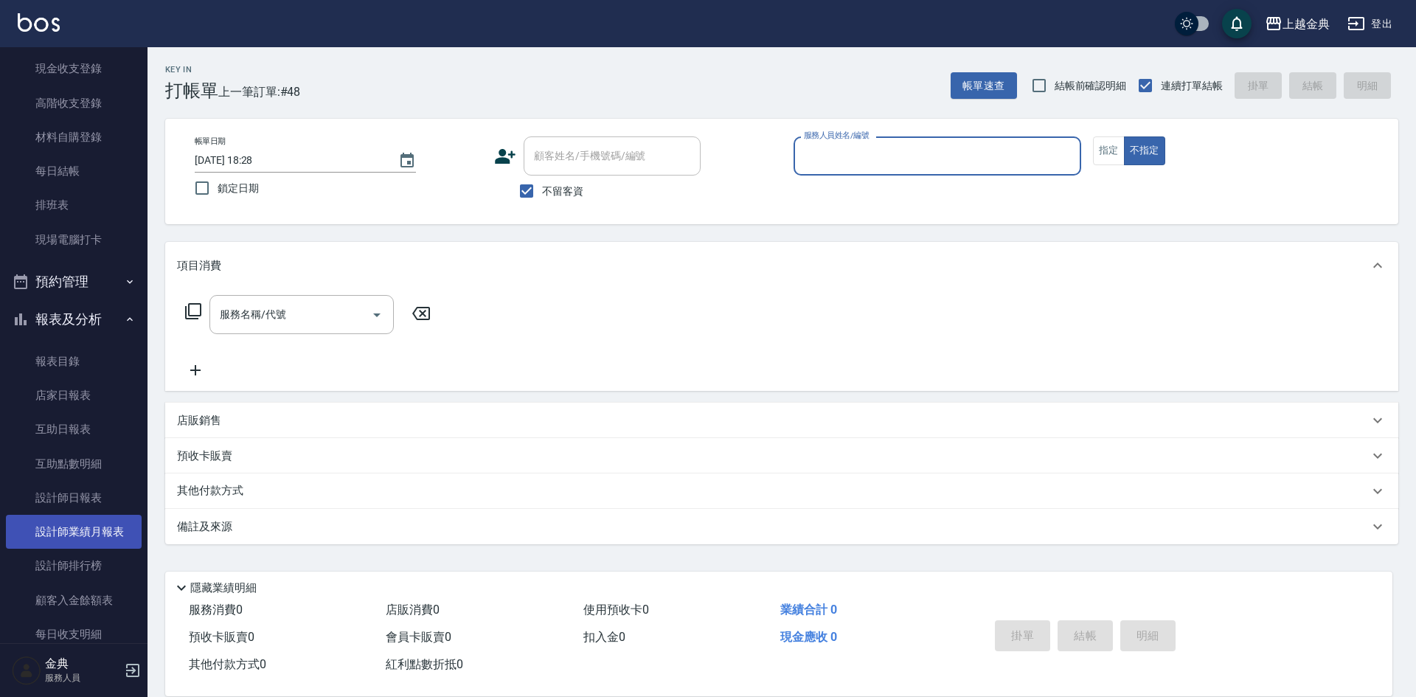
click at [109, 543] on link "設計師業績月報表" at bounding box center [74, 532] width 136 height 34
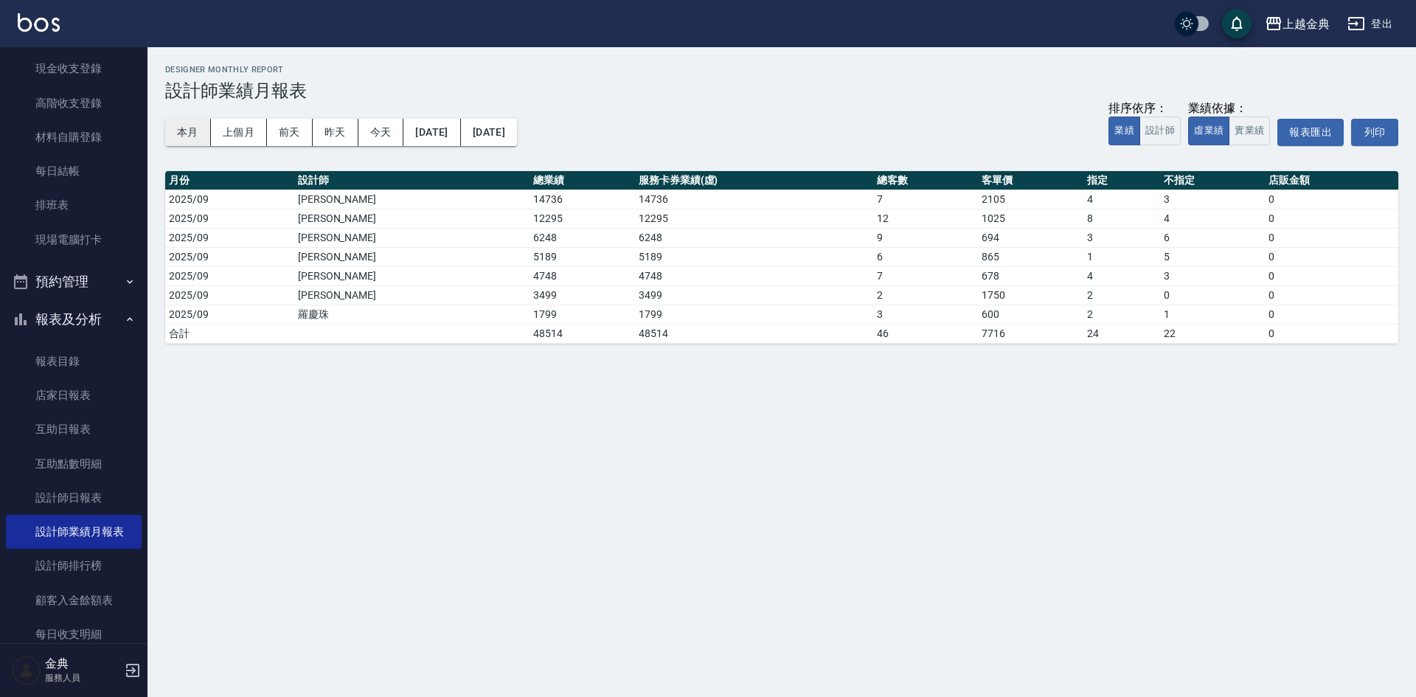
click at [187, 137] on button "本月" at bounding box center [188, 132] width 46 height 27
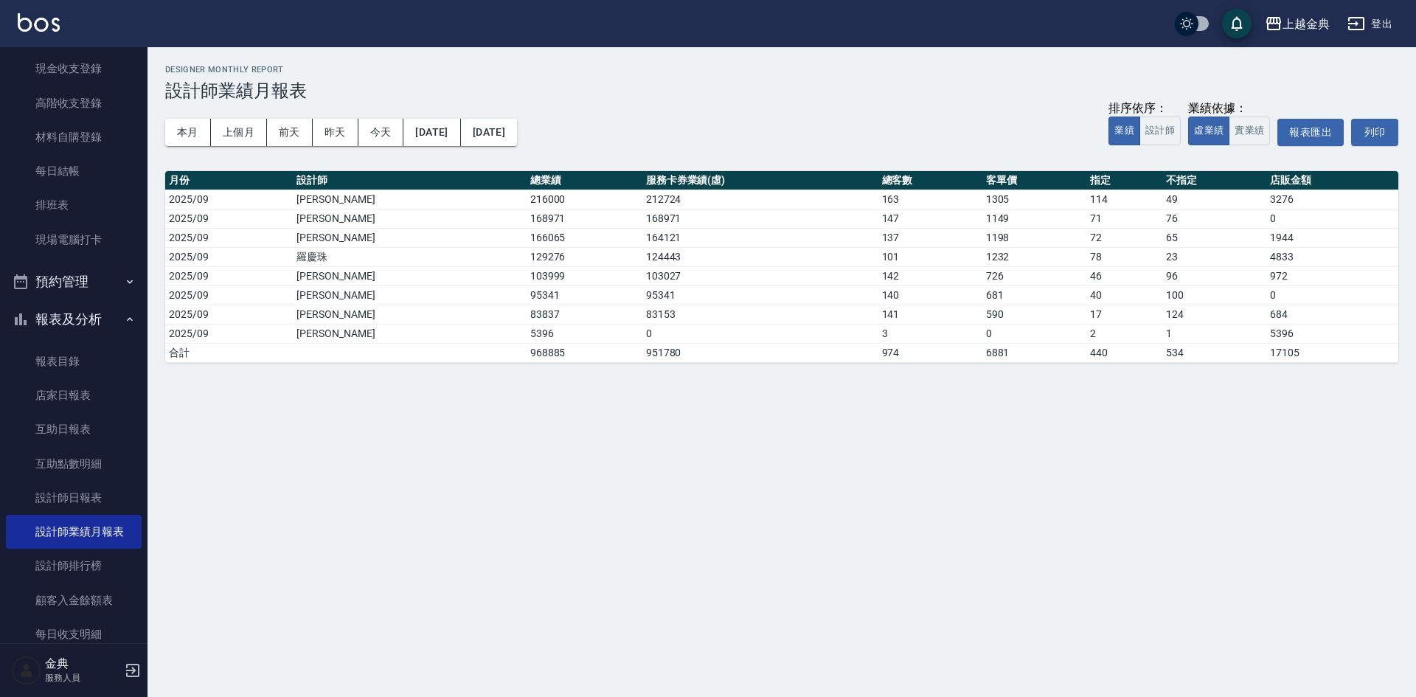
click at [883, 132] on div "本月 上個月 [DATE] [DATE] [DATE] [DATE] [DATE] 排序依序： 業績 設計師 業績依據： 虛業績 實業績 報表匯出 列印" at bounding box center [781, 132] width 1233 height 63
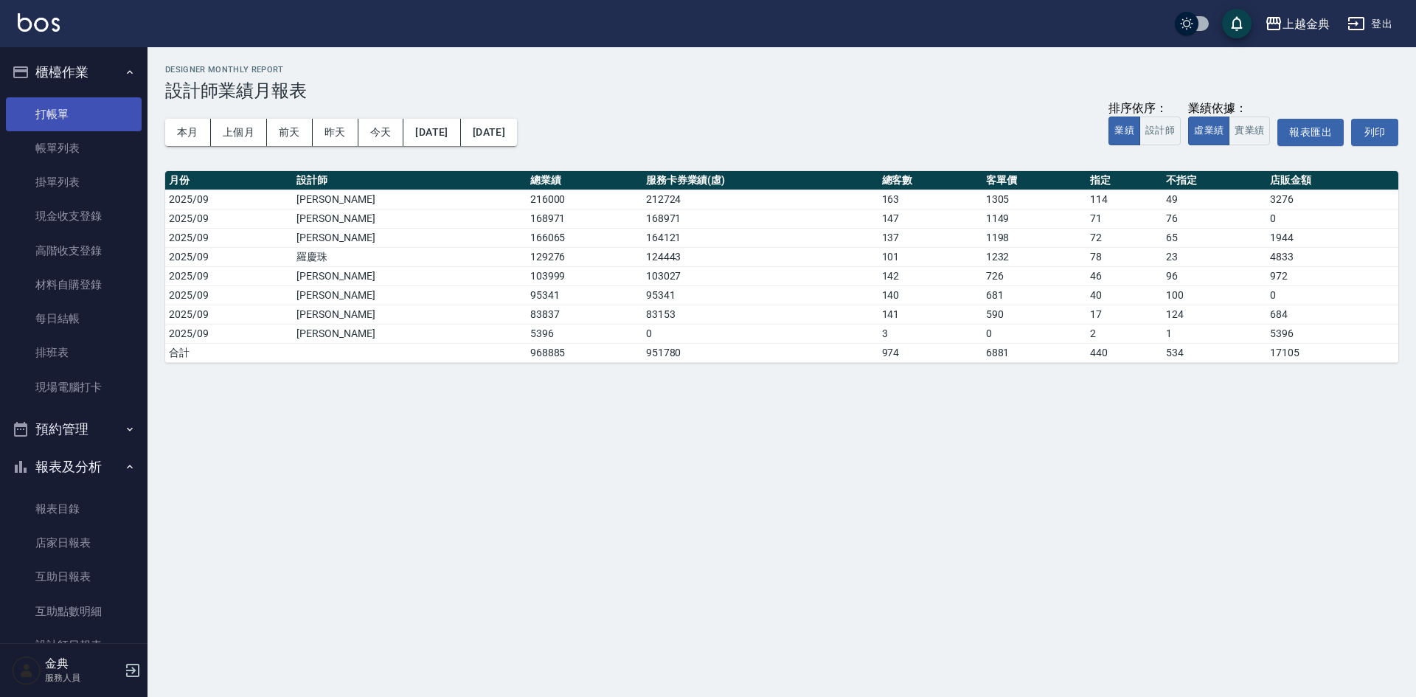
click at [70, 114] on link "打帳單" at bounding box center [74, 114] width 136 height 34
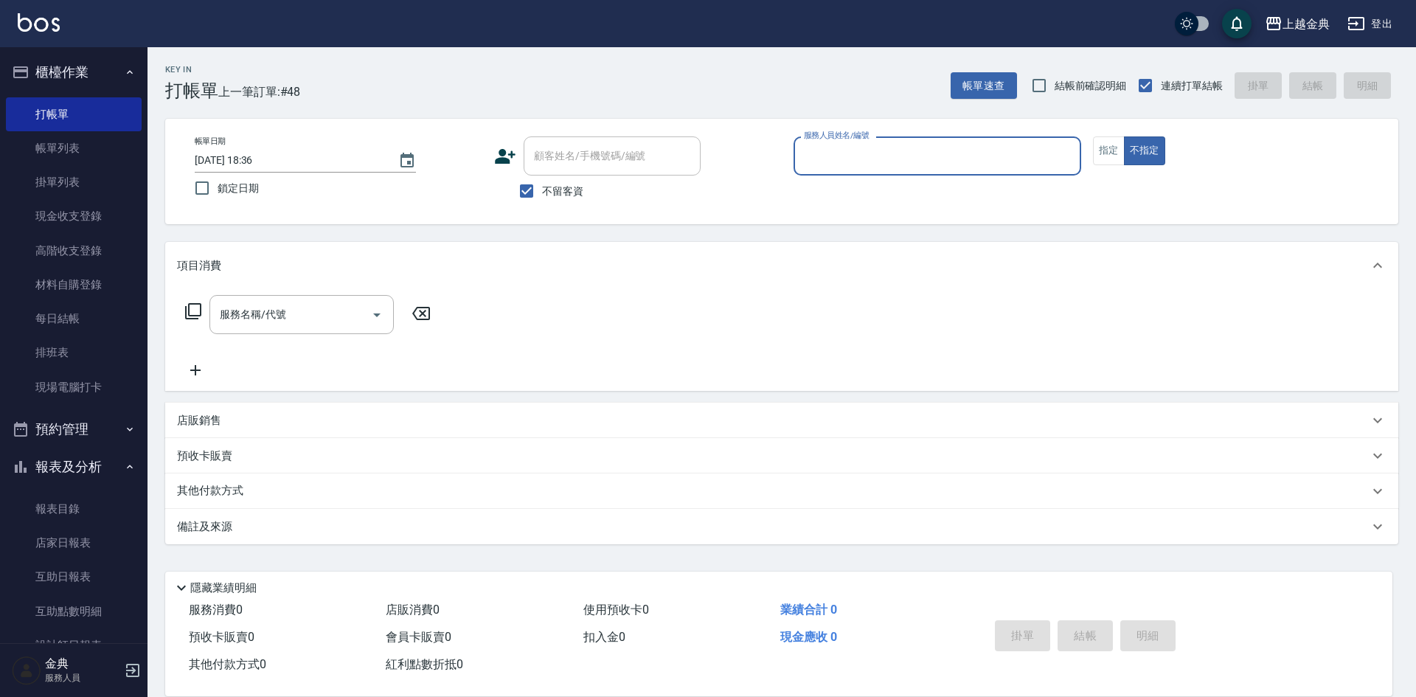
drag, startPoint x: 879, startPoint y: 141, endPoint x: 878, endPoint y: 159, distance: 18.4
click at [878, 145] on div "服務人員姓名/編號" at bounding box center [937, 155] width 288 height 39
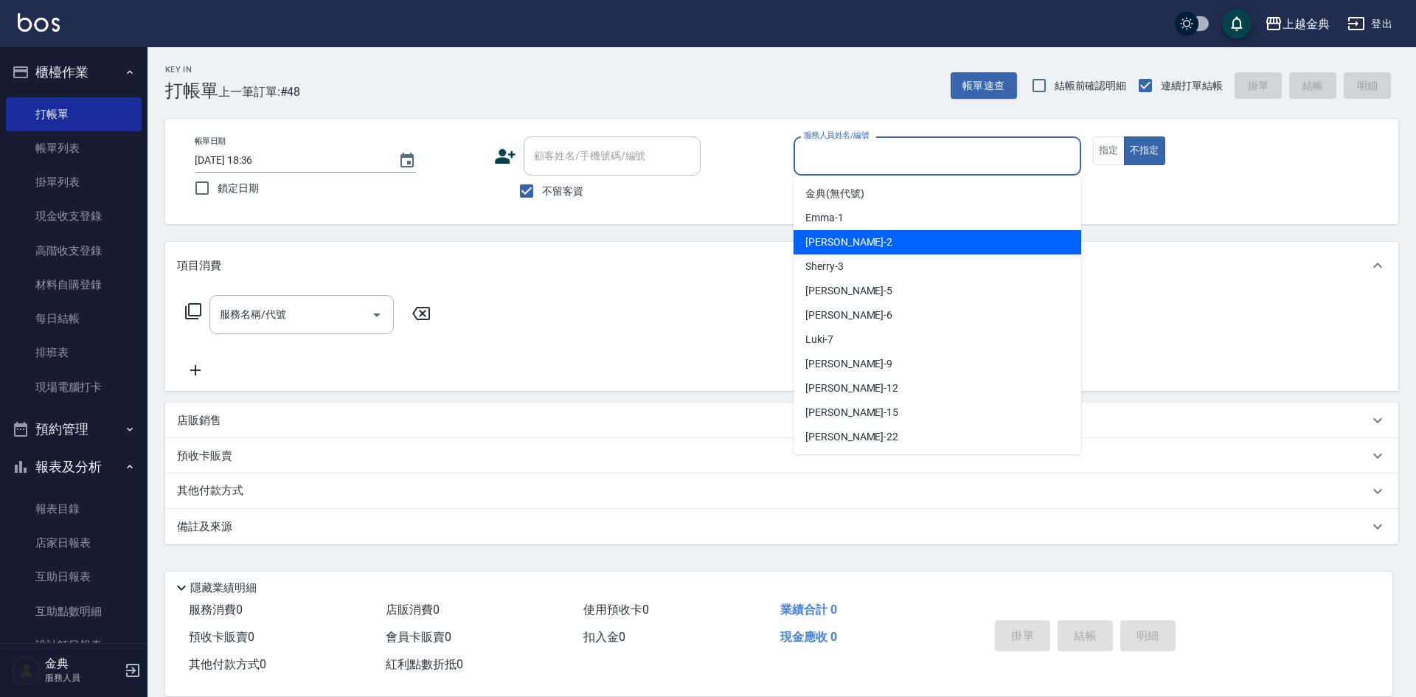
drag, startPoint x: 862, startPoint y: 246, endPoint x: 613, endPoint y: 284, distance: 251.4
click at [862, 245] on div "Cindy -2" at bounding box center [937, 242] width 288 height 24
type input "Cindy-2"
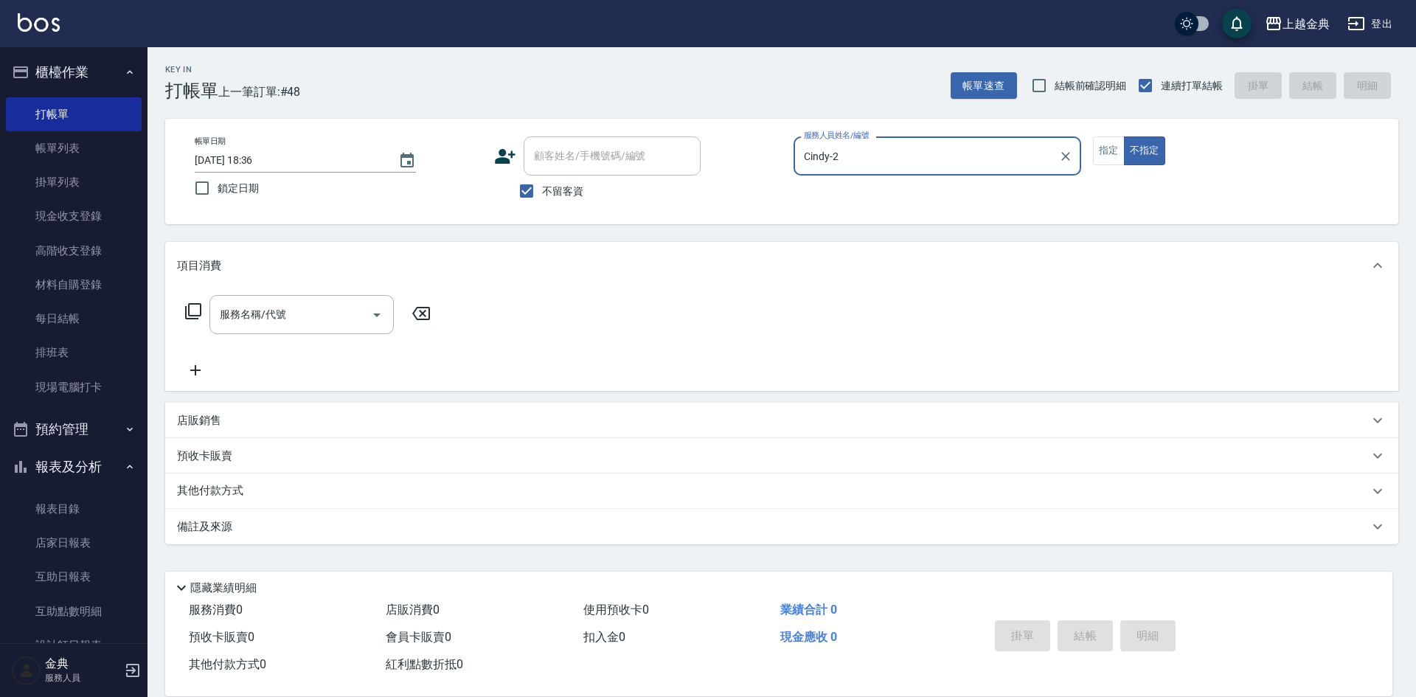
click at [196, 310] on icon at bounding box center [193, 311] width 18 height 18
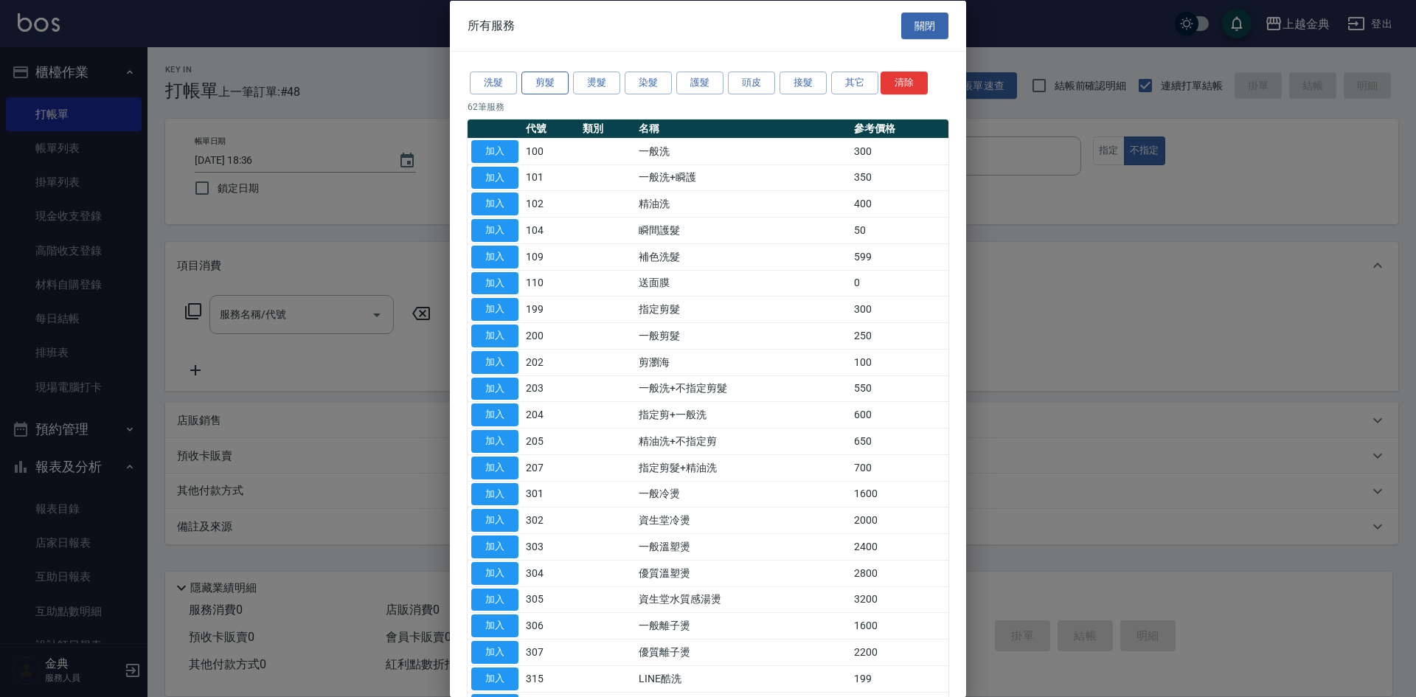
click at [530, 86] on button "剪髮" at bounding box center [544, 83] width 47 height 23
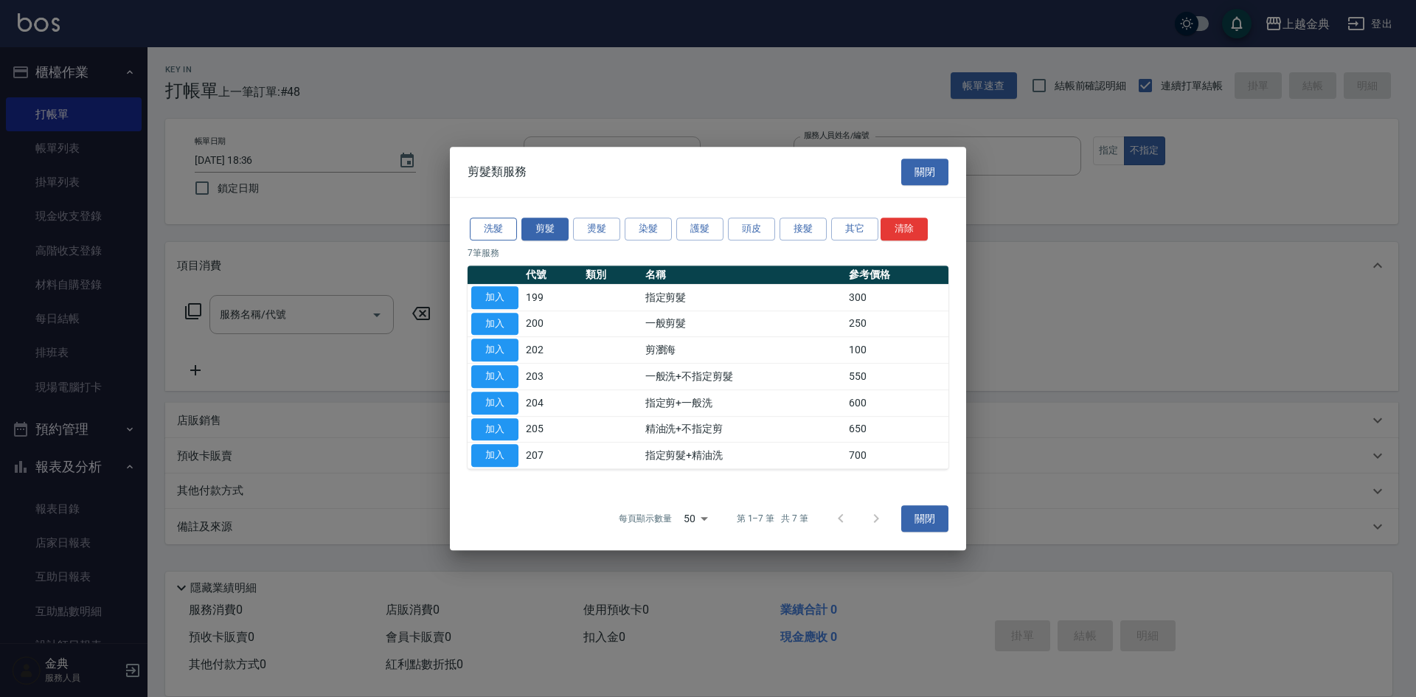
click at [496, 234] on button "洗髮" at bounding box center [493, 229] width 47 height 23
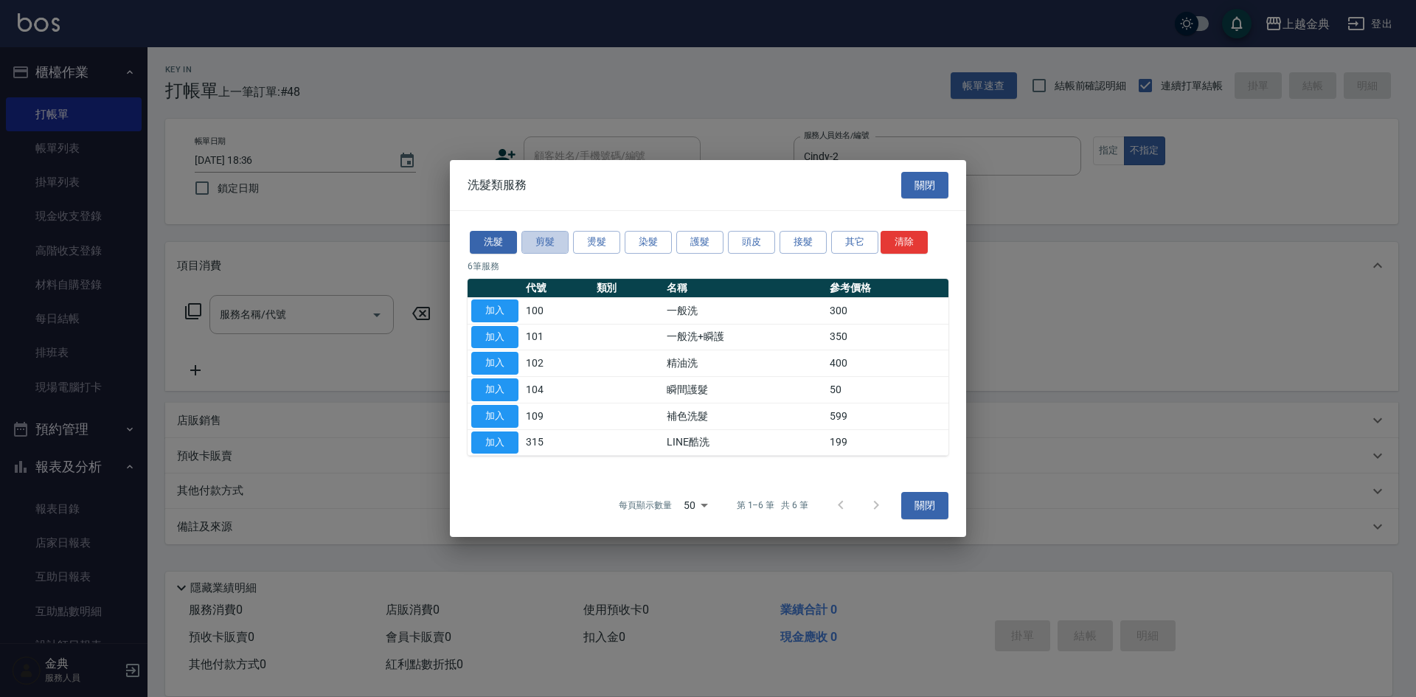
drag, startPoint x: 538, startPoint y: 245, endPoint x: 577, endPoint y: 323, distance: 87.7
click at [539, 248] on button "剪髮" at bounding box center [544, 242] width 47 height 23
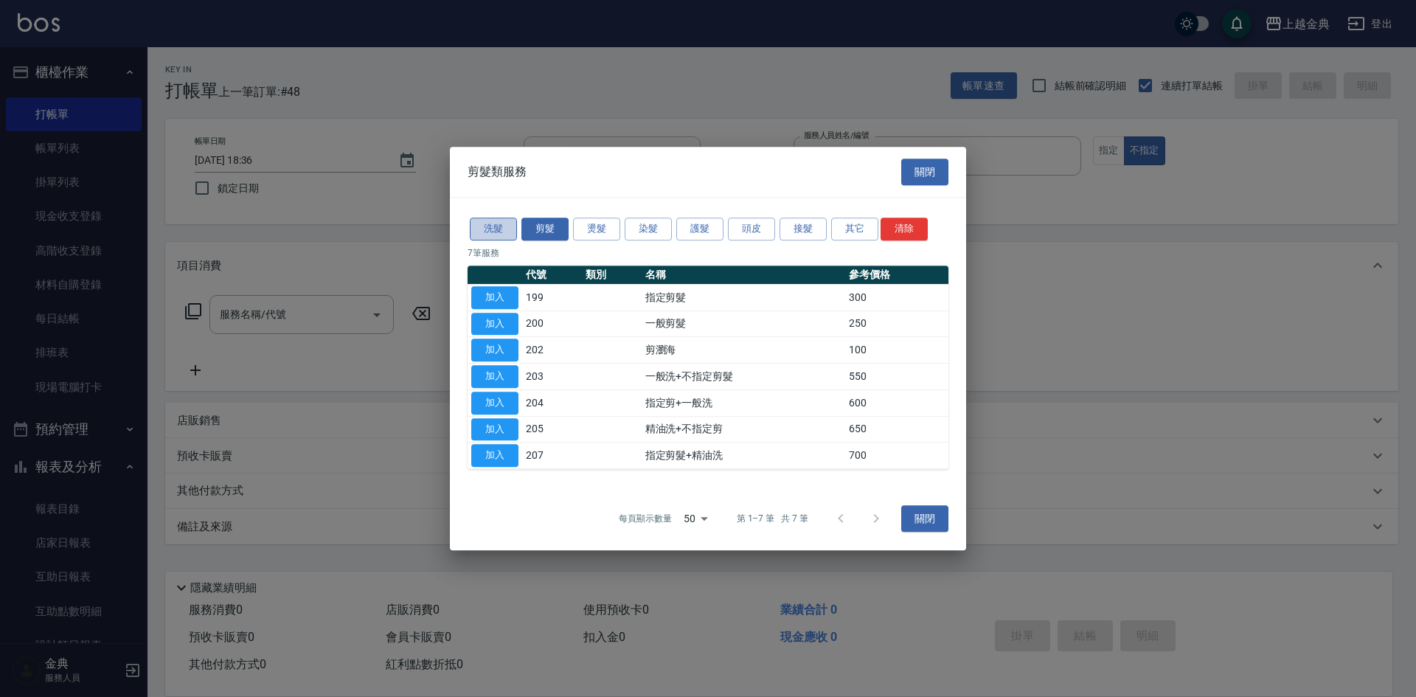
click at [495, 224] on button "洗髮" at bounding box center [493, 229] width 47 height 23
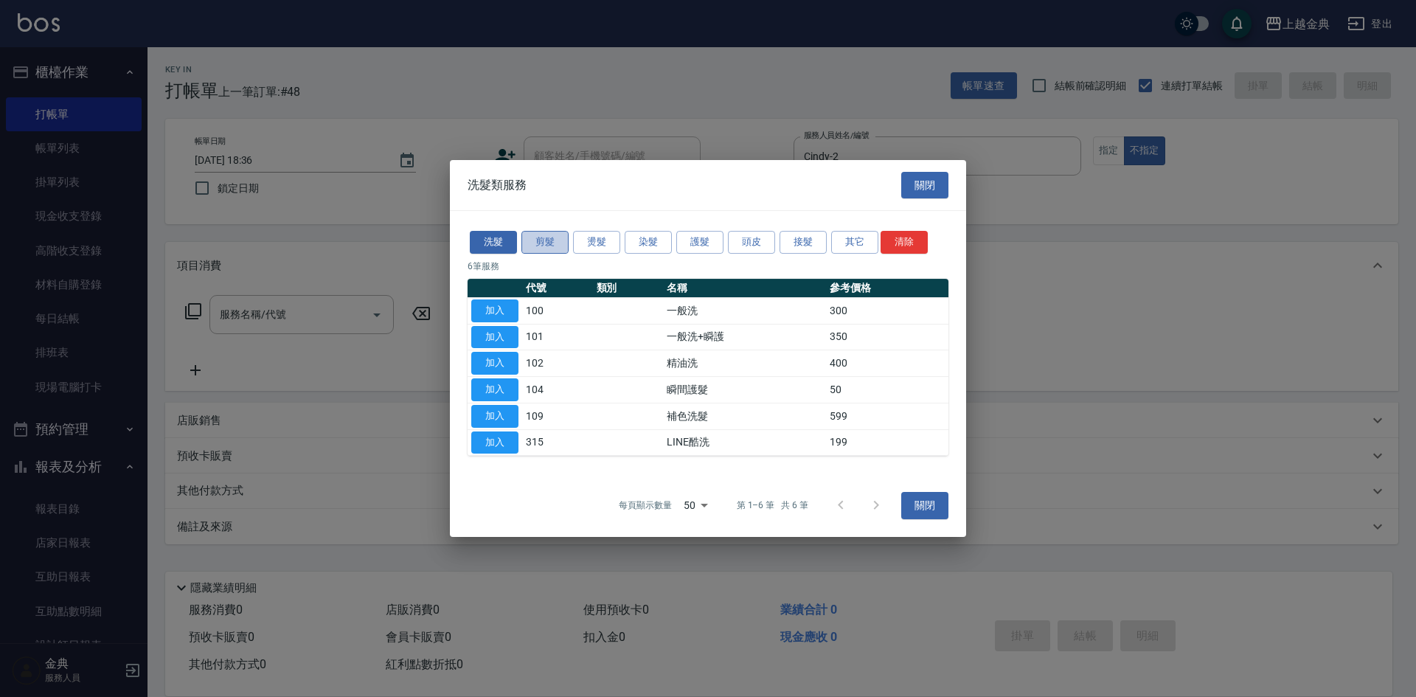
click at [541, 244] on button "剪髮" at bounding box center [544, 242] width 47 height 23
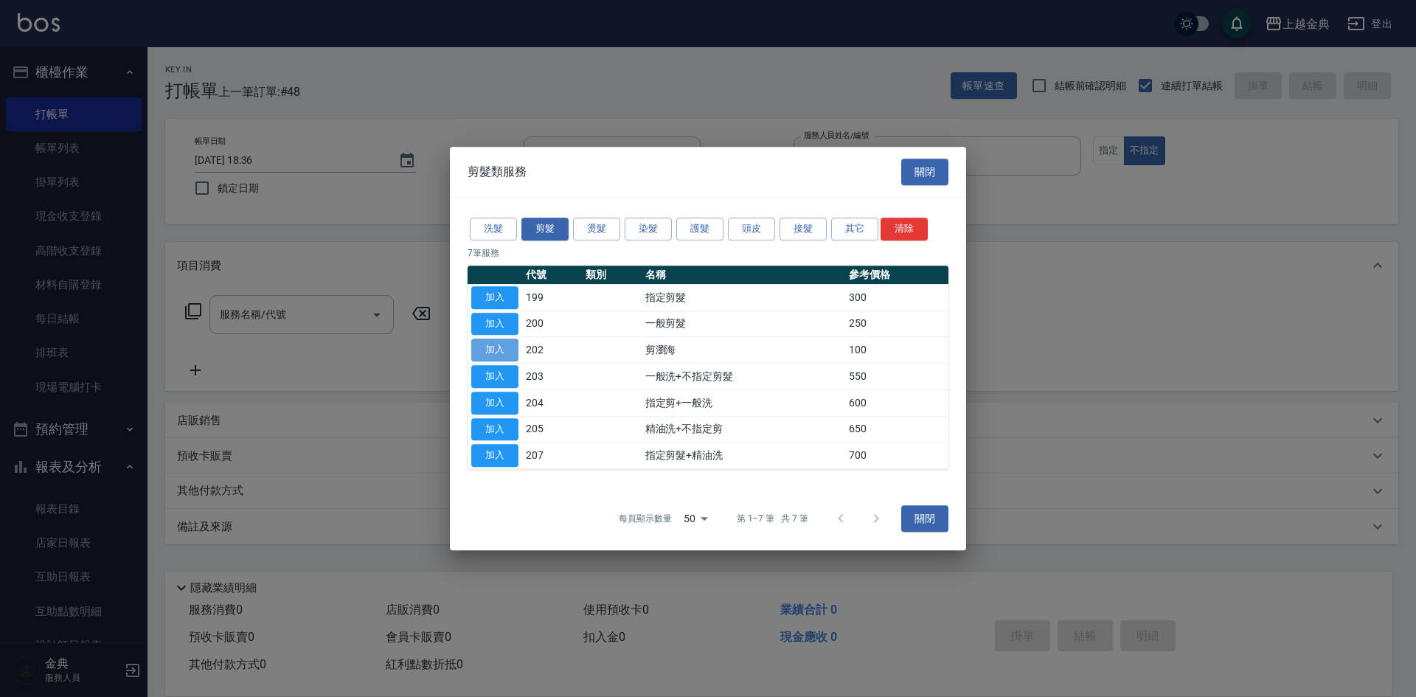
click at [507, 342] on button "加入" at bounding box center [494, 349] width 47 height 23
type input "剪瀏海(202)"
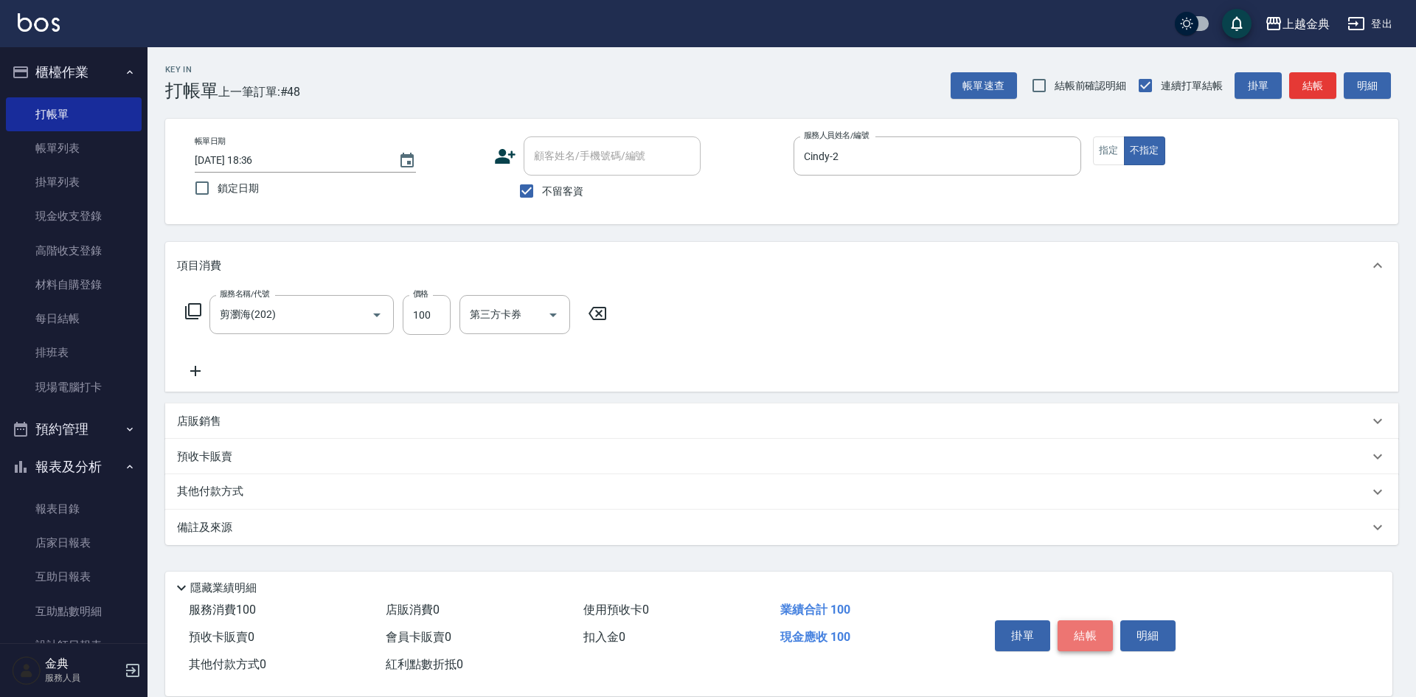
click at [1080, 622] on button "結帳" at bounding box center [1084, 635] width 55 height 31
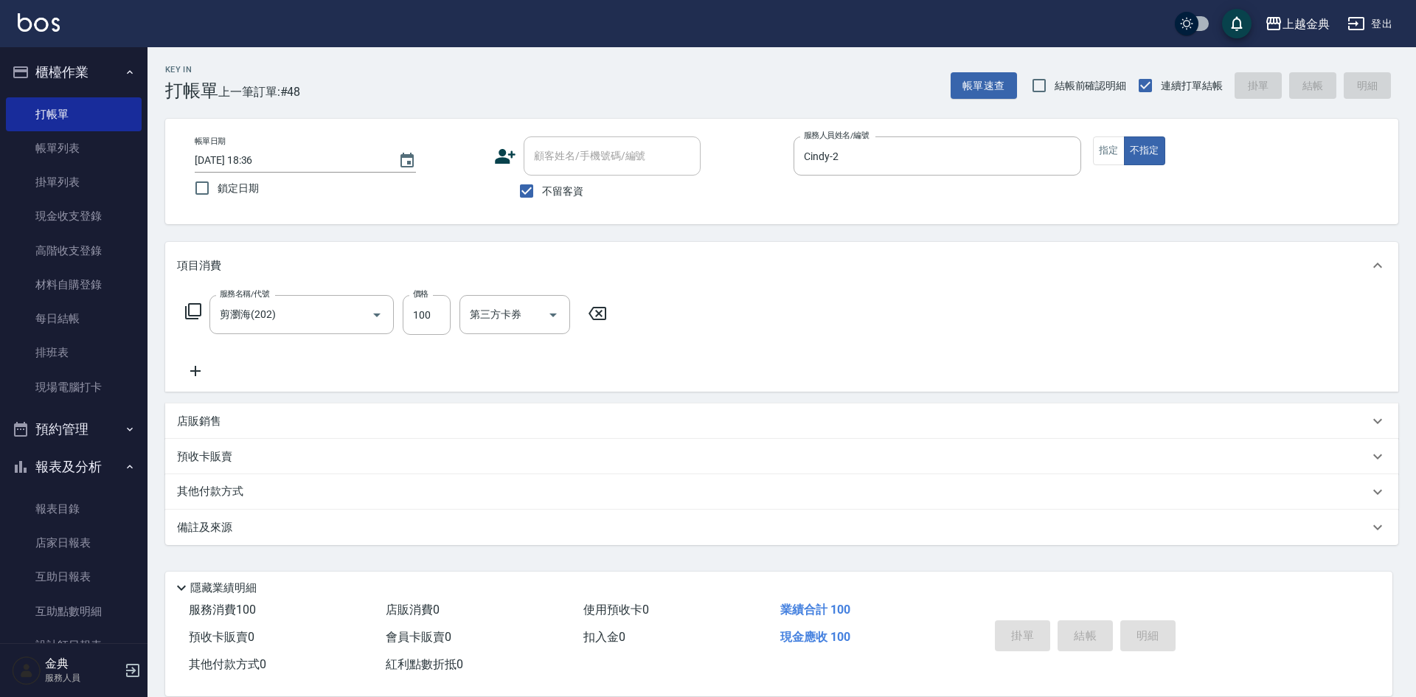
type input "[DATE] 18:37"
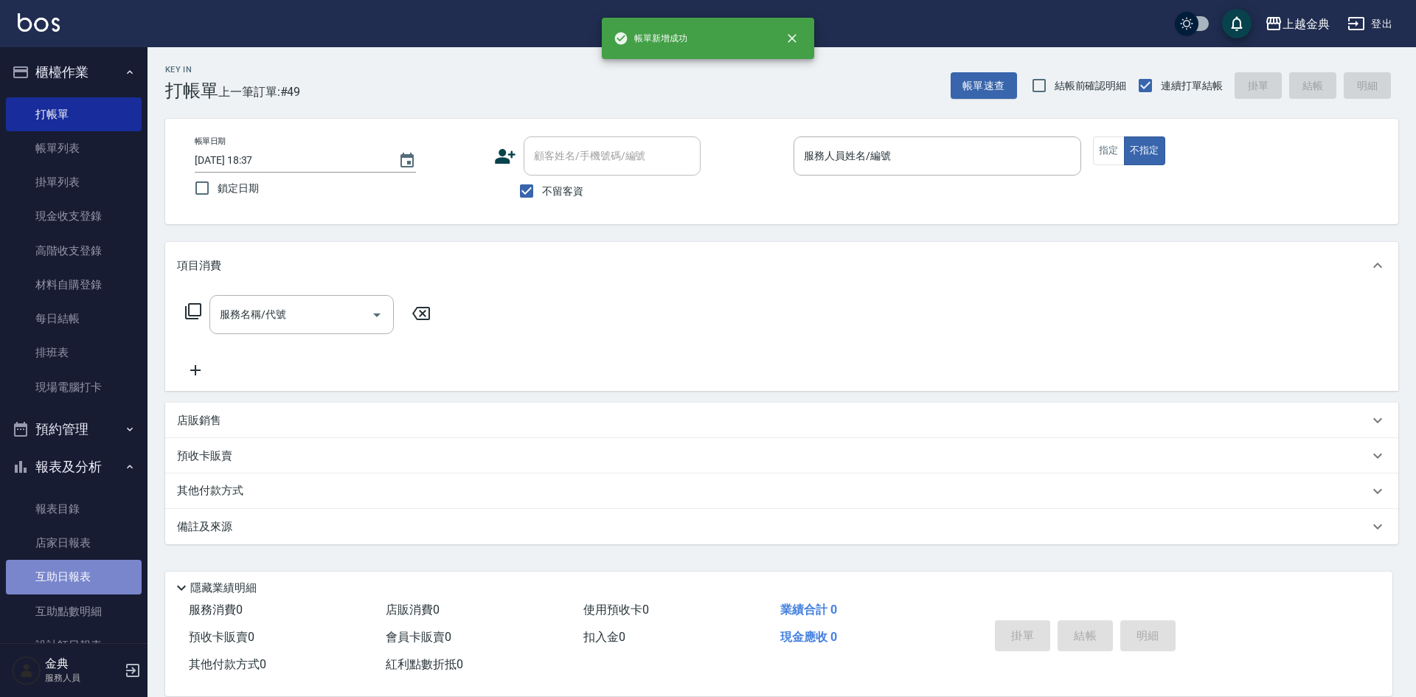
click at [77, 560] on link "互助日報表" at bounding box center [74, 577] width 136 height 34
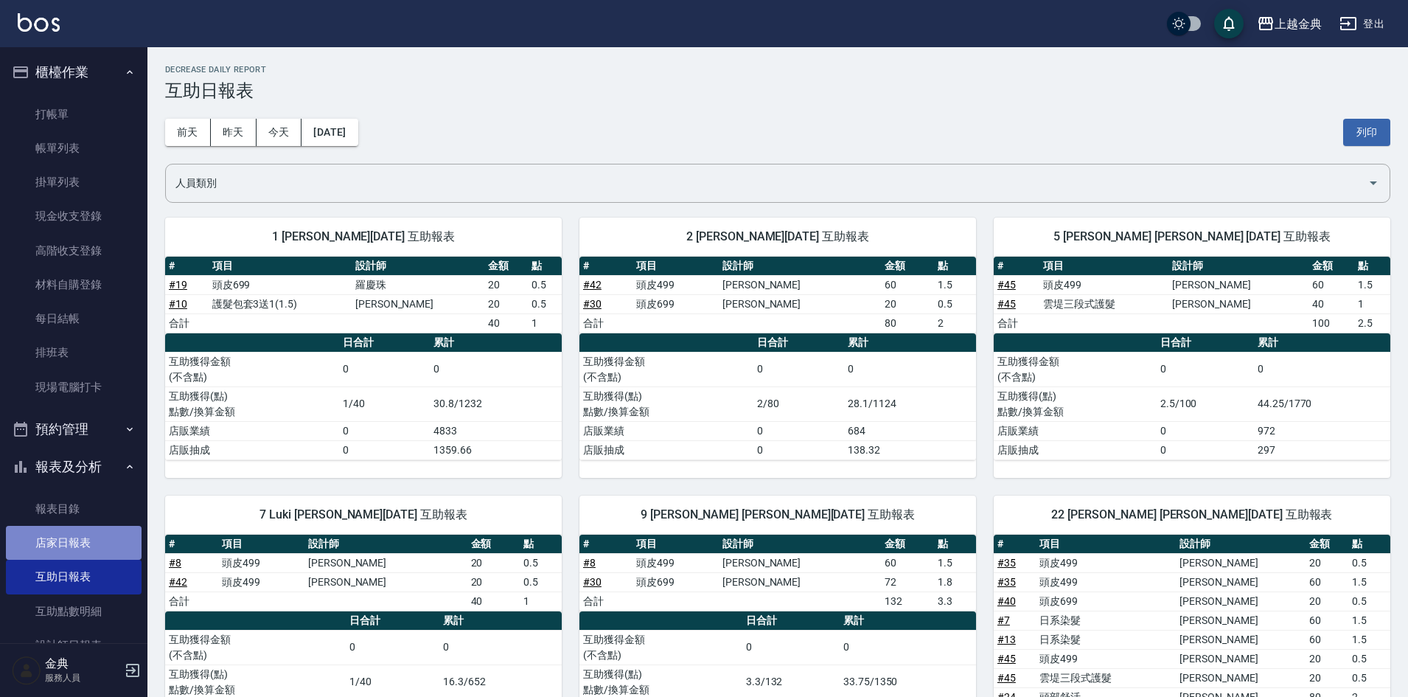
click at [91, 537] on link "店家日報表" at bounding box center [74, 543] width 136 height 34
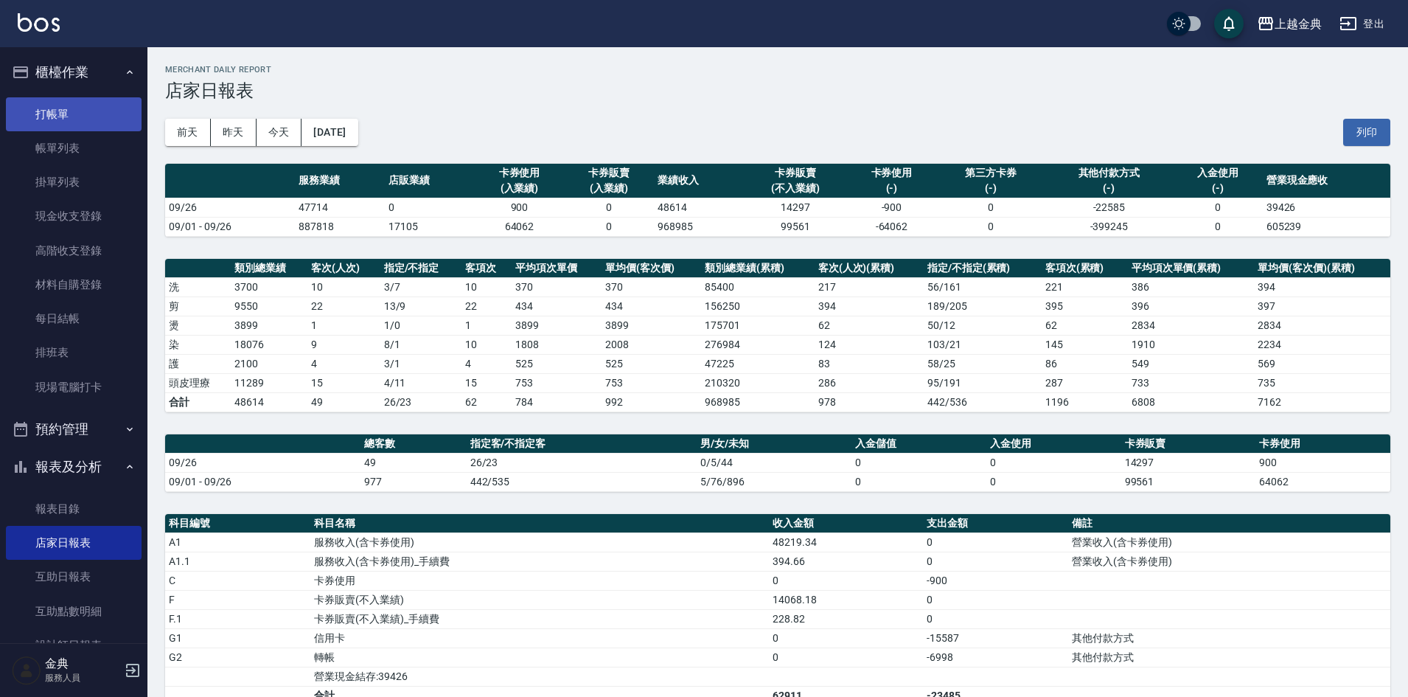
click at [59, 113] on link "打帳單" at bounding box center [74, 114] width 136 height 34
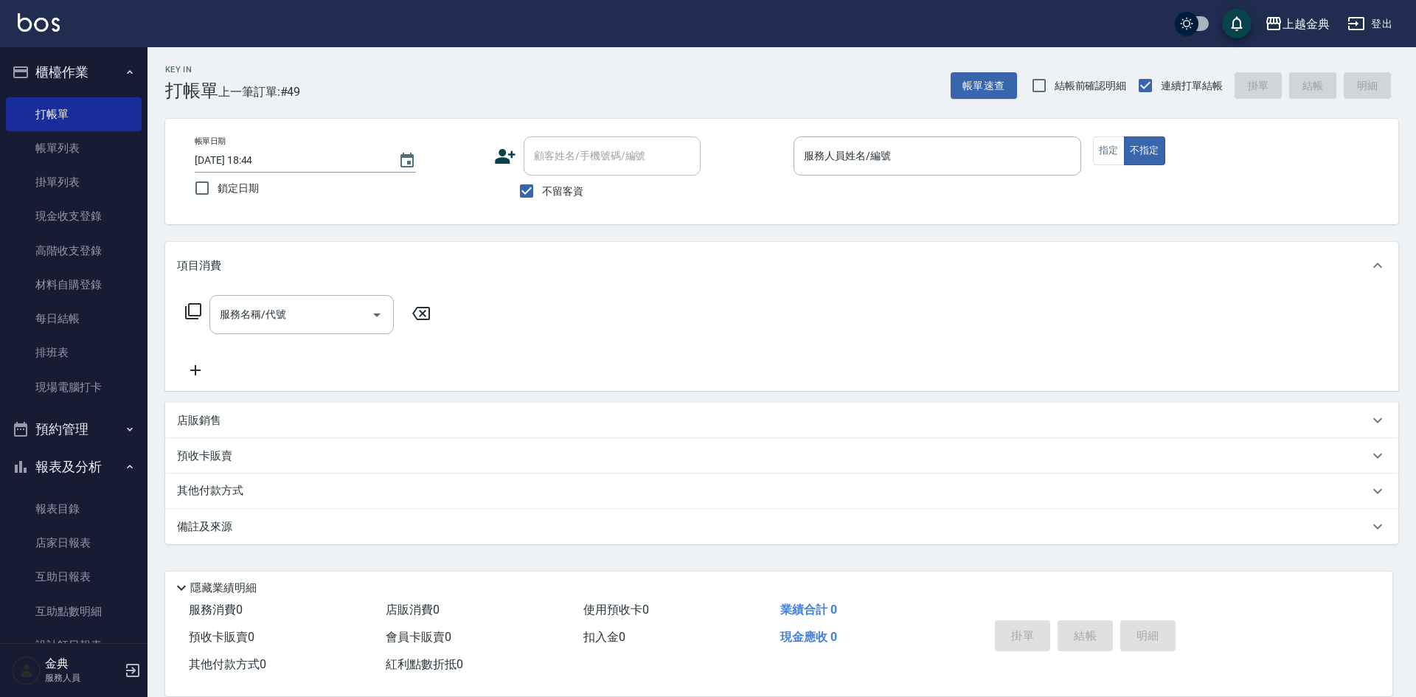
click at [77, 406] on ul "打帳單 帳單列表 掛單列表 現金收支登錄 高階收支登錄 材料自購登錄 每日結帳 排班表 現場電腦打卡" at bounding box center [74, 250] width 136 height 319
click at [75, 394] on link "現場電腦打卡" at bounding box center [74, 387] width 136 height 34
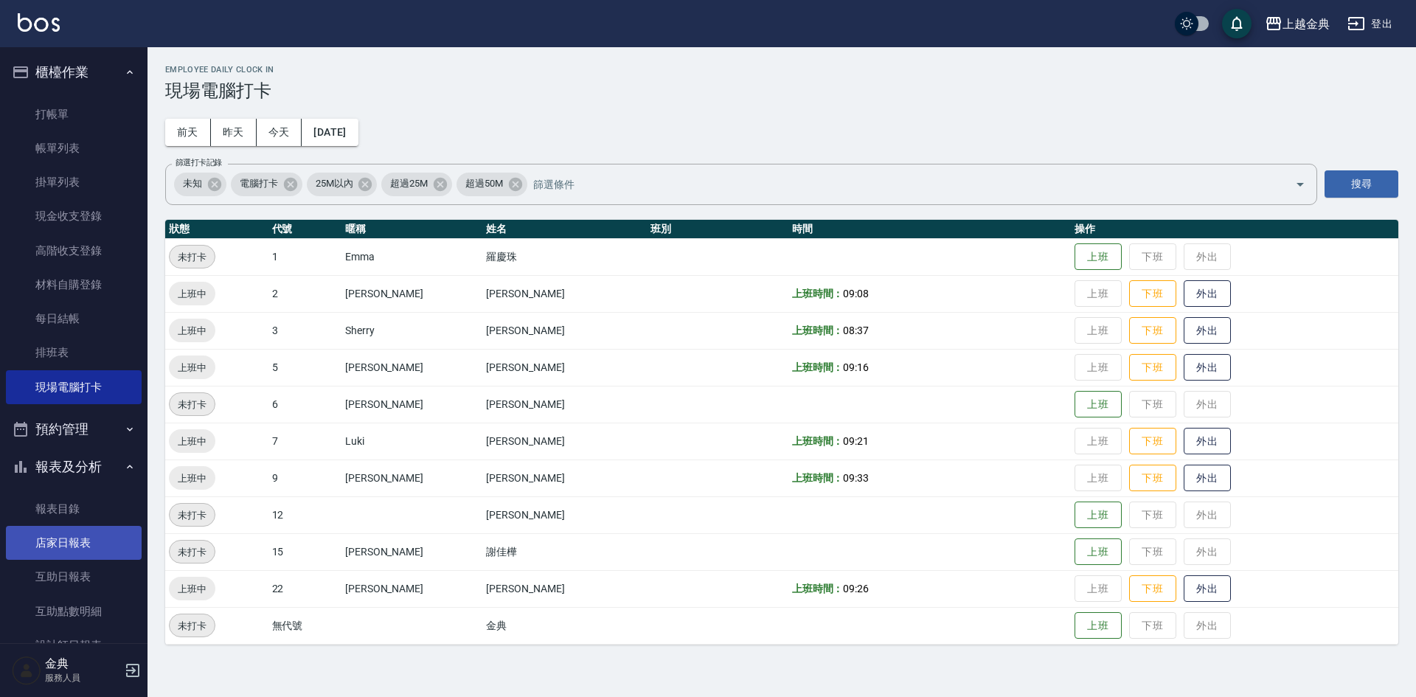
click at [86, 542] on link "店家日報表" at bounding box center [74, 543] width 136 height 34
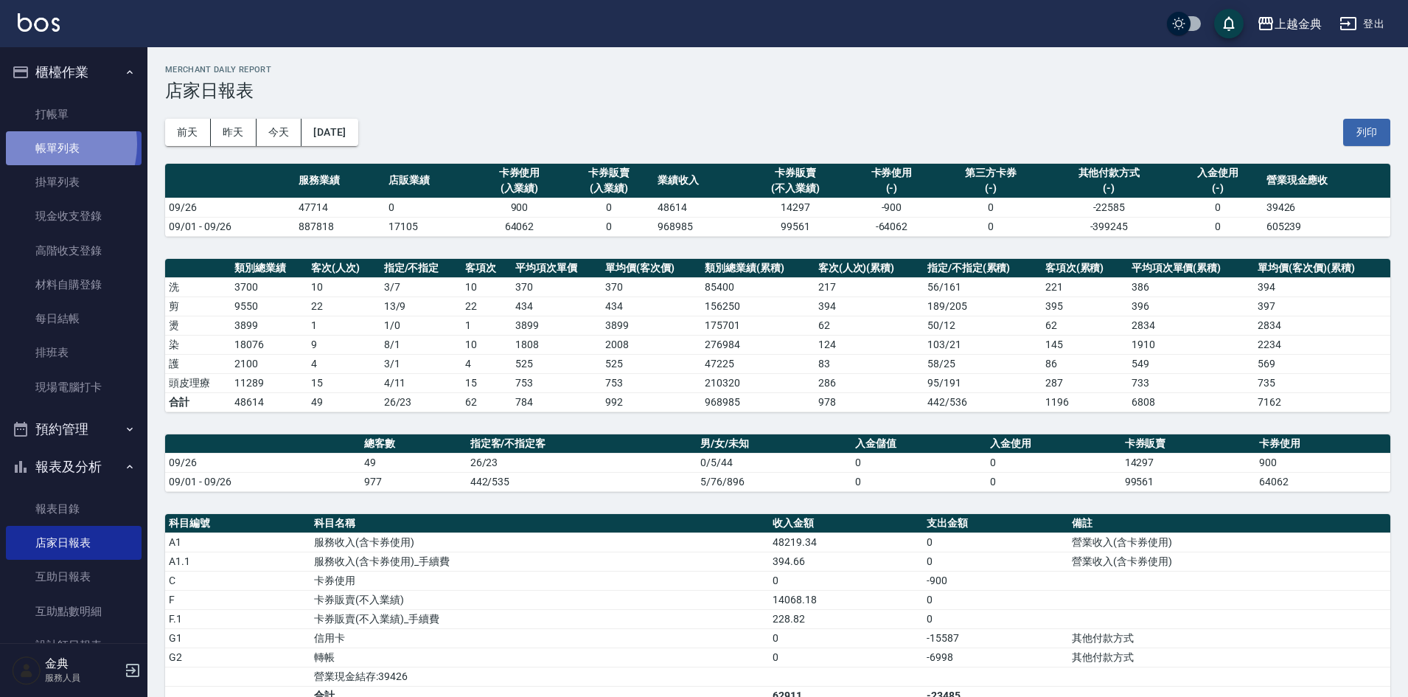
click at [46, 145] on link "帳單列表" at bounding box center [74, 148] width 136 height 34
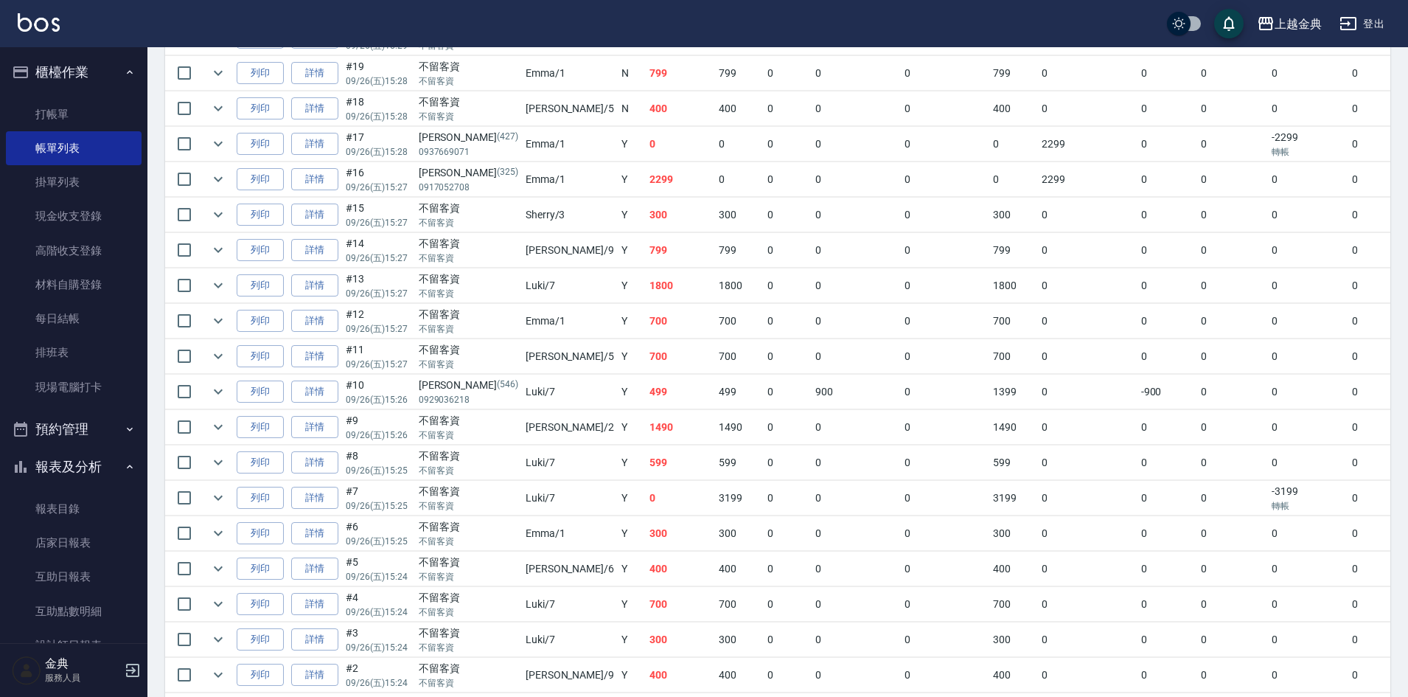
scroll to position [1475, 0]
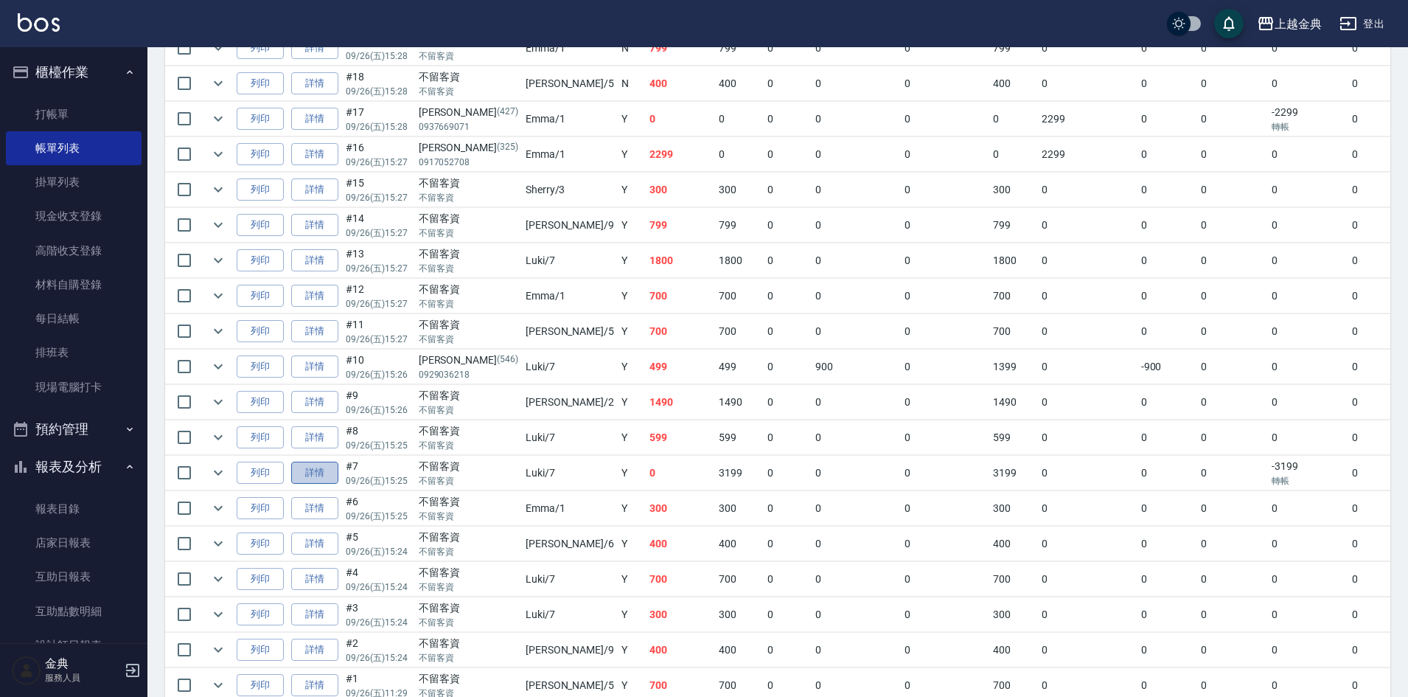
click at [326, 470] on link "詳情" at bounding box center [314, 473] width 47 height 23
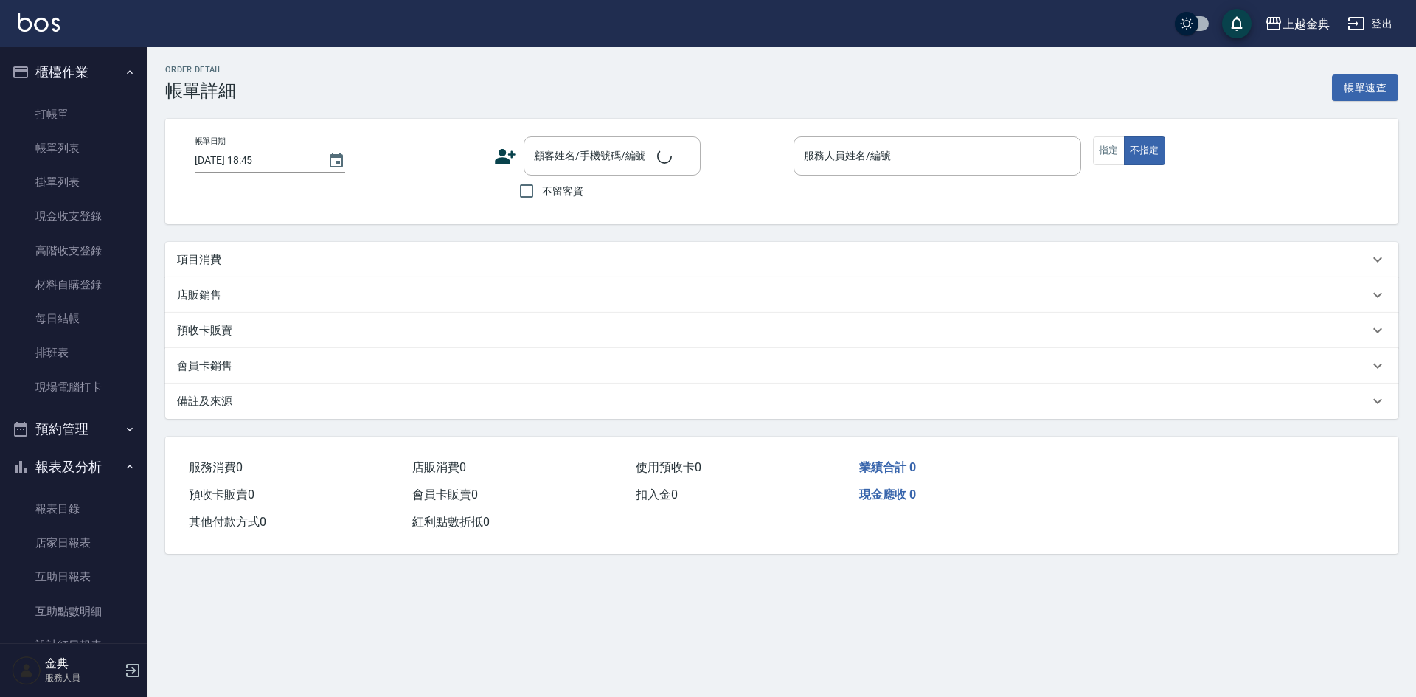
type input "[DATE] 15:25"
checkbox input "true"
type input "Luki-7"
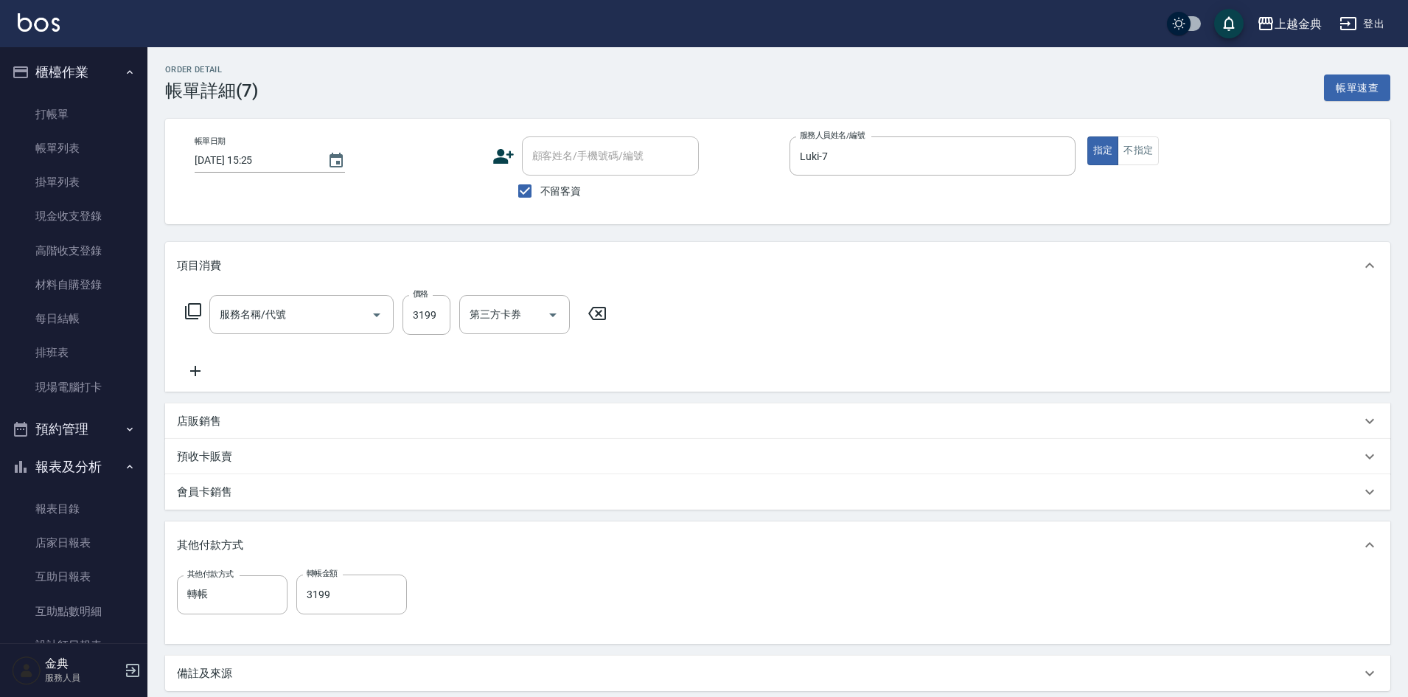
type input "日系染髮(401)"
click at [240, 589] on input "轉帳" at bounding box center [221, 595] width 75 height 26
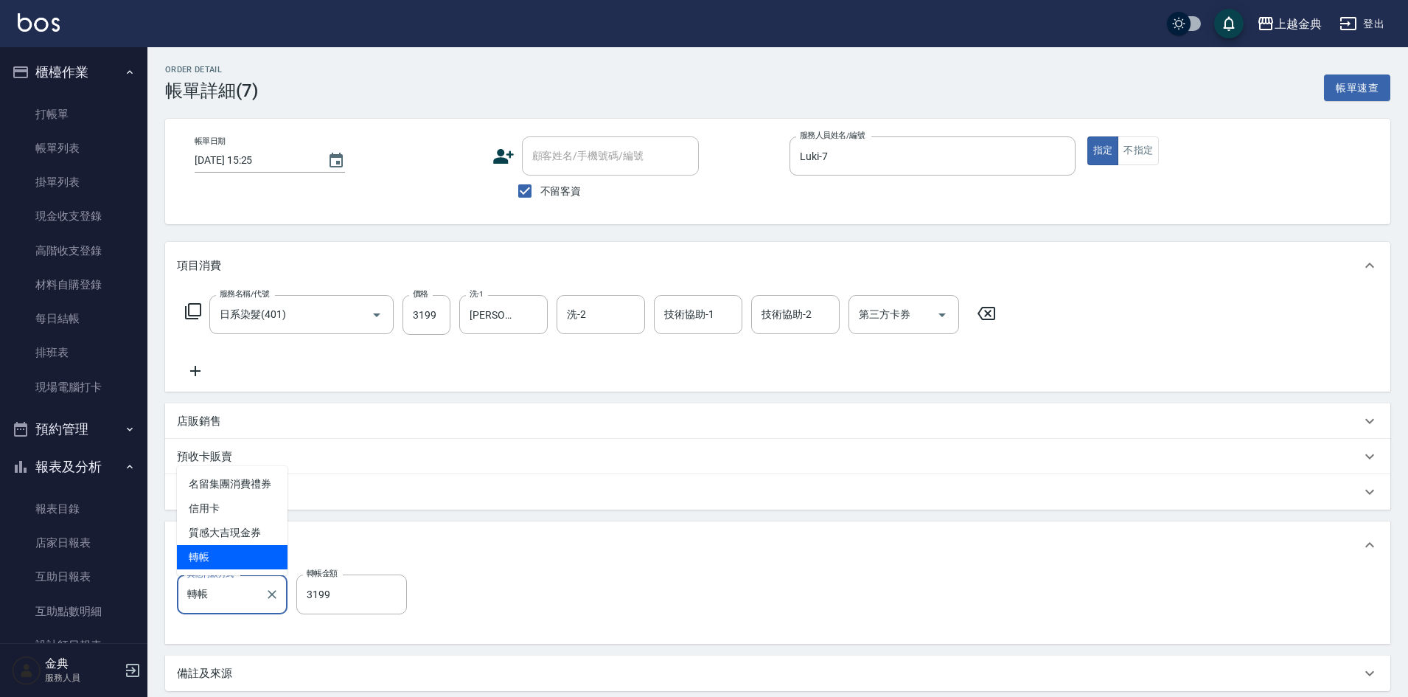
click at [236, 554] on span "轉帳" at bounding box center [232, 557] width 111 height 24
click at [224, 594] on input "轉帳" at bounding box center [221, 595] width 75 height 26
click at [218, 515] on span "信用卡" at bounding box center [232, 508] width 111 height 24
type input "信用卡"
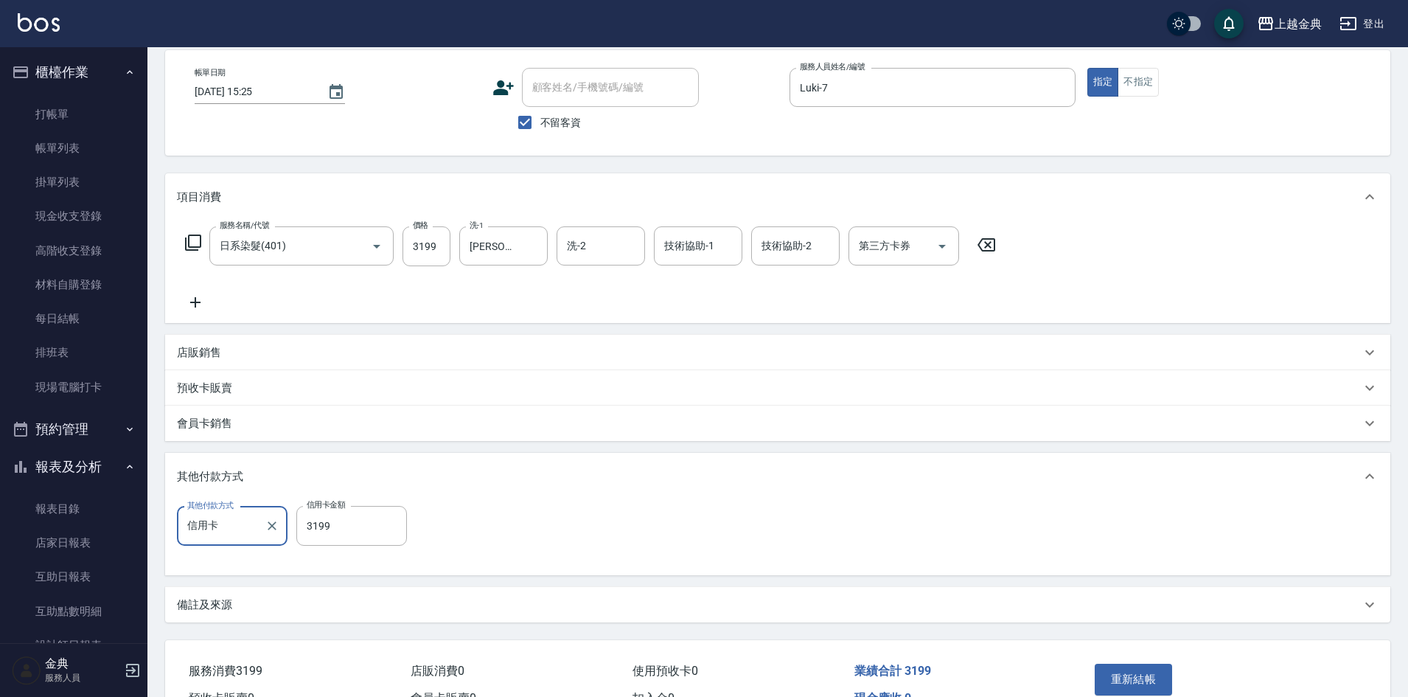
scroll to position [153, 0]
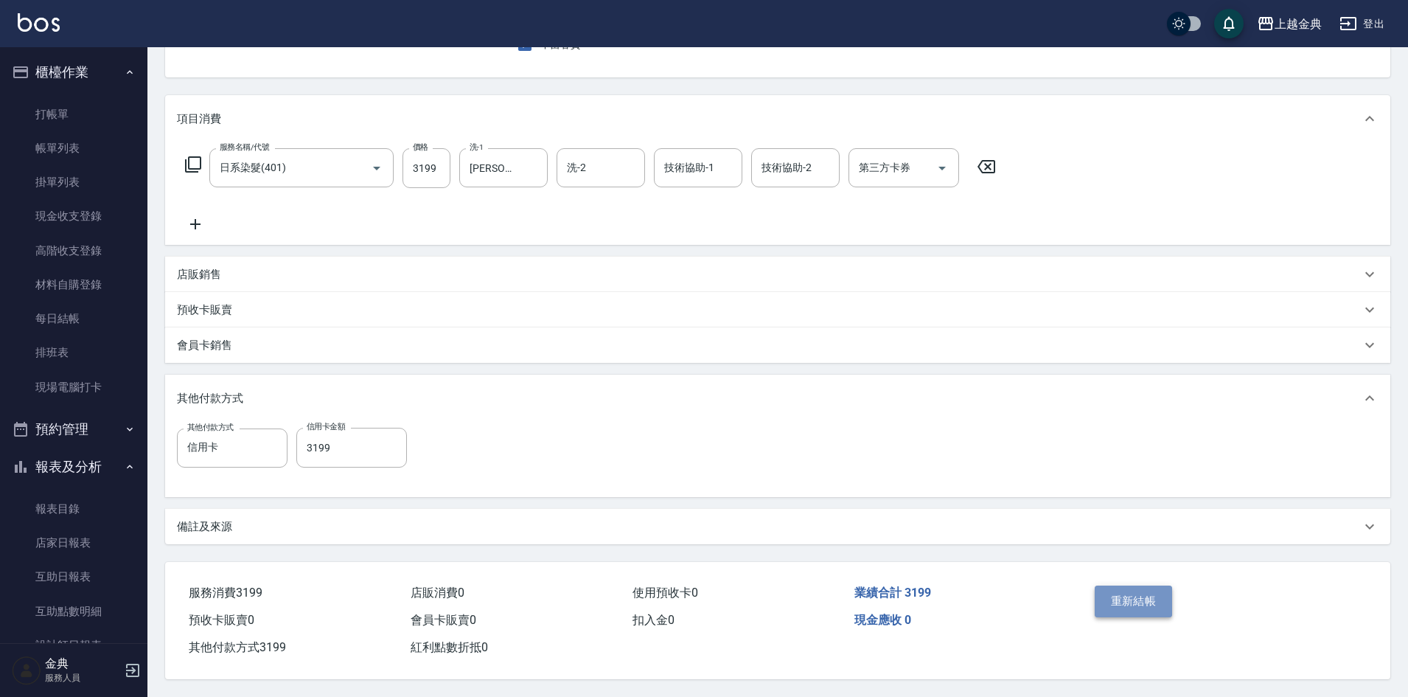
click at [1143, 588] on button "重新結帳" at bounding box center [1134, 600] width 78 height 31
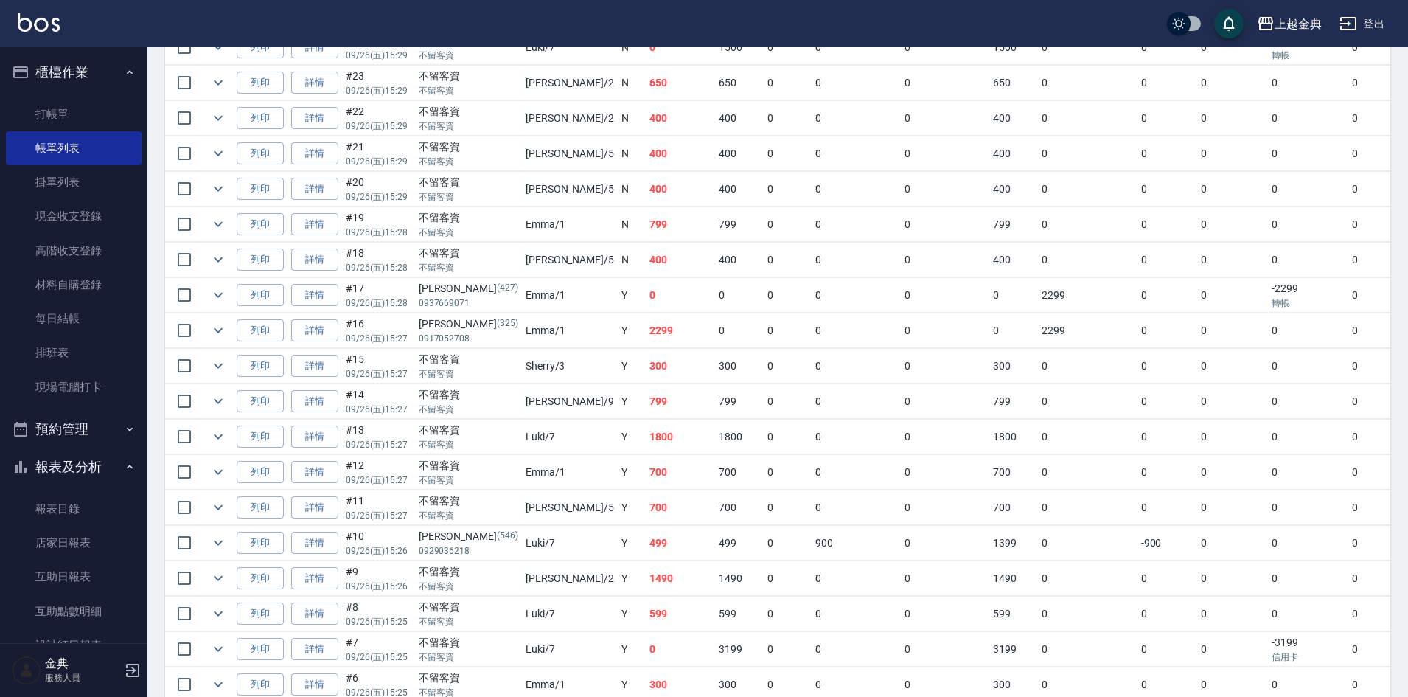
scroll to position [1539, 0]
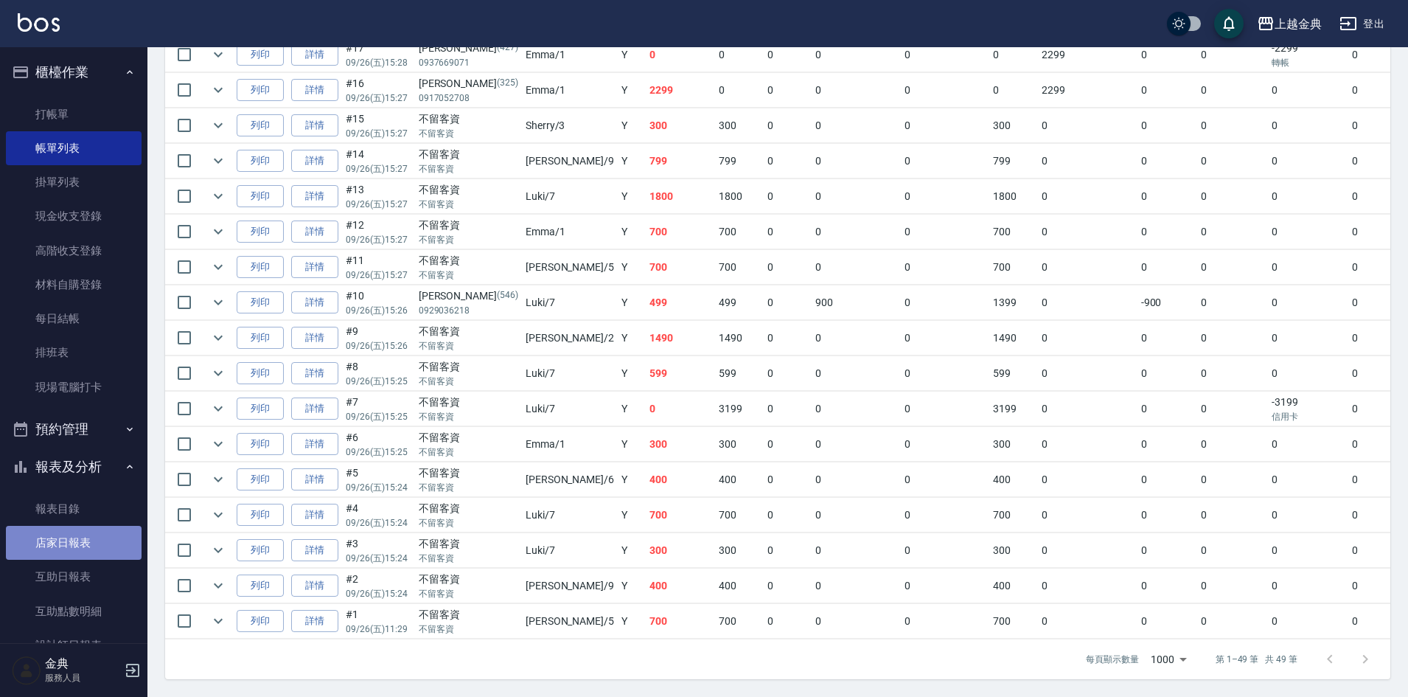
click at [80, 542] on link "店家日報表" at bounding box center [74, 543] width 136 height 34
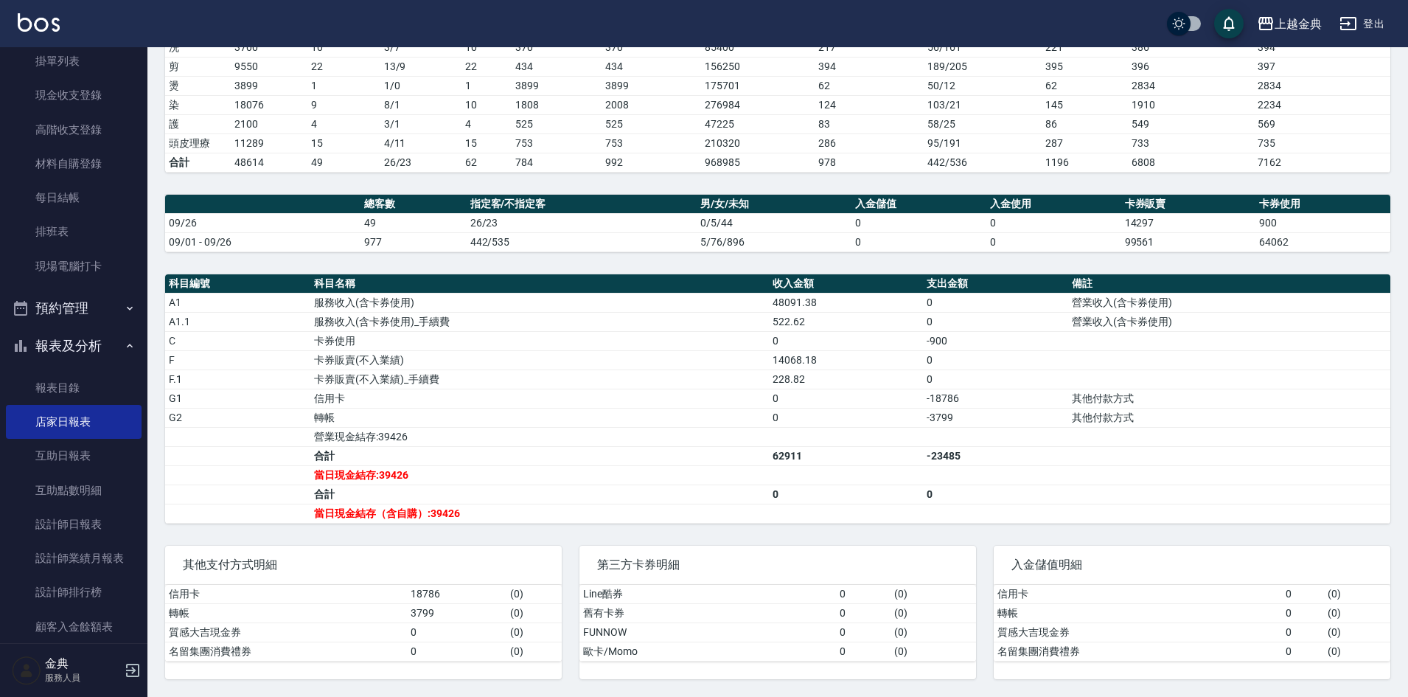
scroll to position [255, 0]
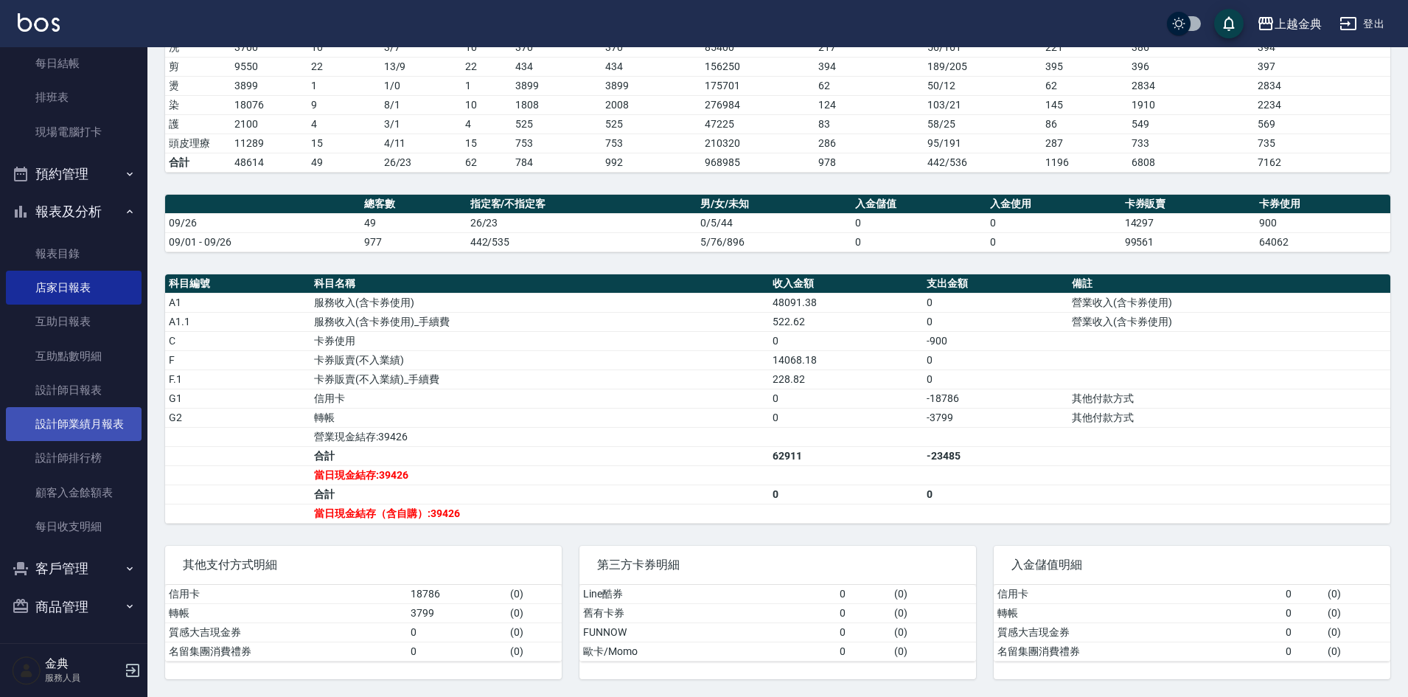
click at [106, 409] on link "設計師業績月報表" at bounding box center [74, 424] width 136 height 34
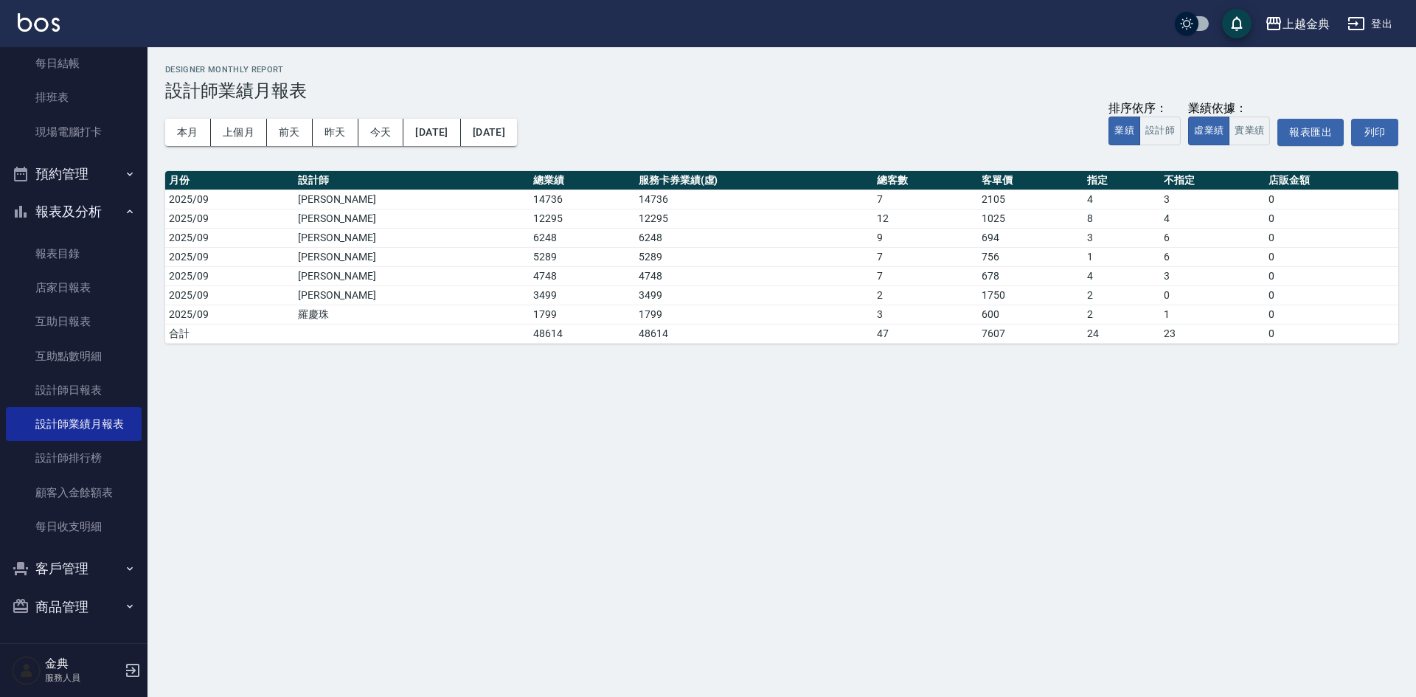
click at [164, 128] on div "上越金典 [DATE] - [DATE] 設計師業績月報表 列印時間： [DATE][PHONE_NUMBER]:46 Designer Monthly Re…" at bounding box center [781, 204] width 1268 height 314
click at [187, 145] on button "本月" at bounding box center [188, 132] width 46 height 27
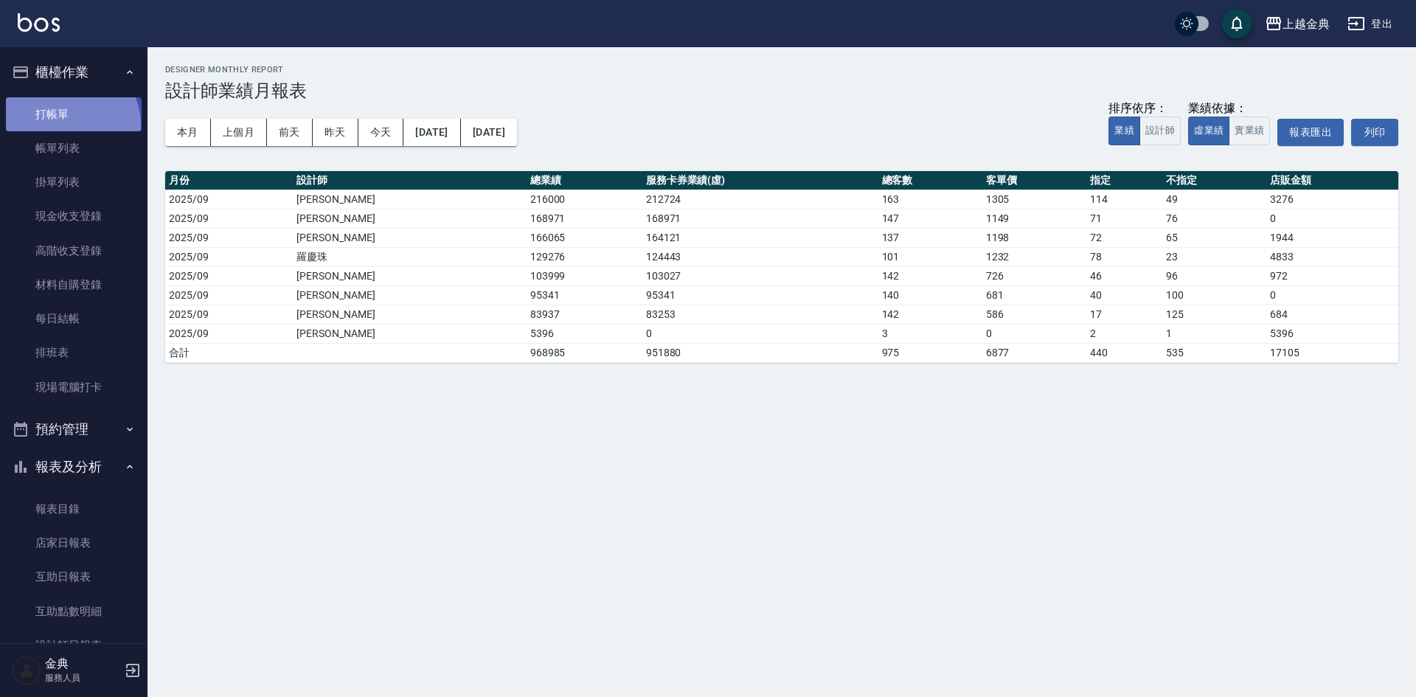
click at [66, 125] on link "打帳單" at bounding box center [74, 114] width 136 height 34
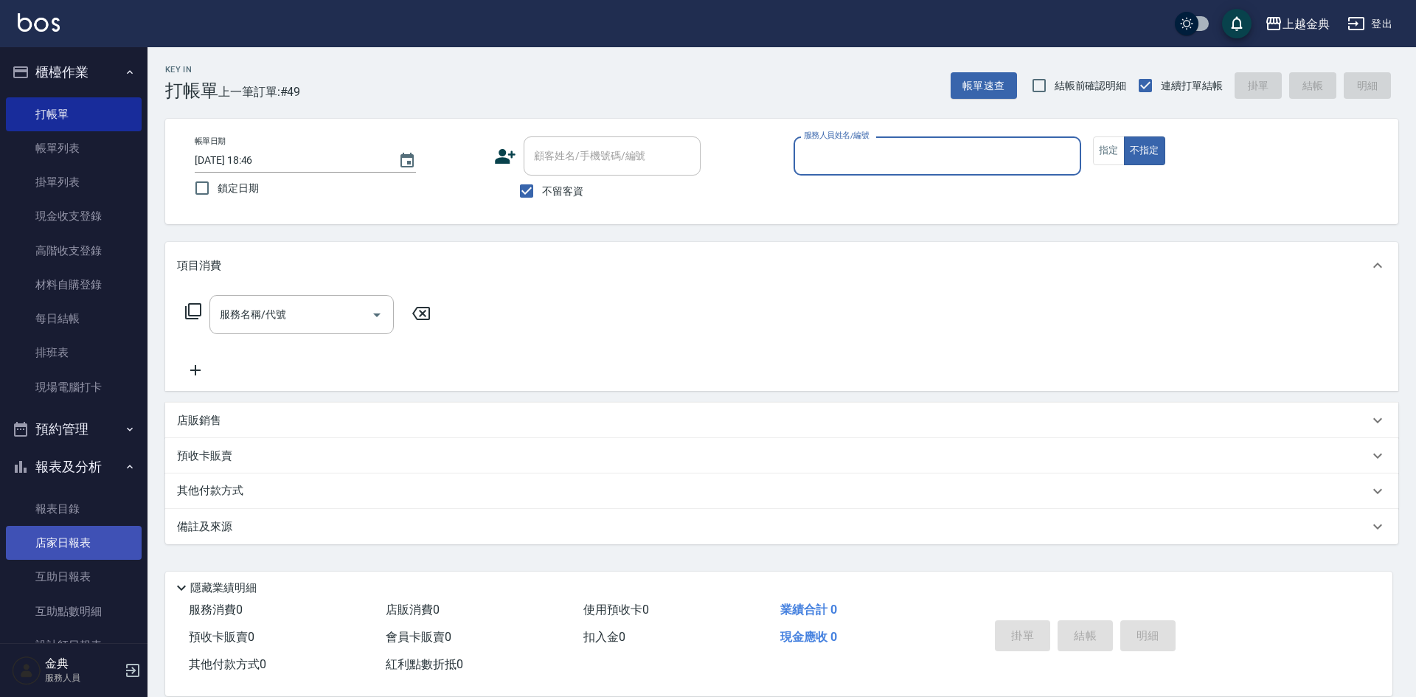
click at [63, 541] on link "店家日報表" at bounding box center [74, 543] width 136 height 34
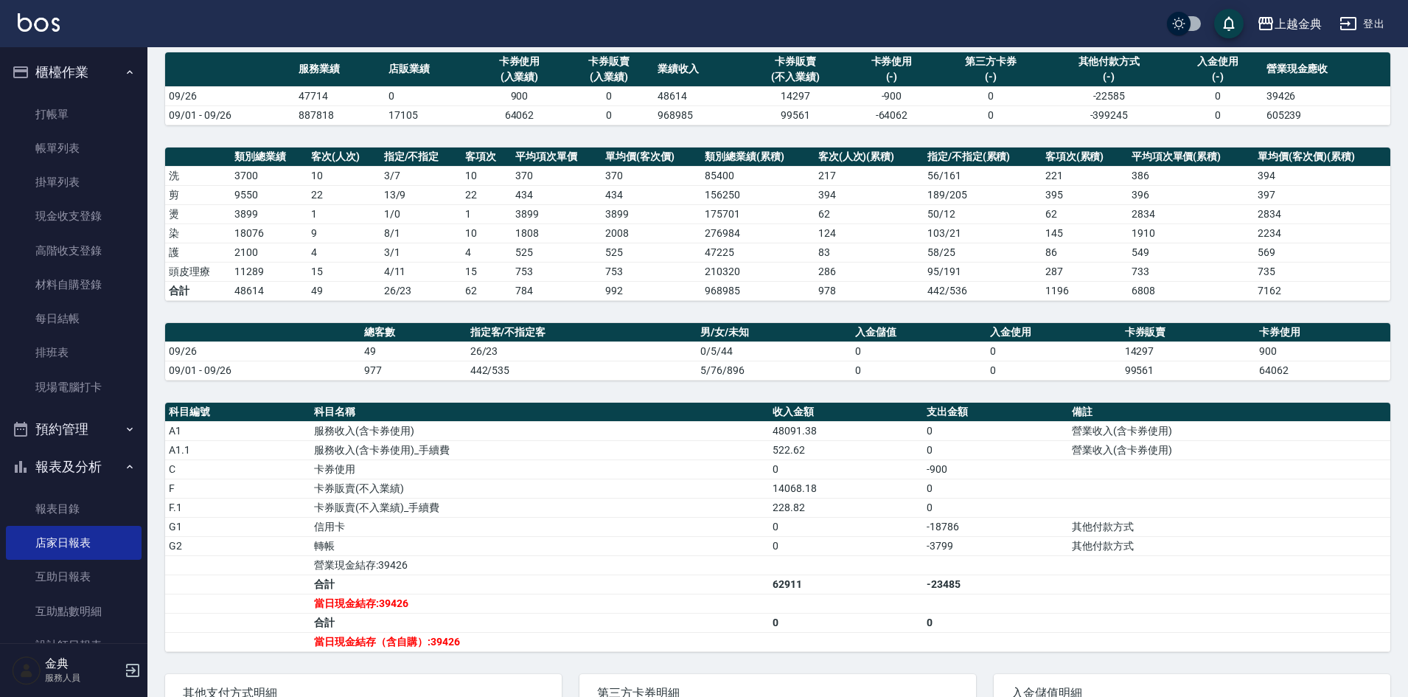
scroll to position [240, 0]
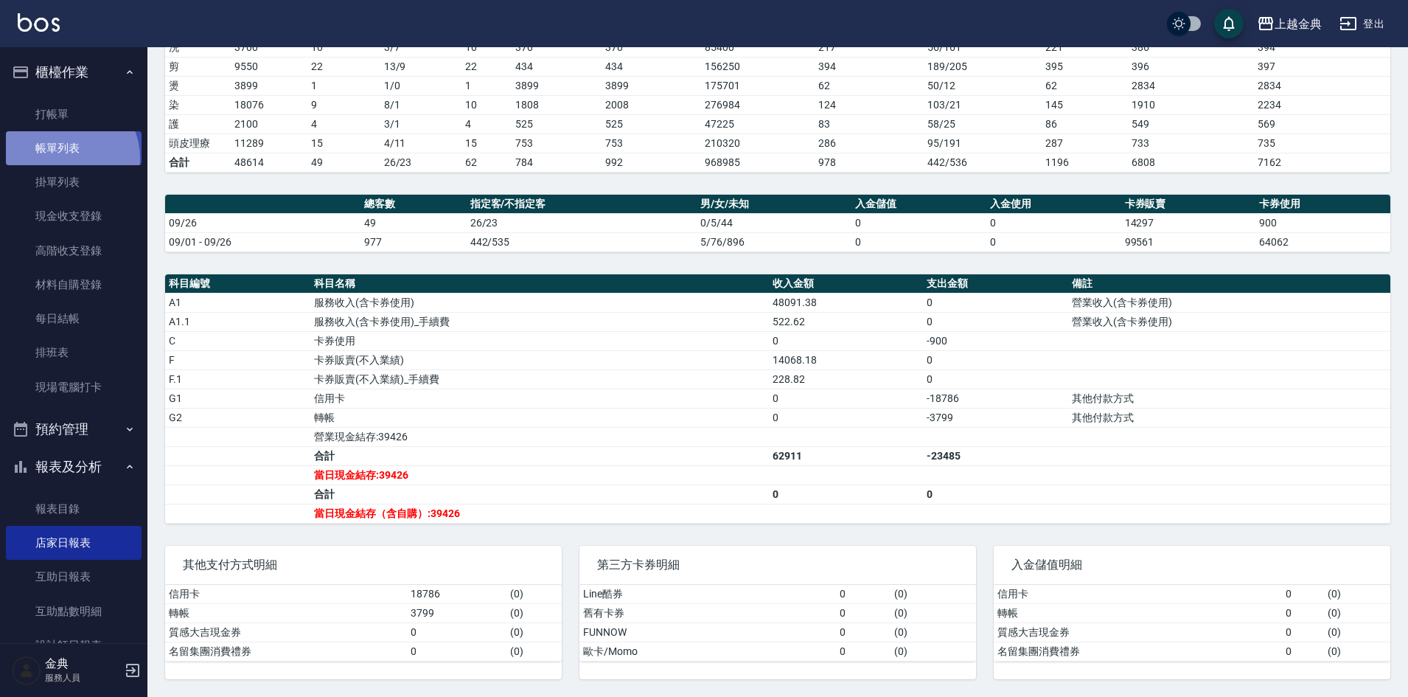
click at [66, 158] on link "帳單列表" at bounding box center [74, 148] width 136 height 34
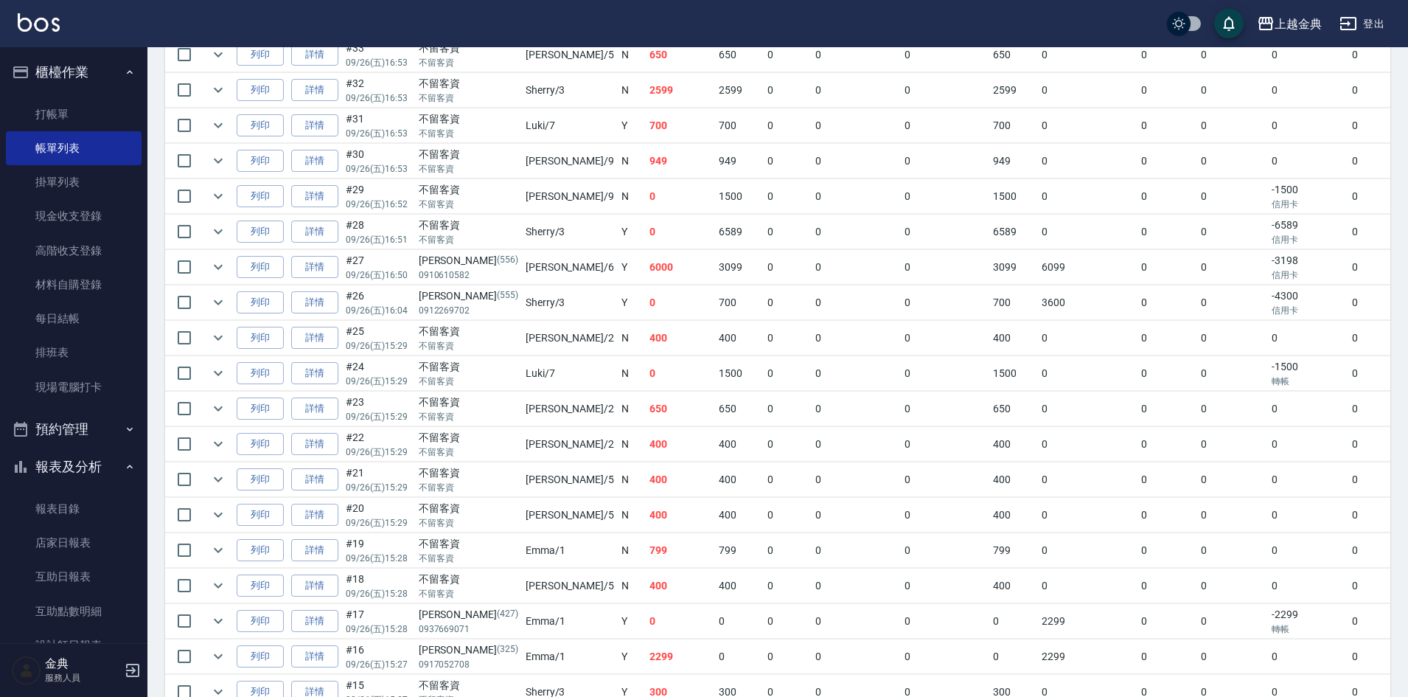
scroll to position [959, 0]
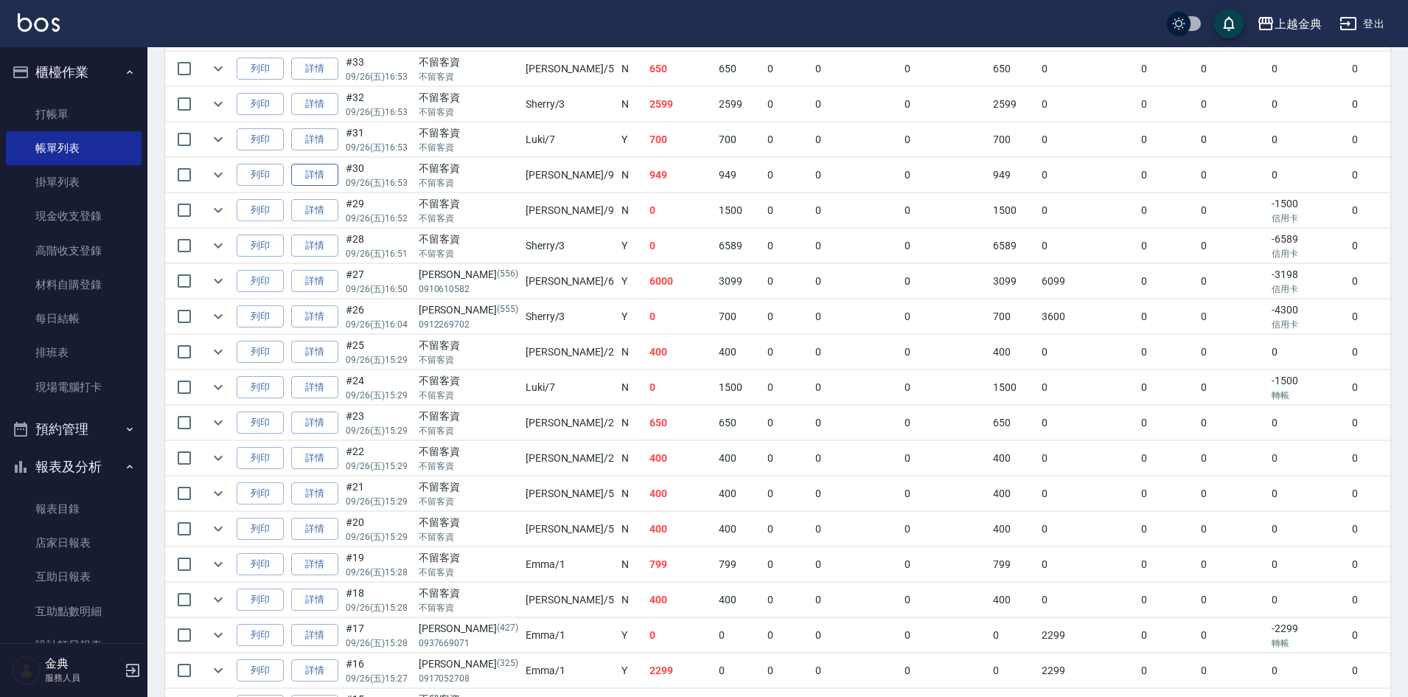
click at [330, 175] on link "詳情" at bounding box center [314, 175] width 47 height 23
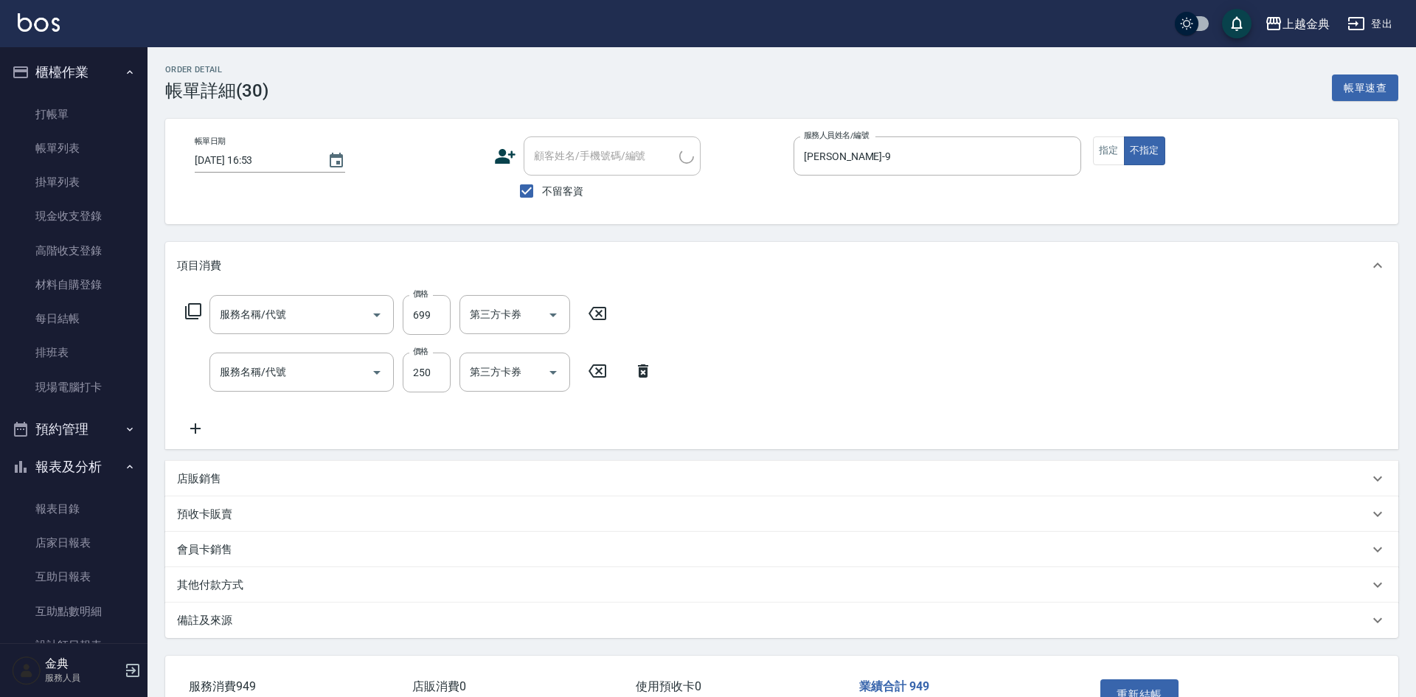
type input "[DATE] 16:53"
checkbox input "true"
type input "[PERSON_NAME]-9"
type input "頭皮699(602)"
type input "一般剪髮(200)"
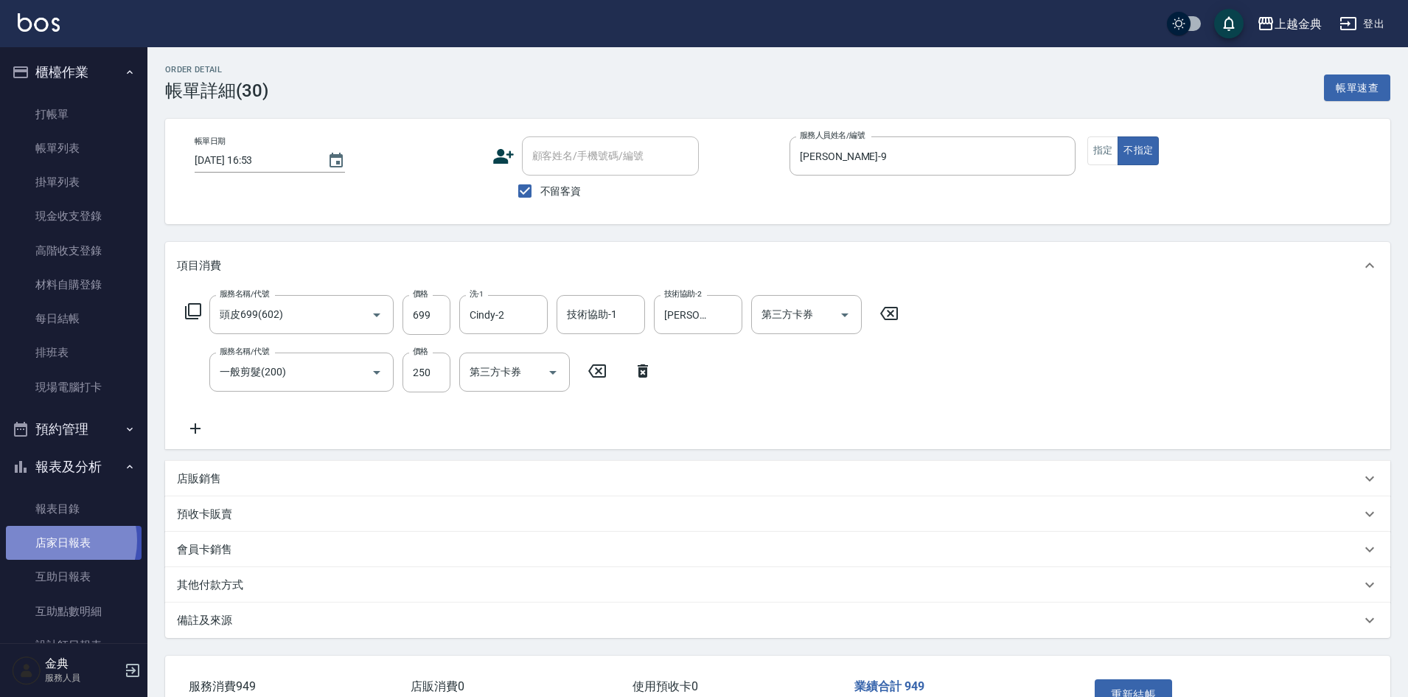
click at [55, 540] on link "店家日報表" at bounding box center [74, 543] width 136 height 34
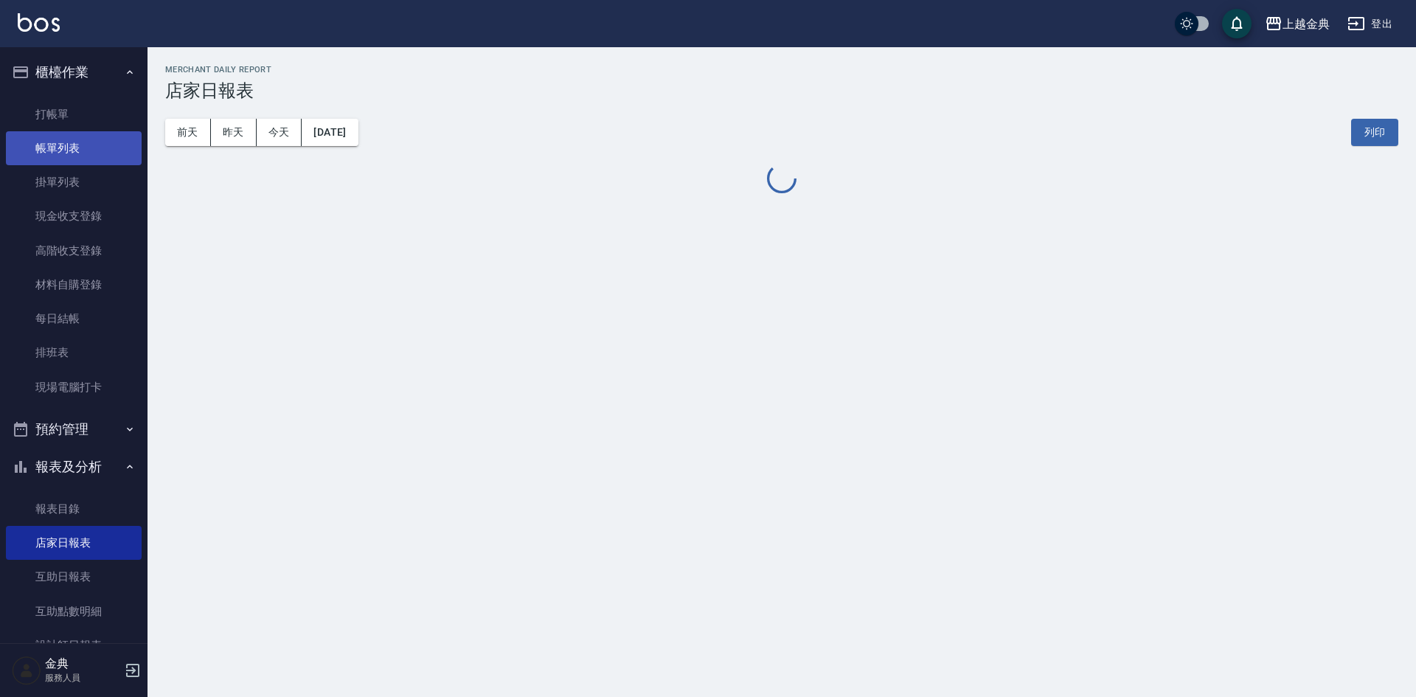
click at [57, 142] on link "帳單列表" at bounding box center [74, 148] width 136 height 34
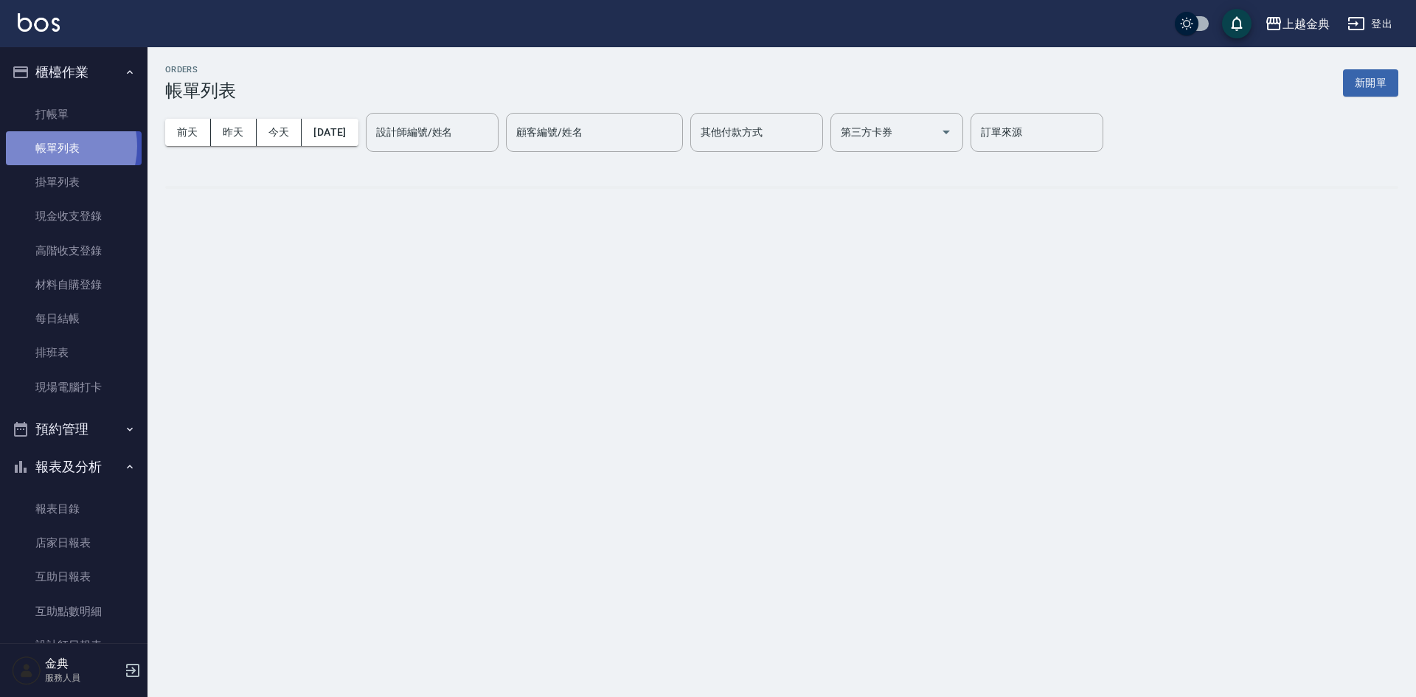
click at [50, 146] on link "帳單列表" at bounding box center [74, 148] width 136 height 34
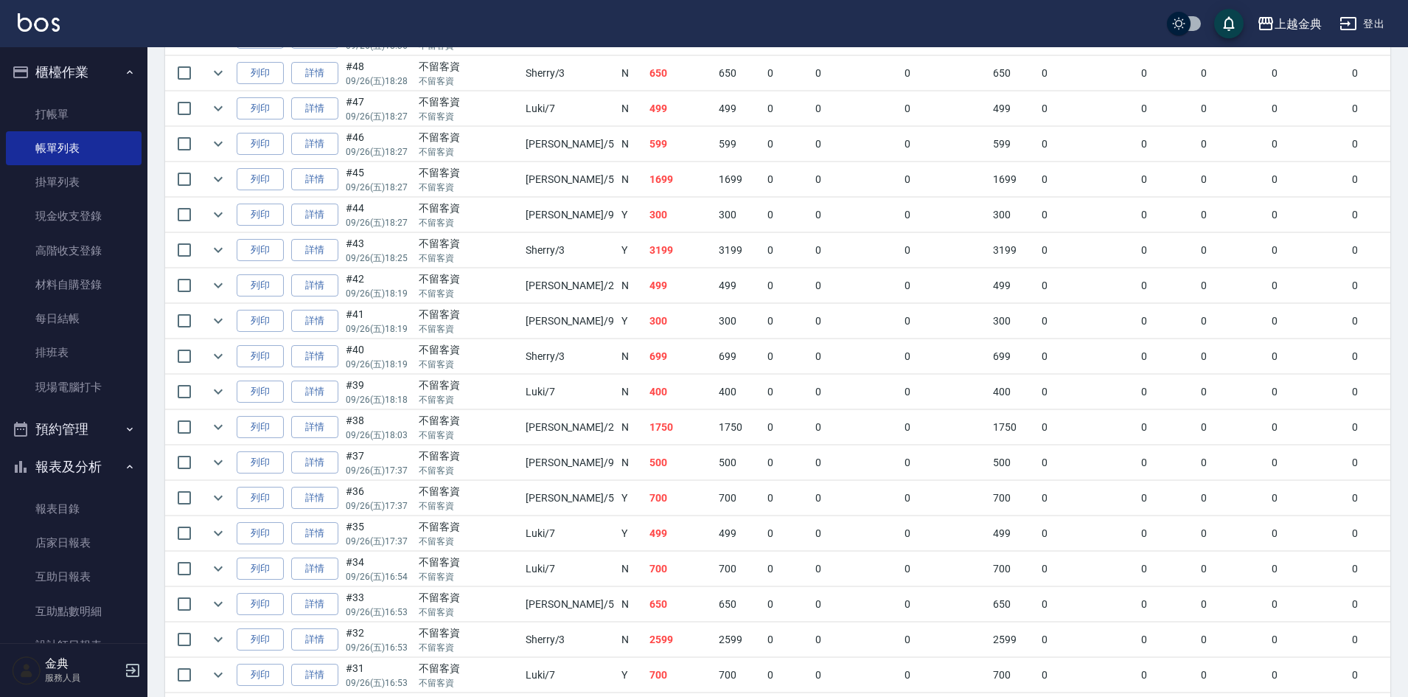
scroll to position [590, 0]
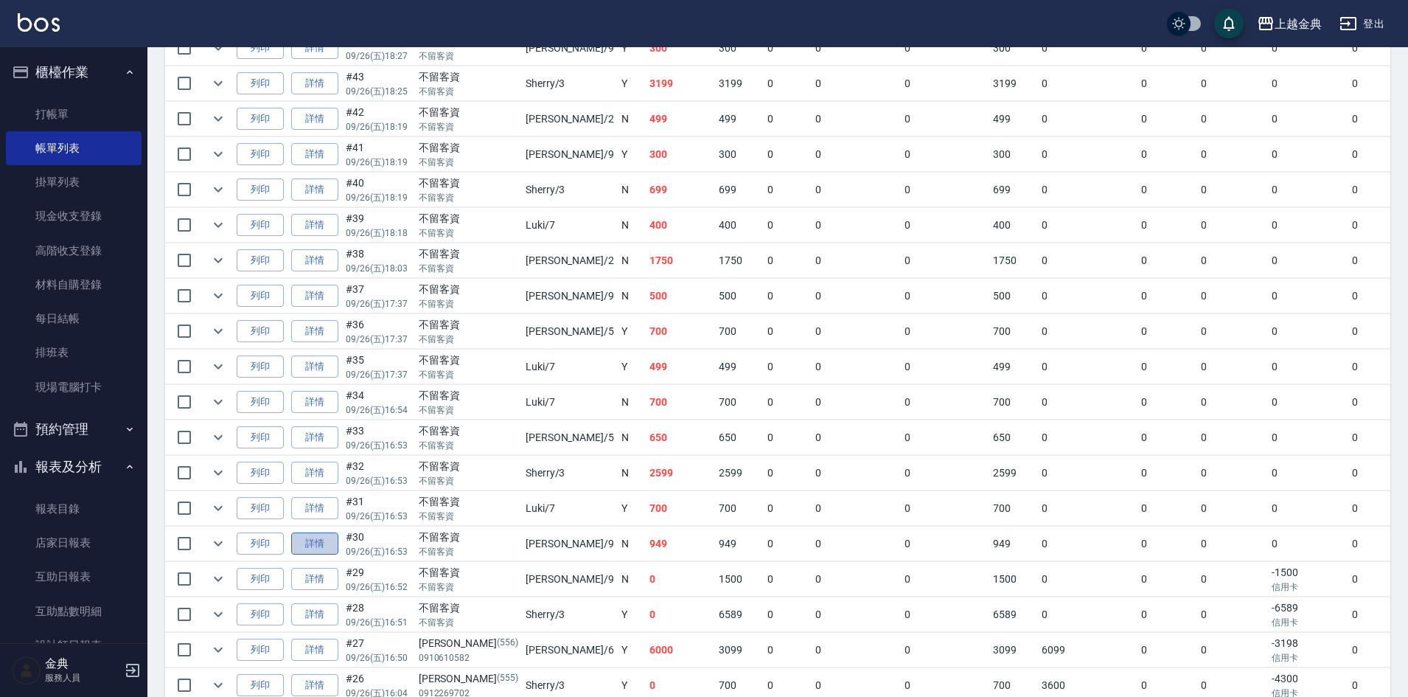
click at [320, 538] on link "詳情" at bounding box center [314, 543] width 47 height 23
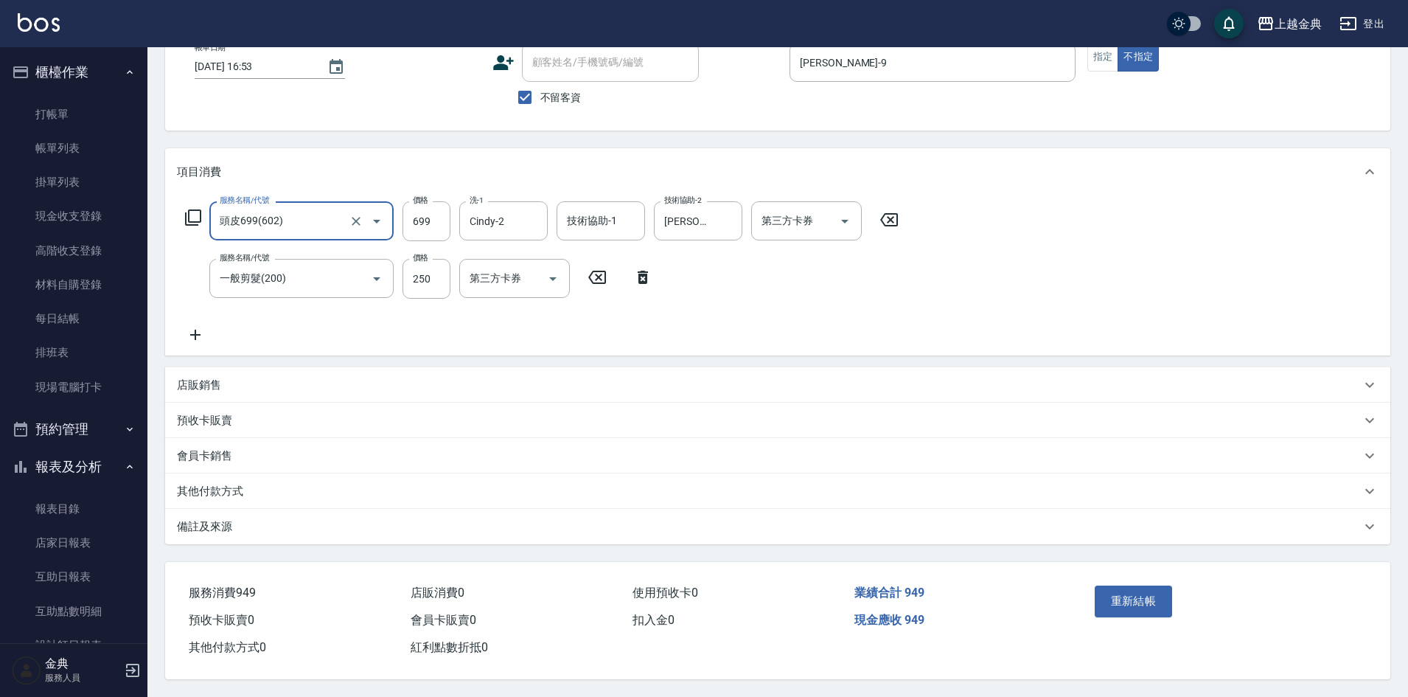
scroll to position [100, 0]
click at [222, 492] on p "其他付款方式" at bounding box center [210, 491] width 66 height 15
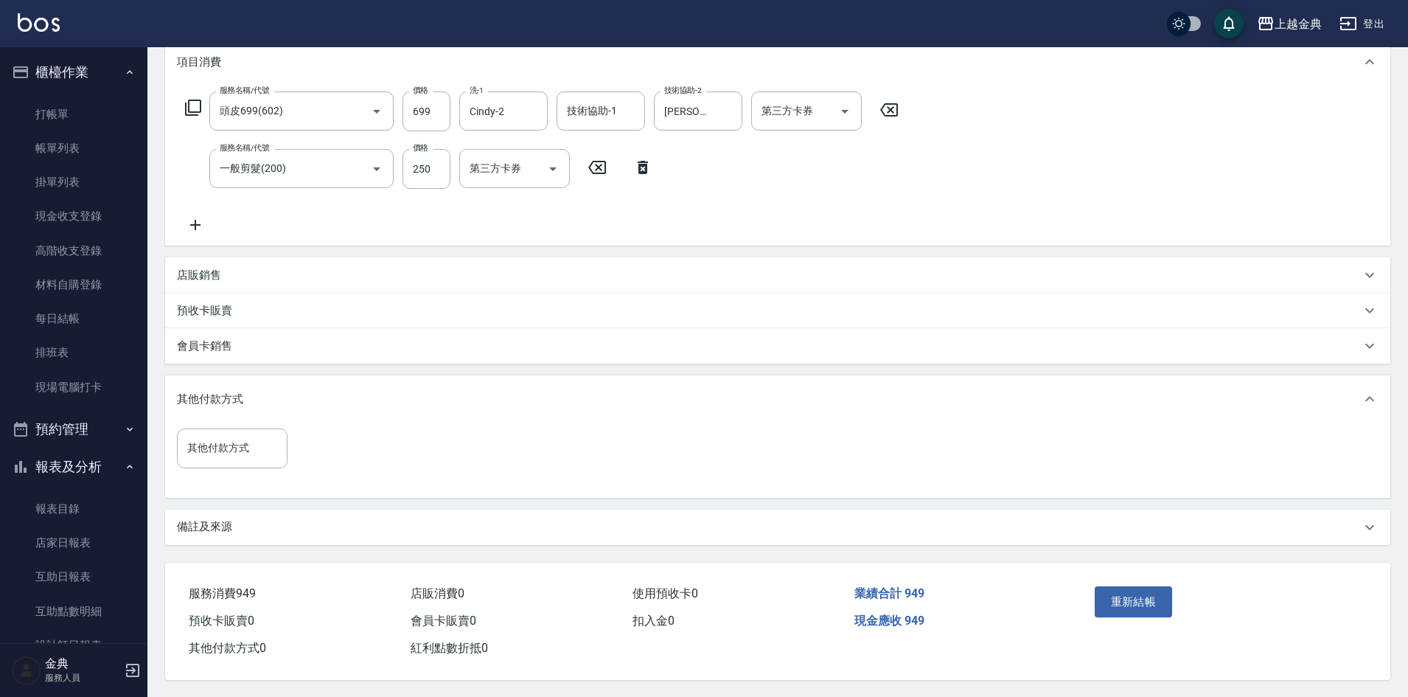
scroll to position [211, 0]
click at [219, 443] on input "其他付款方式" at bounding box center [232, 447] width 97 height 26
click at [243, 546] on span "轉帳" at bounding box center [232, 558] width 111 height 24
type input "轉帳"
type input "949"
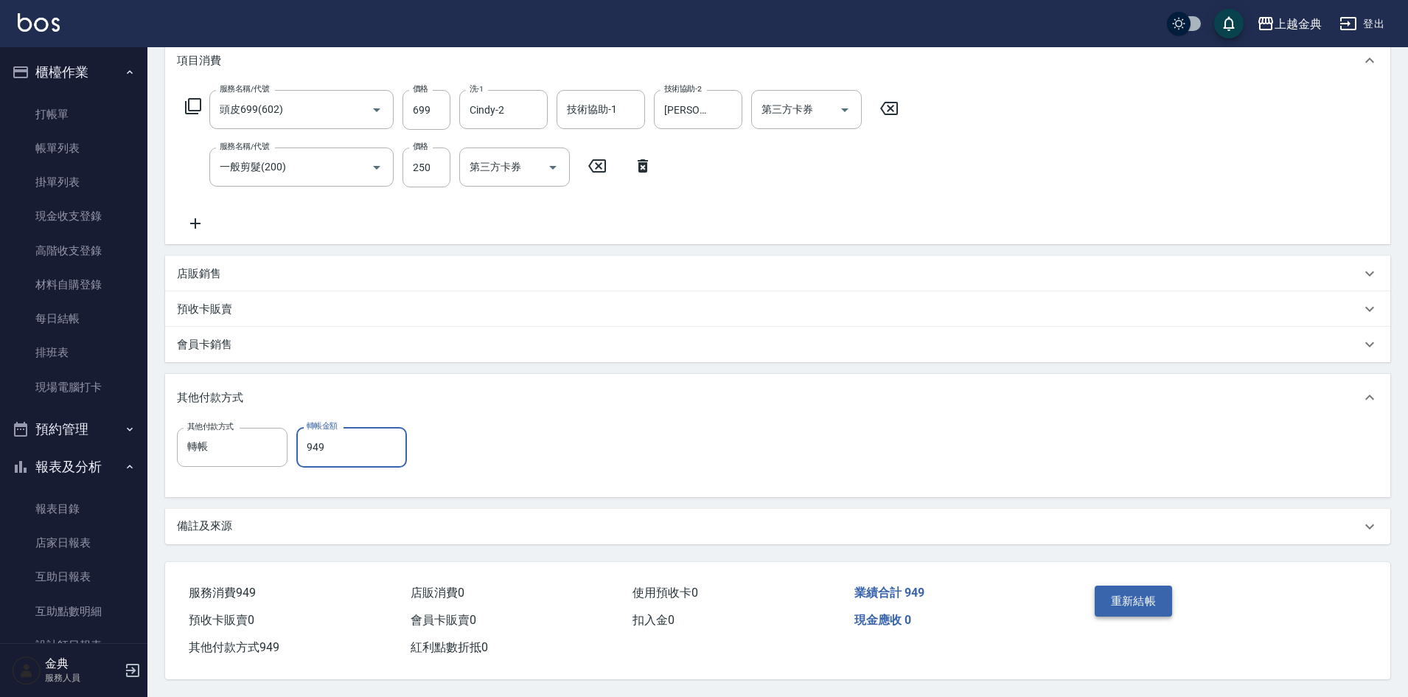
click at [1145, 588] on button "重新結帳" at bounding box center [1134, 600] width 78 height 31
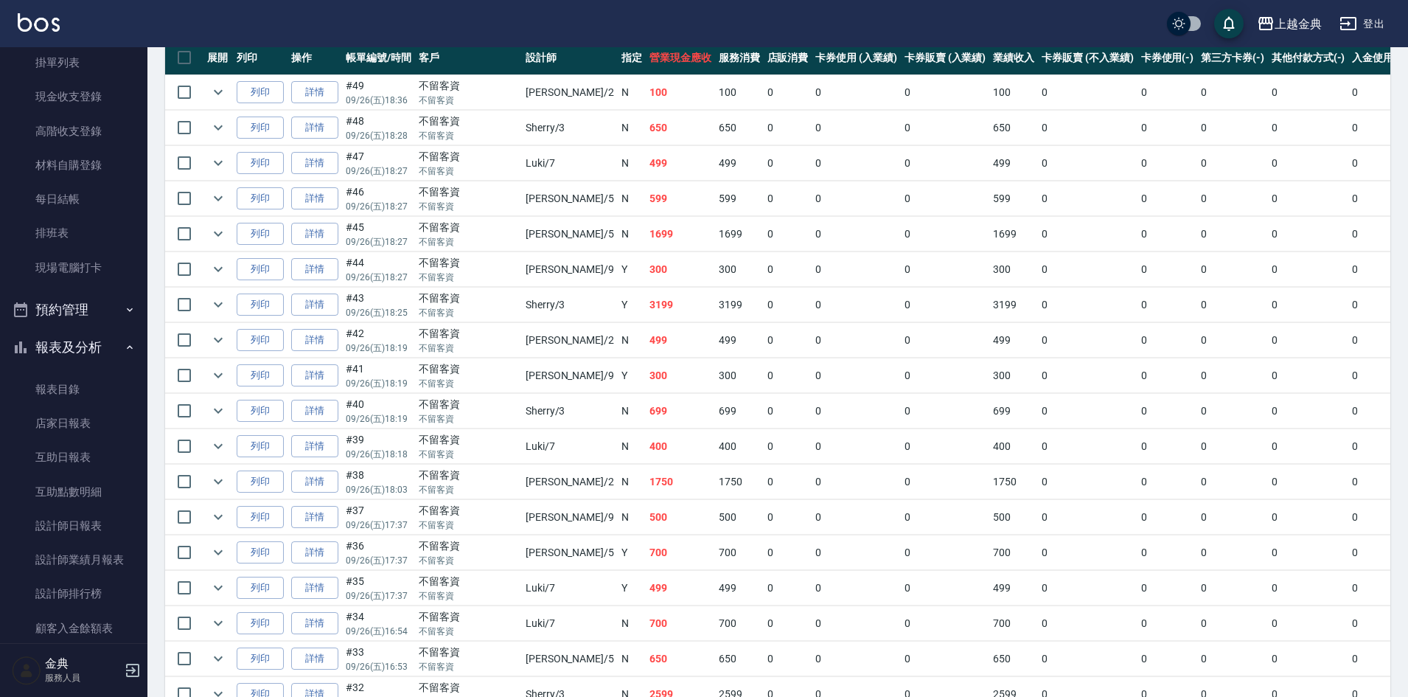
scroll to position [255, 0]
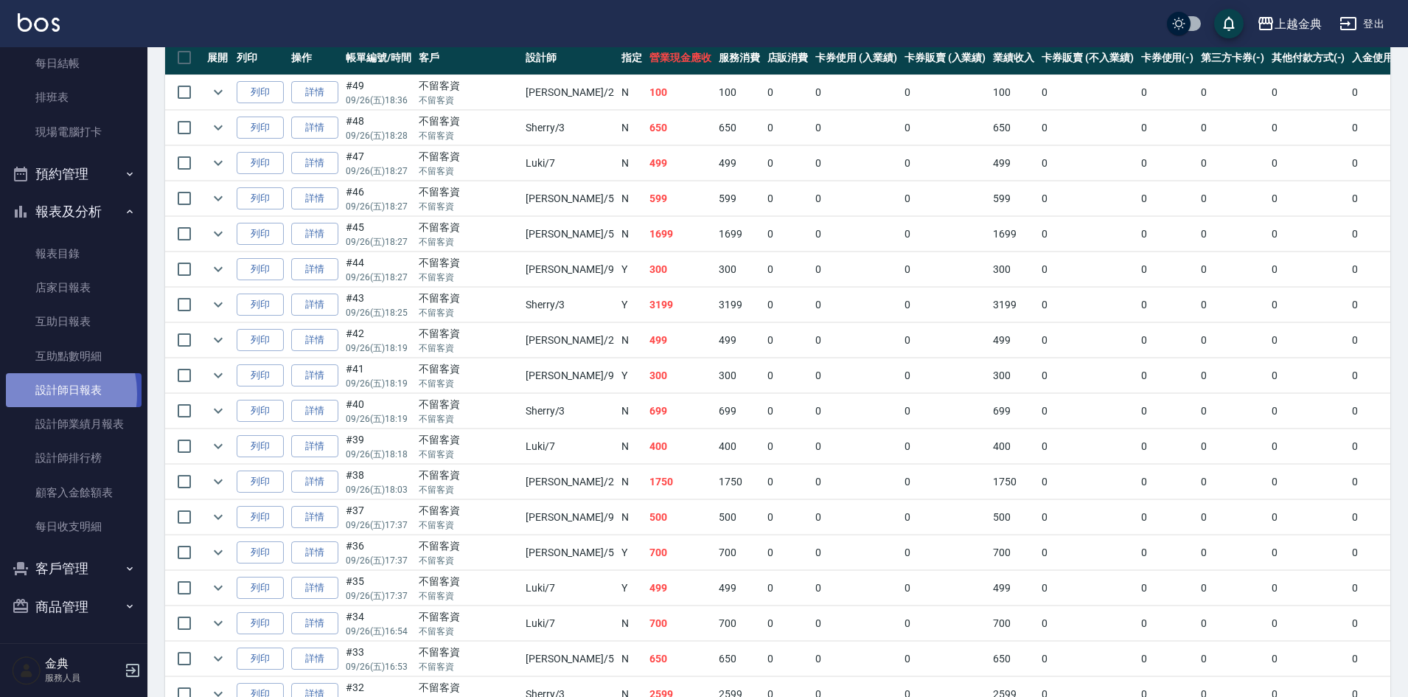
click at [35, 394] on link "設計師日報表" at bounding box center [74, 390] width 136 height 34
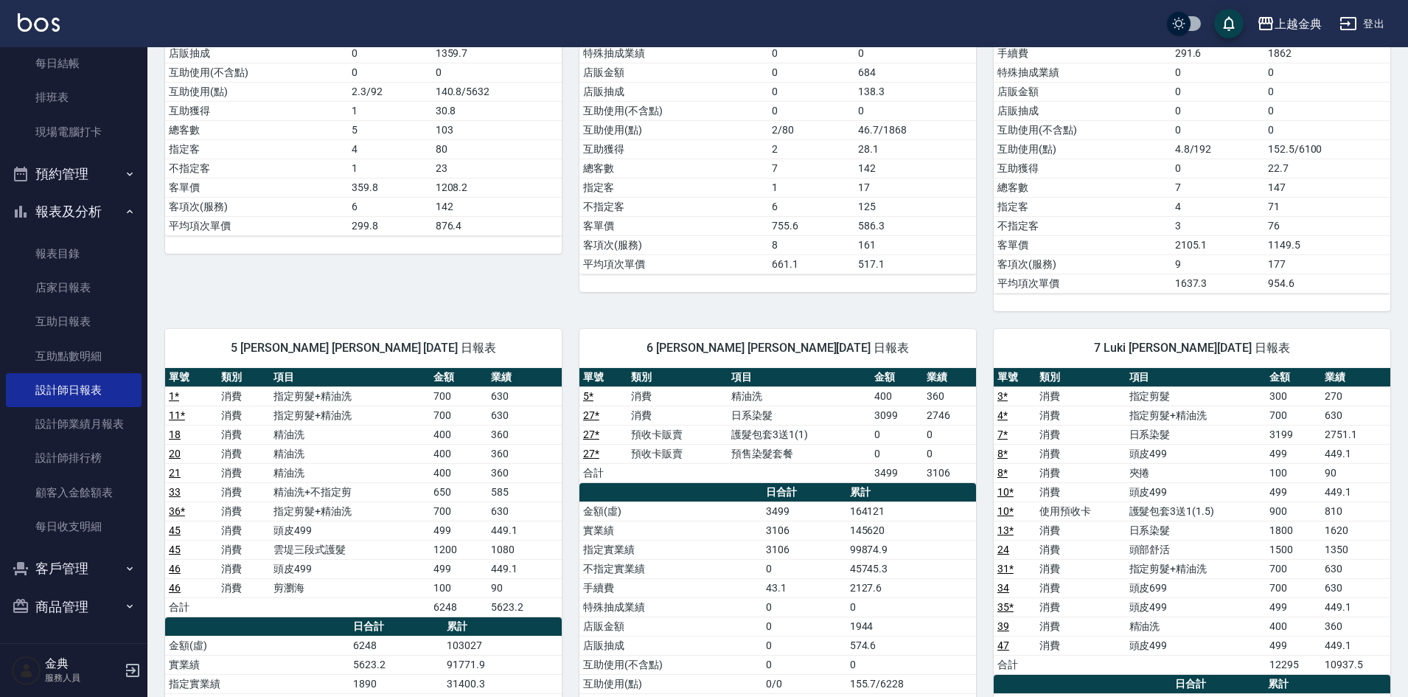
scroll to position [590, 0]
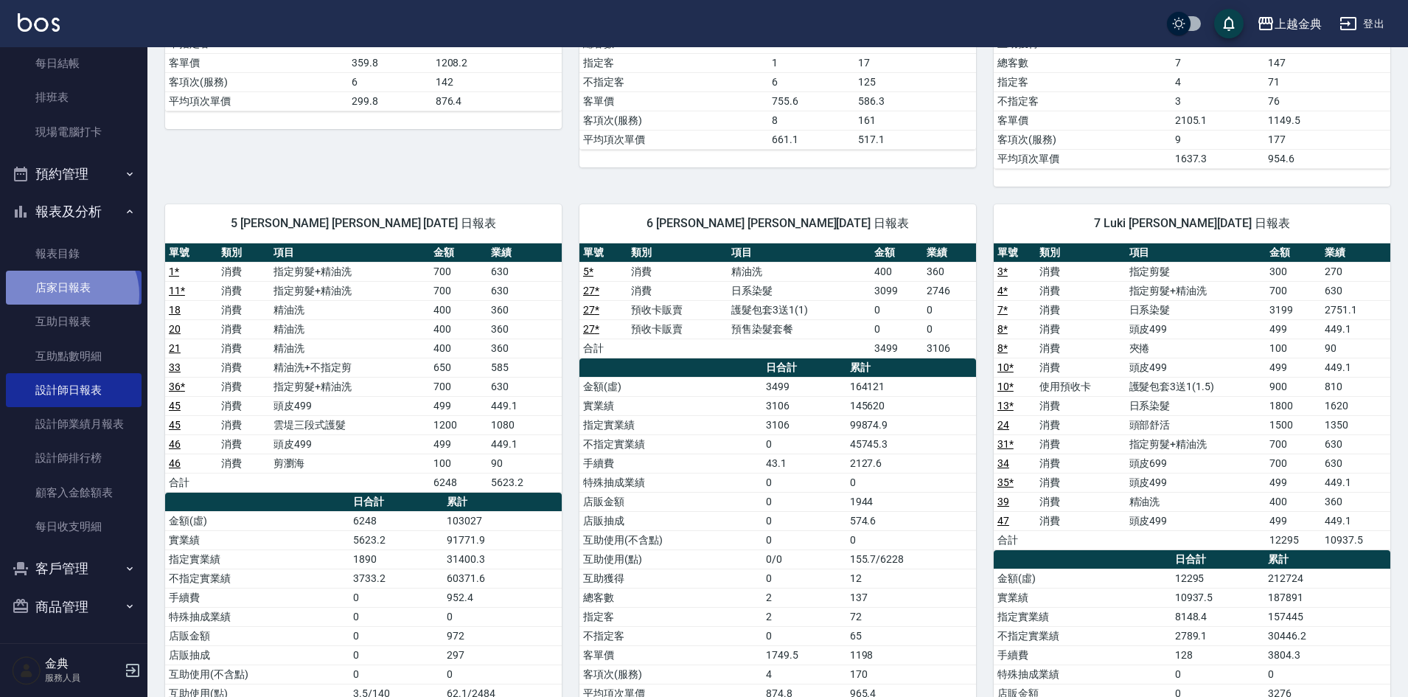
click at [70, 294] on link "店家日報表" at bounding box center [74, 288] width 136 height 34
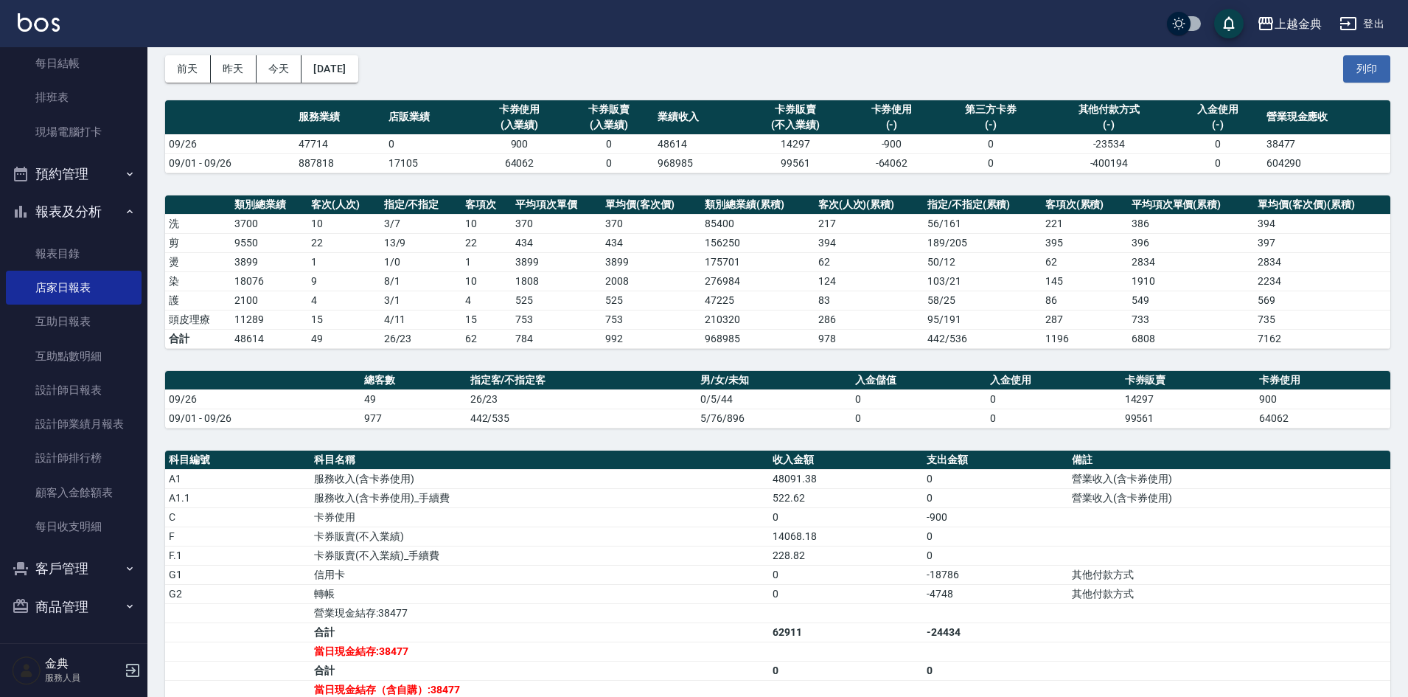
scroll to position [147, 0]
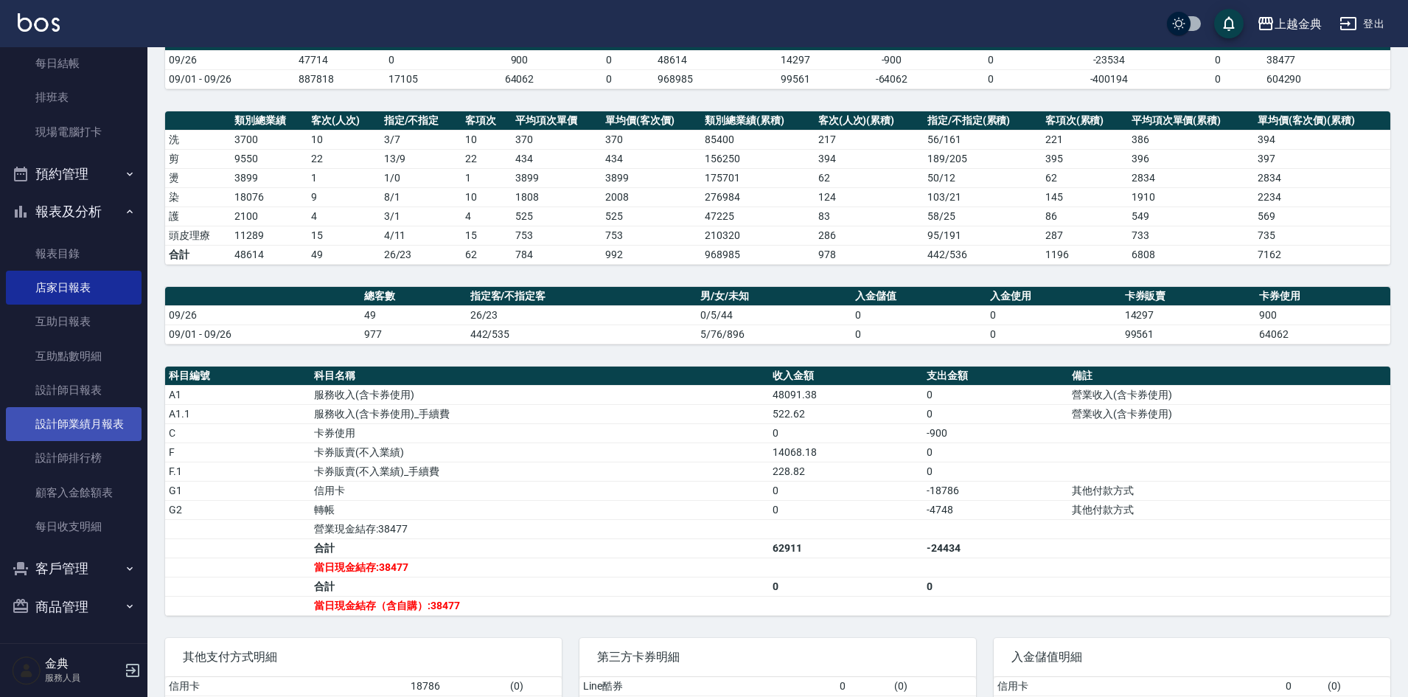
click at [83, 412] on link "設計師業績月報表" at bounding box center [74, 424] width 136 height 34
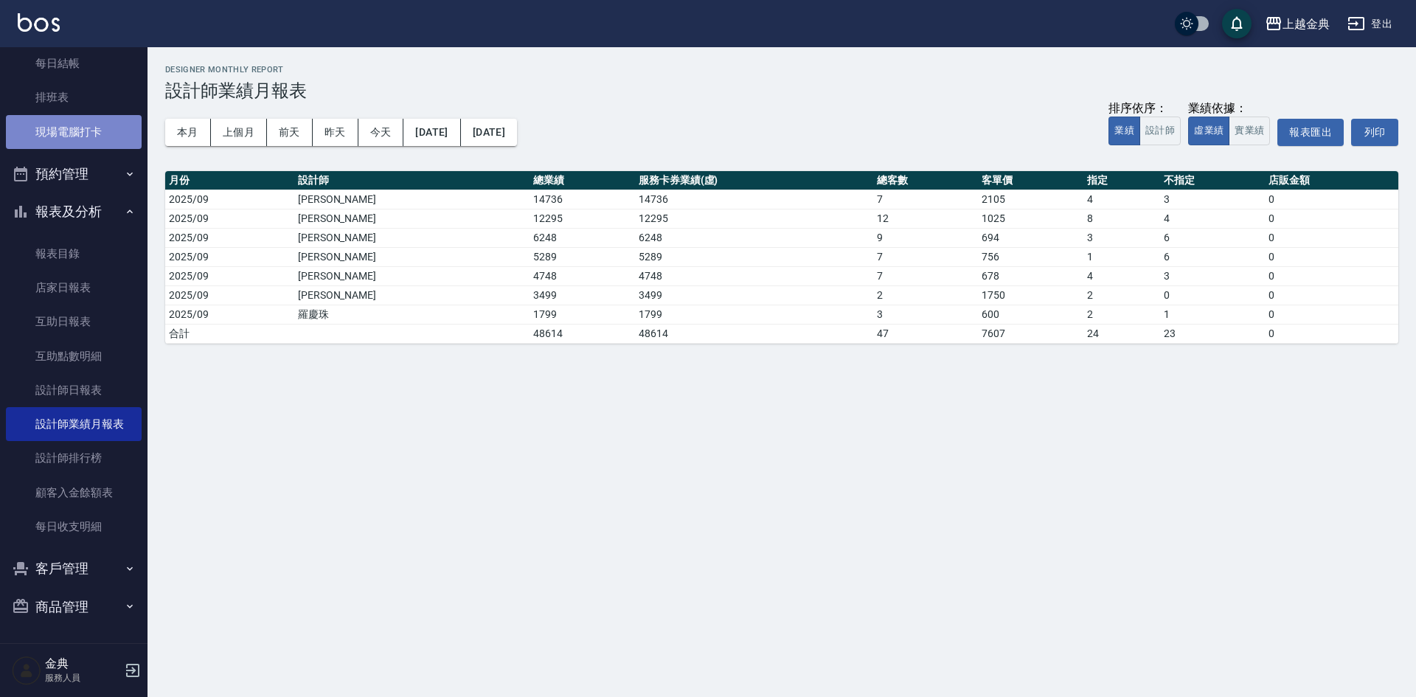
click at [95, 128] on link "現場電腦打卡" at bounding box center [74, 132] width 136 height 34
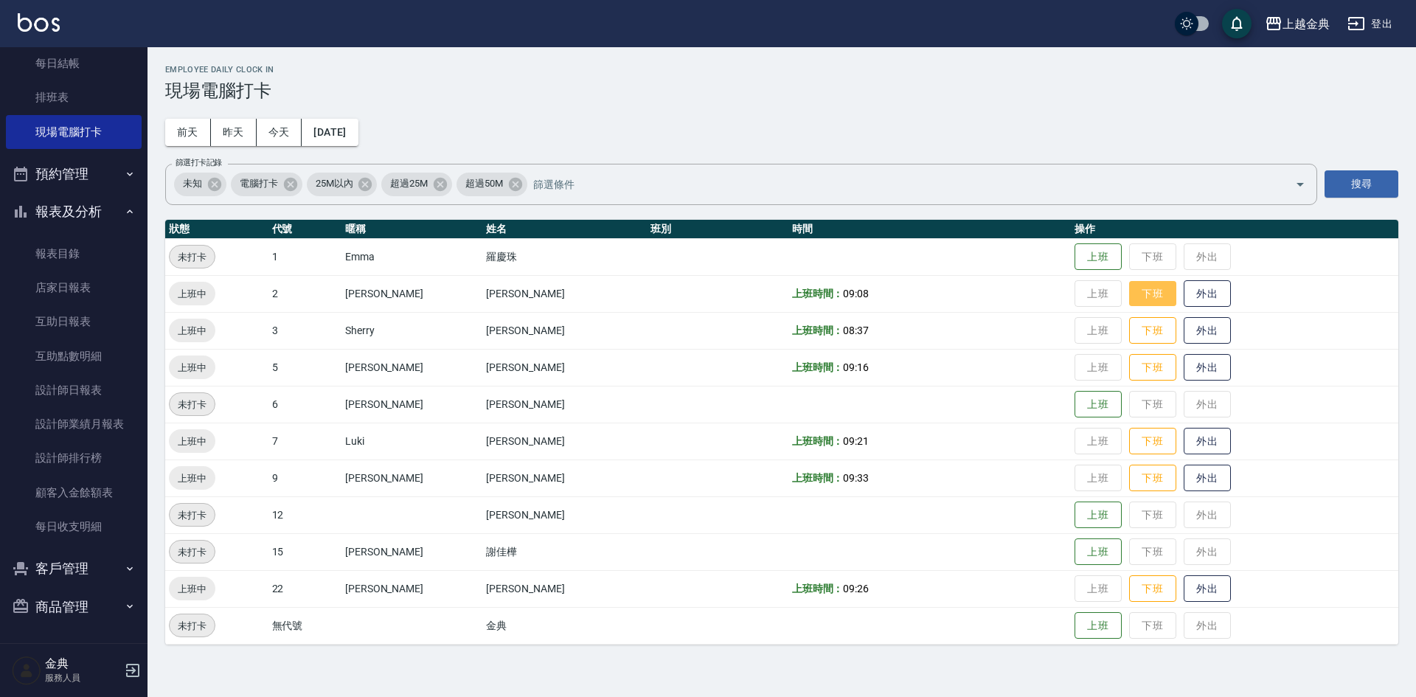
click at [1129, 305] on button "下班" at bounding box center [1152, 294] width 47 height 26
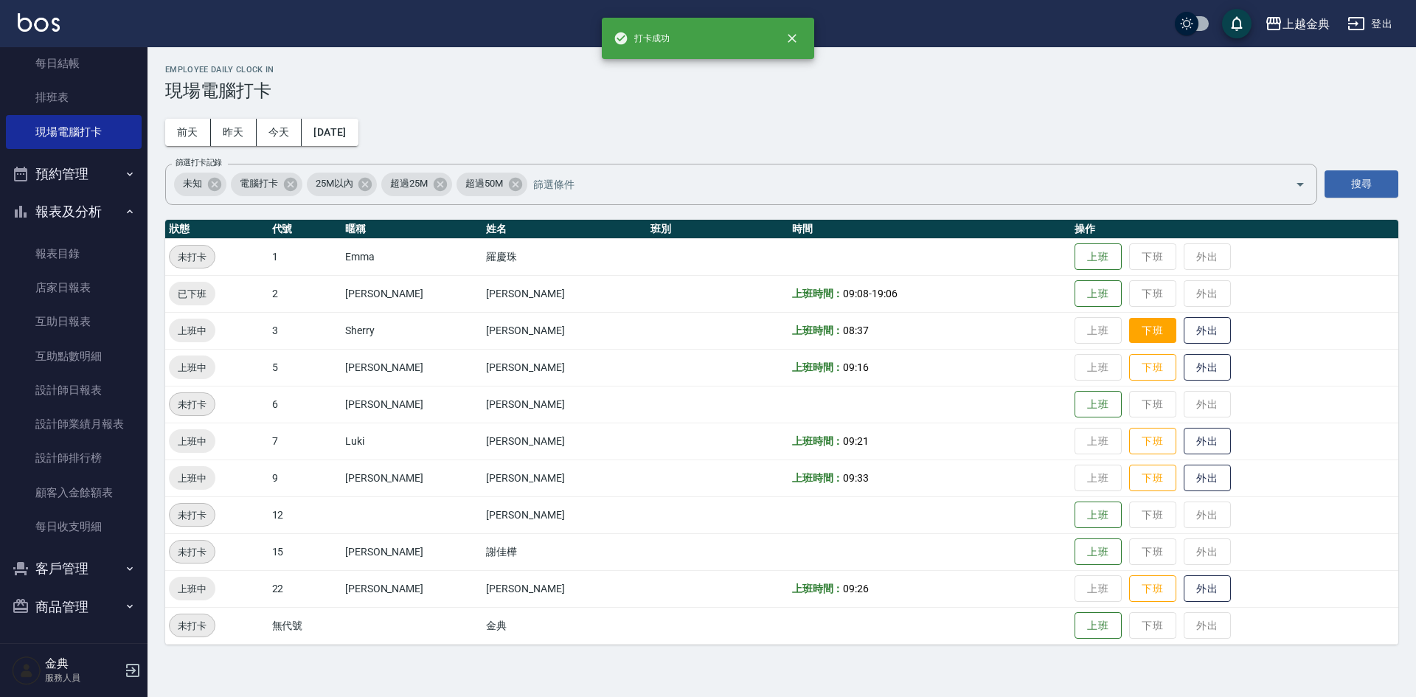
click at [1129, 331] on button "下班" at bounding box center [1152, 331] width 47 height 26
click at [1129, 376] on button "下班" at bounding box center [1152, 368] width 47 height 26
click at [1141, 434] on button "下班" at bounding box center [1152, 441] width 47 height 26
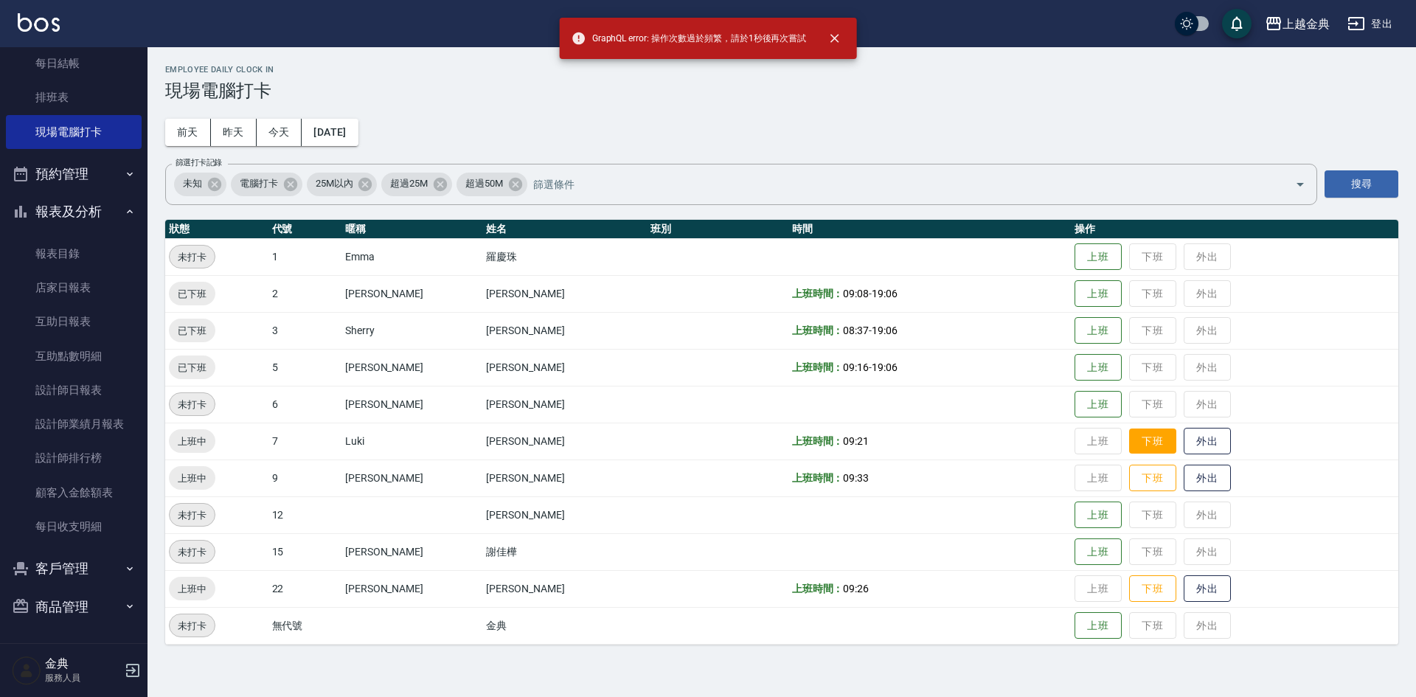
click at [1140, 438] on button "下班" at bounding box center [1152, 441] width 47 height 26
click at [1129, 483] on button "下班" at bounding box center [1152, 478] width 47 height 26
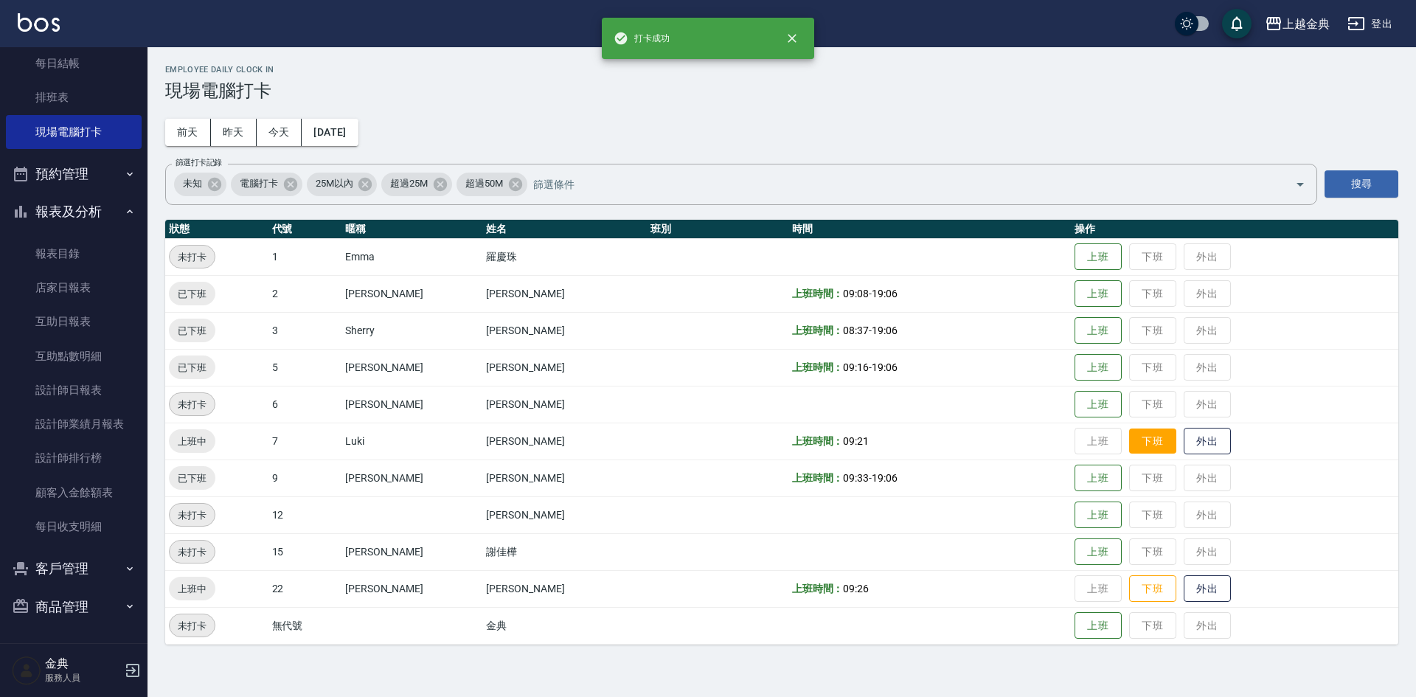
click at [1129, 441] on button "下班" at bounding box center [1152, 441] width 47 height 26
click at [1129, 579] on button "下班" at bounding box center [1152, 589] width 47 height 26
